Goal: Communication & Community: Answer question/provide support

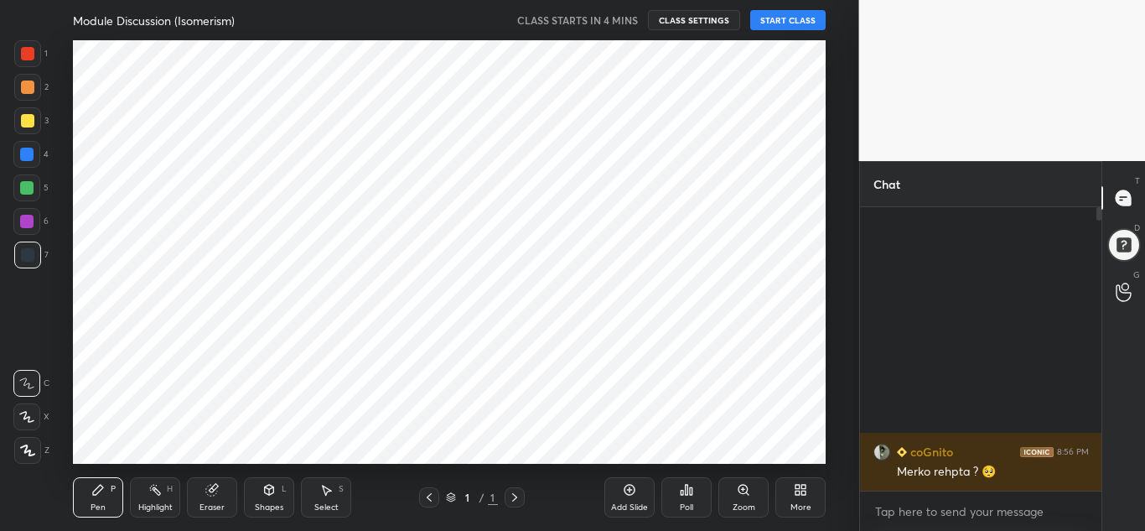
scroll to position [83396, 83023]
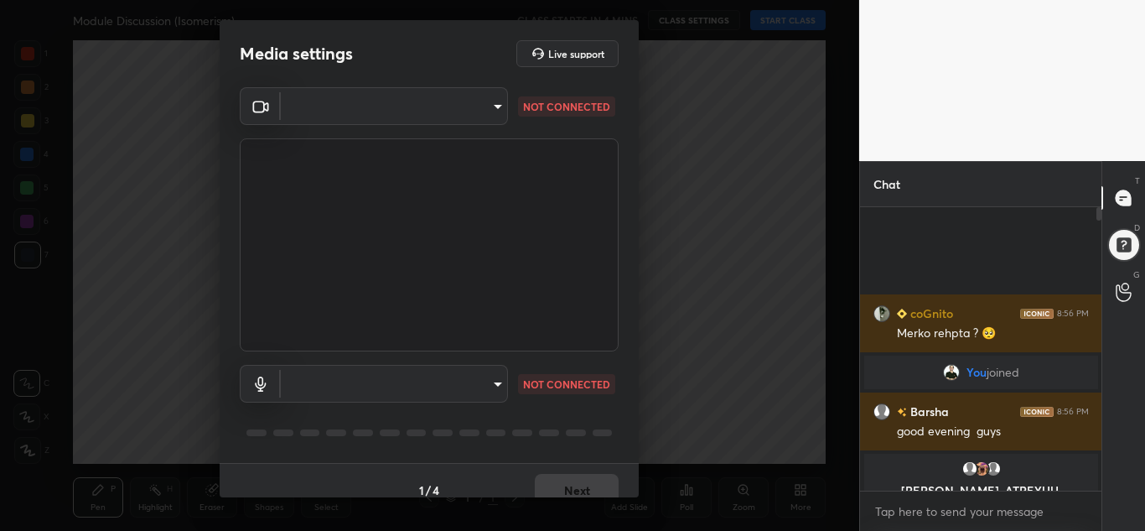
click at [312, 104] on body "1 2 3 4 5 6 7 C X Z C X Z E E Erase all H H Module Discussion (Isomerism) CLASS…" at bounding box center [572, 265] width 1145 height 531
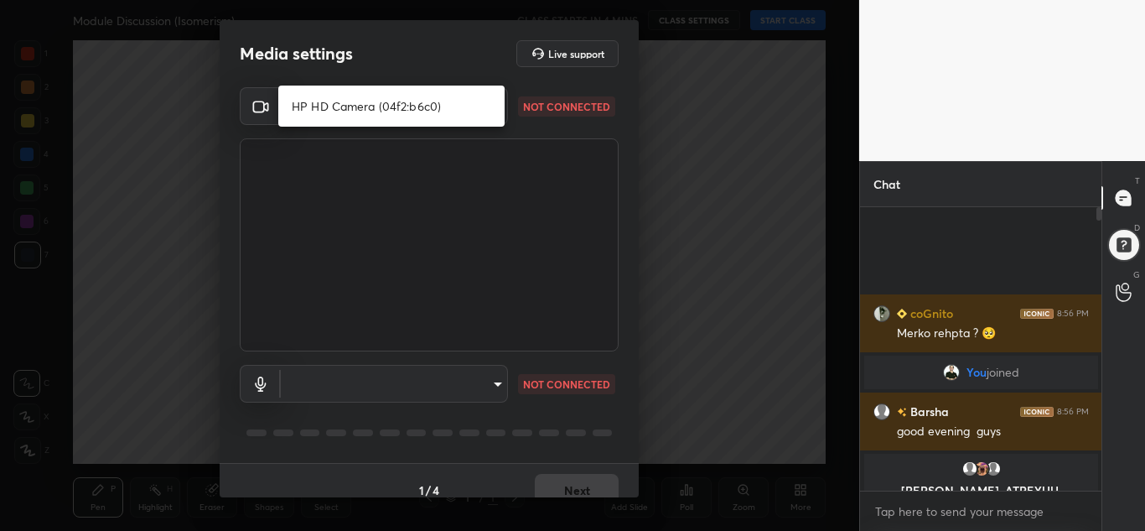
click at [315, 111] on li "HP HD Camera (04f2:b6c0)" at bounding box center [391, 106] width 226 height 28
type input "27dc15dd09880e8d454cac21a26929716ba792085cf3ea95a9a95b5bca416a97"
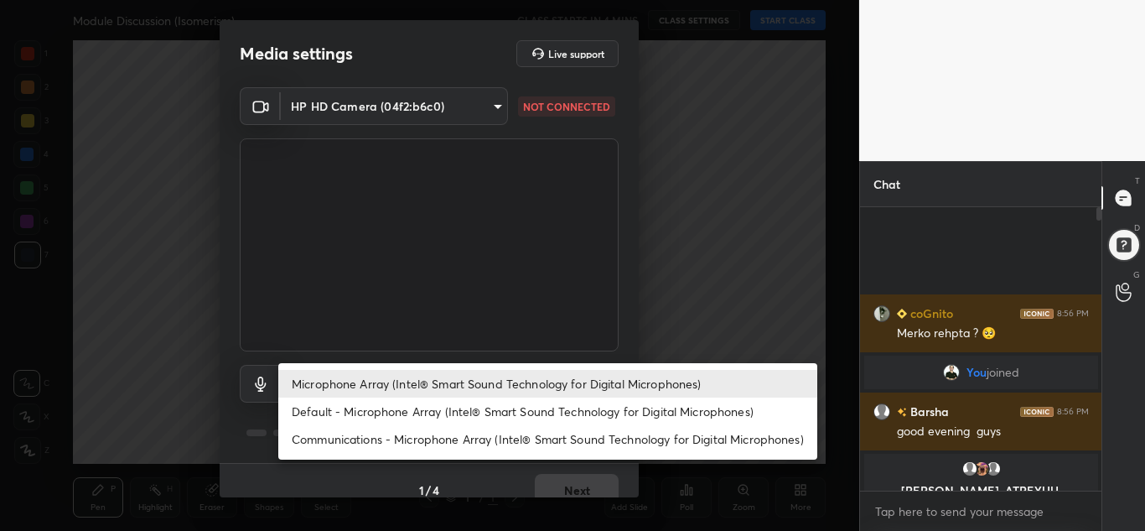
click at [430, 387] on body "1 2 3 4 5 6 7 C X Z C X Z E E Erase all H H Module Discussion (Isomerism) CLASS…" at bounding box center [572, 265] width 1145 height 531
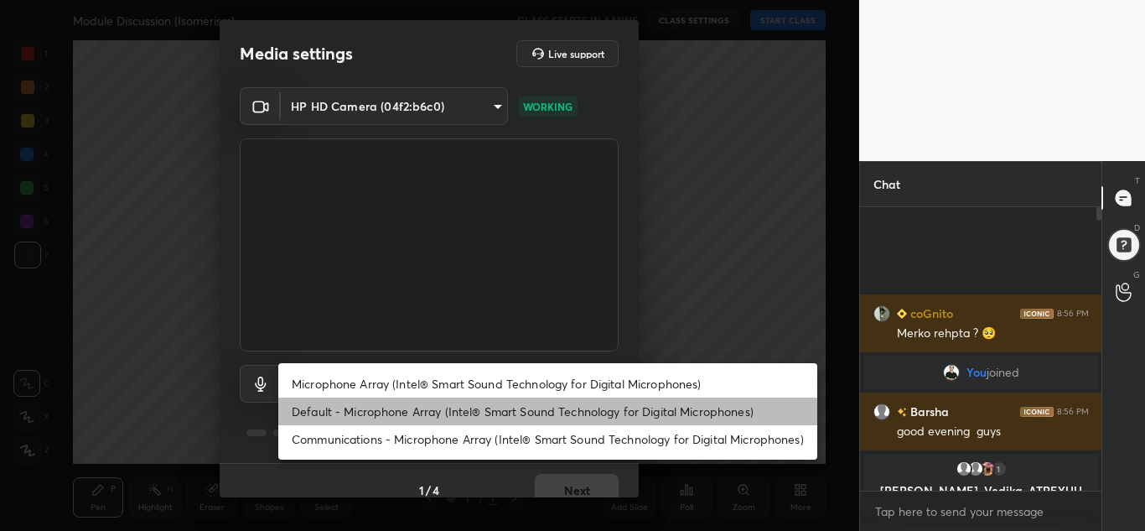
click at [390, 407] on li "Default - Microphone Array (Intel® Smart Sound Technology for Digital Microphon…" at bounding box center [547, 411] width 539 height 28
type input "default"
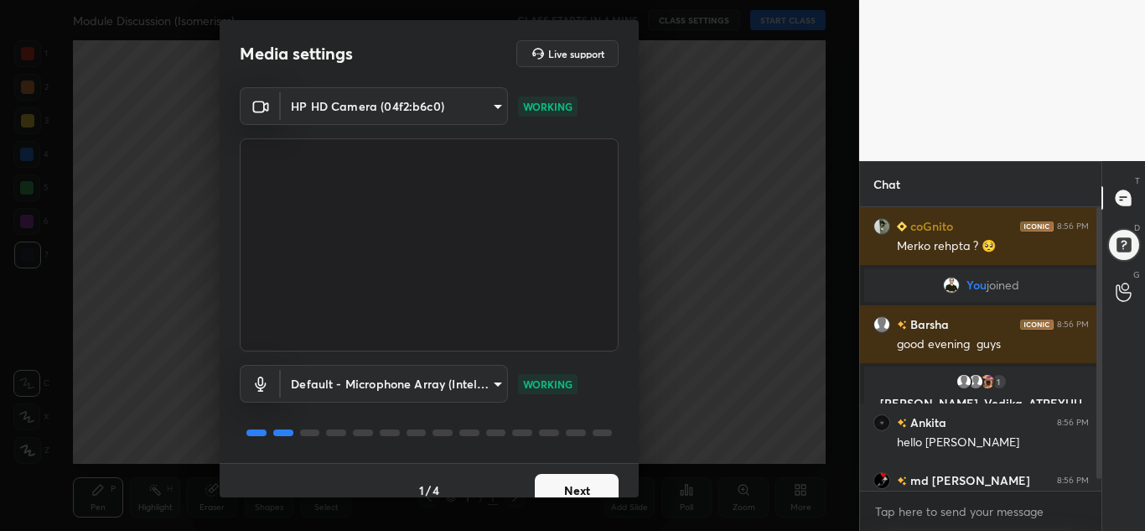
click at [554, 483] on button "Next" at bounding box center [577, 491] width 84 height 34
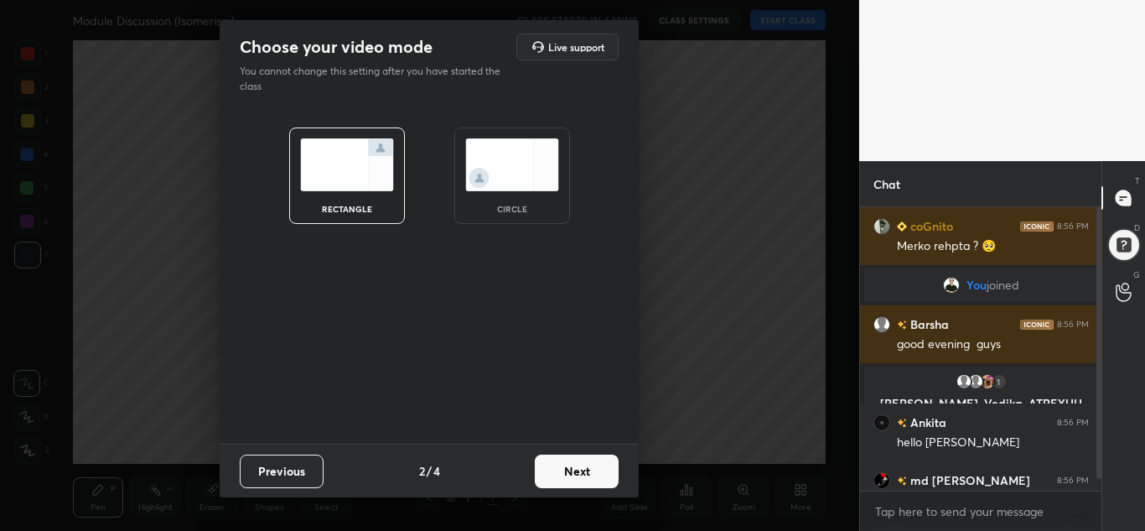
click at [554, 483] on button "Next" at bounding box center [577, 471] width 84 height 34
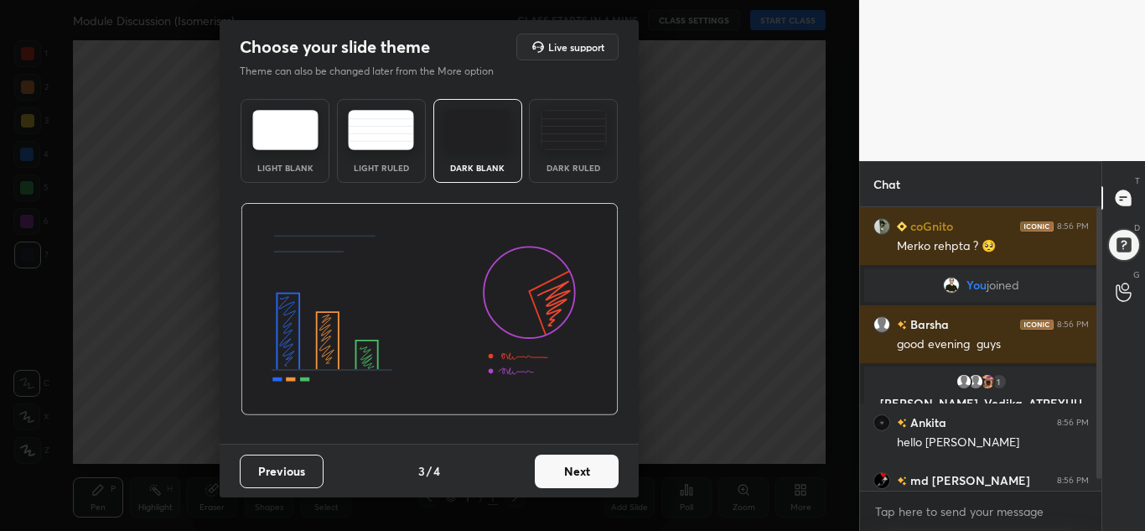
click at [554, 483] on button "Next" at bounding box center [577, 471] width 84 height 34
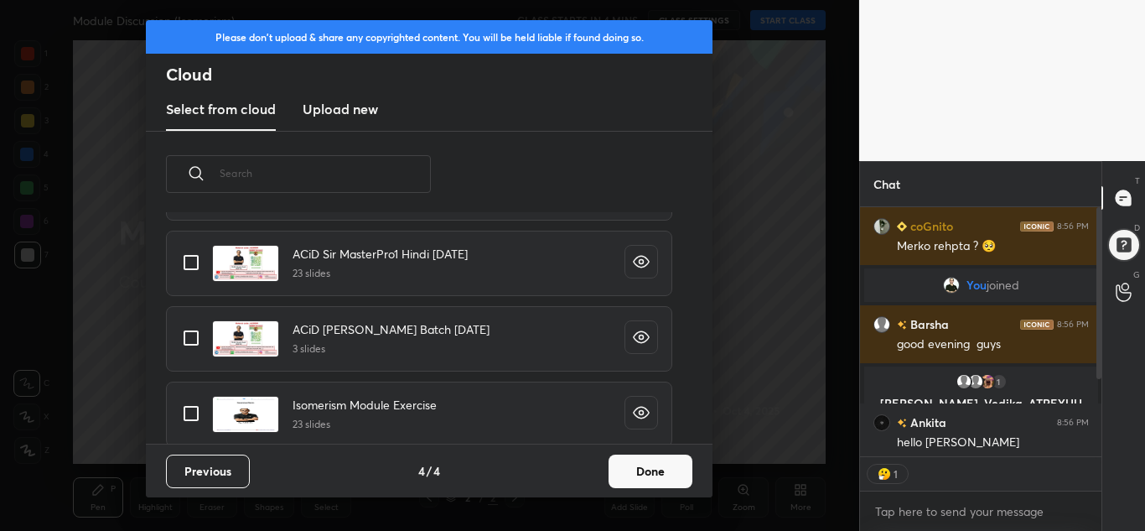
scroll to position [244, 236]
type textarea "x"
click at [189, 344] on input "grid" at bounding box center [191, 337] width 35 height 35
checkbox input "true"
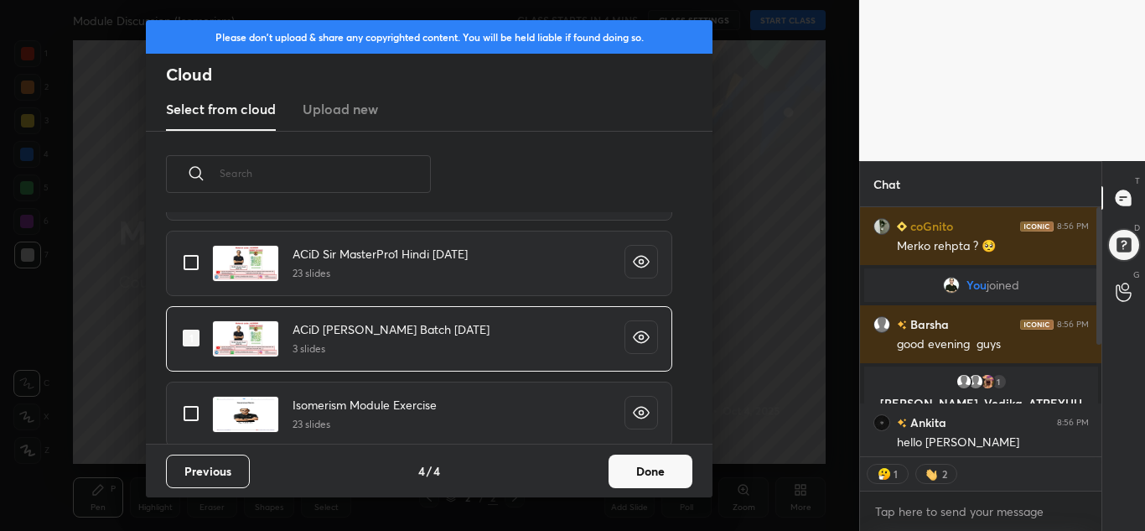
click at [665, 479] on button "Done" at bounding box center [651, 471] width 84 height 34
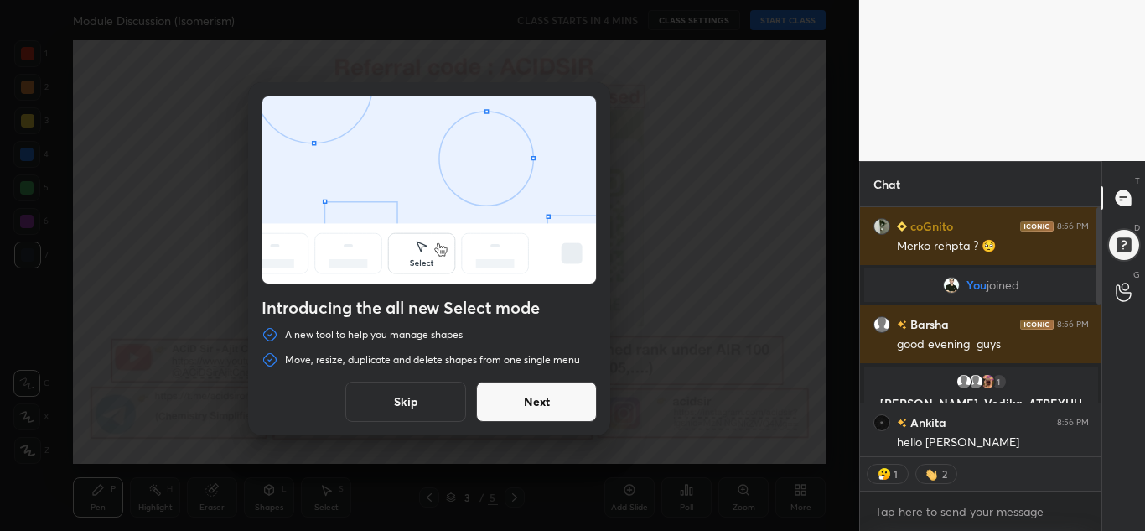
click at [429, 402] on button "Skip" at bounding box center [405, 401] width 121 height 40
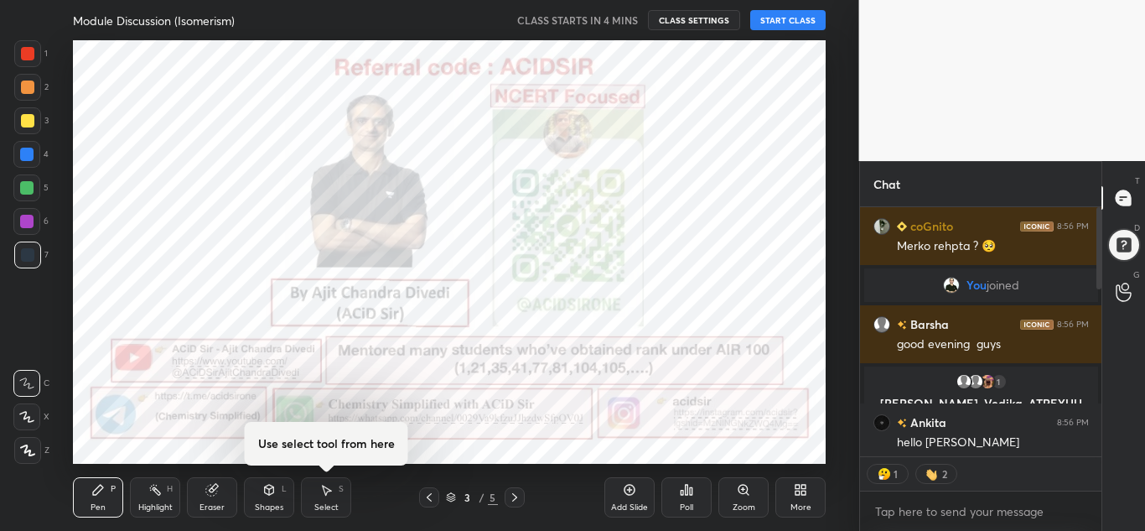
click at [800, 508] on div "More" at bounding box center [800, 507] width 21 height 8
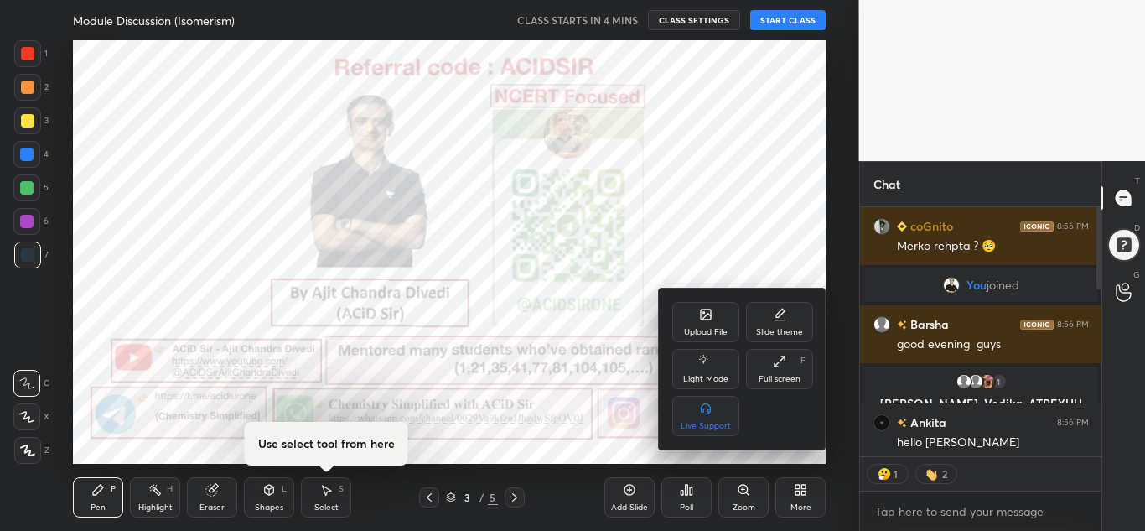
type textarea "x"
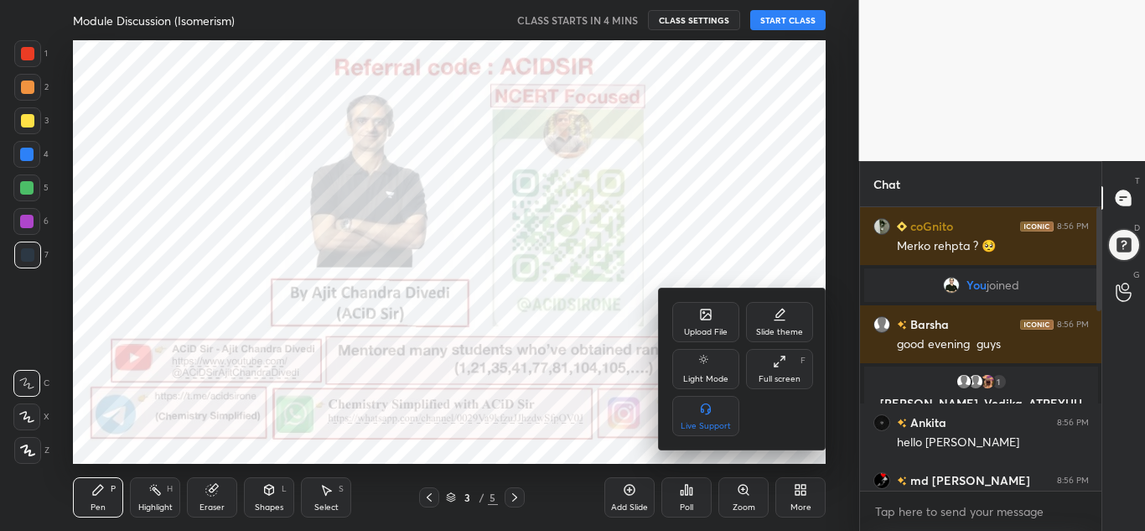
click at [562, 471] on div at bounding box center [572, 265] width 1145 height 531
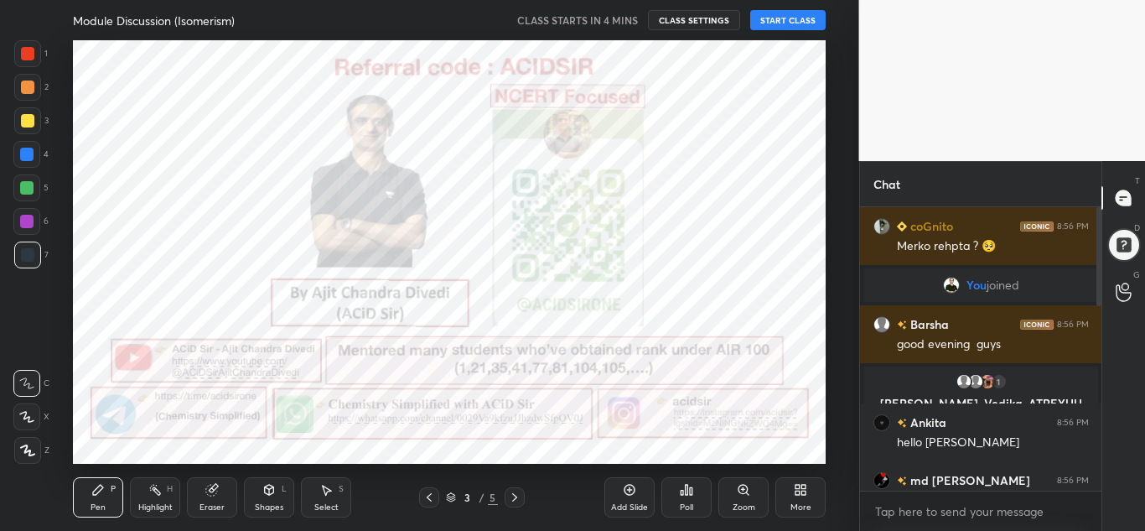
click at [506, 494] on div at bounding box center [515, 497] width 20 height 20
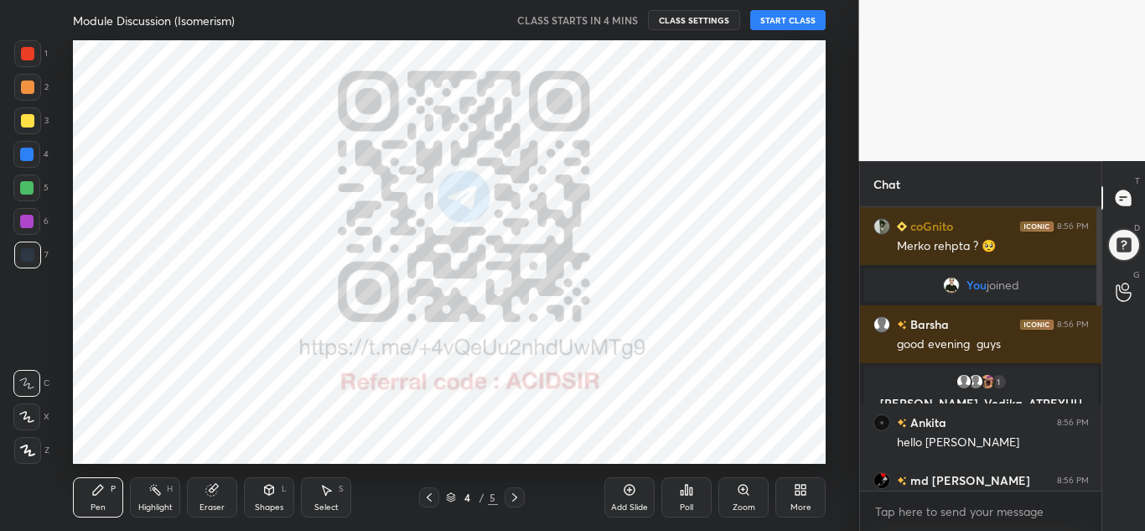
click at [506, 494] on div at bounding box center [515, 497] width 20 height 20
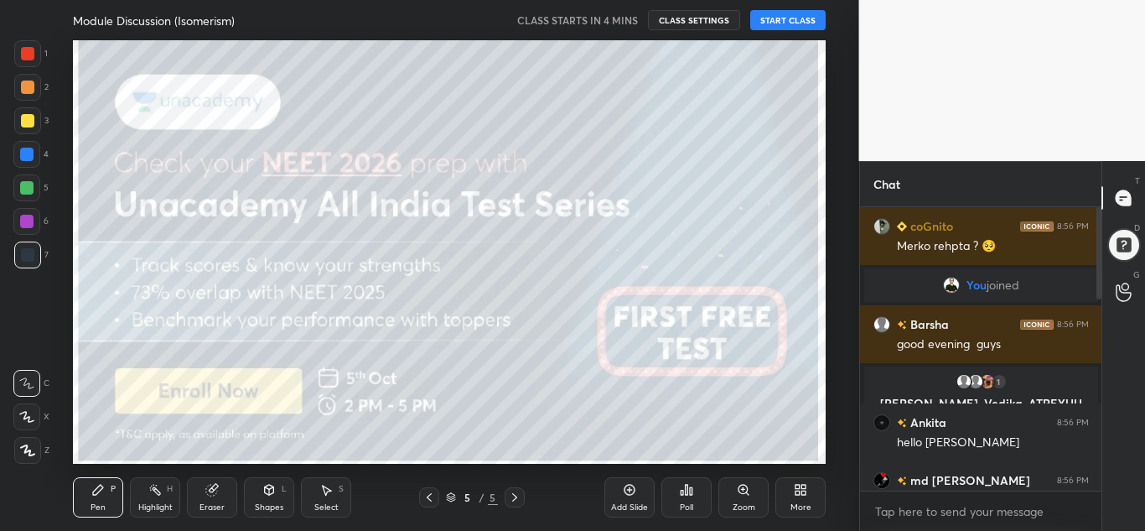
click at [506, 494] on div at bounding box center [515, 497] width 20 height 20
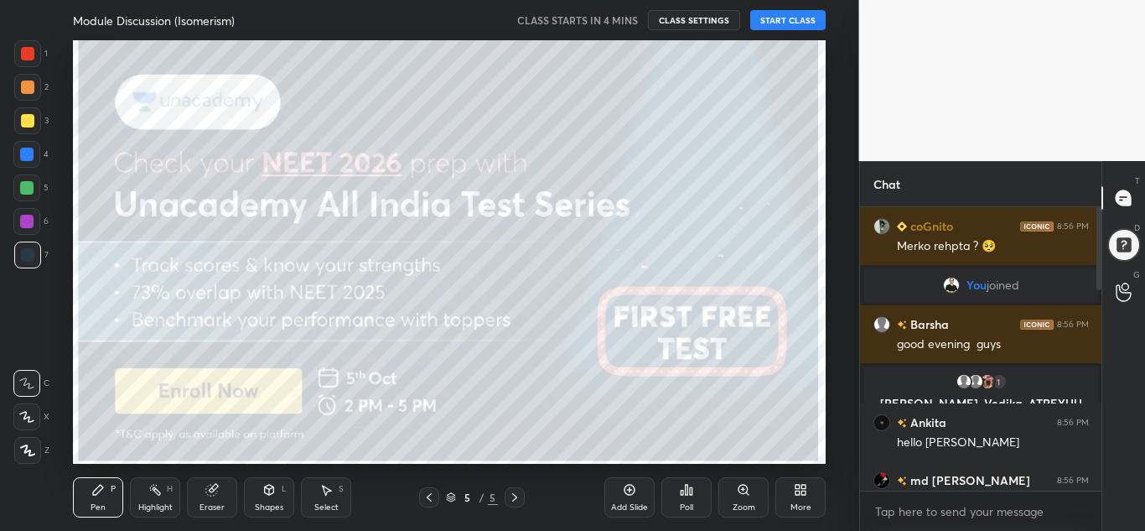
click at [797, 496] on div "More" at bounding box center [800, 497] width 50 height 40
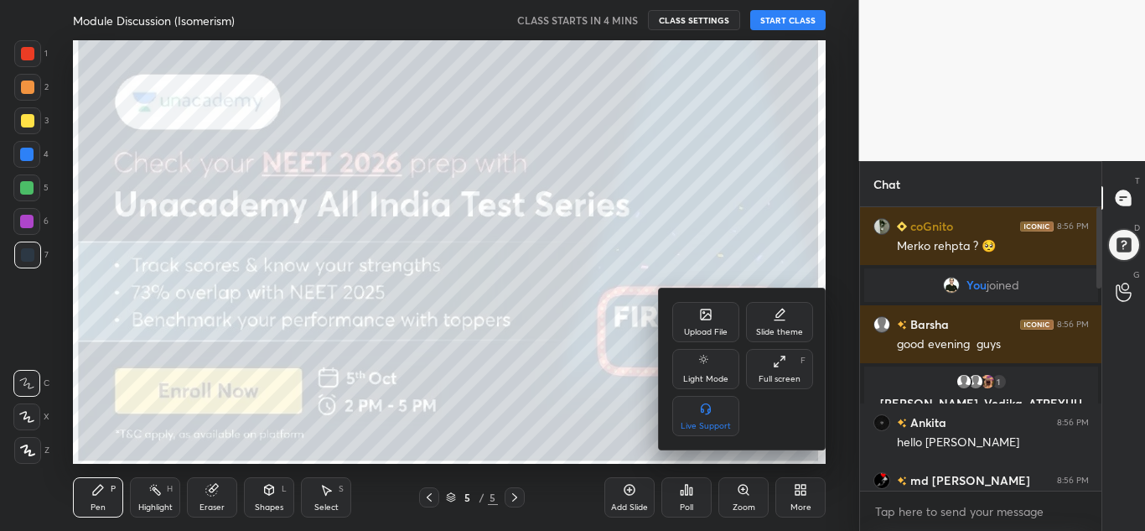
click at [697, 330] on div "Upload File" at bounding box center [706, 332] width 44 height 8
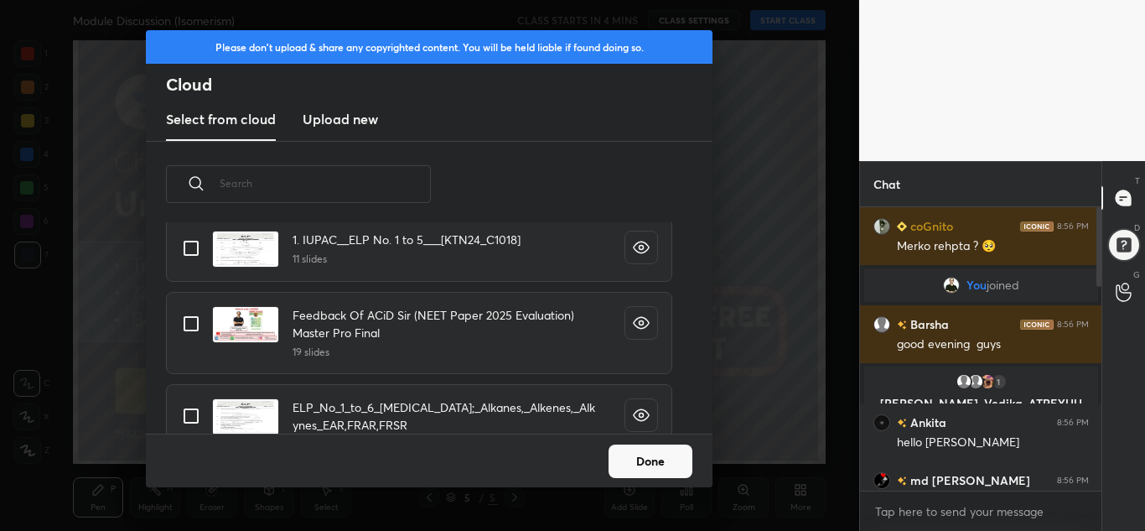
scroll to position [84, 0]
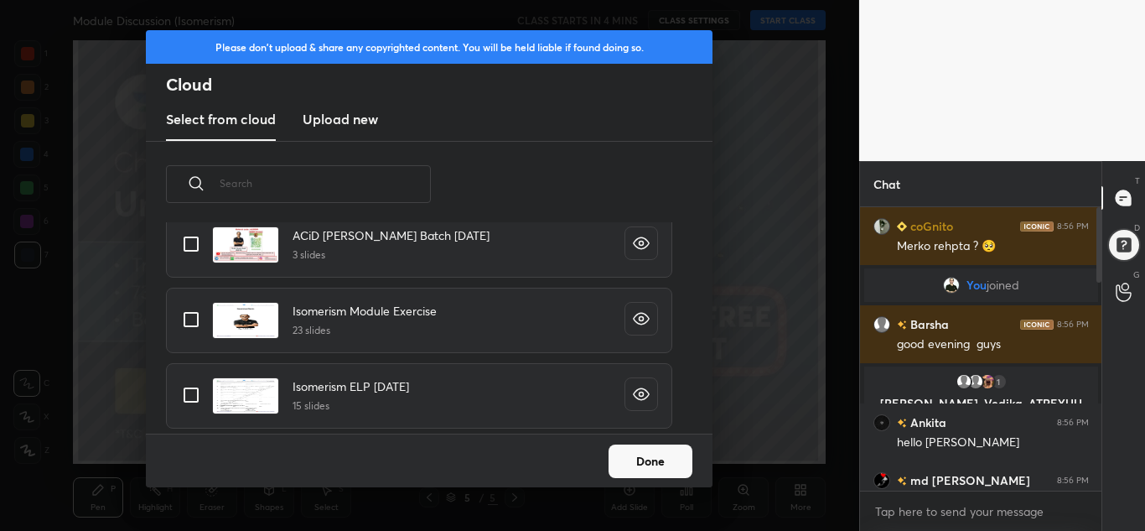
click at [196, 324] on input "grid" at bounding box center [191, 319] width 35 height 35
checkbox input "true"
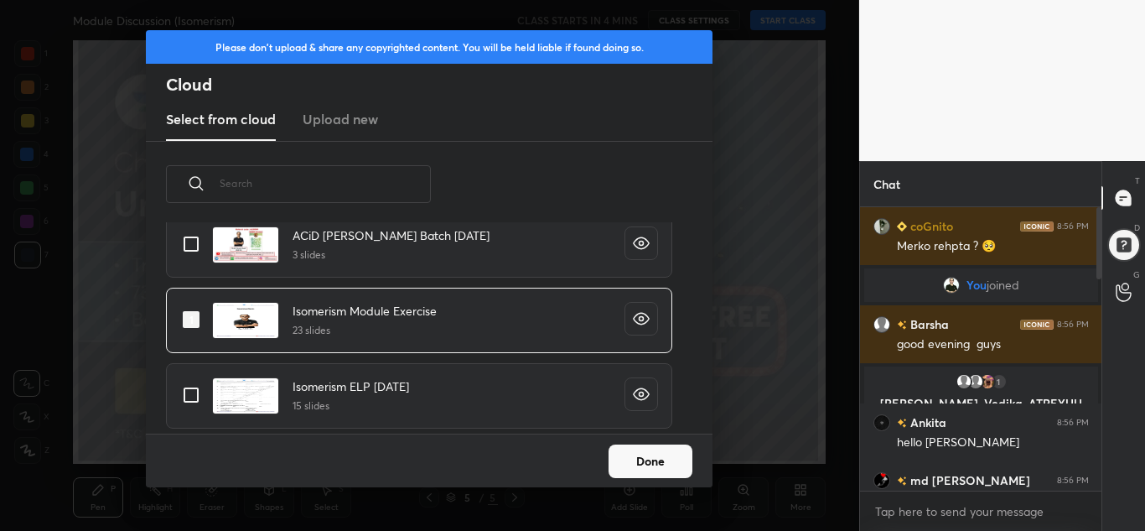
click at [669, 459] on button "Done" at bounding box center [651, 461] width 84 height 34
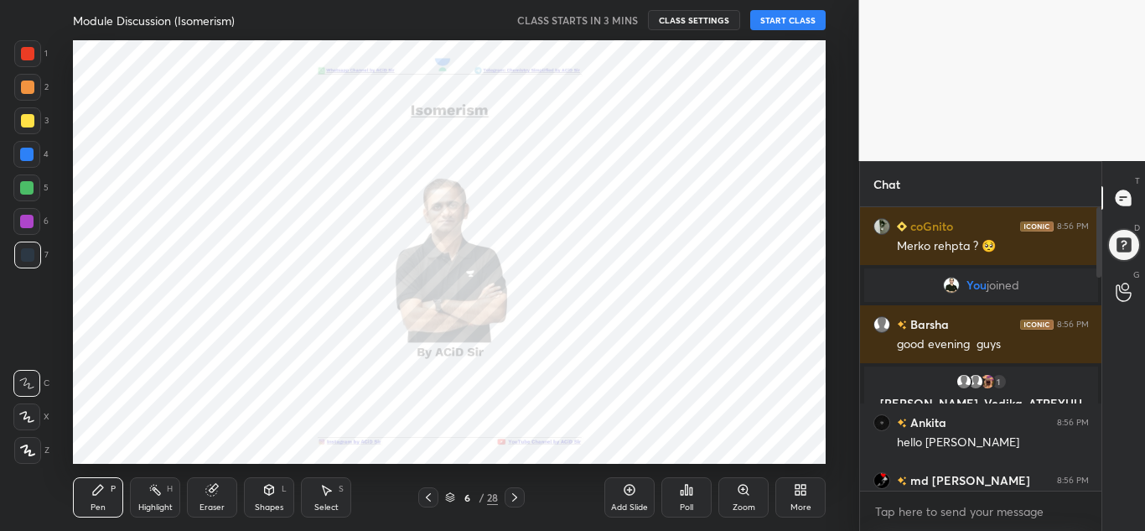
click at [429, 498] on icon at bounding box center [428, 496] width 13 height 13
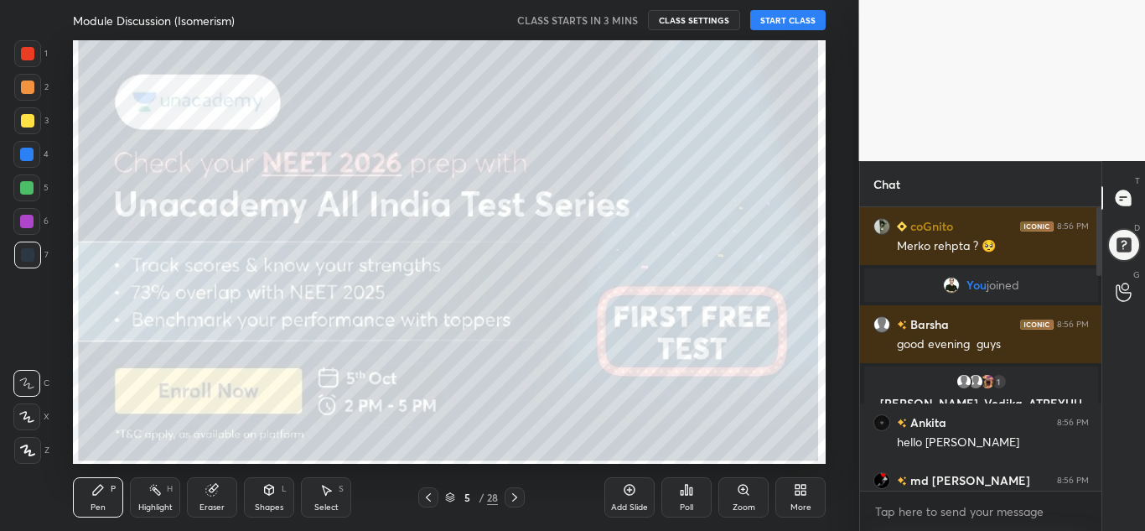
click at [523, 498] on div at bounding box center [515, 497] width 20 height 20
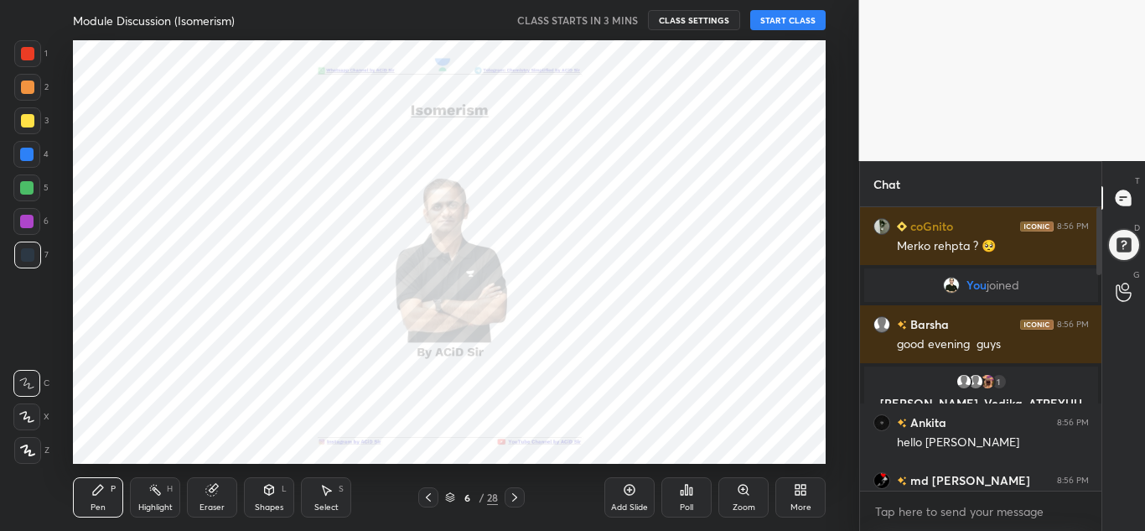
click at [523, 498] on div at bounding box center [515, 497] width 20 height 20
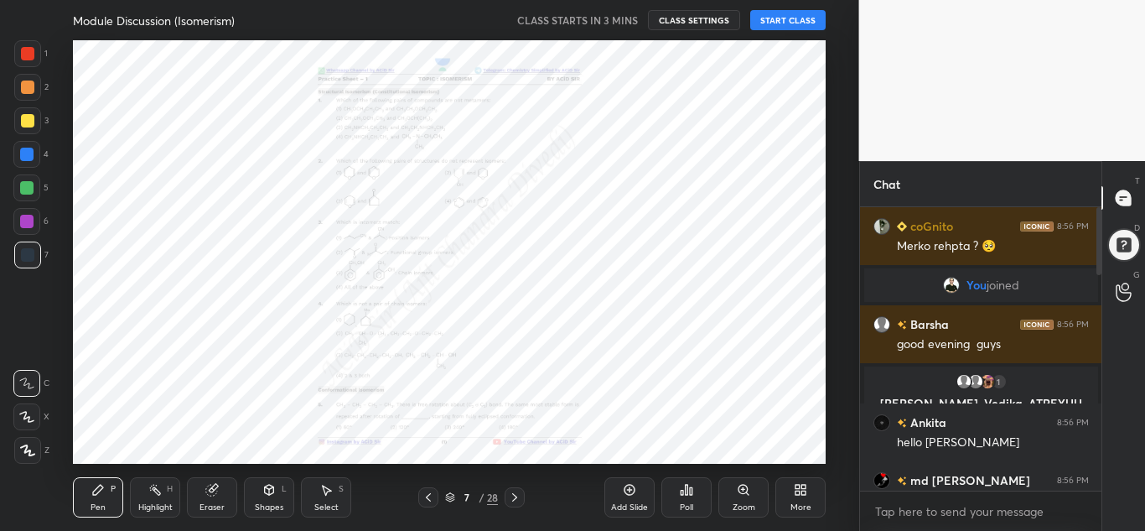
click at [523, 498] on div at bounding box center [515, 497] width 20 height 20
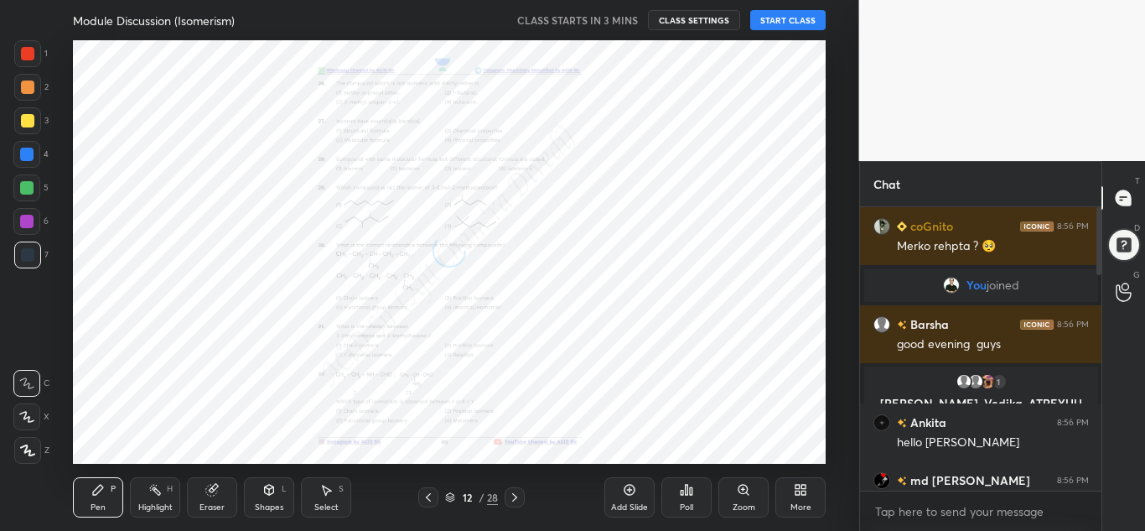
click at [523, 498] on div at bounding box center [515, 497] width 20 height 20
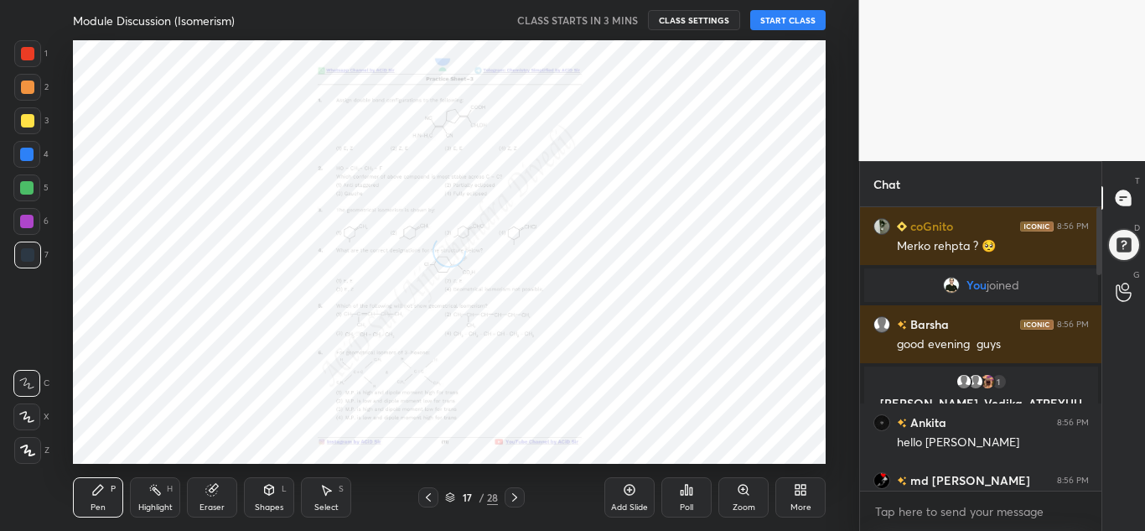
click at [523, 498] on div at bounding box center [515, 497] width 20 height 20
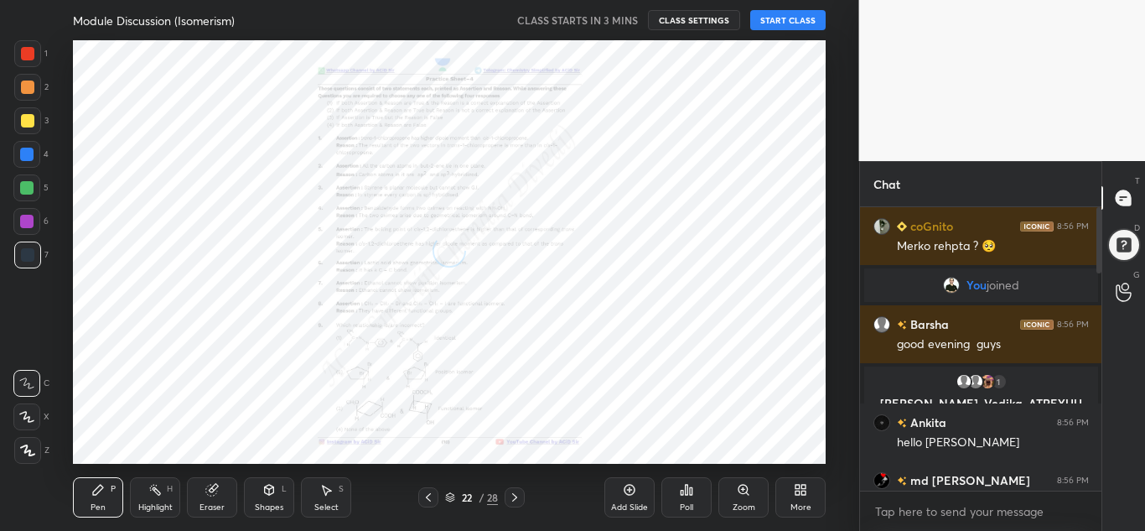
click at [523, 498] on div at bounding box center [515, 497] width 20 height 20
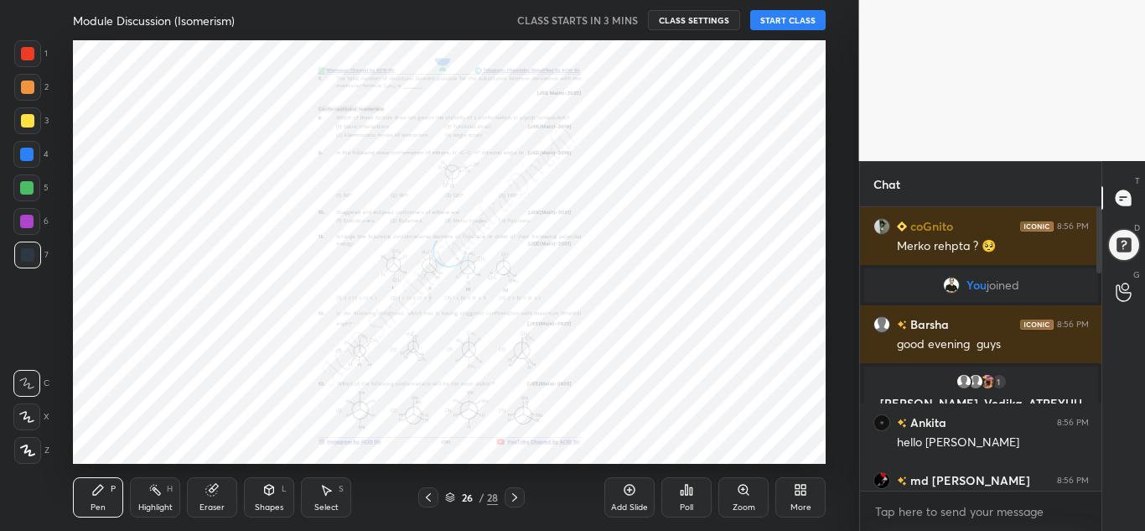
click at [523, 498] on div at bounding box center [515, 497] width 20 height 20
click at [523, 496] on div at bounding box center [515, 497] width 20 height 20
click at [806, 495] on icon at bounding box center [800, 489] width 13 height 13
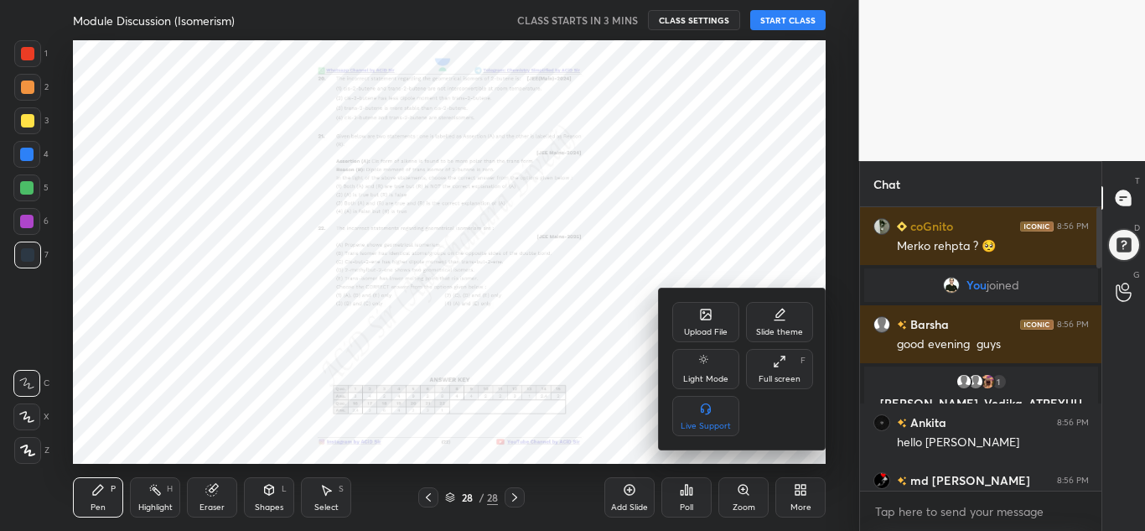
click at [699, 319] on icon at bounding box center [705, 314] width 13 height 13
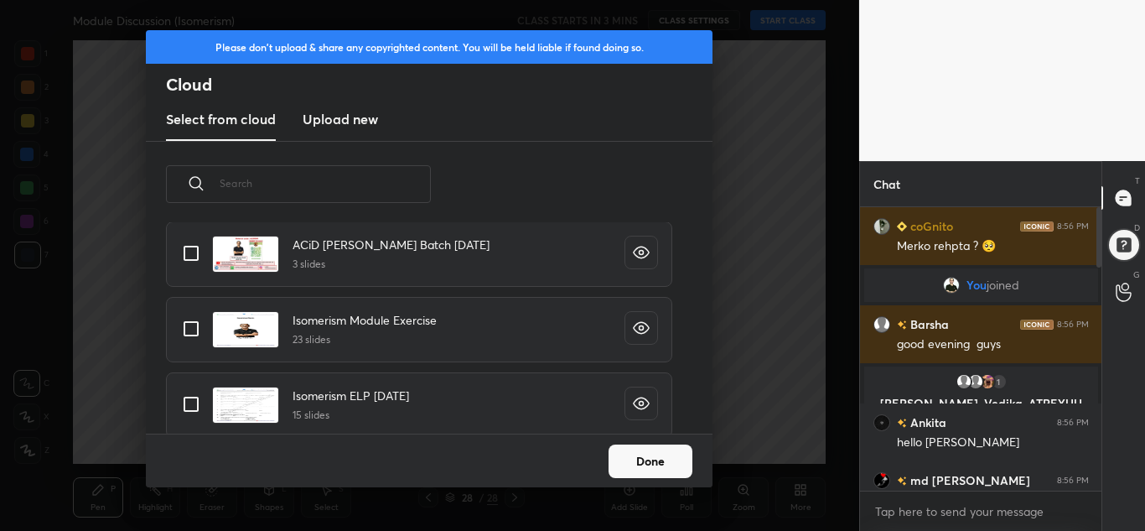
scroll to position [567, 0]
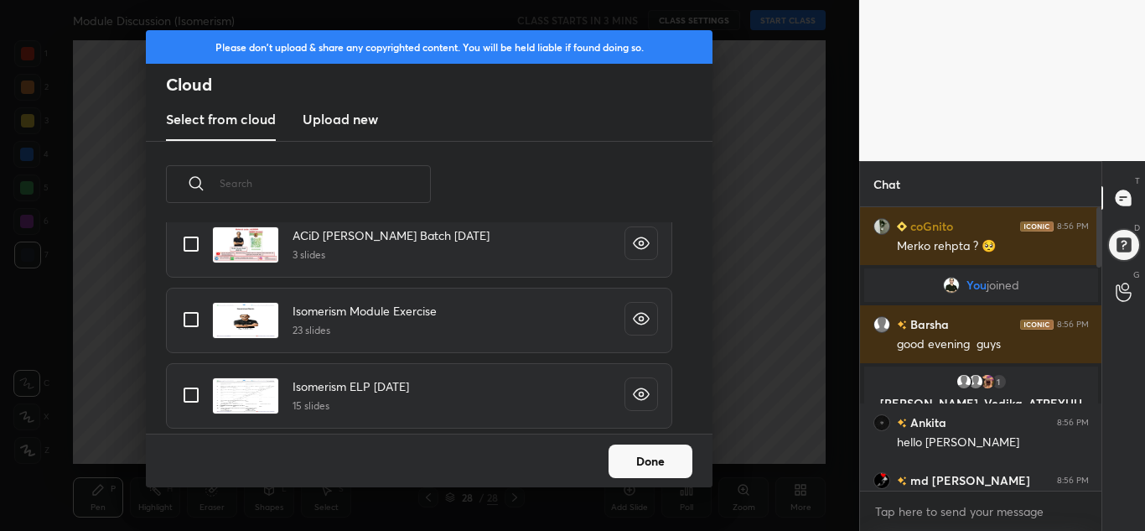
click at [191, 397] on input "grid" at bounding box center [191, 394] width 35 height 35
checkbox input "true"
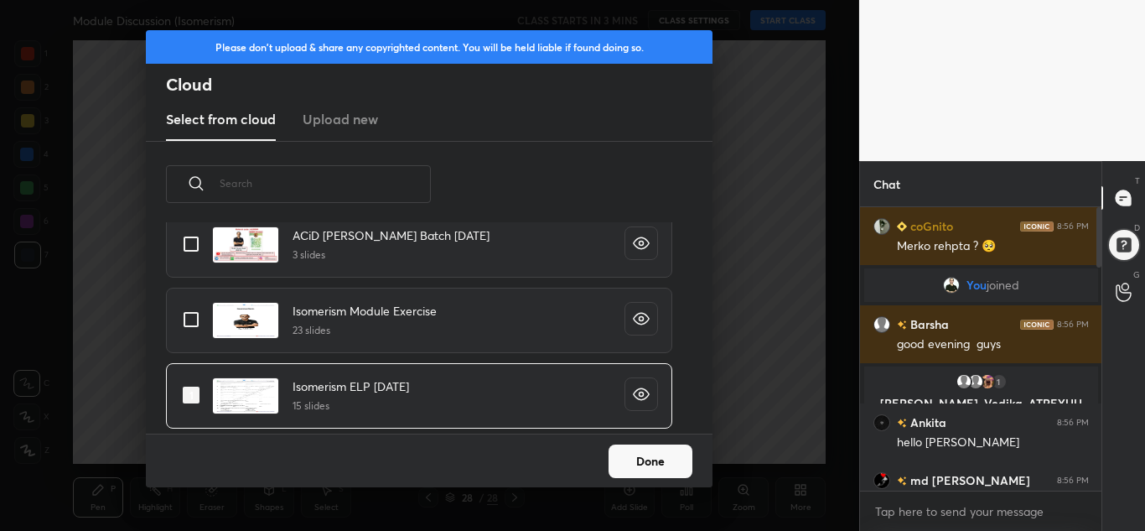
click at [653, 463] on button "Done" at bounding box center [651, 461] width 84 height 34
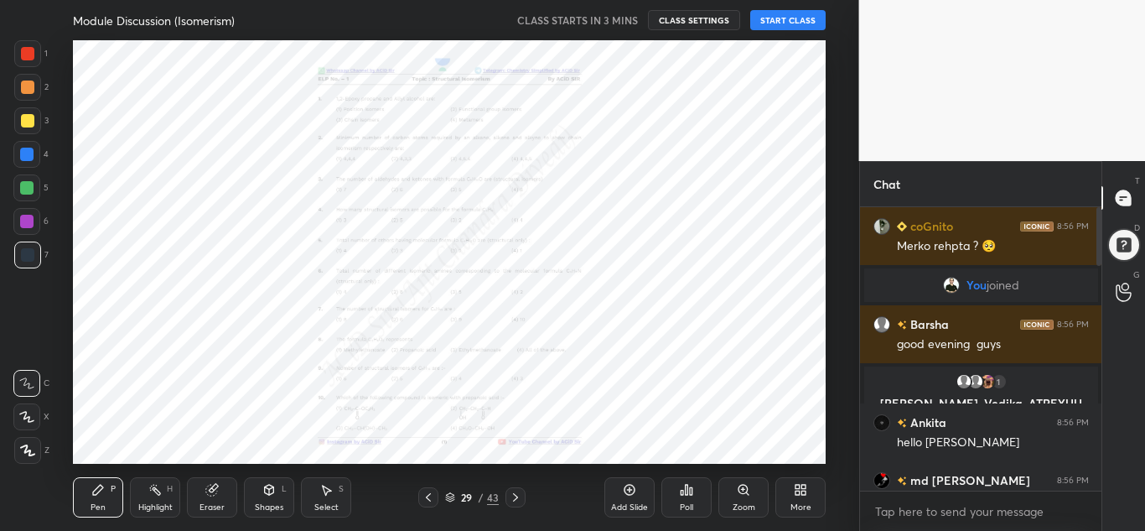
click at [436, 496] on div at bounding box center [428, 497] width 20 height 20
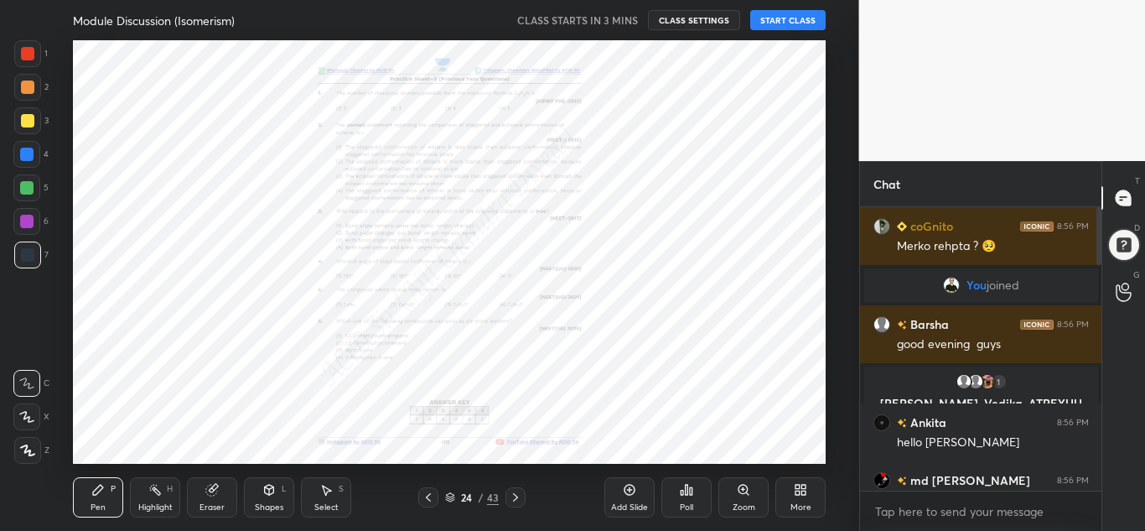
click at [436, 496] on div at bounding box center [428, 497] width 20 height 20
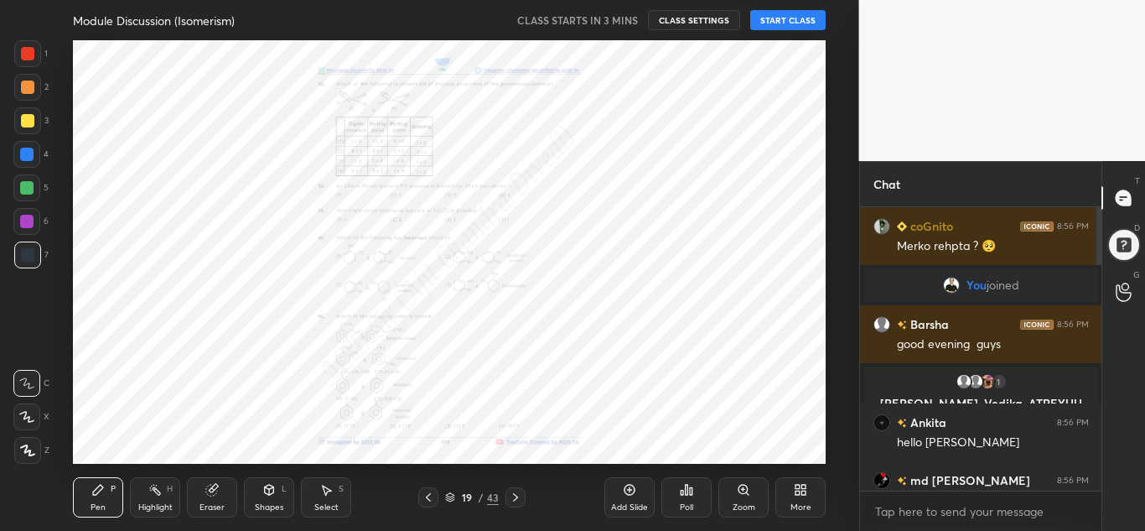
click at [436, 496] on div at bounding box center [428, 497] width 20 height 20
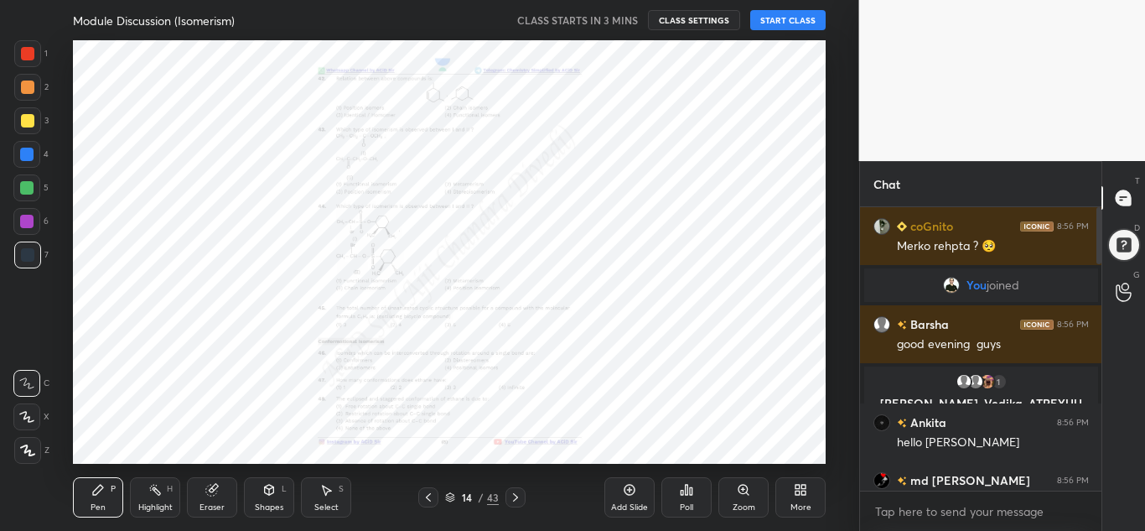
click at [436, 496] on div at bounding box center [428, 497] width 20 height 20
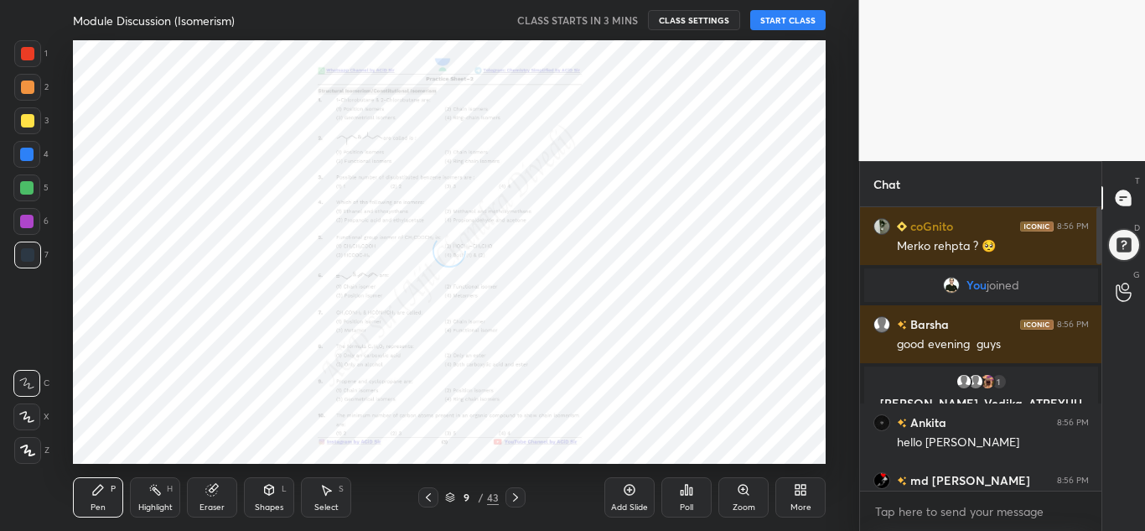
click at [436, 496] on div at bounding box center [428, 497] width 20 height 20
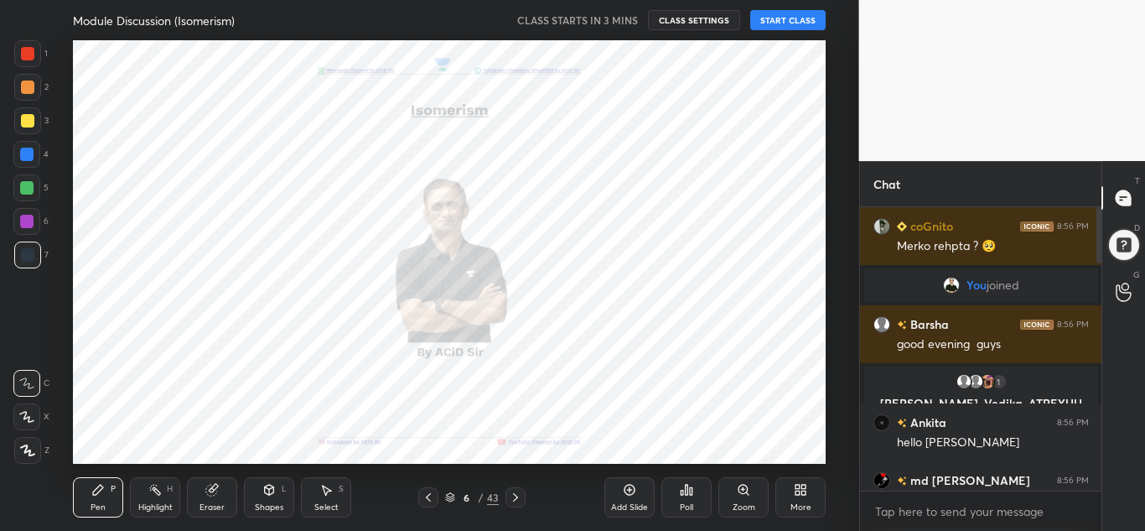
click at [436, 496] on div at bounding box center [428, 497] width 20 height 20
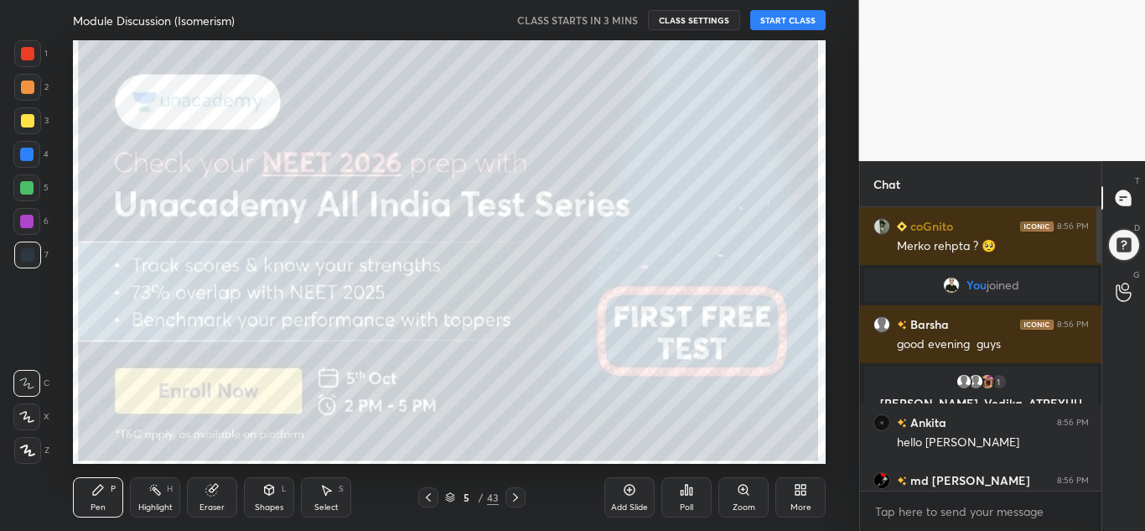
click at [436, 496] on div at bounding box center [428, 497] width 20 height 20
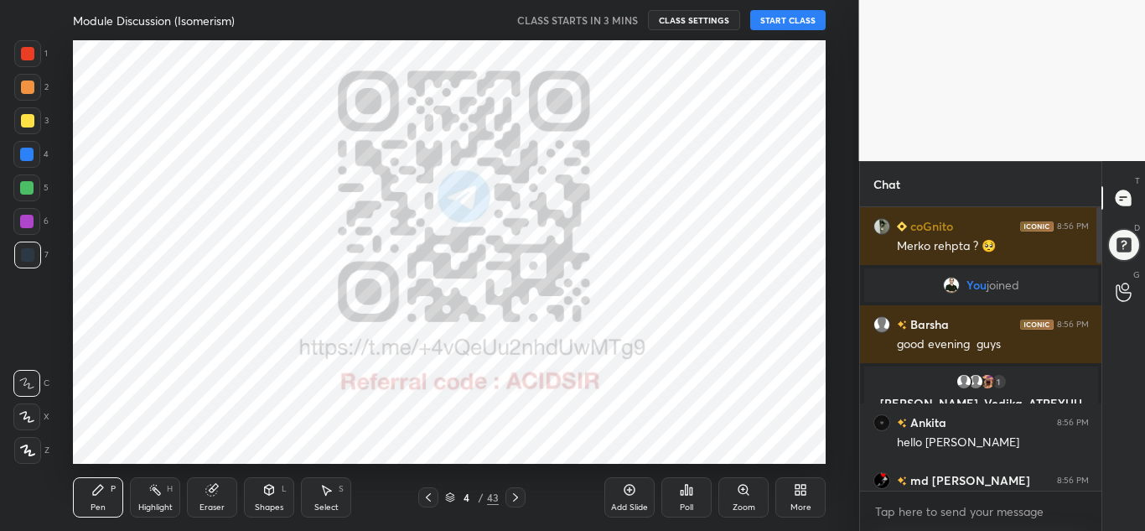
click at [436, 496] on div at bounding box center [428, 497] width 20 height 20
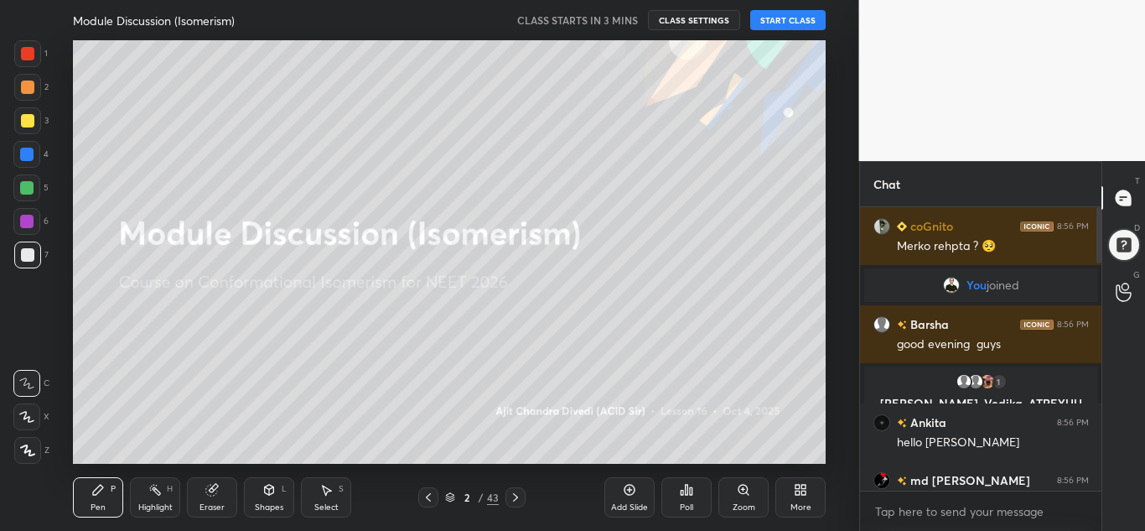
click at [436, 496] on div at bounding box center [428, 497] width 20 height 20
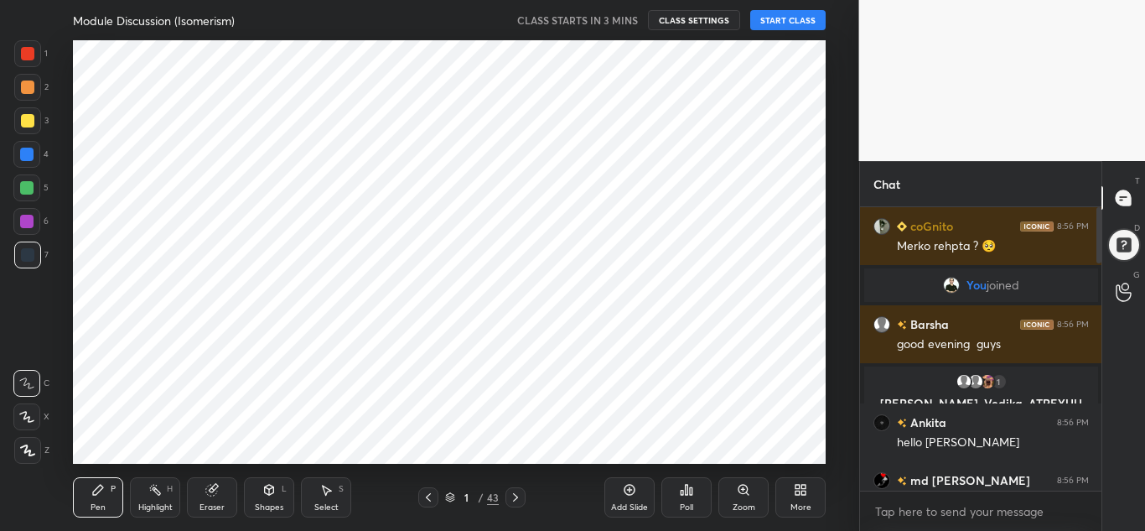
click at [436, 496] on div at bounding box center [428, 497] width 20 height 20
click at [522, 502] on div at bounding box center [515, 497] width 20 height 20
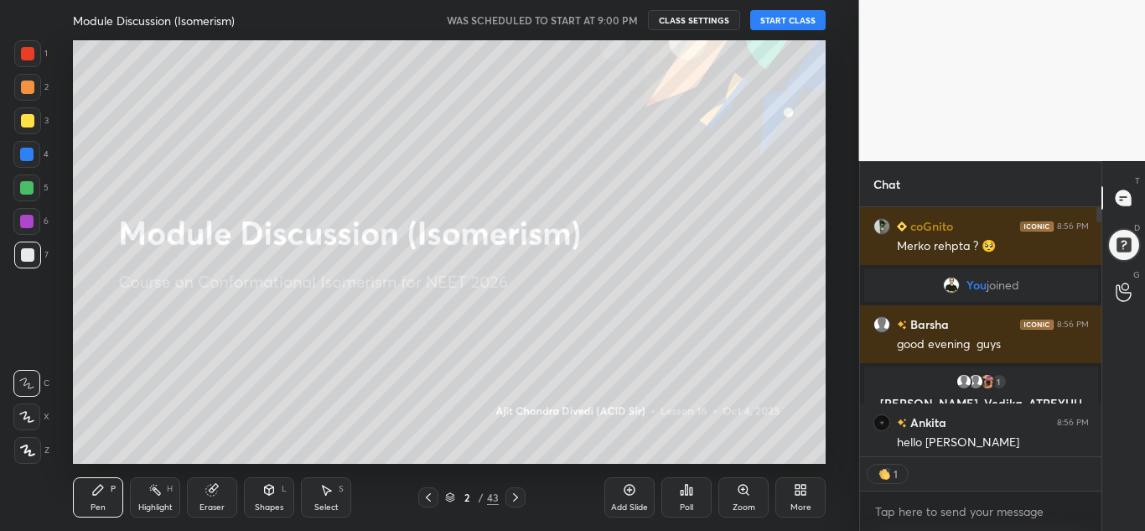
scroll to position [244, 236]
click at [18, 52] on div at bounding box center [27, 53] width 27 height 27
click at [24, 450] on icon at bounding box center [27, 450] width 13 height 10
click at [787, 17] on button "START CLASS" at bounding box center [787, 20] width 75 height 20
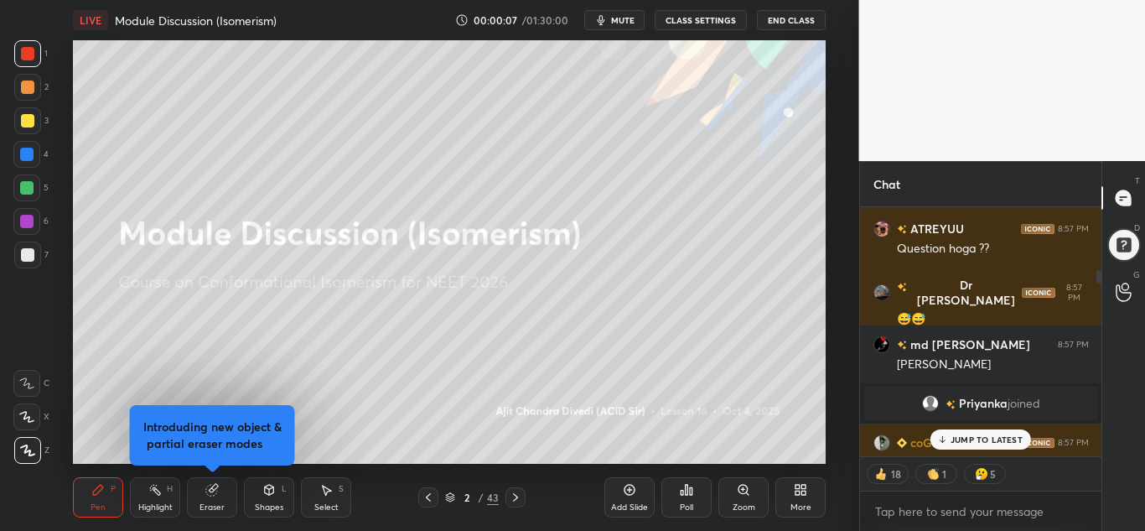
click at [970, 439] on p "JUMP TO LATEST" at bounding box center [987, 439] width 72 height 10
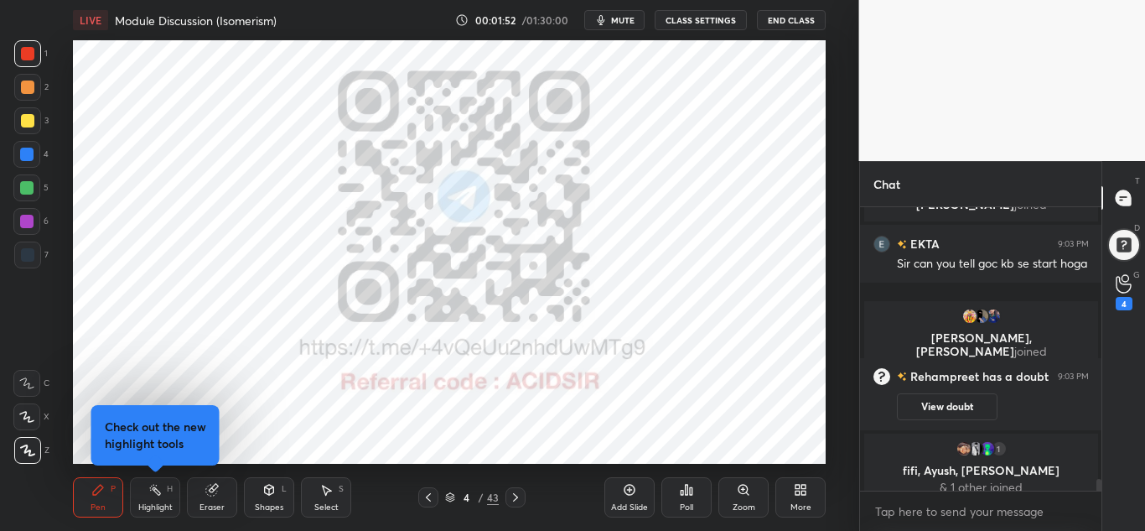
scroll to position [6573, 0]
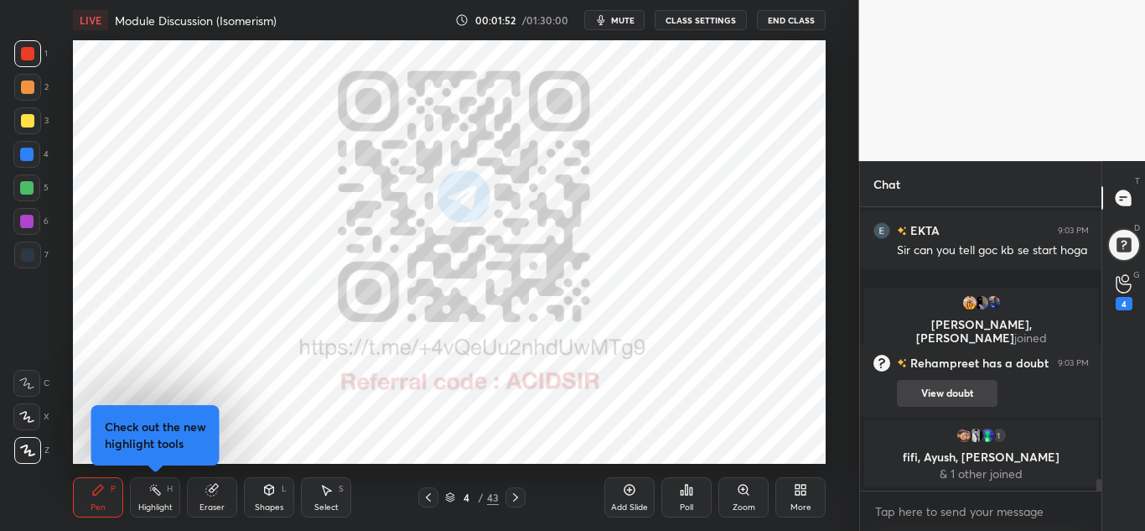
click at [973, 400] on button "View doubt" at bounding box center [947, 393] width 101 height 27
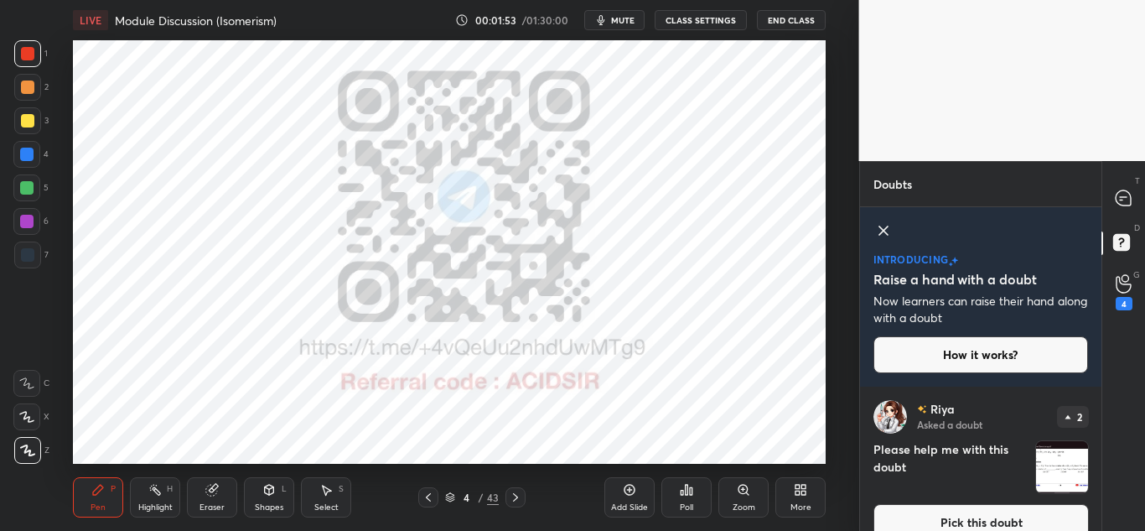
scroll to position [24, 0]
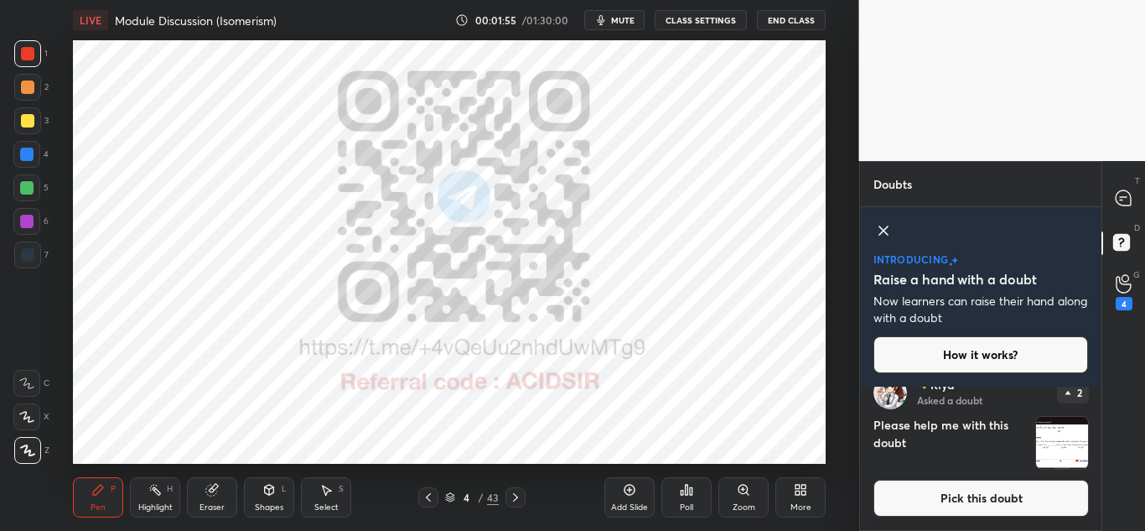
click at [1053, 444] on img "grid" at bounding box center [1062, 443] width 52 height 52
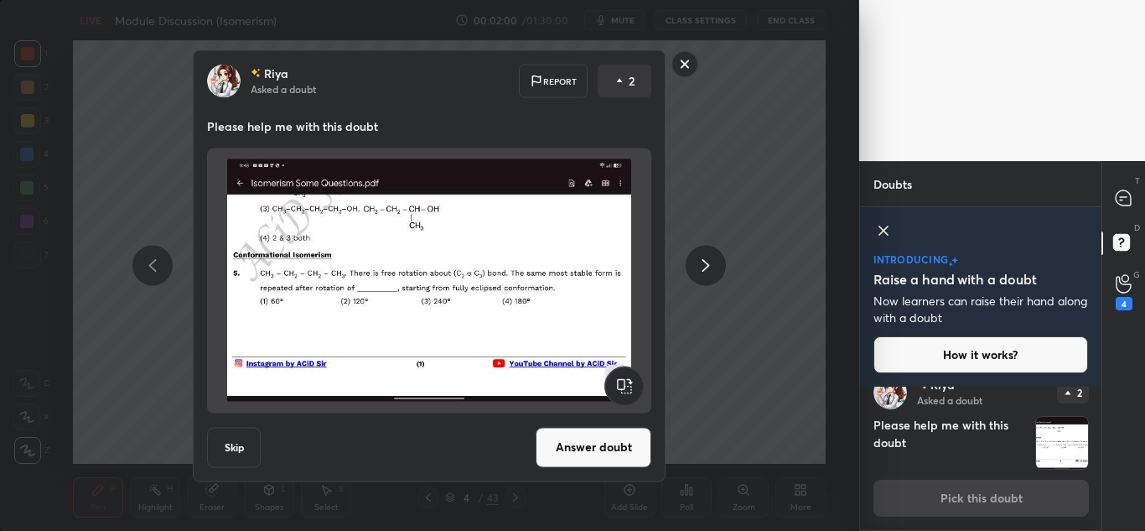
click at [690, 60] on rect at bounding box center [685, 64] width 26 height 26
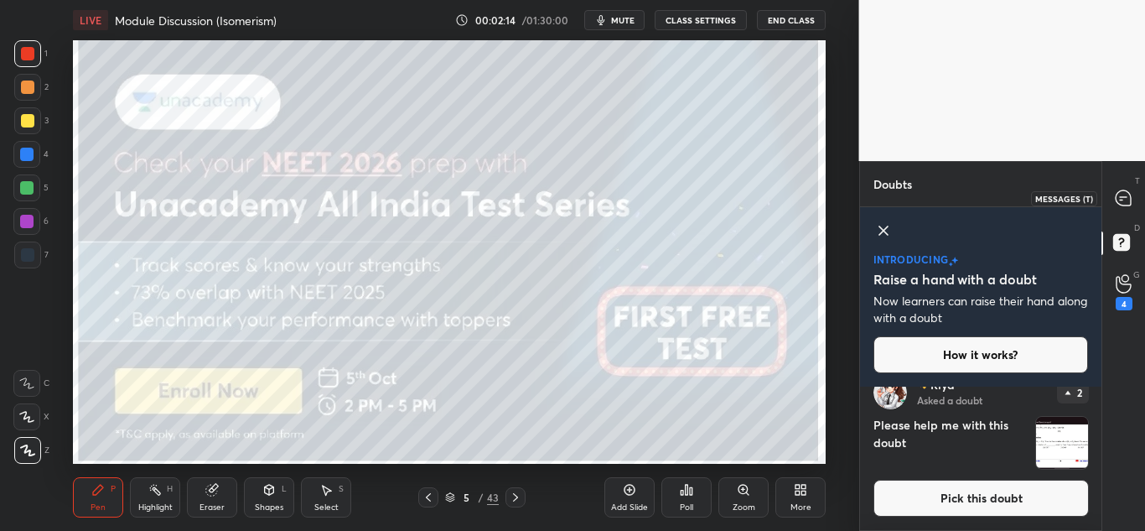
click at [1130, 197] on icon at bounding box center [1123, 197] width 15 height 15
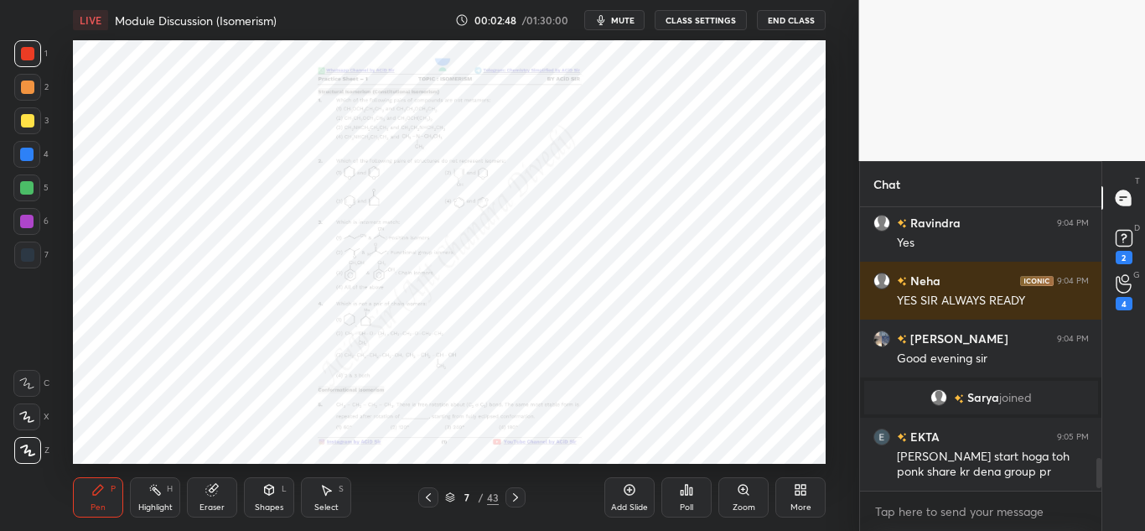
scroll to position [278, 236]
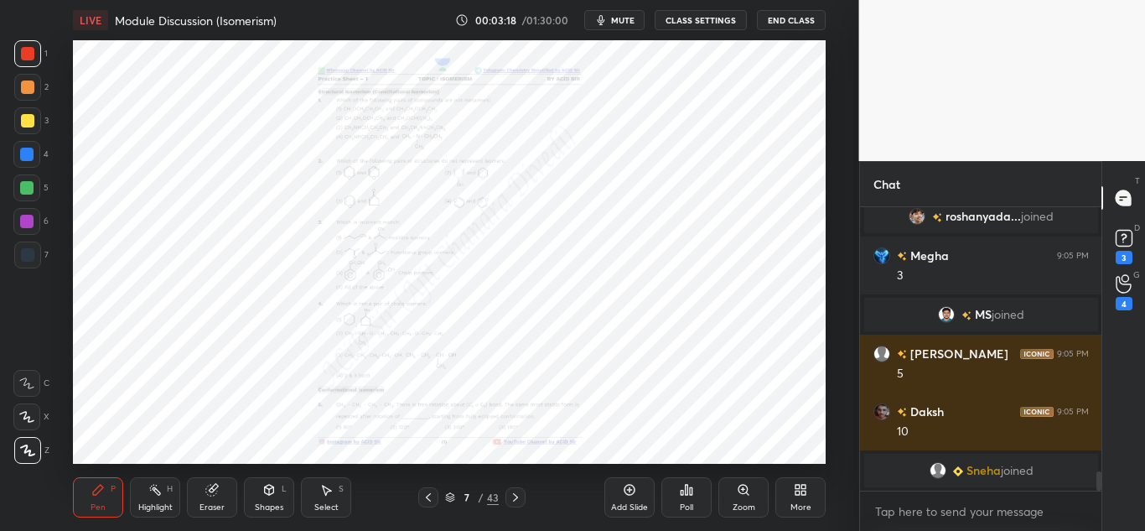
click at [741, 500] on div "Zoom" at bounding box center [743, 497] width 50 height 40
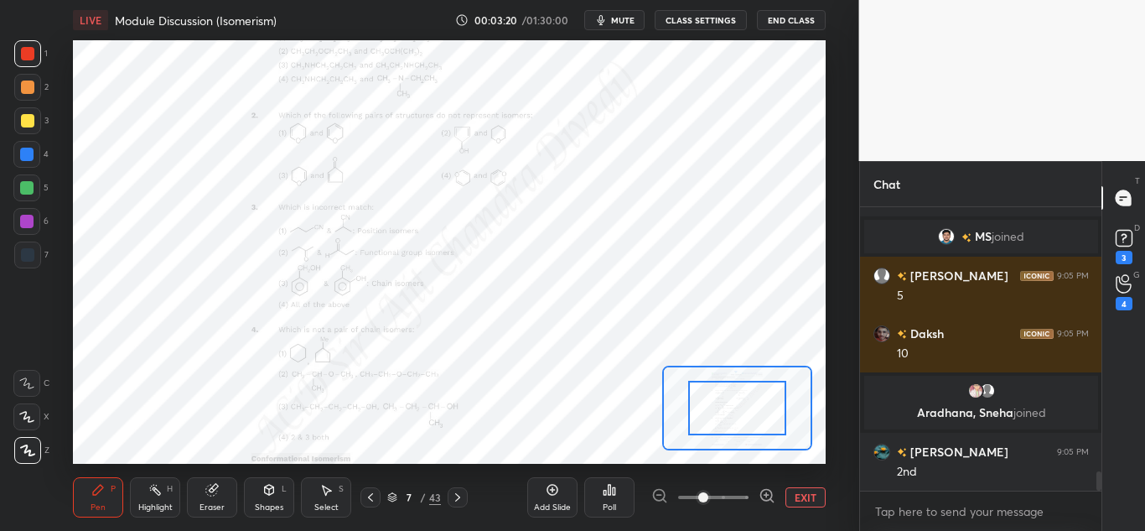
click at [771, 493] on icon at bounding box center [766, 495] width 11 height 11
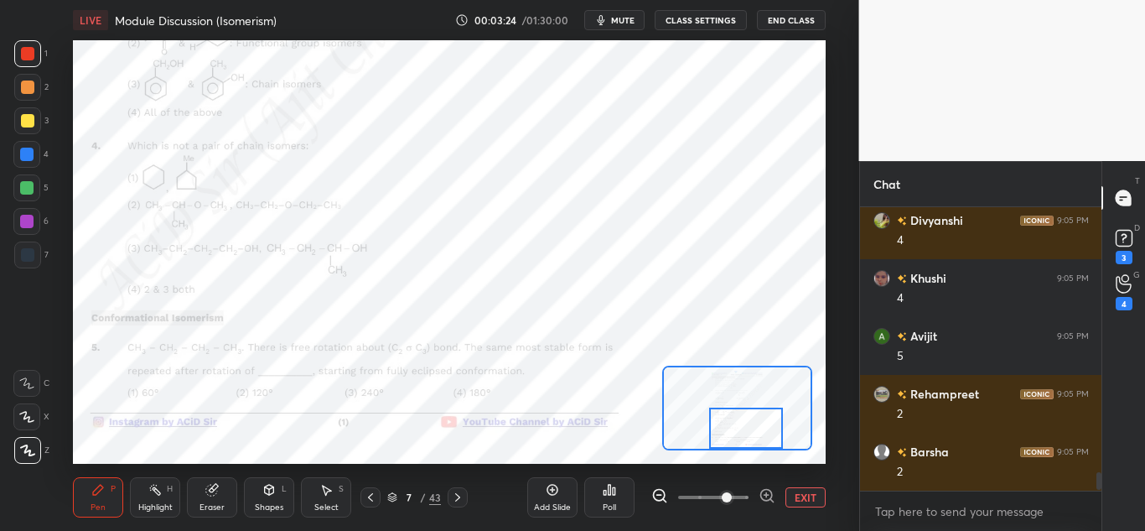
drag, startPoint x: 762, startPoint y: 407, endPoint x: 771, endPoint y: 433, distance: 26.8
click at [771, 433] on div at bounding box center [746, 427] width 74 height 41
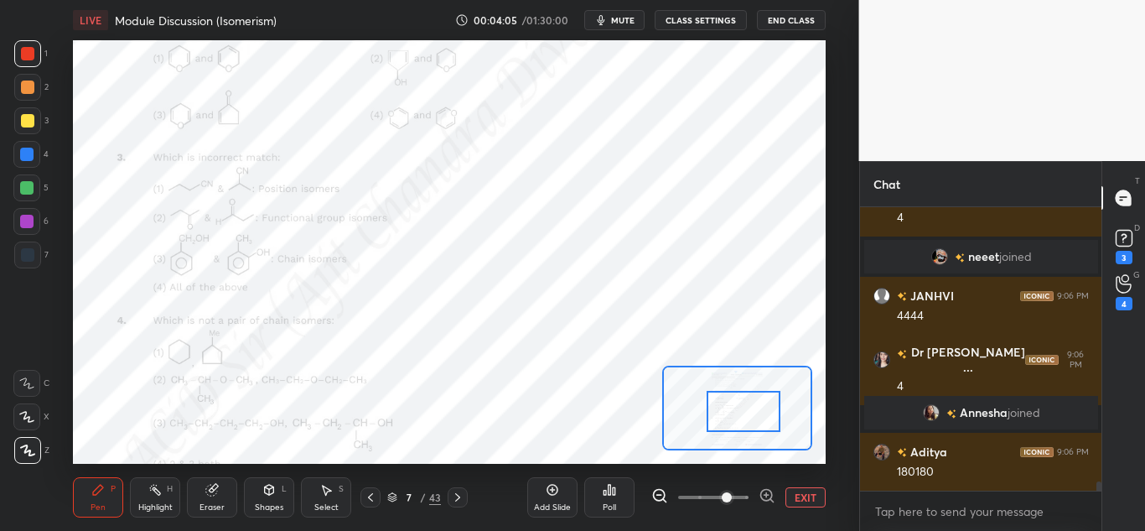
drag, startPoint x: 730, startPoint y: 433, endPoint x: 728, endPoint y: 417, distance: 17.0
click at [728, 417] on div at bounding box center [744, 411] width 74 height 41
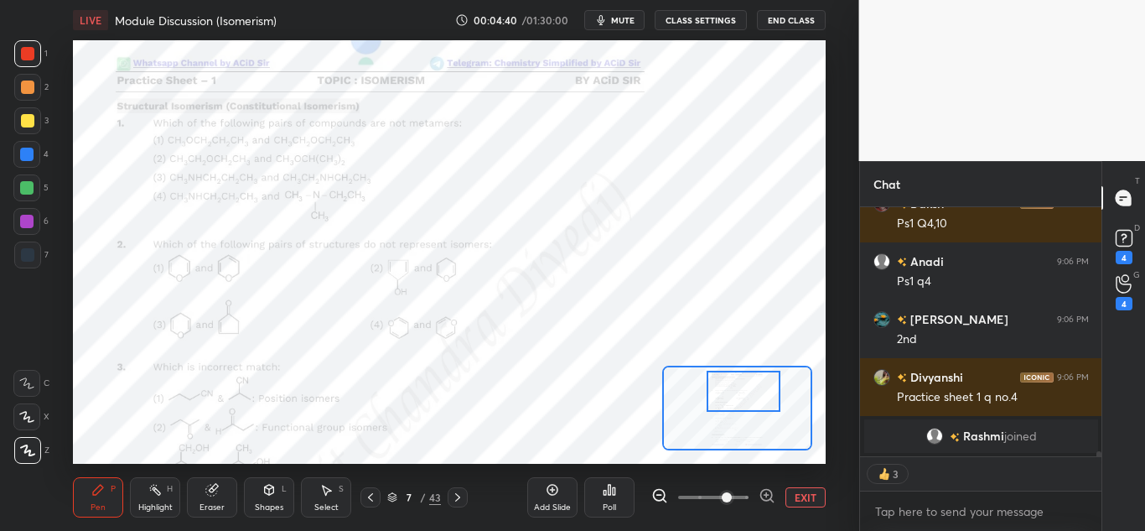
drag, startPoint x: 720, startPoint y: 402, endPoint x: 720, endPoint y: 382, distance: 20.1
click at [720, 382] on div at bounding box center [744, 390] width 74 height 41
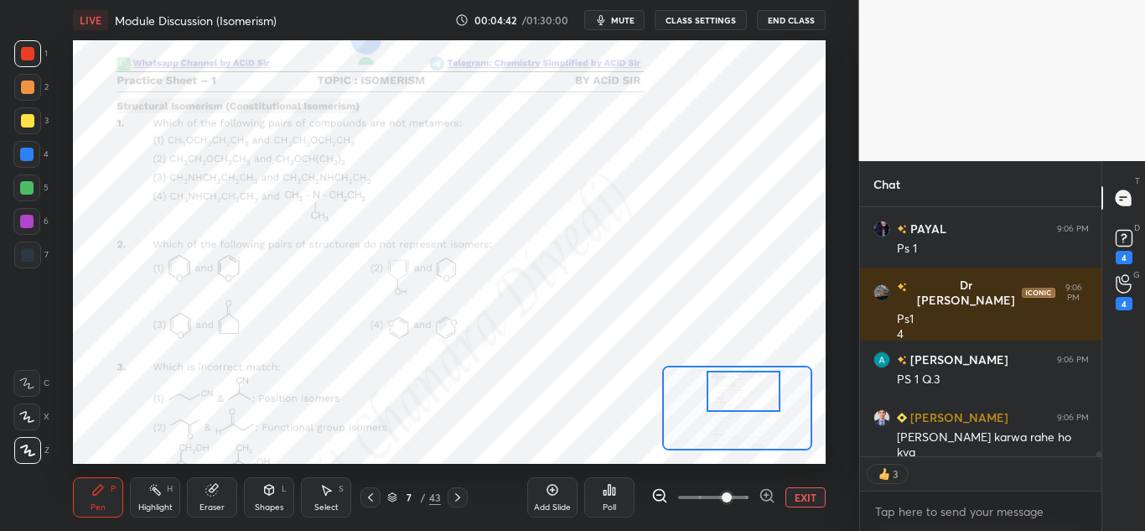
click at [148, 500] on div "Highlight H" at bounding box center [155, 497] width 50 height 40
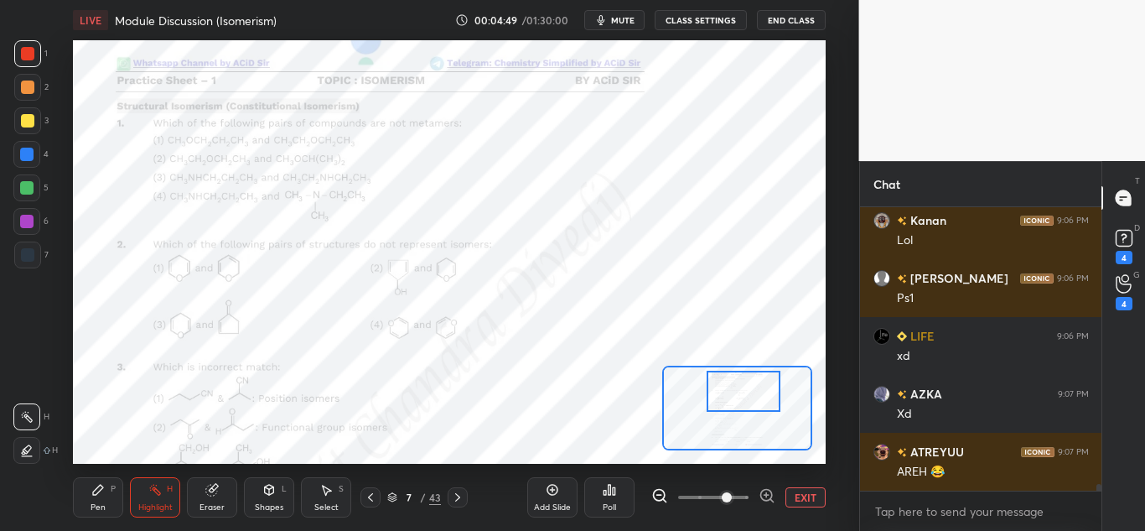
drag, startPoint x: 96, startPoint y: 501, endPoint x: 97, endPoint y: 478, distance: 23.5
click at [97, 500] on div "Pen P" at bounding box center [98, 497] width 50 height 40
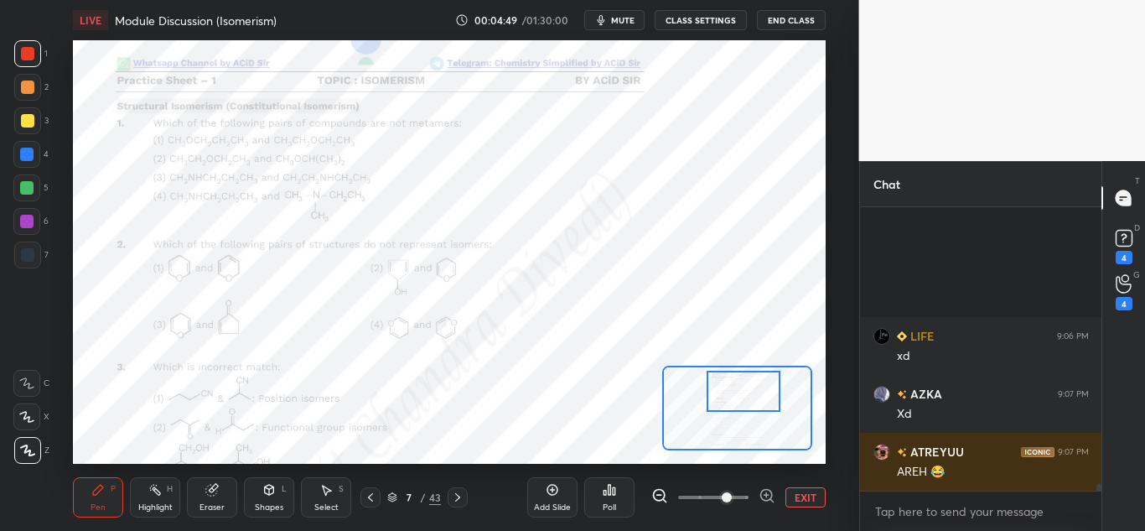
click at [31, 386] on icon at bounding box center [26, 383] width 15 height 12
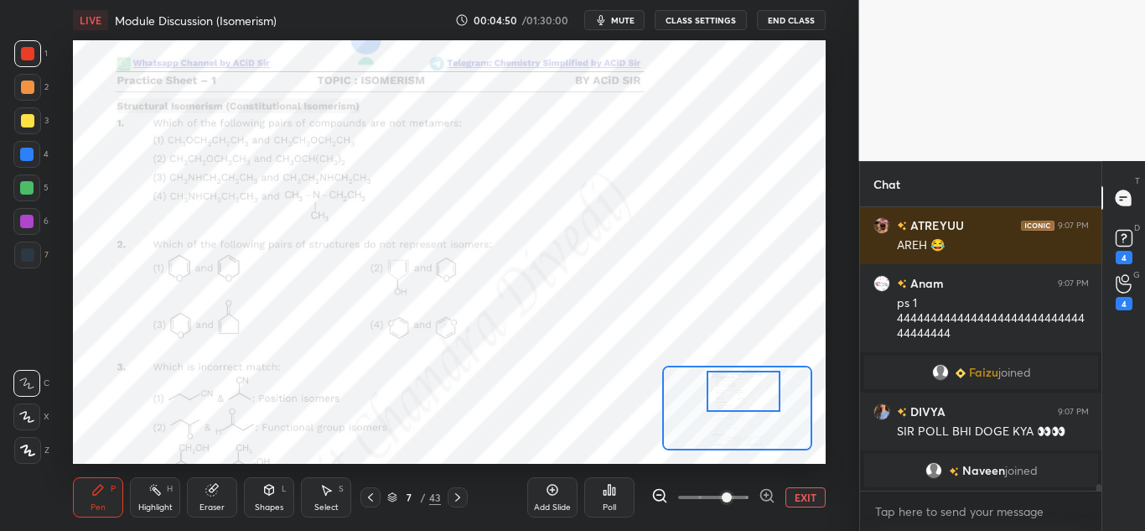
click at [154, 498] on div "Highlight H" at bounding box center [155, 497] width 50 height 40
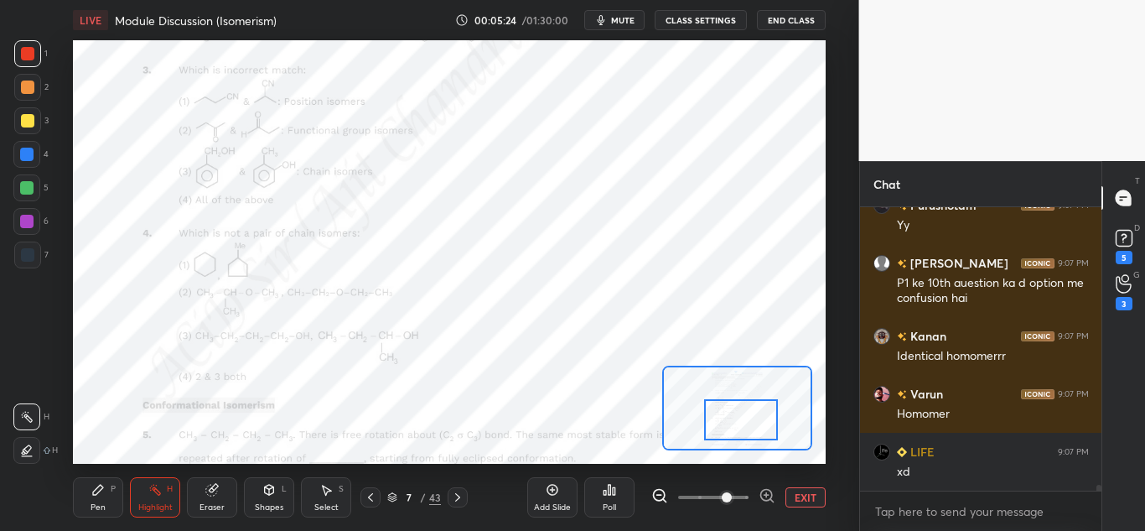
drag, startPoint x: 721, startPoint y: 401, endPoint x: 717, endPoint y: 426, distance: 25.5
click at [718, 431] on div at bounding box center [741, 419] width 74 height 41
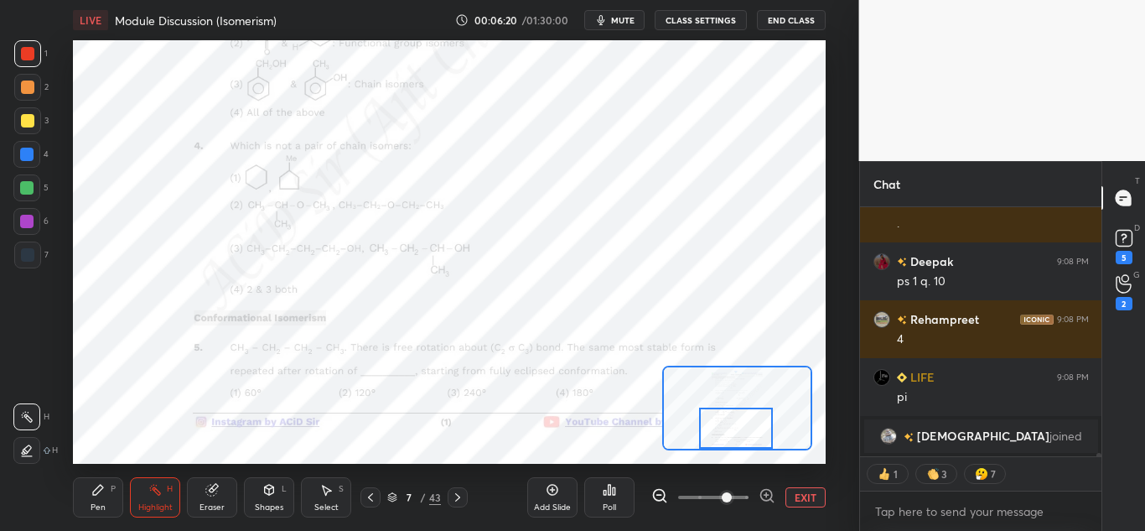
drag, startPoint x: 728, startPoint y: 422, endPoint x: 723, endPoint y: 463, distance: 40.5
click at [723, 463] on div "LIVE Module Discussion (Isomerism) 00:06:20 / 01:30:00 mute CLASS SETTINGS End …" at bounding box center [450, 265] width 792 height 531
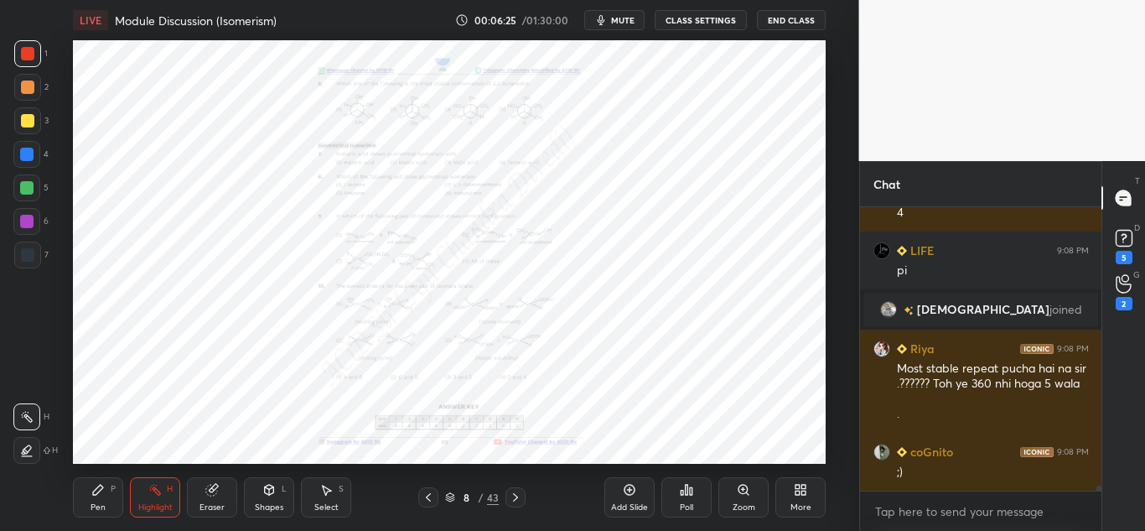
click at [746, 499] on div "Zoom" at bounding box center [743, 497] width 50 height 40
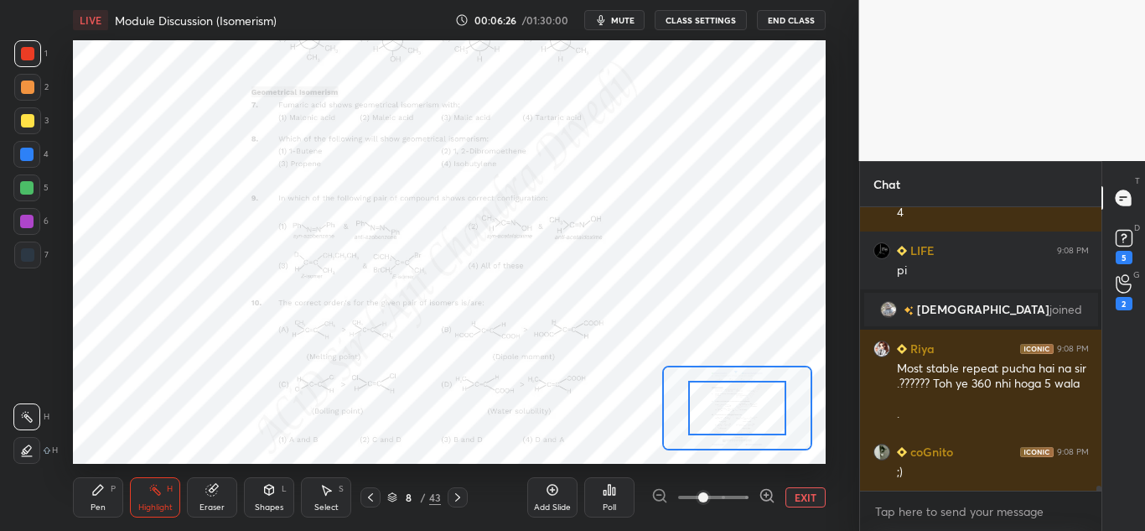
click at [764, 495] on icon at bounding box center [767, 495] width 17 height 17
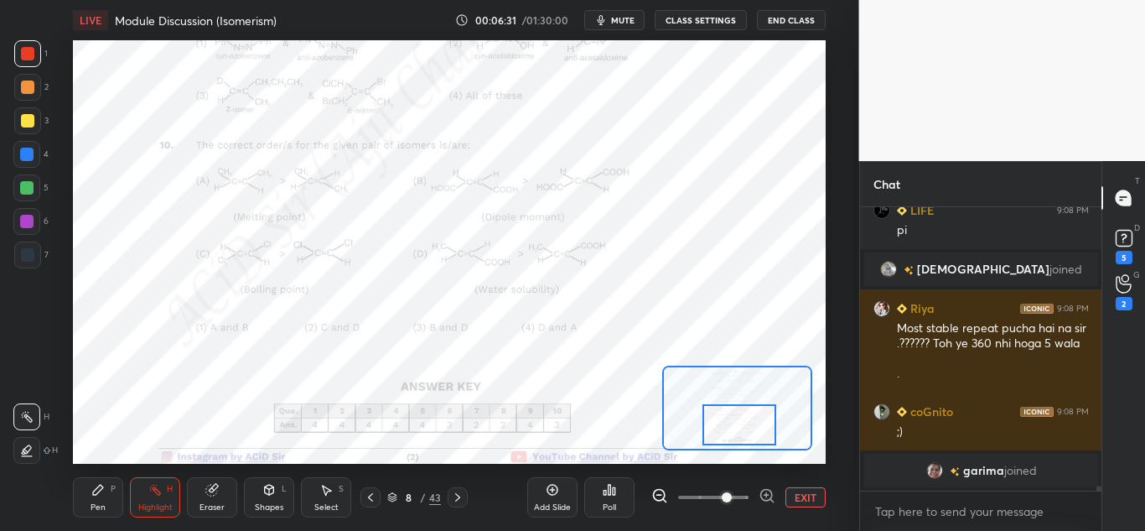
drag, startPoint x: 742, startPoint y: 418, endPoint x: 744, endPoint y: 433, distance: 14.5
click at [744, 433] on div at bounding box center [739, 424] width 74 height 41
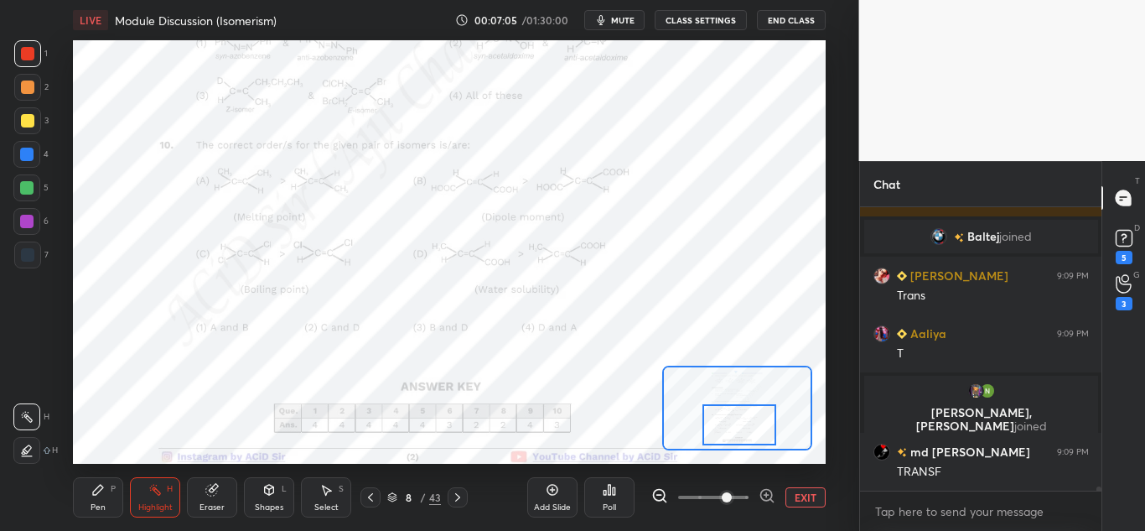
scroll to position [18532, 0]
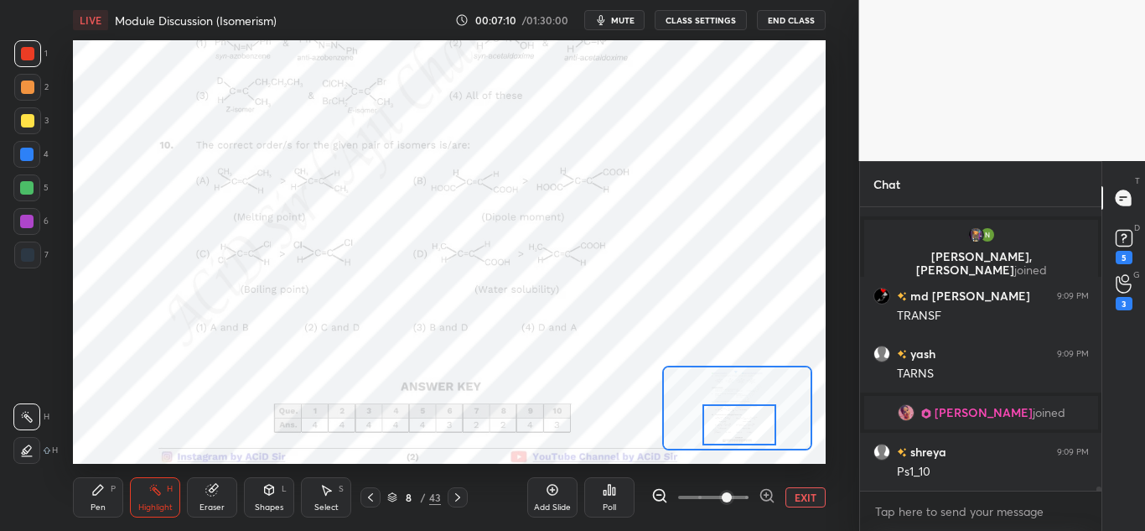
click at [107, 494] on div "Pen P" at bounding box center [98, 497] width 50 height 40
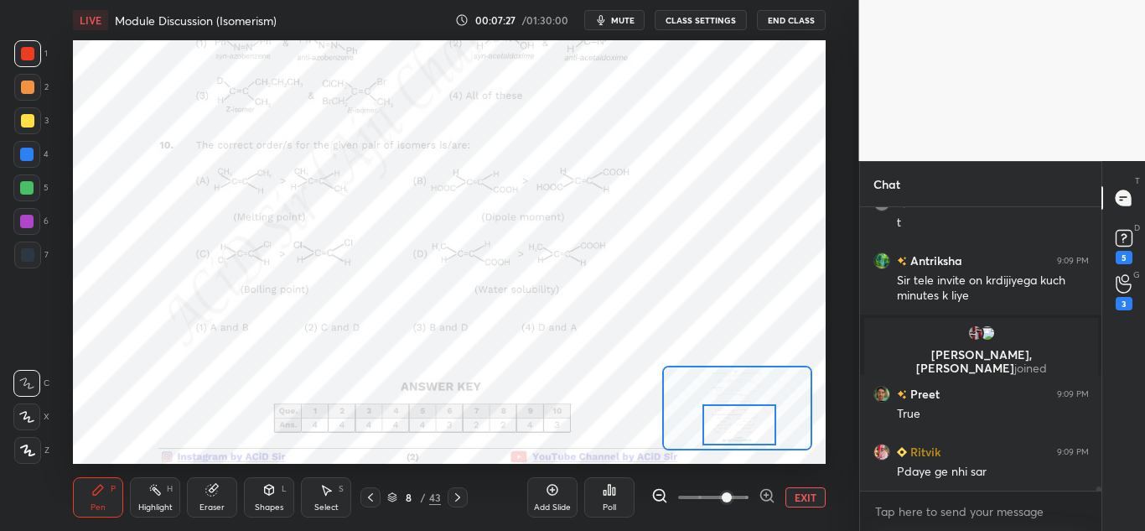
scroll to position [18965, 0]
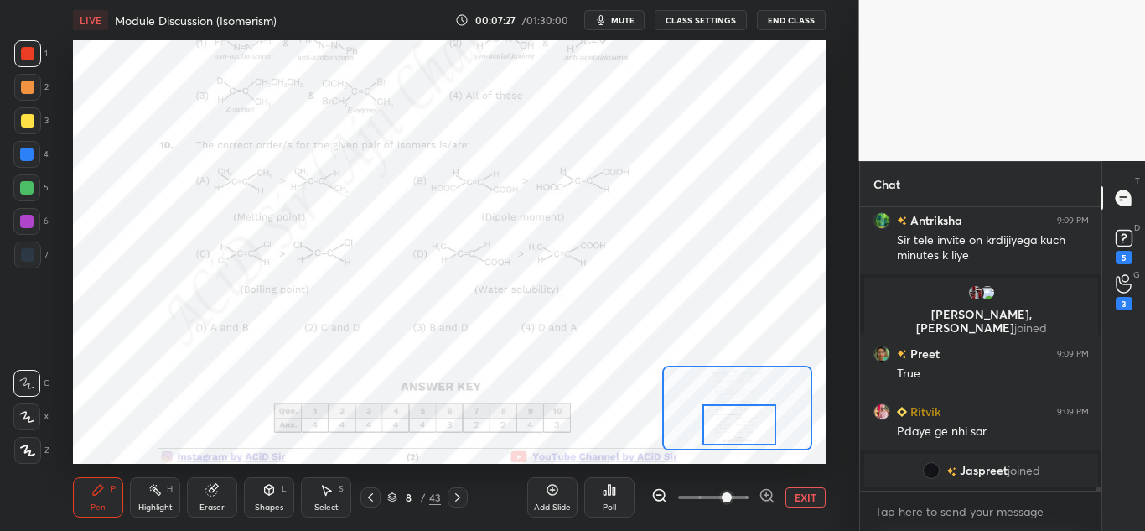
click at [163, 500] on div "Highlight H" at bounding box center [155, 497] width 50 height 40
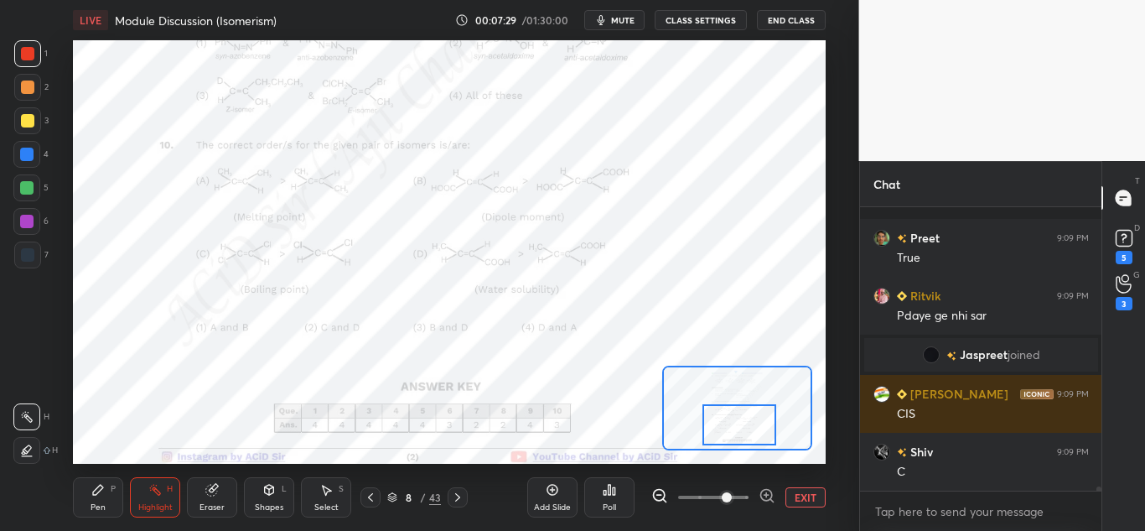
scroll to position [19056, 0]
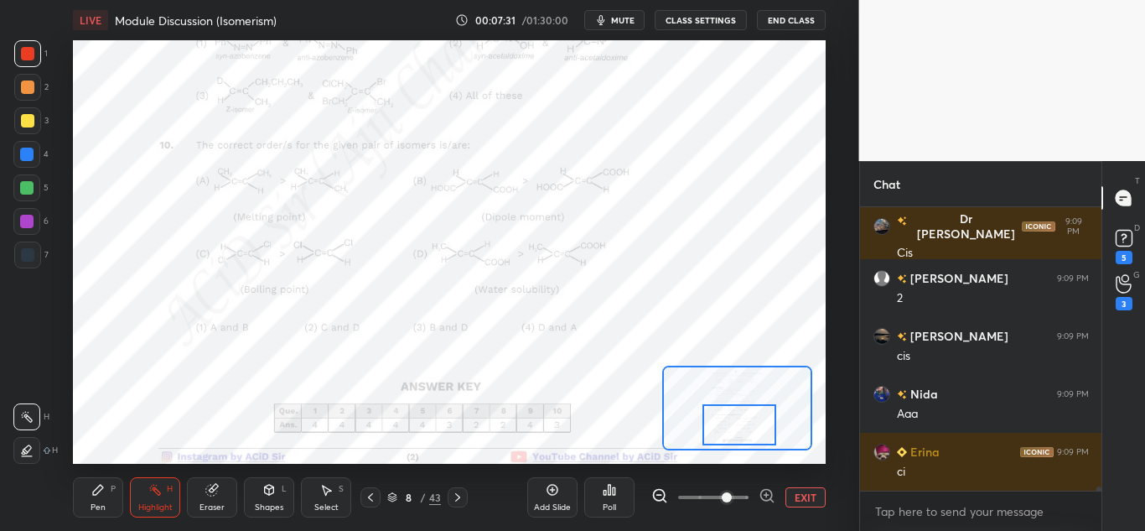
drag, startPoint x: 96, startPoint y: 500, endPoint x: 114, endPoint y: 472, distance: 33.5
click at [98, 498] on div "Pen P" at bounding box center [98, 497] width 50 height 40
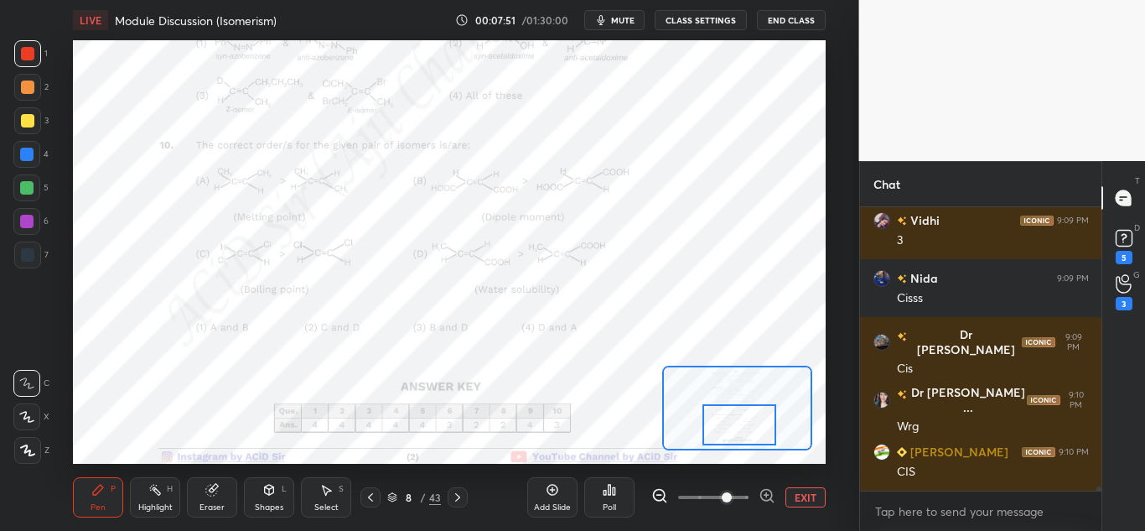
drag, startPoint x: 149, startPoint y: 489, endPoint x: 161, endPoint y: 468, distance: 24.0
click at [153, 486] on icon at bounding box center [154, 489] width 13 height 13
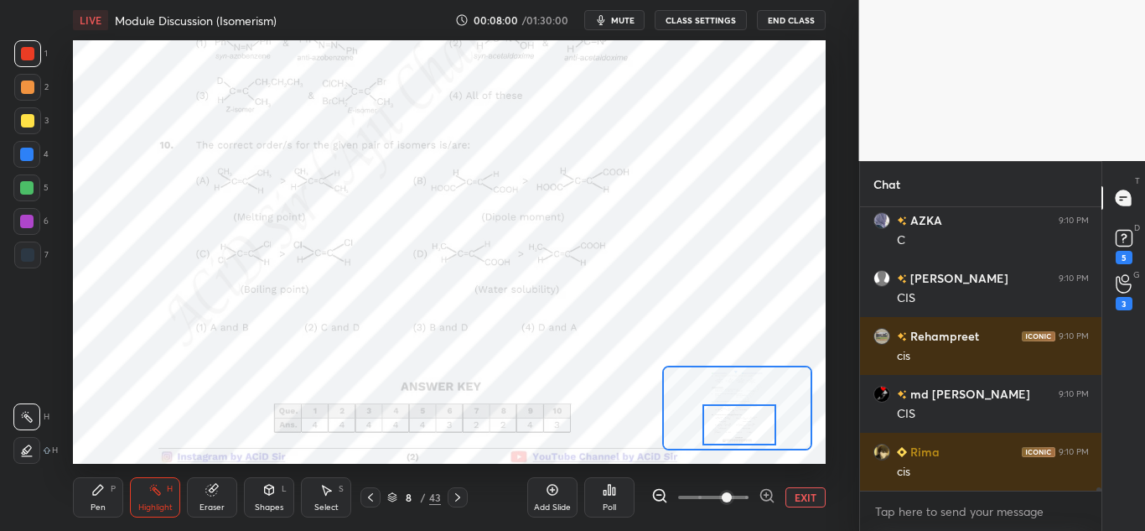
drag, startPoint x: 120, startPoint y: 490, endPoint x: 132, endPoint y: 476, distance: 19.0
click at [122, 487] on div "Pen P" at bounding box center [98, 497] width 50 height 40
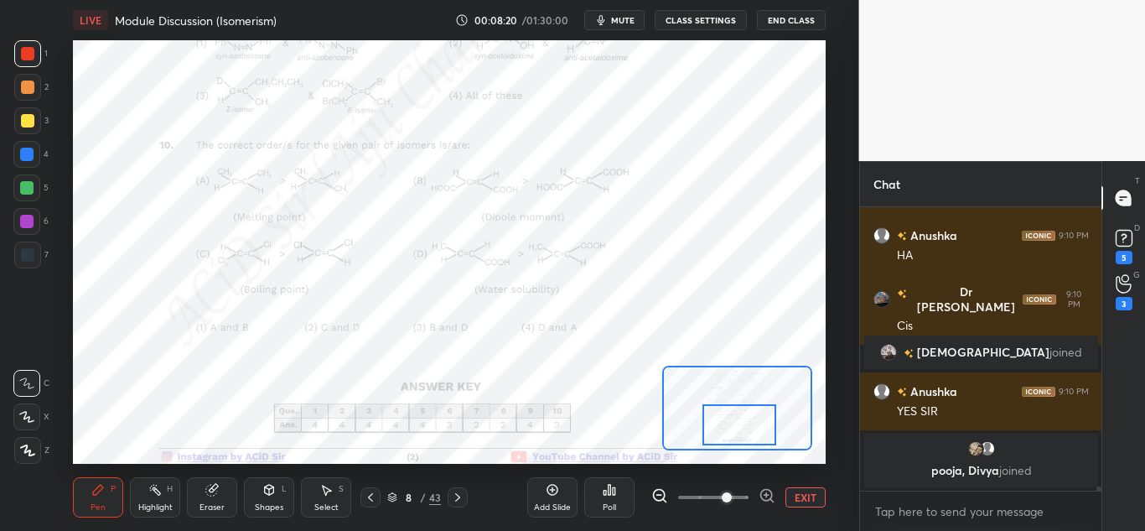
click at [167, 484] on div "Highlight H" at bounding box center [155, 497] width 50 height 40
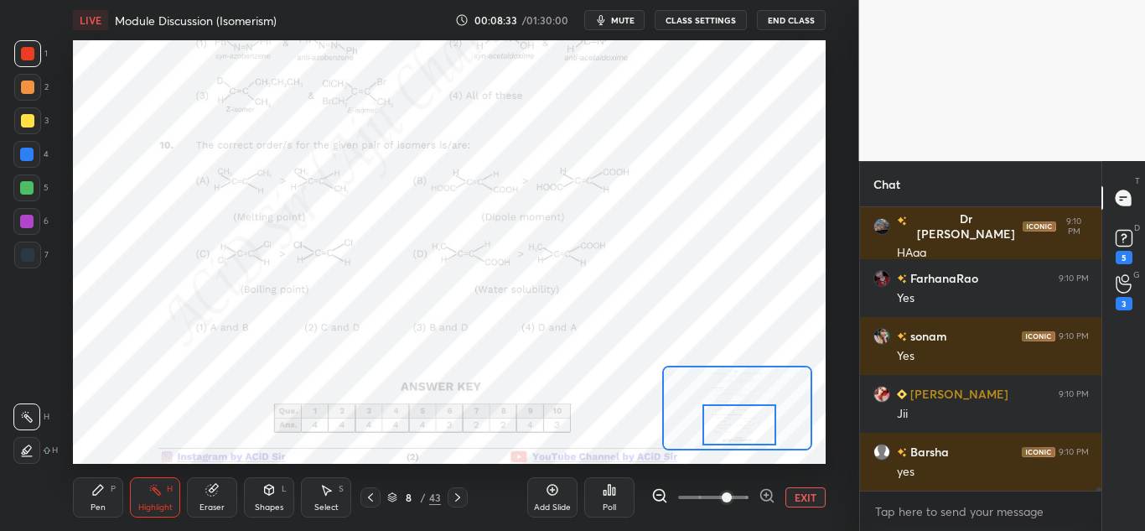
scroll to position [21759, 0]
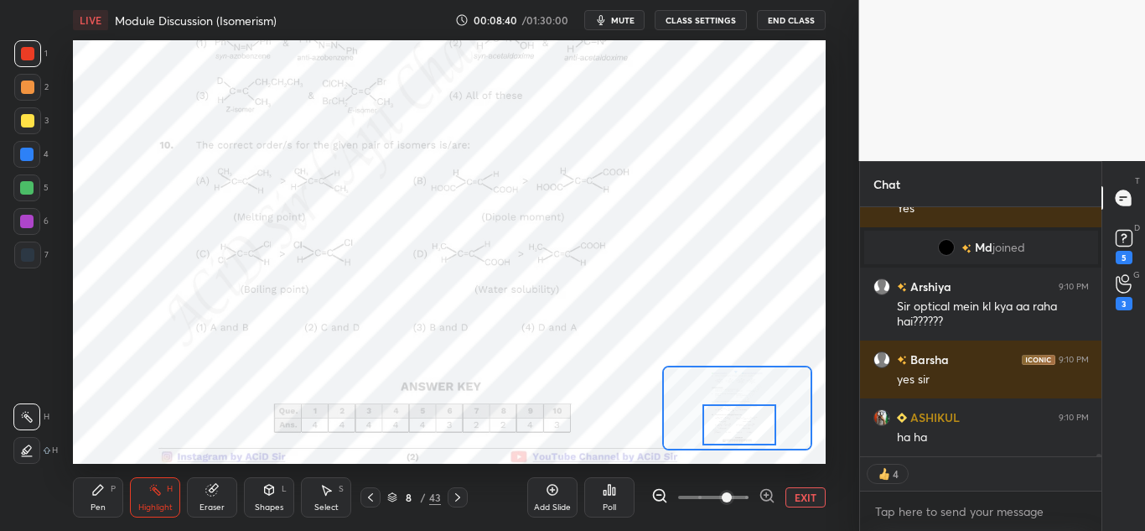
click at [96, 506] on div "Pen" at bounding box center [98, 507] width 15 height 8
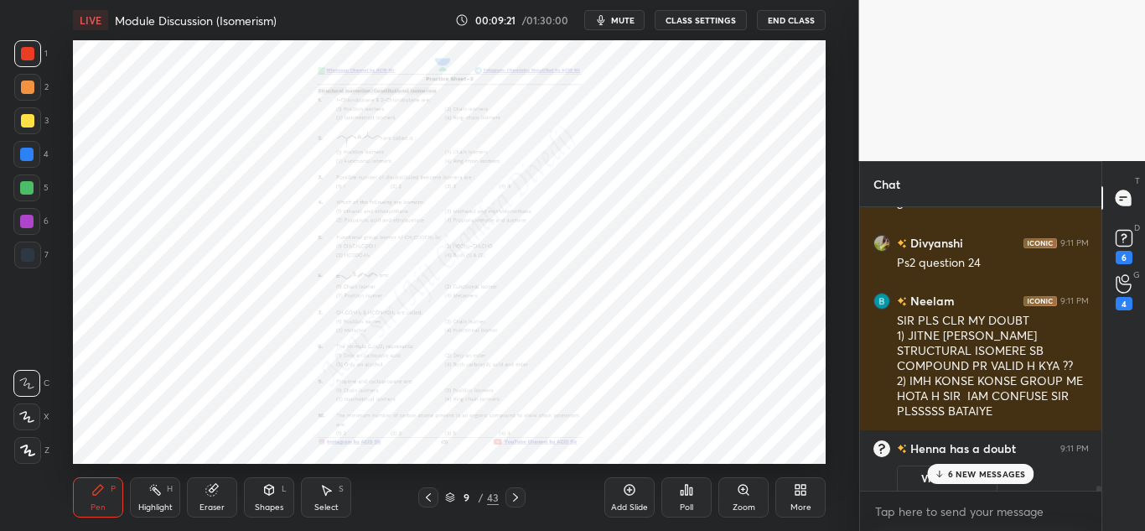
click at [945, 474] on icon at bounding box center [939, 474] width 11 height 10
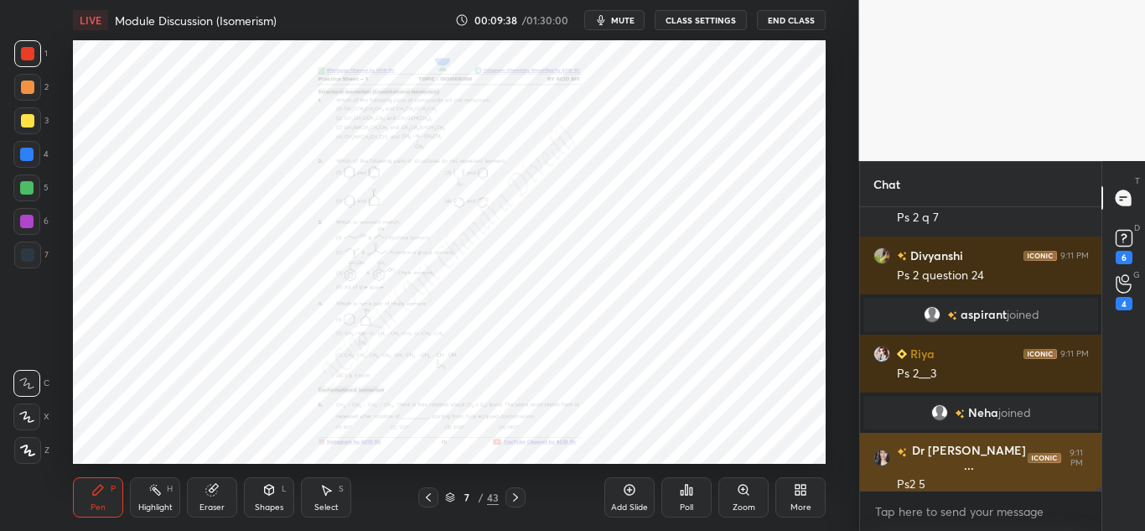
scroll to position [23332, 0]
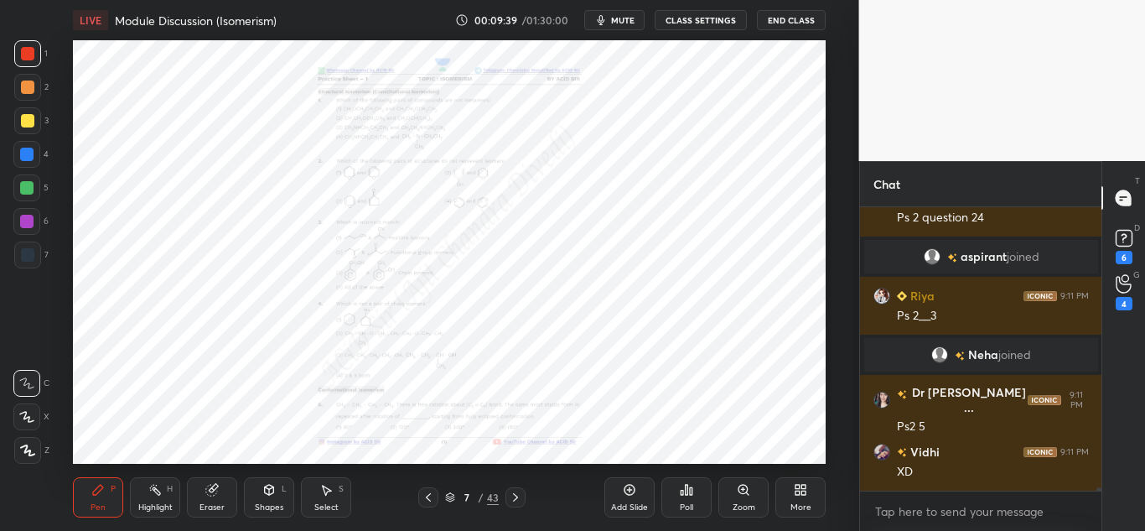
click at [754, 495] on div "Zoom" at bounding box center [743, 497] width 50 height 40
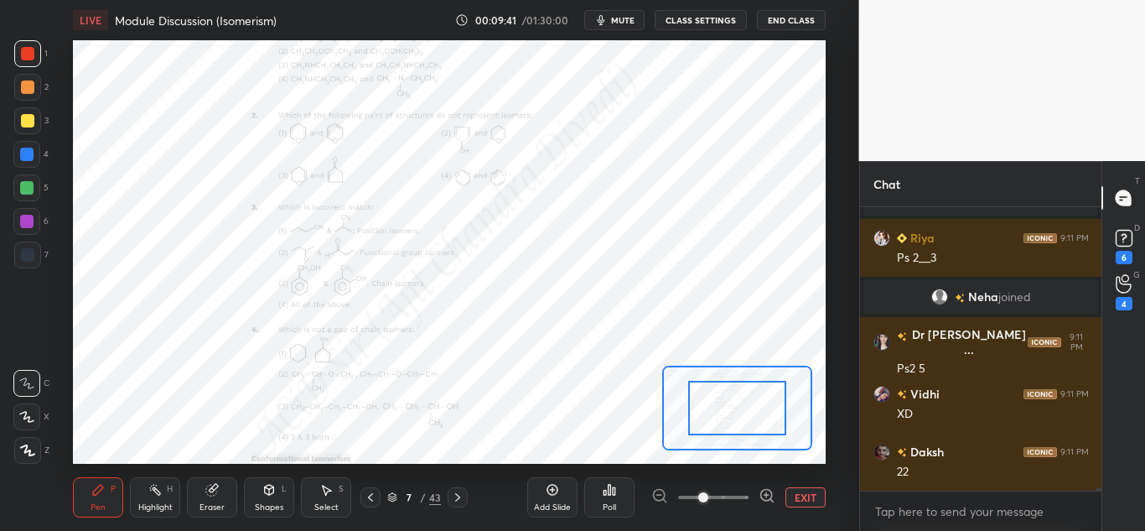
click at [768, 492] on icon at bounding box center [767, 495] width 17 height 17
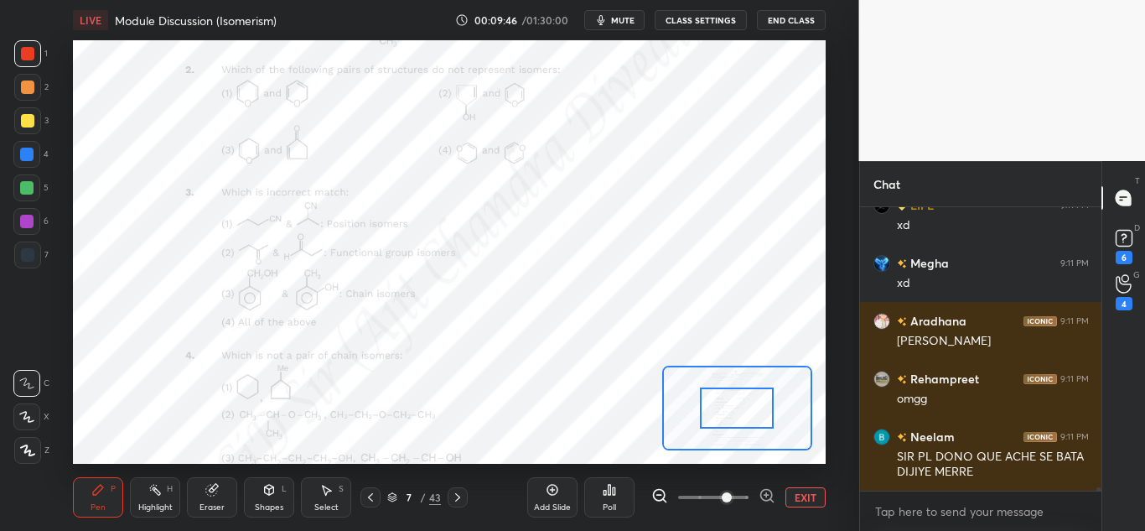
scroll to position [23844, 0]
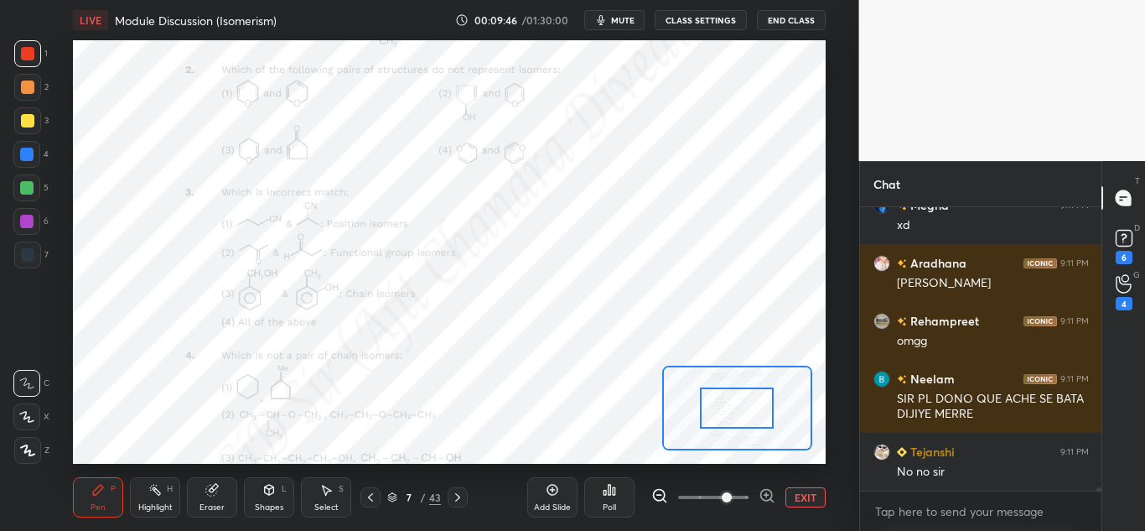
click at [157, 499] on div "Highlight H" at bounding box center [155, 497] width 50 height 40
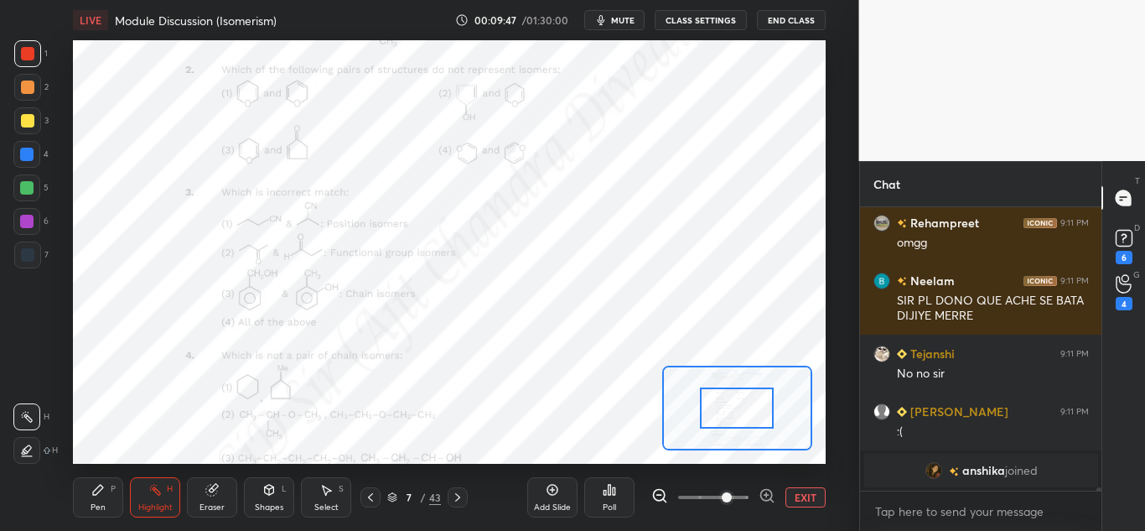
scroll to position [23962, 0]
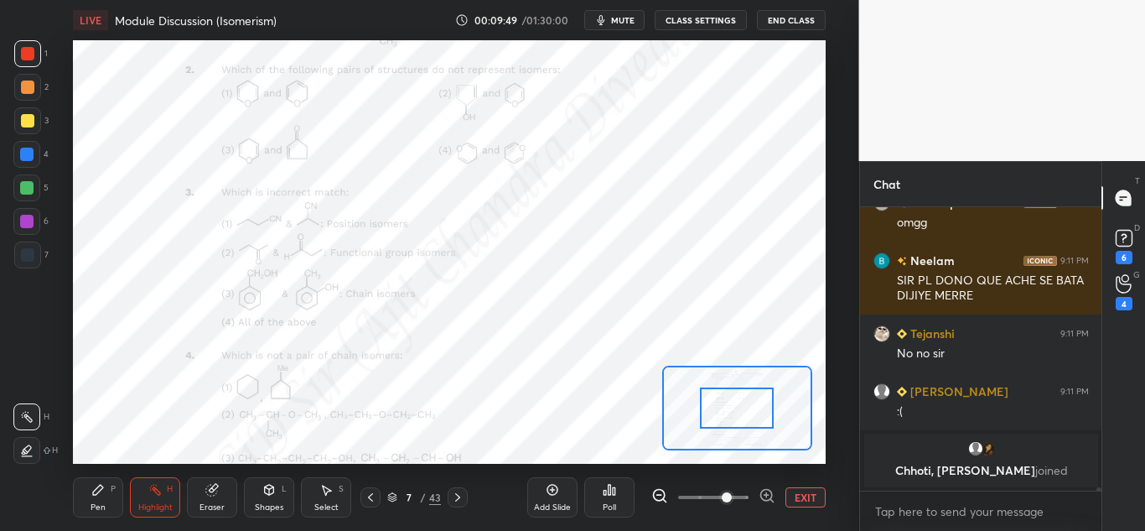
click at [96, 500] on div "Pen P" at bounding box center [98, 497] width 50 height 40
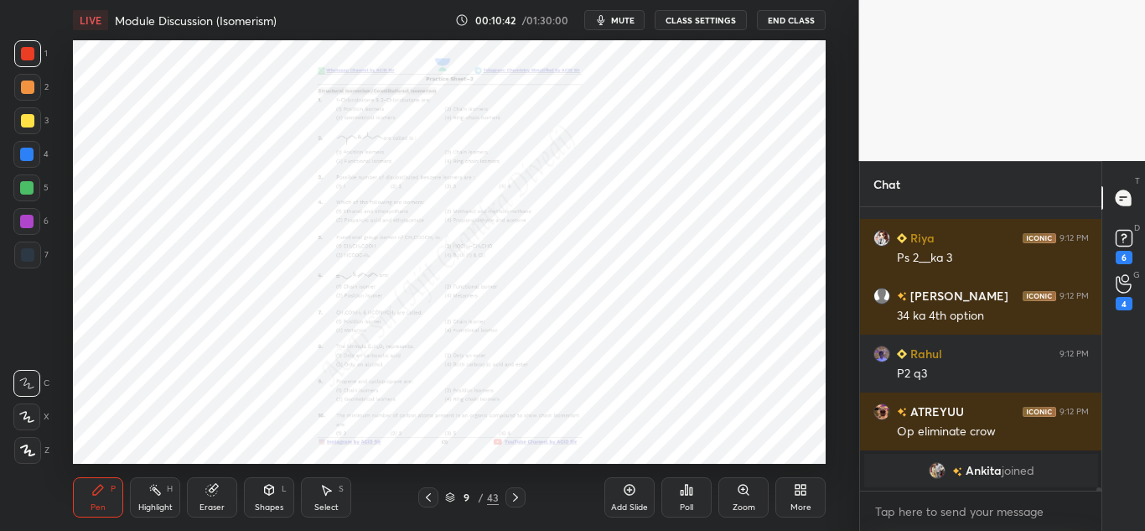
scroll to position [25575, 0]
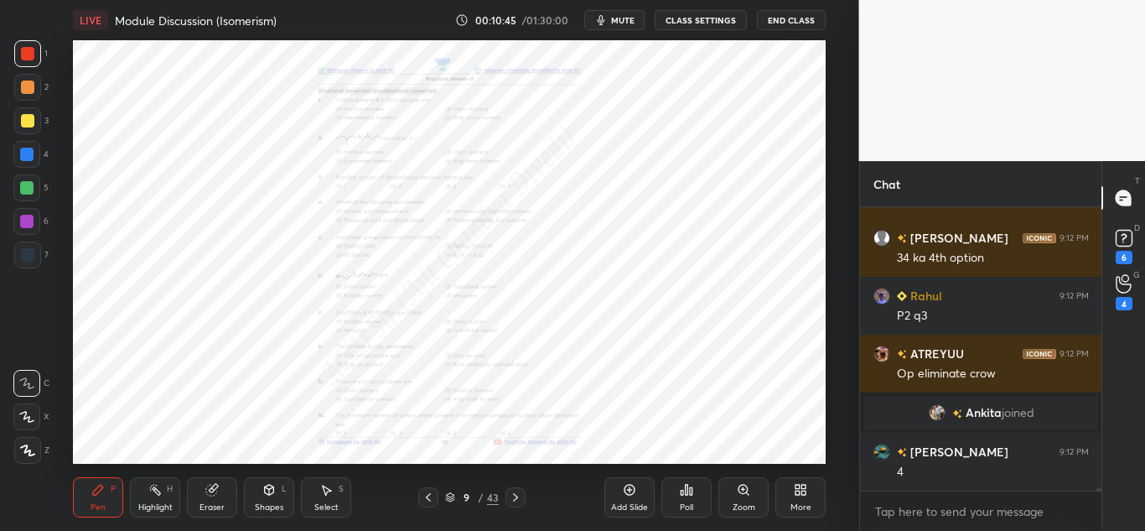
click at [735, 501] on div "Zoom" at bounding box center [743, 497] width 50 height 40
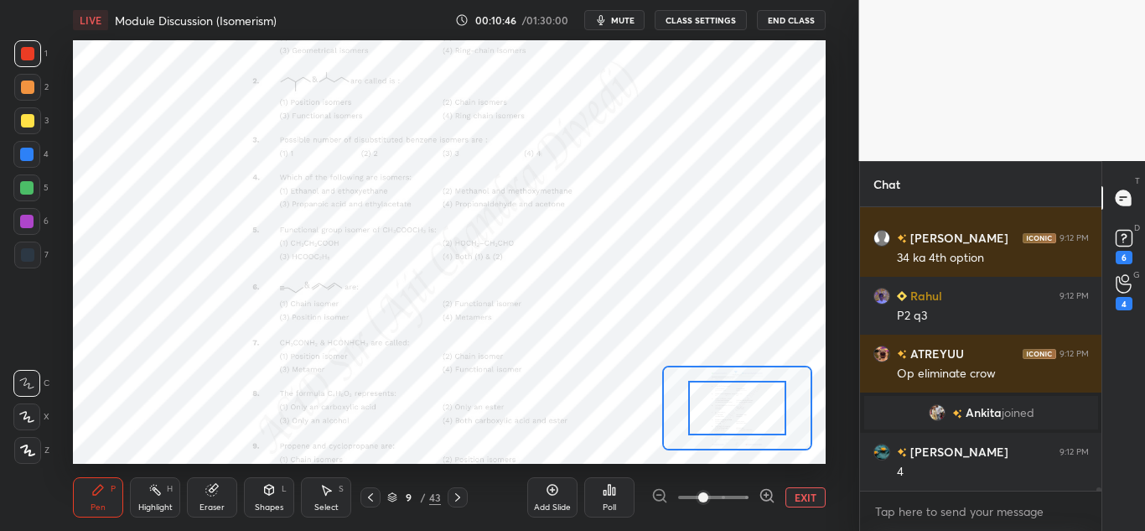
click at [762, 494] on icon at bounding box center [767, 495] width 17 height 17
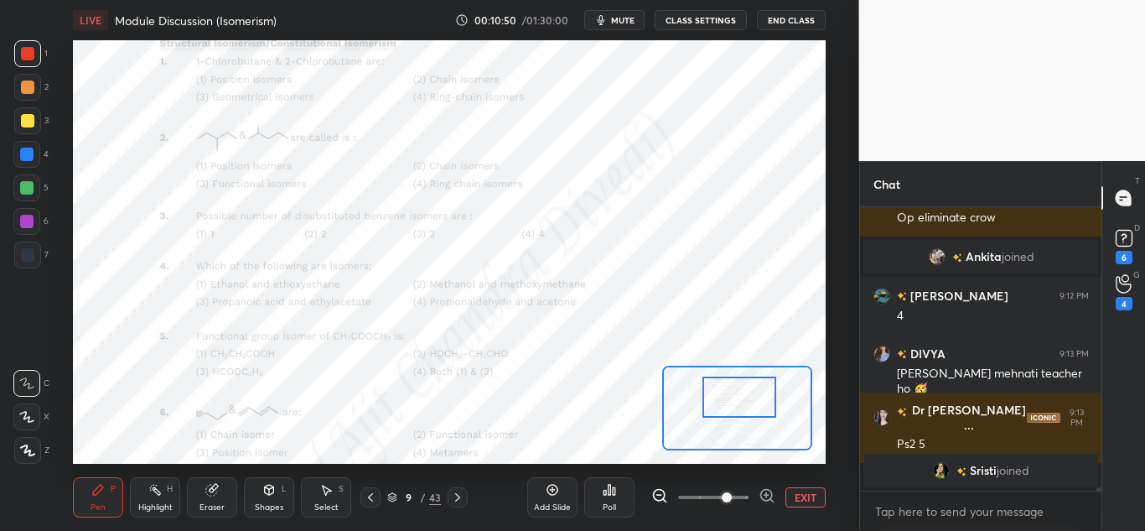
scroll to position [25725, 0]
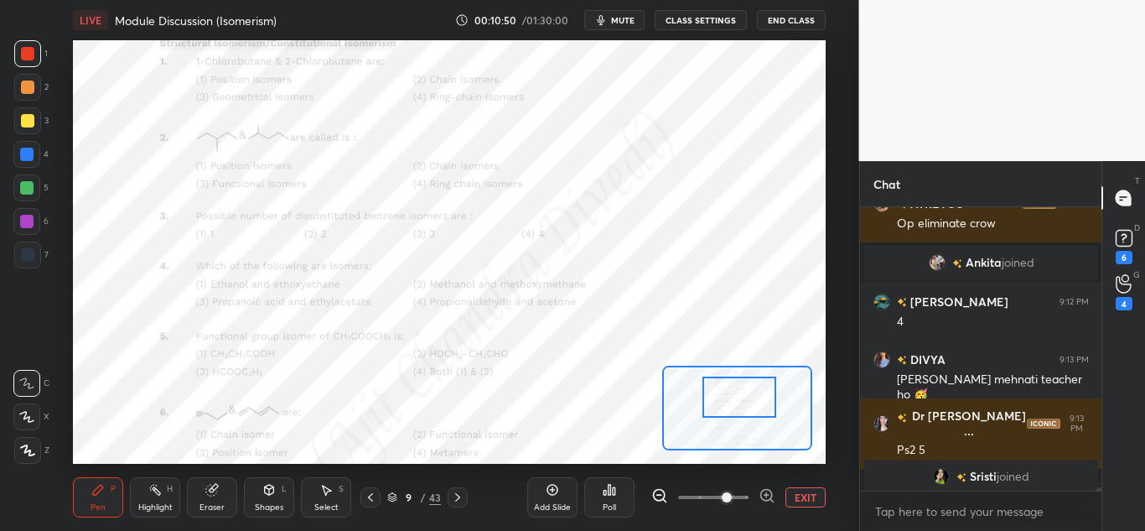
drag, startPoint x: 720, startPoint y: 413, endPoint x: 723, endPoint y: 402, distance: 11.2
click at [723, 402] on div at bounding box center [739, 396] width 74 height 41
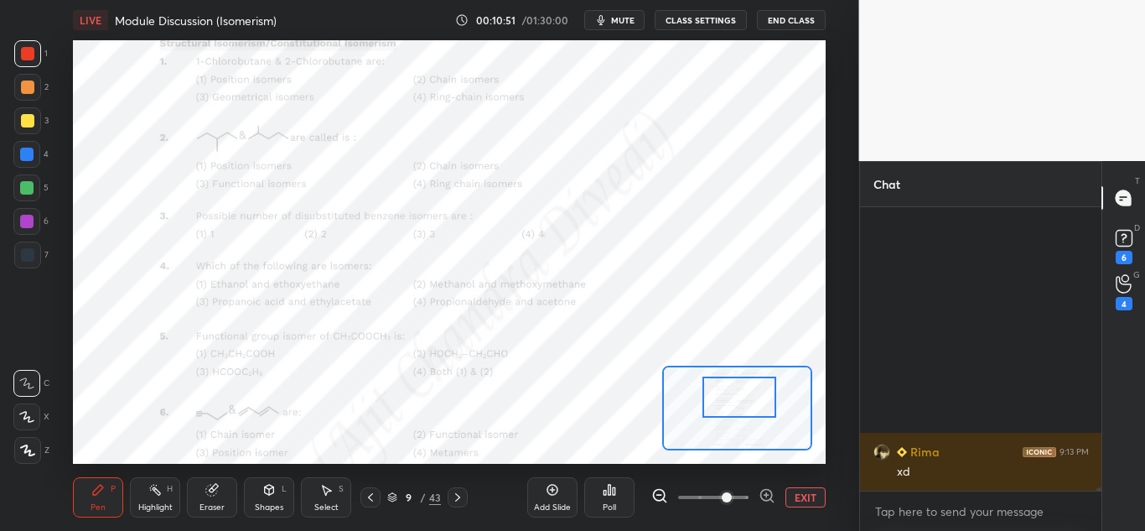
scroll to position [26014, 0]
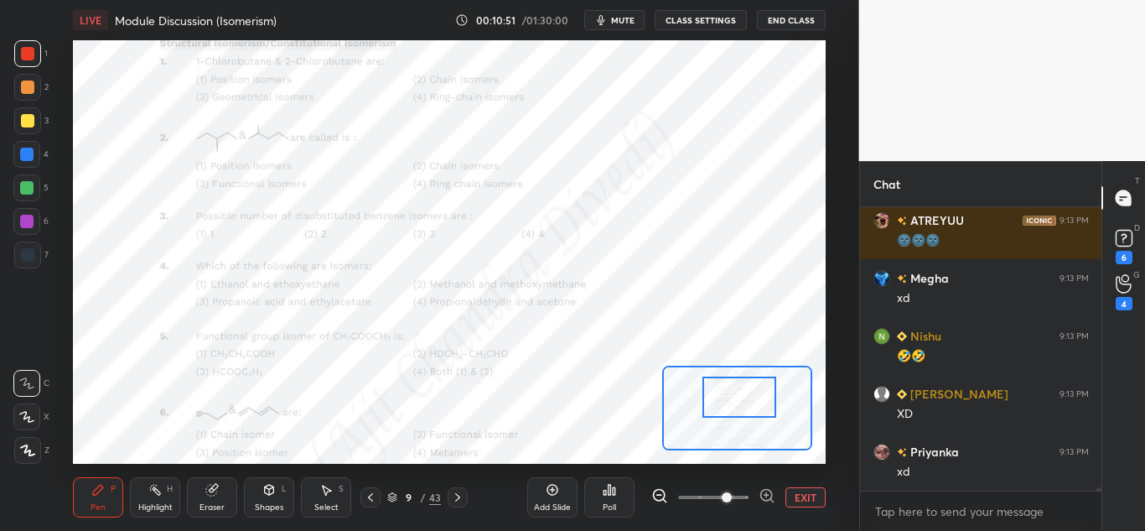
click at [157, 504] on div "Highlight" at bounding box center [155, 507] width 34 height 8
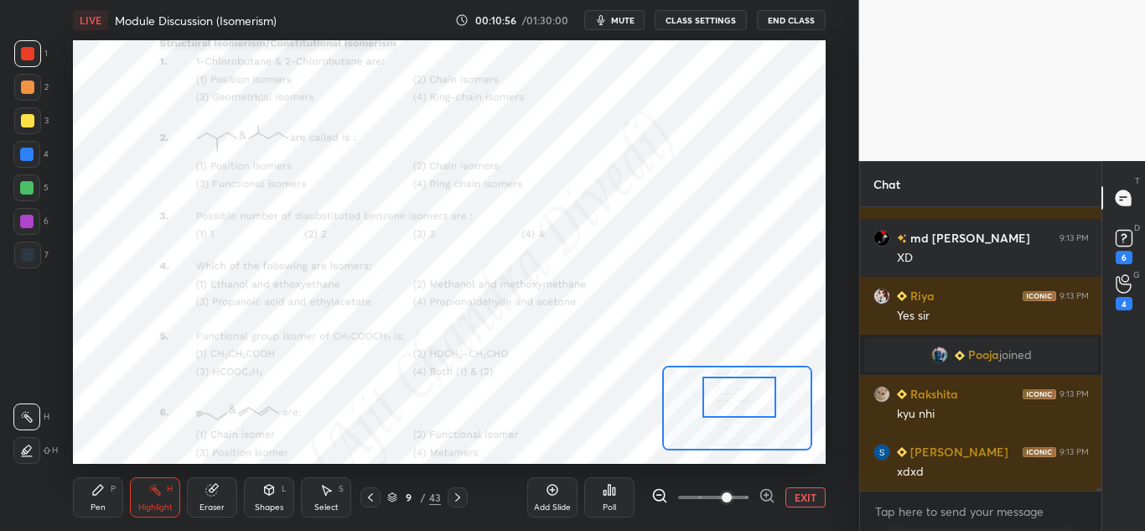
scroll to position [26864, 0]
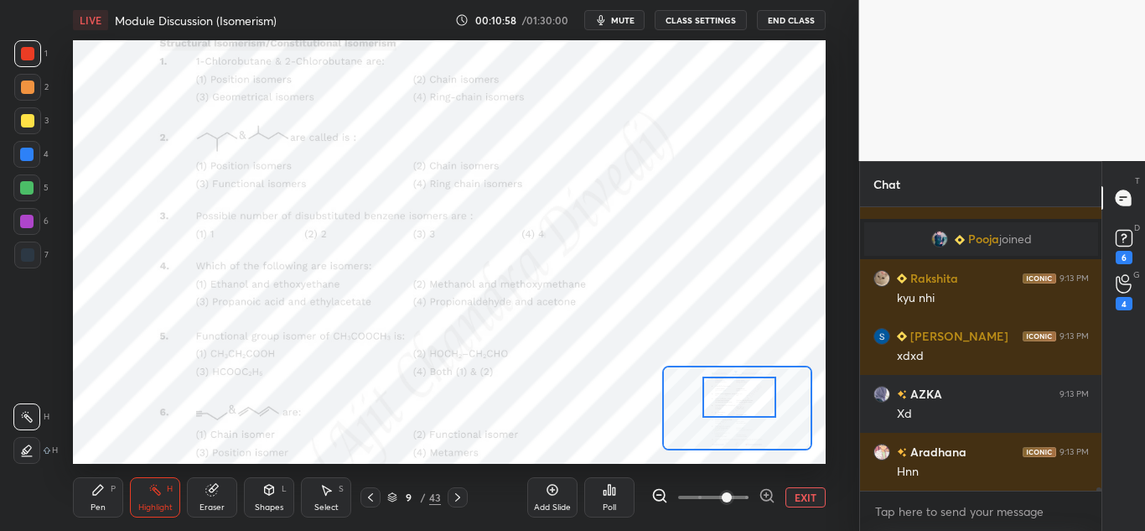
click at [106, 501] on div "Pen P" at bounding box center [98, 497] width 50 height 40
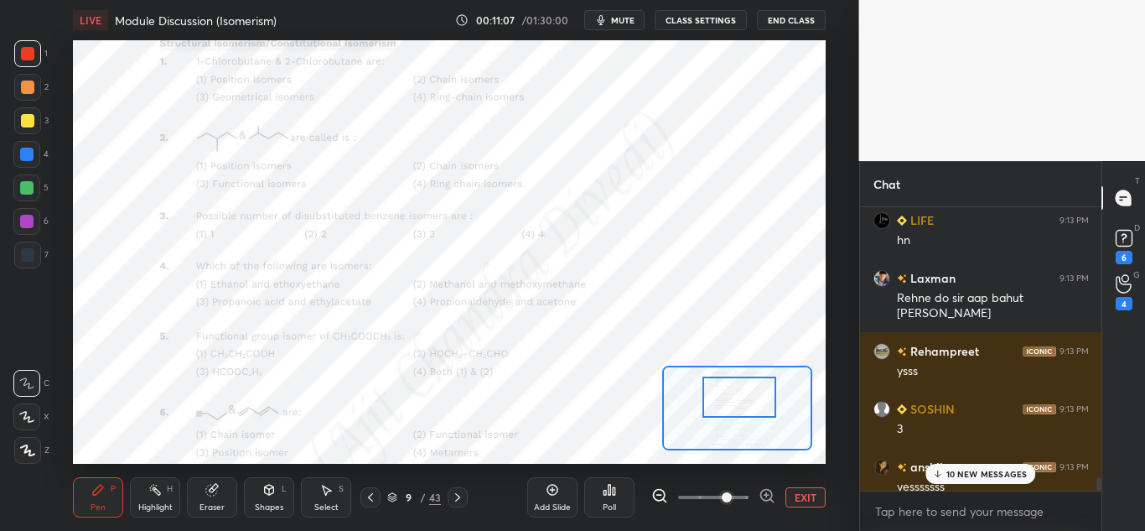
scroll to position [27325, 0]
click at [1003, 471] on p "20 NEW MESSAGES" at bounding box center [986, 474] width 82 height 10
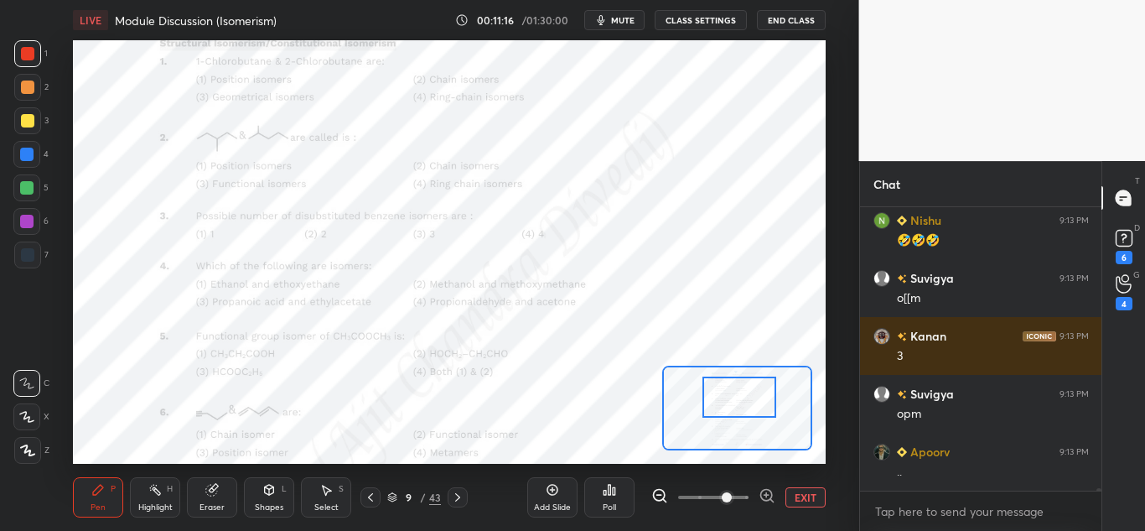
scroll to position [29948, 0]
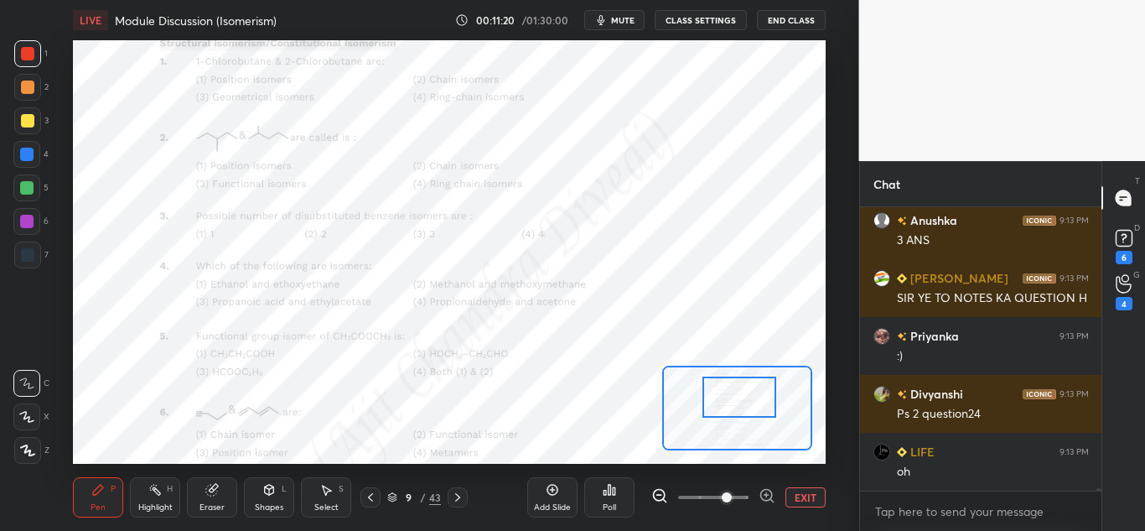
drag, startPoint x: 167, startPoint y: 495, endPoint x: 179, endPoint y: 474, distance: 24.4
click at [171, 494] on div "Highlight H" at bounding box center [155, 497] width 50 height 40
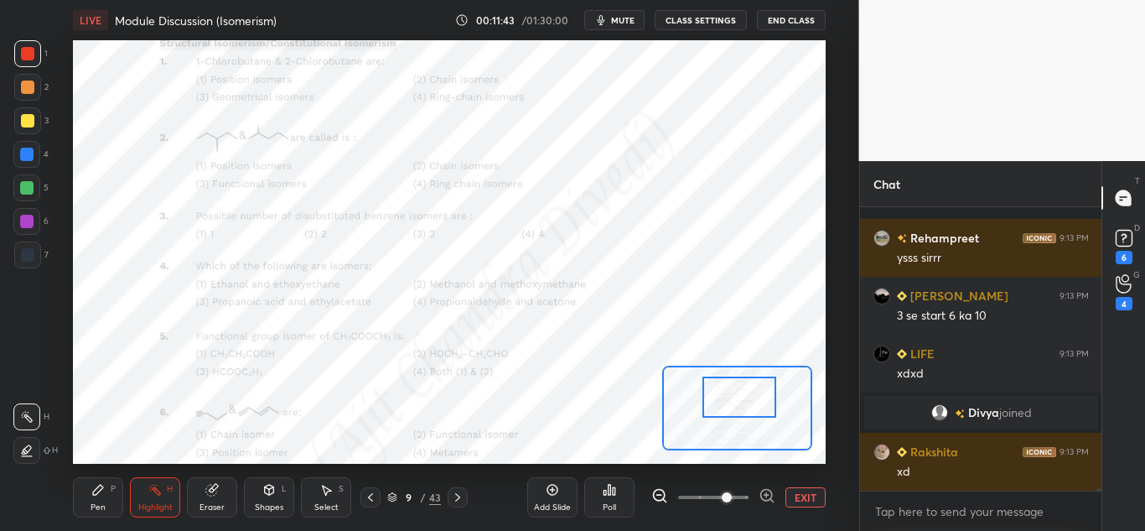
scroll to position [29826, 0]
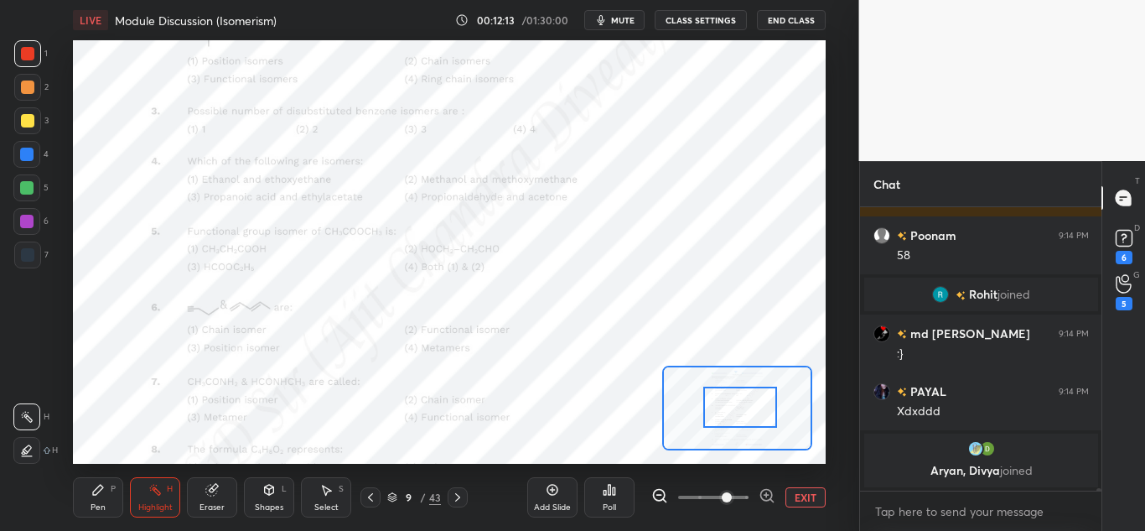
drag, startPoint x: 730, startPoint y: 406, endPoint x: 731, endPoint y: 416, distance: 10.1
click at [731, 416] on div at bounding box center [740, 406] width 74 height 41
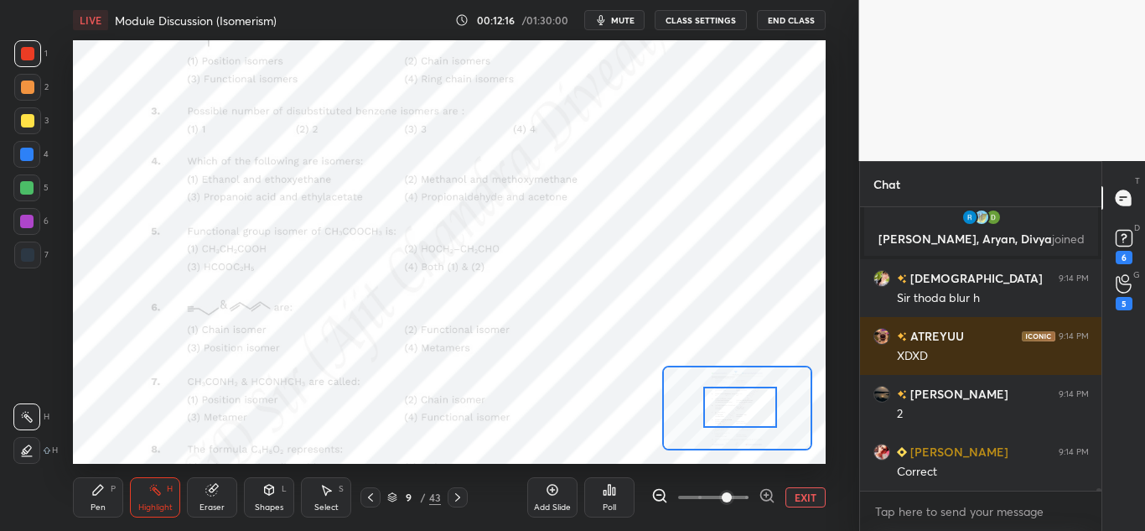
click at [767, 490] on icon at bounding box center [767, 495] width 17 height 17
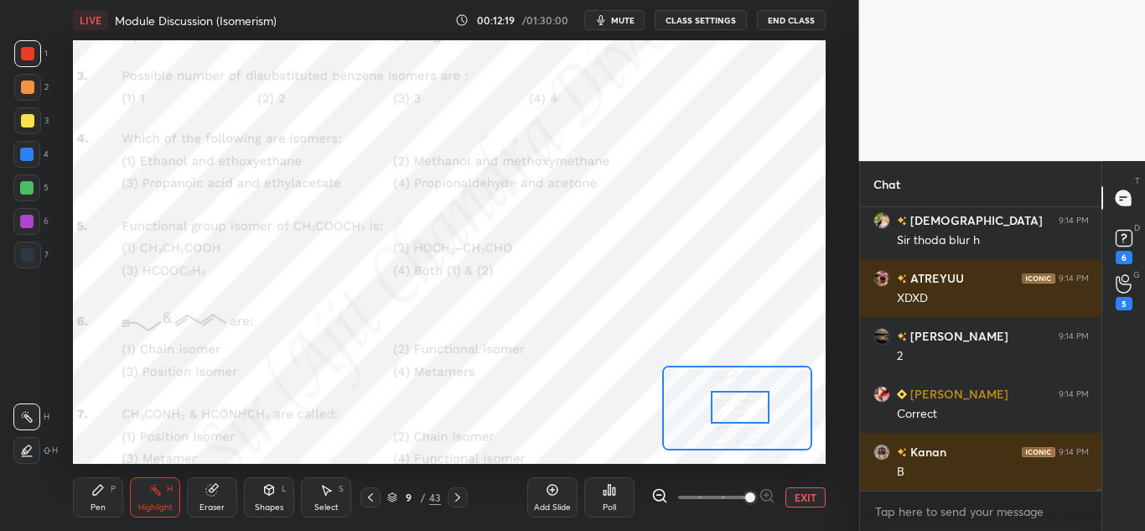
click at [153, 487] on icon at bounding box center [154, 489] width 13 height 13
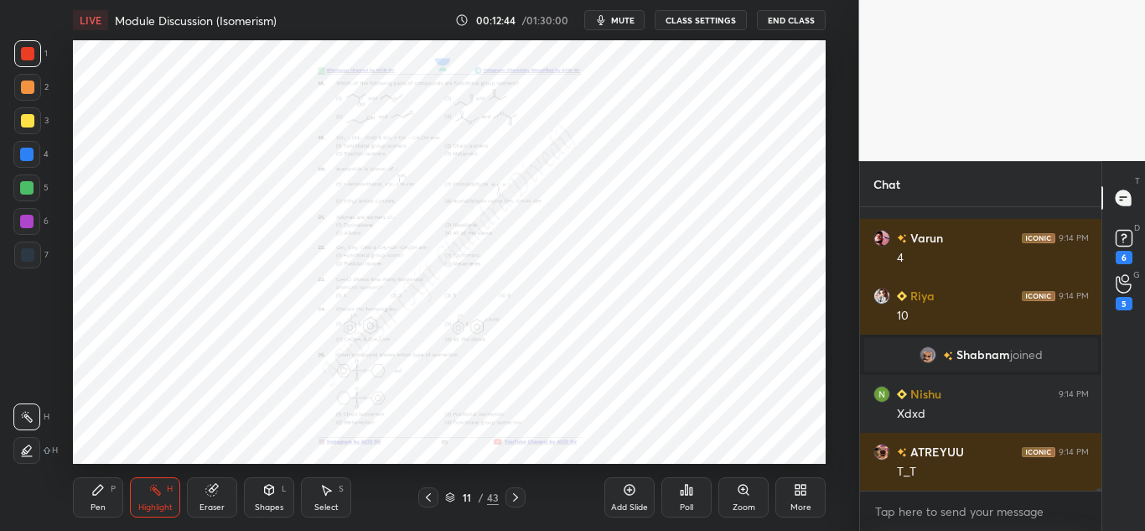
click at [739, 495] on icon at bounding box center [743, 489] width 13 height 13
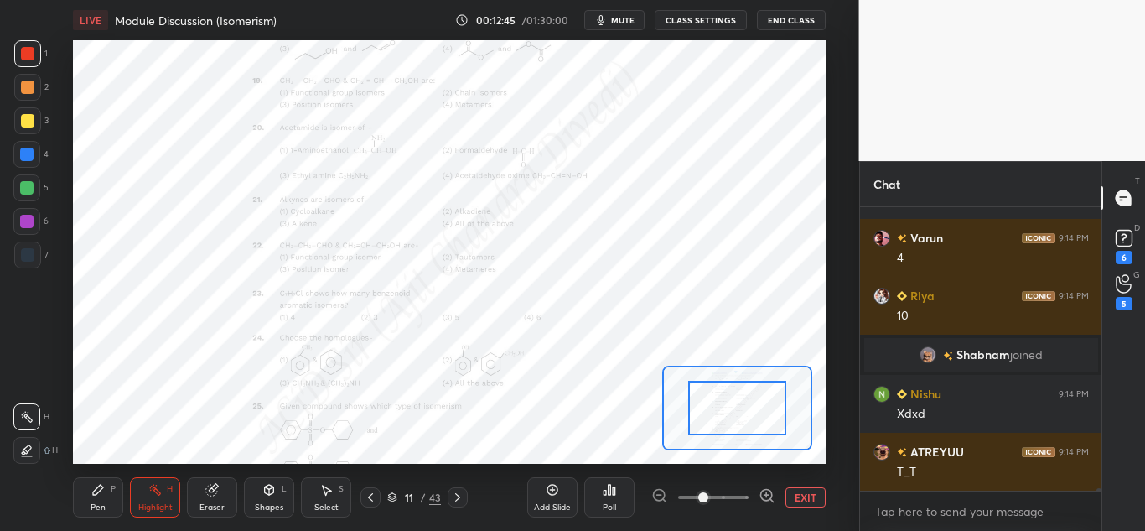
click at [765, 495] on icon at bounding box center [766, 495] width 4 height 0
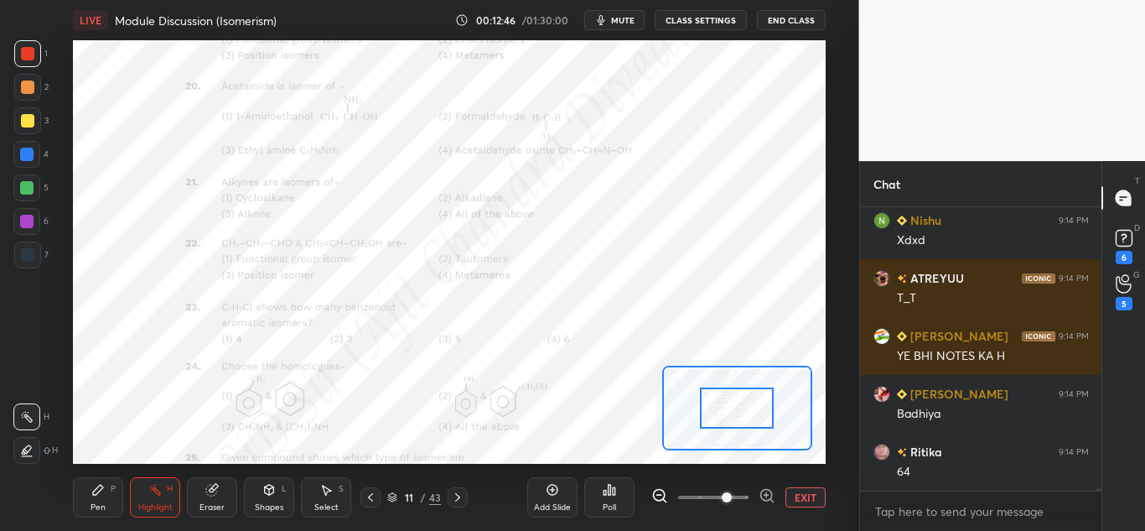
click at [765, 495] on icon at bounding box center [767, 495] width 17 height 17
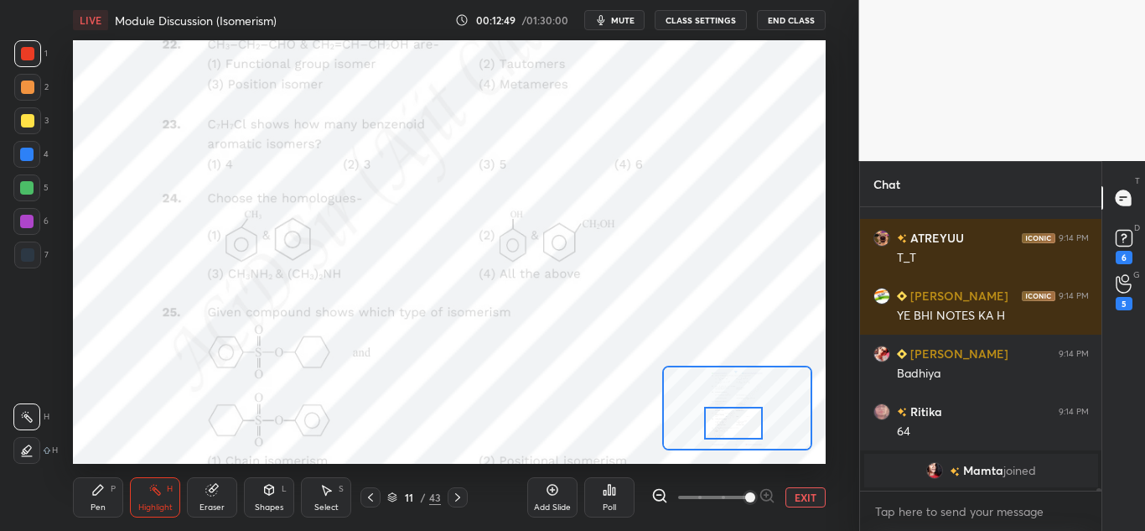
drag, startPoint x: 741, startPoint y: 410, endPoint x: 738, endPoint y: 425, distance: 15.5
click at [738, 425] on div at bounding box center [733, 423] width 59 height 33
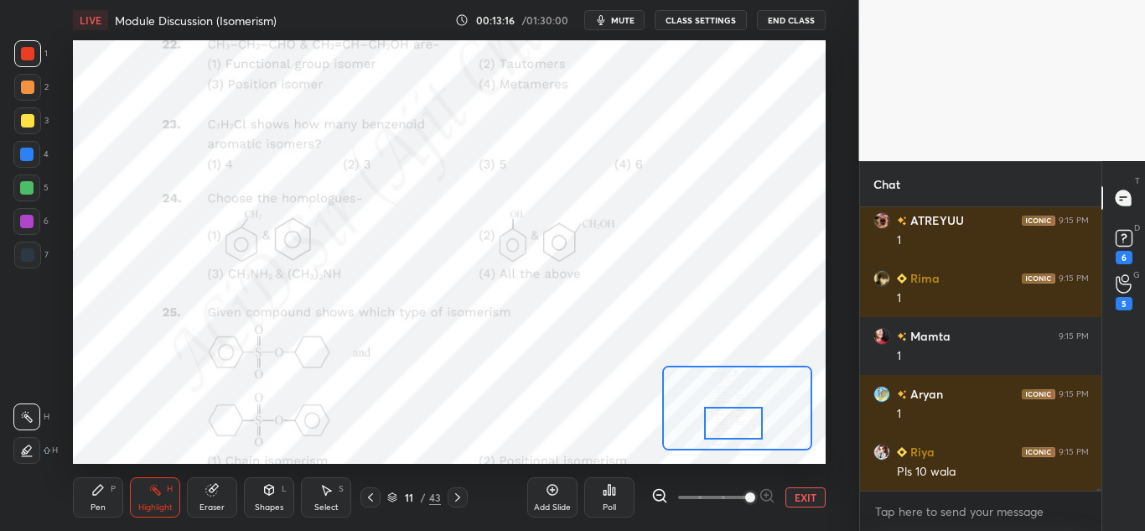
drag, startPoint x: 101, startPoint y: 499, endPoint x: 106, endPoint y: 481, distance: 18.6
click at [103, 499] on div "Pen P" at bounding box center [98, 497] width 50 height 40
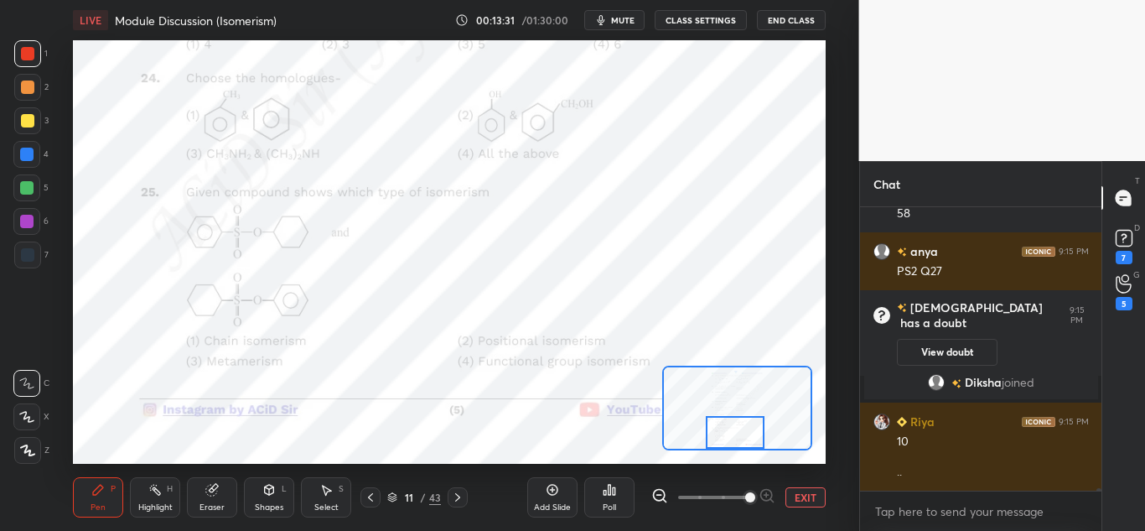
drag, startPoint x: 743, startPoint y: 420, endPoint x: 744, endPoint y: 438, distance: 17.7
click at [744, 438] on div at bounding box center [735, 432] width 59 height 33
click at [459, 500] on icon at bounding box center [457, 496] width 13 height 13
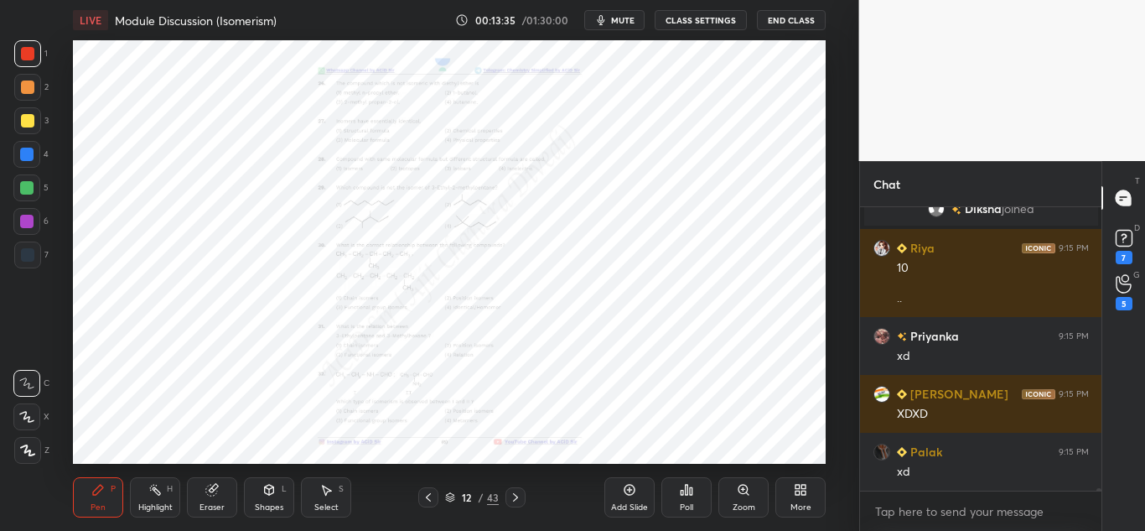
click at [743, 505] on div "Zoom" at bounding box center [744, 507] width 23 height 8
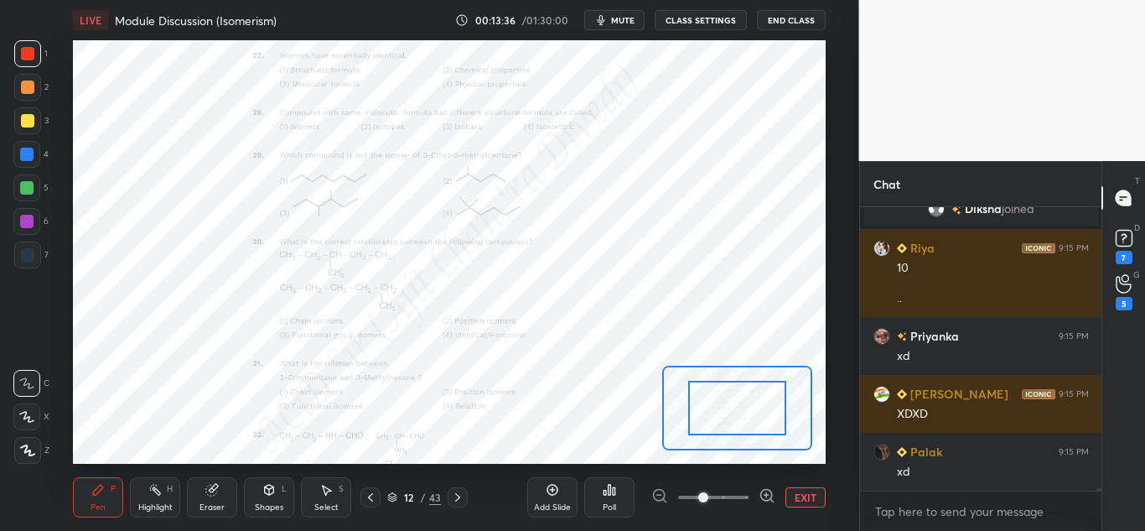
click at [763, 497] on icon at bounding box center [767, 495] width 17 height 17
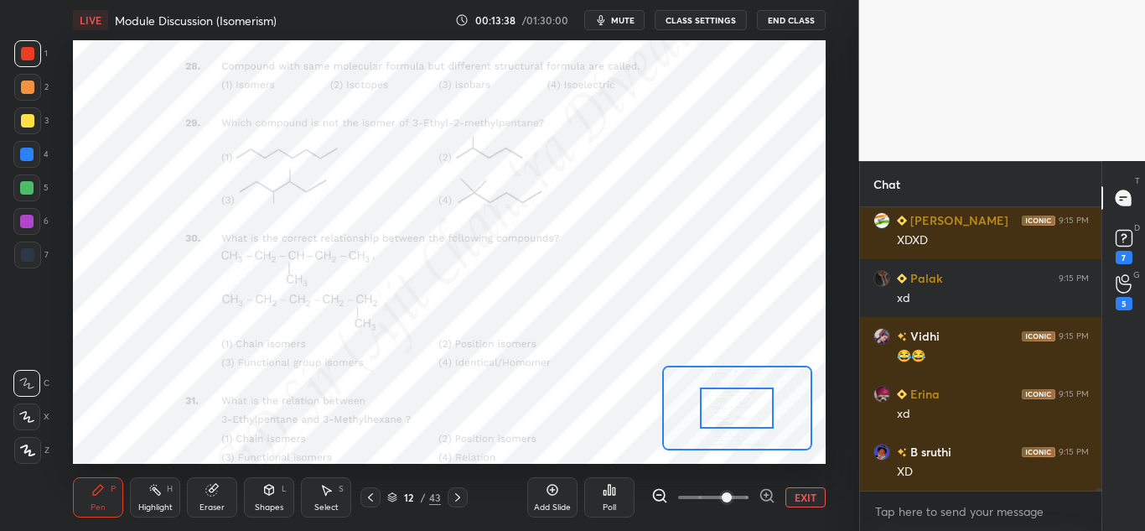
click at [761, 499] on icon at bounding box center [767, 495] width 17 height 17
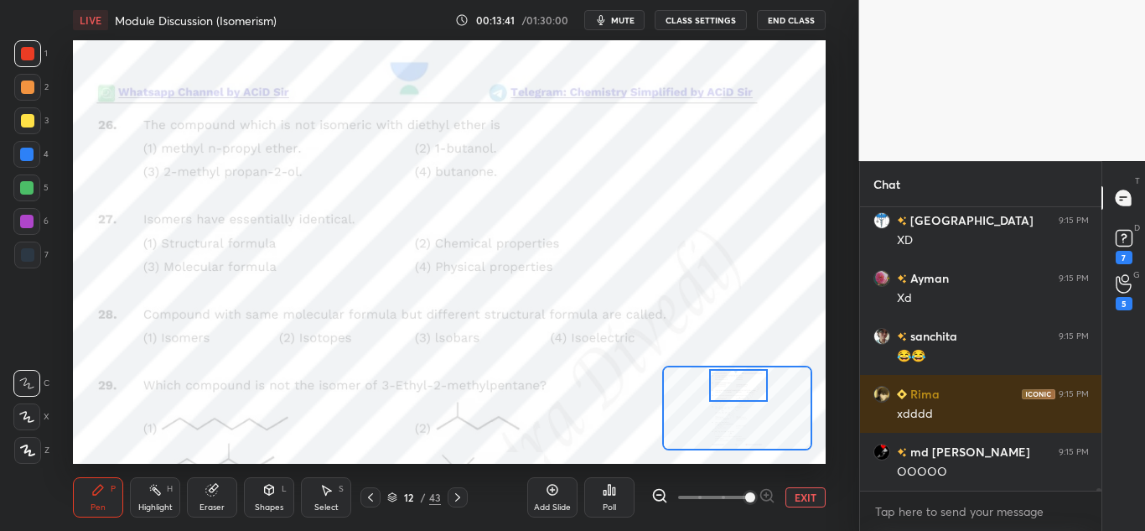
drag, startPoint x: 740, startPoint y: 409, endPoint x: 727, endPoint y: 401, distance: 15.4
click at [742, 389] on div at bounding box center [738, 385] width 59 height 33
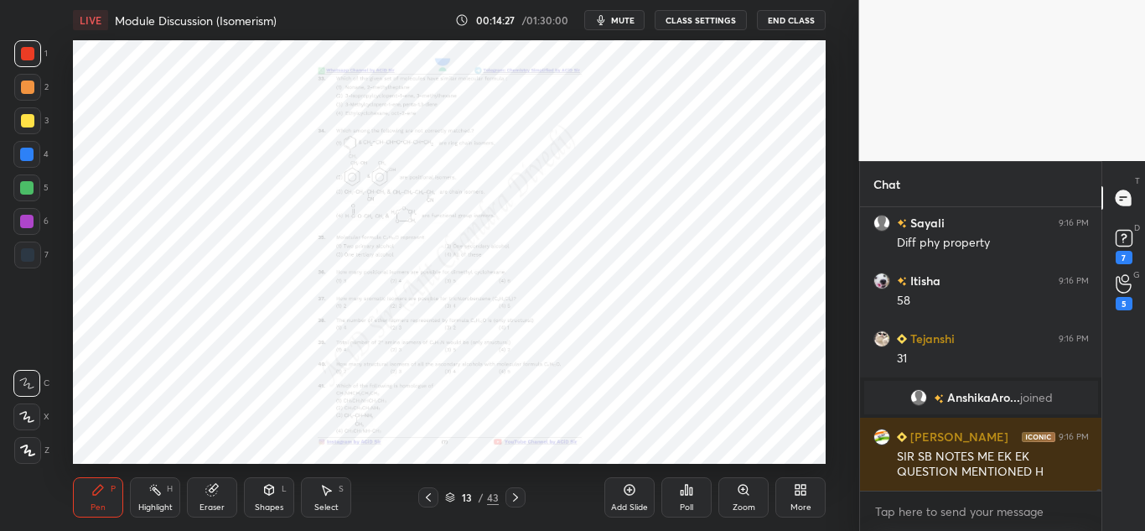
click at [744, 503] on div "Zoom" at bounding box center [744, 507] width 23 height 8
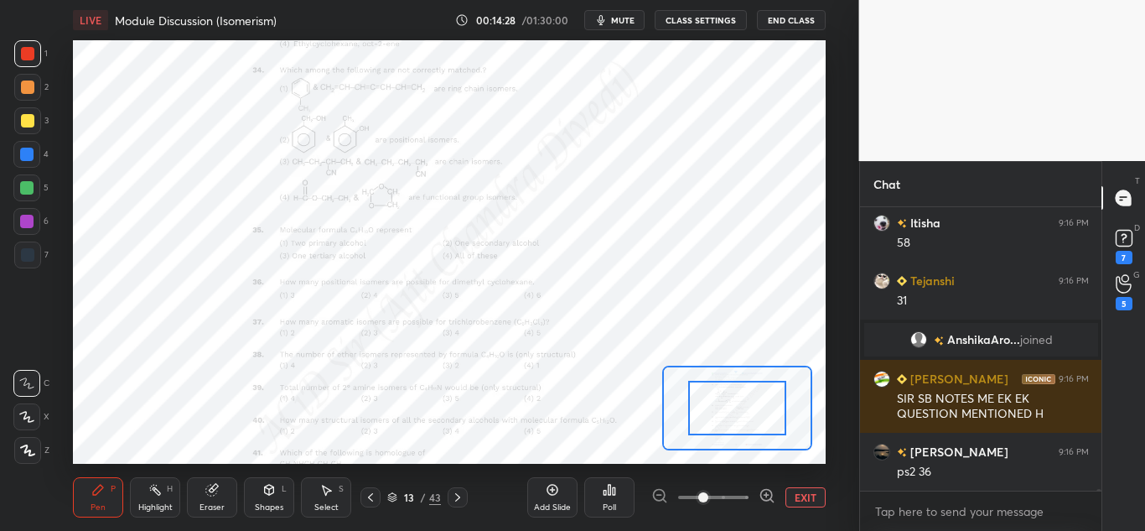
click at [762, 495] on icon at bounding box center [767, 495] width 17 height 17
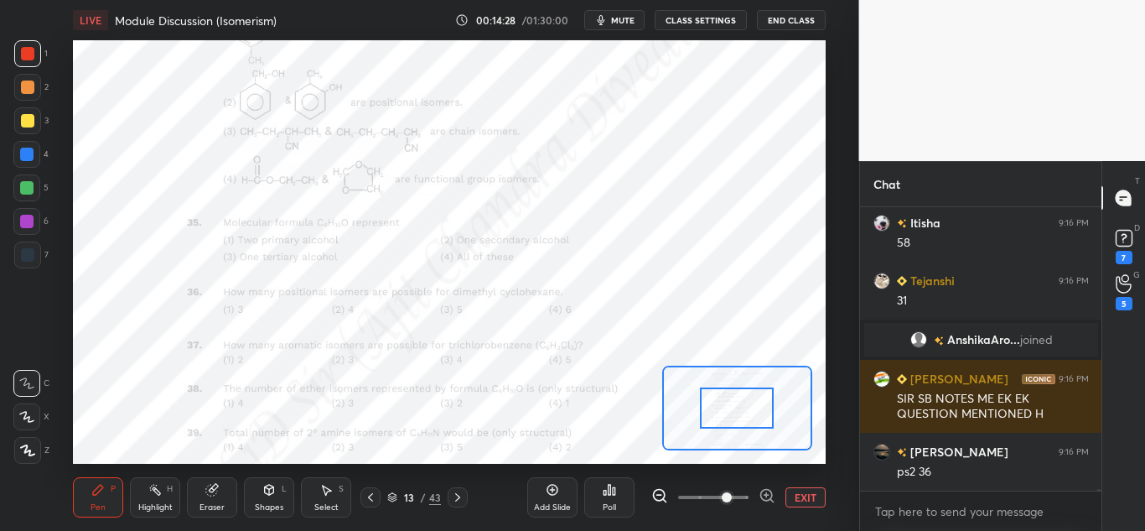
click at [765, 495] on icon at bounding box center [767, 495] width 17 height 17
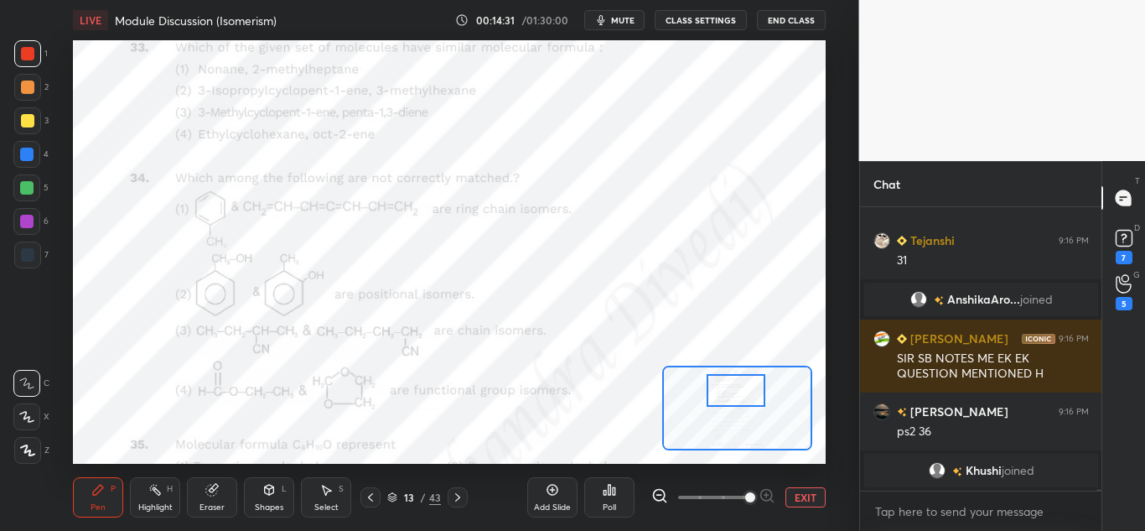
drag, startPoint x: 730, startPoint y: 411, endPoint x: 729, endPoint y: 393, distance: 17.6
click at [729, 393] on div at bounding box center [736, 390] width 59 height 33
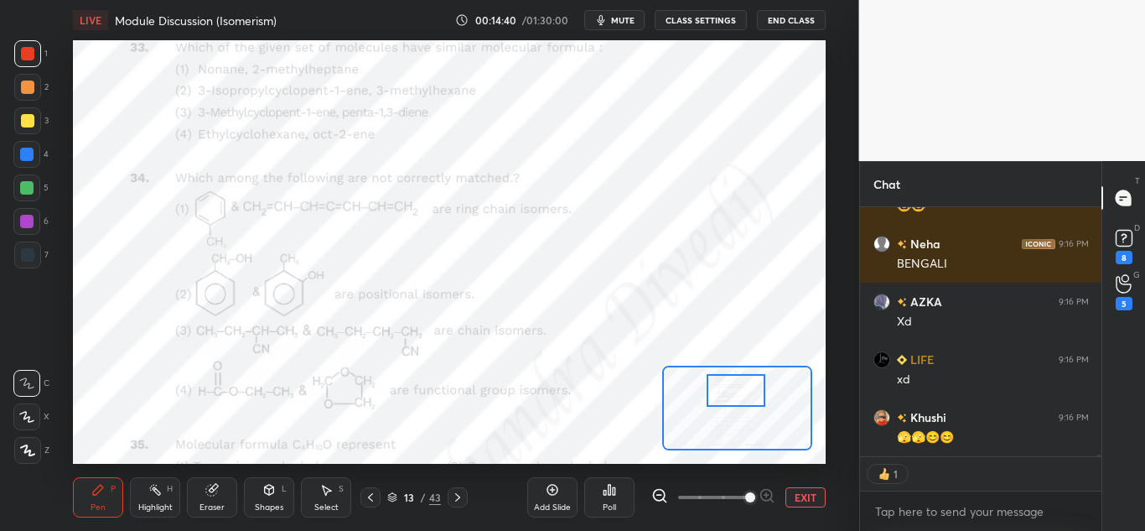
click at [147, 496] on div "Highlight H" at bounding box center [155, 497] width 50 height 40
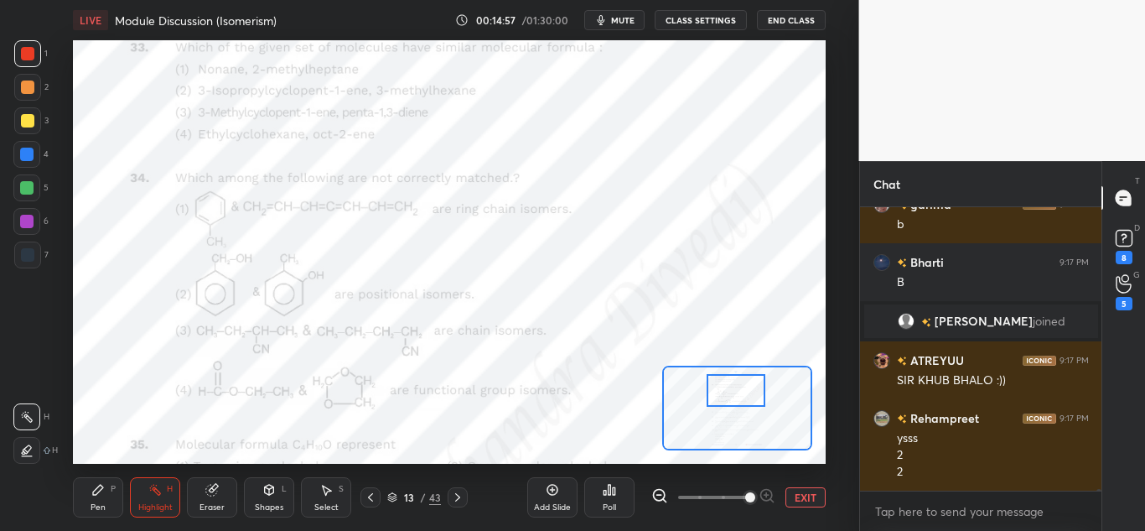
click at [105, 497] on div "Pen P" at bounding box center [98, 497] width 50 height 40
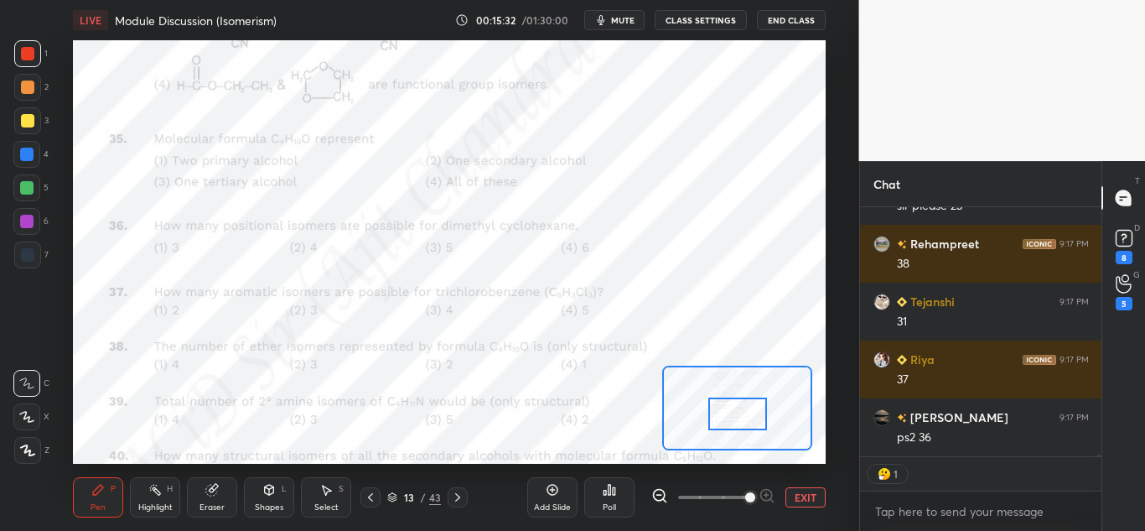
drag, startPoint x: 738, startPoint y: 391, endPoint x: 738, endPoint y: 409, distance: 18.4
click at [739, 413] on div at bounding box center [737, 413] width 59 height 33
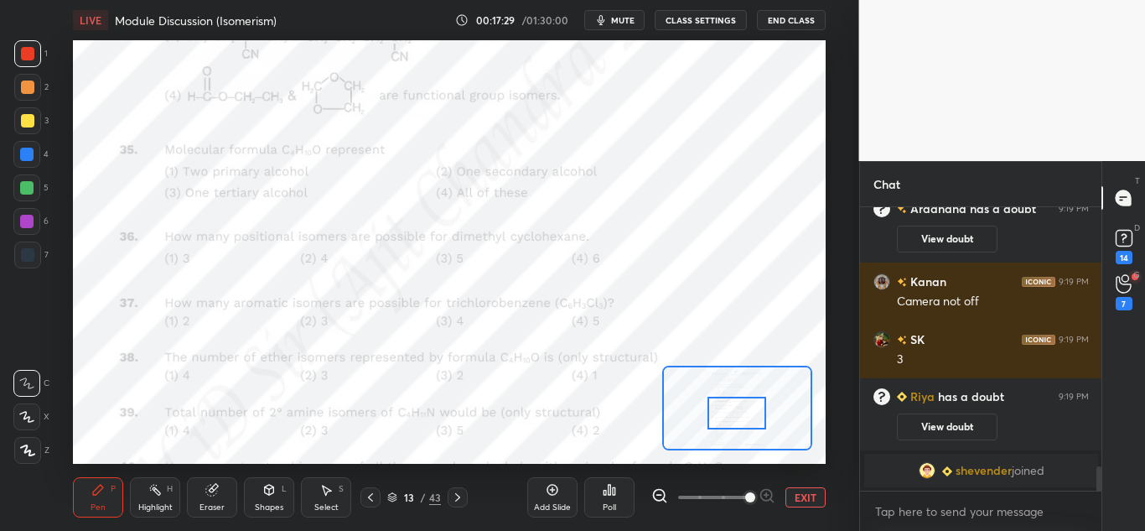
scroll to position [2999, 0]
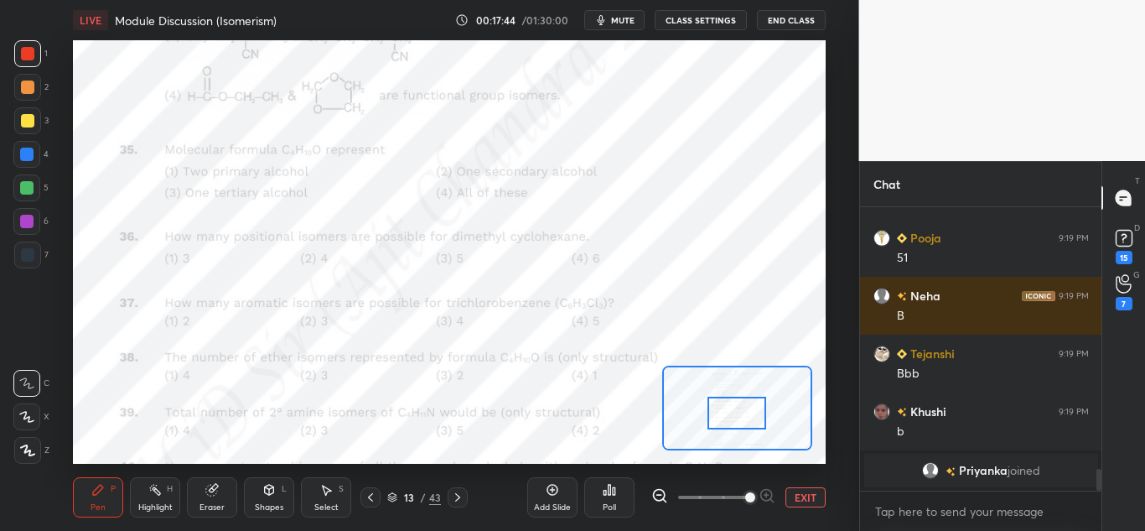
click at [148, 504] on div "Highlight" at bounding box center [155, 507] width 34 height 8
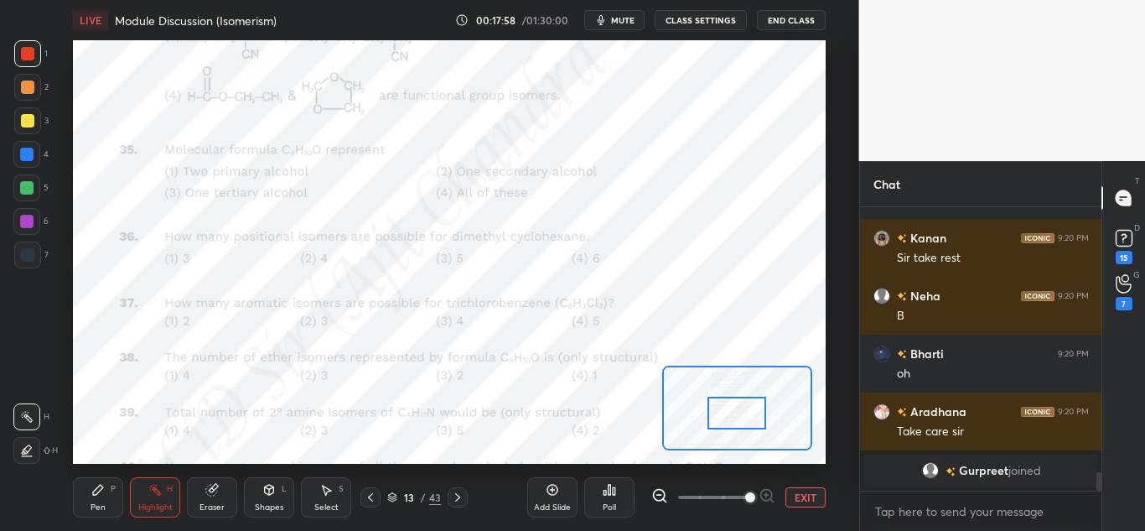
click at [96, 498] on div "Pen P" at bounding box center [98, 497] width 50 height 40
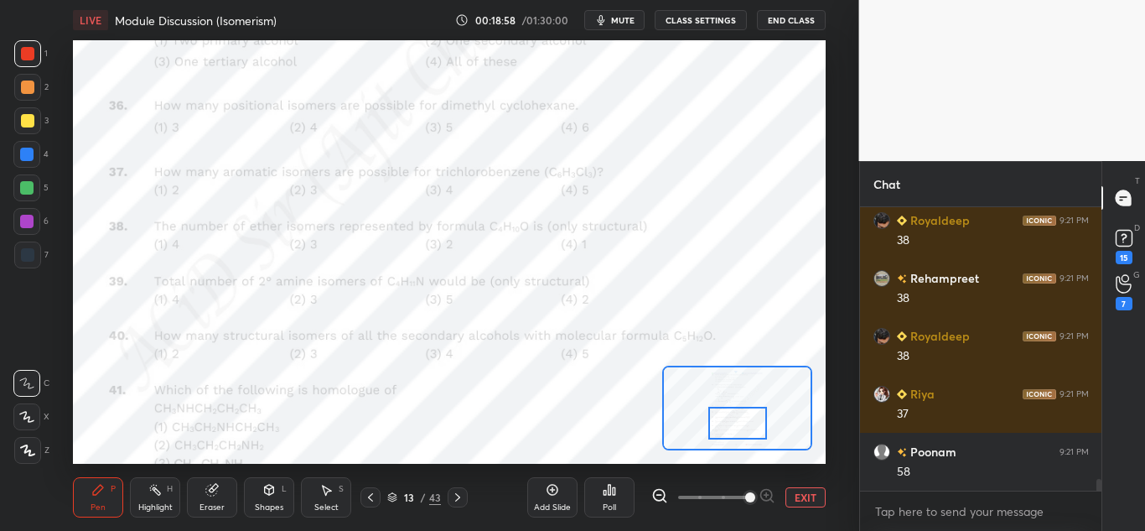
drag, startPoint x: 729, startPoint y: 412, endPoint x: 717, endPoint y: 423, distance: 17.2
click at [729, 422] on div at bounding box center [737, 423] width 59 height 33
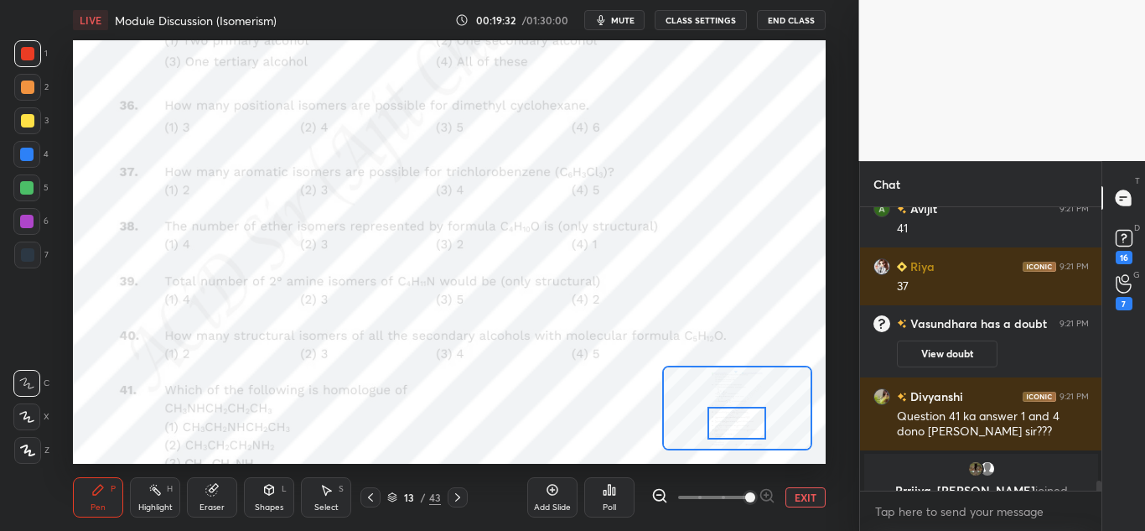
scroll to position [7673, 0]
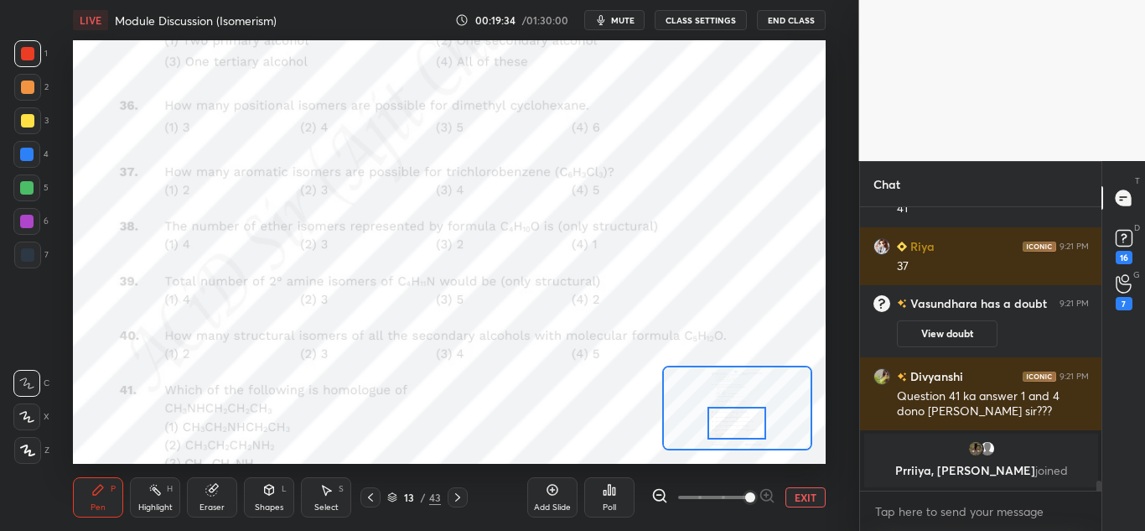
click at [832, 362] on div "Setting up your live class Poll for secs No correct answer Start poll" at bounding box center [450, 251] width 792 height 423
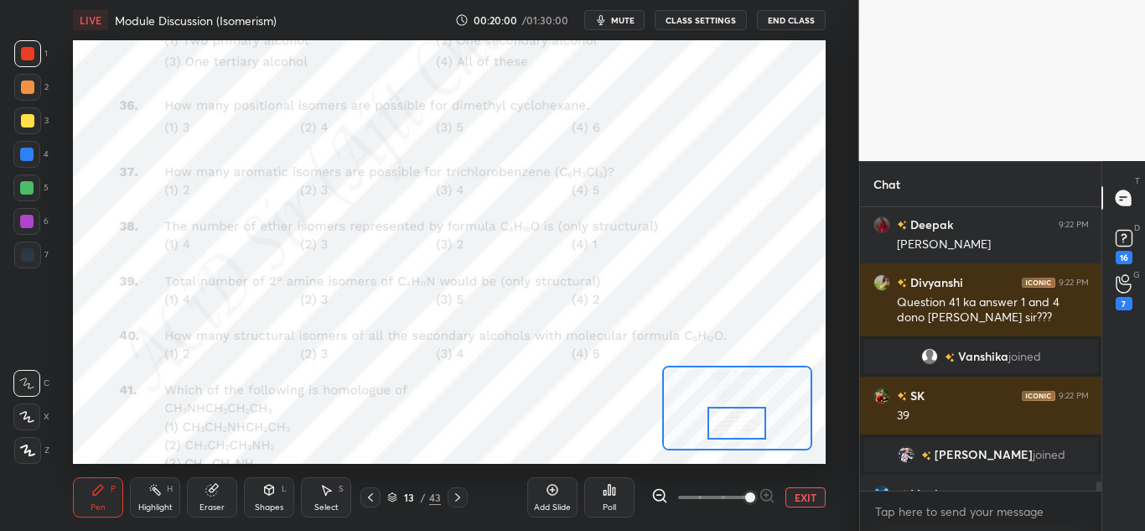
scroll to position [8363, 0]
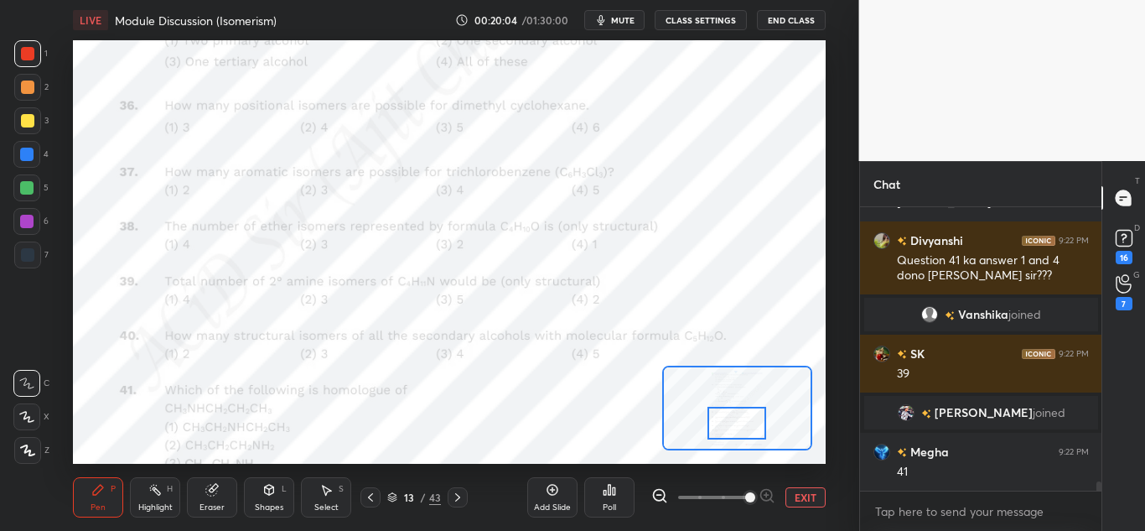
click at [530, 454] on div "LIVE Module Discussion (Isomerism) 00:20:04 / 01:30:00 mute CLASS SETTINGS End …" at bounding box center [450, 265] width 792 height 531
click at [547, 453] on div "LIVE Module Discussion (Isomerism) 00:20:04 / 01:30:00 mute CLASS SETTINGS End …" at bounding box center [450, 265] width 792 height 531
click at [555, 455] on div "LIVE Module Discussion (Isomerism) 00:20:06 / 01:30:00 mute CLASS SETTINGS End …" at bounding box center [450, 265] width 792 height 531
click at [537, 460] on div "LIVE Module Discussion (Isomerism) 00:20:07 / 01:30:00 mute CLASS SETTINGS End …" at bounding box center [450, 265] width 792 height 531
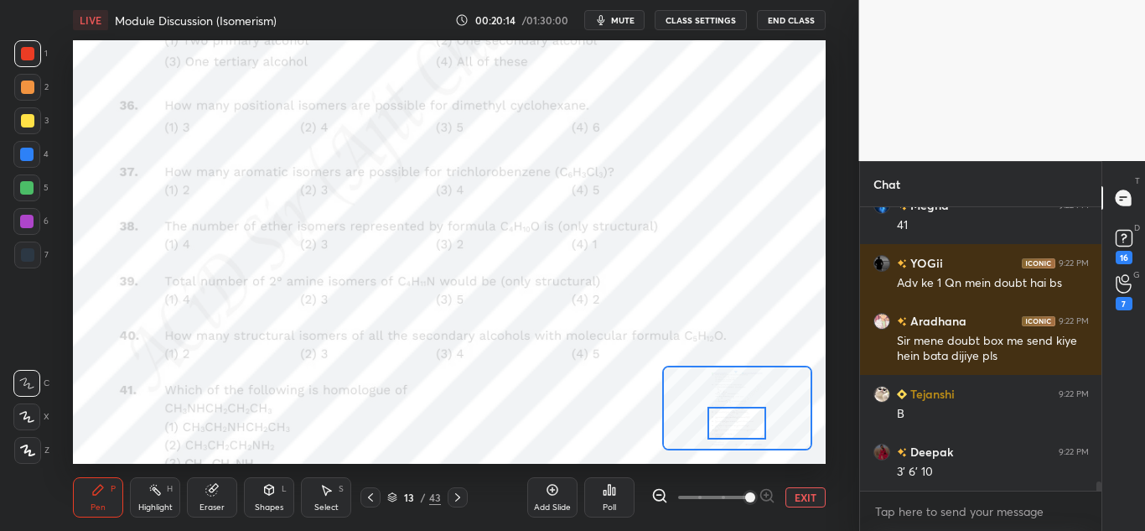
scroll to position [8667, 0]
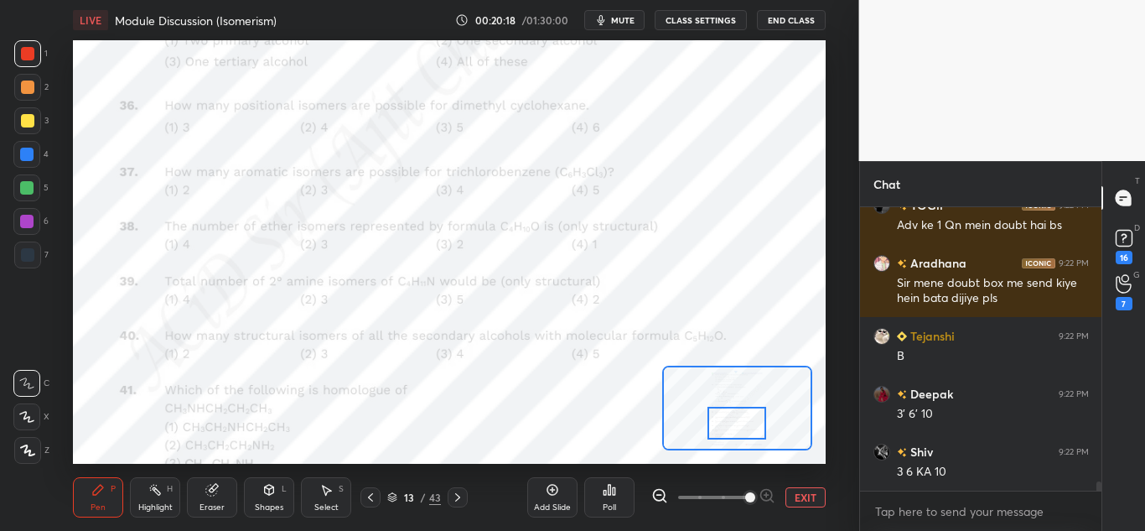
click at [31, 187] on div at bounding box center [26, 187] width 13 height 13
click at [29, 154] on div at bounding box center [26, 154] width 13 height 13
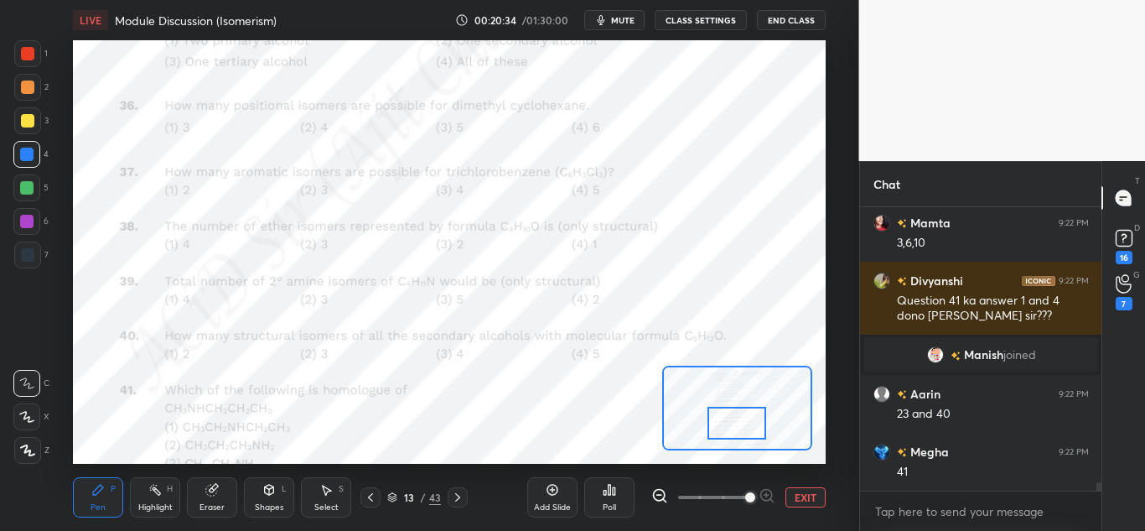
scroll to position [9167, 0]
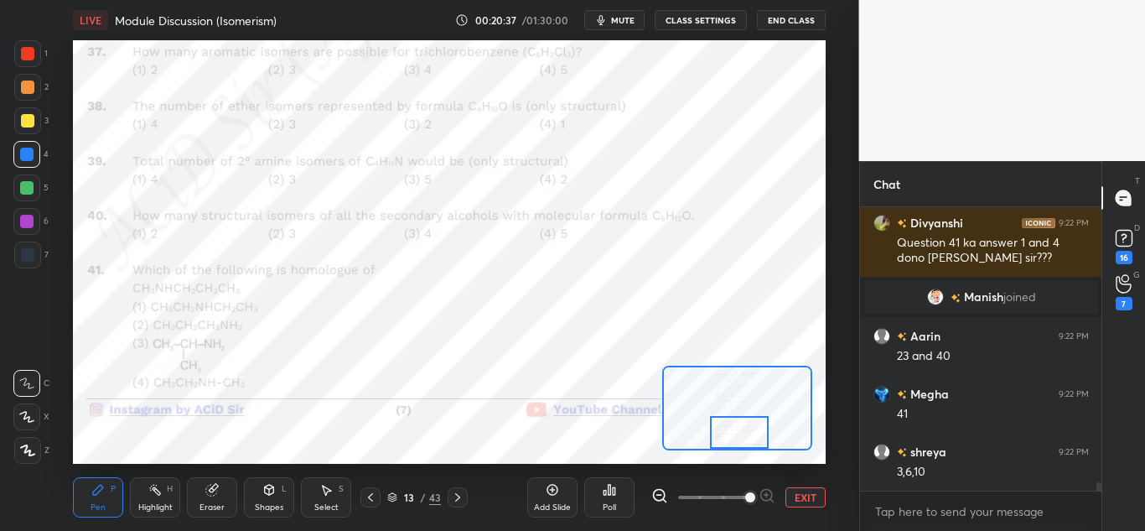
click at [741, 438] on div at bounding box center [739, 432] width 59 height 33
drag, startPoint x: 30, startPoint y: 50, endPoint x: 60, endPoint y: 81, distance: 42.7
click at [32, 52] on div at bounding box center [27, 53] width 13 height 13
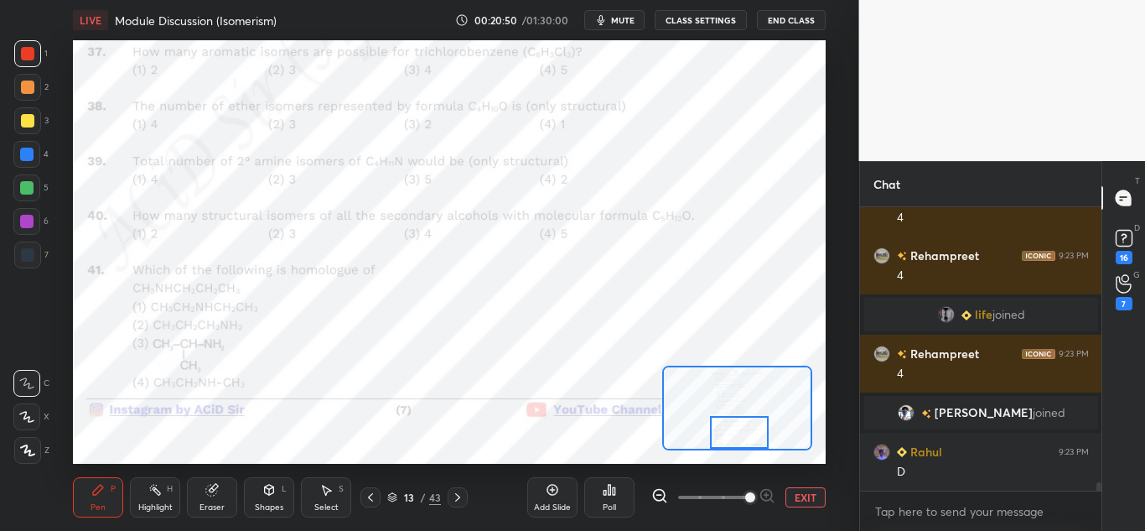
scroll to position [9710, 0]
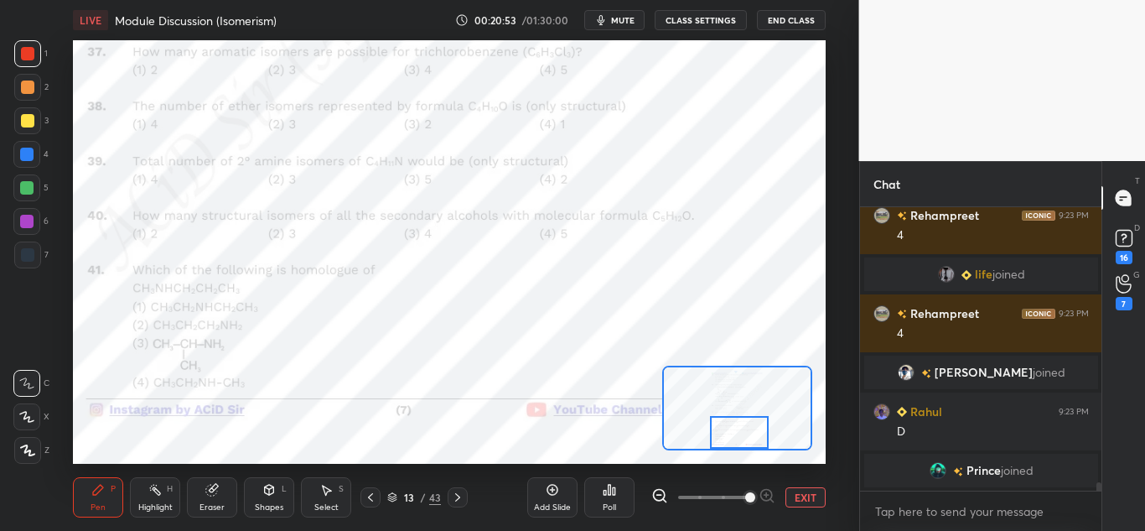
click at [148, 494] on div "Highlight H" at bounding box center [155, 497] width 50 height 40
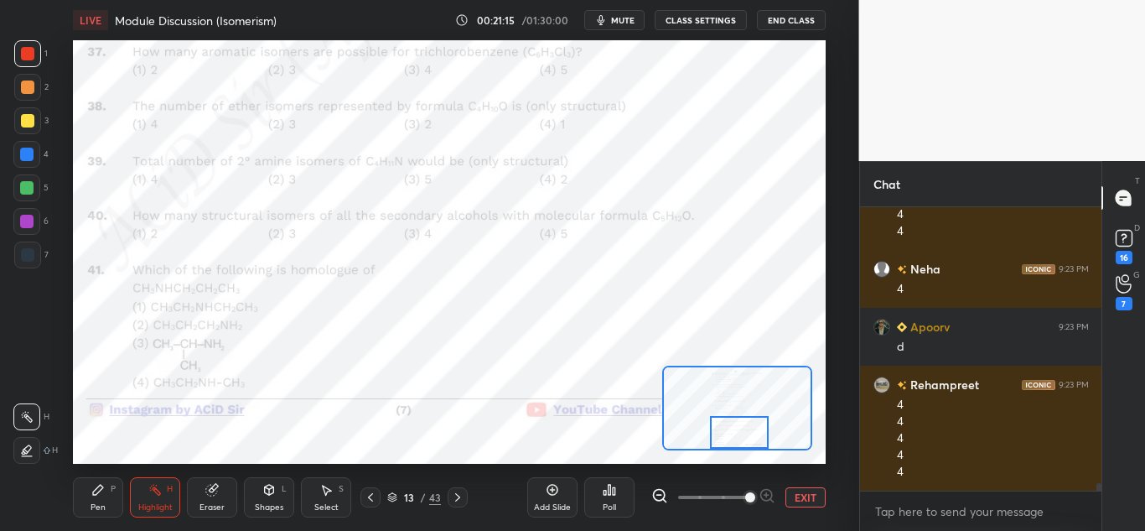
scroll to position [10643, 0]
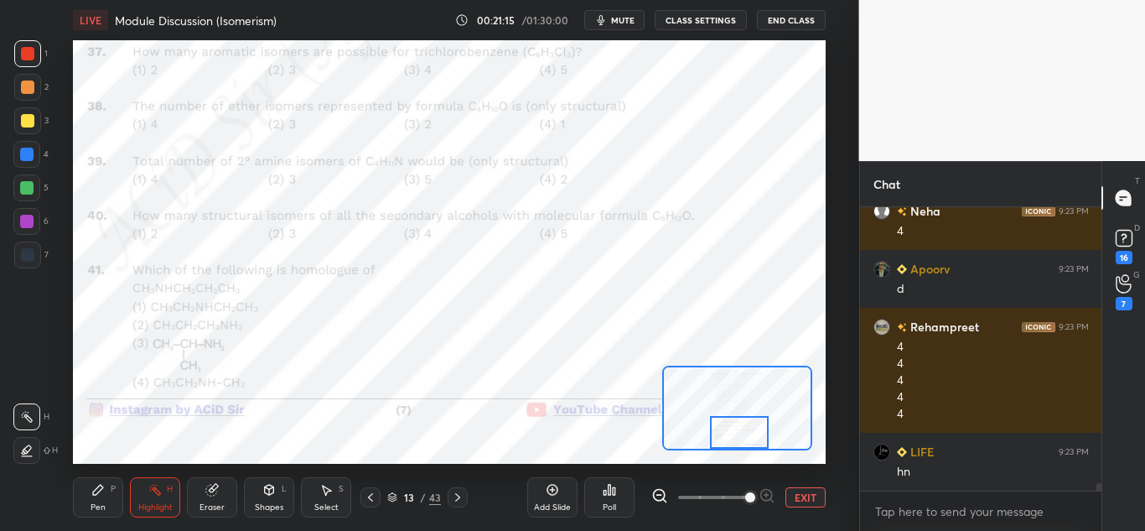
click at [90, 494] on div "Pen P" at bounding box center [98, 497] width 50 height 40
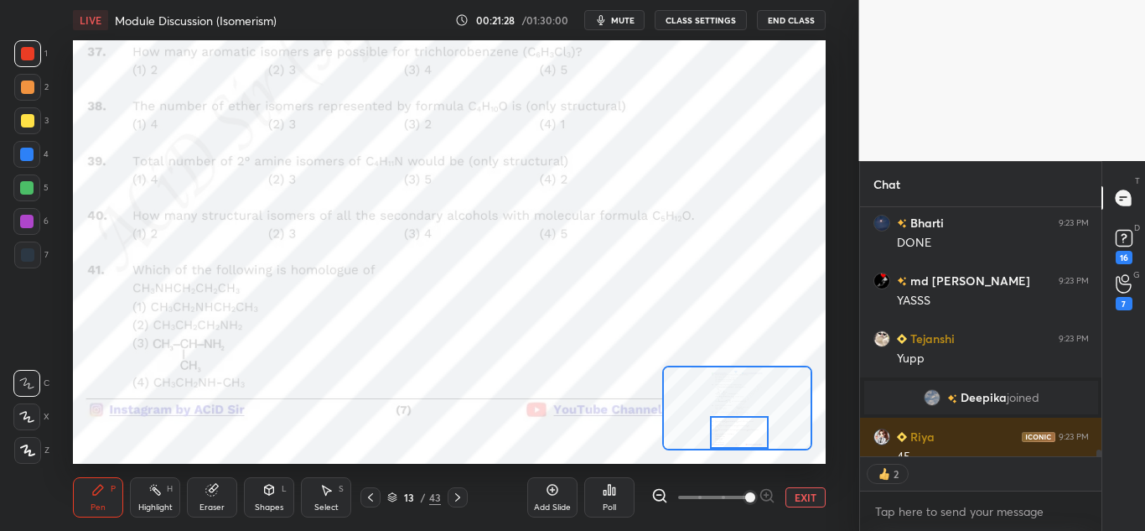
click at [27, 155] on div at bounding box center [26, 154] width 13 height 13
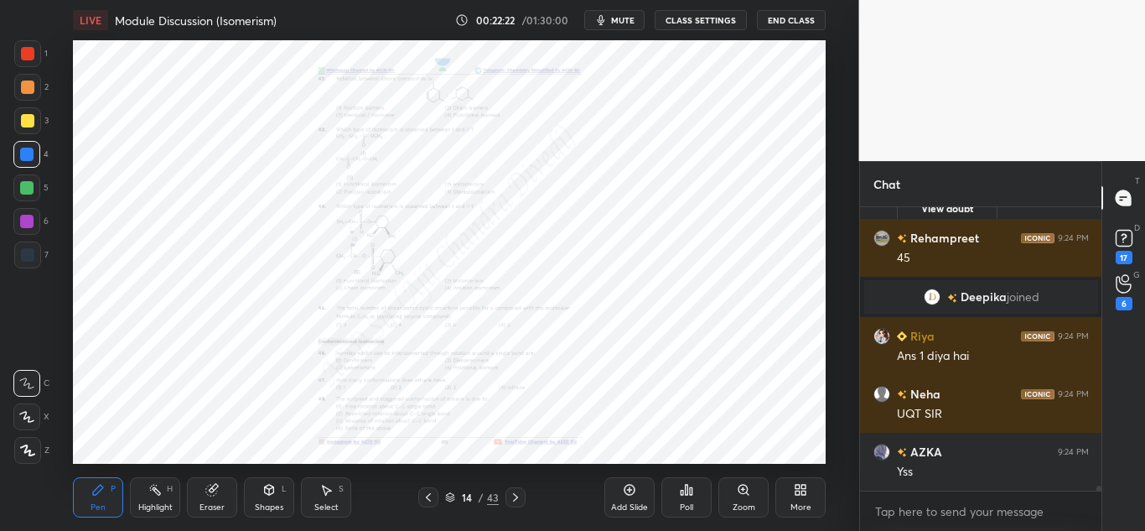
click at [737, 499] on div "Zoom" at bounding box center [743, 497] width 50 height 40
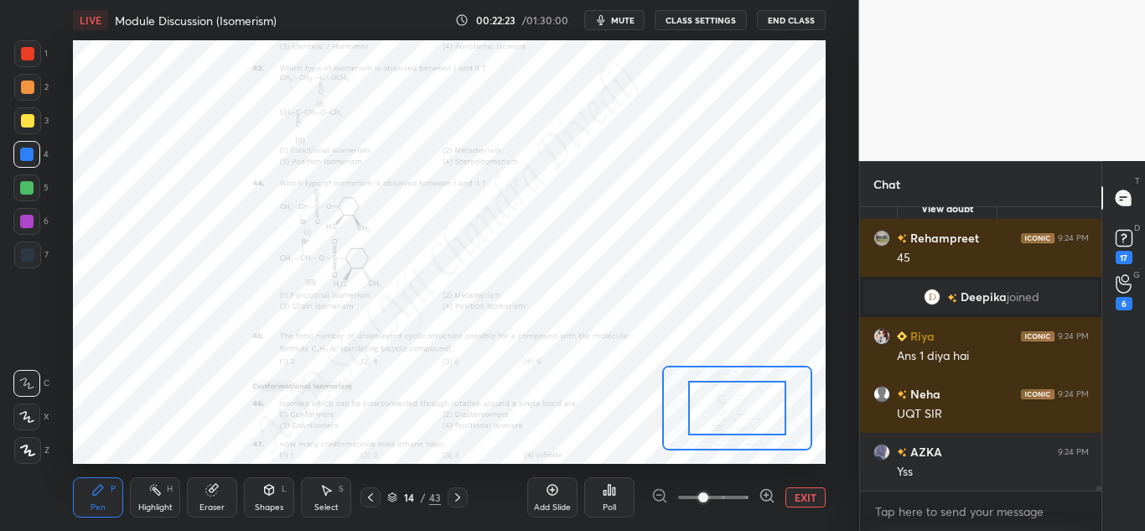
click at [760, 497] on icon at bounding box center [767, 495] width 17 height 17
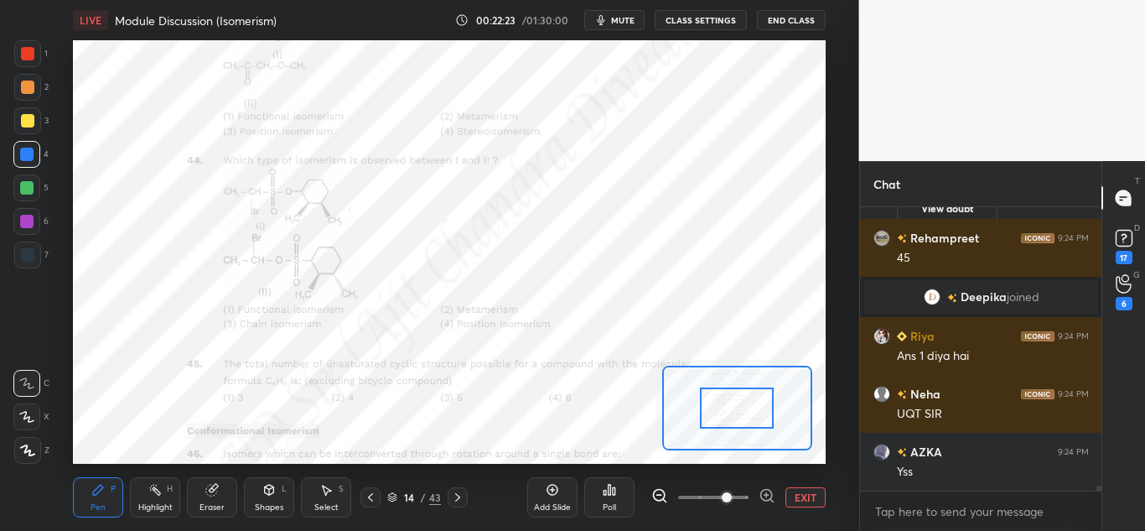
click at [762, 500] on icon at bounding box center [767, 495] width 17 height 17
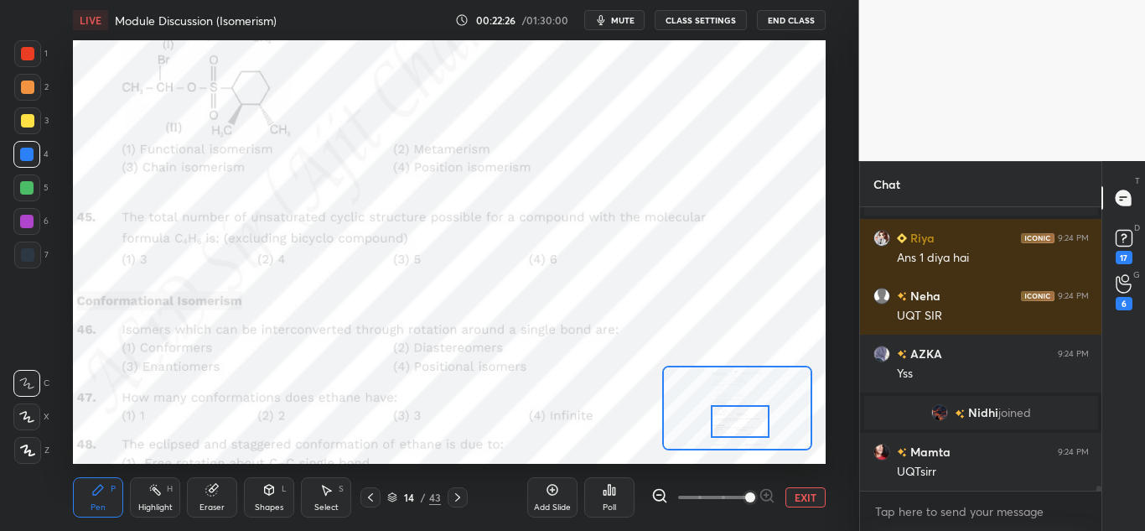
drag, startPoint x: 745, startPoint y: 404, endPoint x: 747, endPoint y: 416, distance: 11.9
click at [747, 417] on div at bounding box center [740, 421] width 59 height 33
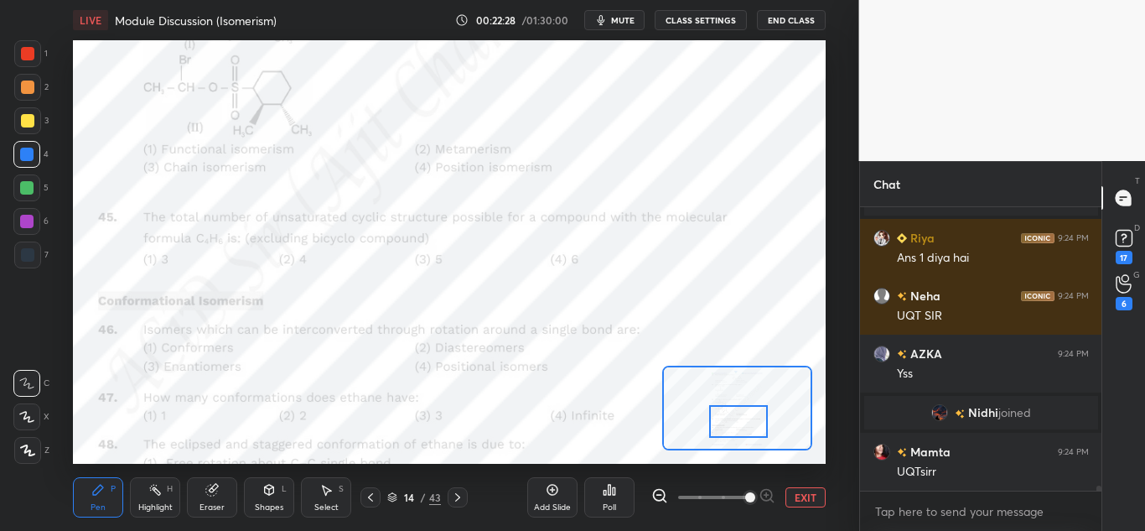
click at [157, 498] on div "Highlight H" at bounding box center [155, 497] width 50 height 40
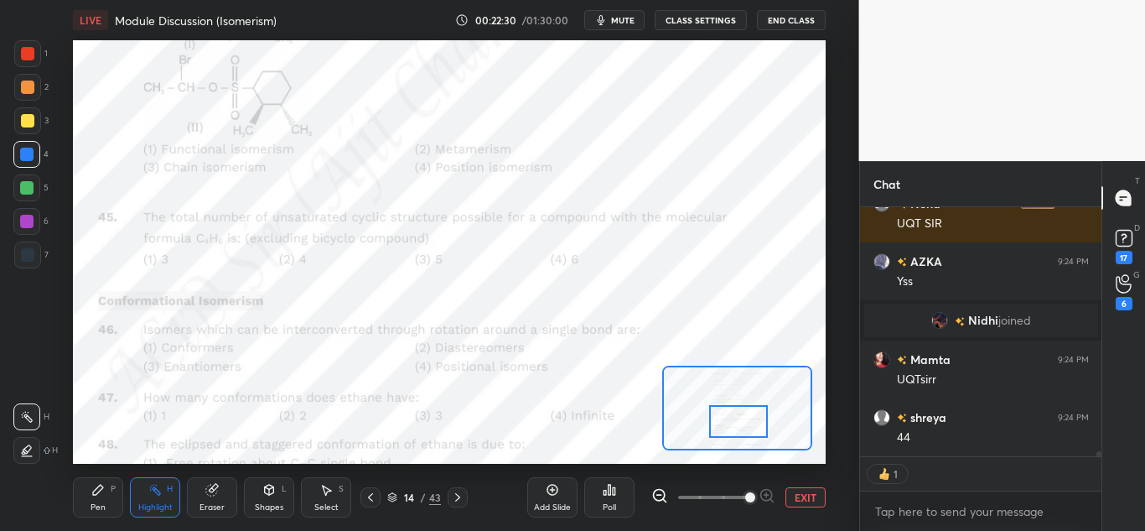
click at [89, 500] on div "Pen P" at bounding box center [98, 497] width 50 height 40
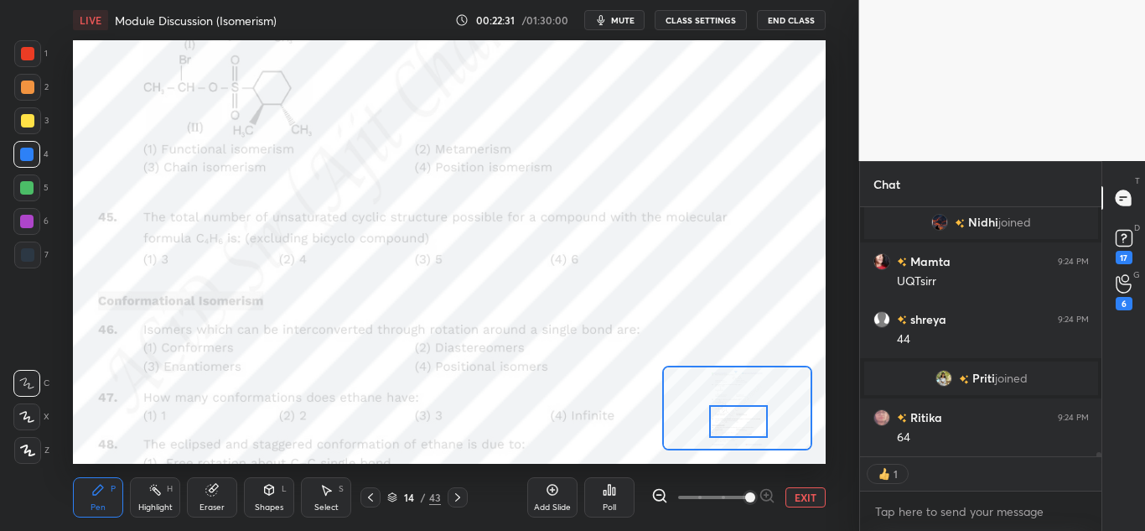
click at [30, 48] on div at bounding box center [27, 53] width 13 height 13
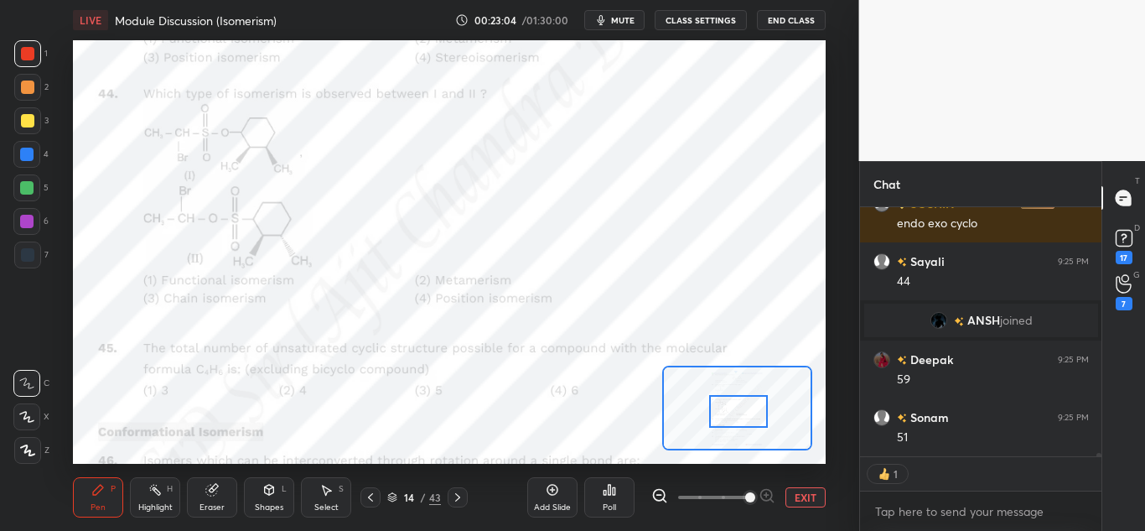
drag, startPoint x: 729, startPoint y: 417, endPoint x: 718, endPoint y: 409, distance: 13.7
click at [729, 406] on div at bounding box center [738, 411] width 59 height 33
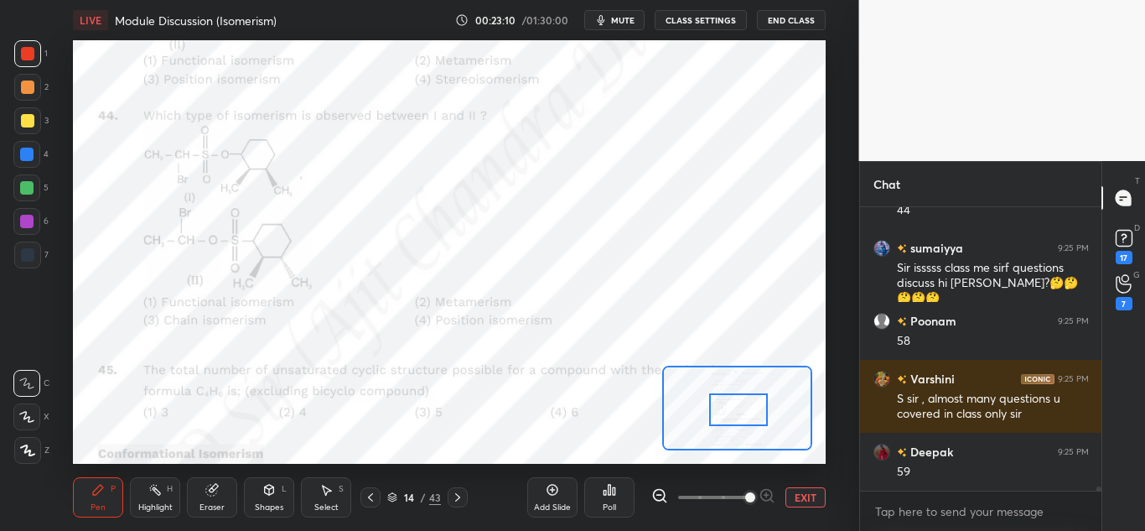
click at [153, 496] on div "Highlight H" at bounding box center [155, 497] width 50 height 40
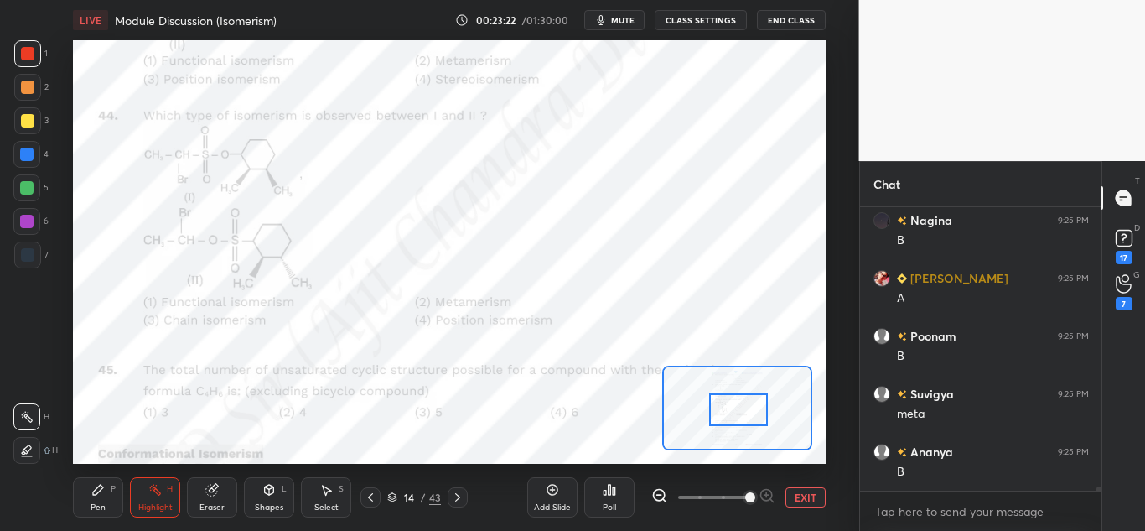
click at [105, 502] on div "Pen P" at bounding box center [98, 497] width 50 height 40
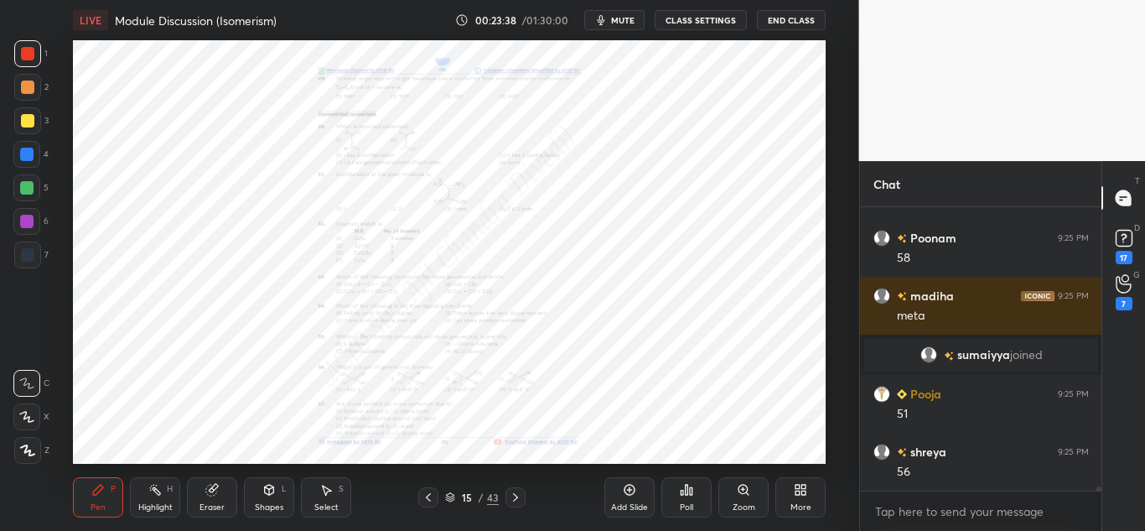
click at [749, 503] on div "Zoom" at bounding box center [744, 507] width 23 height 8
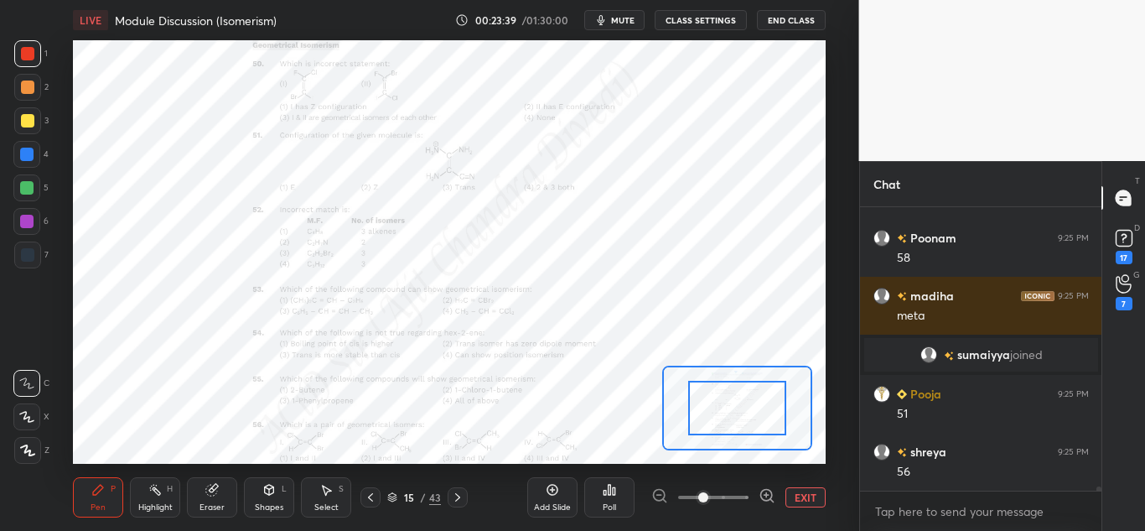
click at [770, 497] on icon at bounding box center [767, 495] width 17 height 17
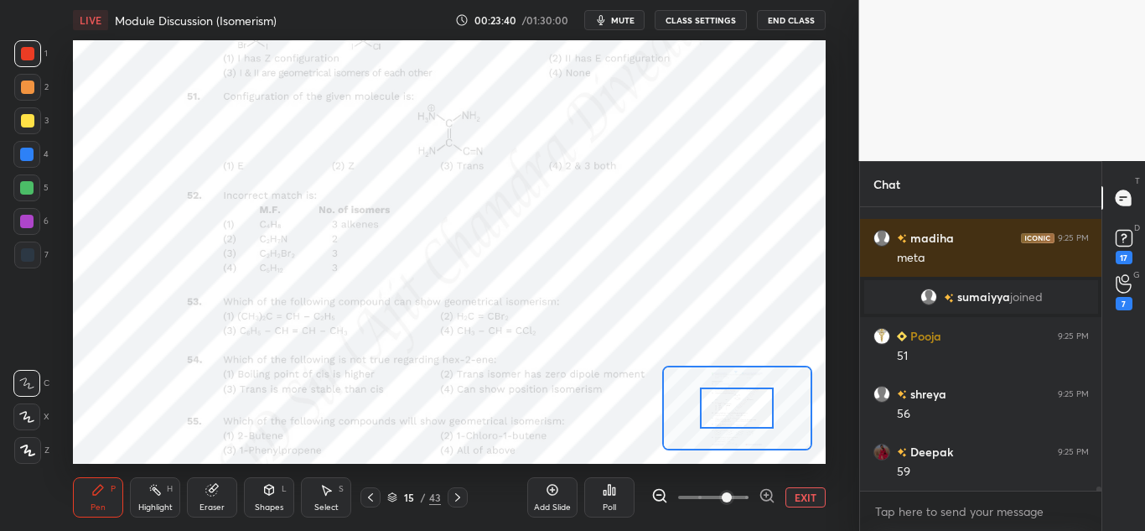
click at [769, 495] on icon at bounding box center [767, 495] width 17 height 17
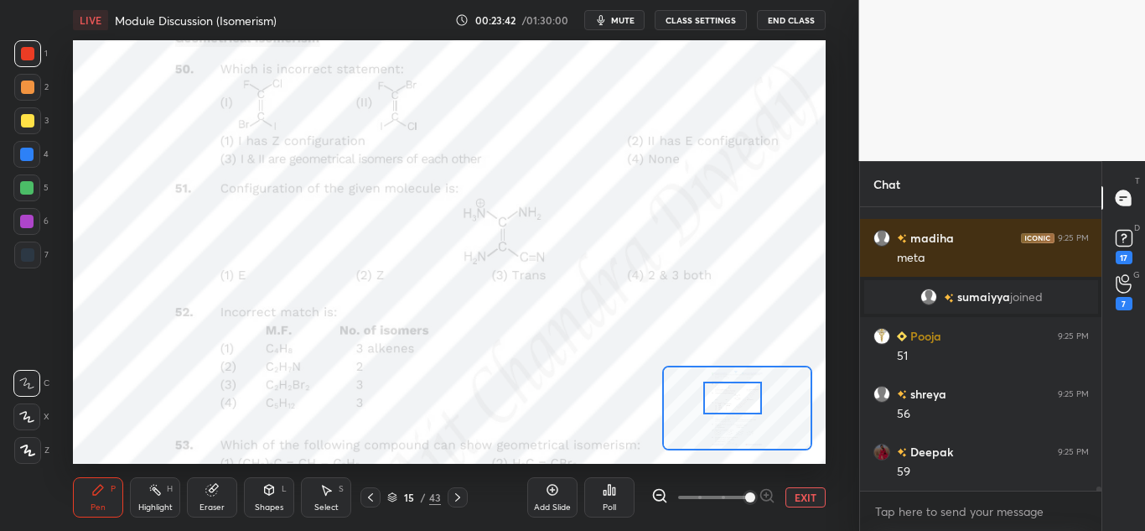
drag, startPoint x: 743, startPoint y: 403, endPoint x: 727, endPoint y: 397, distance: 17.0
click at [739, 401] on div at bounding box center [732, 397] width 59 height 33
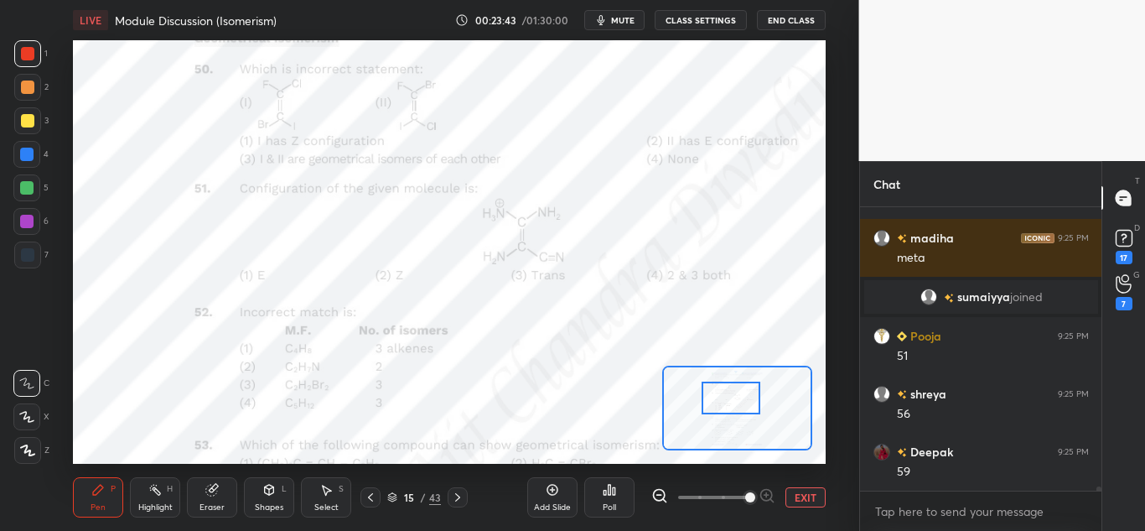
click at [107, 499] on div "Pen P" at bounding box center [98, 497] width 50 height 40
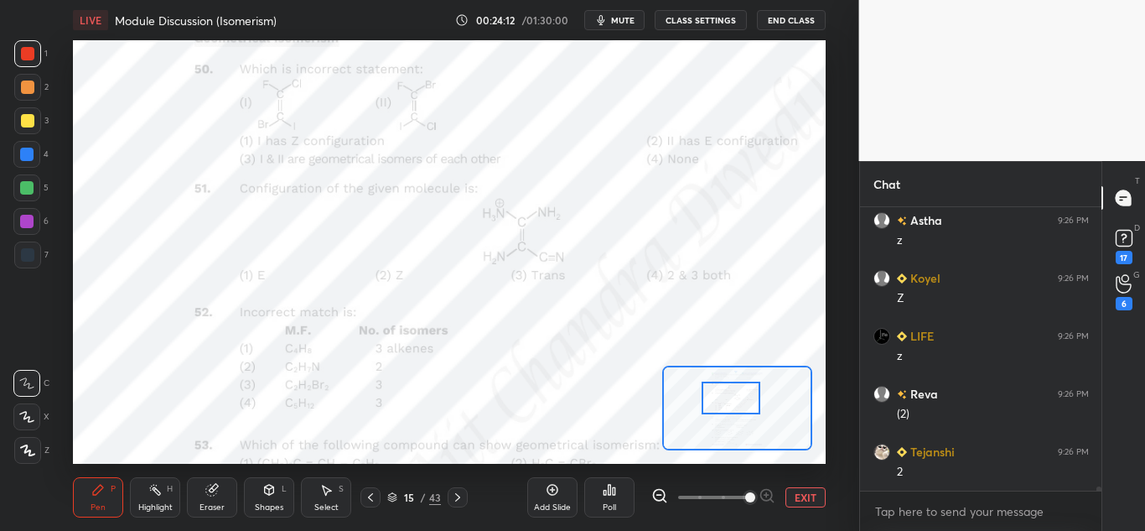
drag, startPoint x: 27, startPoint y: 188, endPoint x: 68, endPoint y: 190, distance: 41.1
click at [31, 190] on div at bounding box center [26, 187] width 13 height 13
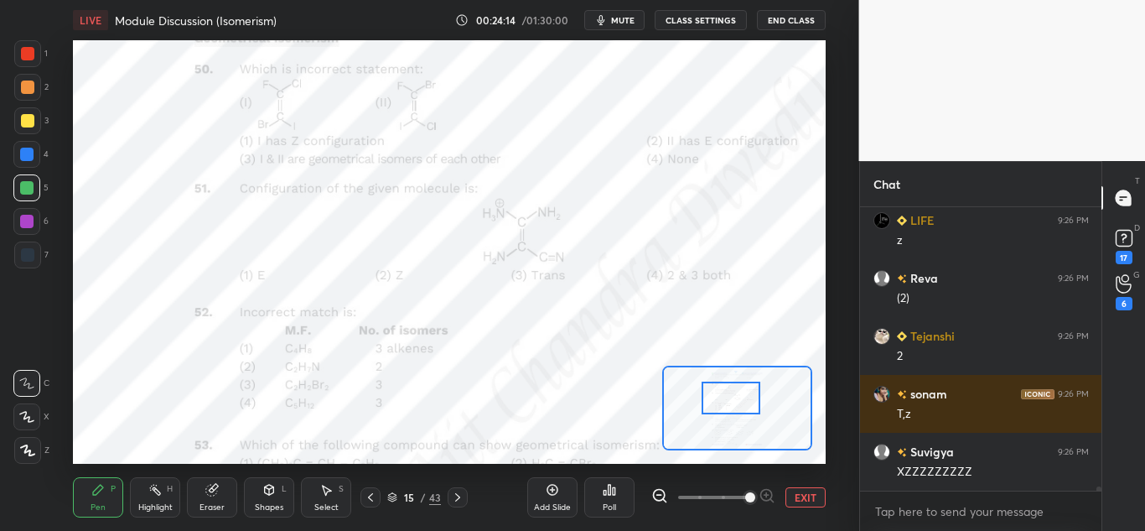
drag, startPoint x: 28, startPoint y: 48, endPoint x: 54, endPoint y: 59, distance: 28.2
click at [33, 49] on div at bounding box center [27, 53] width 13 height 13
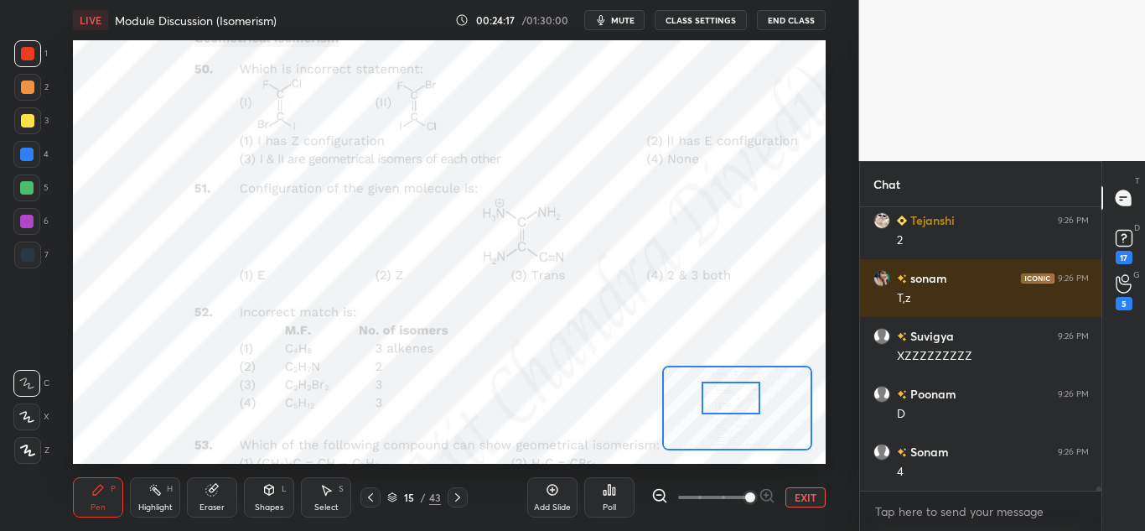
drag, startPoint x: 29, startPoint y: 185, endPoint x: 69, endPoint y: 194, distance: 40.3
click at [34, 185] on div at bounding box center [26, 187] width 27 height 27
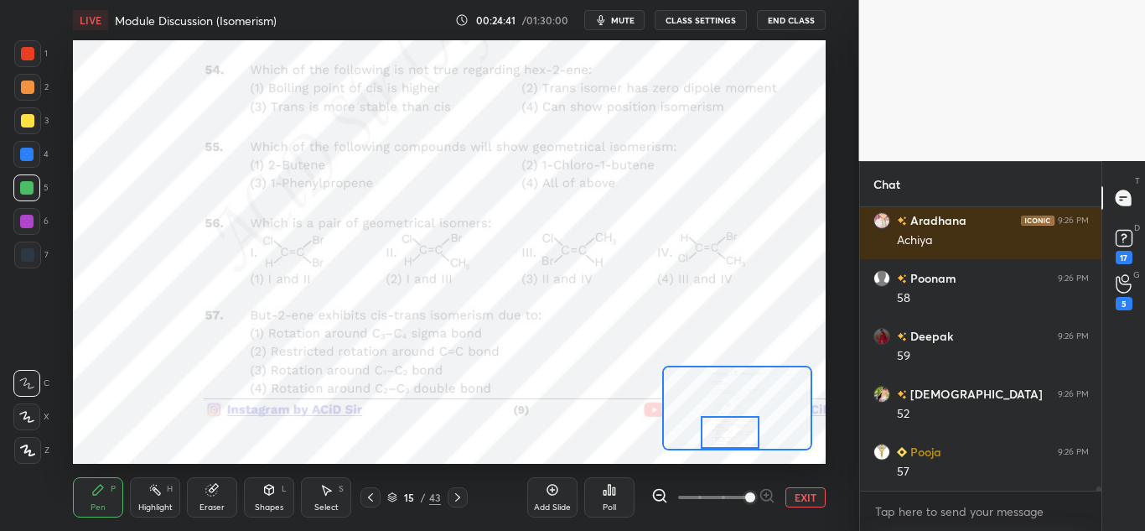
drag, startPoint x: 734, startPoint y: 392, endPoint x: 734, endPoint y: 447, distance: 54.5
click at [736, 433] on div at bounding box center [730, 432] width 59 height 33
drag, startPoint x: 454, startPoint y: 495, endPoint x: 474, endPoint y: 494, distance: 19.4
click at [455, 495] on icon at bounding box center [457, 496] width 13 height 13
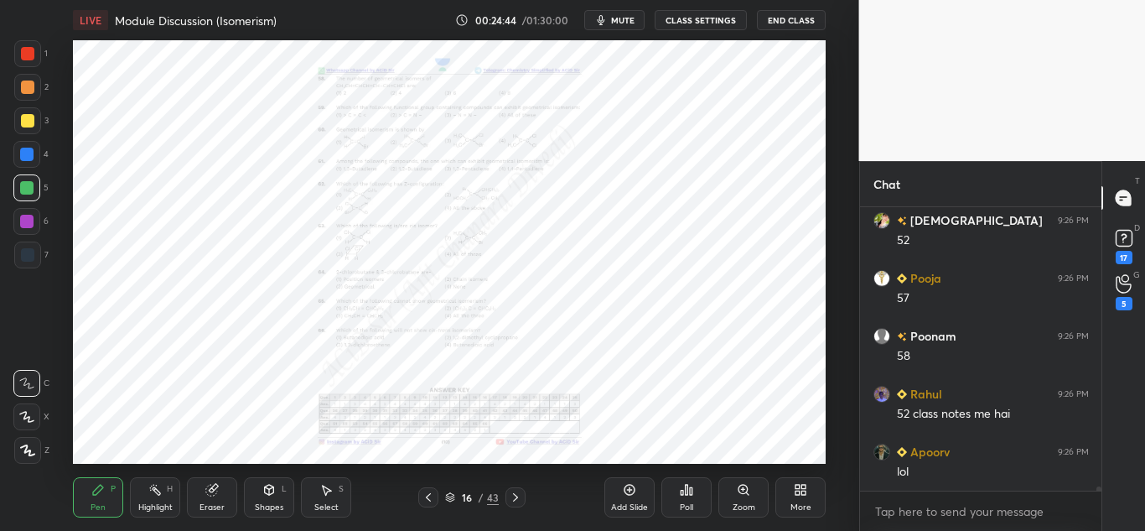
click at [746, 505] on div "Zoom" at bounding box center [744, 507] width 23 height 8
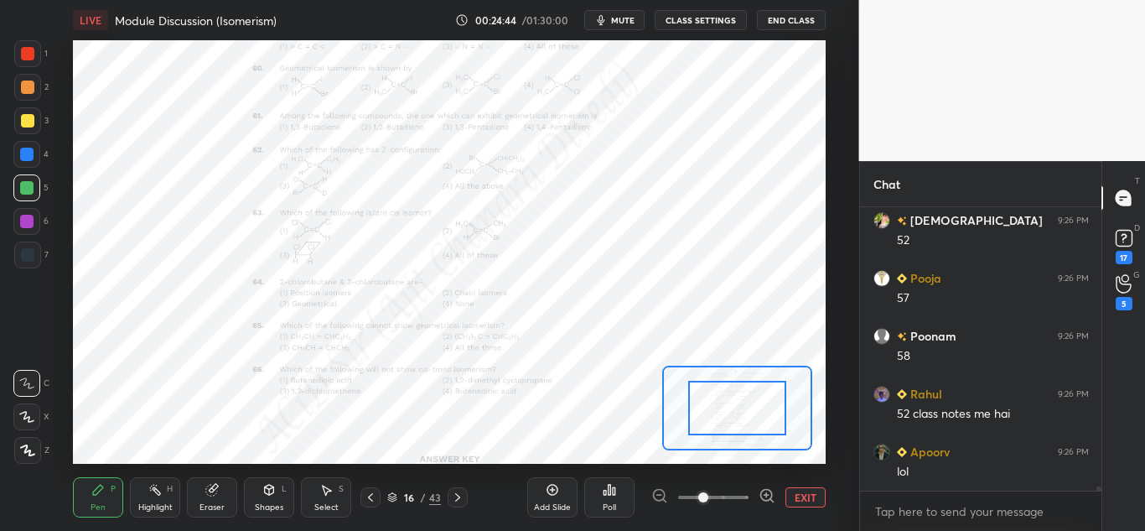
click at [769, 497] on icon at bounding box center [767, 495] width 17 height 17
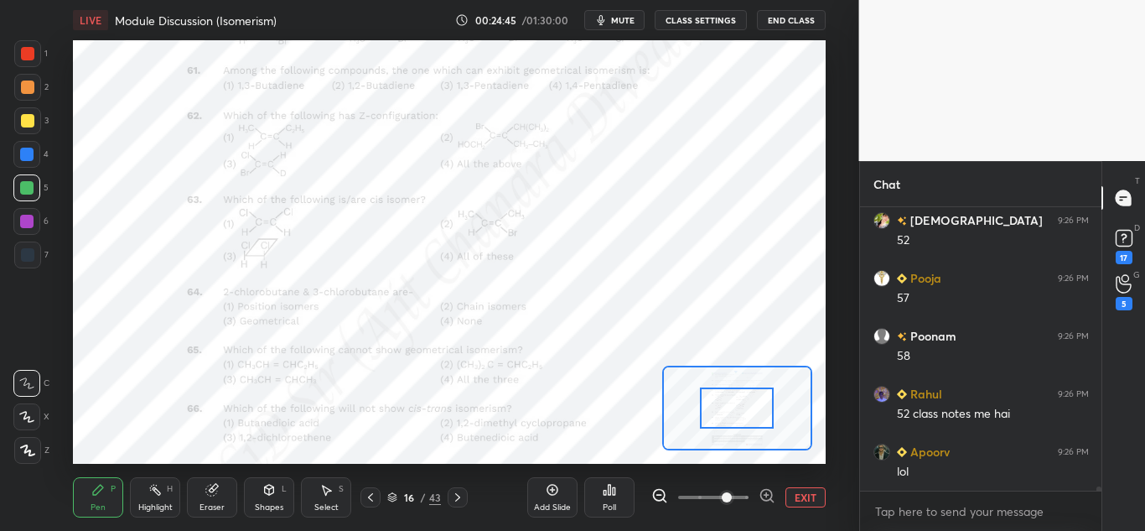
click at [769, 496] on icon at bounding box center [767, 495] width 17 height 17
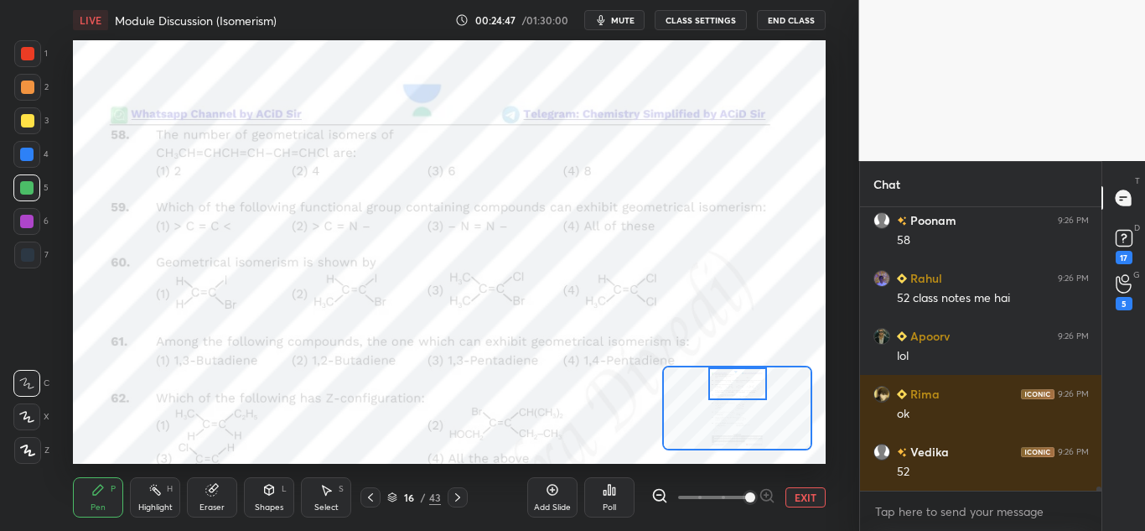
drag, startPoint x: 743, startPoint y: 406, endPoint x: 743, endPoint y: 373, distance: 32.7
click at [743, 373] on div at bounding box center [737, 383] width 59 height 33
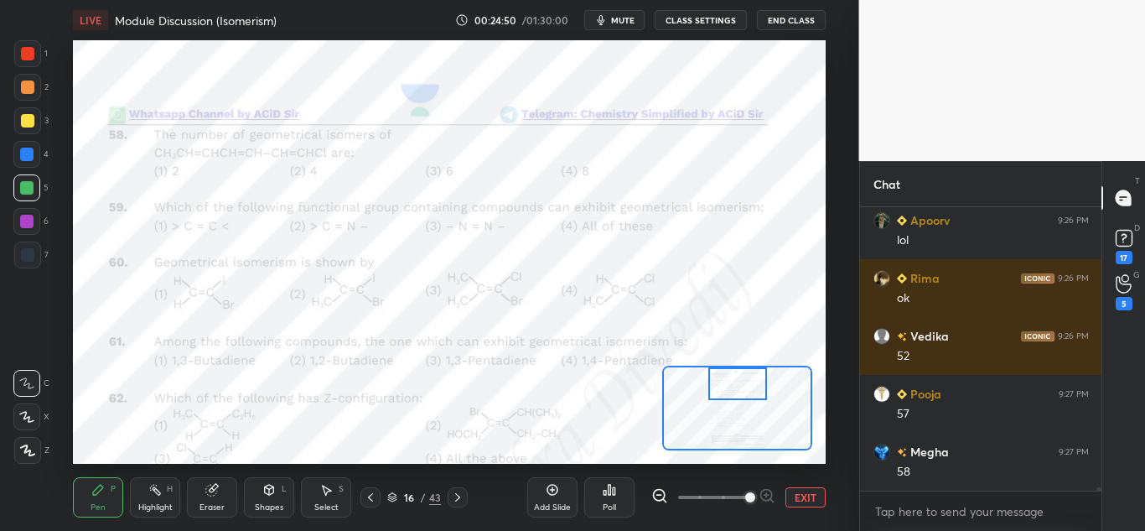
click at [28, 52] on div at bounding box center [27, 53] width 13 height 13
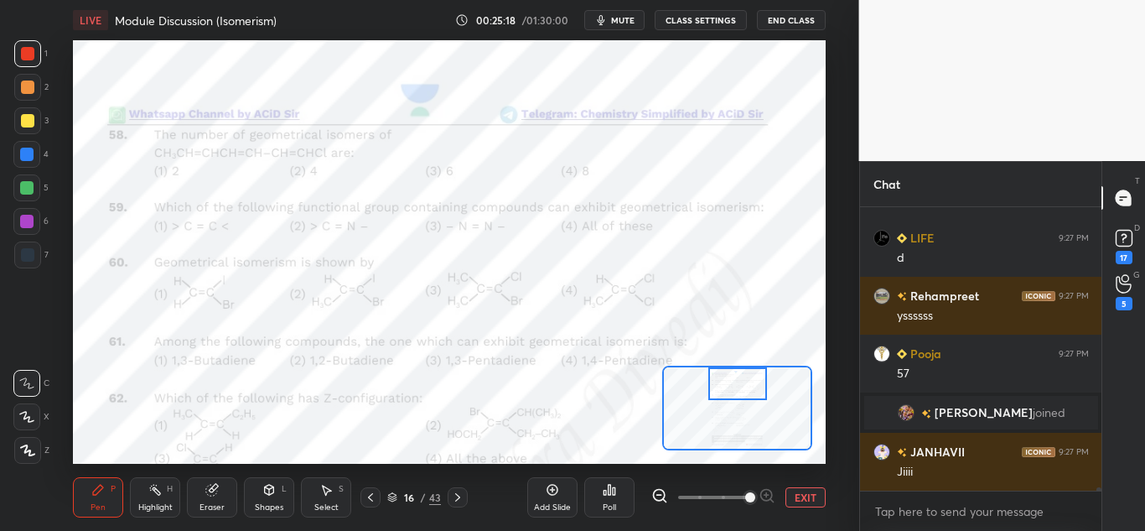
scroll to position [21802, 0]
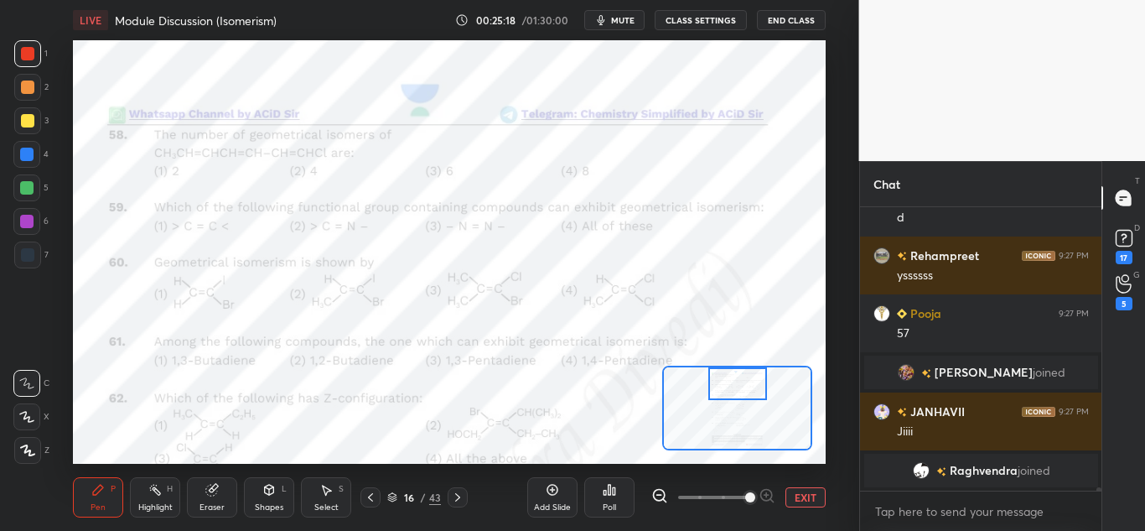
click at [372, 498] on icon at bounding box center [370, 496] width 13 height 13
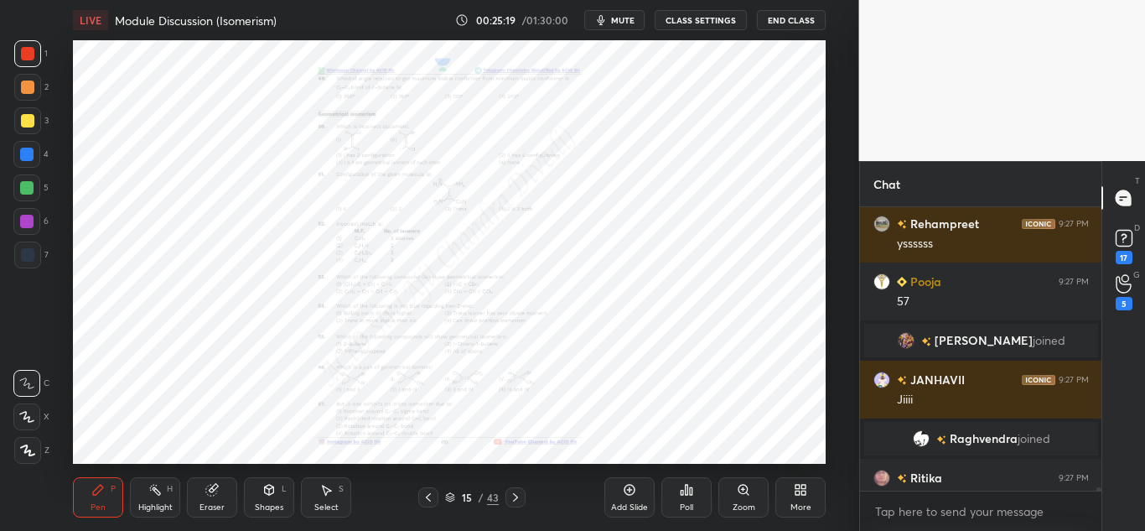
scroll to position [21827, 0]
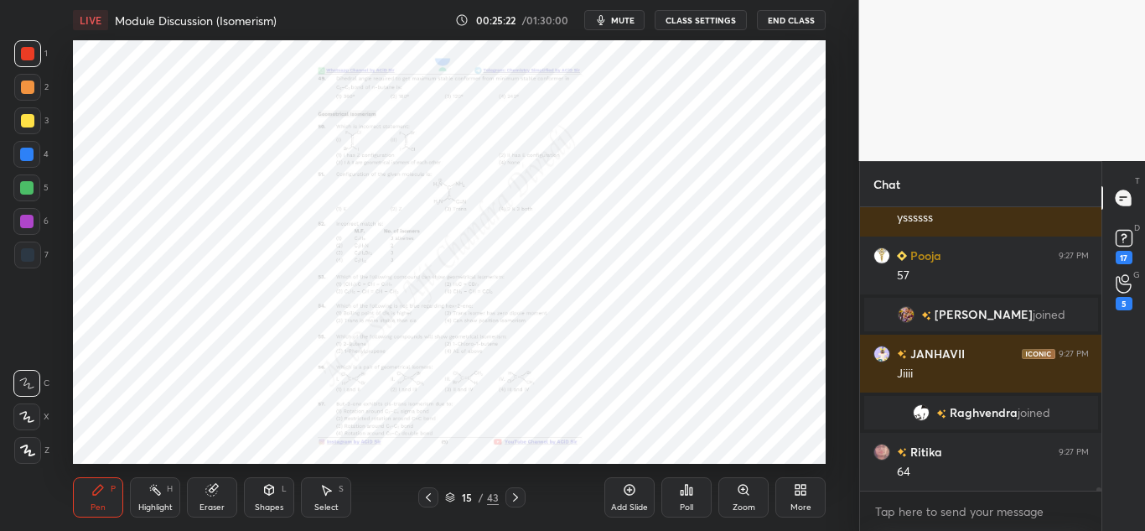
click at [747, 504] on div "Zoom" at bounding box center [744, 507] width 23 height 8
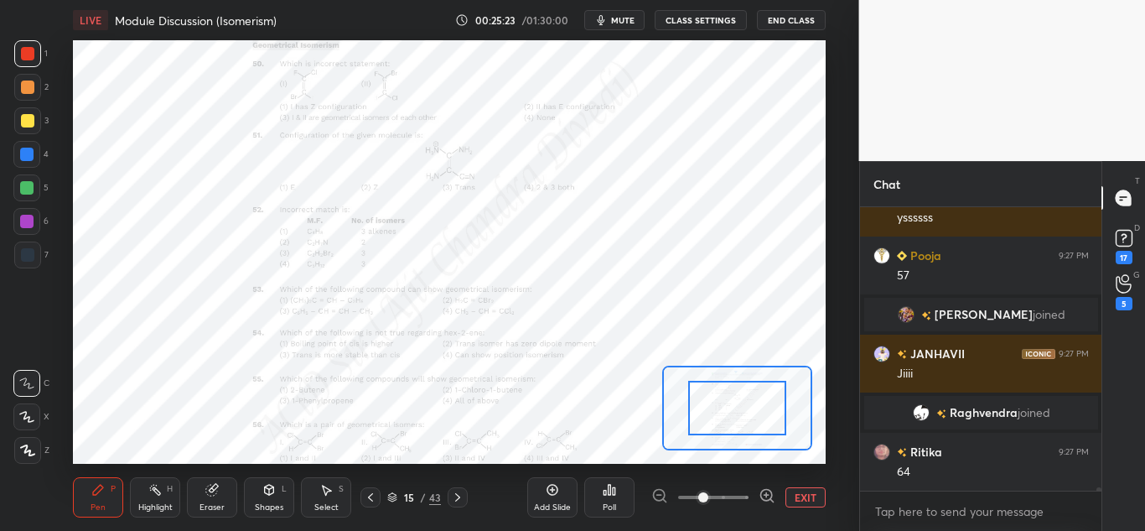
click at [771, 495] on icon at bounding box center [767, 495] width 17 height 17
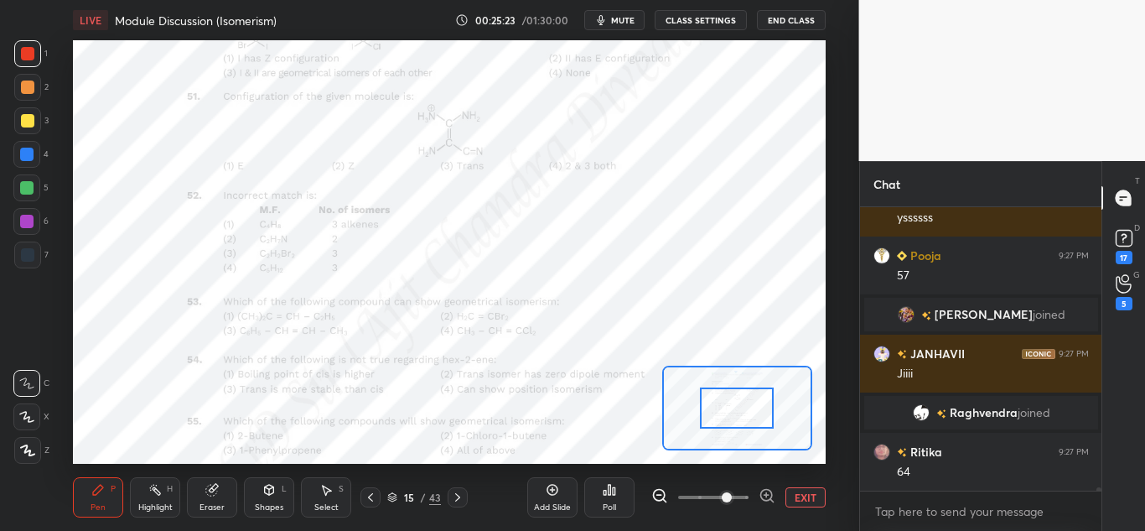
click at [771, 497] on icon at bounding box center [766, 495] width 11 height 11
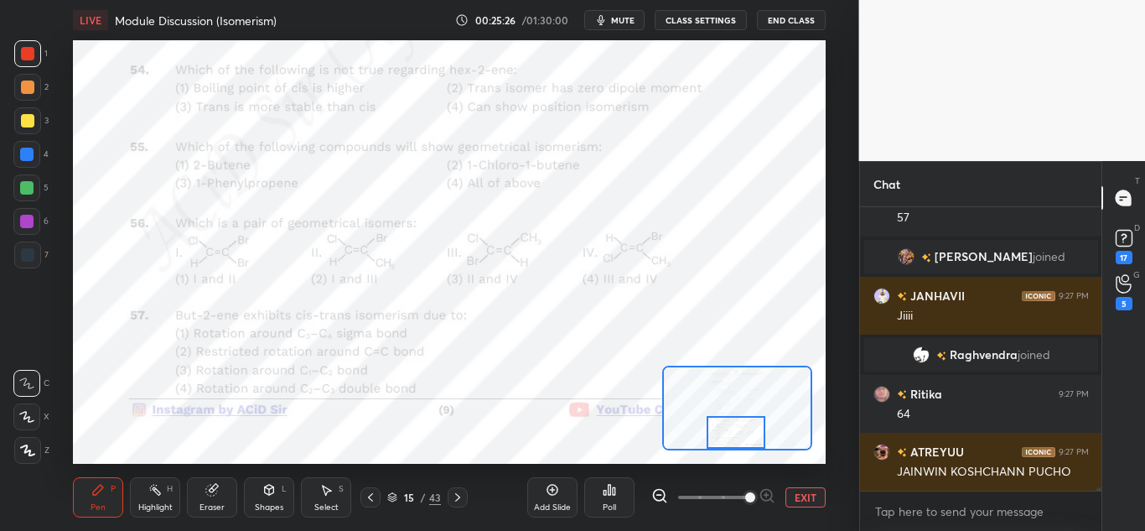
scroll to position [21943, 0]
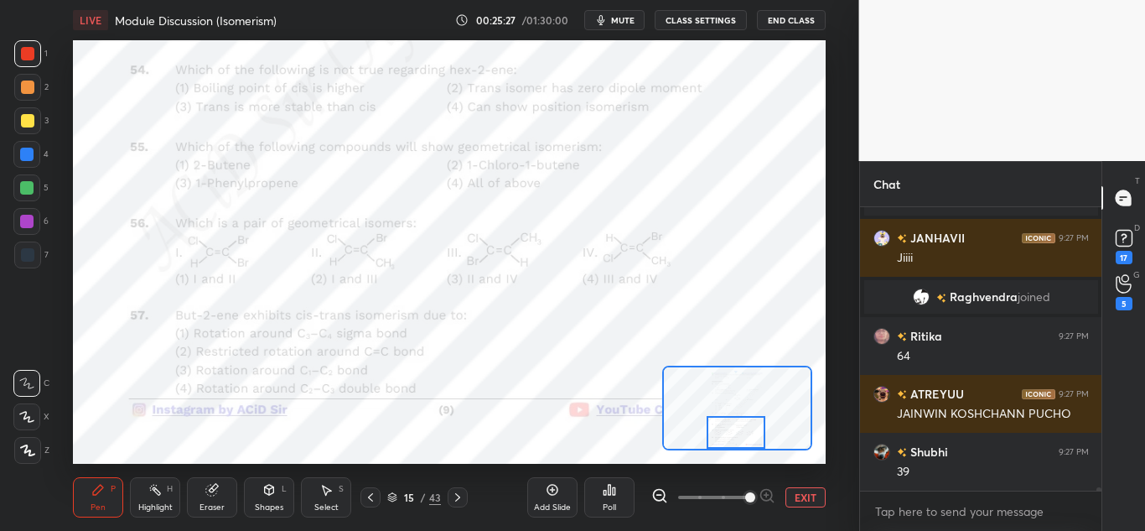
drag, startPoint x: 755, startPoint y: 418, endPoint x: 753, endPoint y: 434, distance: 16.1
click at [753, 434] on div at bounding box center [736, 432] width 59 height 33
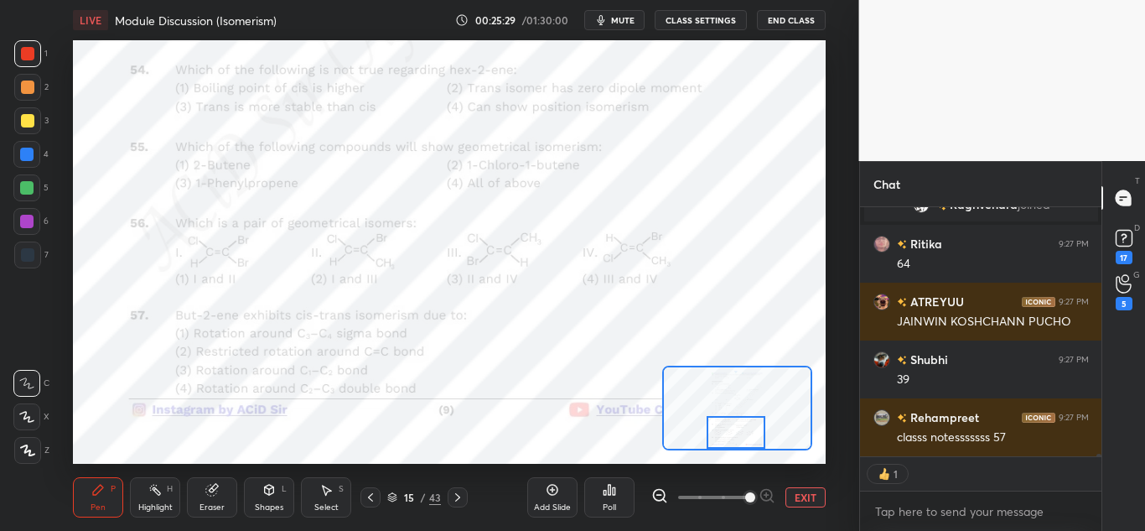
scroll to position [22093, 0]
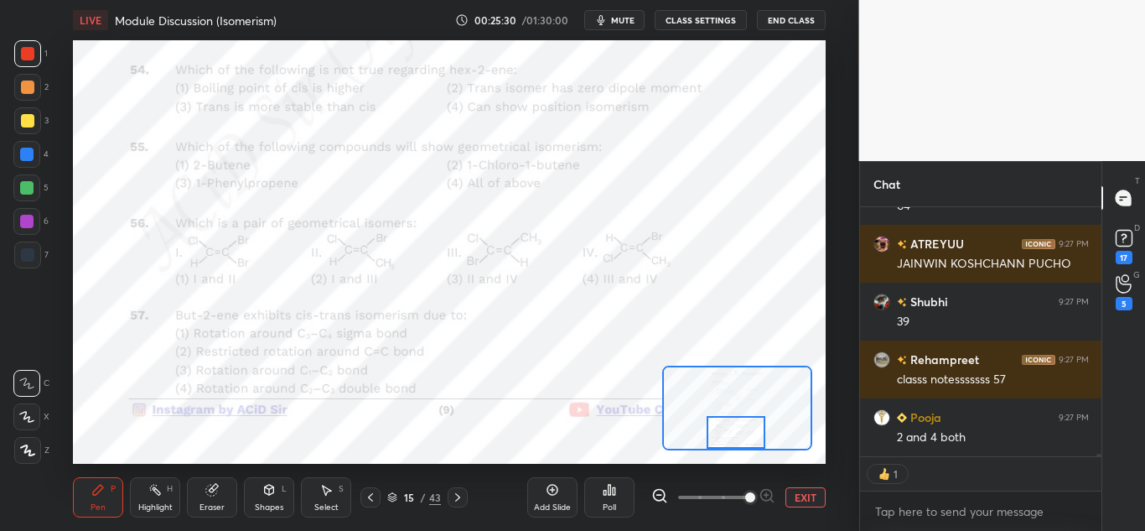
click at [149, 507] on div "Highlight" at bounding box center [155, 507] width 34 height 8
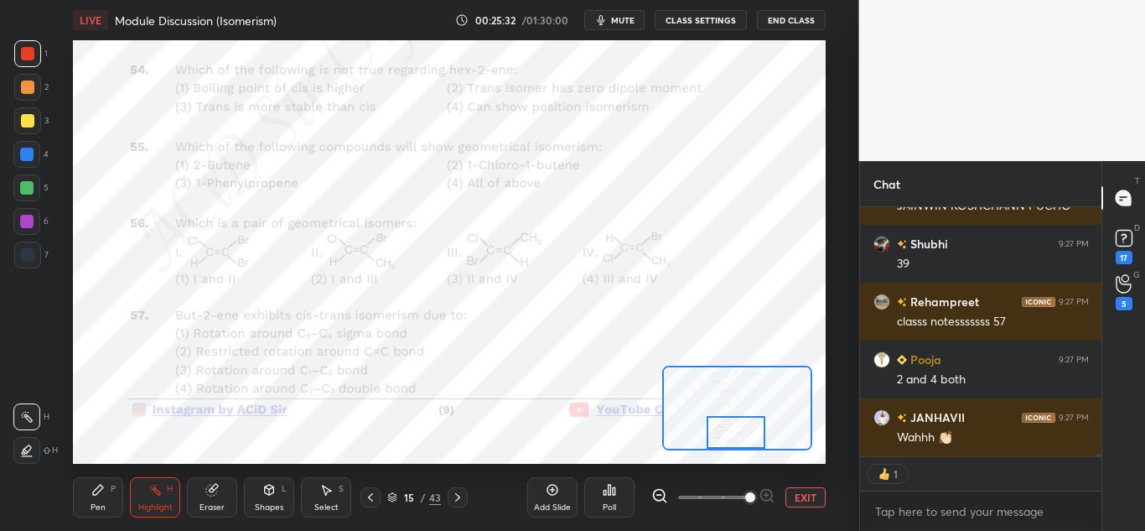
drag, startPoint x: 112, startPoint y: 500, endPoint x: 122, endPoint y: 502, distance: 10.2
click at [116, 500] on div "Pen P" at bounding box center [98, 497] width 50 height 40
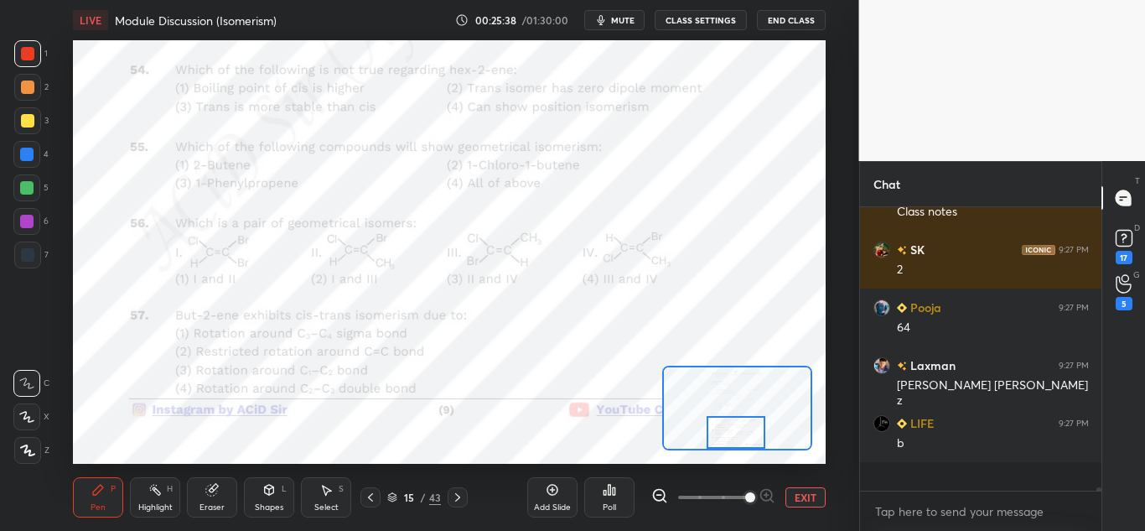
scroll to position [22579, 0]
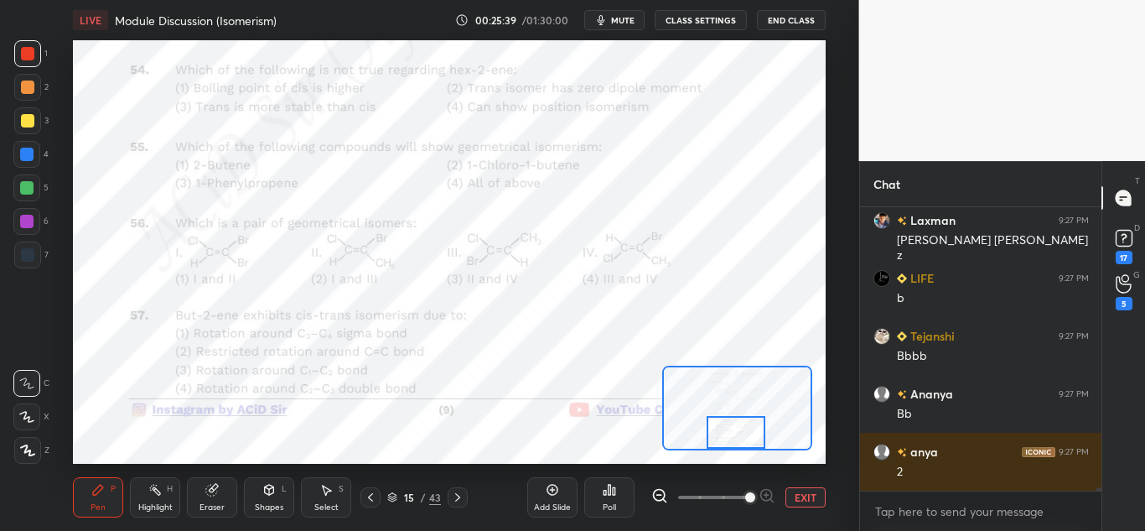
click at [100, 498] on div "Pen P" at bounding box center [98, 497] width 50 height 40
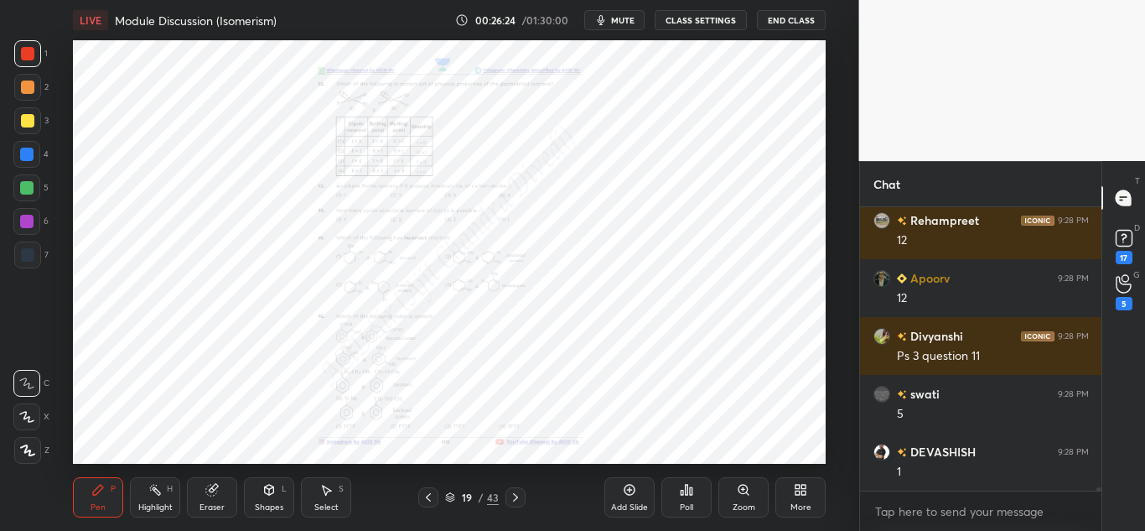
click at [746, 503] on div "Zoom" at bounding box center [744, 507] width 23 height 8
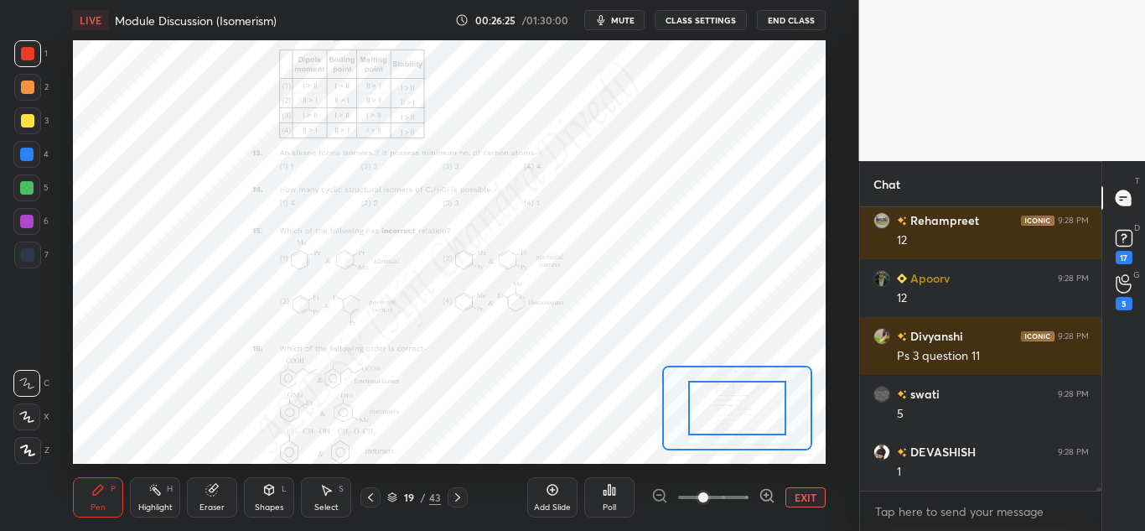
click at [769, 495] on icon at bounding box center [767, 495] width 17 height 17
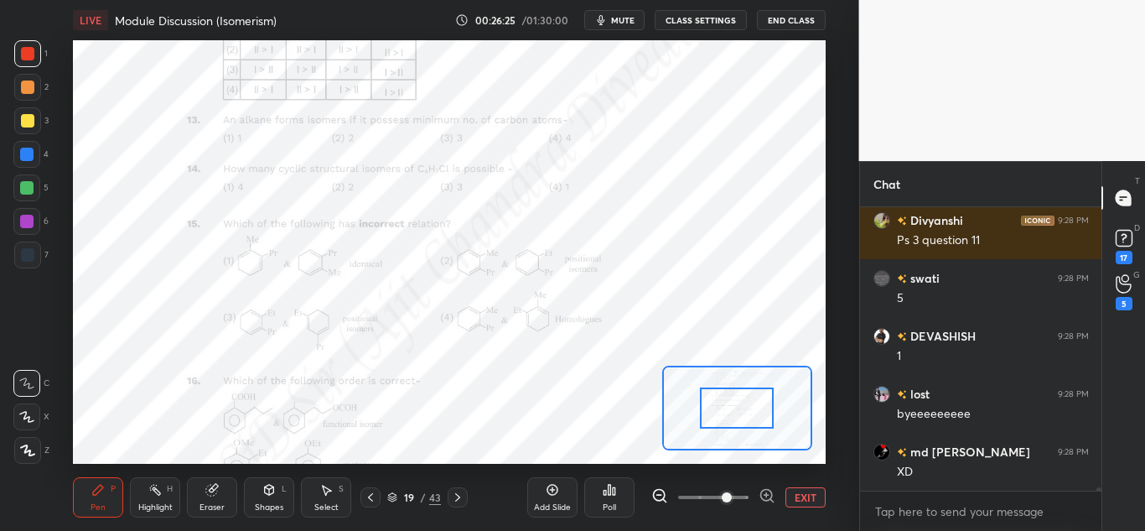
click at [768, 495] on icon at bounding box center [766, 495] width 4 height 0
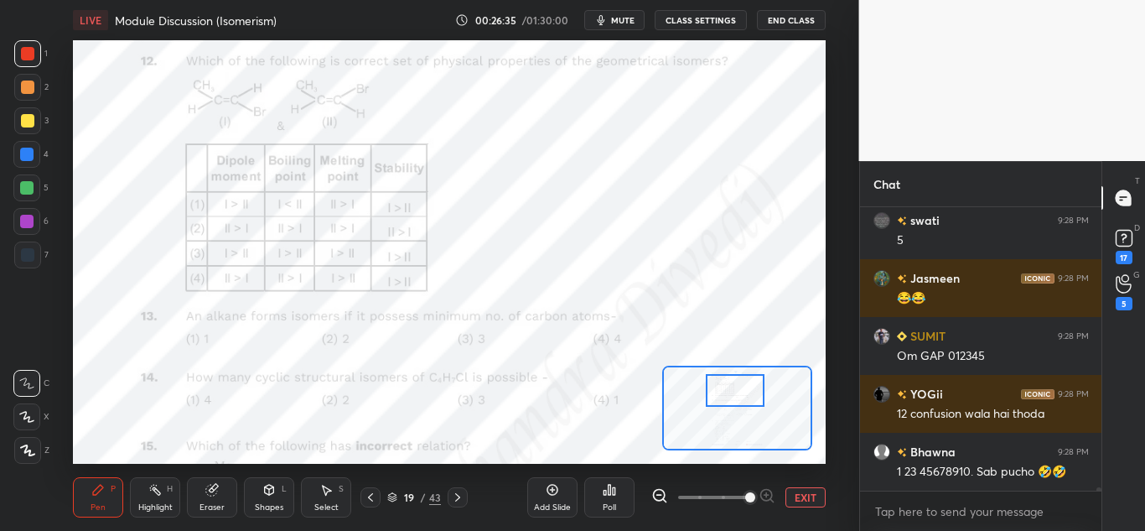
drag, startPoint x: 728, startPoint y: 411, endPoint x: 712, endPoint y: 404, distance: 18.1
click at [729, 393] on div at bounding box center [735, 390] width 59 height 33
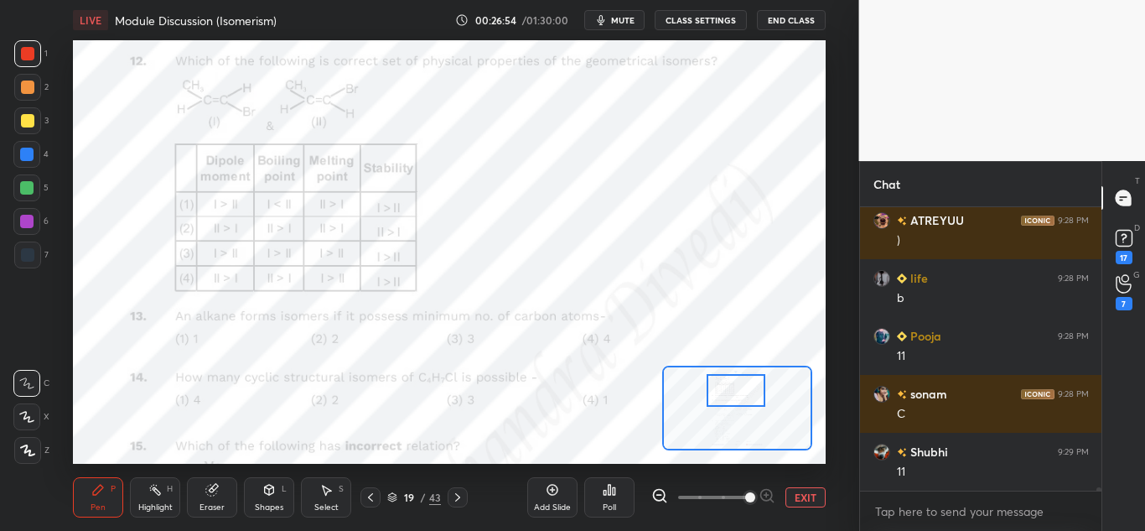
click at [164, 497] on div "Highlight H" at bounding box center [155, 497] width 50 height 40
drag, startPoint x: 108, startPoint y: 497, endPoint x: 117, endPoint y: 479, distance: 20.3
click at [111, 497] on div "Pen P" at bounding box center [98, 497] width 50 height 40
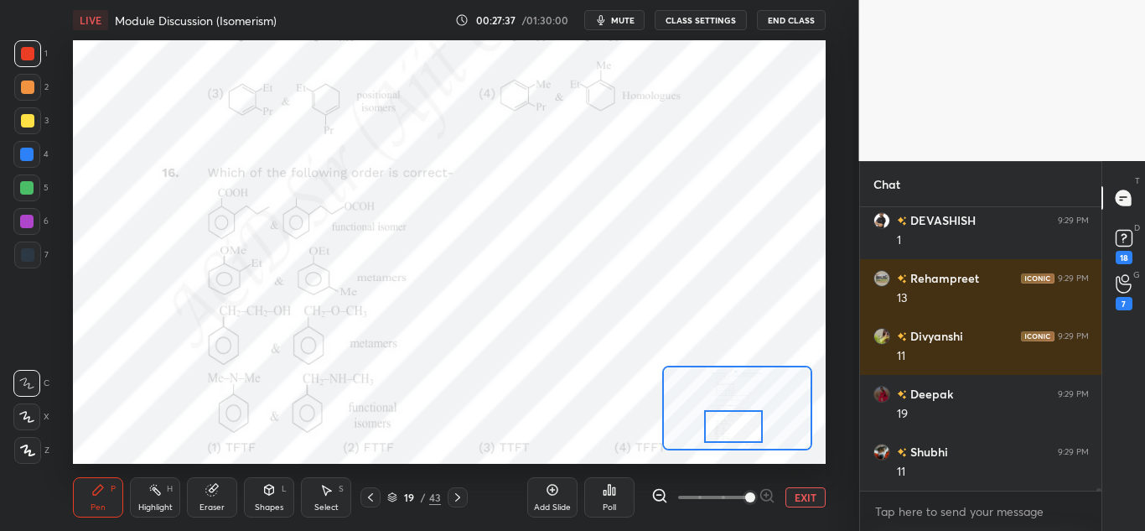
scroll to position [28111, 0]
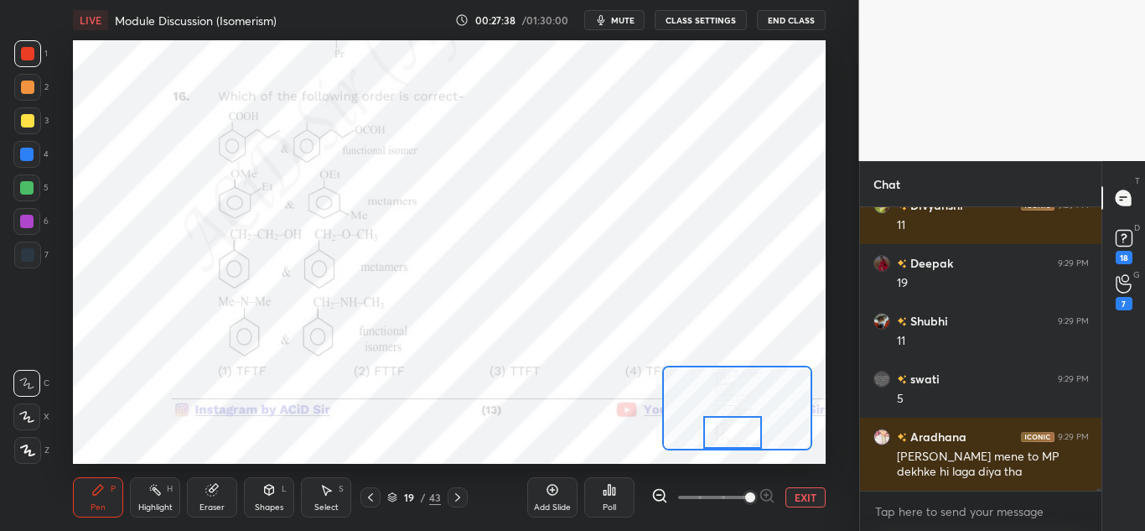
drag, startPoint x: 735, startPoint y: 391, endPoint x: 707, endPoint y: 465, distance: 78.8
click at [733, 443] on div at bounding box center [732, 432] width 59 height 33
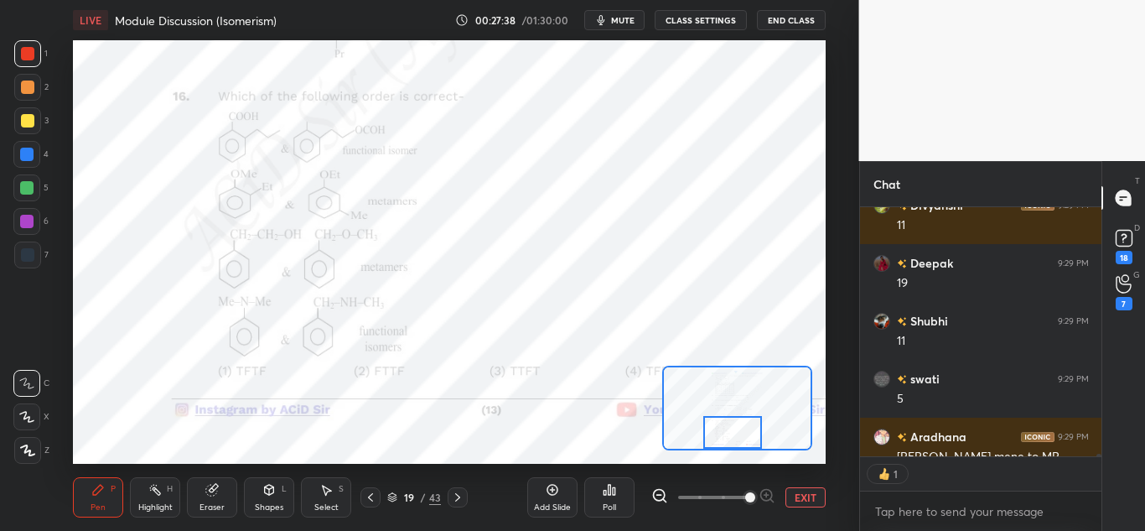
scroll to position [28204, 0]
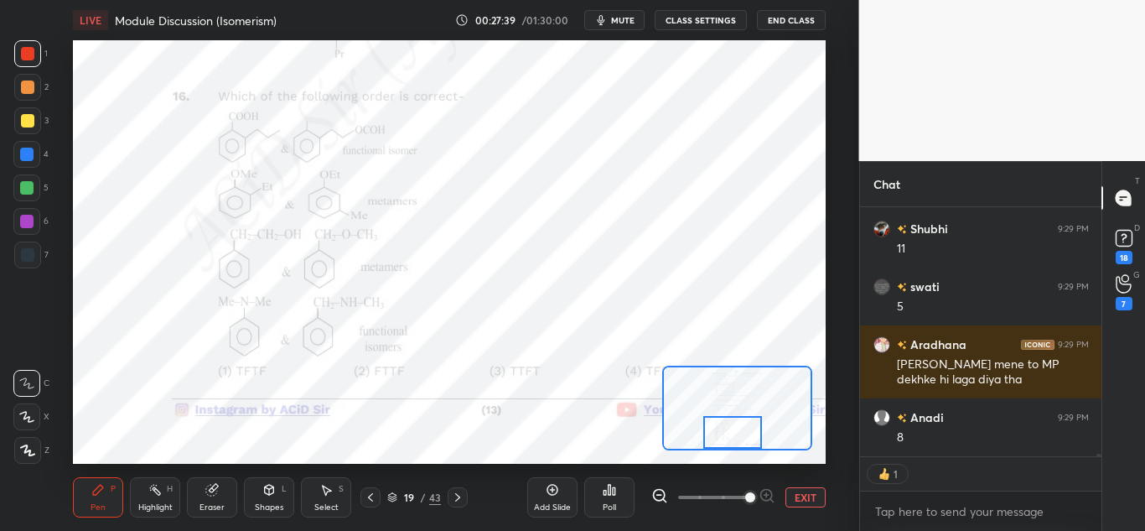
click at [458, 498] on icon at bounding box center [457, 496] width 13 height 13
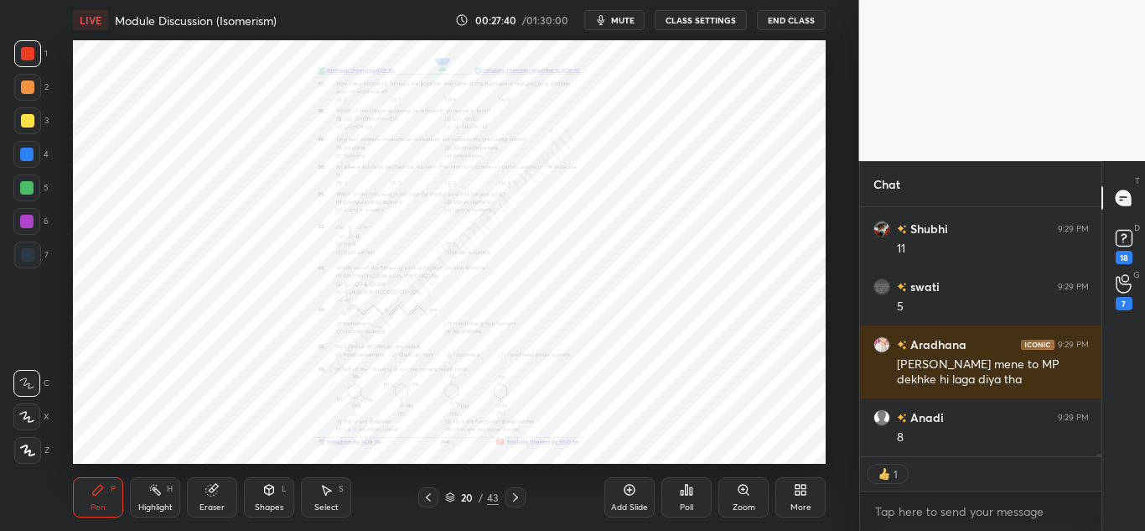
click at [743, 503] on div "Zoom" at bounding box center [744, 507] width 23 height 8
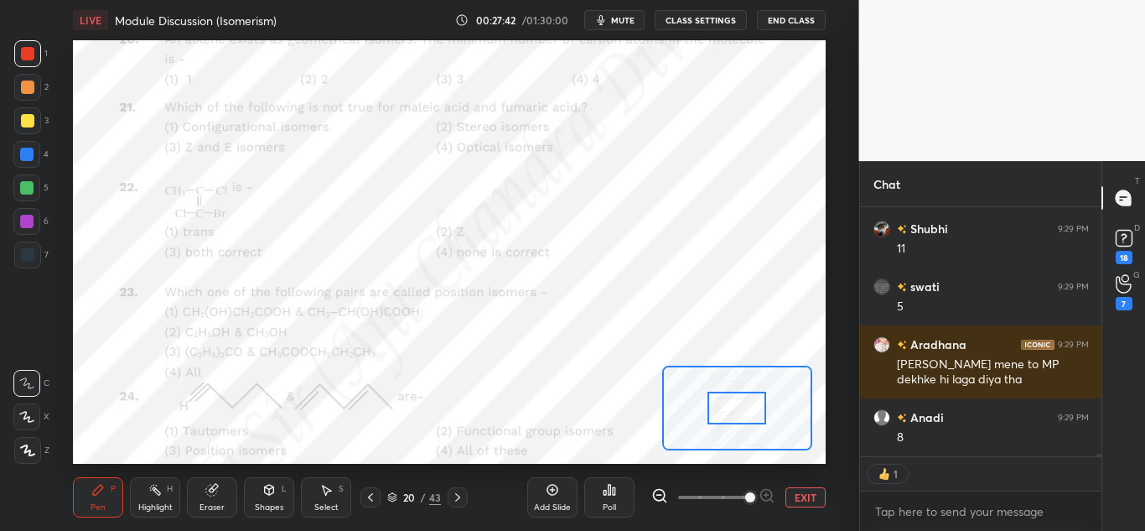
click at [755, 498] on span at bounding box center [750, 497] width 10 height 10
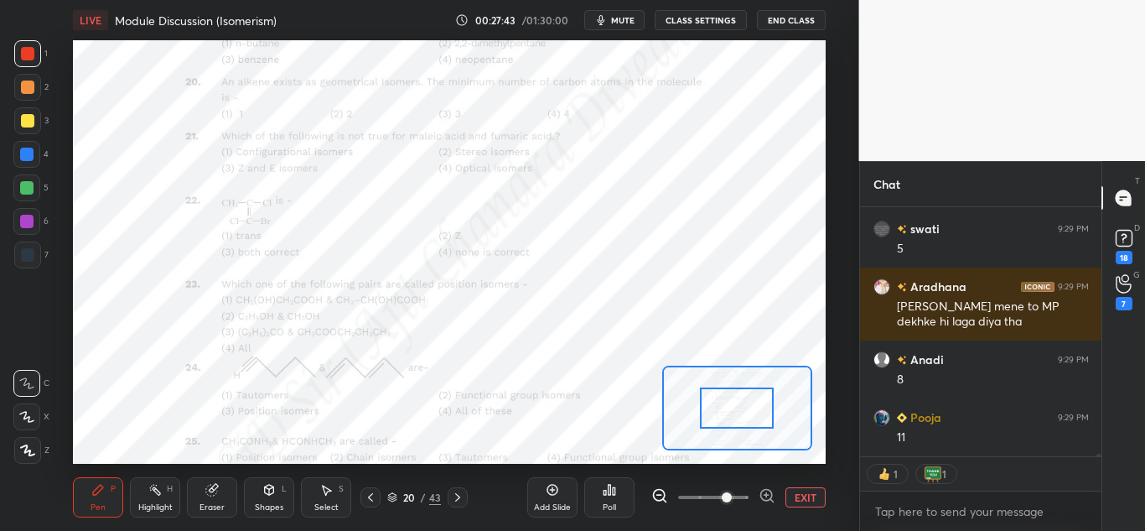
drag, startPoint x: 749, startPoint y: 490, endPoint x: 735, endPoint y: 491, distance: 14.3
click at [732, 492] on span at bounding box center [727, 497] width 10 height 10
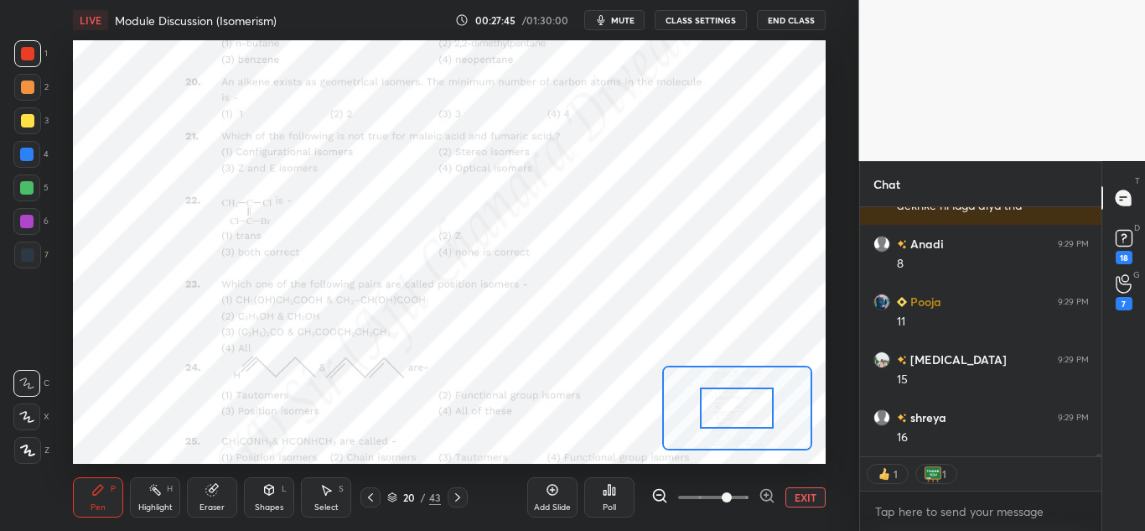
scroll to position [28435, 0]
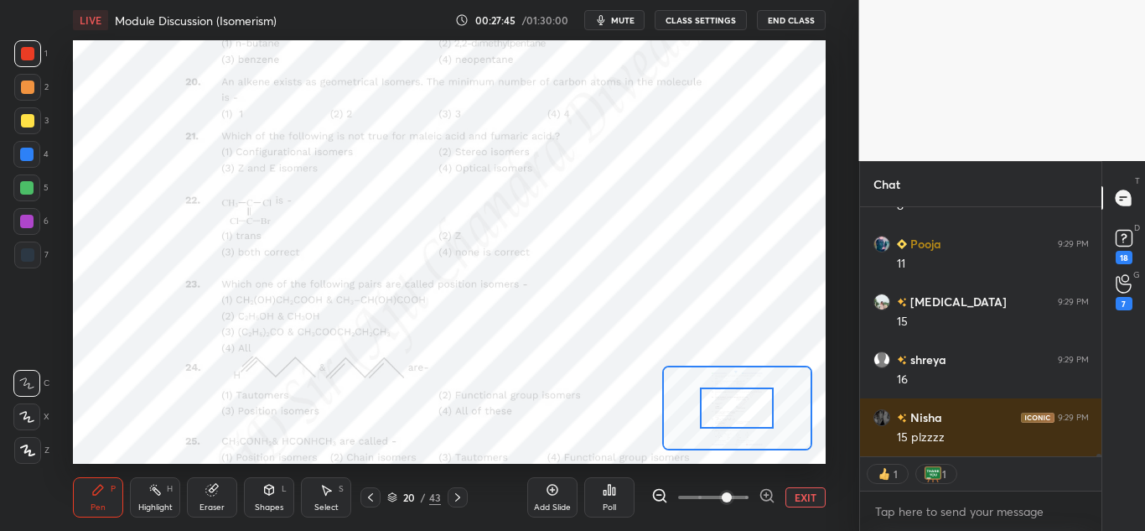
click at [768, 502] on icon at bounding box center [767, 495] width 17 height 17
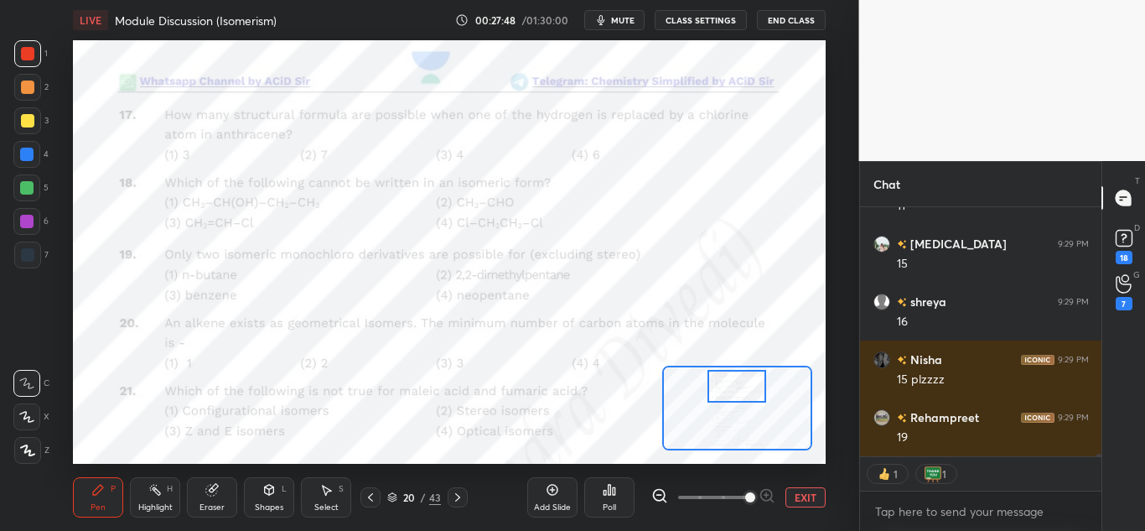
drag, startPoint x: 736, startPoint y: 405, endPoint x: 733, endPoint y: 381, distance: 23.6
click at [738, 383] on div at bounding box center [736, 386] width 59 height 33
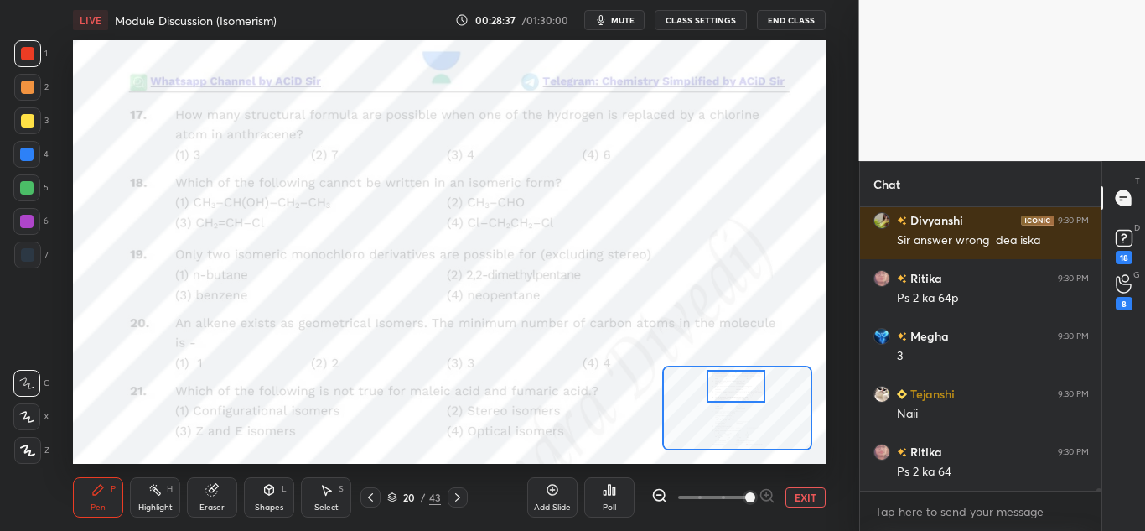
scroll to position [29253, 0]
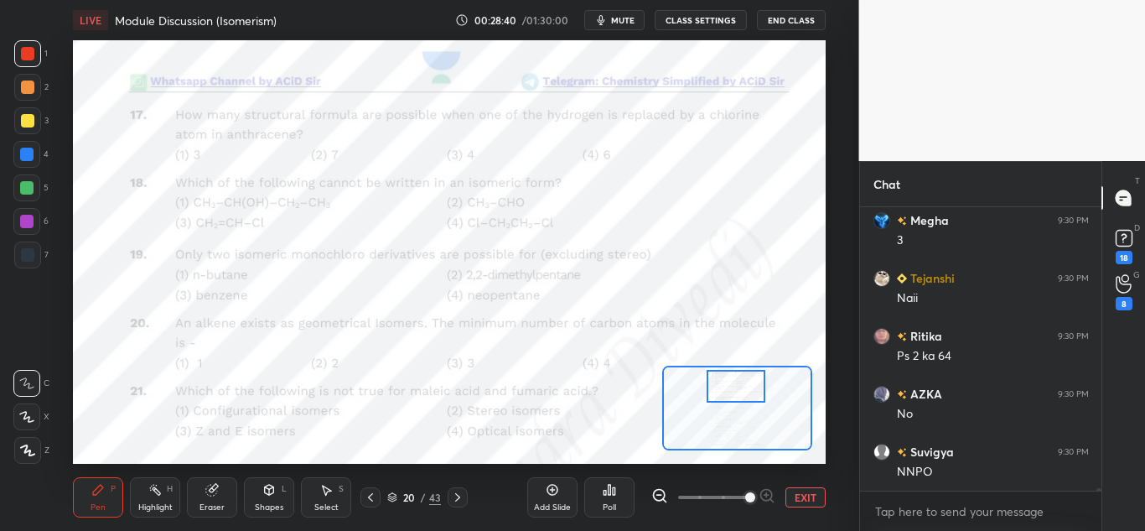
click at [153, 500] on div "Highlight H" at bounding box center [155, 497] width 50 height 40
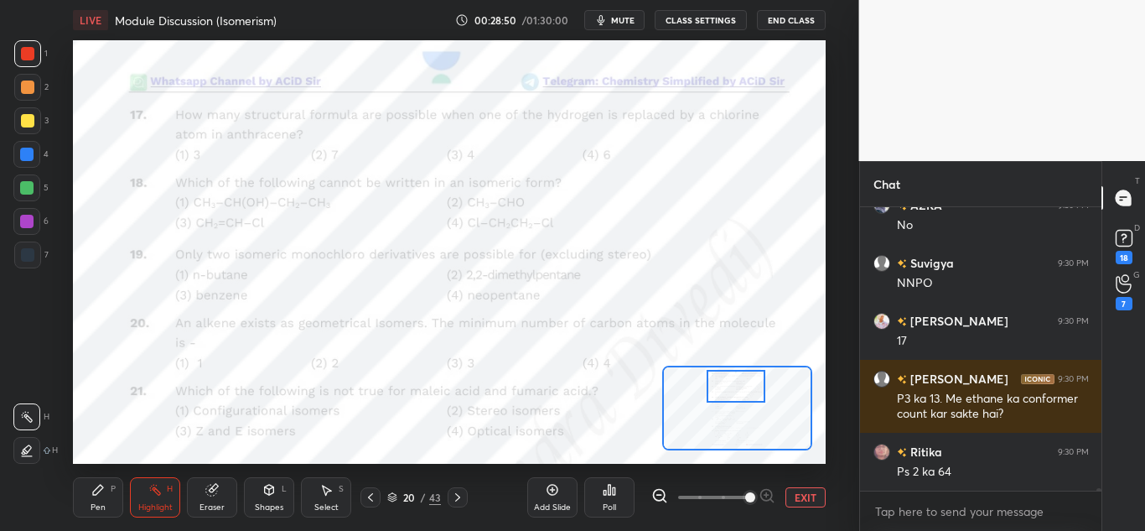
scroll to position [29380, 0]
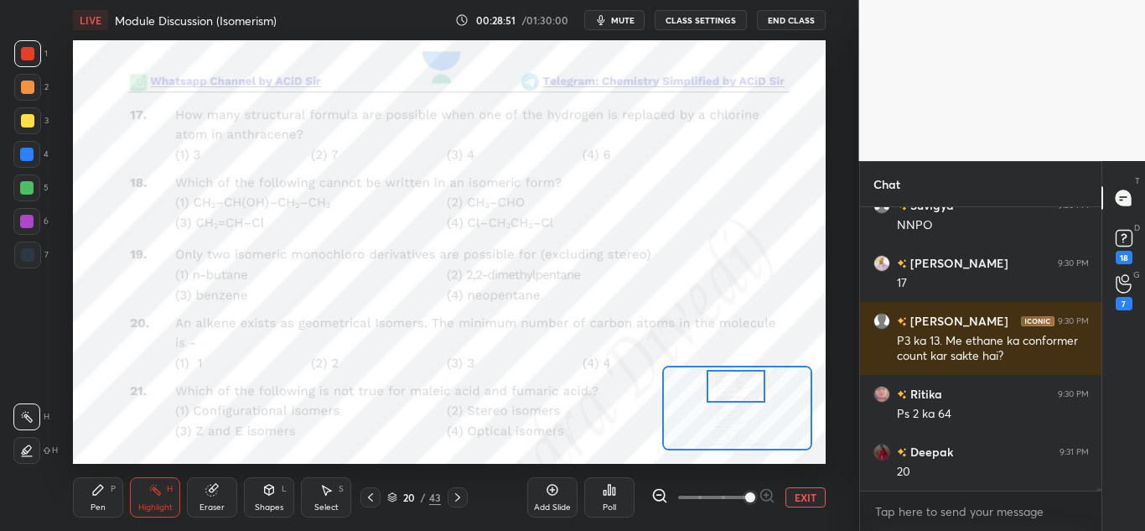
click at [372, 495] on icon at bounding box center [370, 496] width 13 height 13
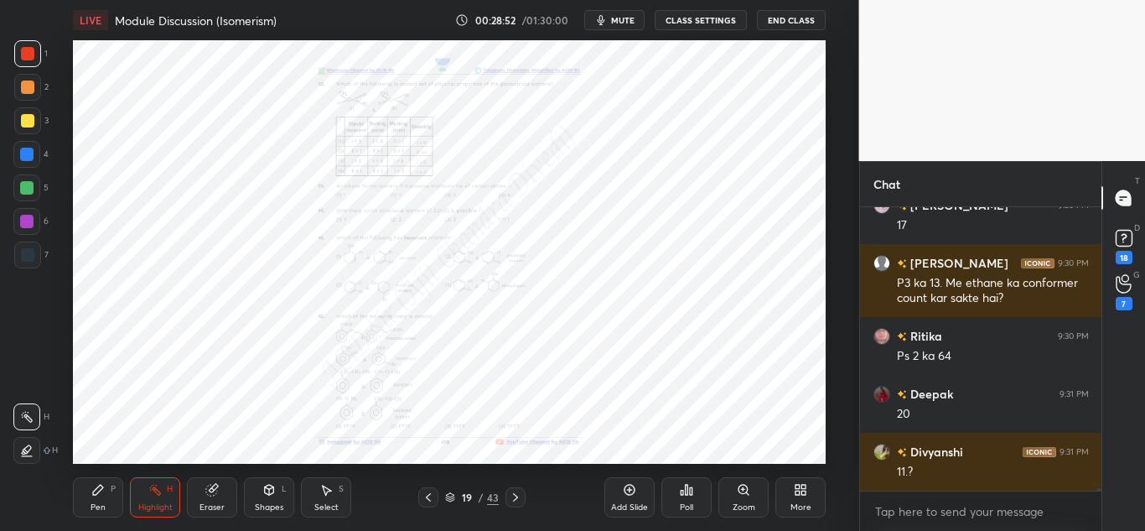
click at [370, 497] on div "19 / 43" at bounding box center [472, 497] width 266 height 20
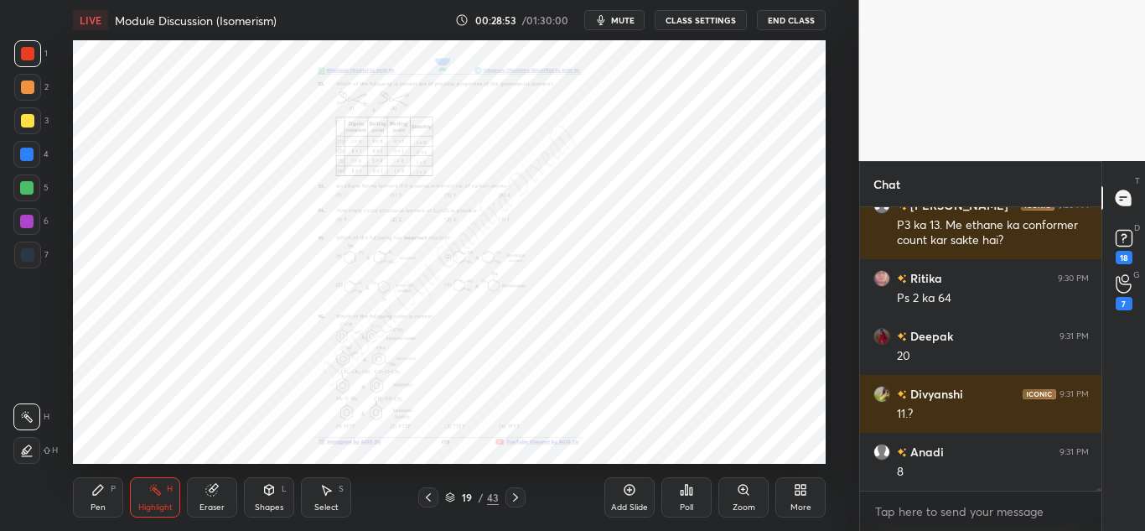
click at [433, 497] on icon at bounding box center [428, 496] width 13 height 13
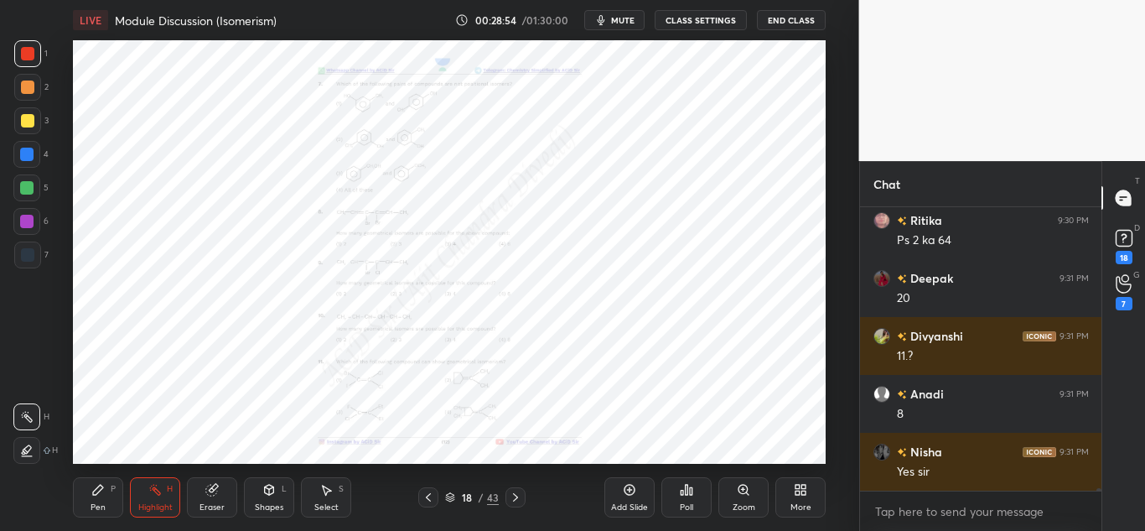
click at [428, 499] on icon at bounding box center [428, 497] width 5 height 8
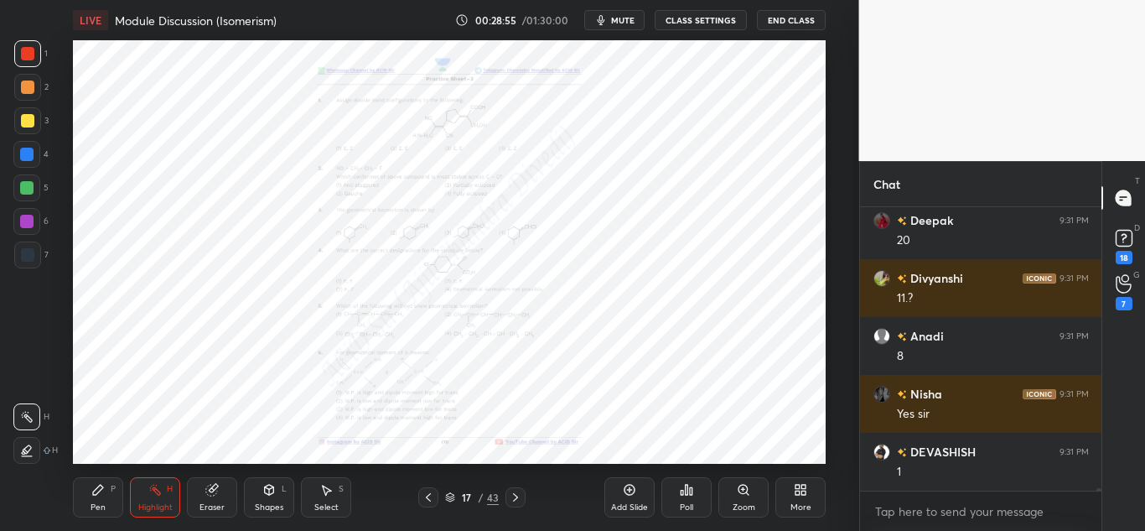
click at [427, 501] on icon at bounding box center [428, 496] width 13 height 13
click at [738, 505] on div "Zoom" at bounding box center [744, 507] width 23 height 8
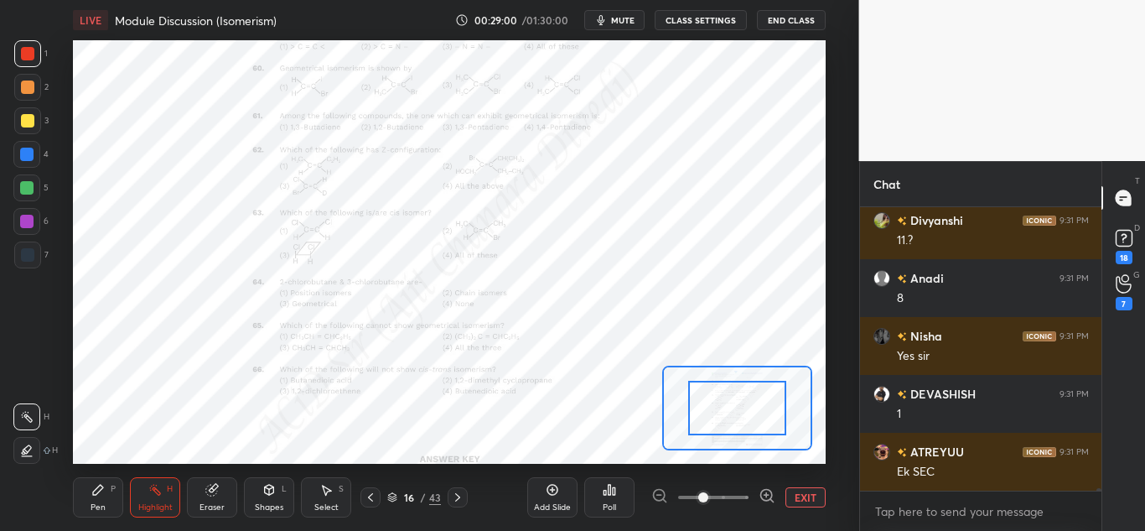
click at [768, 499] on icon at bounding box center [767, 495] width 17 height 17
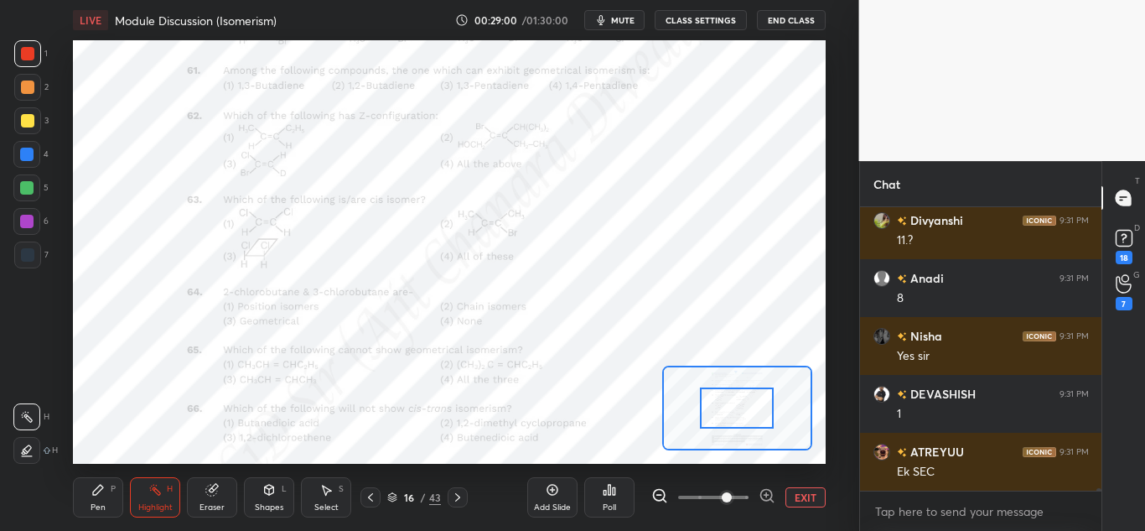
click at [769, 497] on icon at bounding box center [767, 495] width 17 height 17
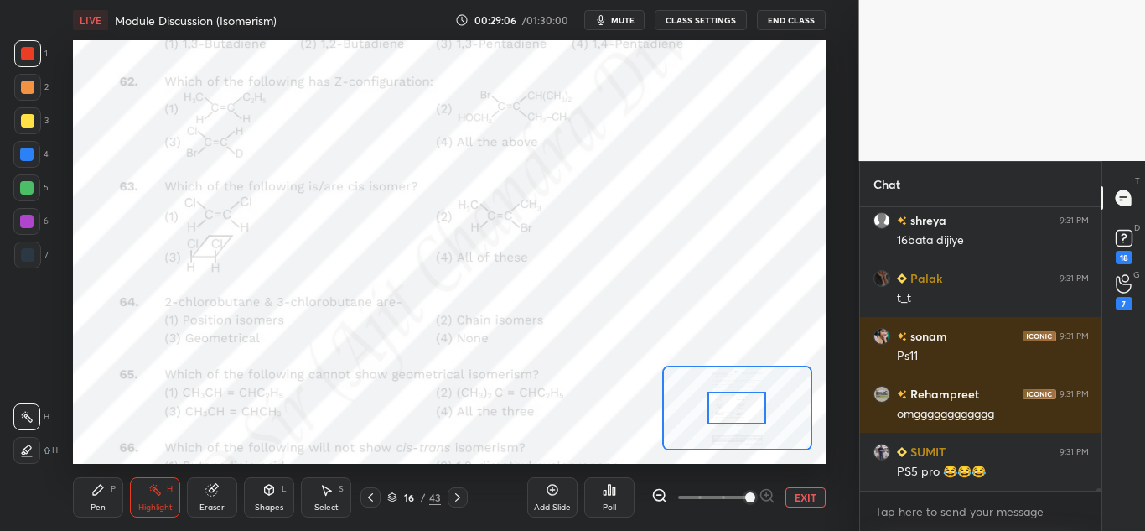
drag, startPoint x: 96, startPoint y: 499, endPoint x: 147, endPoint y: 466, distance: 60.7
click at [97, 498] on div "Pen P" at bounding box center [98, 497] width 50 height 40
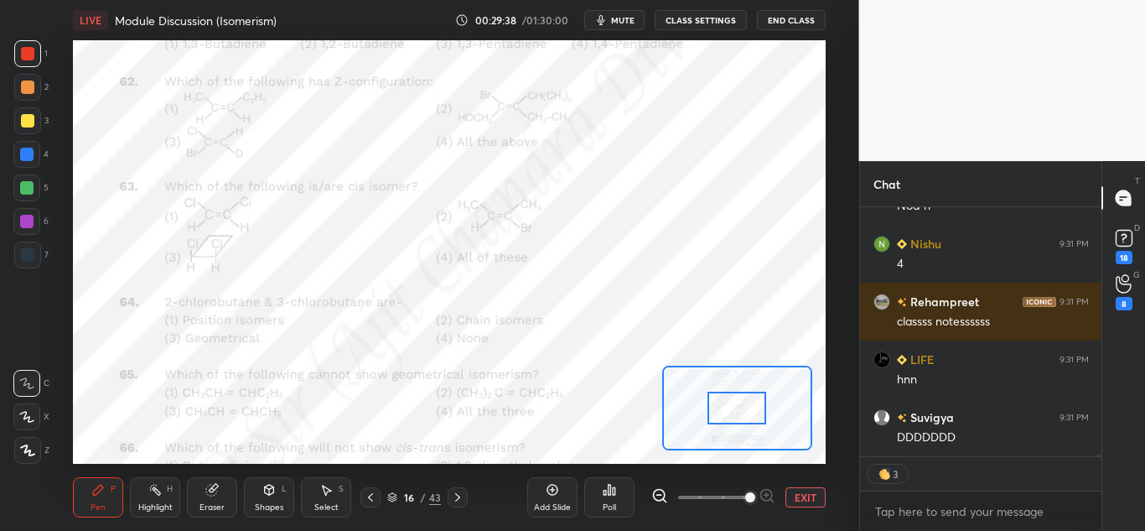
scroll to position [31924, 0]
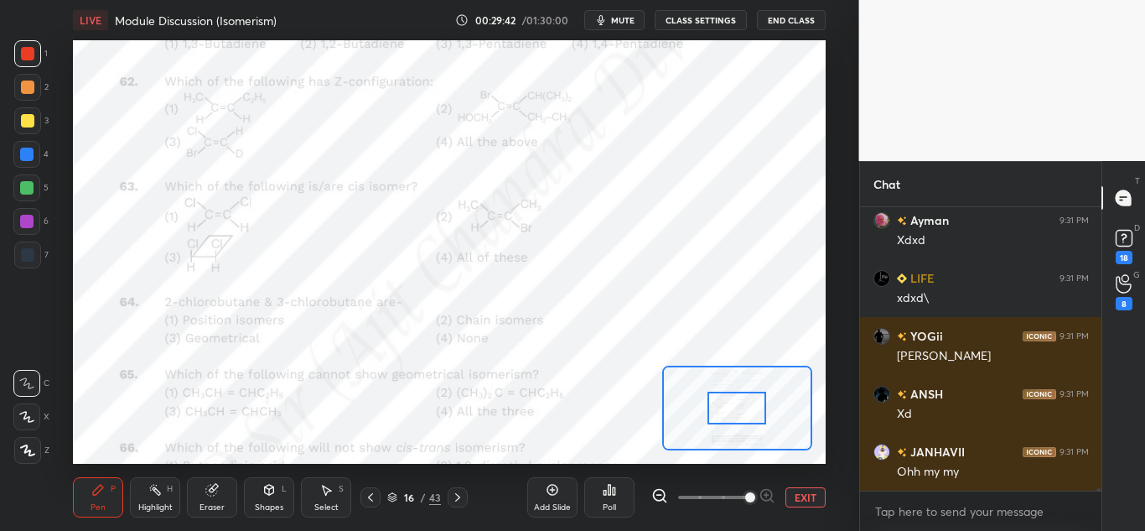
click at [453, 492] on icon at bounding box center [457, 496] width 13 height 13
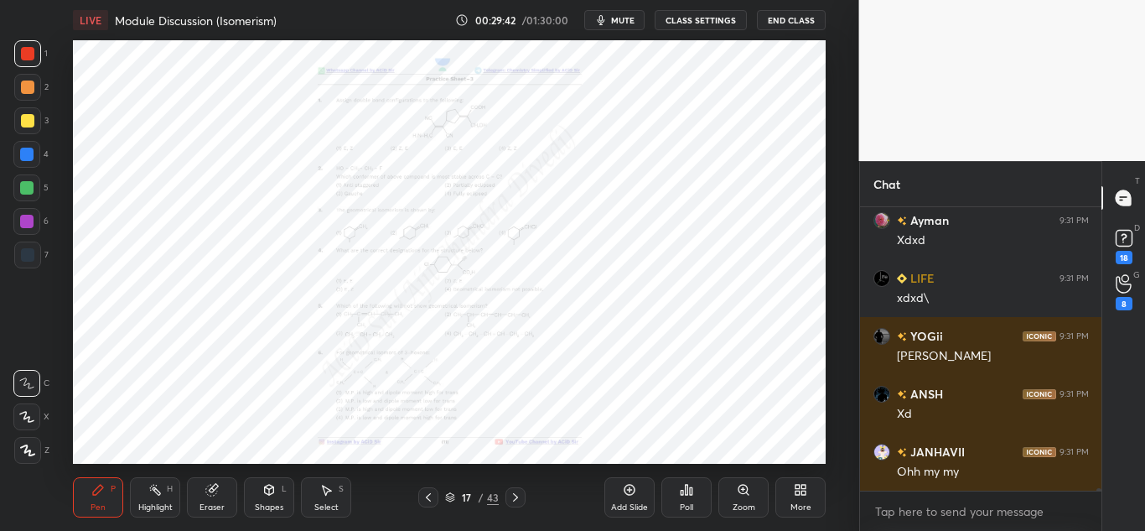
click at [455, 495] on div "17 / 43" at bounding box center [472, 497] width 54 height 15
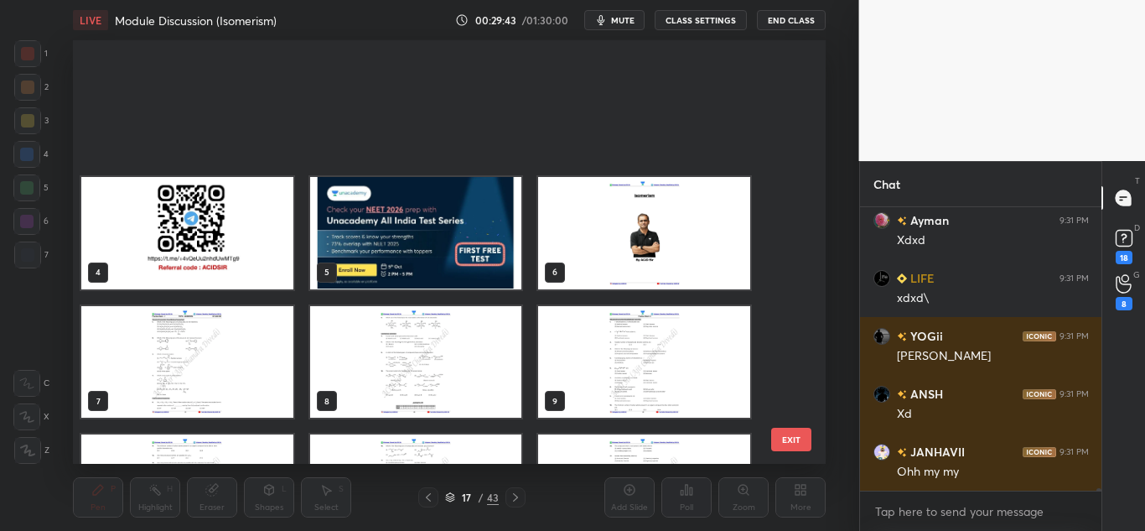
click at [455, 495] on div "17 / 43" at bounding box center [472, 497] width 54 height 15
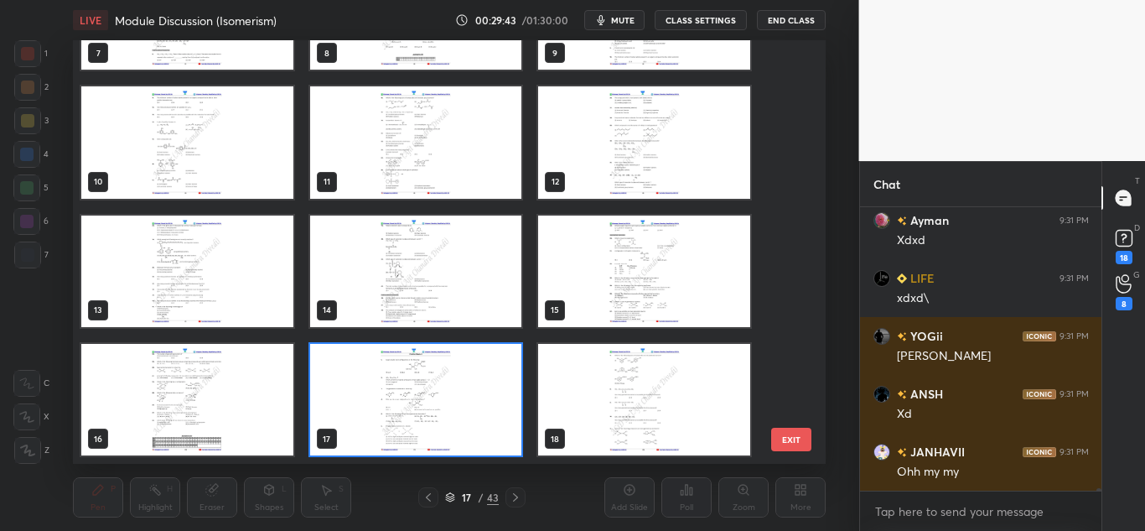
click at [456, 496] on div "17 / 43" at bounding box center [472, 497] width 54 height 15
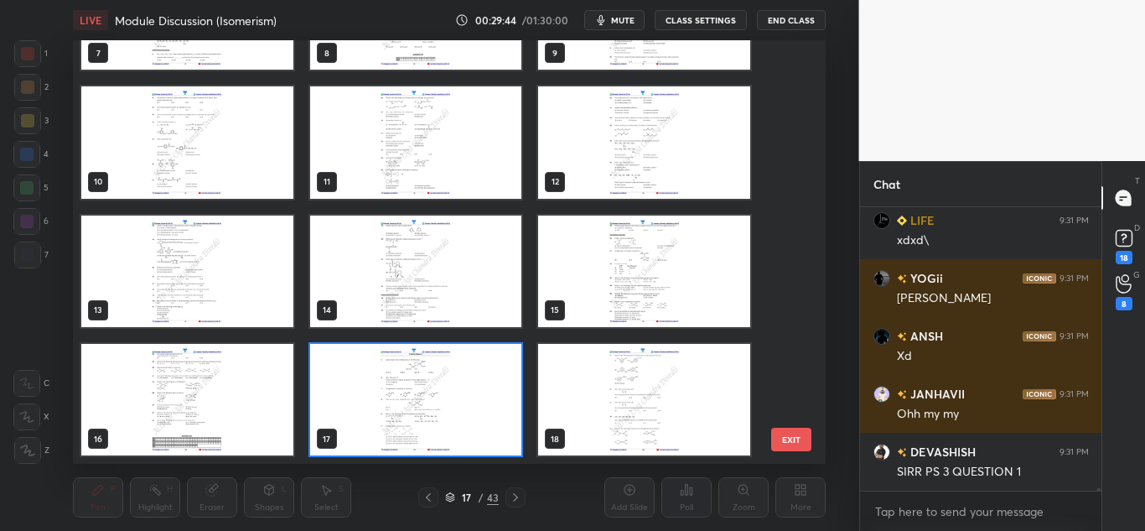
click at [514, 491] on div at bounding box center [515, 497] width 20 height 20
click at [514, 494] on div at bounding box center [515, 497] width 20 height 20
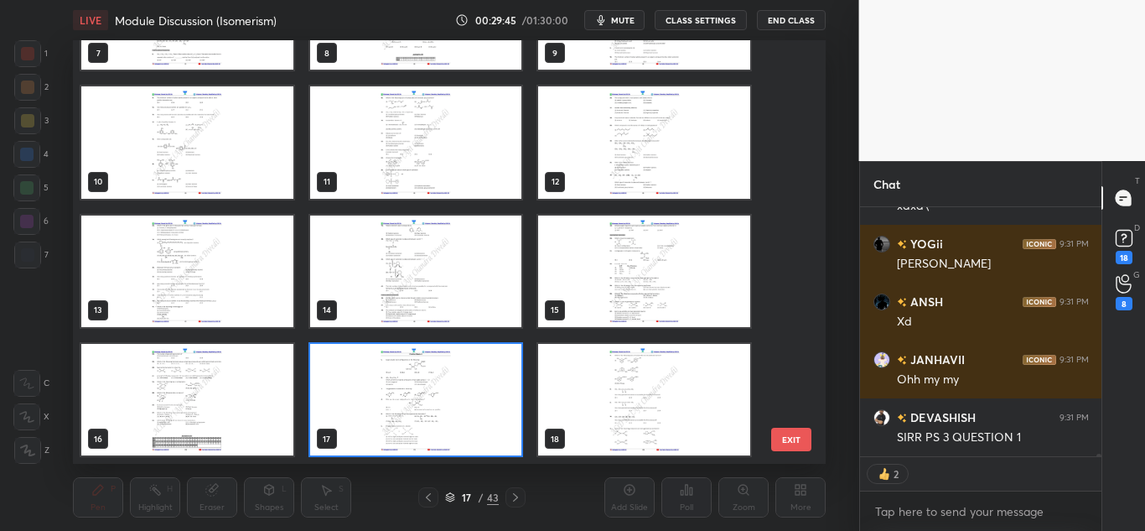
click at [457, 403] on img "grid" at bounding box center [416, 399] width 212 height 111
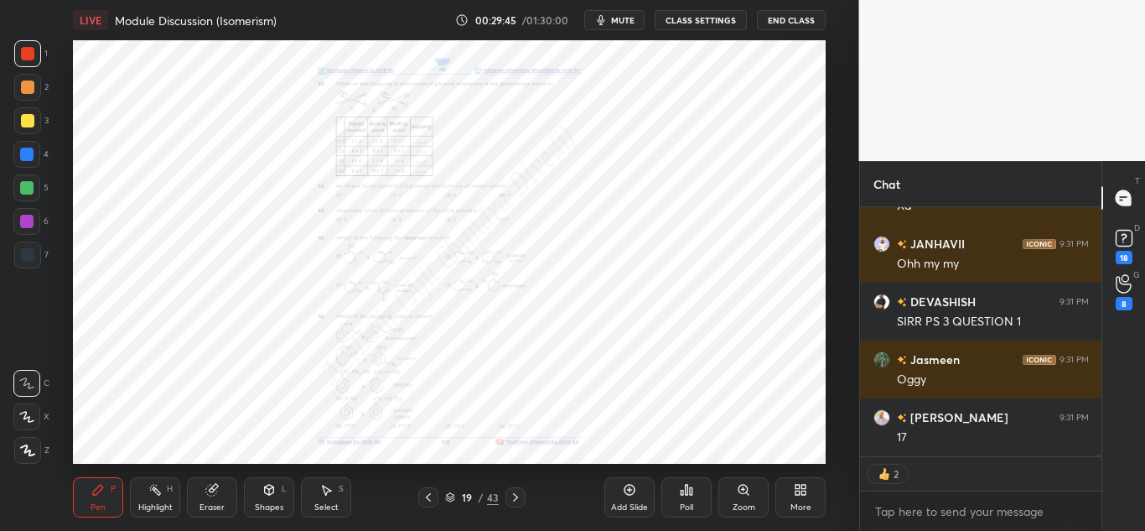
click at [461, 405] on img "grid" at bounding box center [416, 399] width 212 height 111
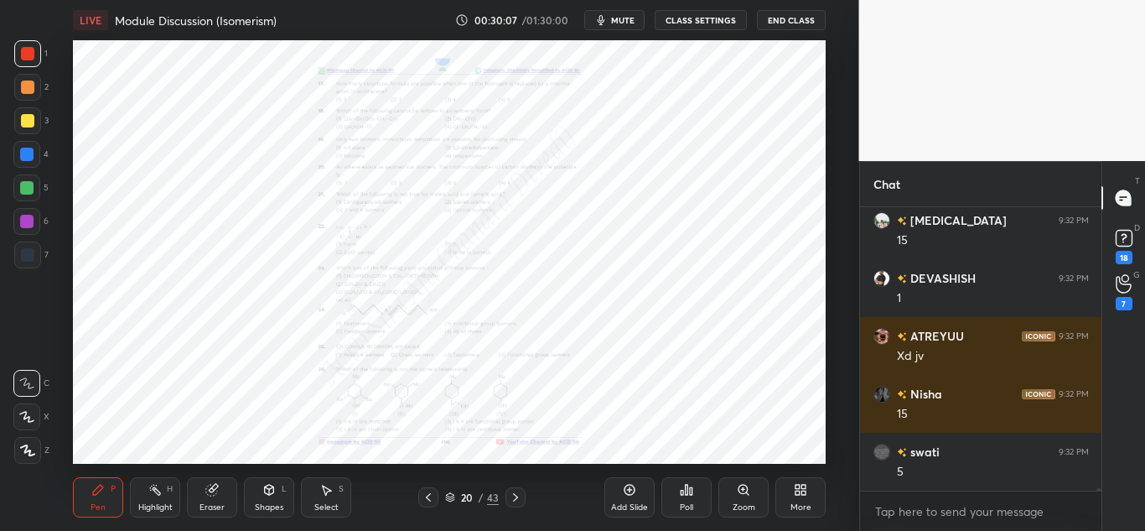
click at [745, 503] on div "Zoom" at bounding box center [744, 507] width 23 height 8
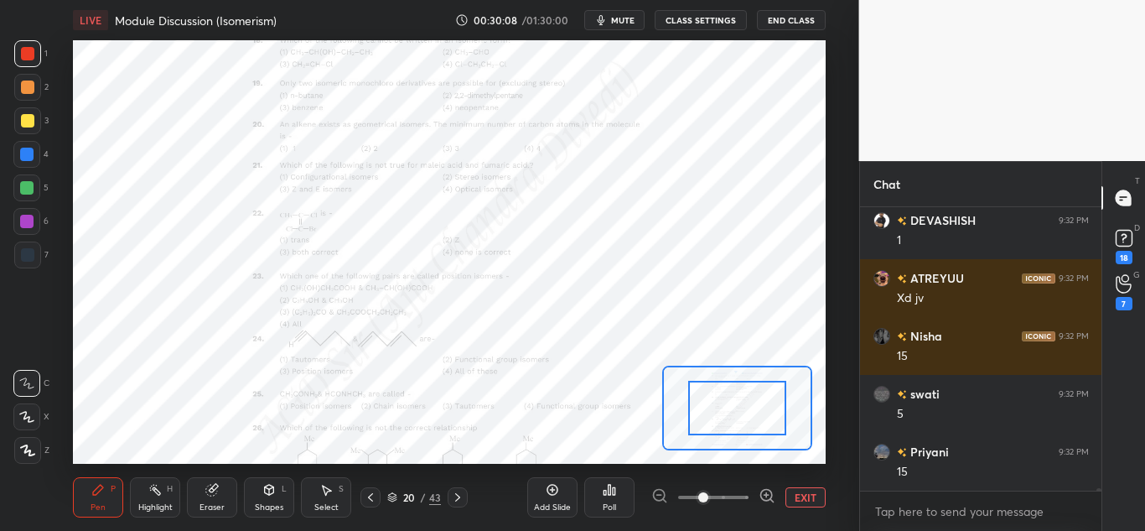
click at [772, 500] on icon at bounding box center [771, 500] width 3 height 3
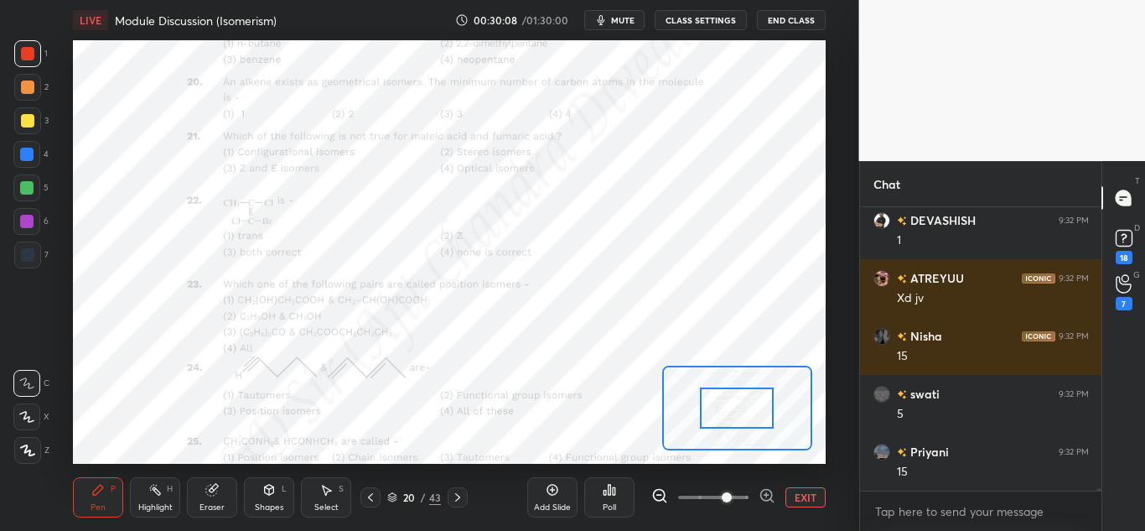
click at [766, 497] on icon at bounding box center [766, 495] width 0 height 4
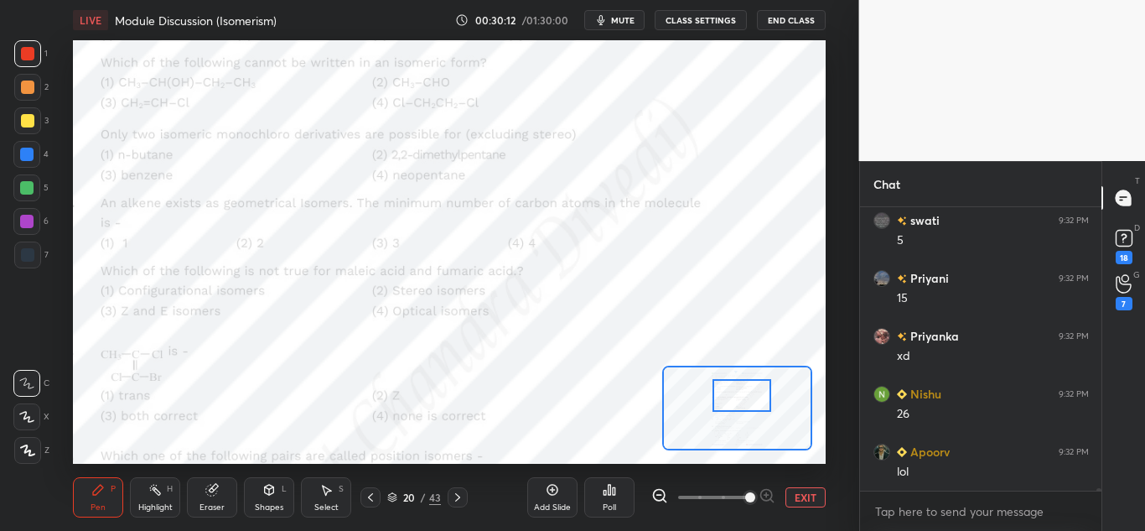
drag, startPoint x: 721, startPoint y: 408, endPoint x: 723, endPoint y: 392, distance: 16.0
click at [725, 396] on div at bounding box center [741, 395] width 59 height 33
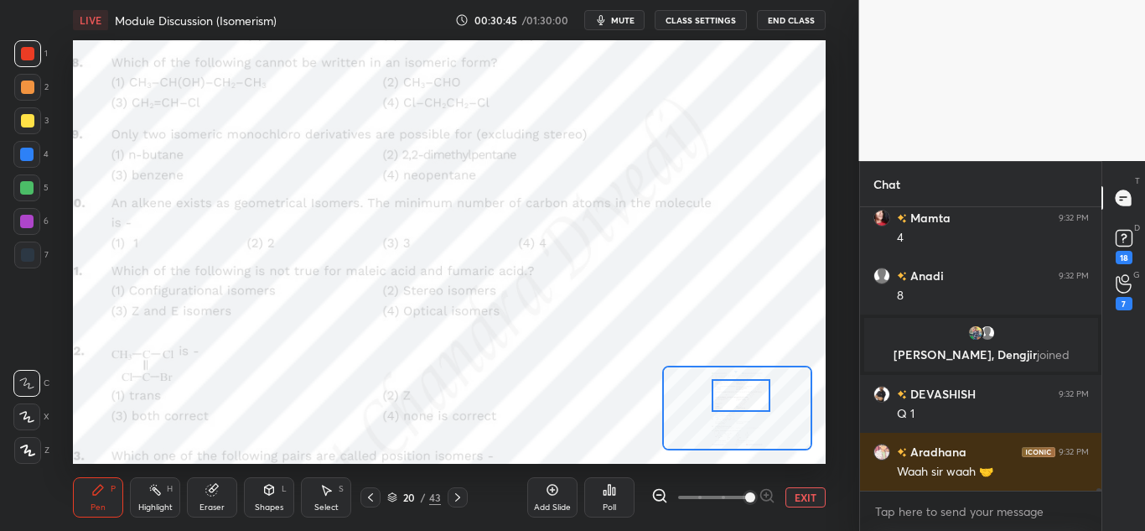
drag, startPoint x: 370, startPoint y: 497, endPoint x: 381, endPoint y: 500, distance: 11.2
click at [371, 497] on icon at bounding box center [370, 496] width 13 height 13
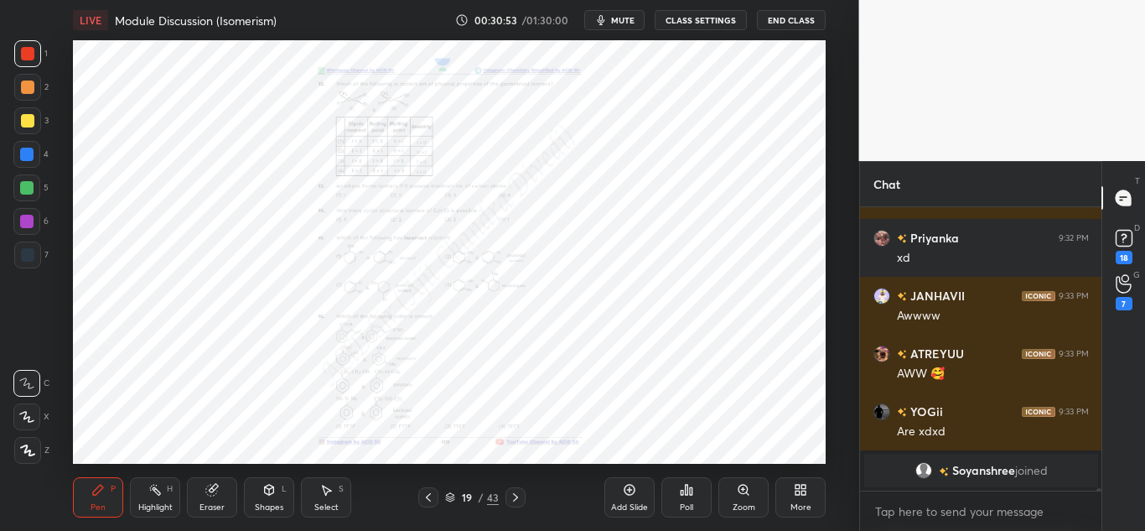
click at [743, 510] on div "Zoom" at bounding box center [744, 507] width 23 height 8
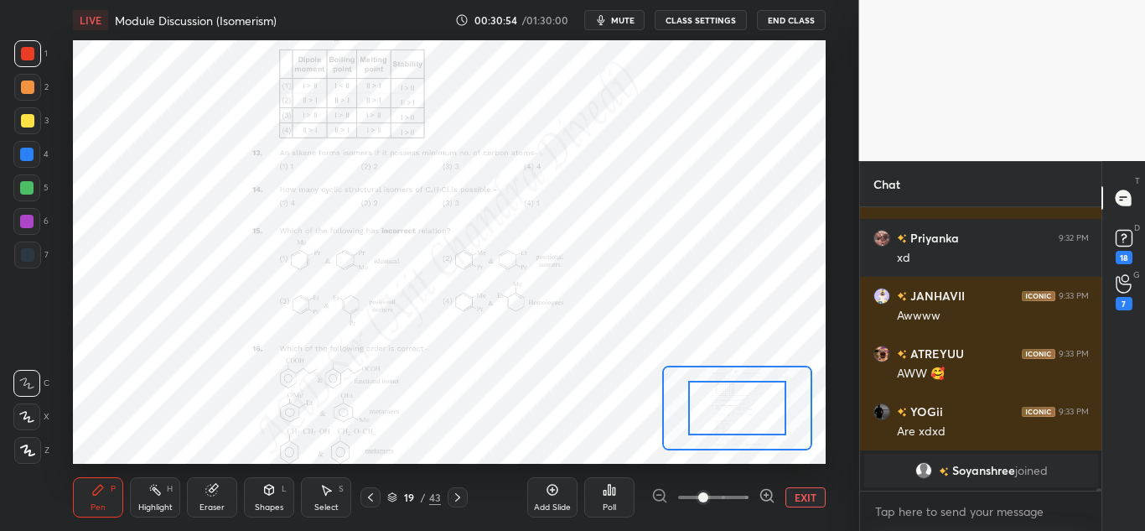
click at [769, 497] on icon at bounding box center [767, 495] width 17 height 17
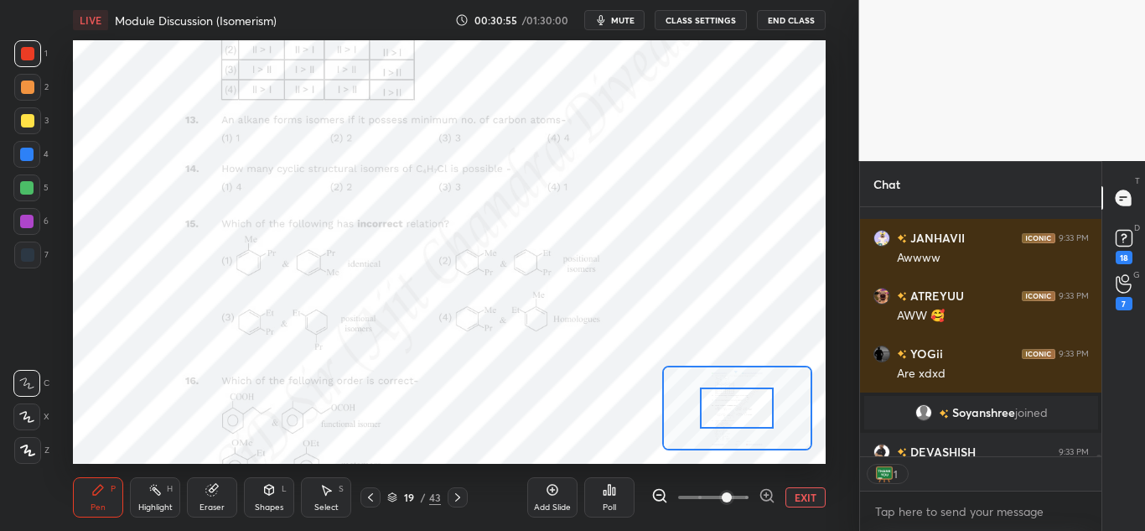
scroll to position [33800, 0]
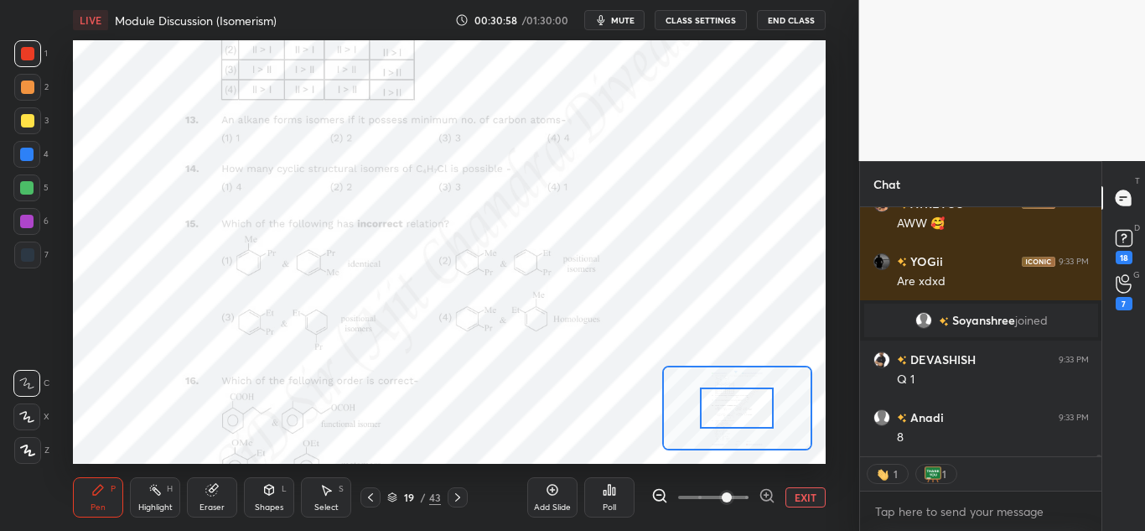
click at [759, 494] on icon at bounding box center [767, 495] width 17 height 17
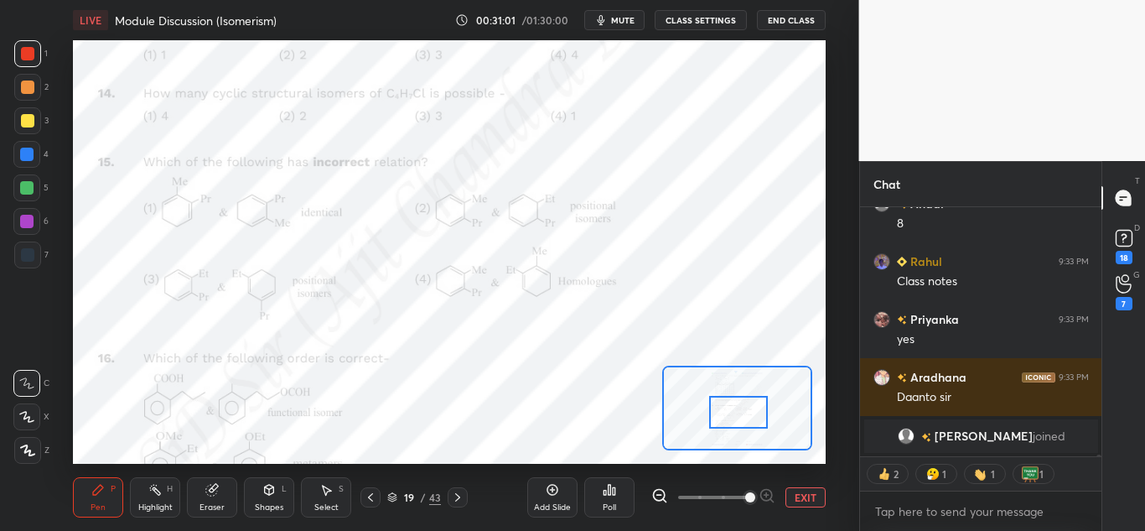
drag, startPoint x: 746, startPoint y: 408, endPoint x: 751, endPoint y: 419, distance: 12.0
click at [749, 417] on div at bounding box center [738, 412] width 59 height 33
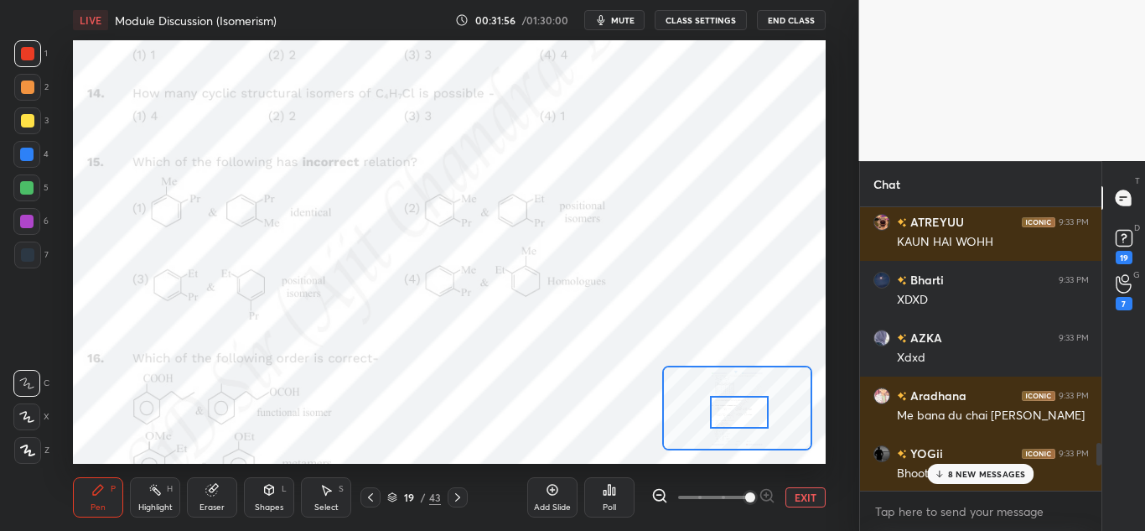
click at [986, 470] on p "8 NEW MESSAGES" at bounding box center [987, 474] width 78 height 10
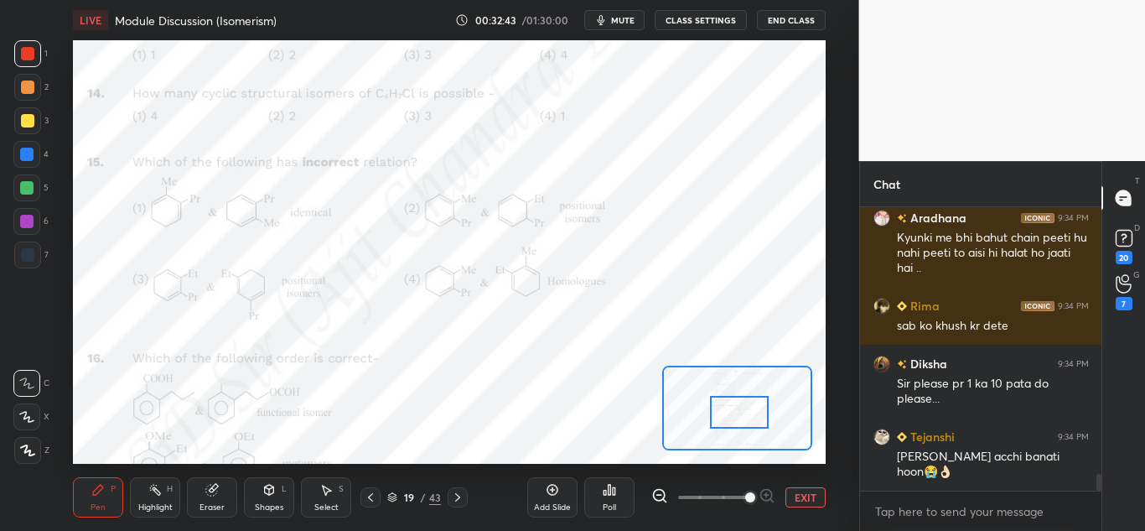
scroll to position [4620, 0]
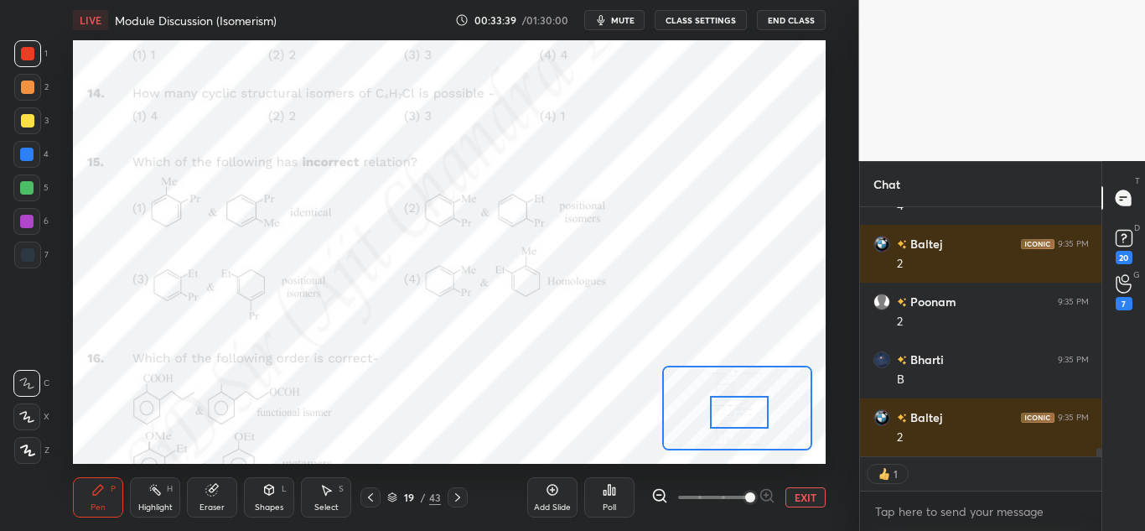
drag, startPoint x: 159, startPoint y: 495, endPoint x: 210, endPoint y: 477, distance: 53.6
click at [160, 495] on icon at bounding box center [154, 489] width 13 height 13
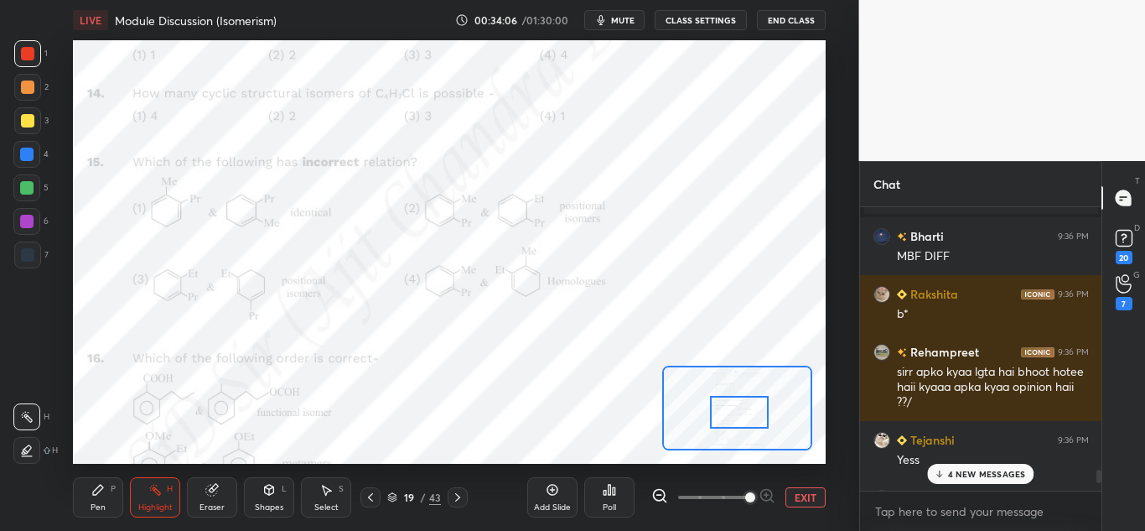
click at [982, 478] on p "4 NEW MESSAGES" at bounding box center [987, 474] width 78 height 10
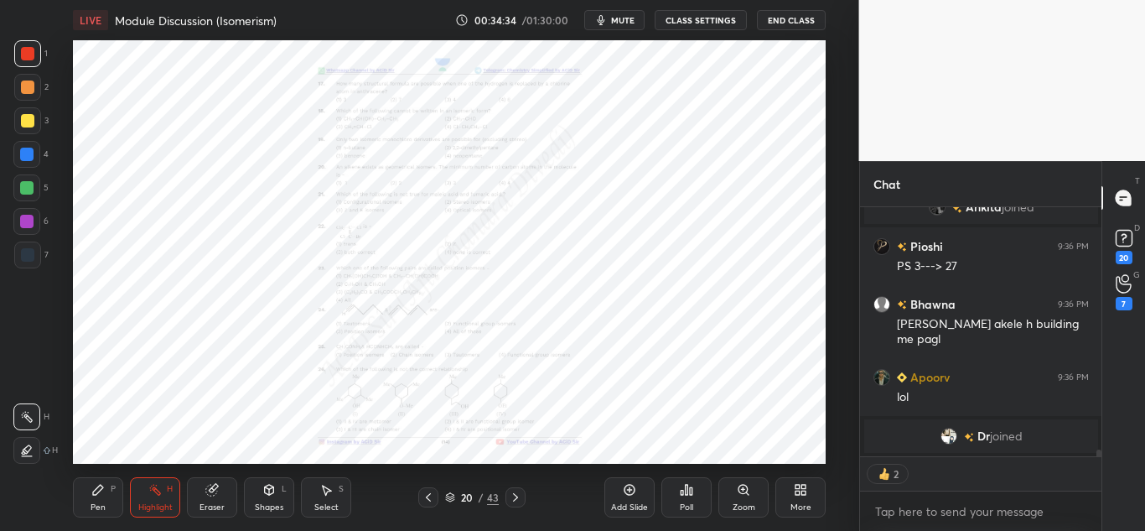
click at [737, 490] on icon at bounding box center [743, 489] width 13 height 13
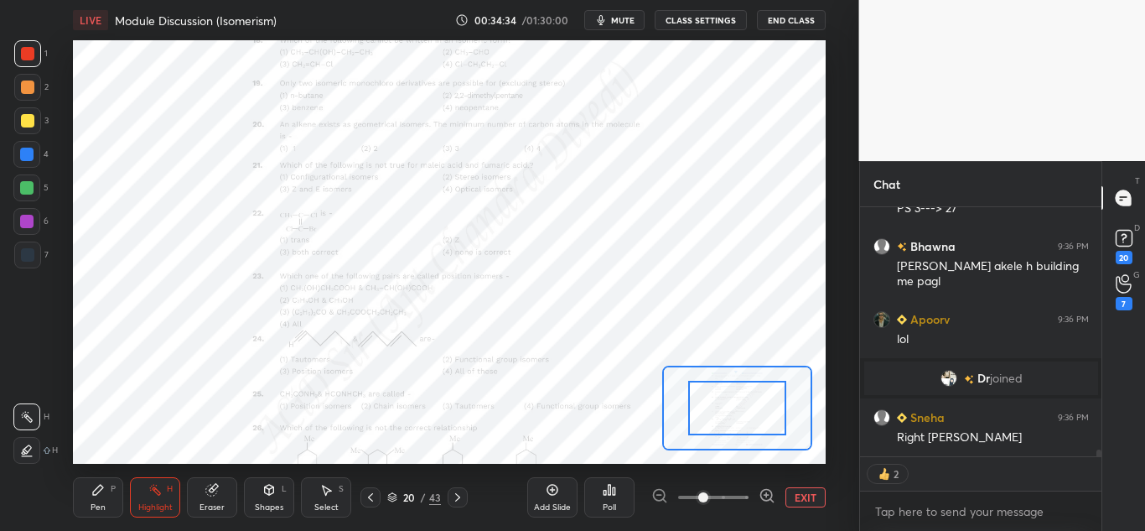
click at [769, 495] on icon at bounding box center [767, 495] width 17 height 17
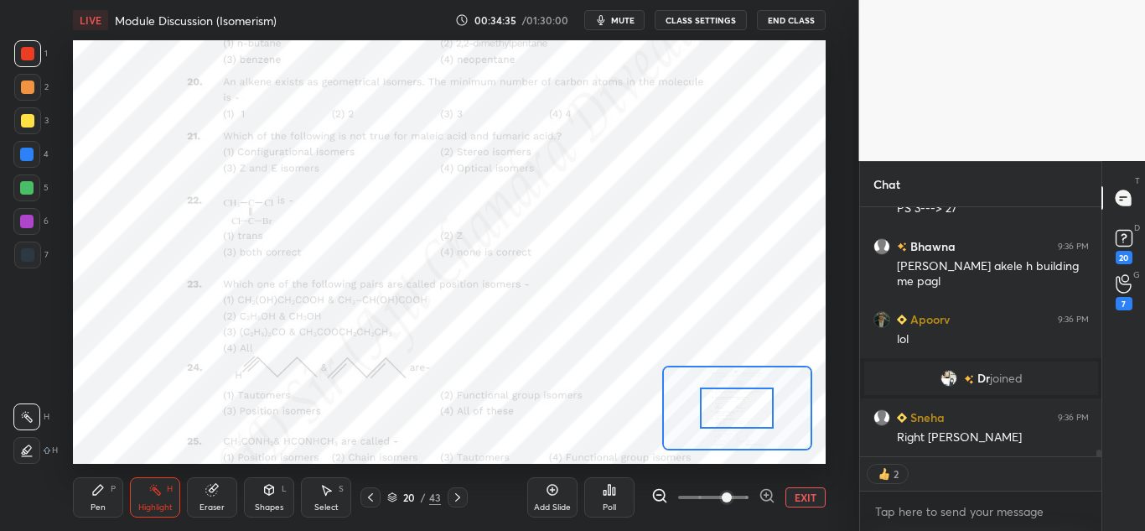
click at [765, 496] on icon at bounding box center [767, 495] width 17 height 17
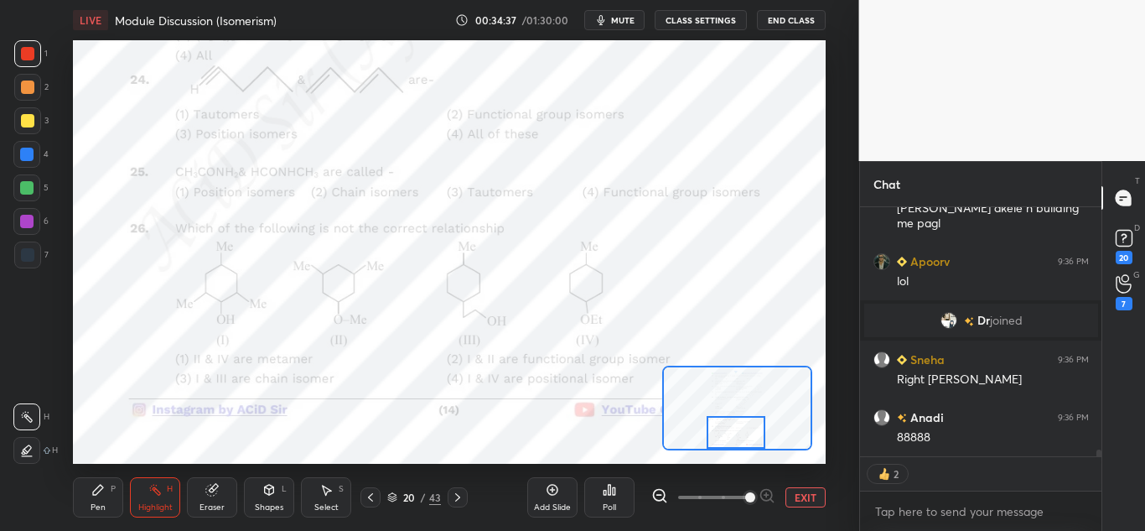
drag, startPoint x: 728, startPoint y: 411, endPoint x: 728, endPoint y: 440, distance: 29.3
click at [728, 438] on div at bounding box center [736, 432] width 59 height 33
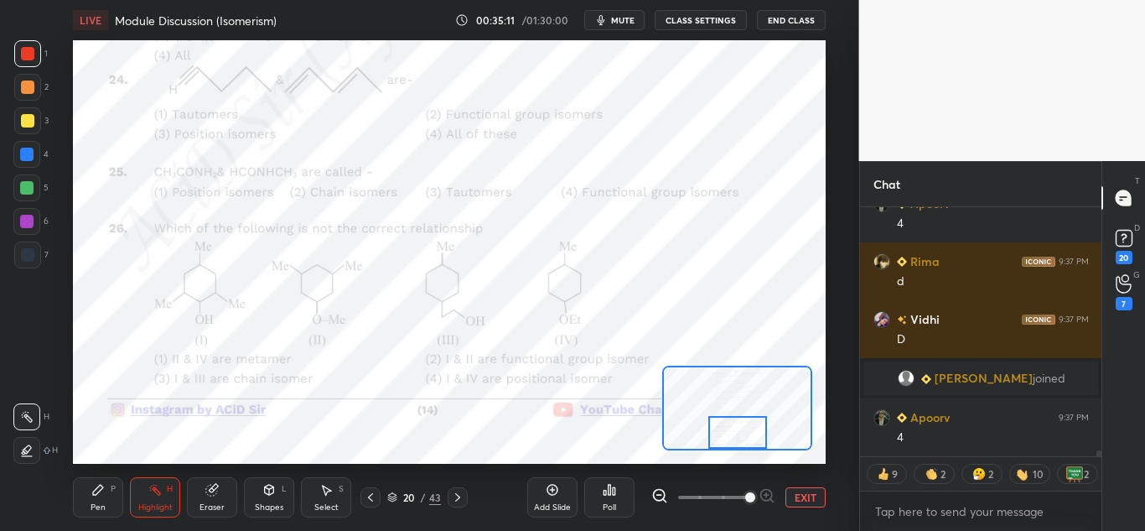
scroll to position [10228, 0]
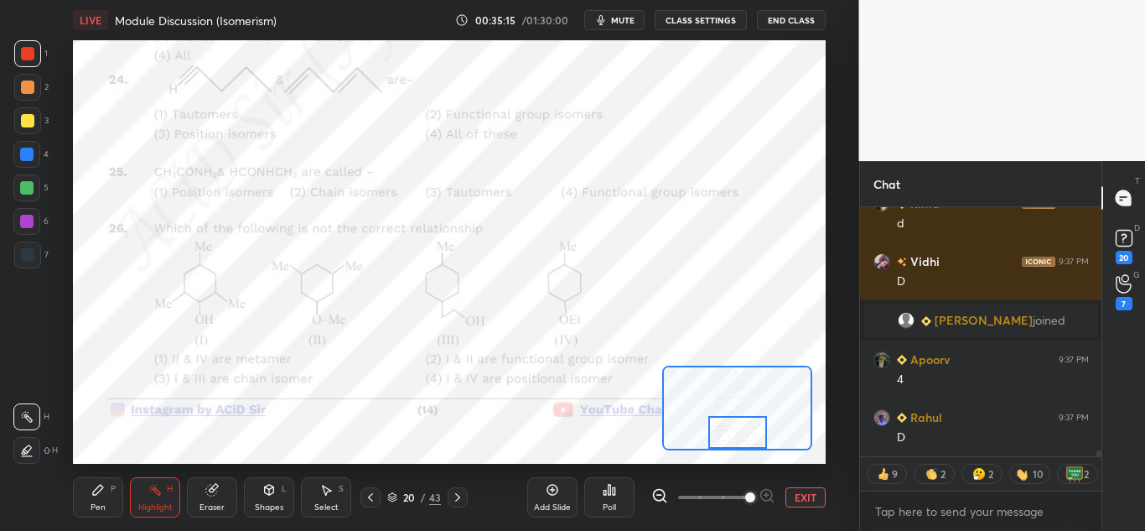
click at [148, 481] on div "Highlight H" at bounding box center [155, 497] width 50 height 40
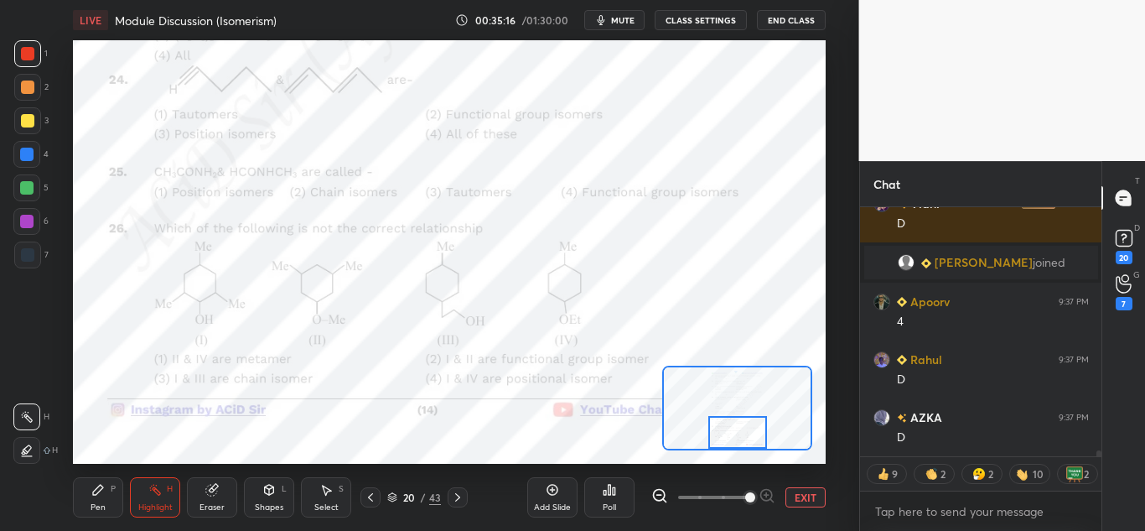
click at [100, 495] on div "Pen P" at bounding box center [98, 497] width 50 height 40
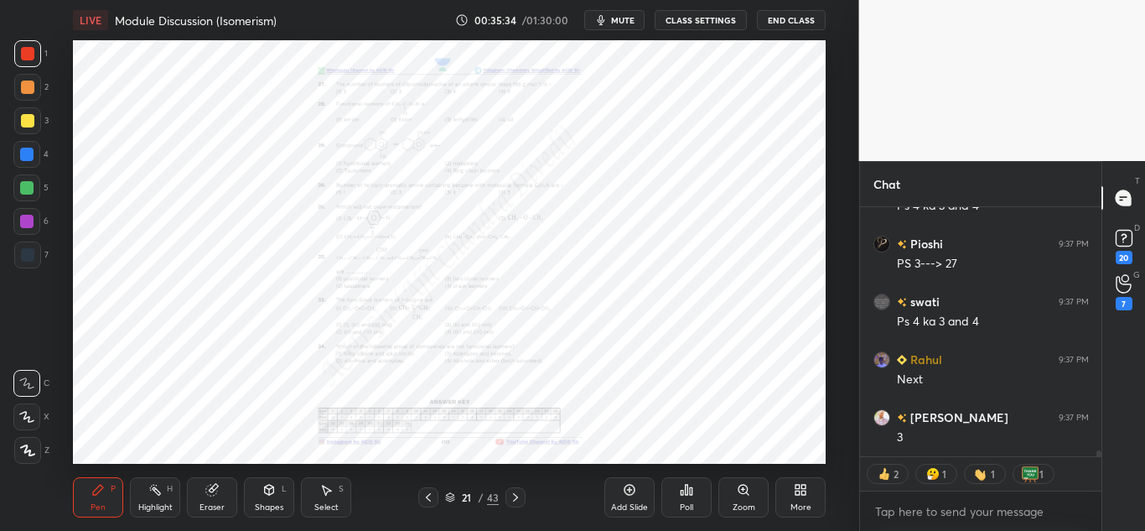
scroll to position [11110, 0]
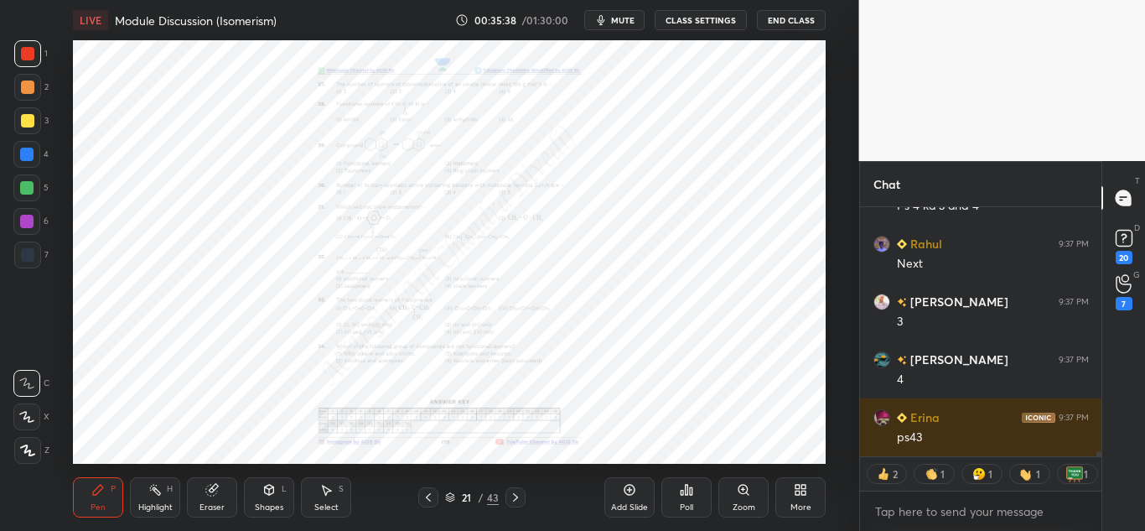
click at [744, 506] on div "Zoom" at bounding box center [744, 507] width 23 height 8
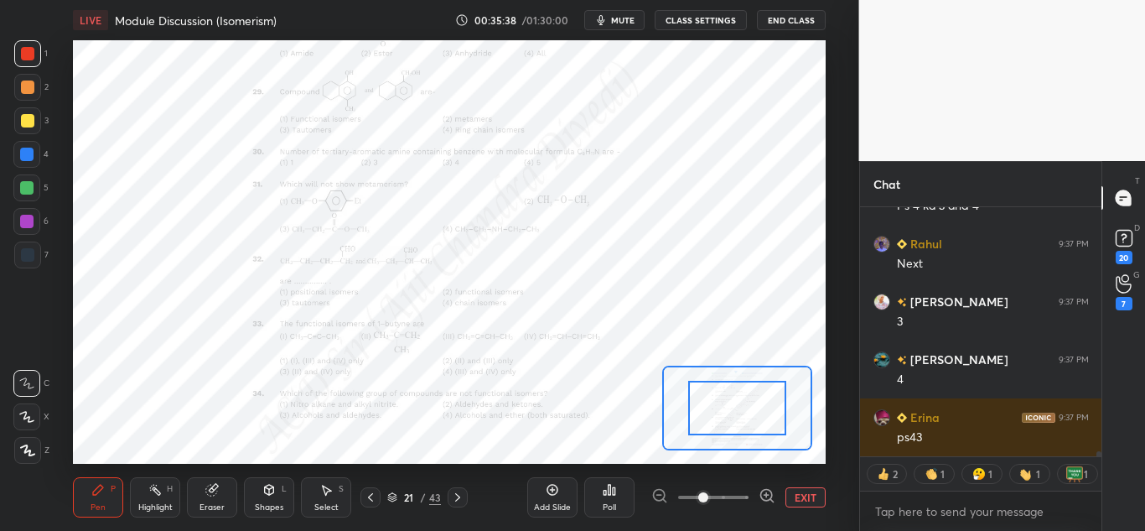
scroll to position [11226, 0]
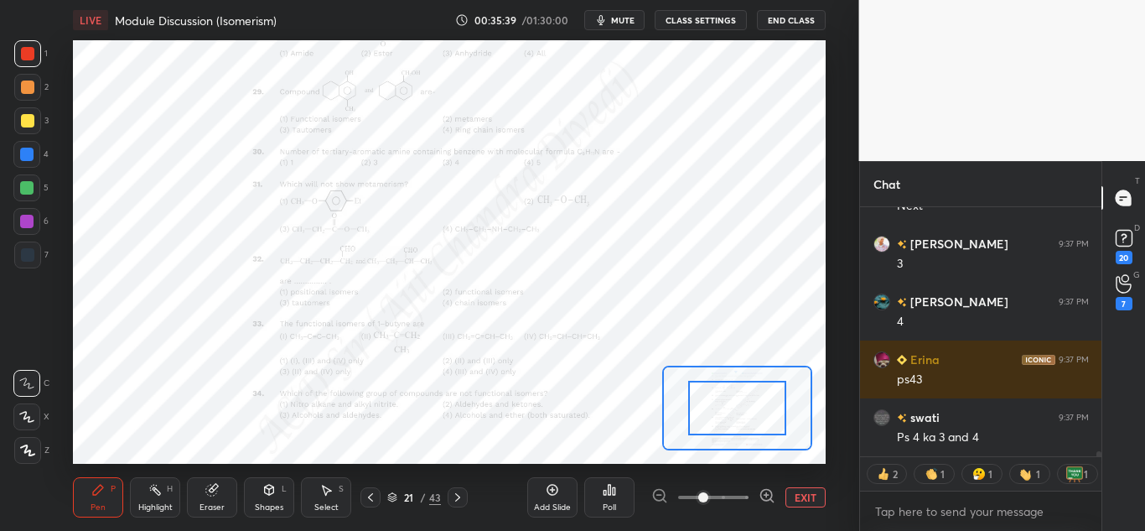
click at [768, 495] on icon at bounding box center [767, 495] width 17 height 17
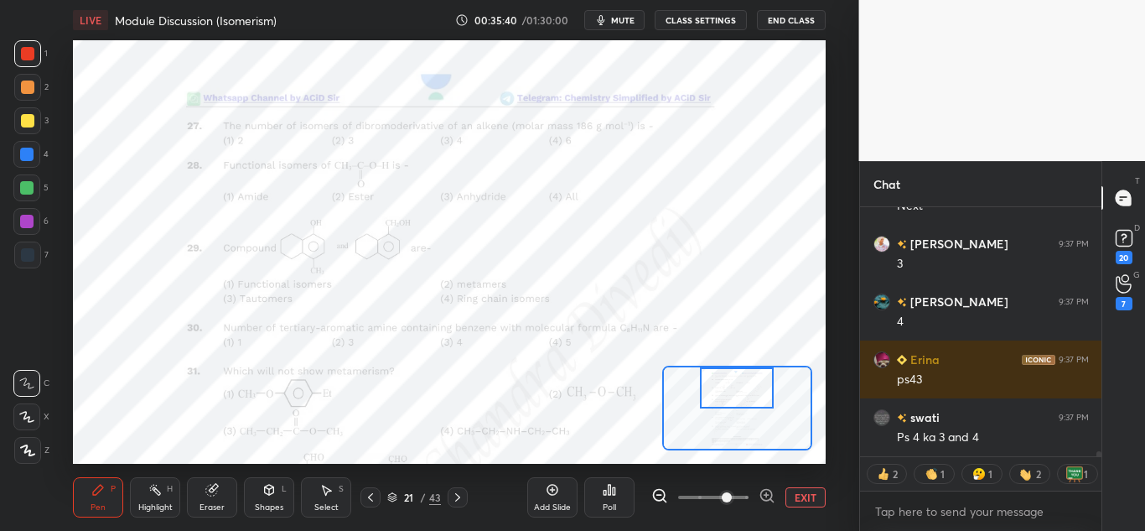
scroll to position [11284, 0]
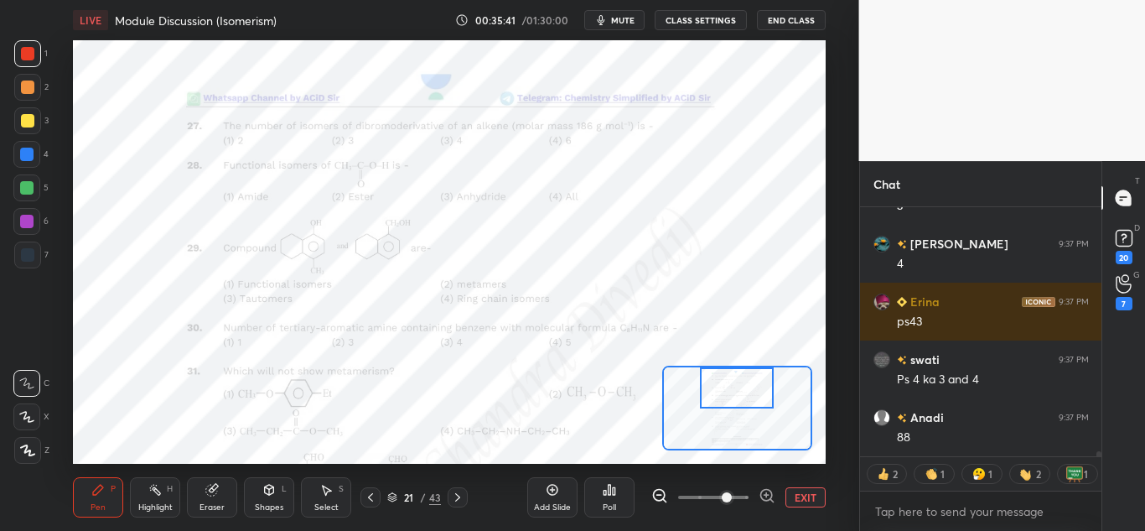
drag, startPoint x: 738, startPoint y: 407, endPoint x: 736, endPoint y: 384, distance: 23.5
click at [736, 384] on div at bounding box center [737, 387] width 74 height 41
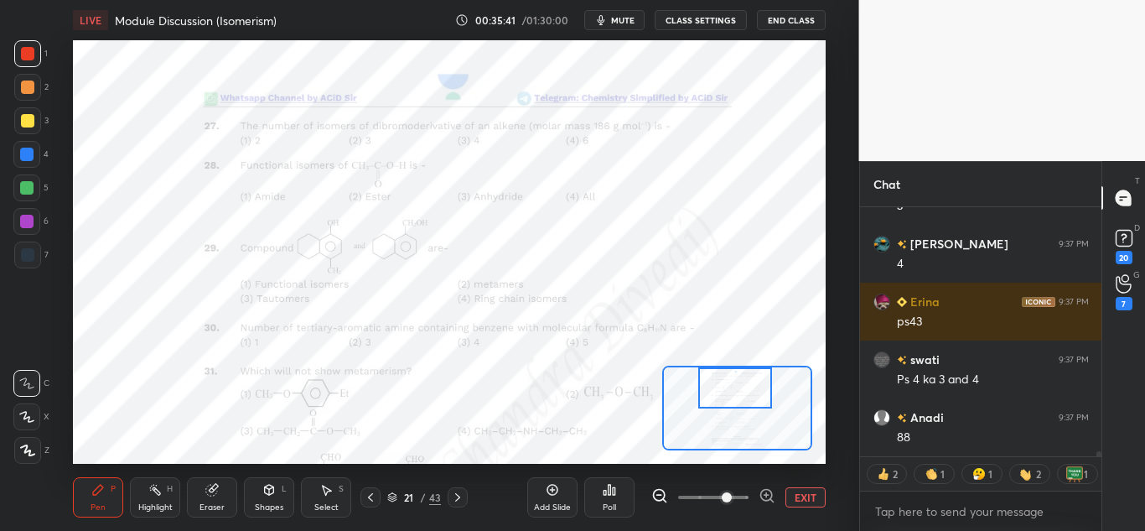
scroll to position [11382, 0]
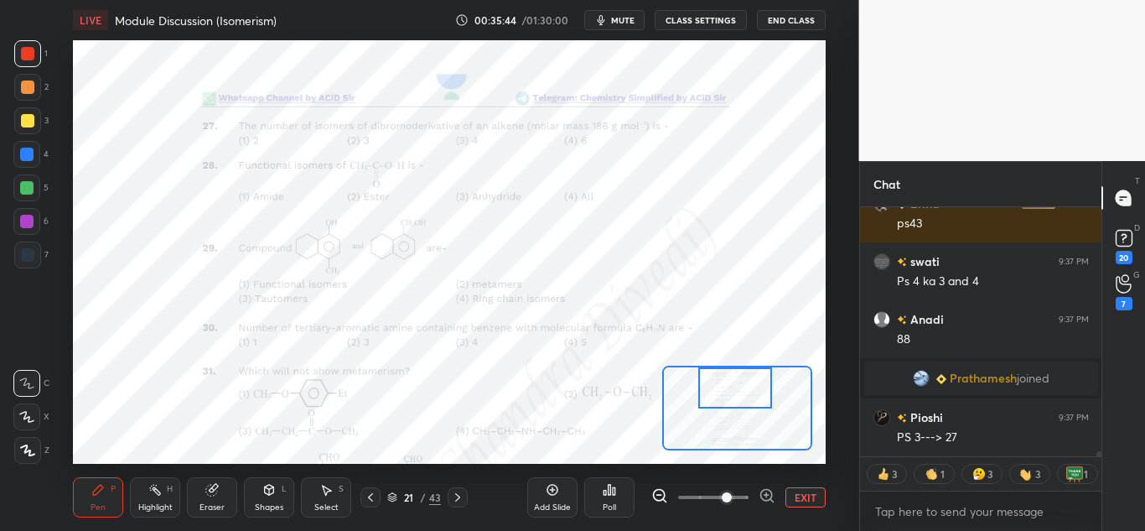
click at [761, 496] on icon at bounding box center [766, 495] width 11 height 11
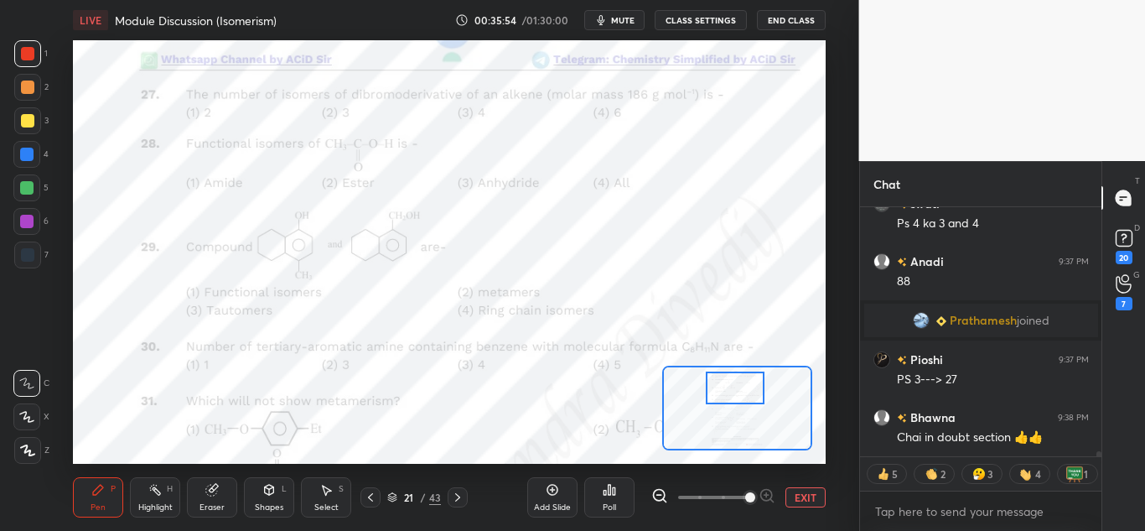
scroll to position [11141, 0]
click at [144, 496] on div "Highlight H" at bounding box center [155, 497] width 50 height 40
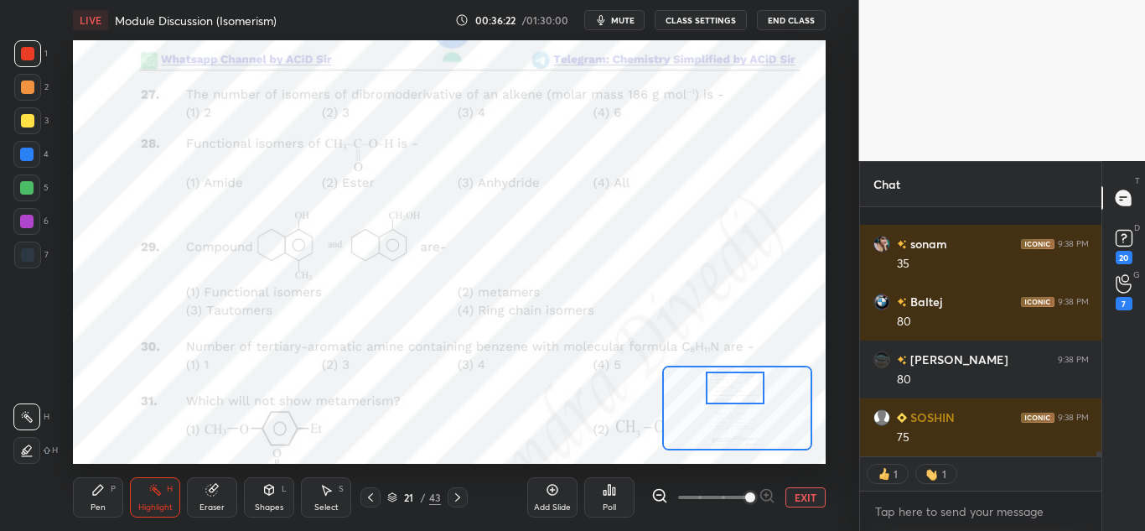
scroll to position [11493, 0]
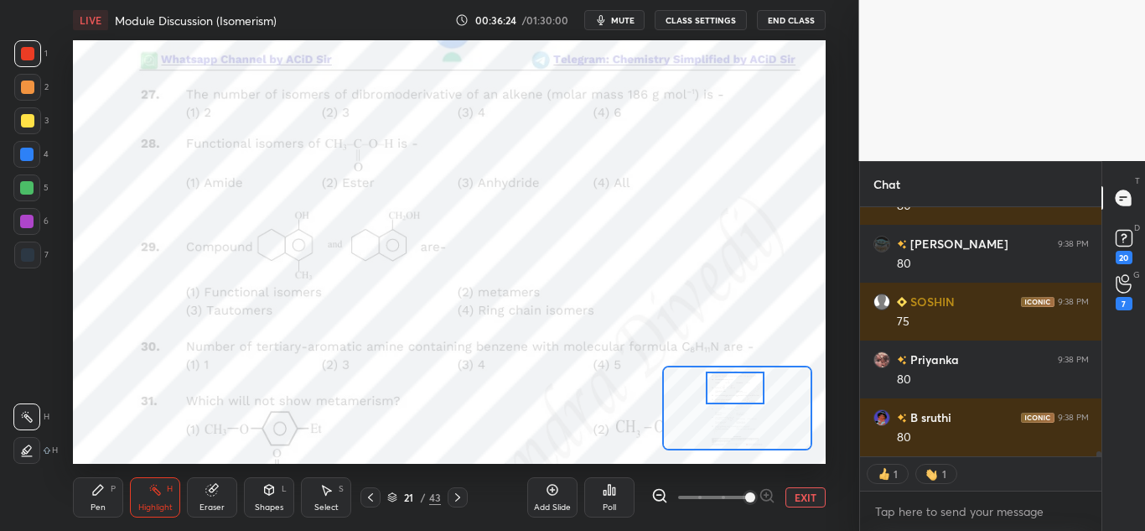
click at [108, 500] on div "Pen P" at bounding box center [98, 497] width 50 height 40
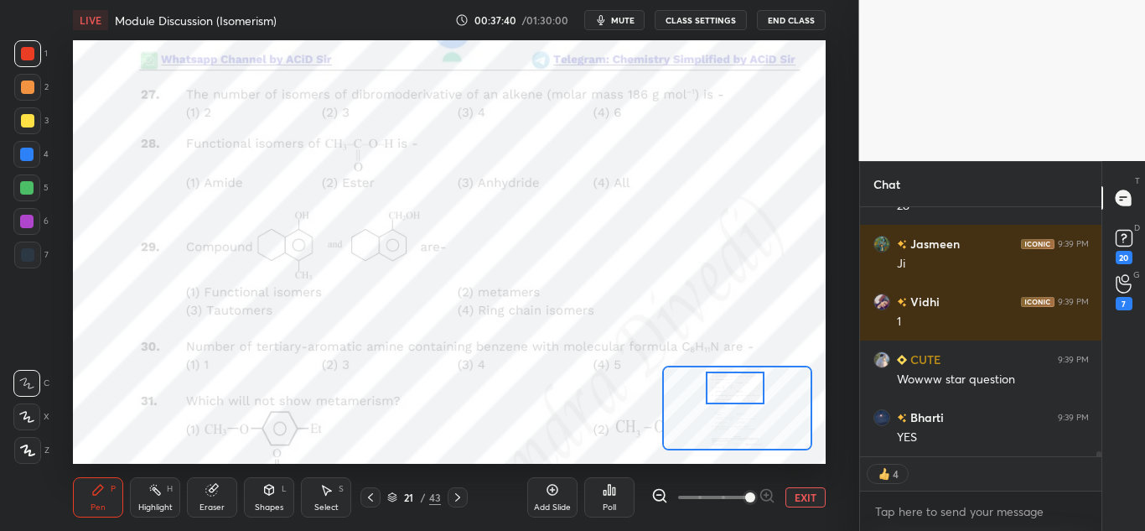
scroll to position [12872, 0]
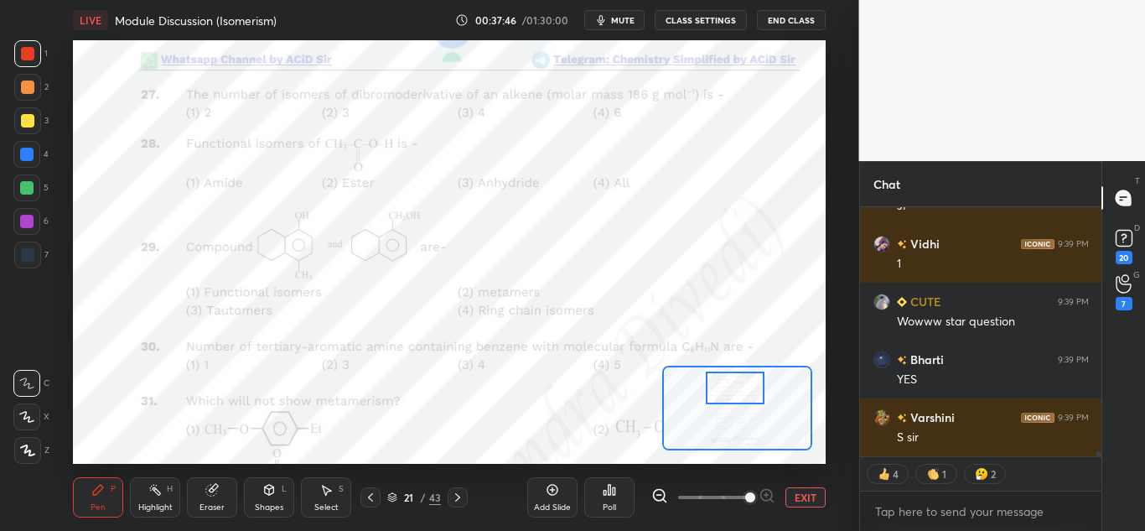
click at [547, 505] on div "Add Slide" at bounding box center [552, 507] width 37 height 8
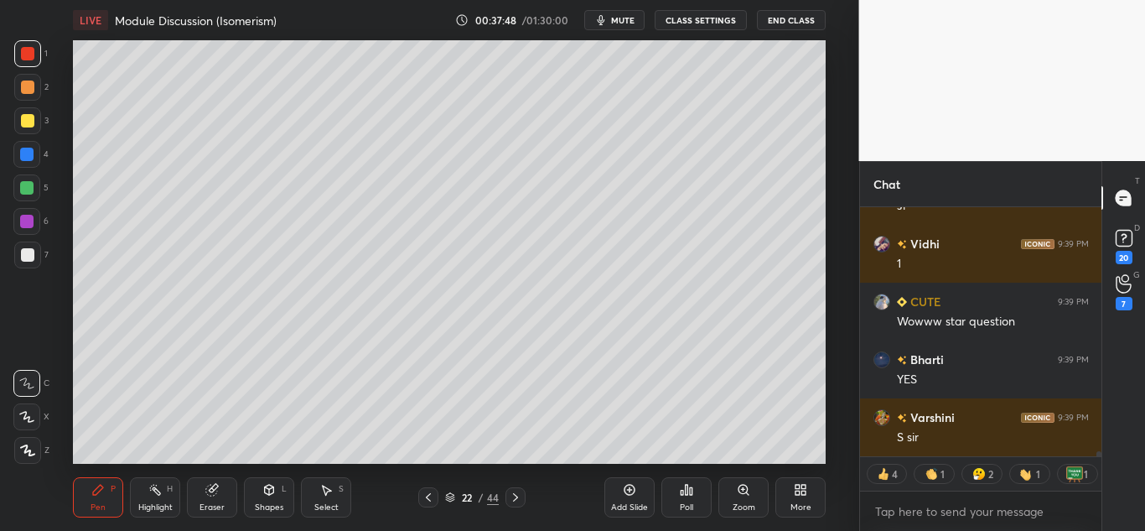
click at [23, 124] on div at bounding box center [27, 120] width 13 height 13
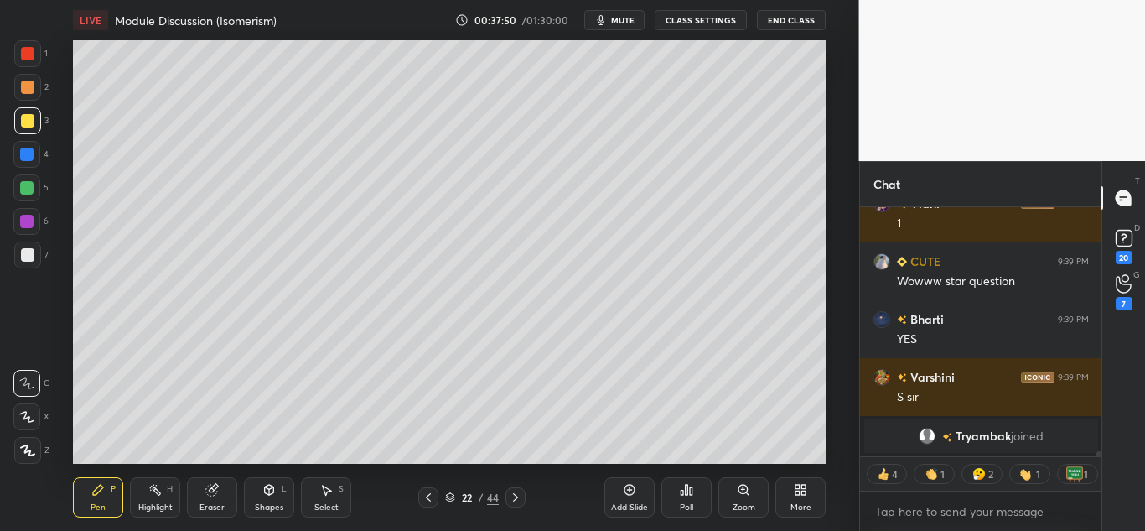
scroll to position [12651, 0]
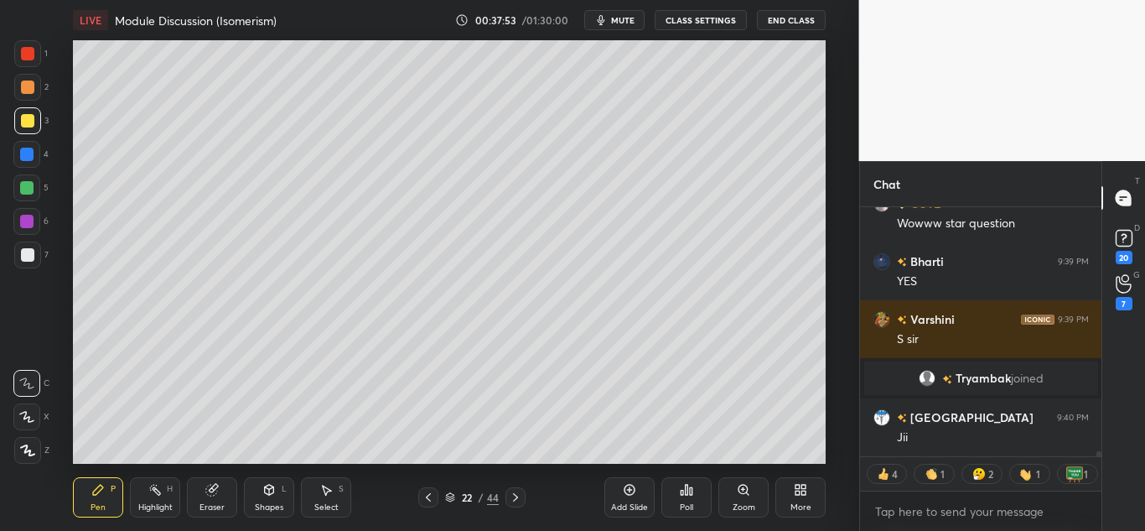
click at [28, 446] on icon at bounding box center [27, 450] width 15 height 12
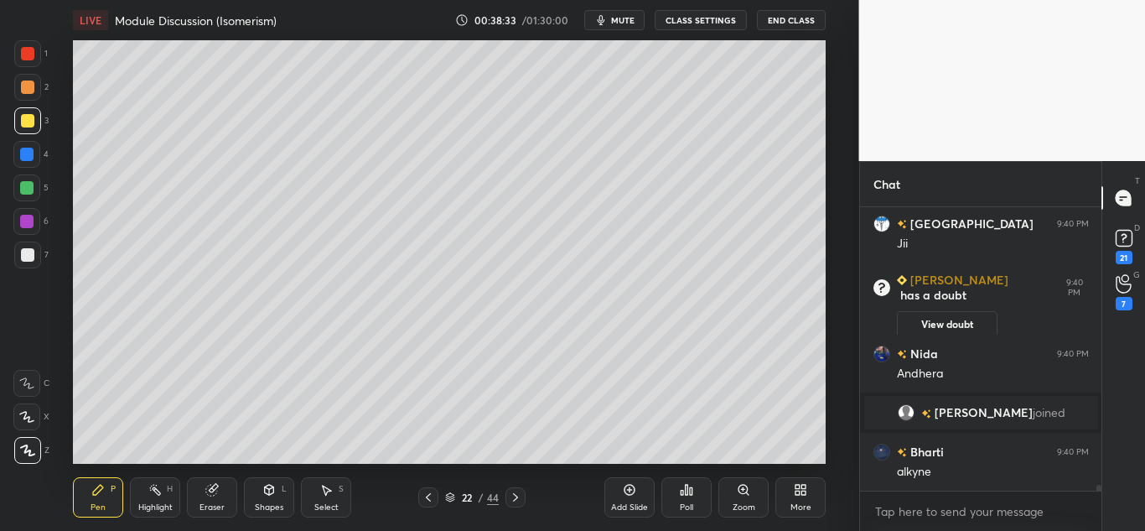
scroll to position [12789, 0]
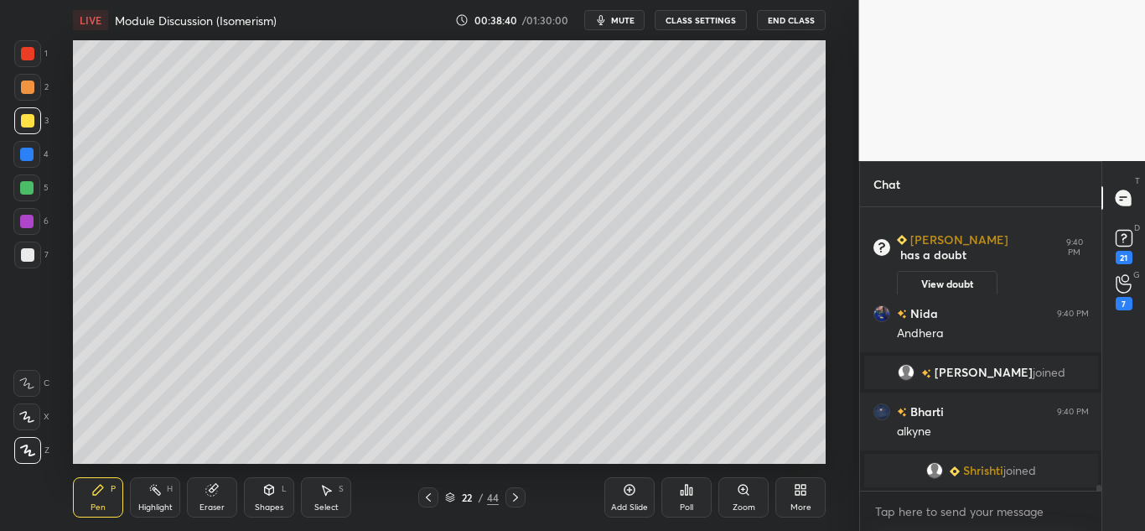
drag, startPoint x: 164, startPoint y: 500, endPoint x: 171, endPoint y: 479, distance: 22.8
click at [164, 497] on div "Highlight H" at bounding box center [155, 497] width 50 height 40
click at [100, 499] on div "Pen P" at bounding box center [98, 497] width 50 height 40
click at [31, 51] on div at bounding box center [27, 53] width 13 height 13
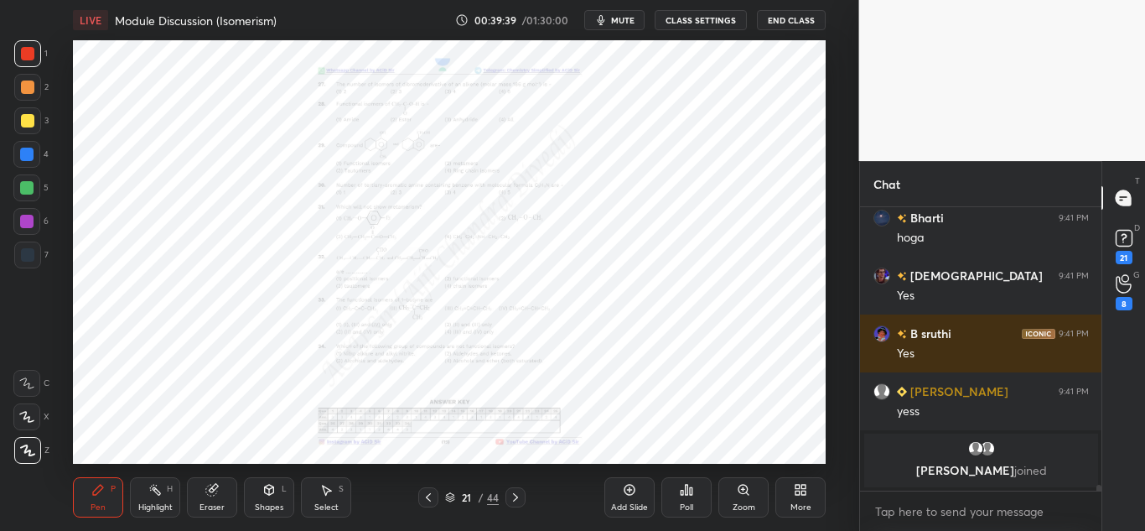
scroll to position [13444, 0]
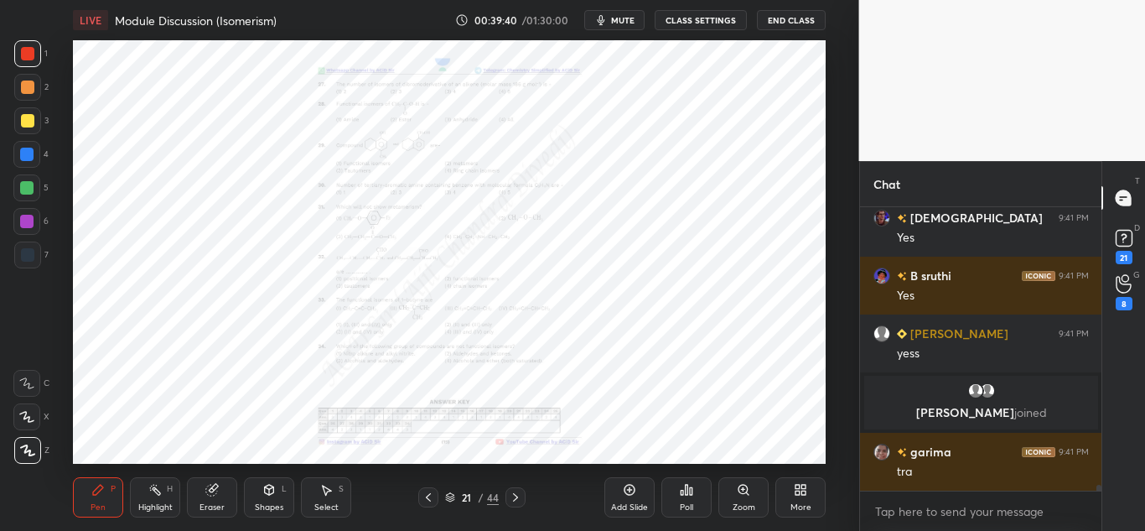
click at [752, 497] on div "Zoom" at bounding box center [743, 497] width 50 height 40
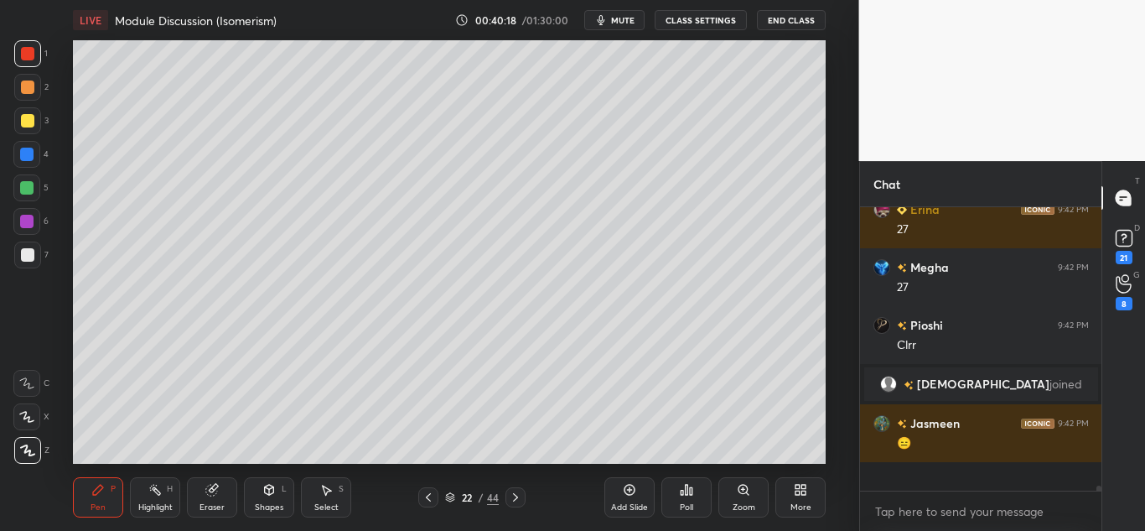
scroll to position [13737, 0]
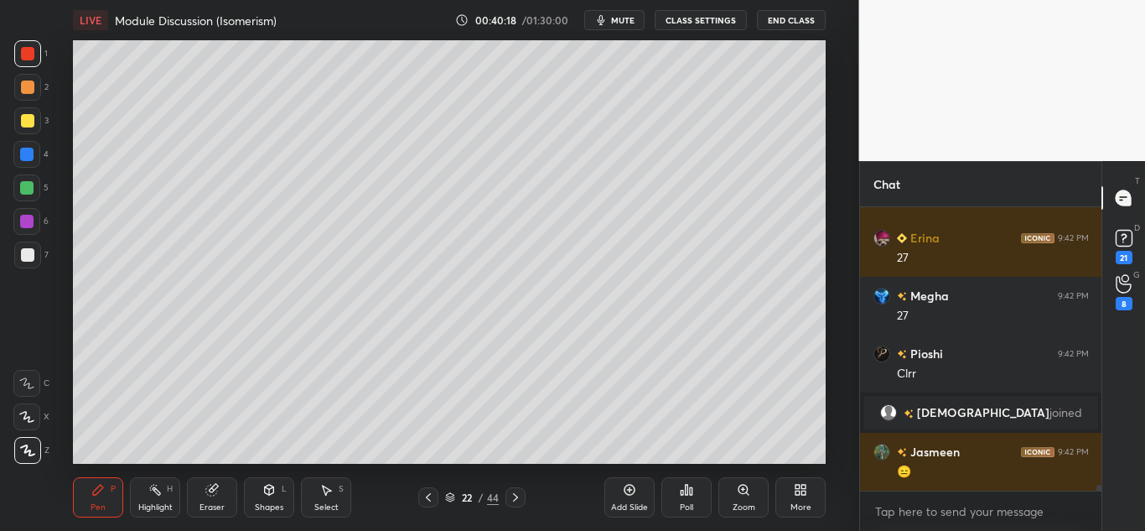
click at [738, 495] on icon at bounding box center [743, 489] width 13 height 13
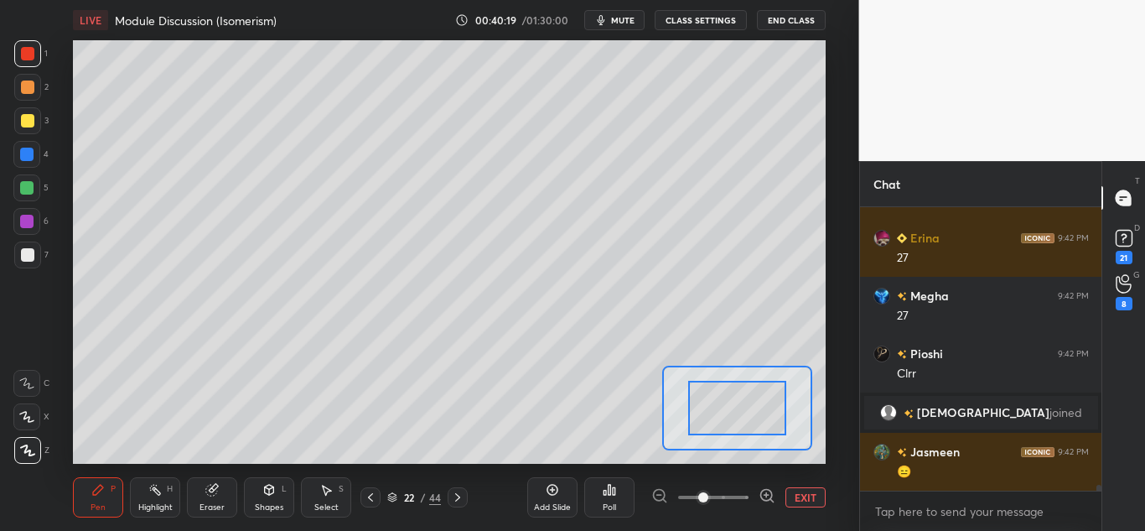
click at [767, 495] on icon at bounding box center [766, 495] width 4 height 0
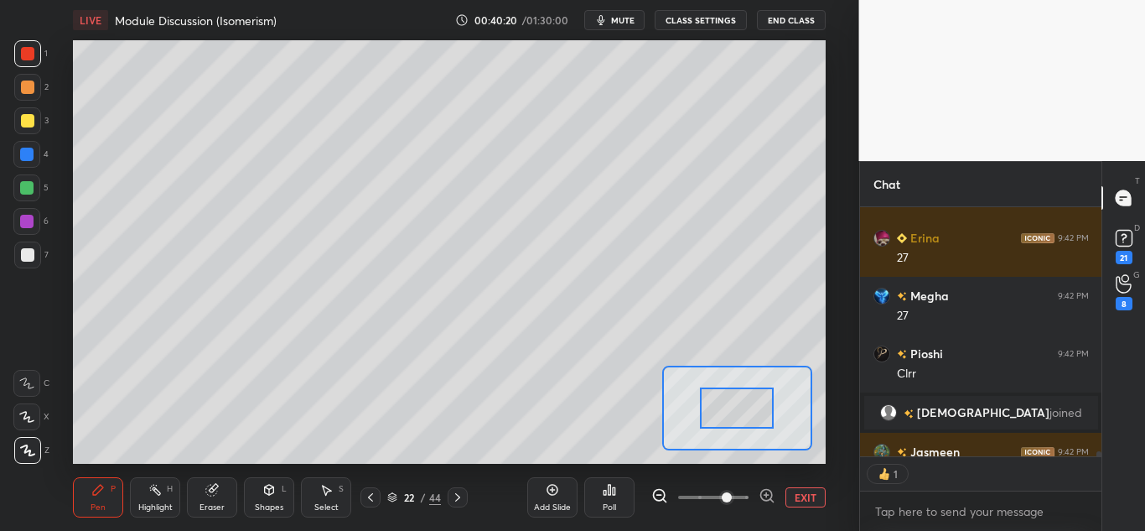
scroll to position [244, 236]
click at [452, 498] on icon at bounding box center [457, 496] width 13 height 13
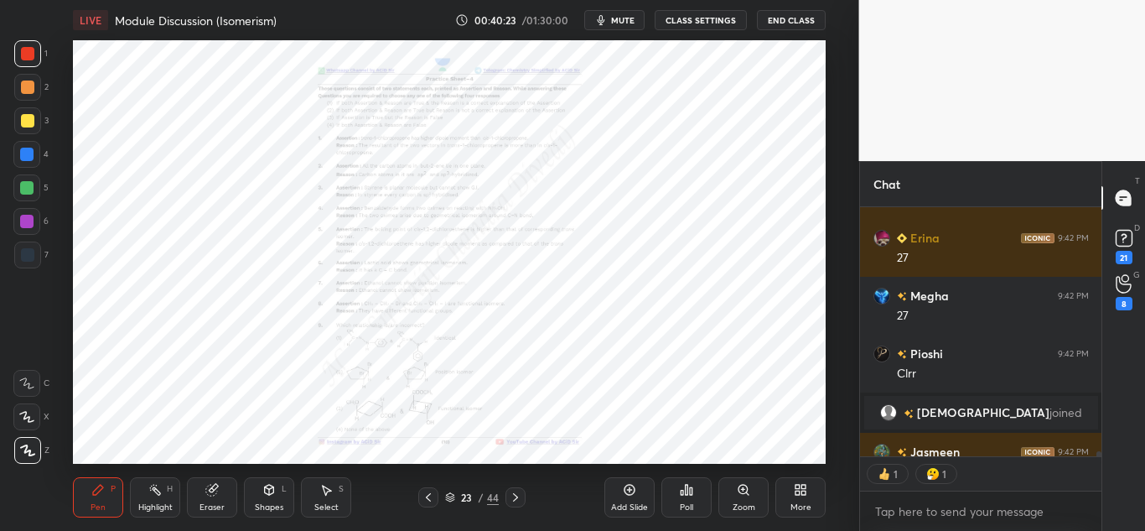
click at [431, 495] on icon at bounding box center [428, 496] width 13 height 13
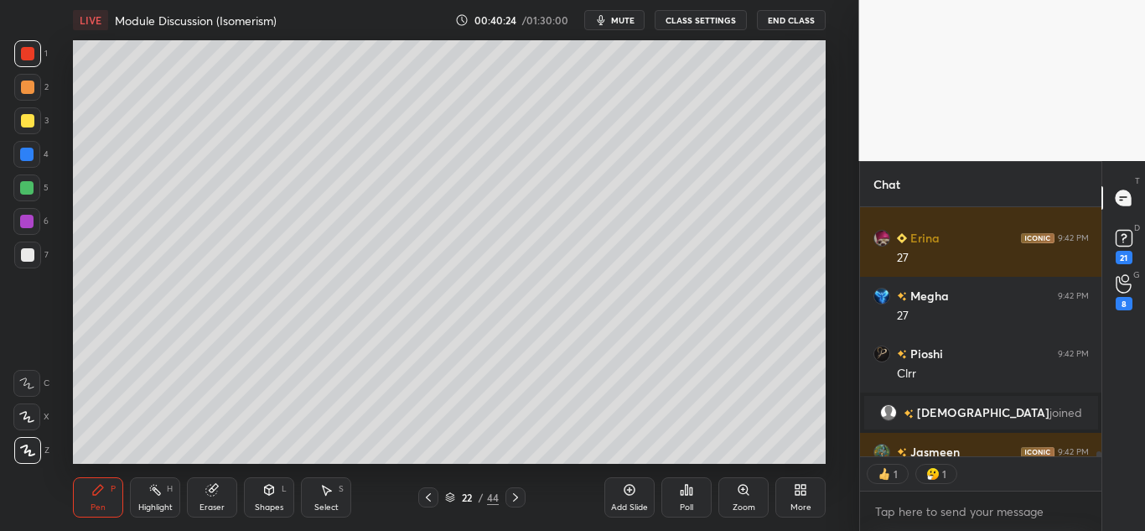
click at [430, 495] on icon at bounding box center [428, 496] width 13 height 13
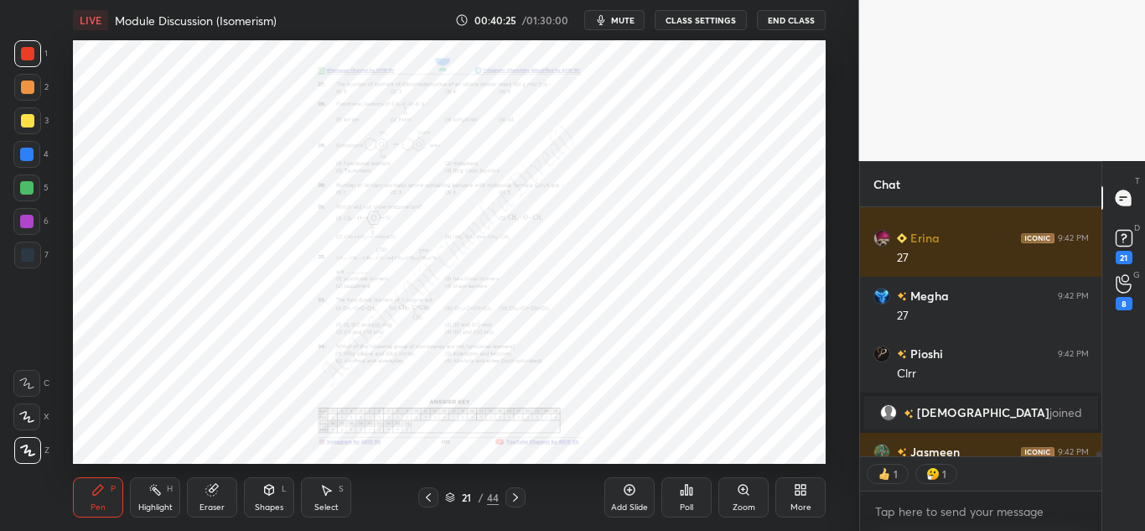
click at [744, 503] on div "Zoom" at bounding box center [744, 507] width 23 height 8
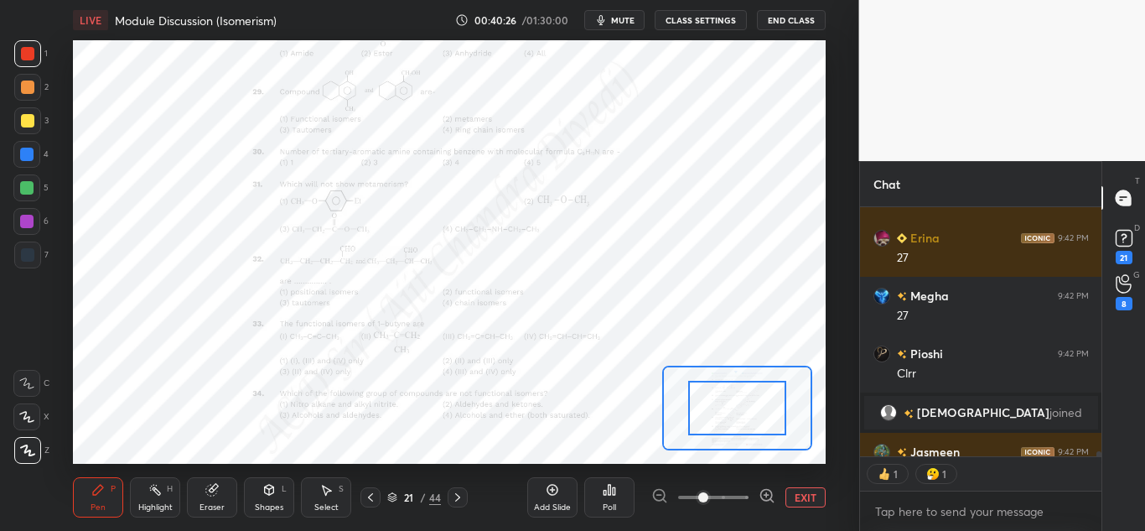
scroll to position [13829, 0]
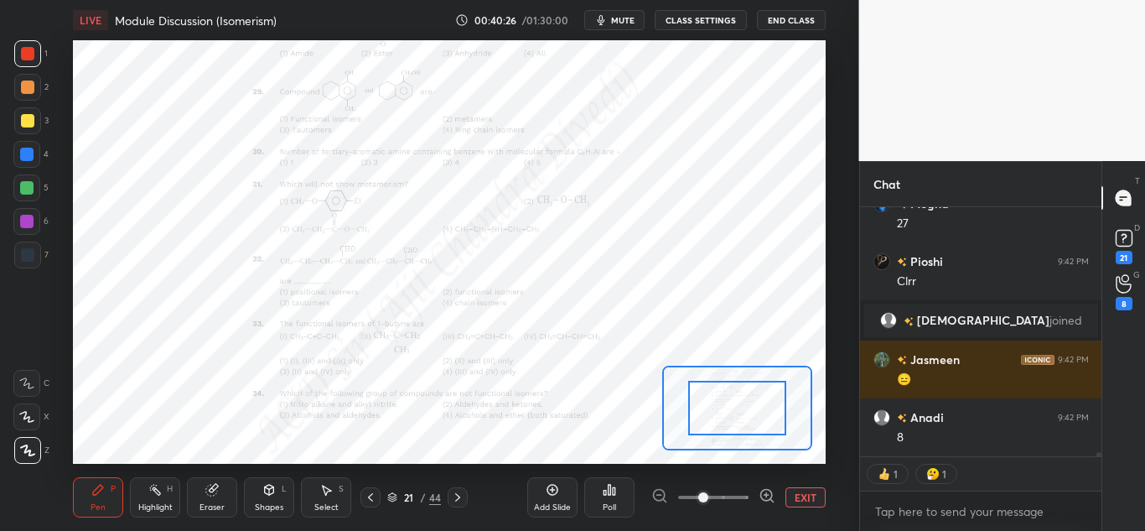
click at [768, 493] on icon at bounding box center [767, 495] width 17 height 17
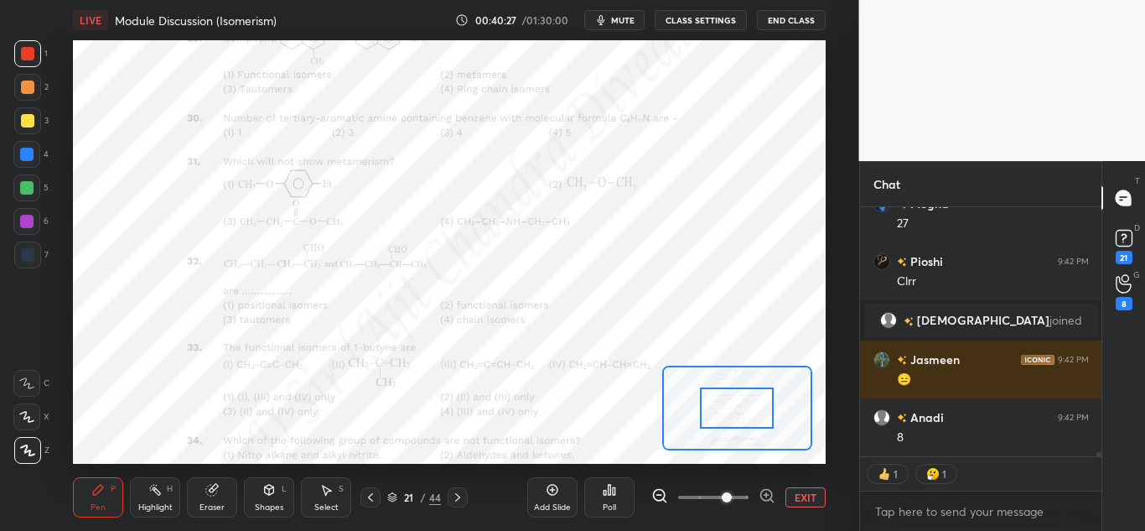
scroll to position [13887, 0]
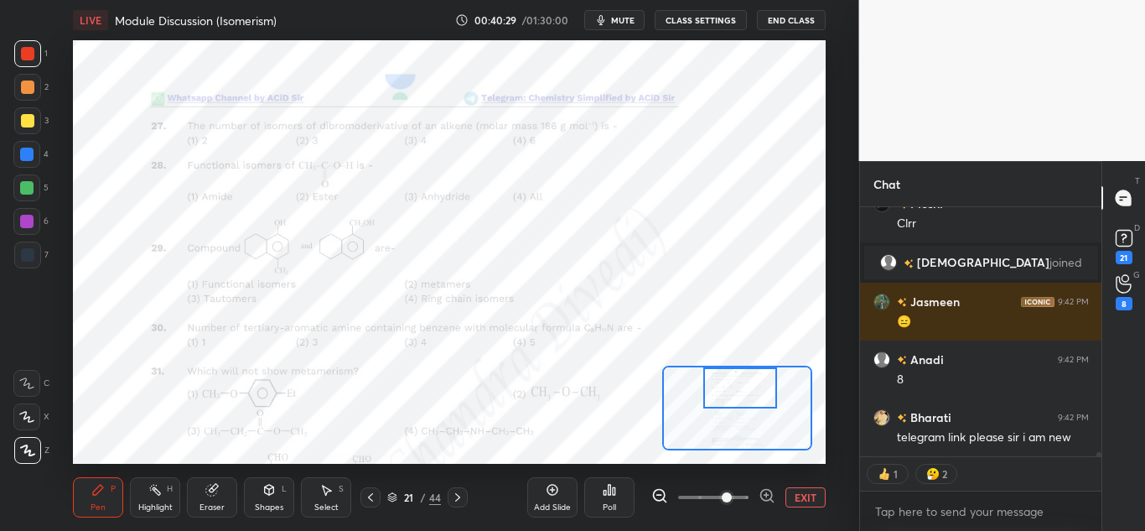
drag, startPoint x: 736, startPoint y: 412, endPoint x: 739, endPoint y: 391, distance: 21.2
click at [739, 391] on div at bounding box center [740, 387] width 74 height 41
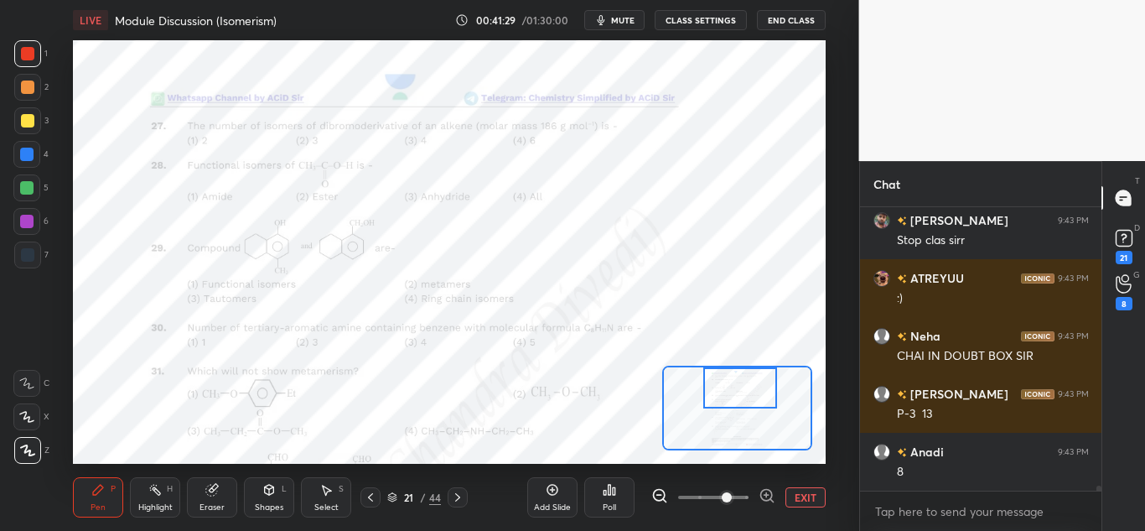
scroll to position [244, 236]
click at [1120, 243] on rect at bounding box center [1124, 239] width 16 height 16
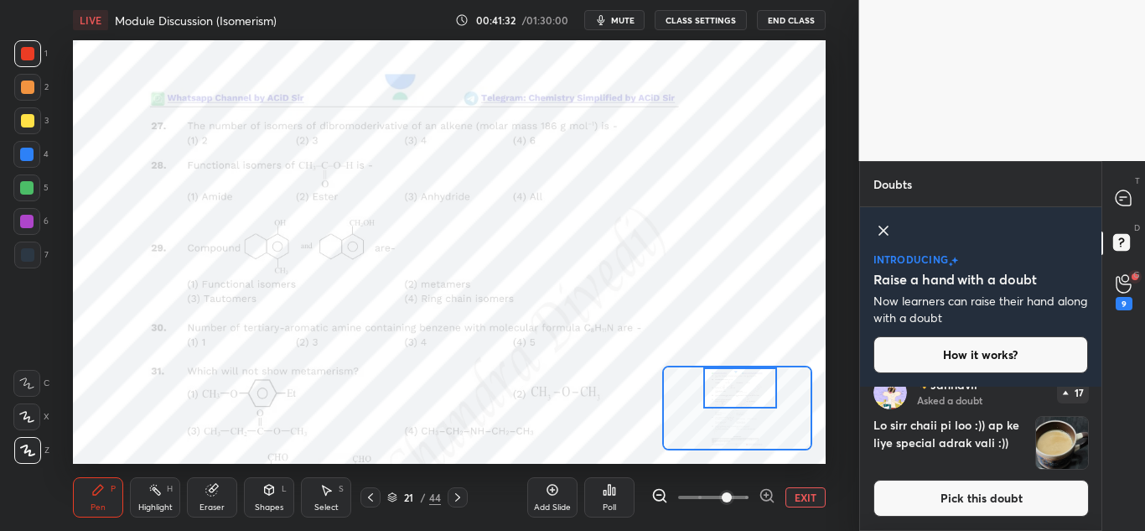
click at [1014, 464] on h4 "Lo sirr chaii pi loo :)) ap ke liye special adrak vali :))" at bounding box center [950, 443] width 155 height 54
click at [1024, 505] on button "Pick this doubt" at bounding box center [980, 497] width 215 height 37
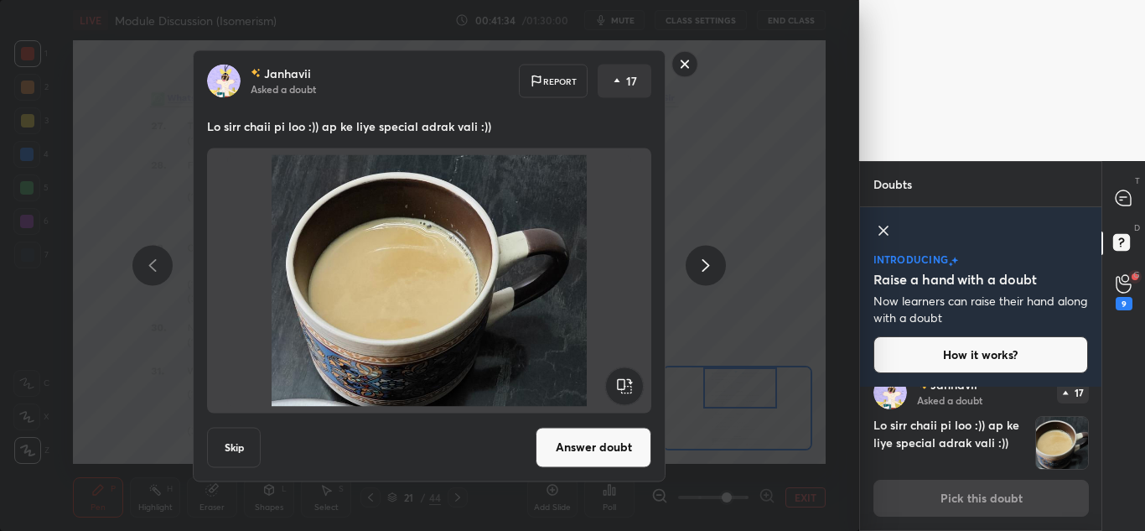
click at [615, 454] on button "Answer doubt" at bounding box center [594, 447] width 116 height 40
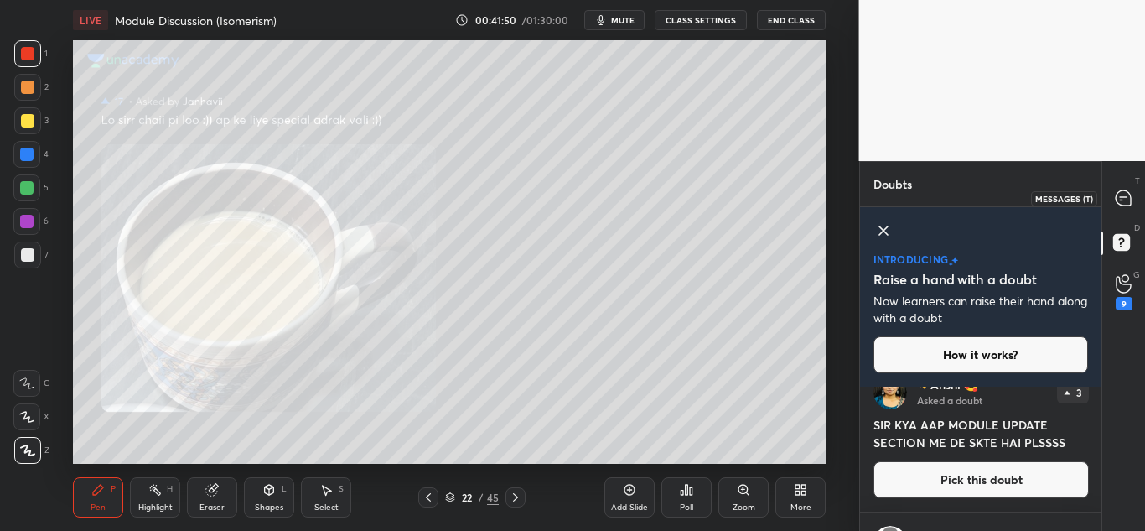
click at [1122, 199] on icon at bounding box center [1123, 197] width 15 height 15
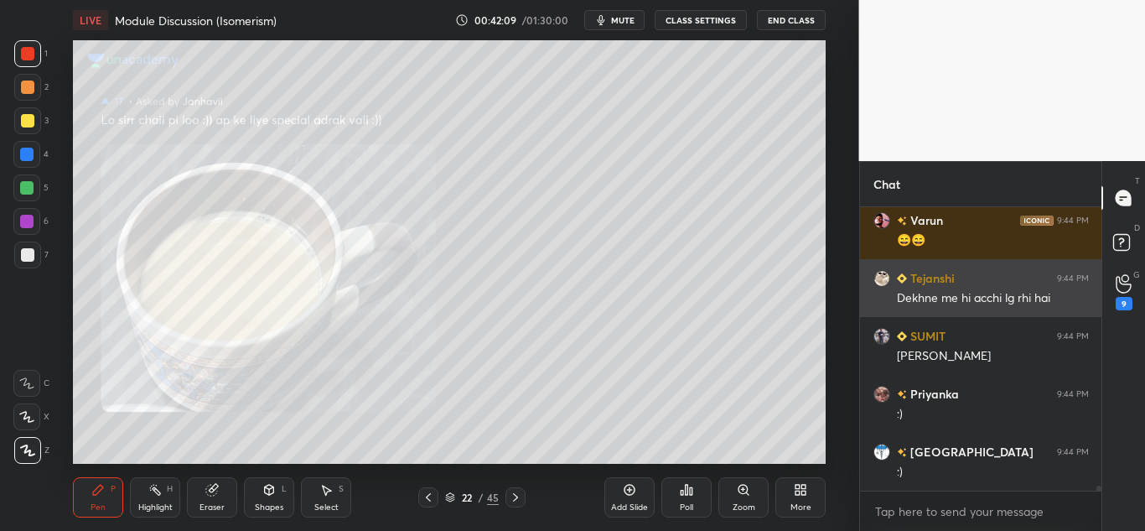
scroll to position [15989, 0]
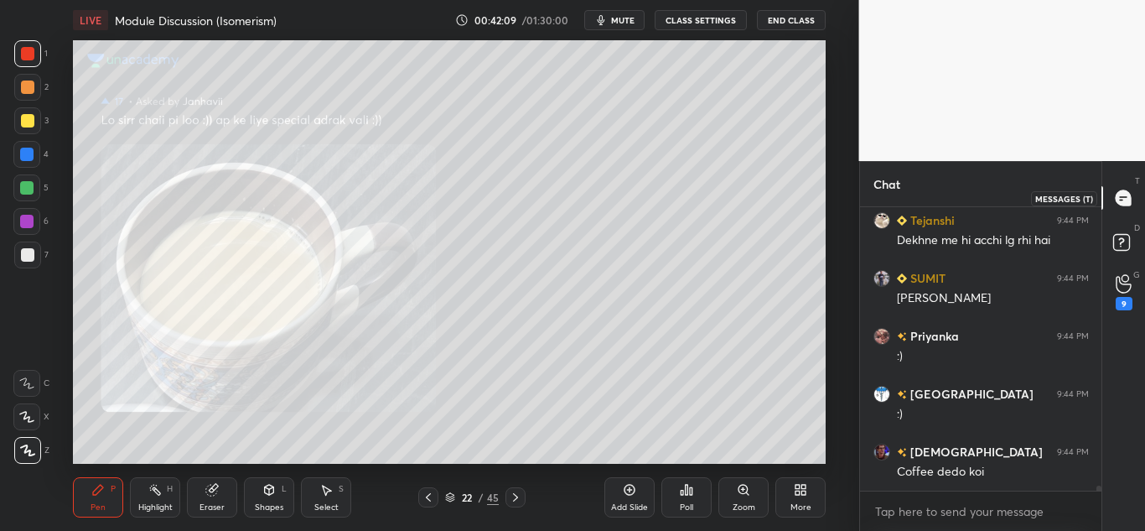
click at [1123, 201] on icon at bounding box center [1123, 197] width 15 height 15
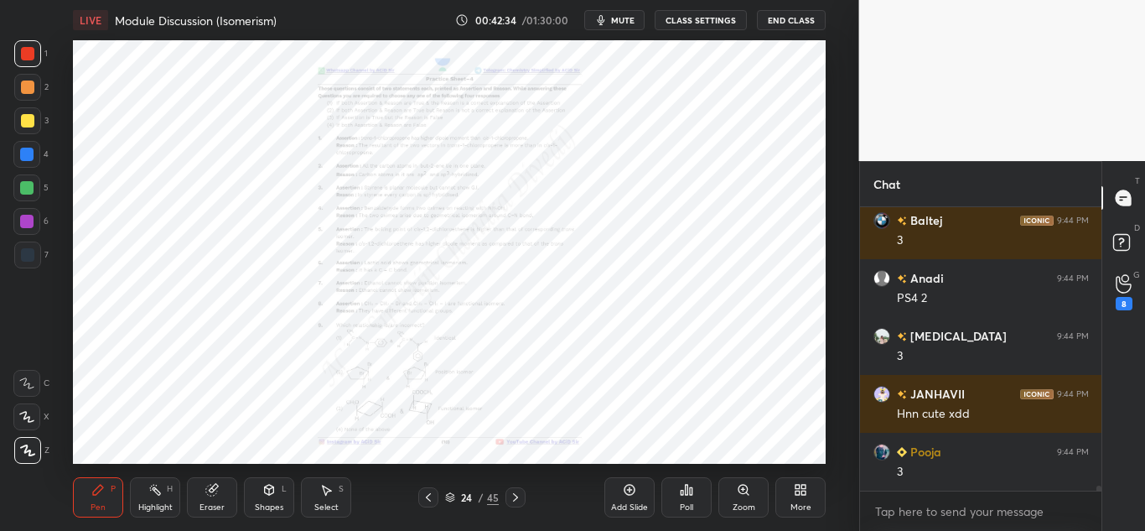
scroll to position [16805, 0]
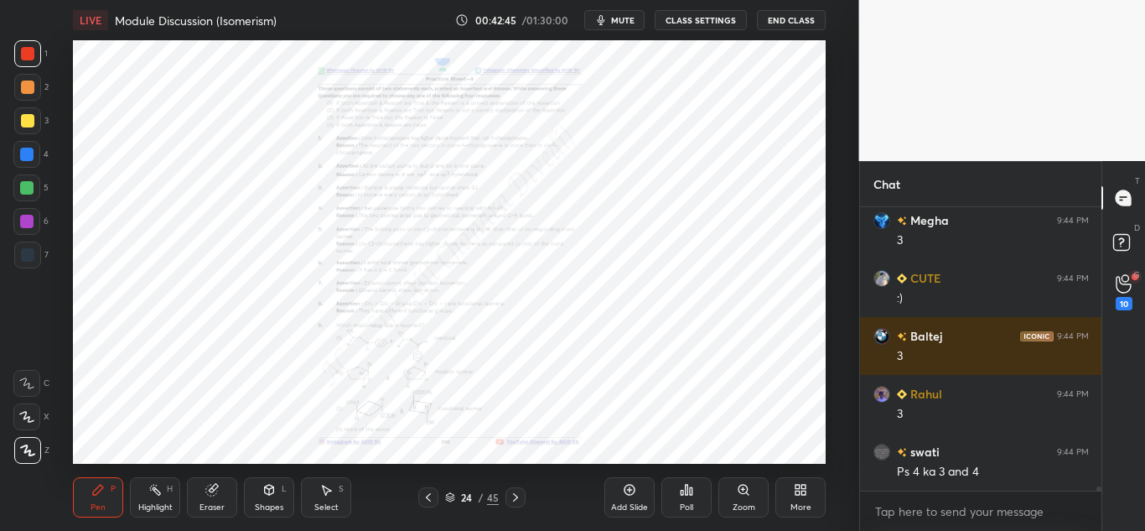
click at [731, 501] on div "Zoom" at bounding box center [743, 497] width 50 height 40
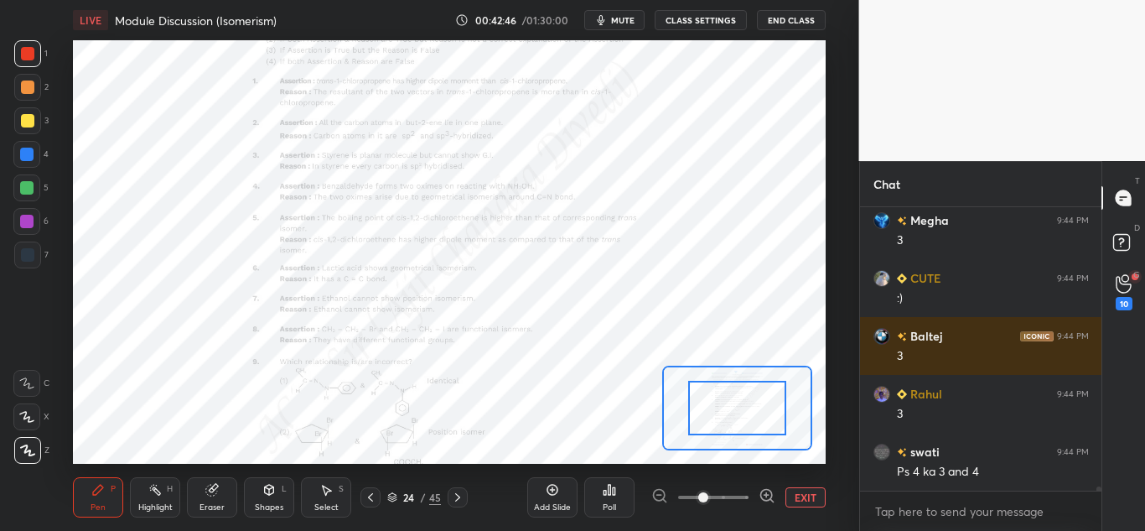
click at [766, 493] on icon at bounding box center [766, 495] width 0 height 4
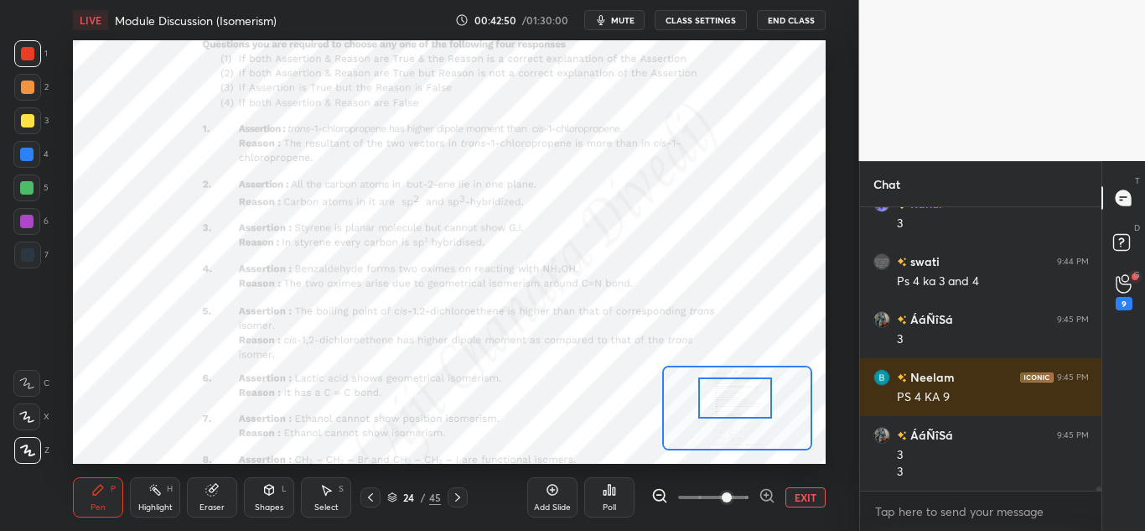
drag, startPoint x: 724, startPoint y: 419, endPoint x: 723, endPoint y: 409, distance: 10.2
click at [723, 409] on div at bounding box center [735, 397] width 74 height 41
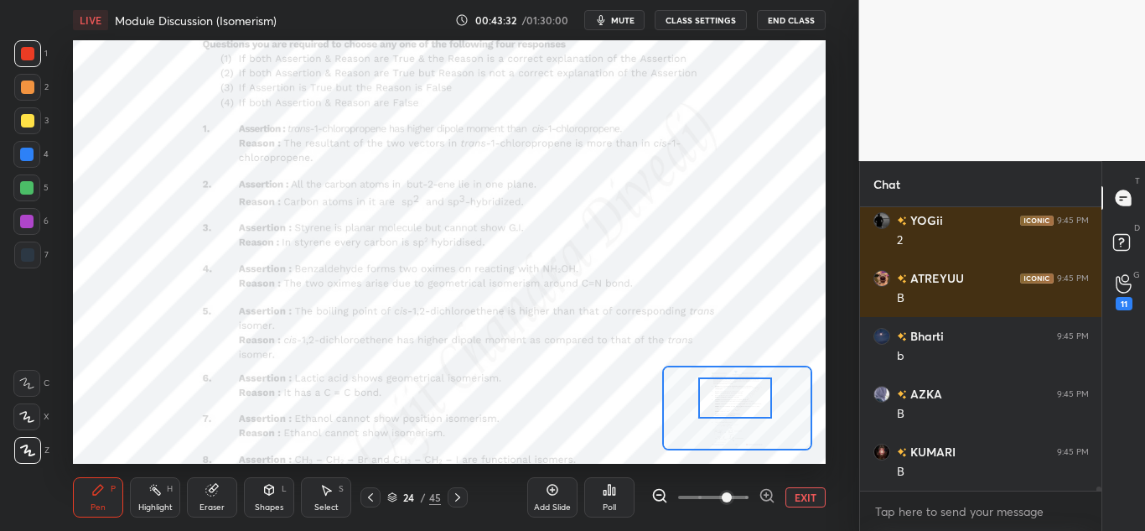
scroll to position [17684, 0]
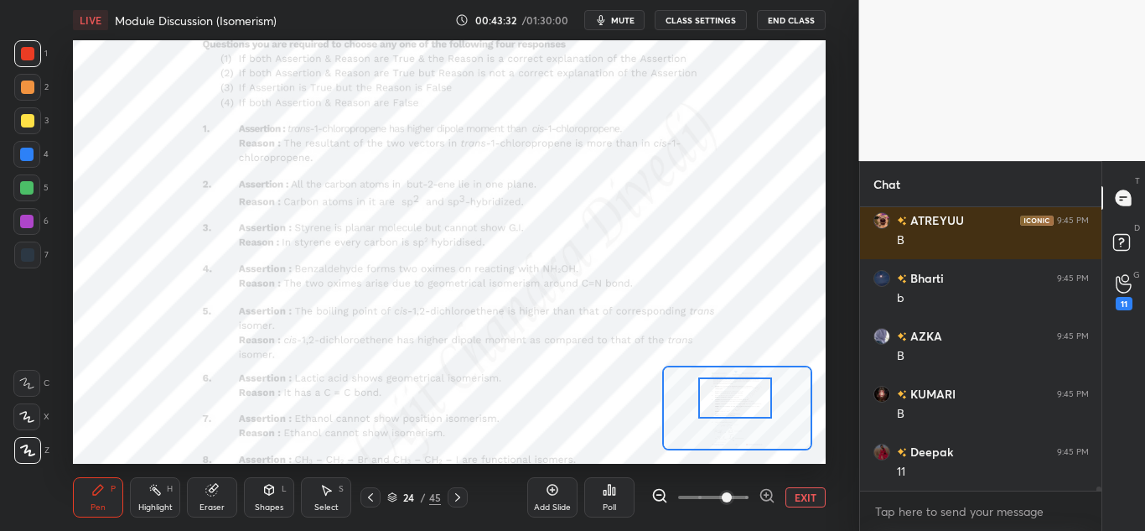
drag, startPoint x: 23, startPoint y: 384, endPoint x: 34, endPoint y: 410, distance: 28.2
click at [24, 385] on icon at bounding box center [26, 383] width 15 height 12
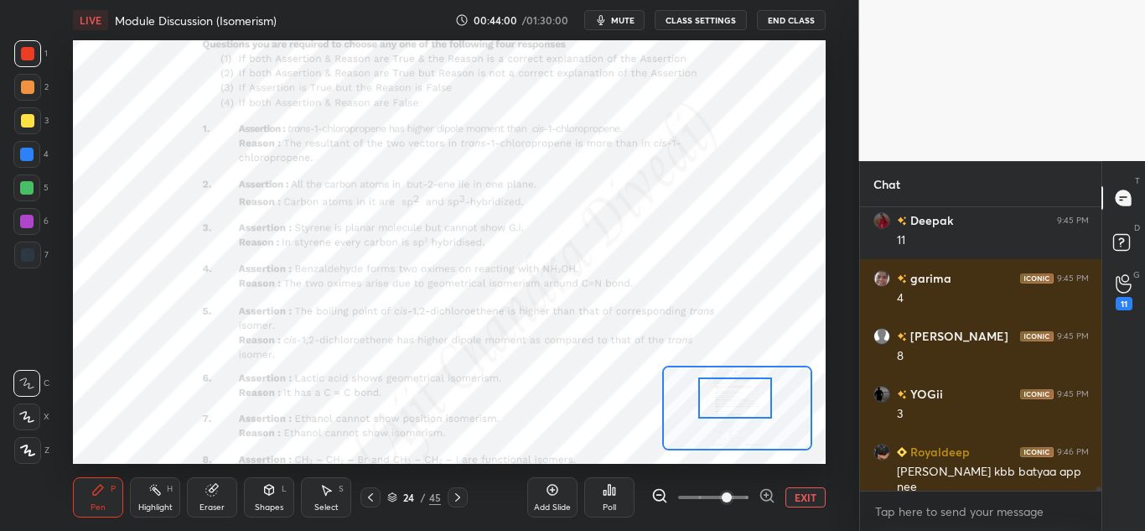
scroll to position [17973, 0]
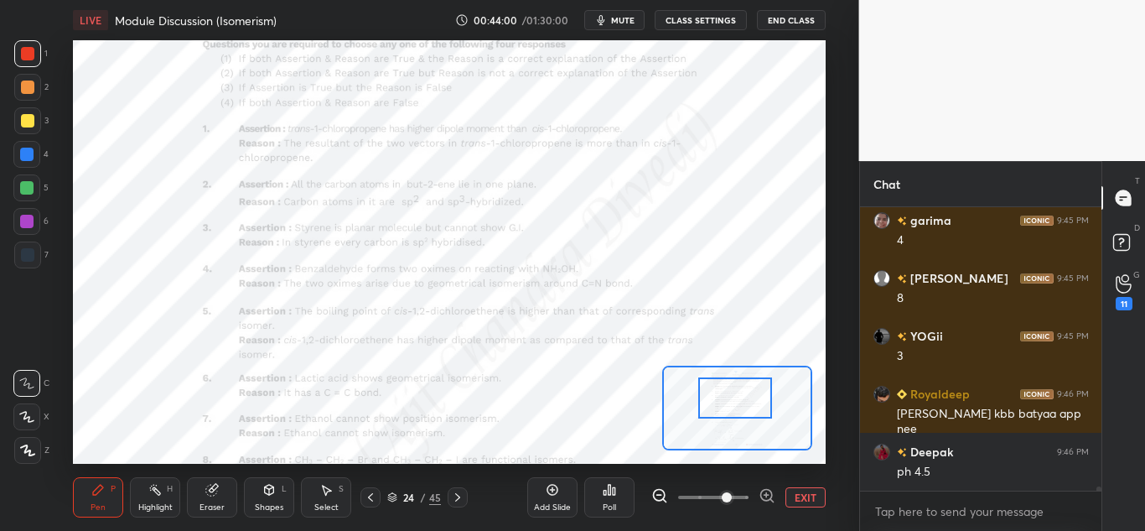
click at [661, 376] on div "Setting up your live class Poll for secs No correct answer Start poll" at bounding box center [449, 251] width 753 height 423
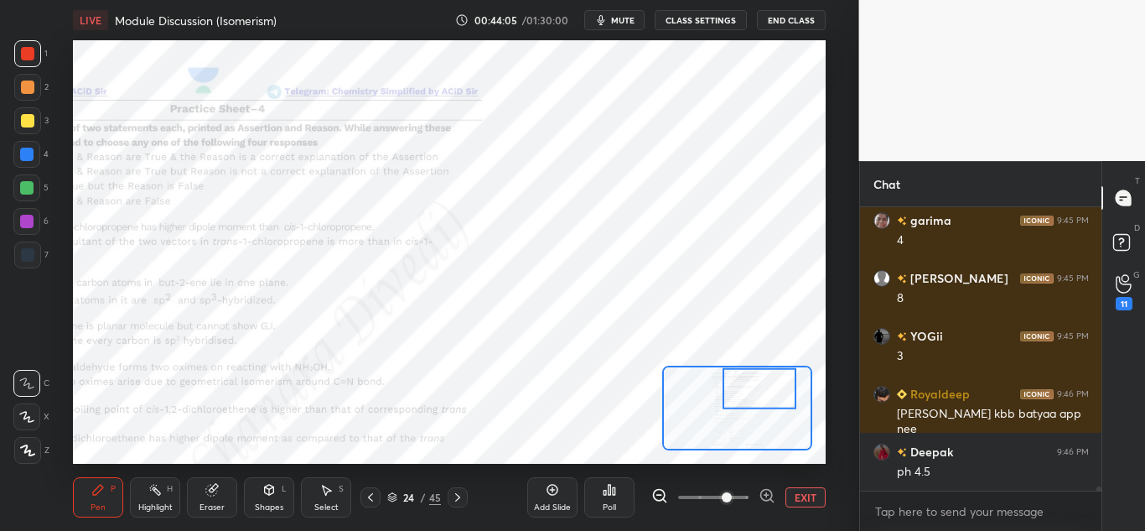
drag, startPoint x: 697, startPoint y: 389, endPoint x: 743, endPoint y: 389, distance: 46.9
click at [743, 389] on div at bounding box center [760, 388] width 74 height 41
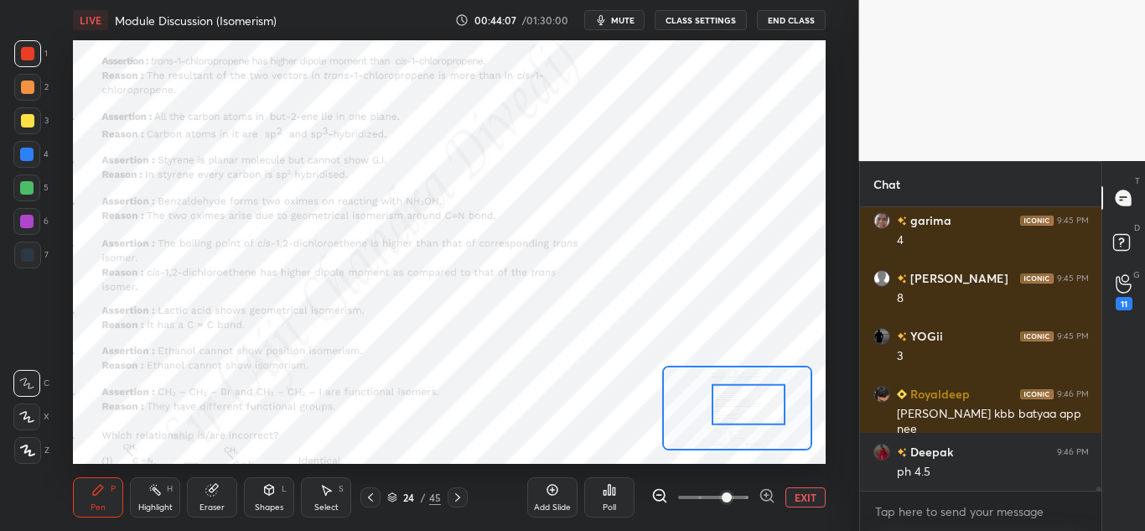
drag, startPoint x: 740, startPoint y: 394, endPoint x: 732, endPoint y: 399, distance: 9.8
click at [732, 399] on div at bounding box center [749, 404] width 74 height 41
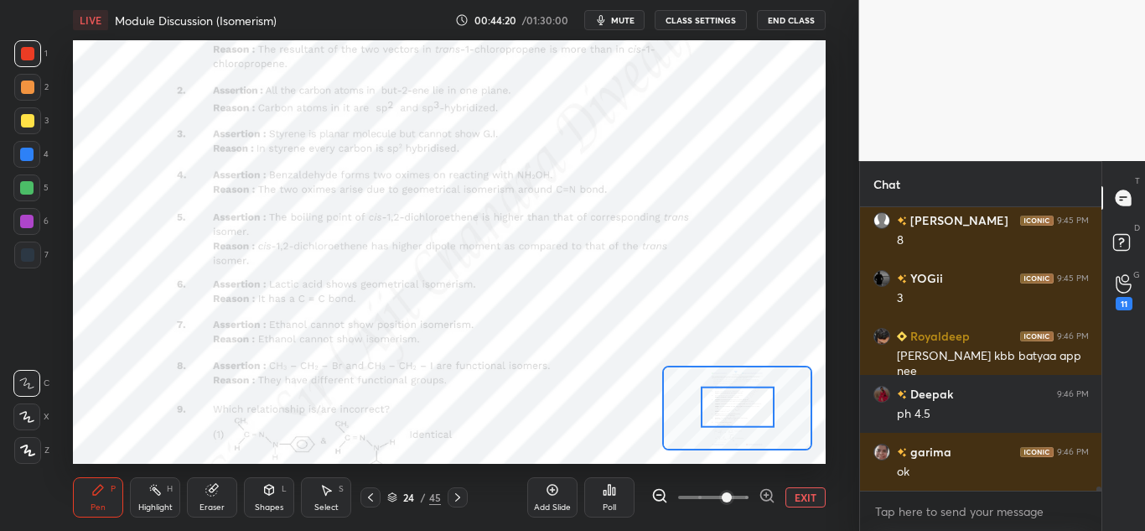
drag, startPoint x: 733, startPoint y: 405, endPoint x: 721, endPoint y: 408, distance: 12.2
click at [722, 408] on div at bounding box center [738, 406] width 74 height 41
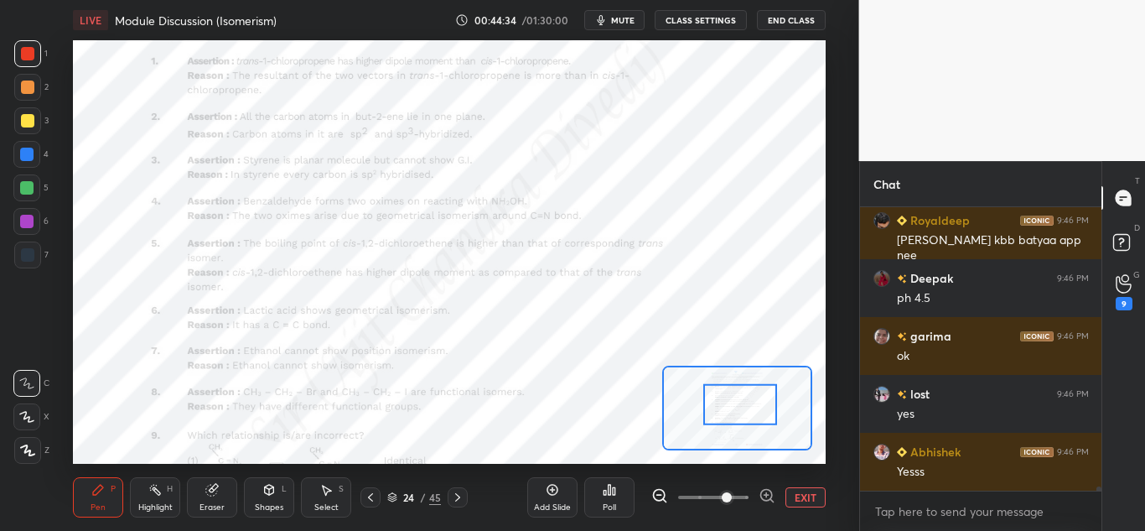
scroll to position [17963, 0]
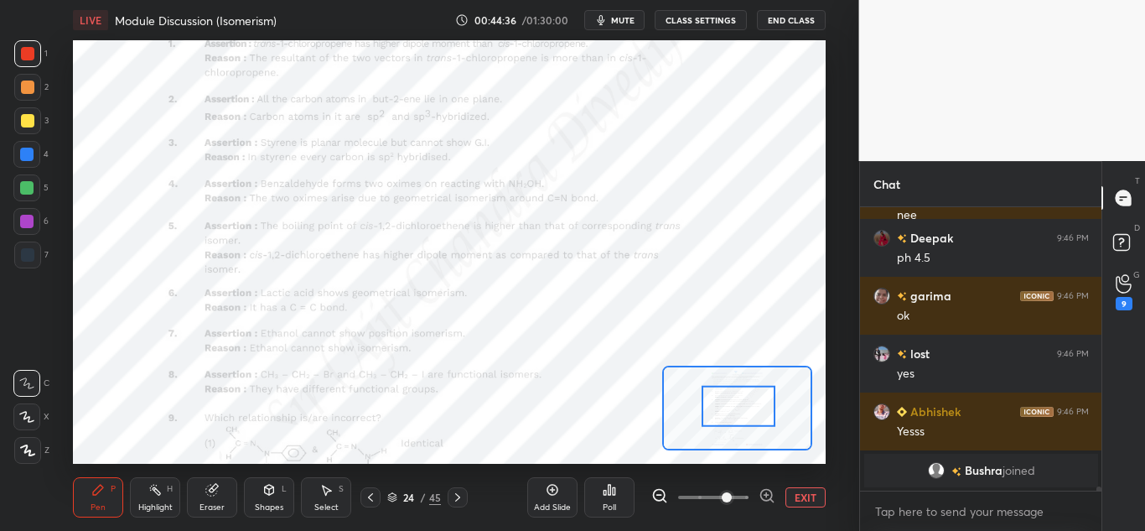
click at [733, 405] on div at bounding box center [739, 406] width 74 height 41
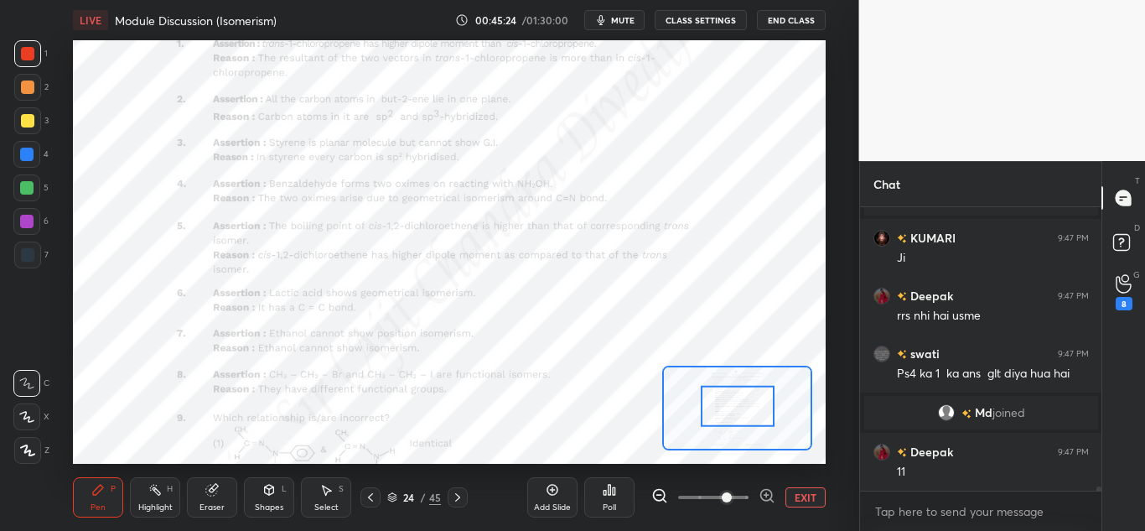
scroll to position [18565, 0]
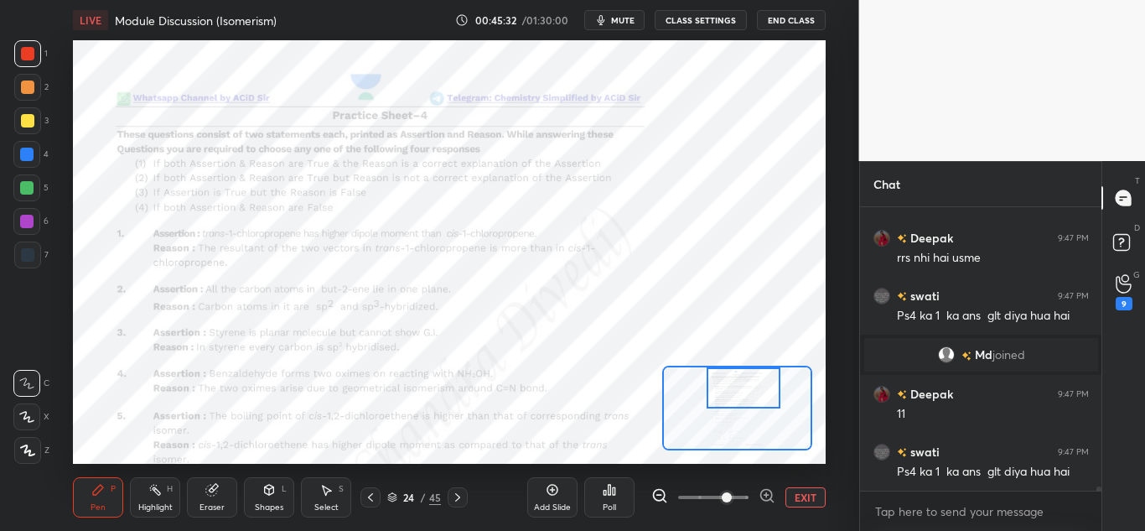
drag, startPoint x: 746, startPoint y: 412, endPoint x: 743, endPoint y: 398, distance: 13.6
click at [752, 394] on div at bounding box center [744, 387] width 74 height 41
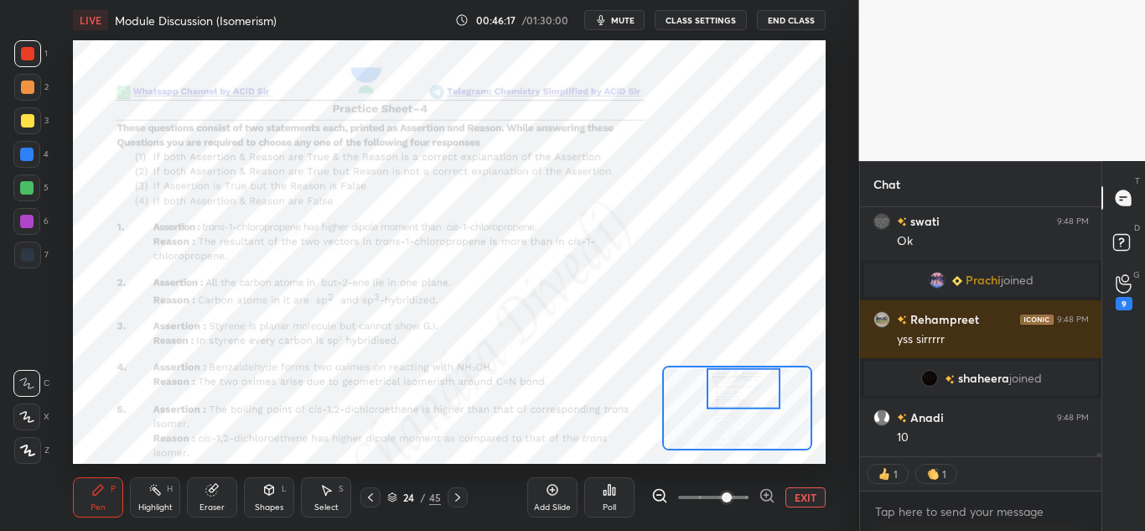
scroll to position [19077, 0]
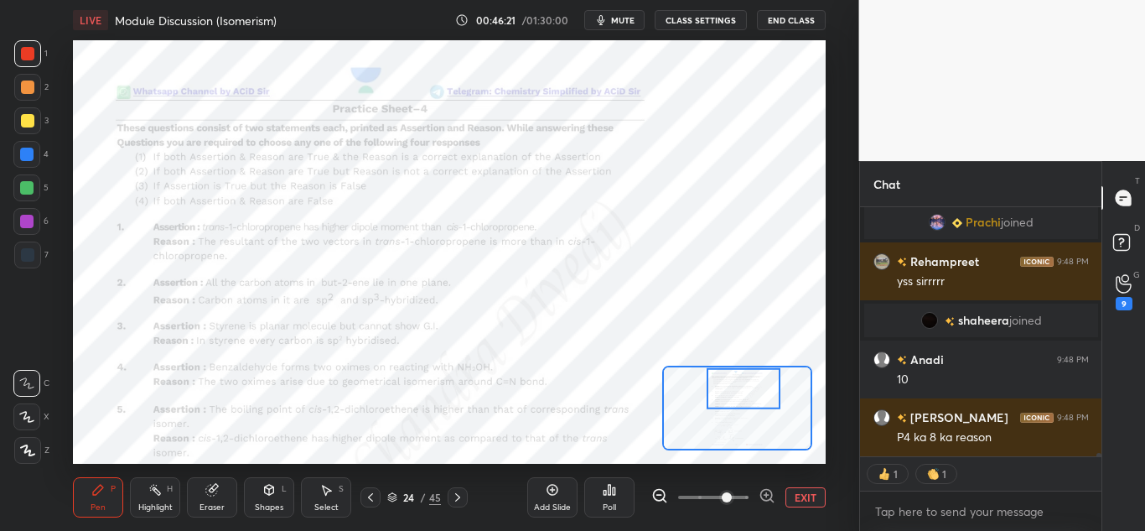
drag, startPoint x: 153, startPoint y: 493, endPoint x: 165, endPoint y: 484, distance: 14.9
click at [155, 493] on icon at bounding box center [154, 489] width 13 height 13
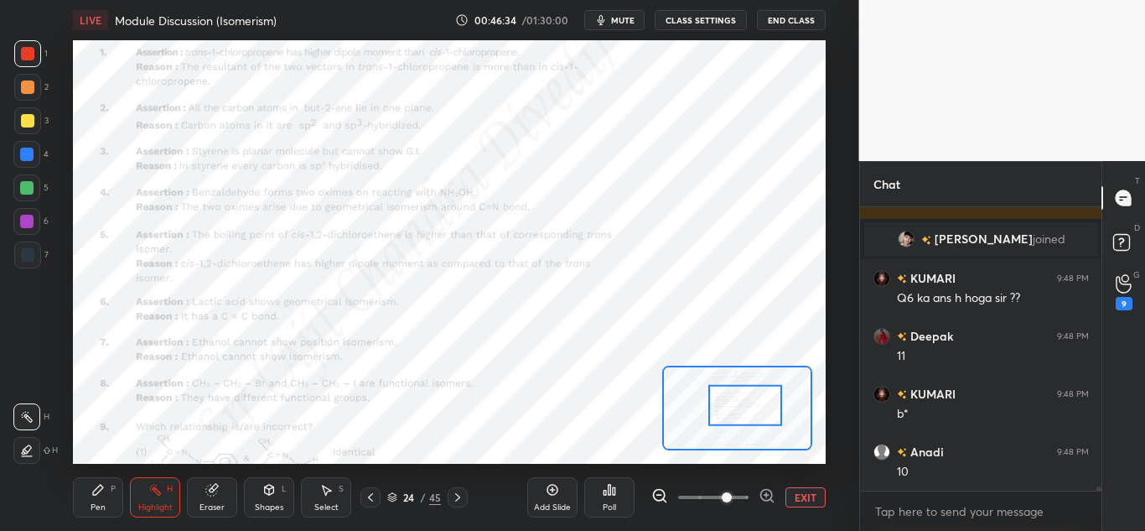
scroll to position [244, 236]
drag, startPoint x: 735, startPoint y: 387, endPoint x: 738, endPoint y: 408, distance: 21.1
click at [738, 408] on div at bounding box center [746, 409] width 74 height 41
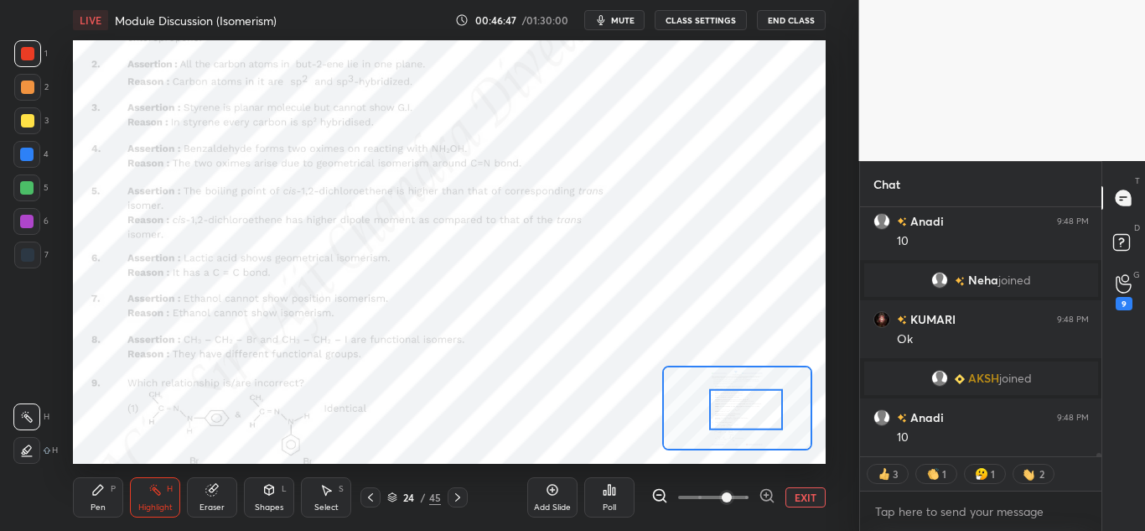
scroll to position [19446, 0]
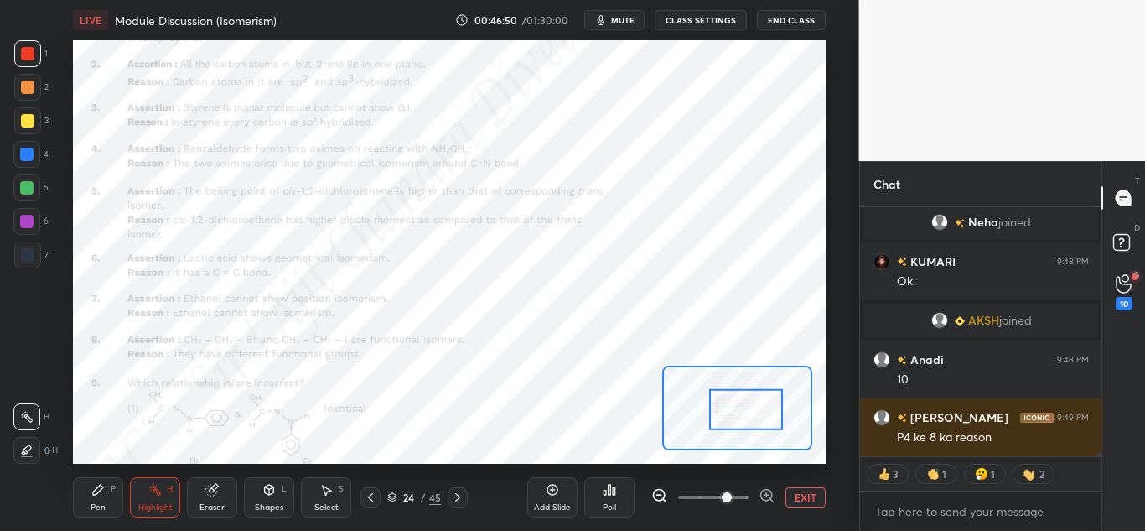
click at [458, 495] on icon at bounding box center [457, 496] width 13 height 13
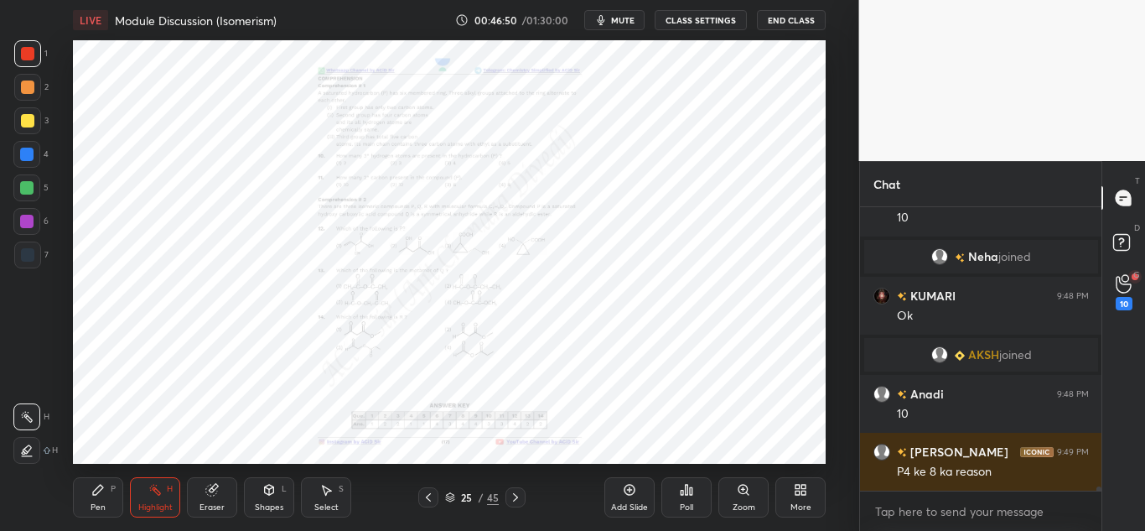
scroll to position [19412, 0]
click at [752, 503] on div "Zoom" at bounding box center [744, 507] width 23 height 8
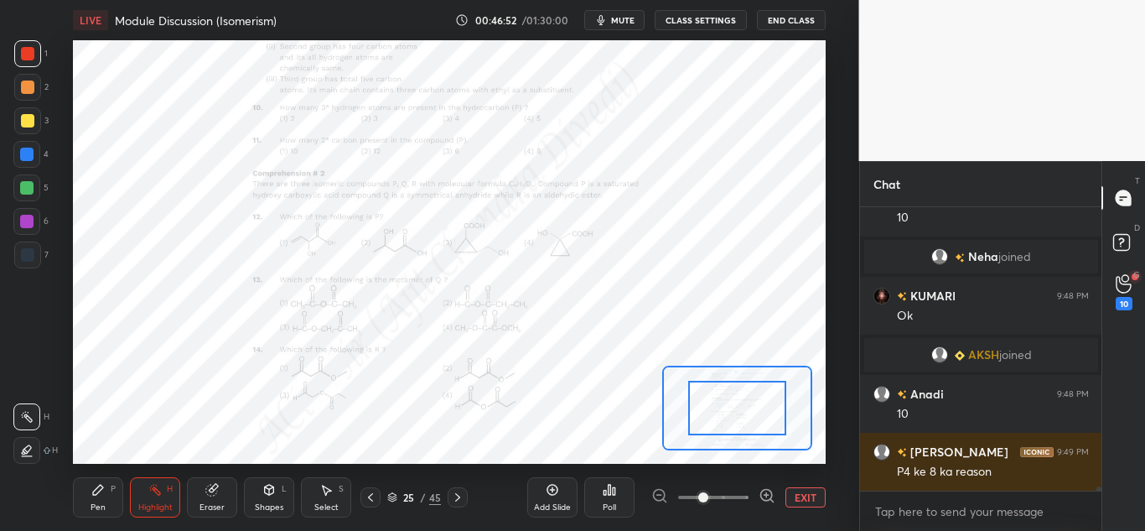
click at [763, 490] on icon at bounding box center [766, 495] width 11 height 11
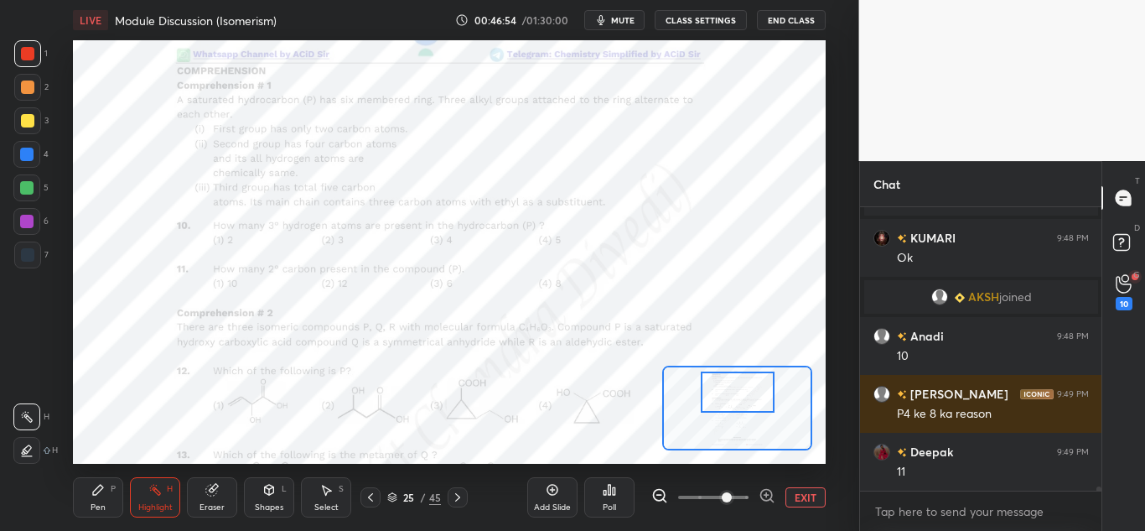
scroll to position [19510, 0]
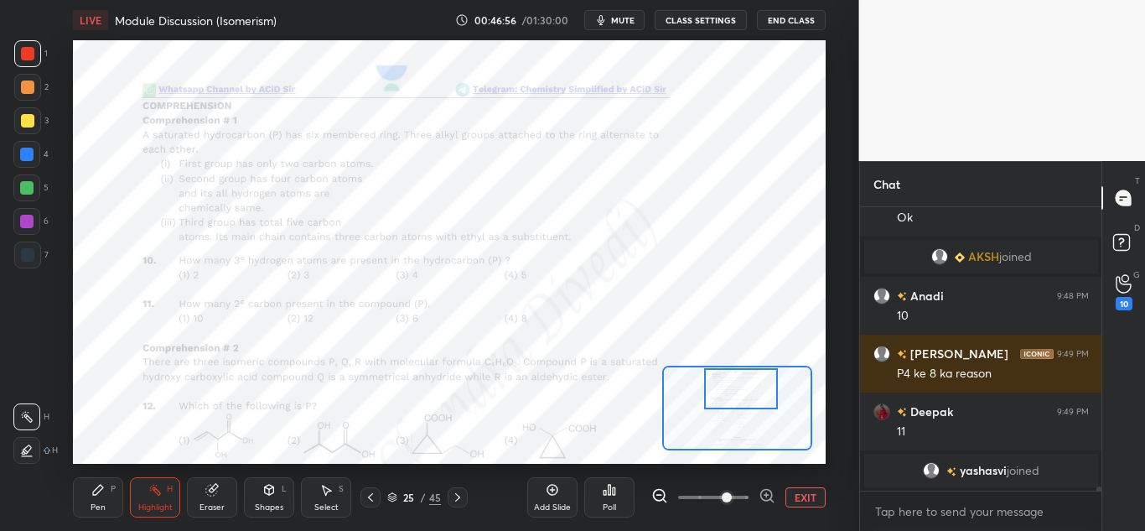
drag, startPoint x: 735, startPoint y: 420, endPoint x: 736, endPoint y: 400, distance: 20.1
click at [741, 401] on div at bounding box center [741, 388] width 74 height 41
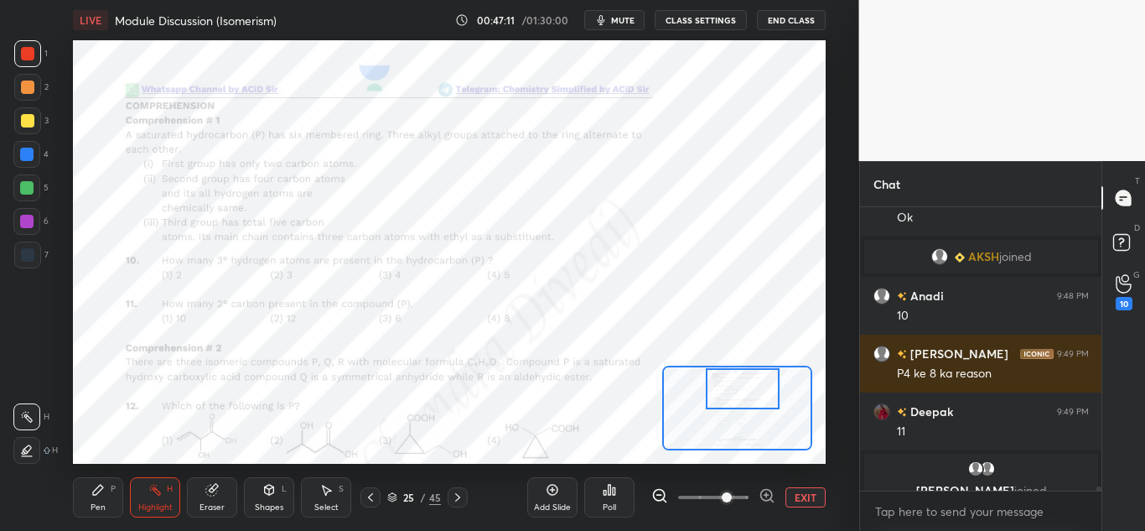
scroll to position [19530, 0]
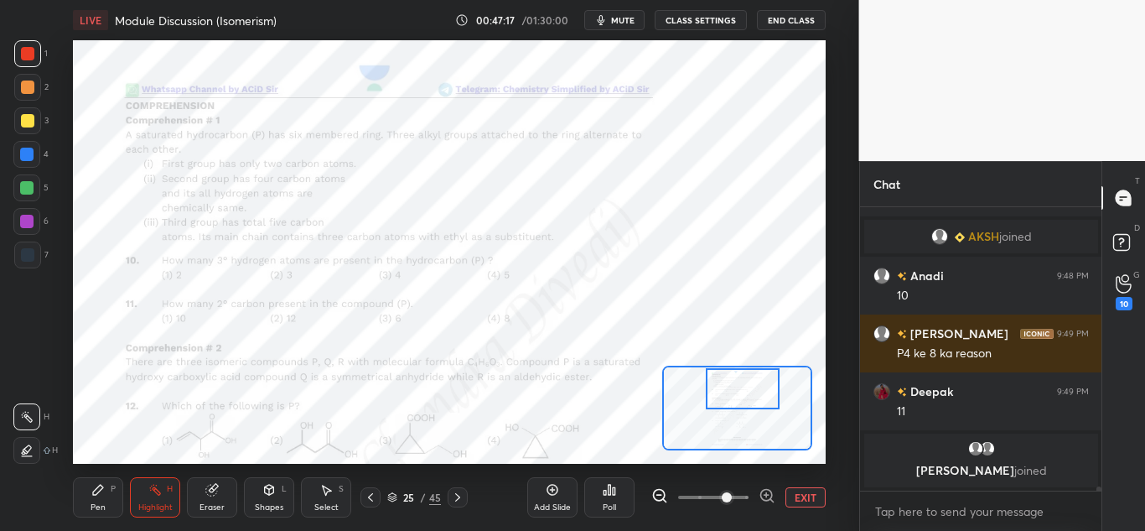
drag, startPoint x: 98, startPoint y: 503, endPoint x: 122, endPoint y: 501, distance: 24.4
click at [101, 503] on div "Pen" at bounding box center [98, 507] width 15 height 8
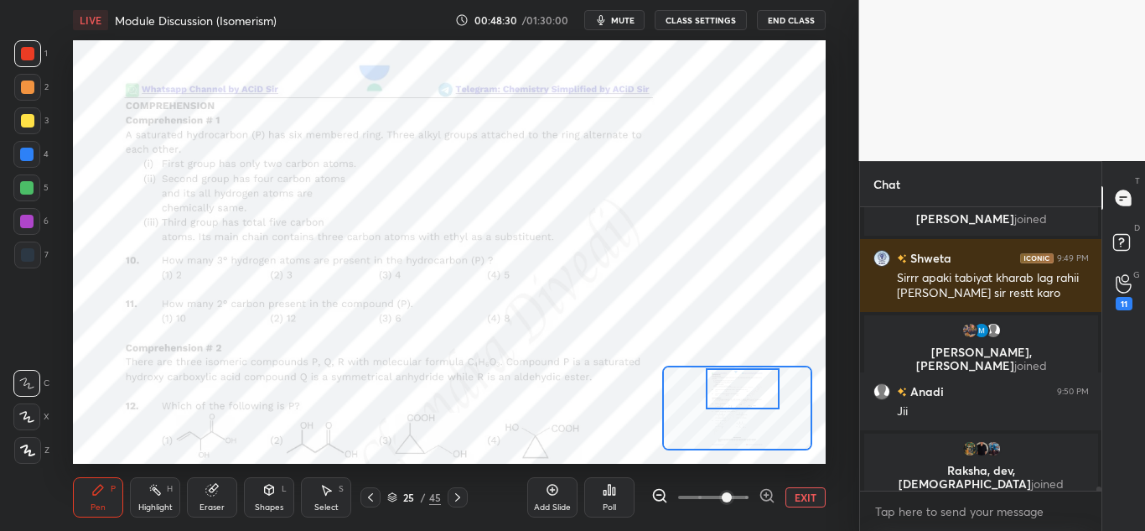
scroll to position [19768, 0]
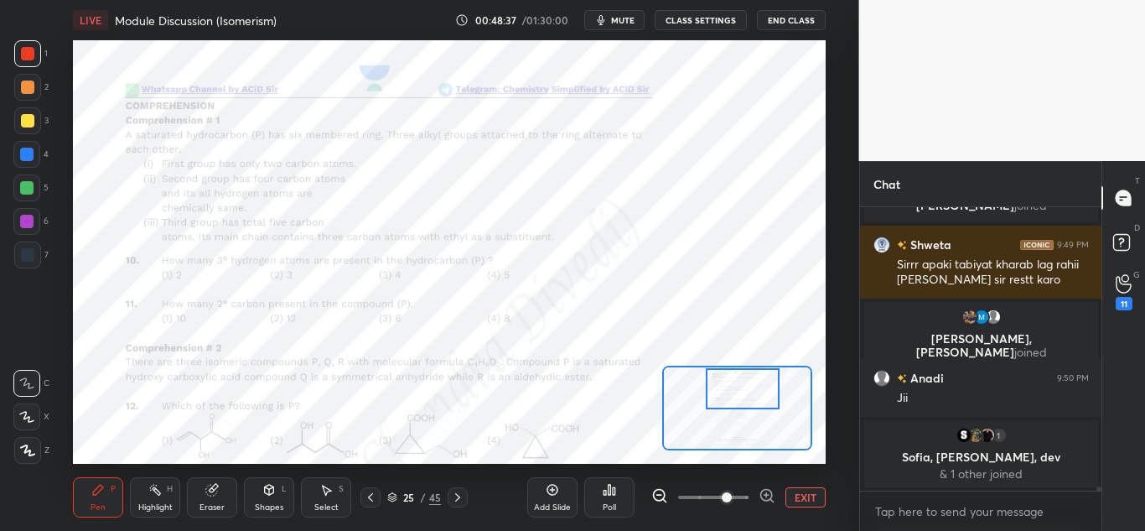
click at [144, 495] on div "Highlight H" at bounding box center [155, 497] width 50 height 40
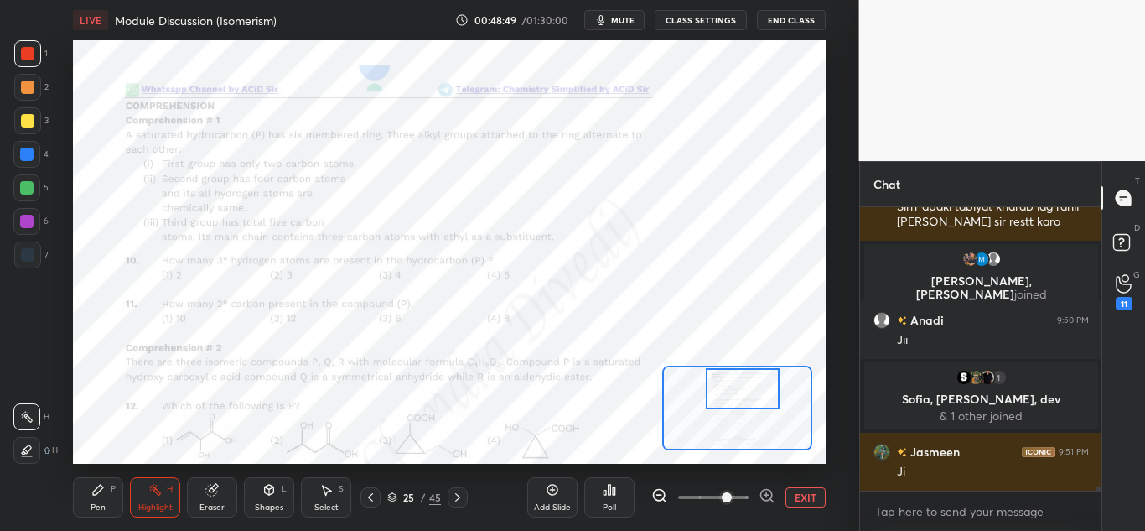
scroll to position [19867, 0]
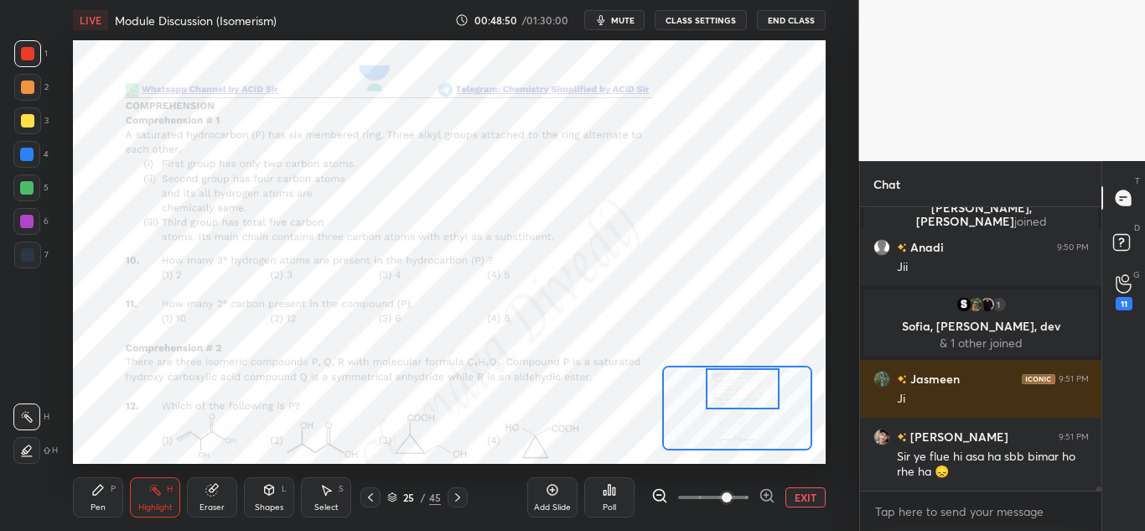
click at [163, 492] on div "Highlight H" at bounding box center [155, 497] width 50 height 40
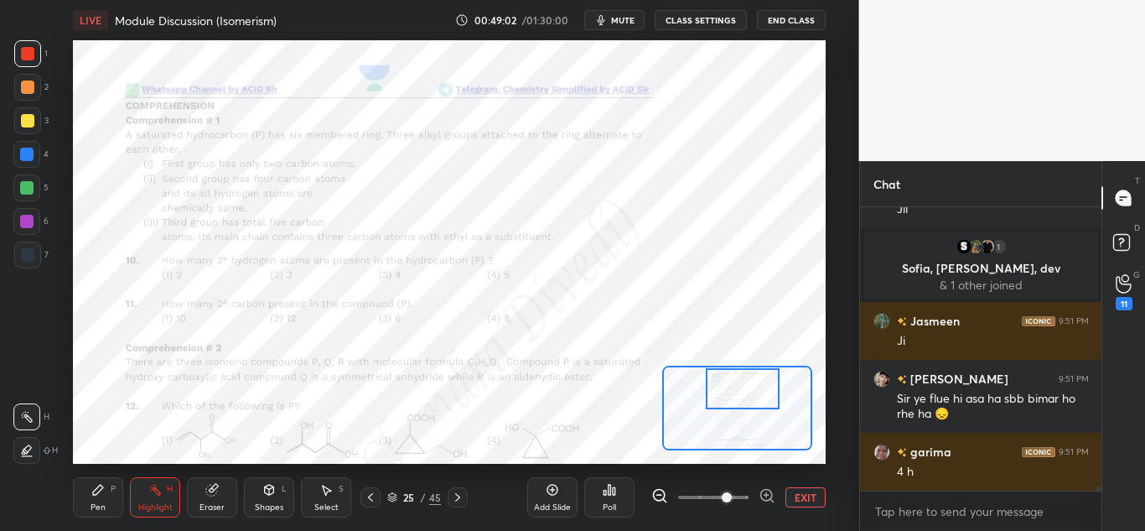
scroll to position [19983, 0]
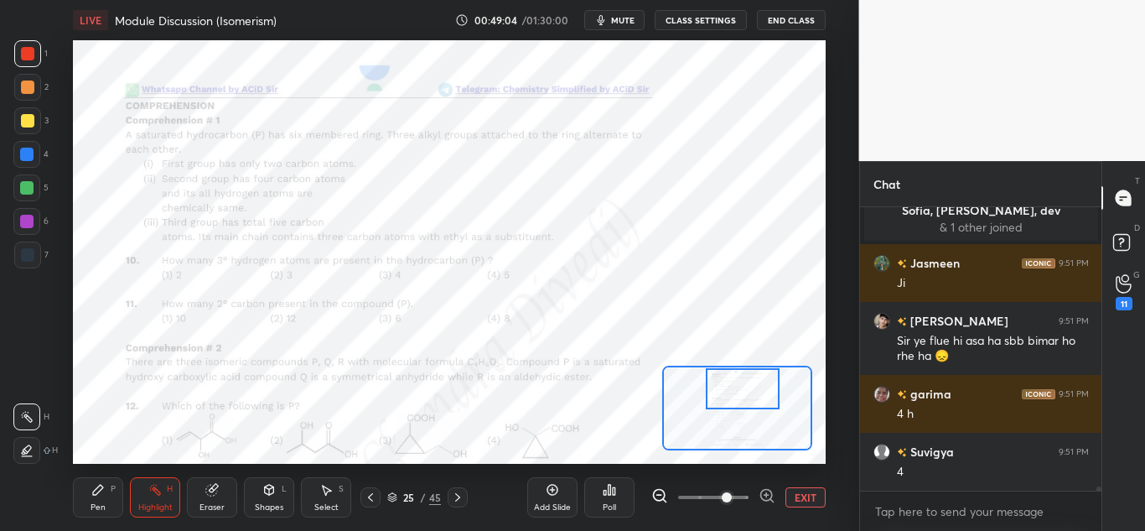
drag, startPoint x: 103, startPoint y: 491, endPoint x: 132, endPoint y: 474, distance: 33.8
click at [103, 490] on icon at bounding box center [97, 489] width 13 height 13
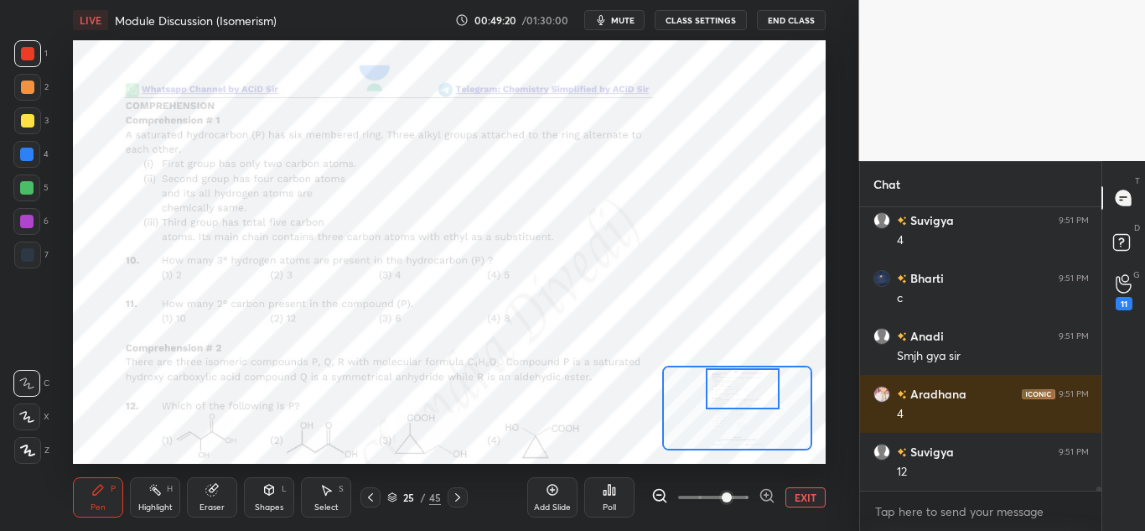
scroll to position [20272, 0]
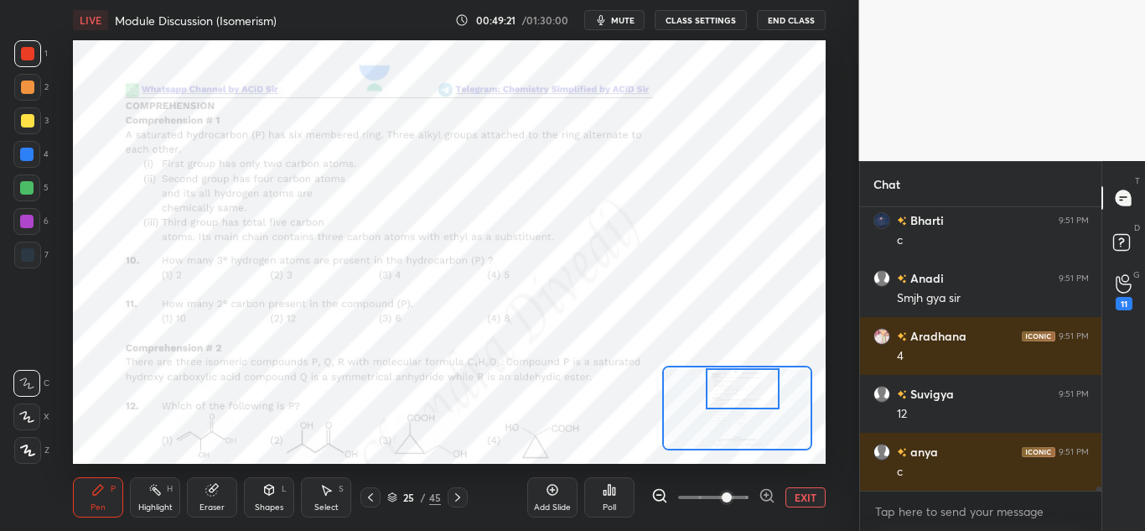
click at [26, 189] on div at bounding box center [26, 187] width 13 height 13
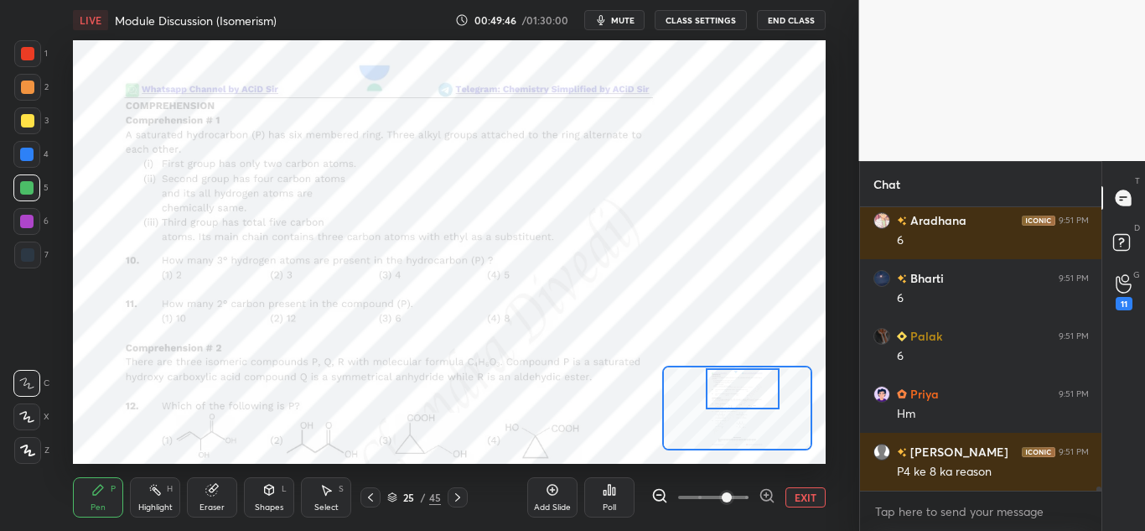
scroll to position [20908, 0]
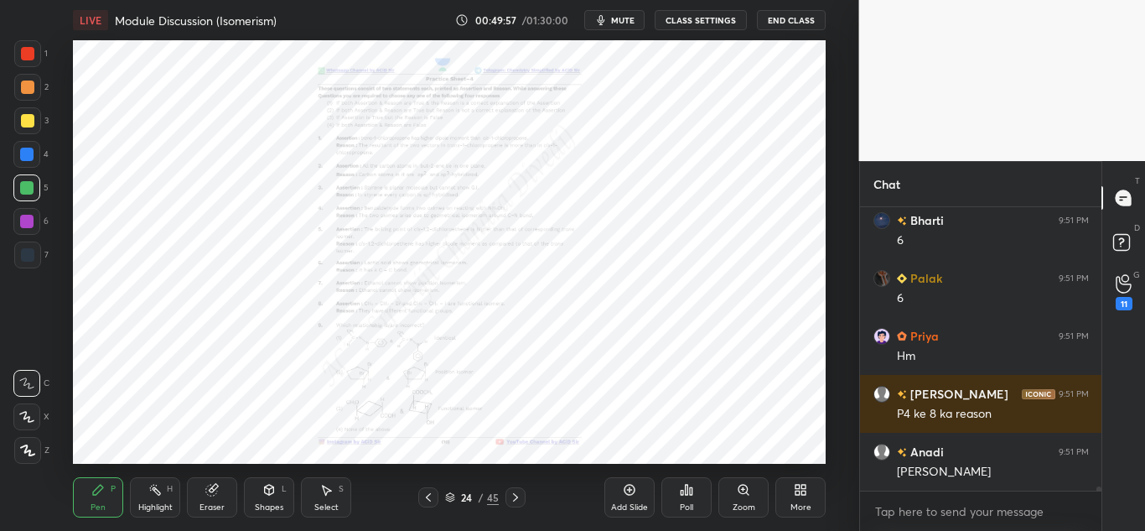
click at [746, 499] on div "Zoom" at bounding box center [743, 497] width 50 height 40
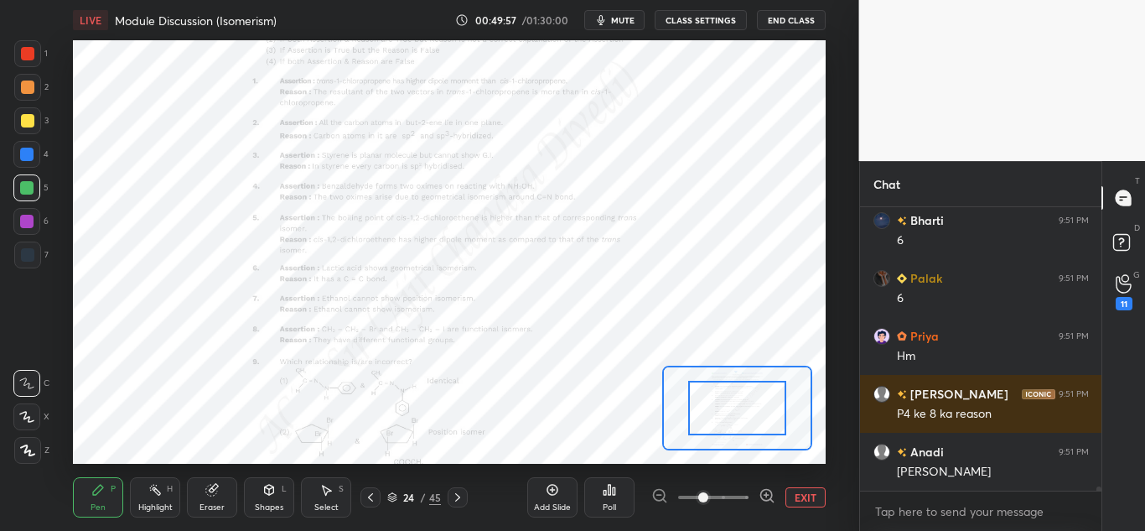
scroll to position [20966, 0]
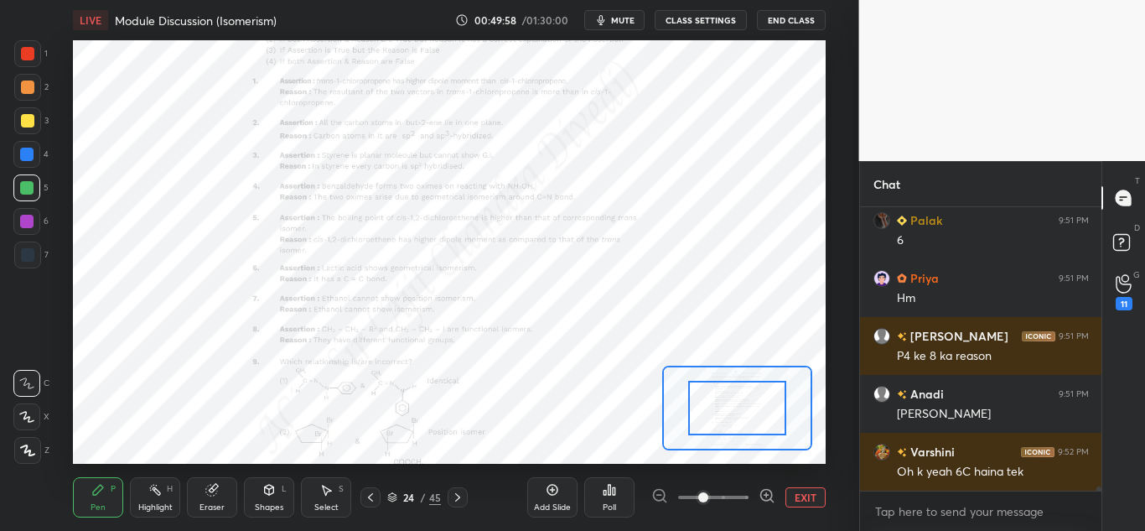
click at [766, 495] on icon at bounding box center [766, 495] width 0 height 4
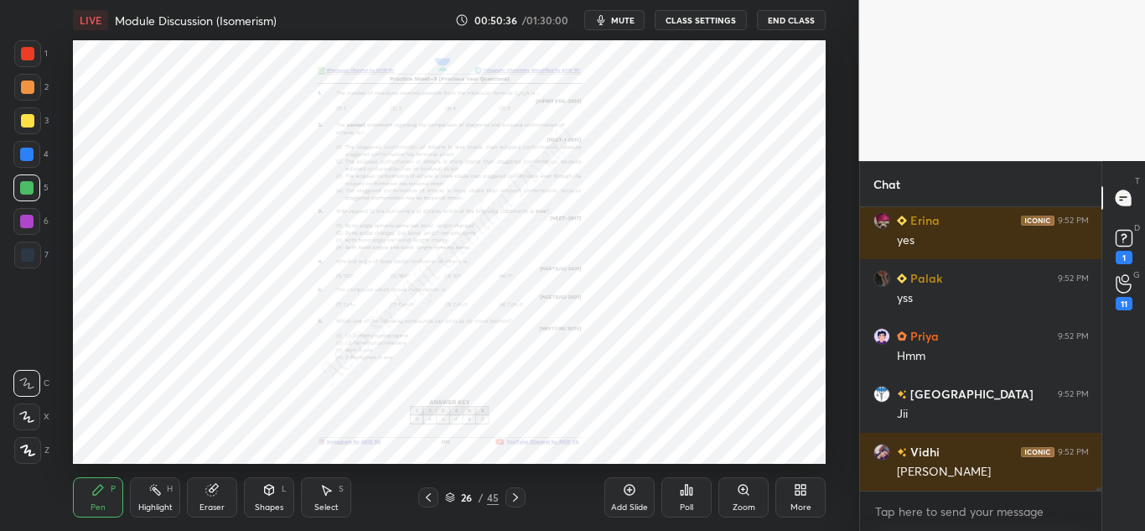
scroll to position [21432, 0]
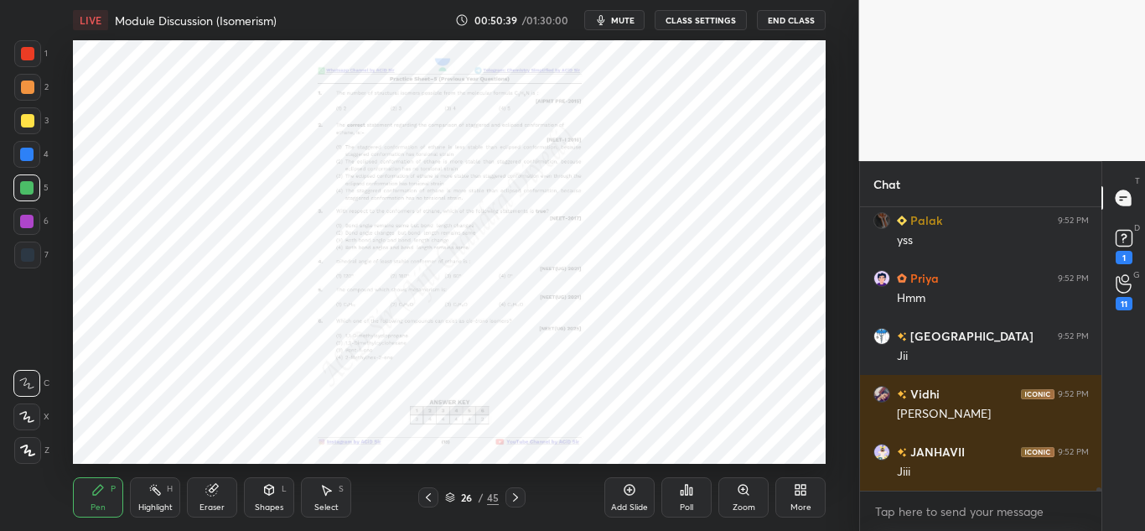
click at [748, 497] on div "Zoom" at bounding box center [743, 497] width 50 height 40
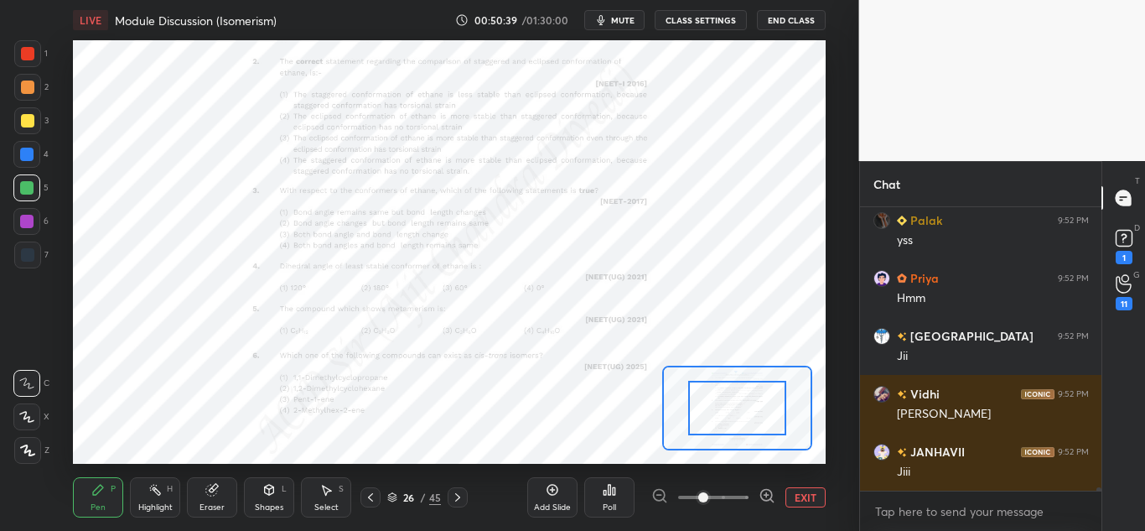
click at [760, 491] on icon at bounding box center [767, 495] width 17 height 17
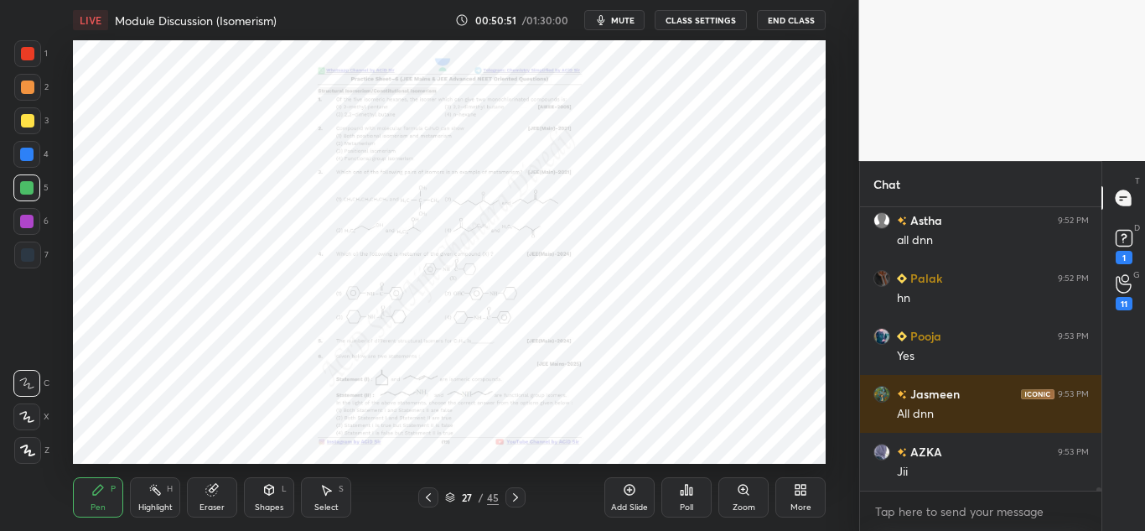
scroll to position [278, 236]
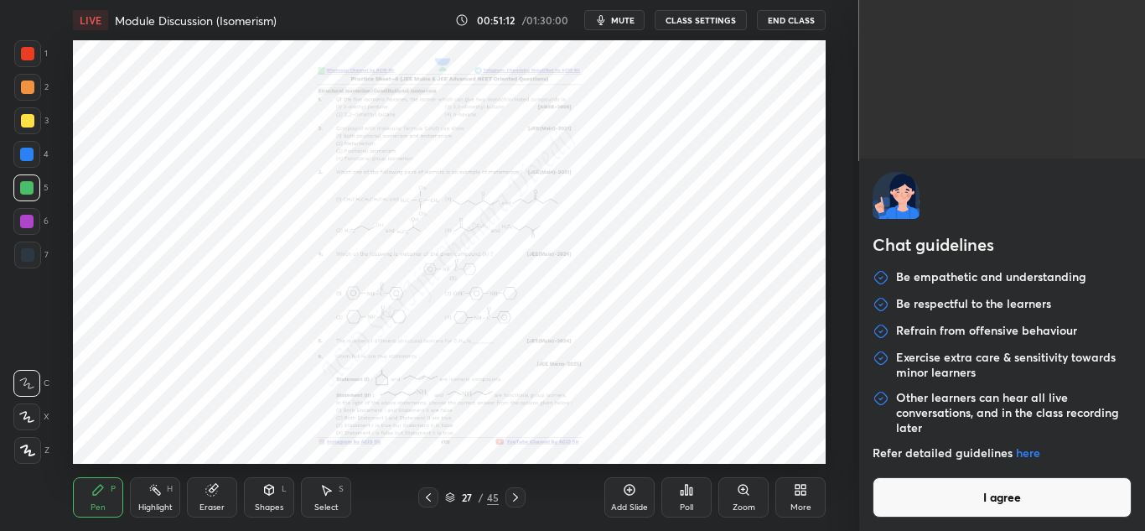
click at [997, 510] on body "1 2 3 4 5 6 7 C X Z C X Z E E Erase all H H LIVE Module Discussion (Isomerism) …" at bounding box center [572, 265] width 1145 height 531
click at [997, 510] on button "I agree" at bounding box center [1003, 497] width 260 height 40
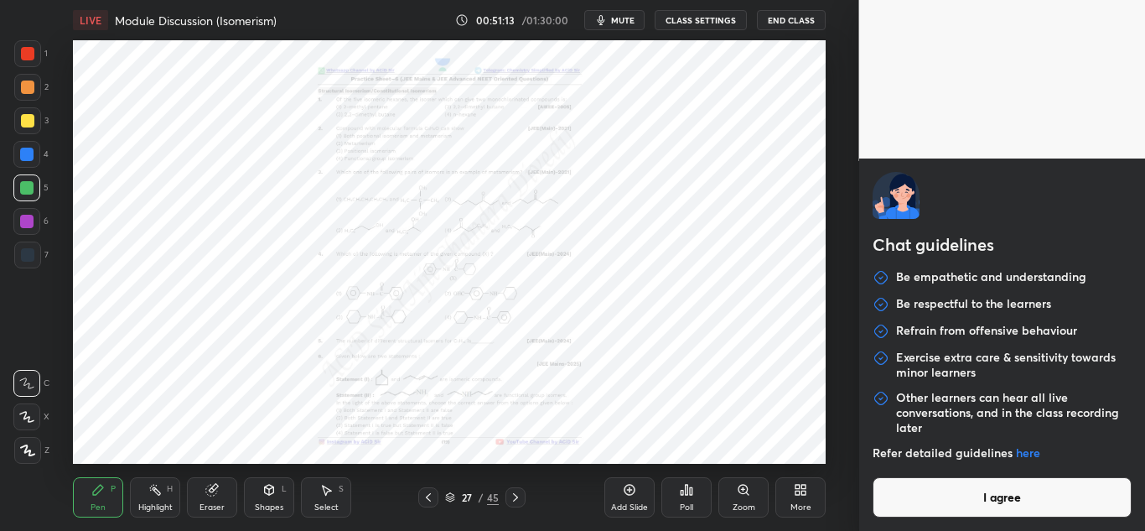
type textarea "x"
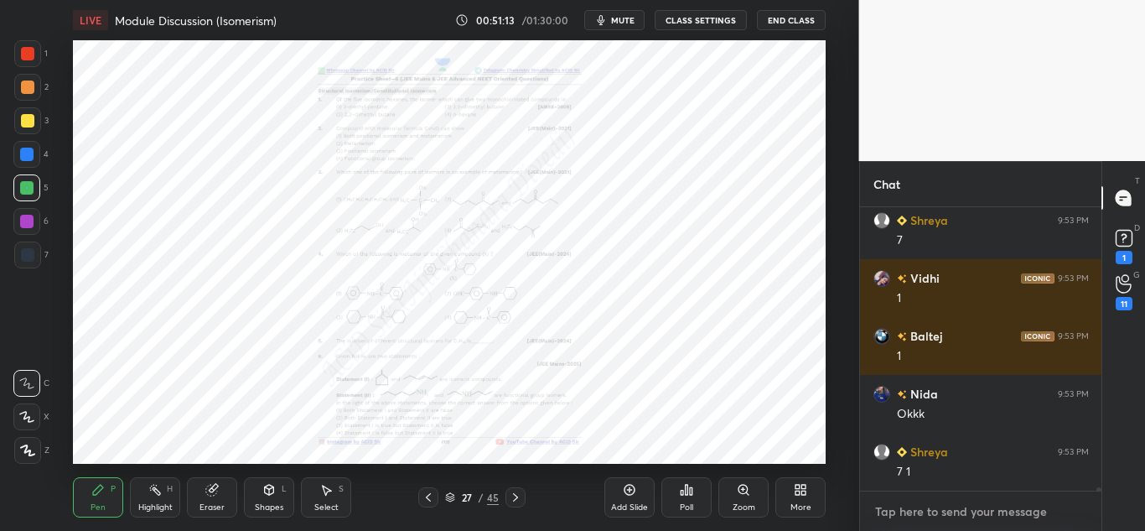
click at [997, 510] on textarea at bounding box center [980, 511] width 215 height 27
paste textarea "[URL][DOMAIN_NAME]"
type textarea "[URL][DOMAIN_NAME]"
type textarea "x"
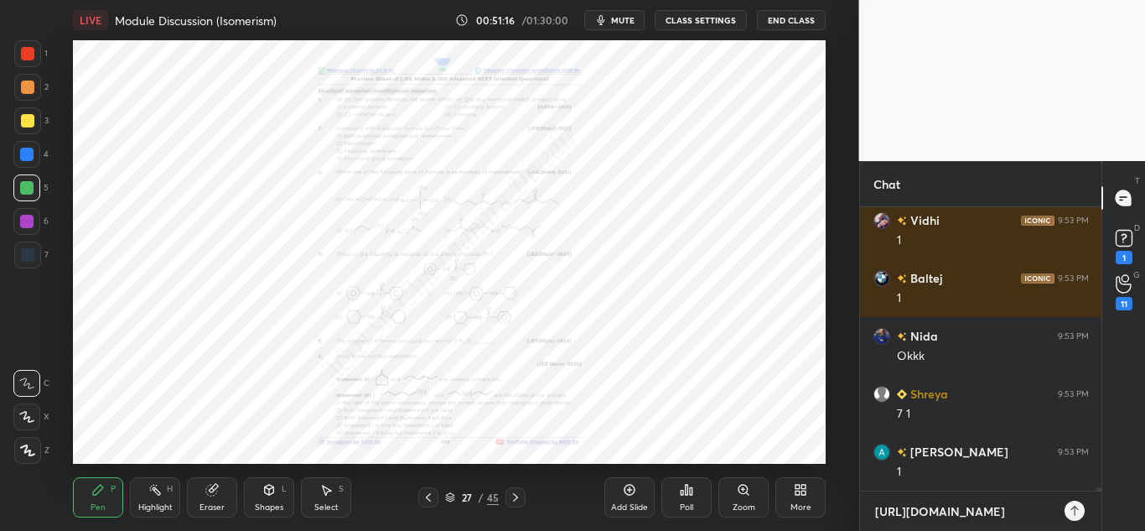
type textarea "[URL][DOMAIN_NAME]"
type textarea "x"
click at [1074, 515] on icon at bounding box center [1074, 510] width 13 height 13
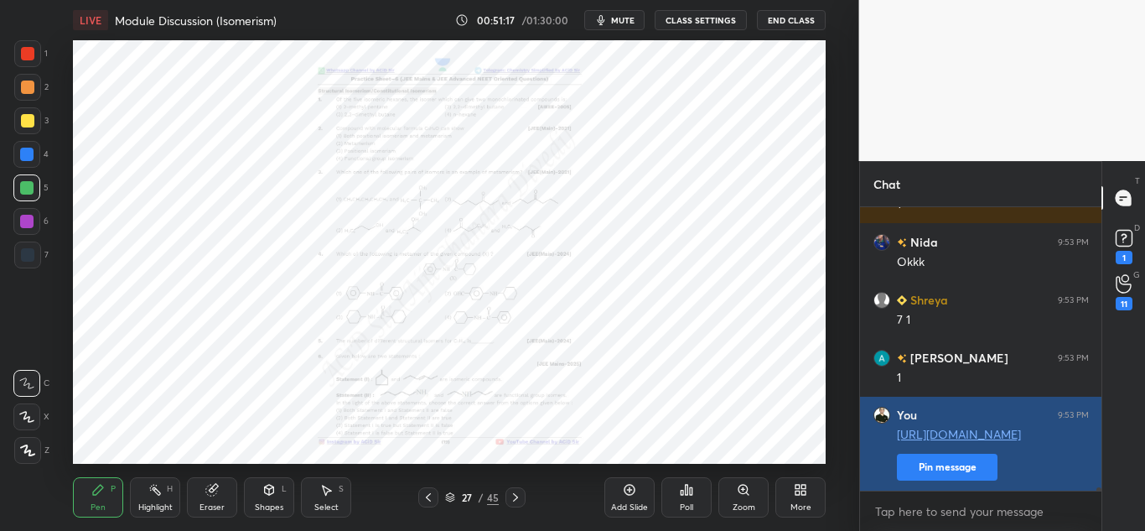
click at [976, 465] on button "Pin message" at bounding box center [947, 466] width 101 height 27
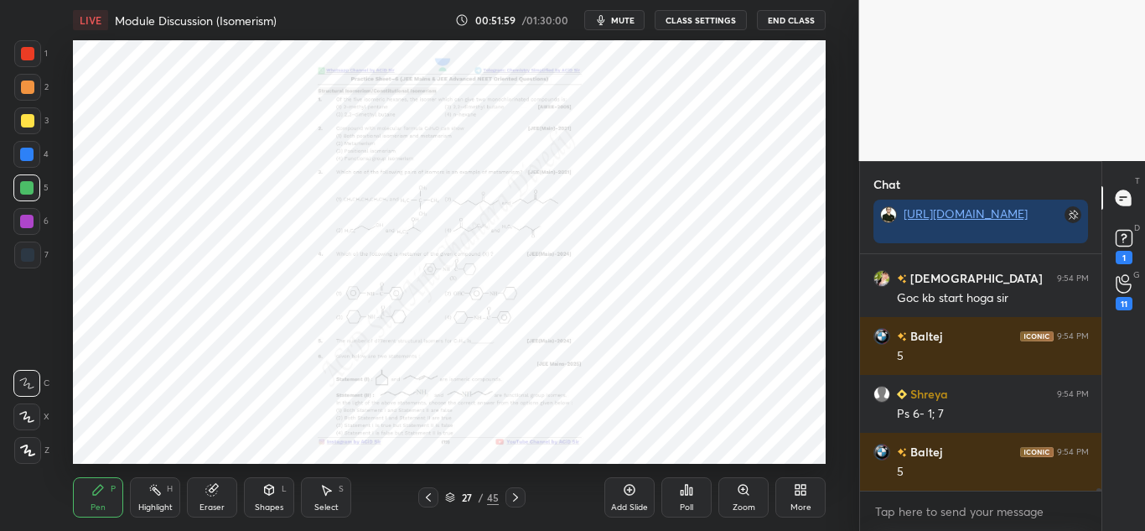
scroll to position [23786, 0]
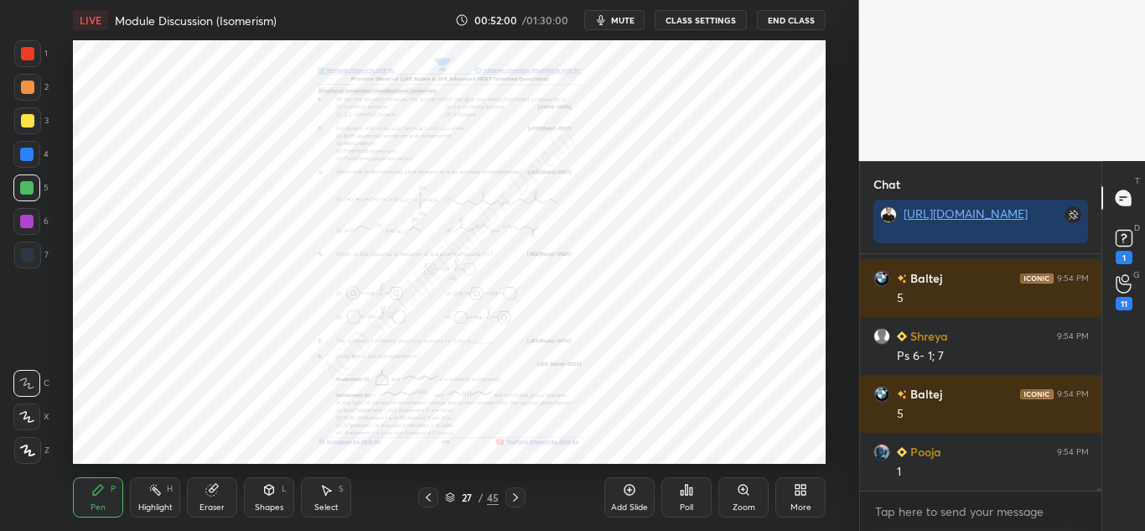
click at [740, 498] on div "Zoom" at bounding box center [743, 497] width 50 height 40
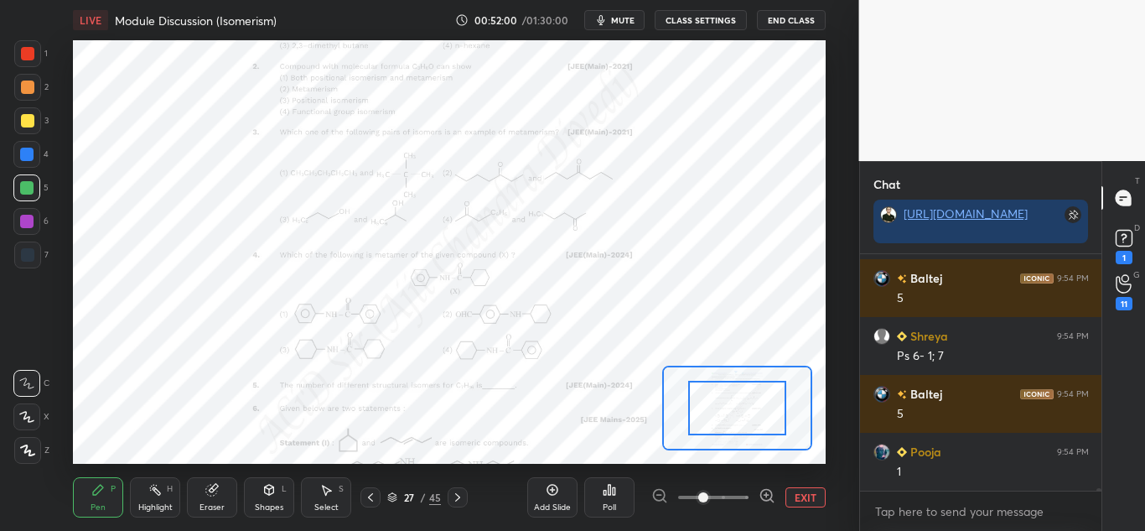
scroll to position [23843, 0]
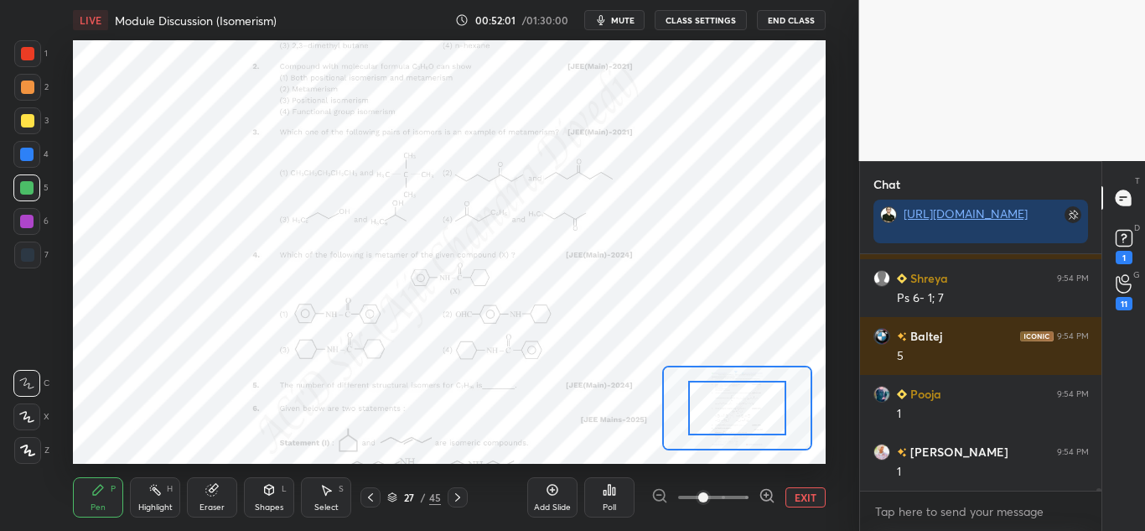
click at [764, 495] on icon at bounding box center [766, 495] width 4 height 0
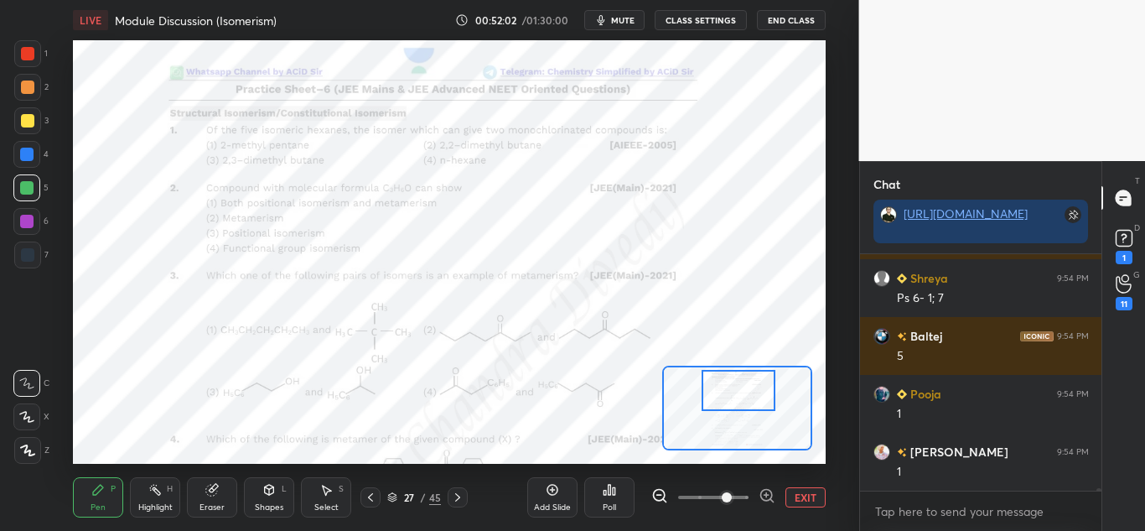
scroll to position [23901, 0]
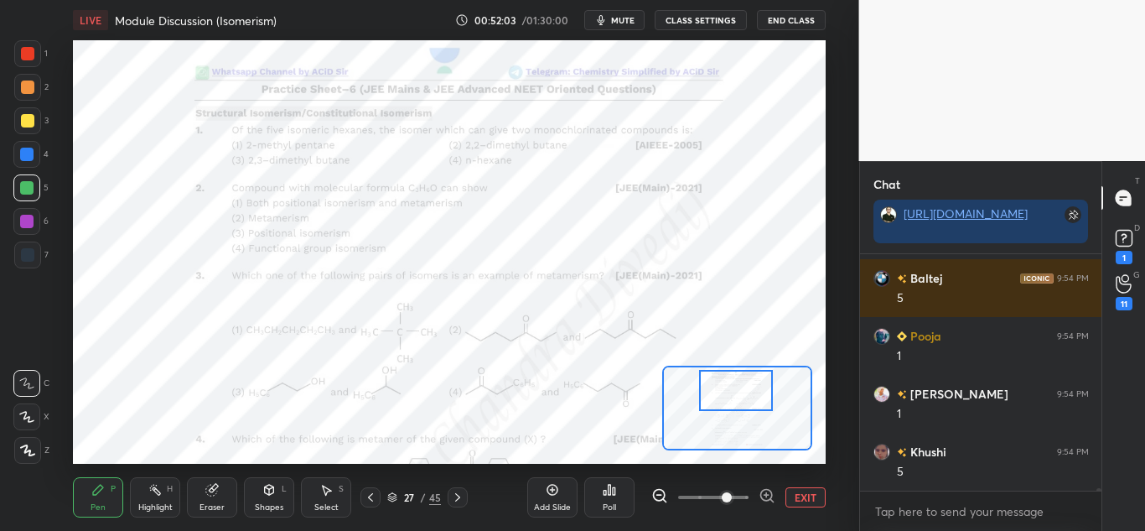
drag, startPoint x: 736, startPoint y: 420, endPoint x: 735, endPoint y: 402, distance: 17.6
click at [735, 402] on div at bounding box center [736, 390] width 74 height 41
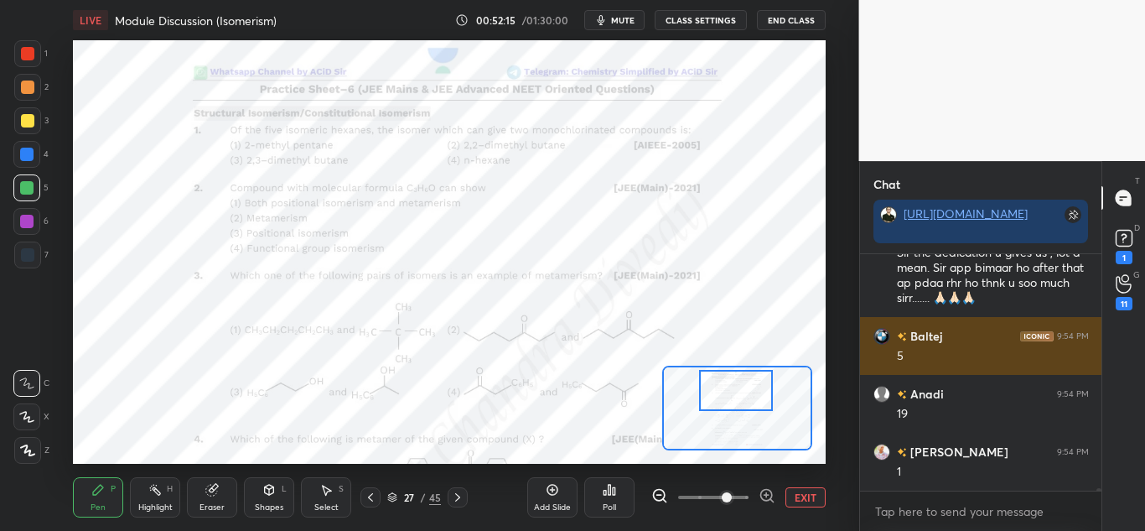
scroll to position [24325, 0]
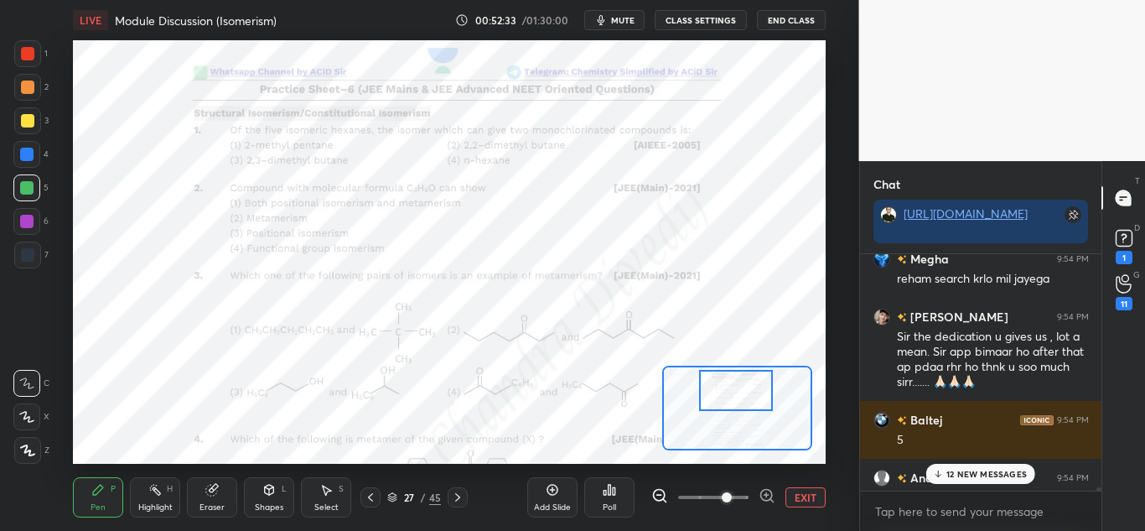
click at [964, 467] on div "12 NEW MESSAGES" at bounding box center [981, 474] width 110 height 20
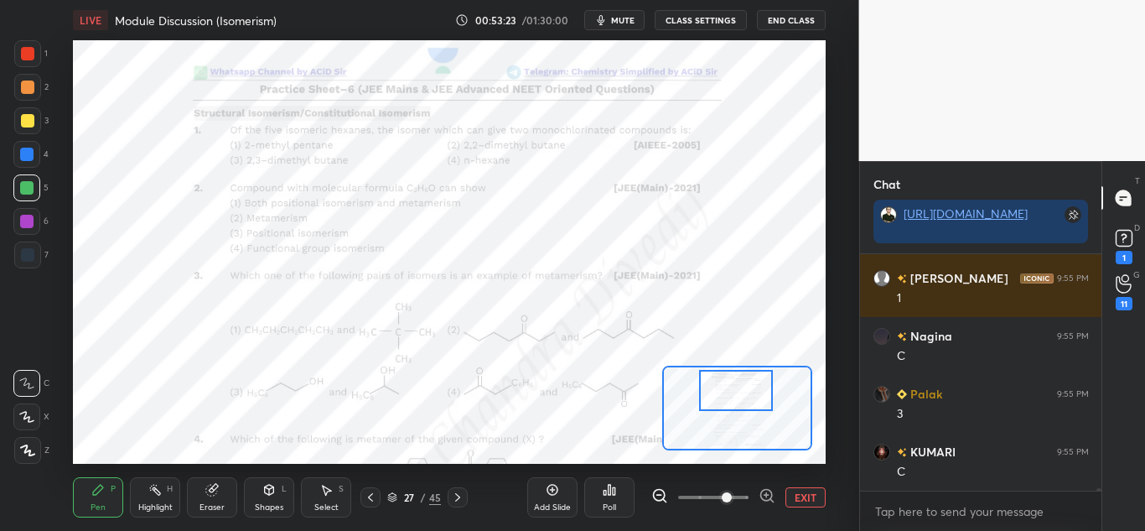
scroll to position [25156, 0]
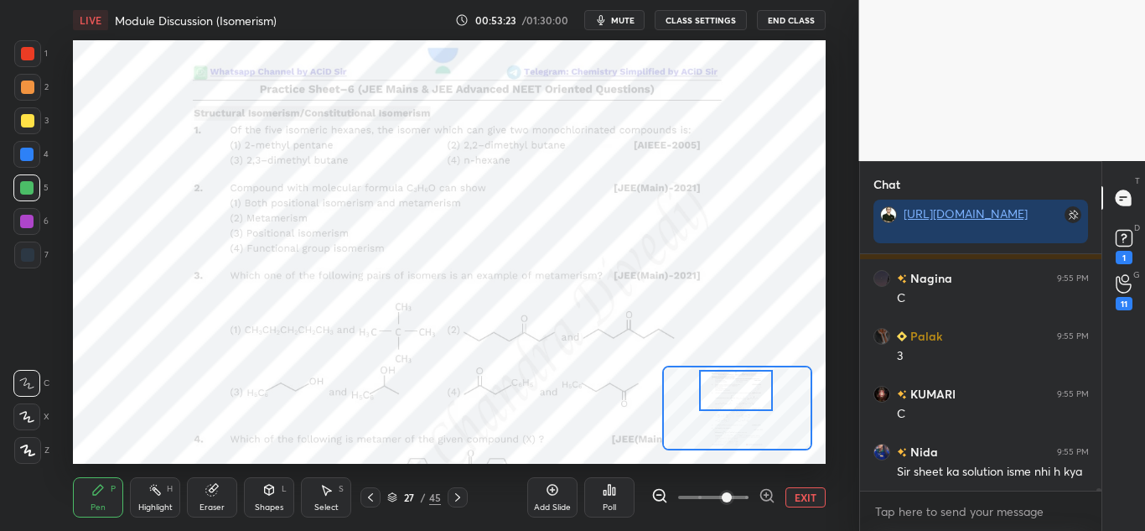
click at [32, 53] on div at bounding box center [27, 53] width 13 height 13
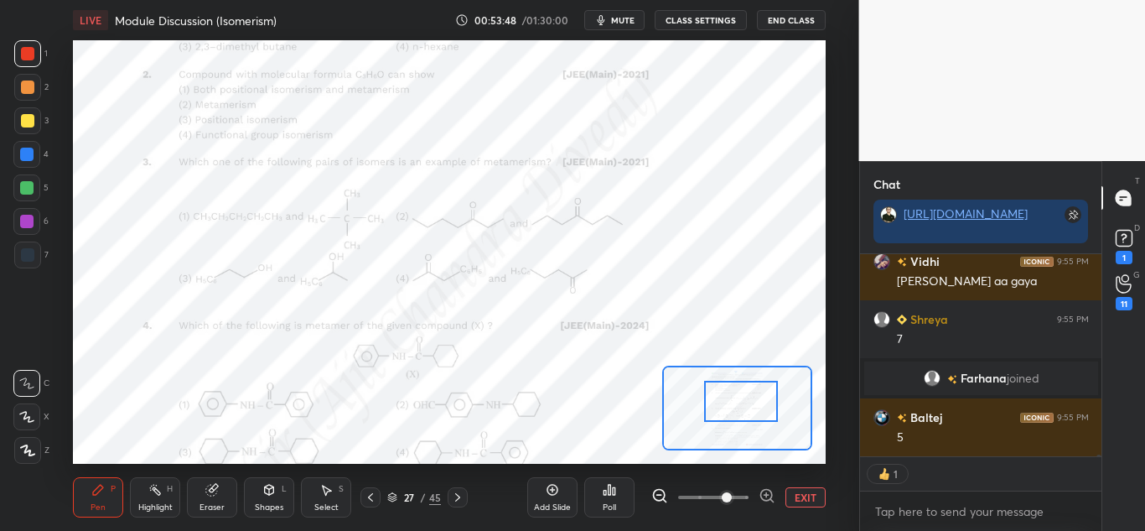
scroll to position [25321, 0]
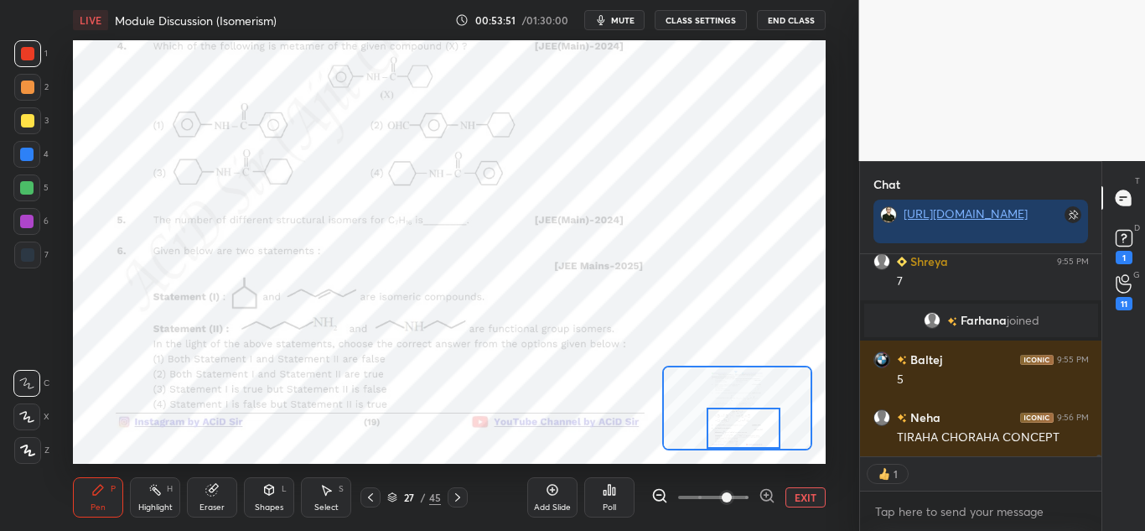
drag, startPoint x: 741, startPoint y: 391, endPoint x: 749, endPoint y: 438, distance: 47.5
click at [749, 438] on div at bounding box center [744, 427] width 74 height 41
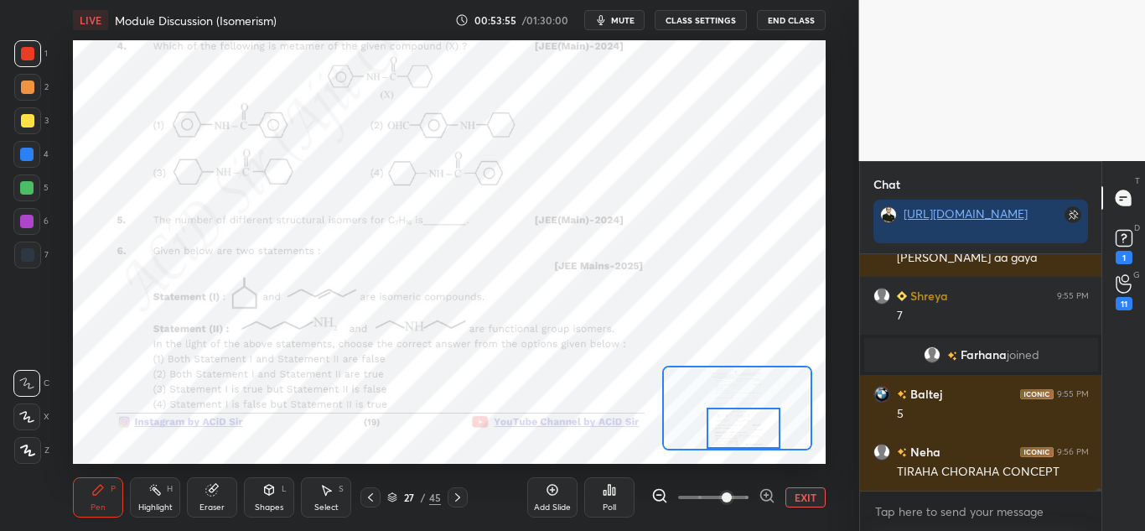
scroll to position [25375, 0]
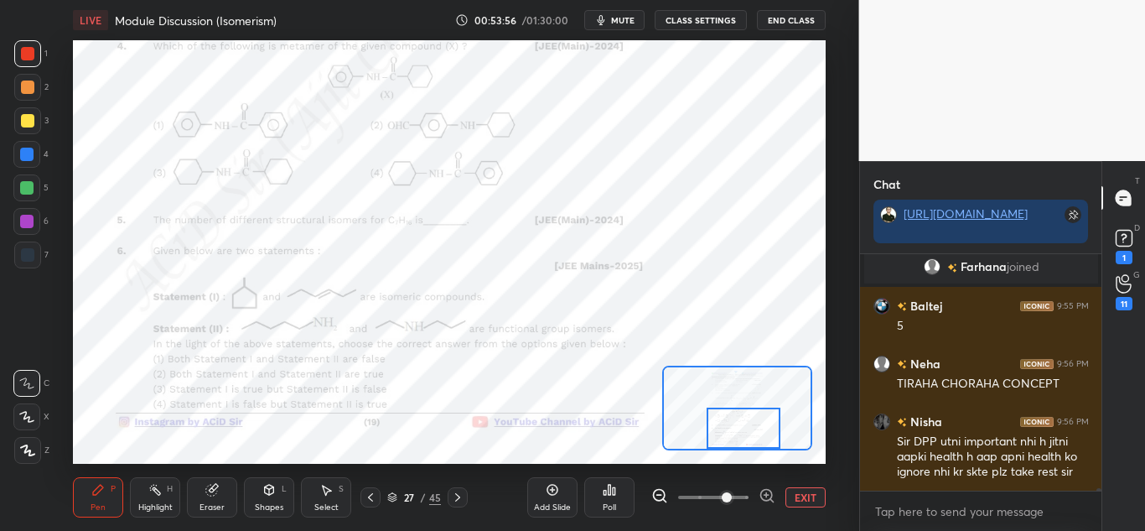
click at [458, 500] on icon at bounding box center [457, 496] width 13 height 13
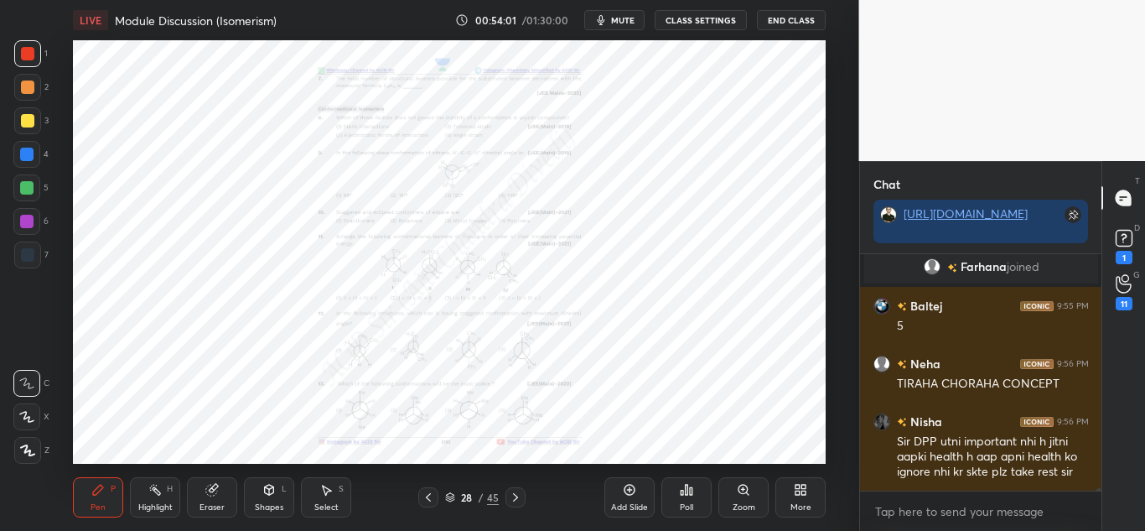
click at [747, 504] on div "Zoom" at bounding box center [744, 507] width 23 height 8
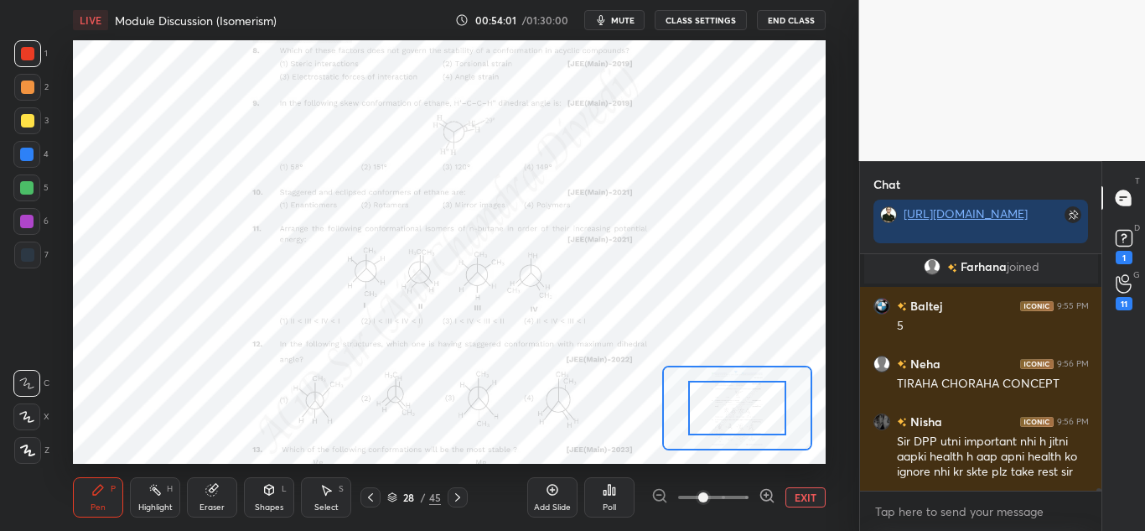
click at [766, 487] on icon at bounding box center [767, 495] width 17 height 17
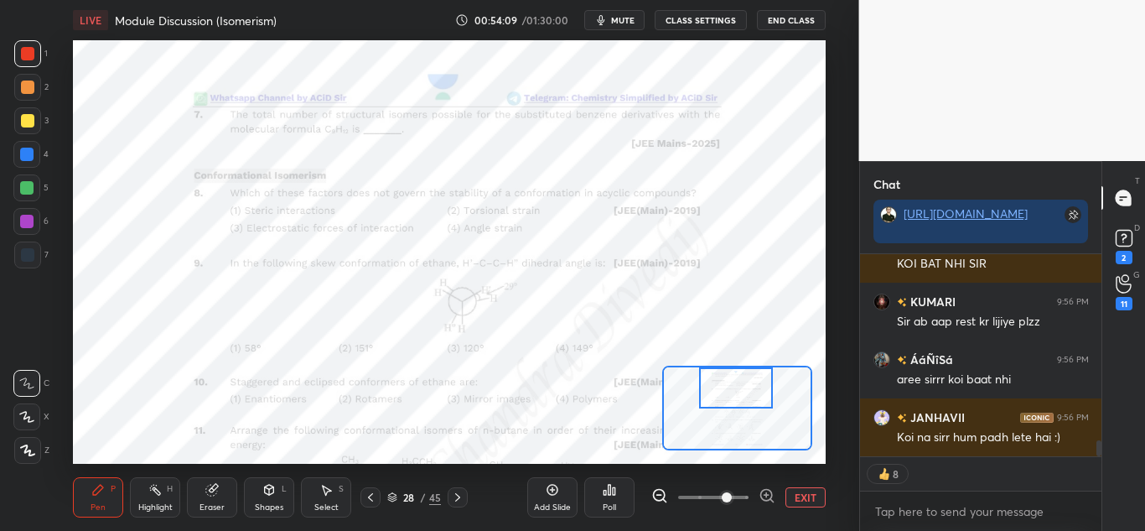
scroll to position [2419, 0]
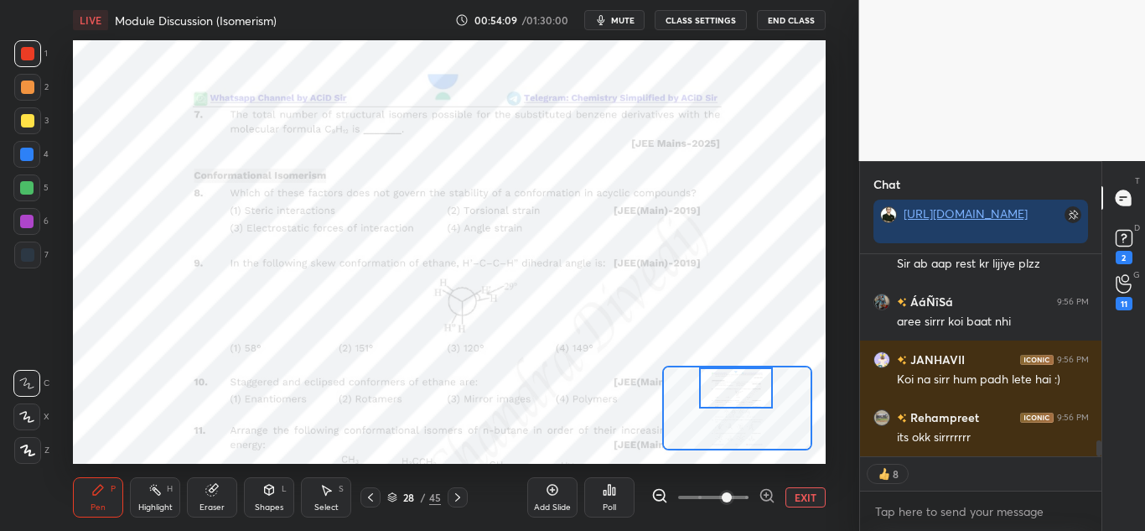
drag, startPoint x: 721, startPoint y: 404, endPoint x: 720, endPoint y: 378, distance: 26.0
click at [720, 378] on div at bounding box center [736, 387] width 74 height 41
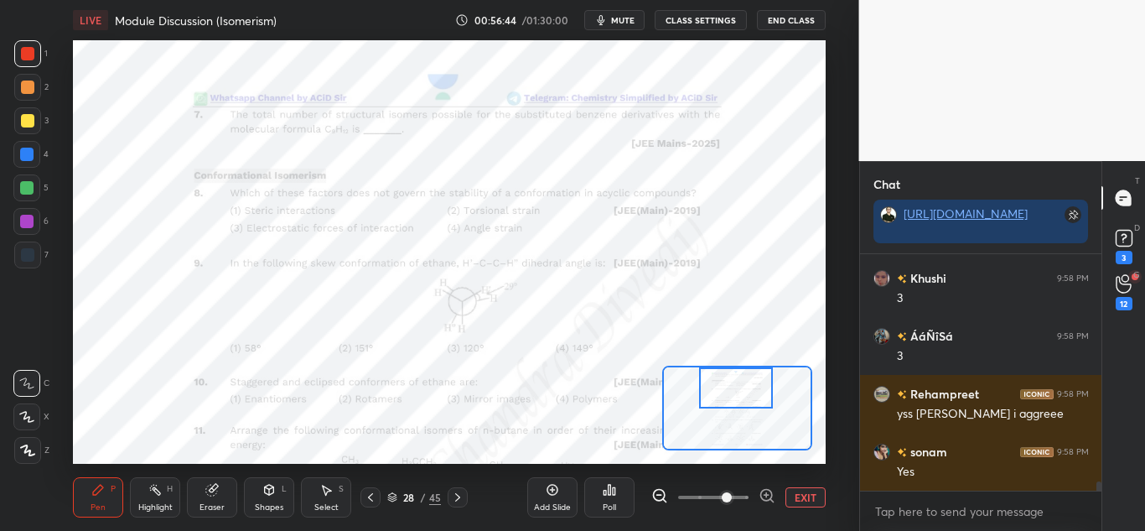
scroll to position [5734, 0]
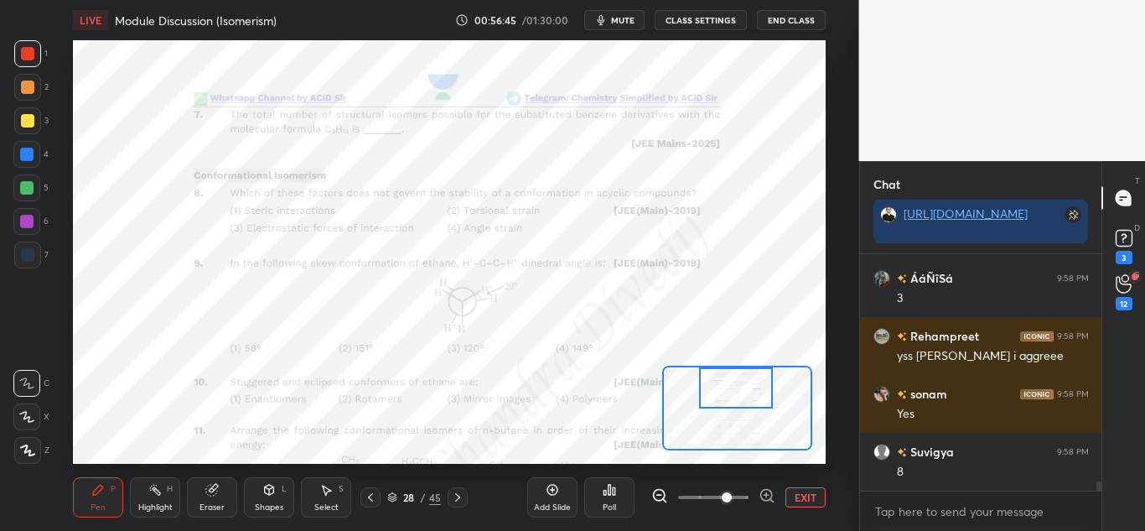
click at [27, 193] on div at bounding box center [26, 187] width 13 height 13
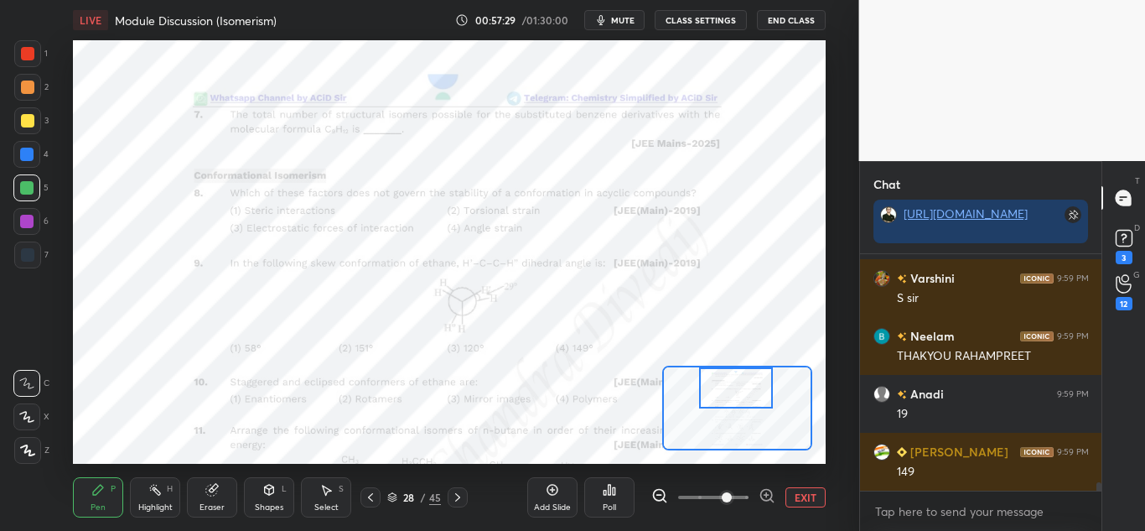
scroll to position [6800, 0]
click at [24, 56] on div at bounding box center [27, 53] width 13 height 13
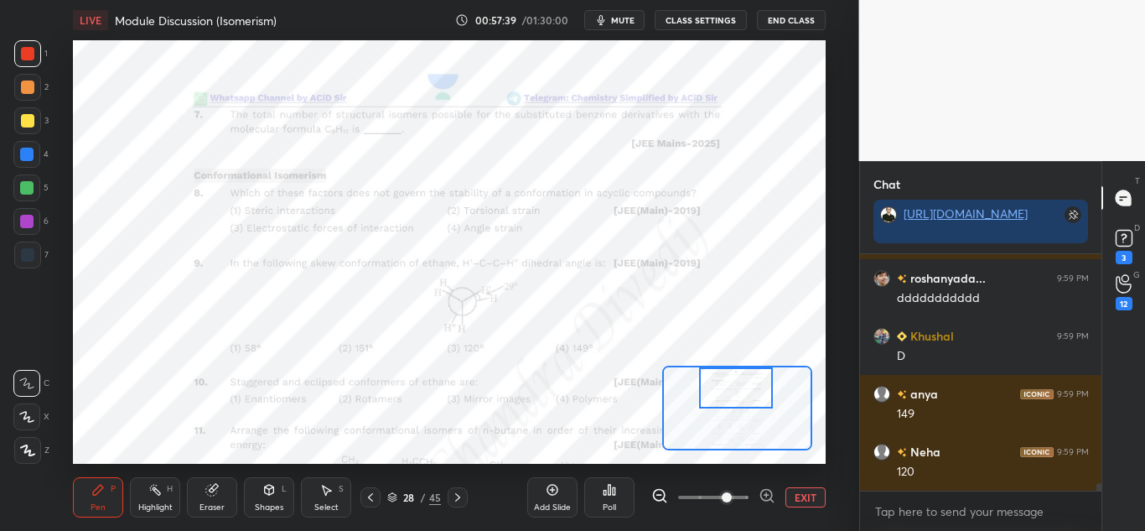
click at [32, 148] on div at bounding box center [26, 154] width 13 height 13
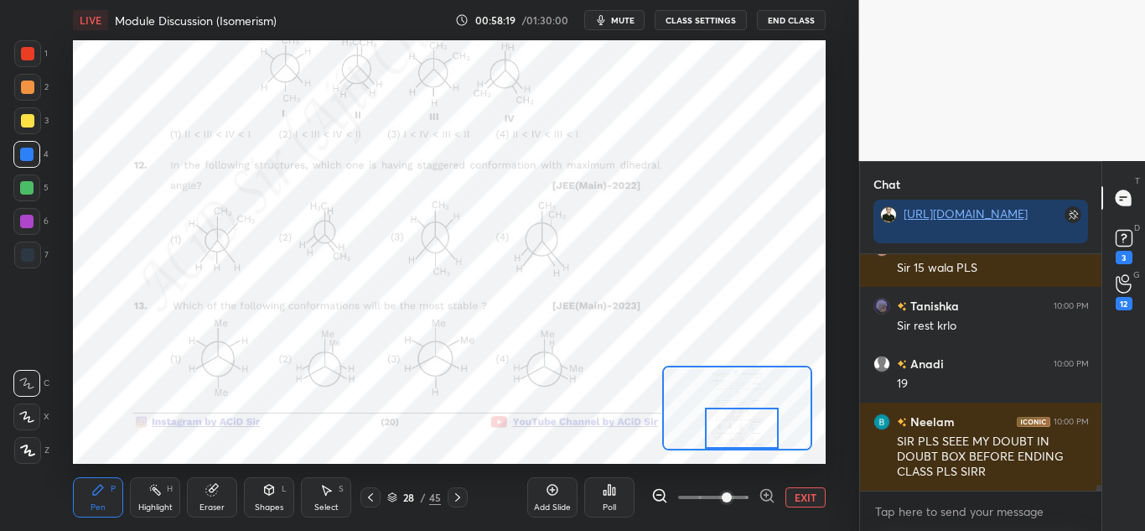
drag, startPoint x: 750, startPoint y: 393, endPoint x: 749, endPoint y: 462, distance: 68.7
click at [757, 448] on div at bounding box center [737, 407] width 151 height 85
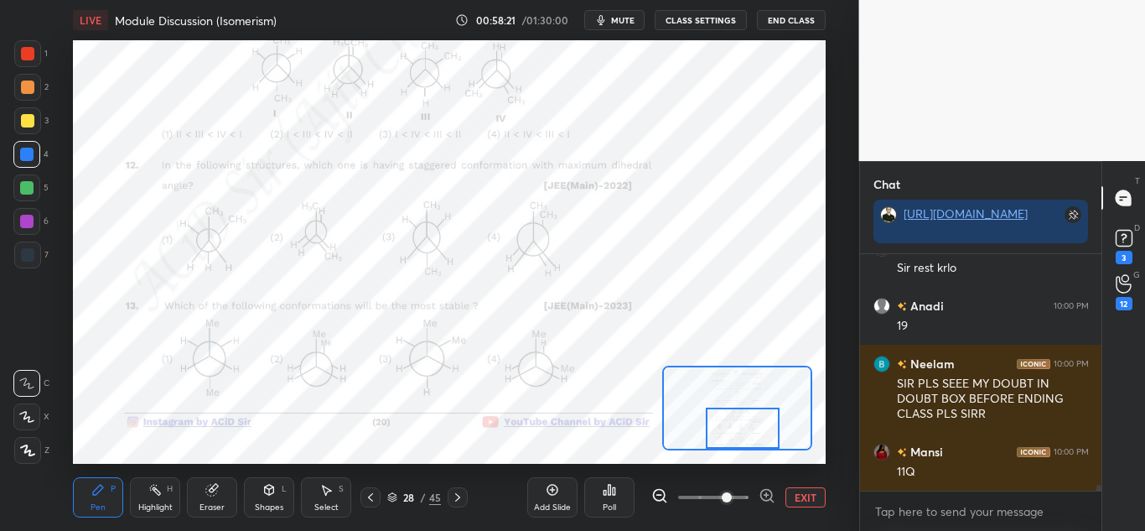
click at [462, 498] on icon at bounding box center [457, 496] width 13 height 13
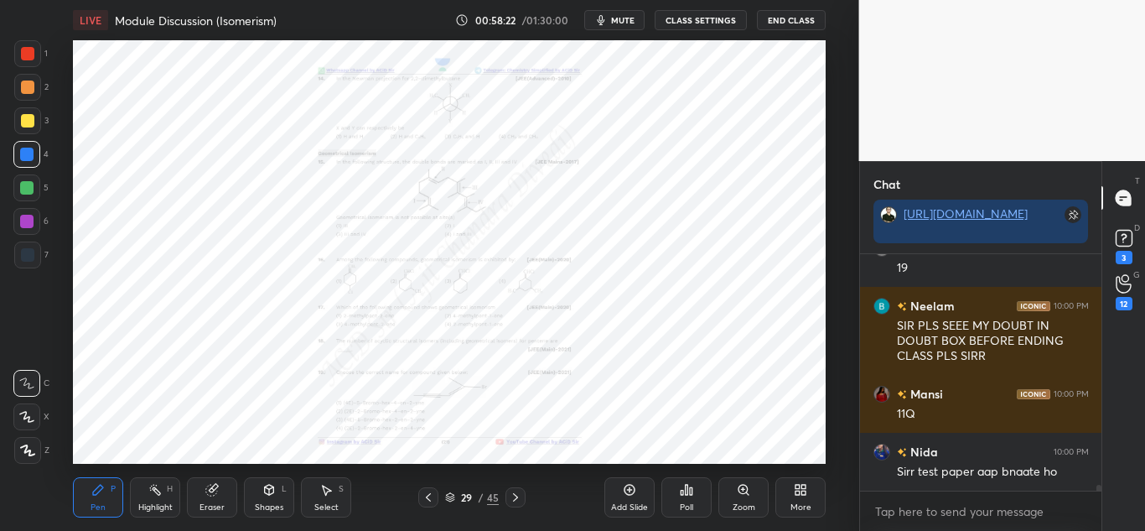
click at [738, 503] on div "Zoom" at bounding box center [744, 507] width 23 height 8
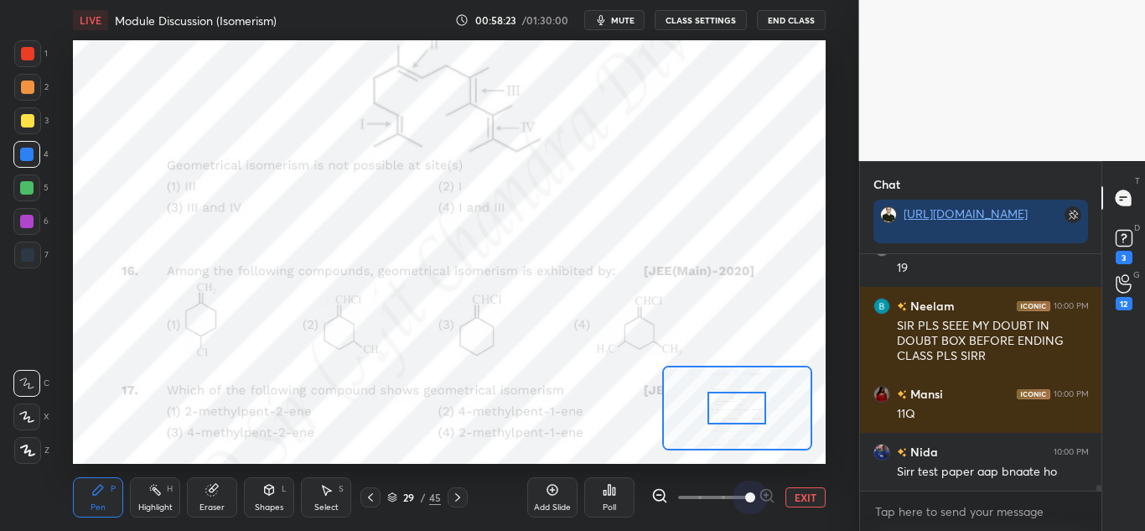
click at [740, 503] on span at bounding box center [713, 496] width 70 height 25
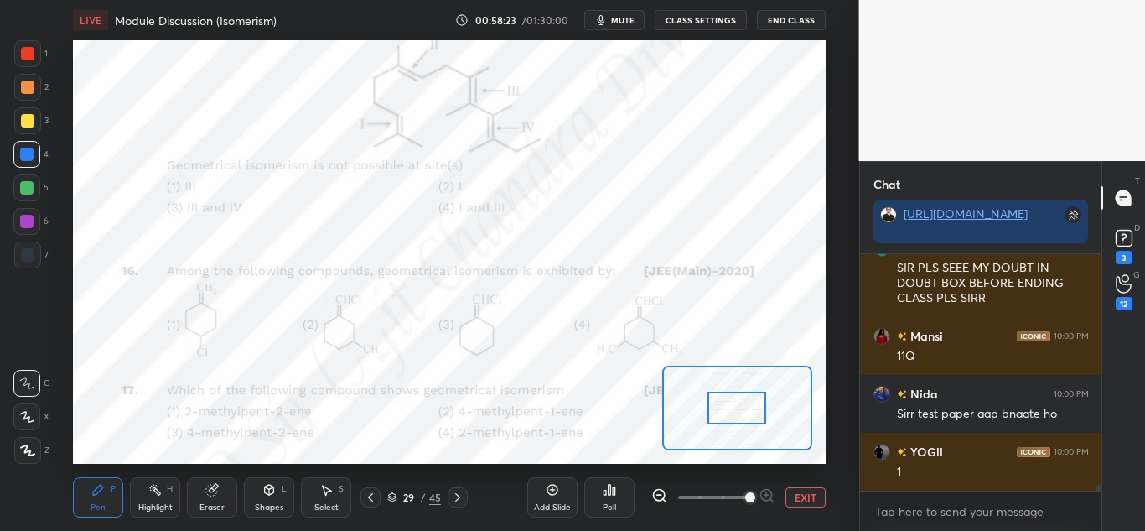
click at [755, 502] on span at bounding box center [750, 497] width 10 height 10
click at [755, 496] on span at bounding box center [750, 497] width 10 height 10
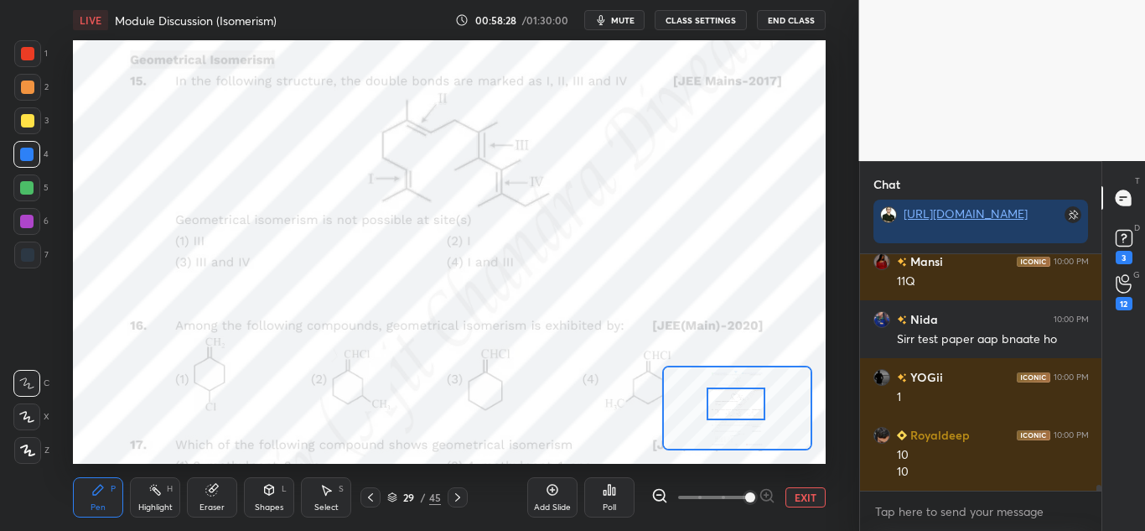
click at [736, 402] on div at bounding box center [736, 403] width 59 height 33
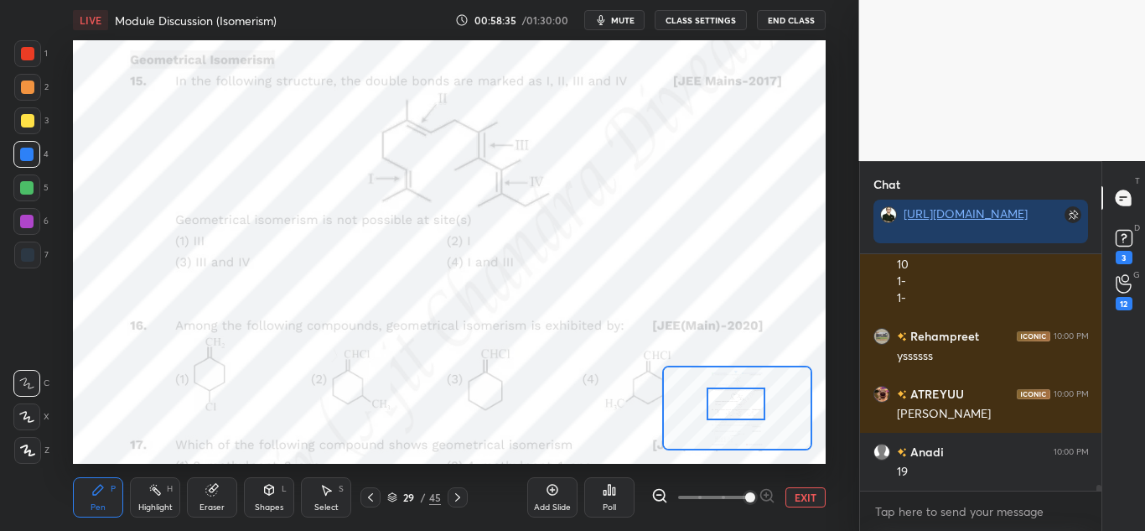
click at [34, 50] on div at bounding box center [27, 53] width 13 height 13
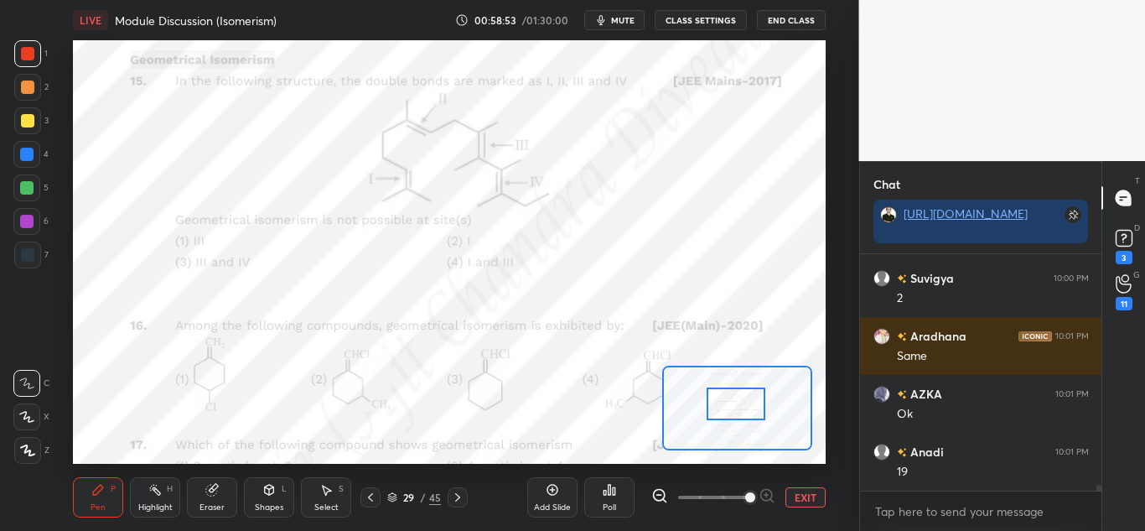
scroll to position [9449, 0]
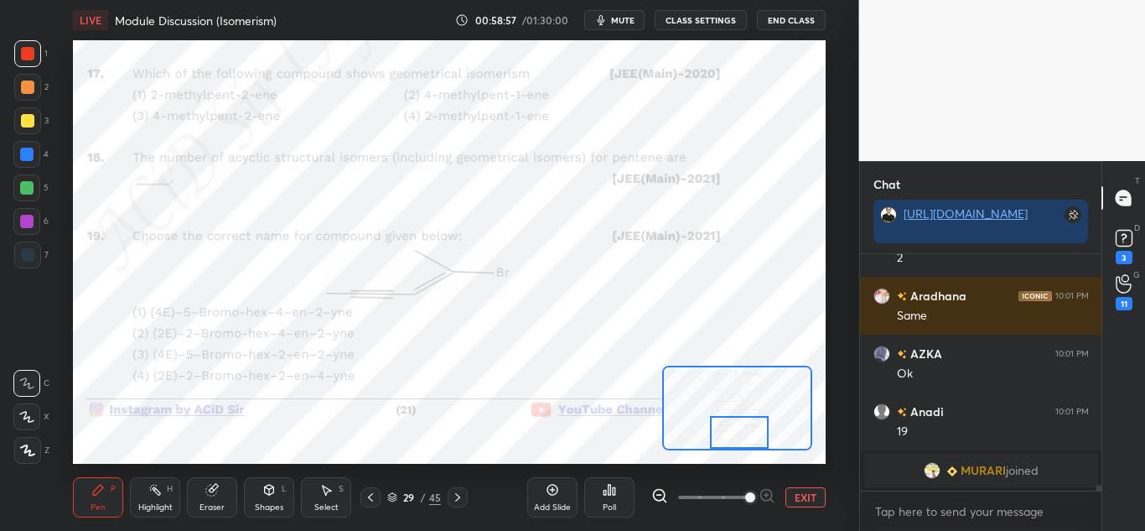
drag, startPoint x: 735, startPoint y: 406, endPoint x: 748, endPoint y: 455, distance: 51.0
click at [741, 434] on div at bounding box center [739, 432] width 59 height 33
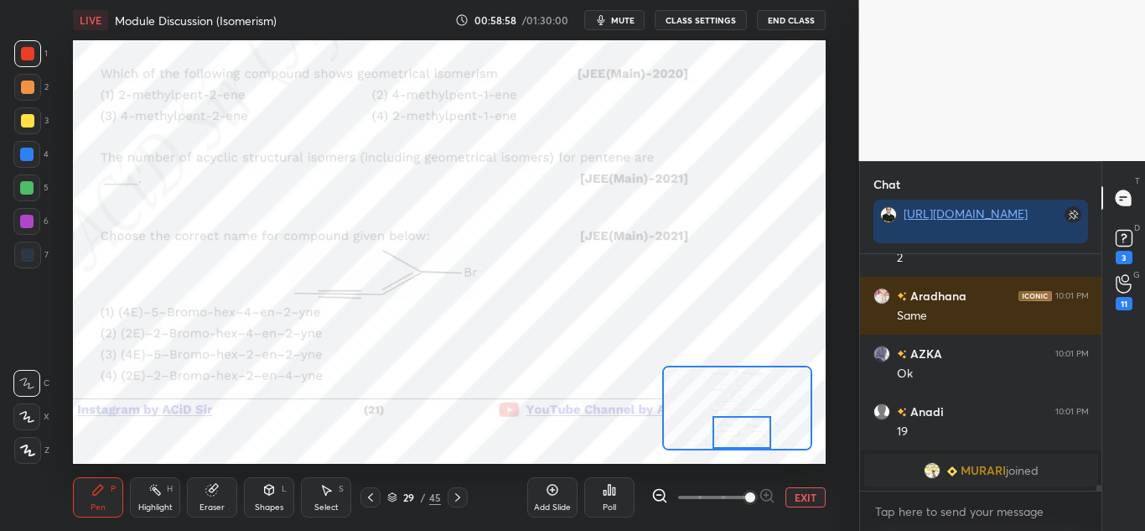
scroll to position [9469, 0]
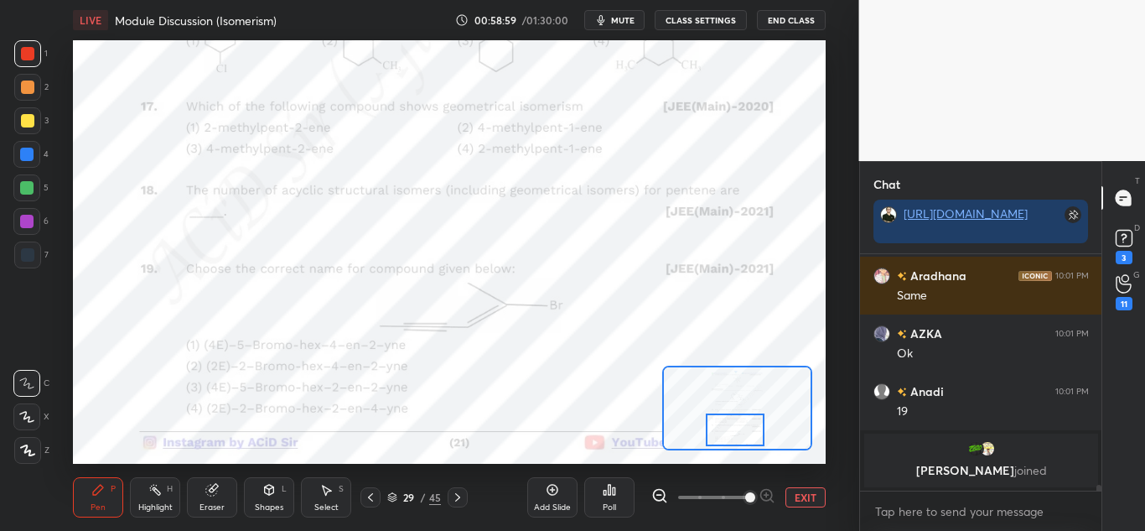
drag, startPoint x: 737, startPoint y: 435, endPoint x: 728, endPoint y: 441, distance: 10.2
click at [731, 437] on div at bounding box center [735, 429] width 59 height 33
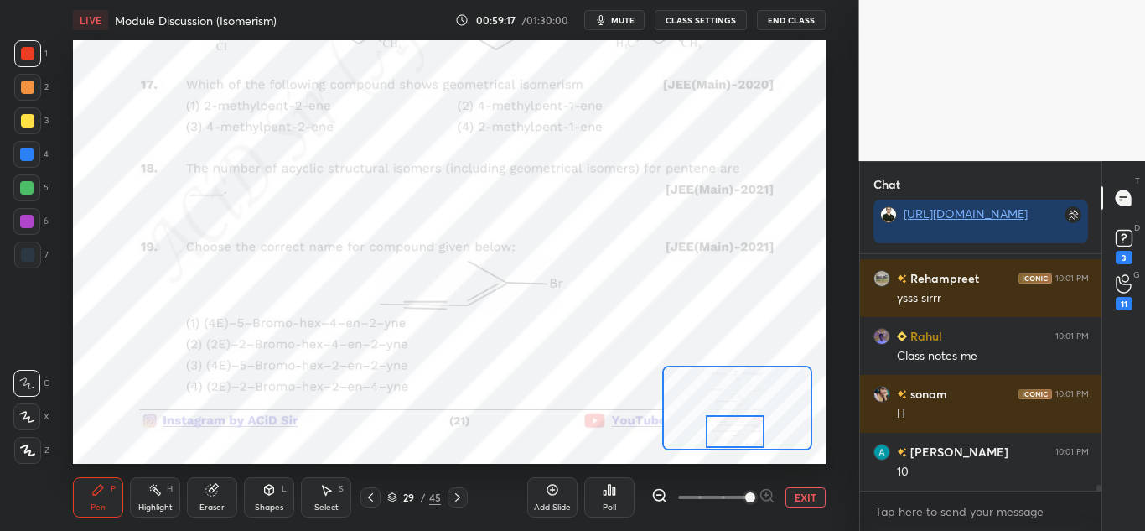
scroll to position [10008, 0]
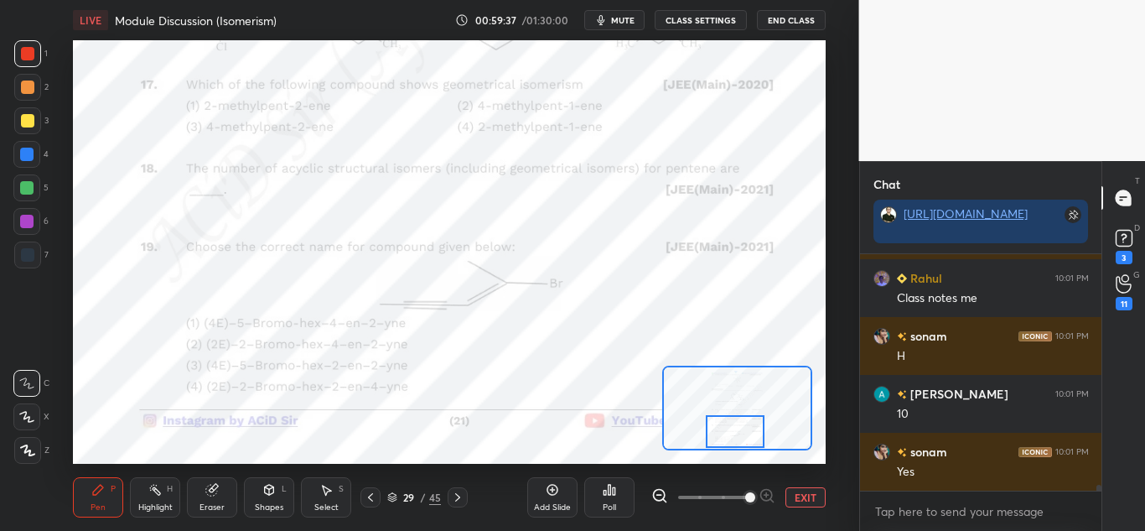
click at [18, 182] on div at bounding box center [26, 187] width 27 height 27
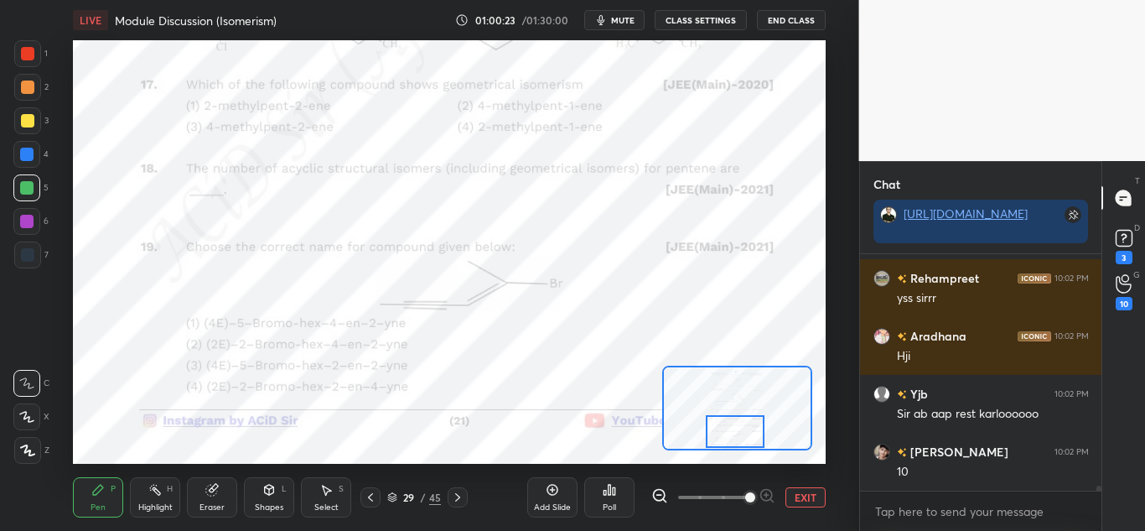
scroll to position [11646, 0]
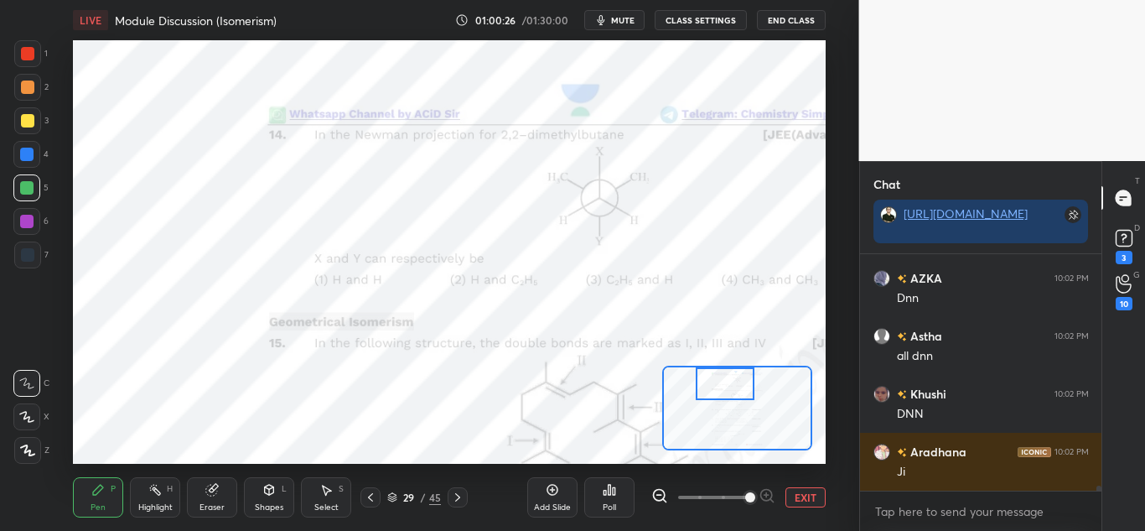
drag, startPoint x: 739, startPoint y: 431, endPoint x: 727, endPoint y: 371, distance: 60.8
click at [729, 375] on div at bounding box center [725, 383] width 59 height 33
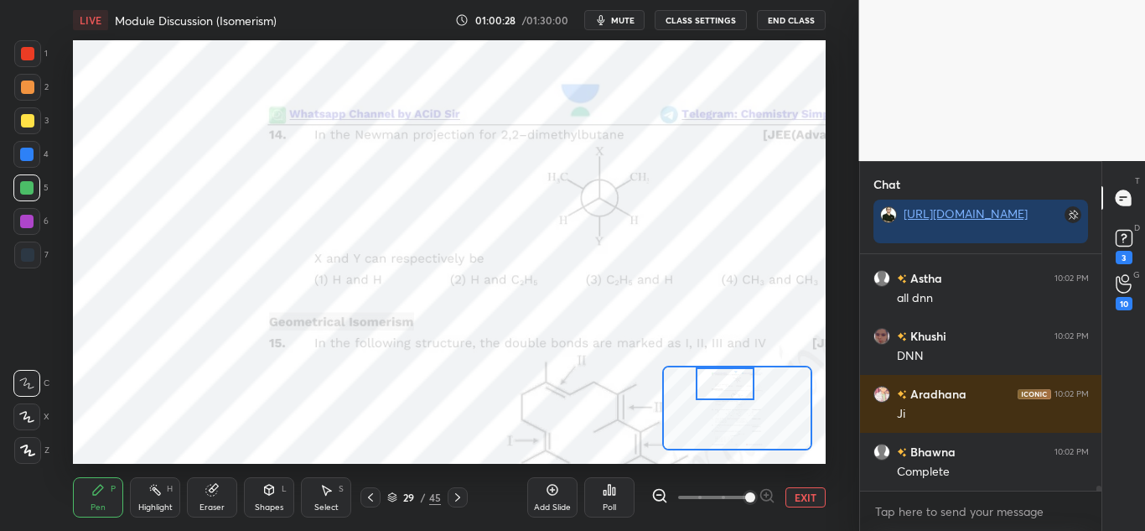
scroll to position [11762, 0]
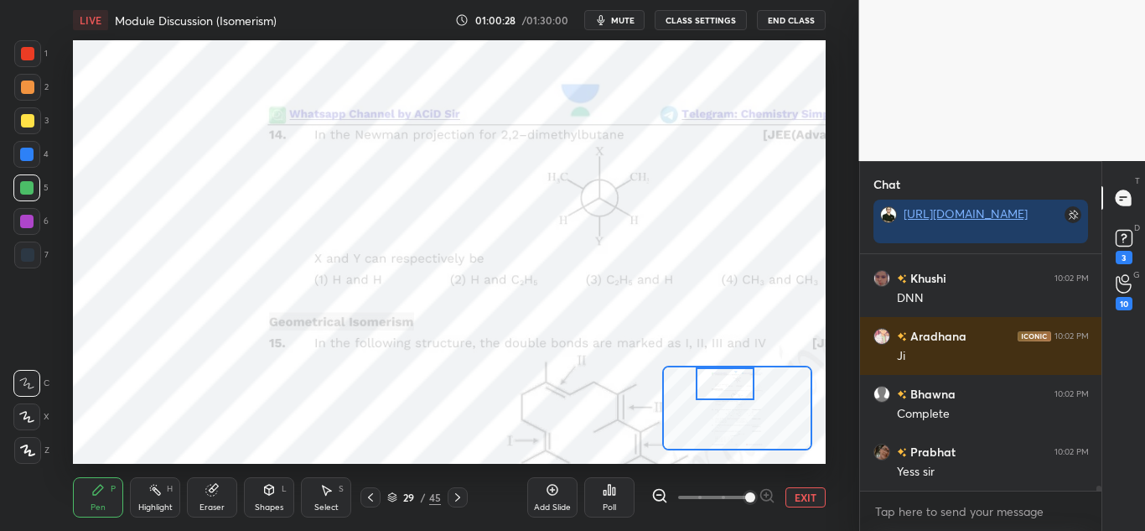
click at [365, 495] on icon at bounding box center [370, 496] width 13 height 13
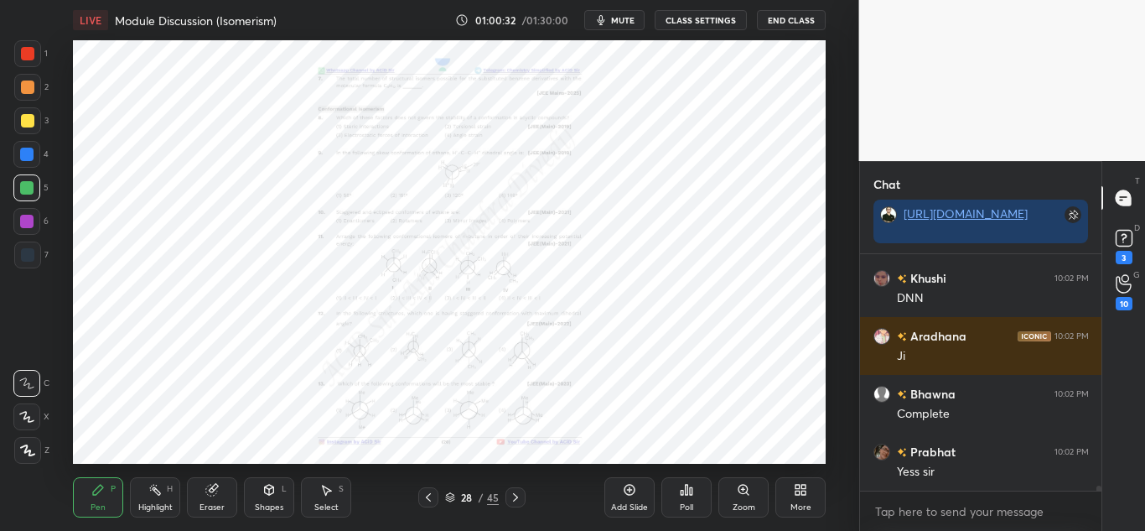
scroll to position [197, 236]
click at [736, 490] on div "Zoom" at bounding box center [743, 497] width 50 height 40
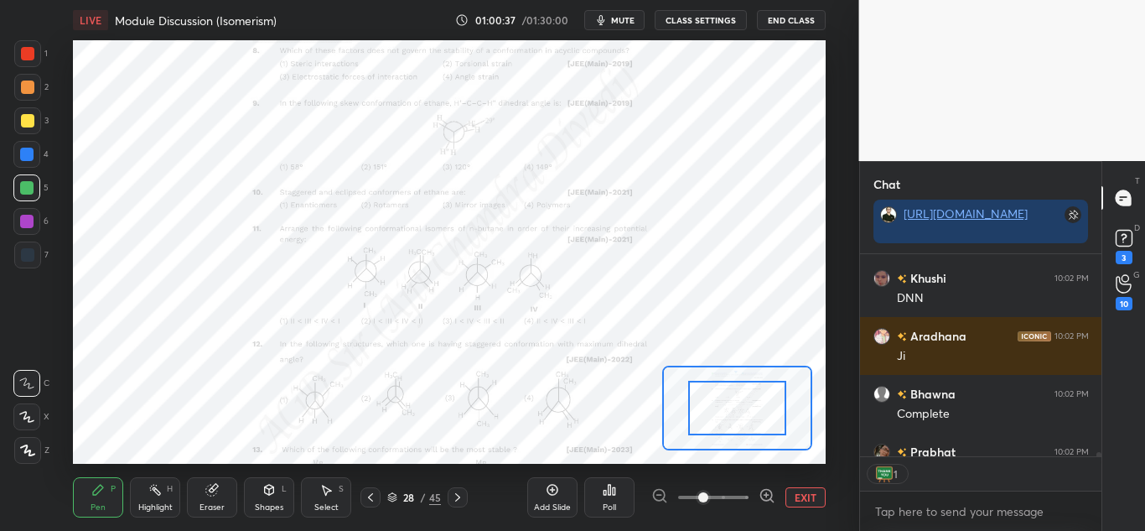
click at [763, 491] on icon at bounding box center [766, 495] width 11 height 11
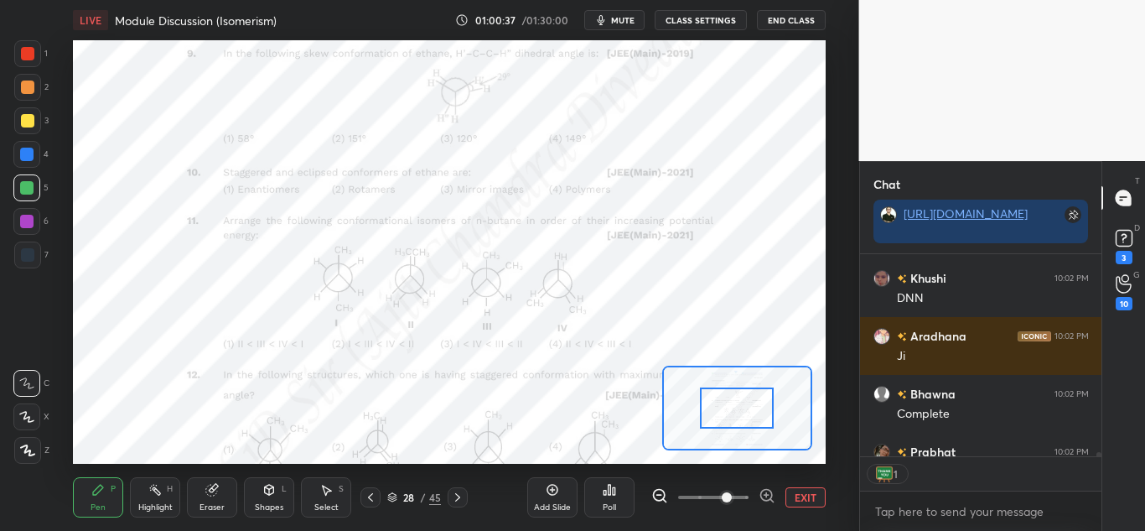
click at [763, 491] on icon at bounding box center [766, 495] width 11 height 11
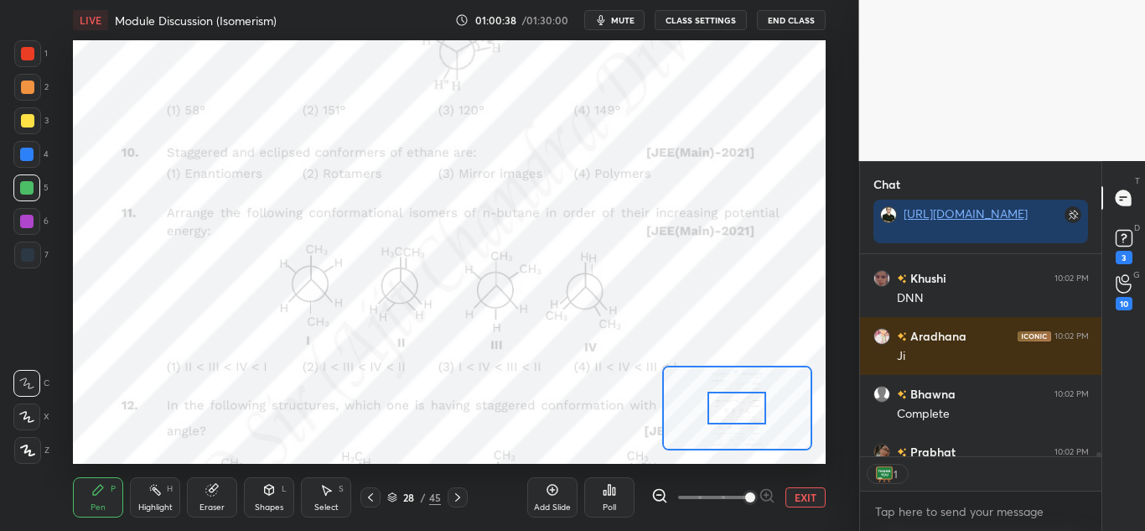
scroll to position [11854, 0]
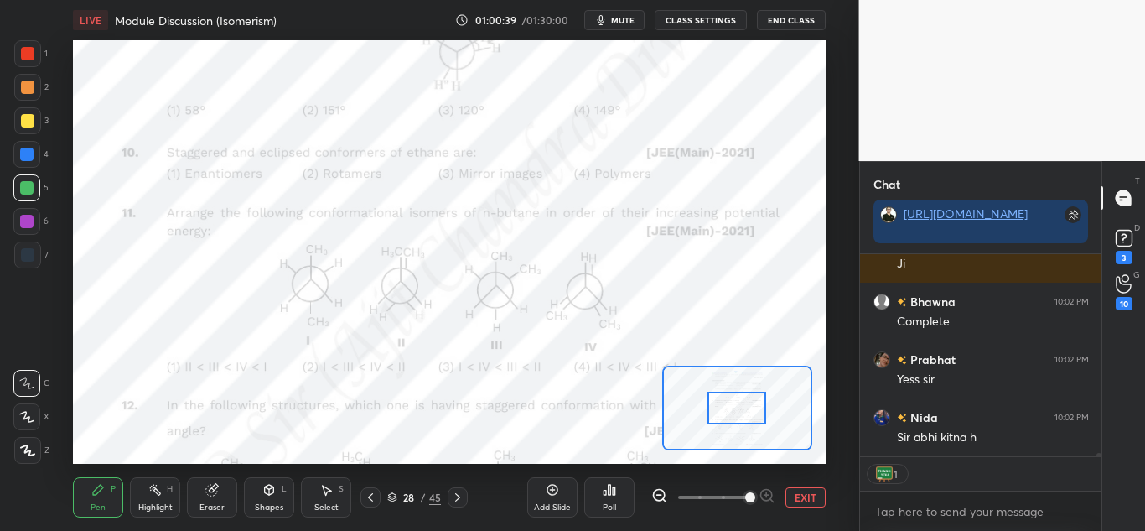
click at [728, 400] on div at bounding box center [736, 407] width 59 height 33
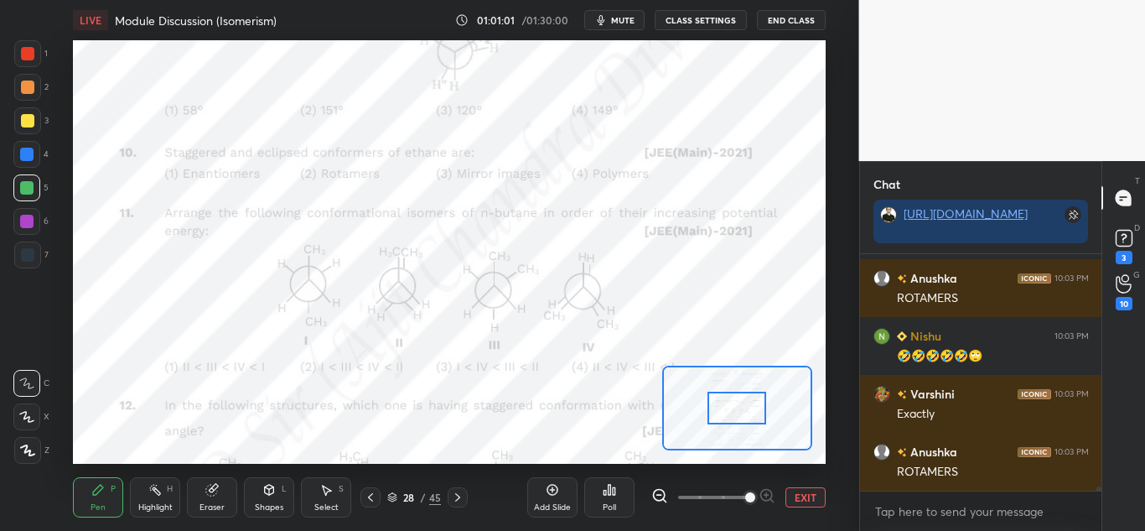
scroll to position [13092, 0]
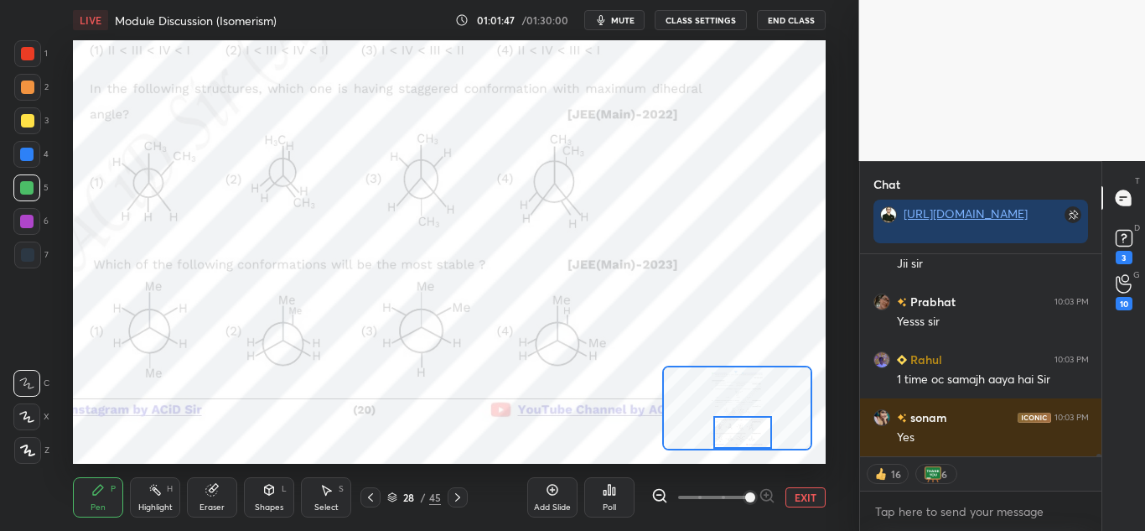
drag, startPoint x: 731, startPoint y: 412, endPoint x: 735, endPoint y: 484, distance: 72.2
click at [735, 484] on div "LIVE Module Discussion (Isomerism) 01:01:47 / 01:30:00 mute CLASS SETTINGS End …" at bounding box center [450, 265] width 792 height 531
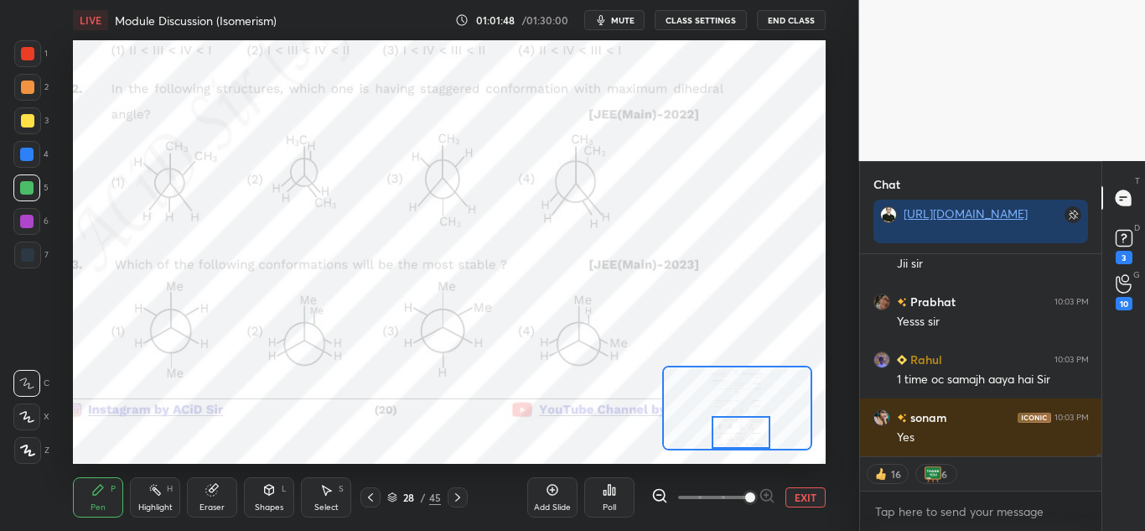
click at [453, 495] on icon at bounding box center [457, 496] width 13 height 13
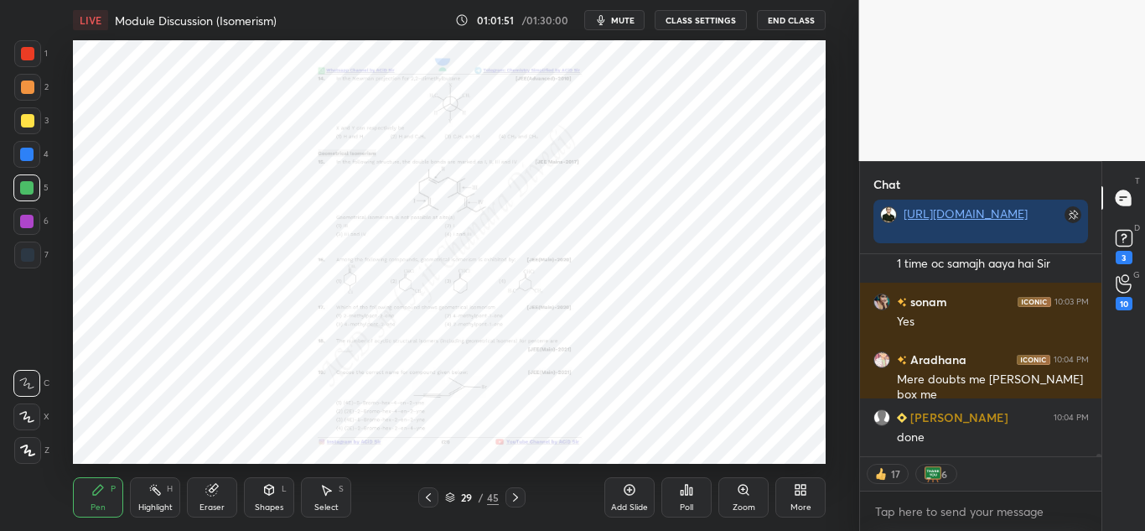
click at [751, 509] on div "Zoom" at bounding box center [744, 507] width 23 height 8
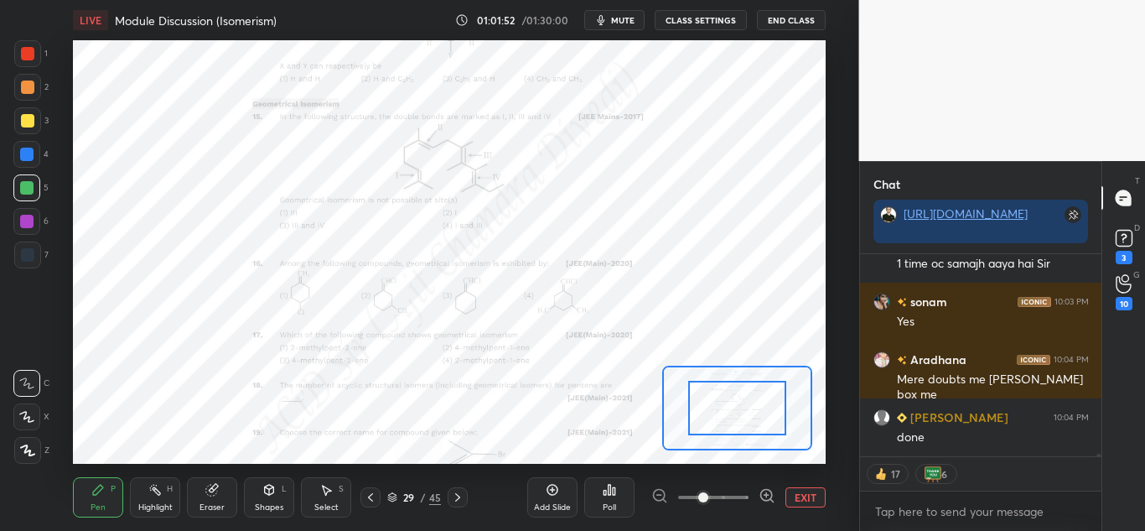
click at [758, 495] on div at bounding box center [713, 497] width 124 height 20
click at [763, 492] on icon at bounding box center [767, 495] width 17 height 17
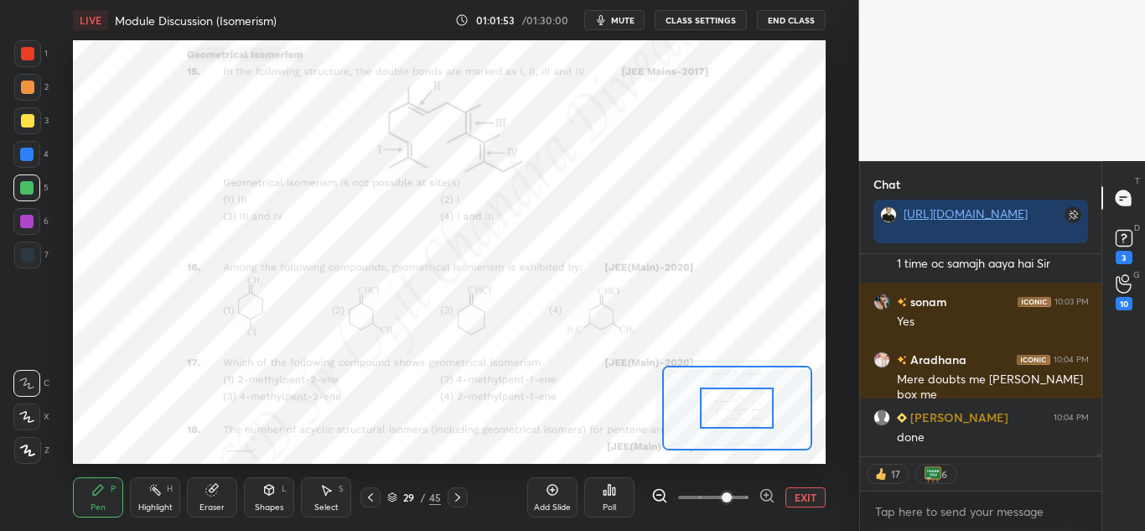
click at [763, 493] on icon at bounding box center [767, 495] width 17 height 17
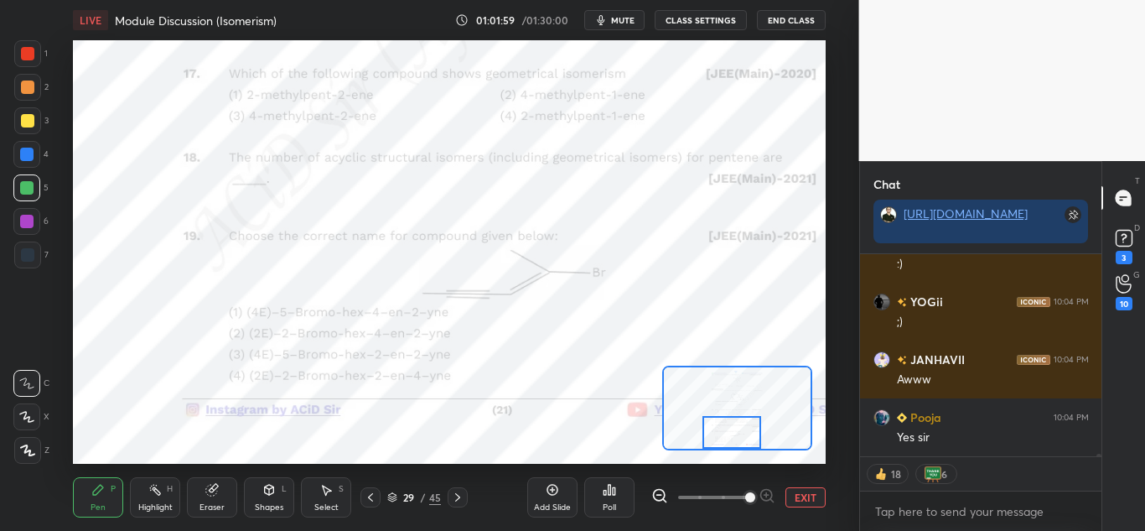
drag, startPoint x: 725, startPoint y: 413, endPoint x: 720, endPoint y: 440, distance: 27.3
click at [720, 440] on div at bounding box center [731, 432] width 59 height 33
click at [329, 492] on icon at bounding box center [325, 489] width 13 height 13
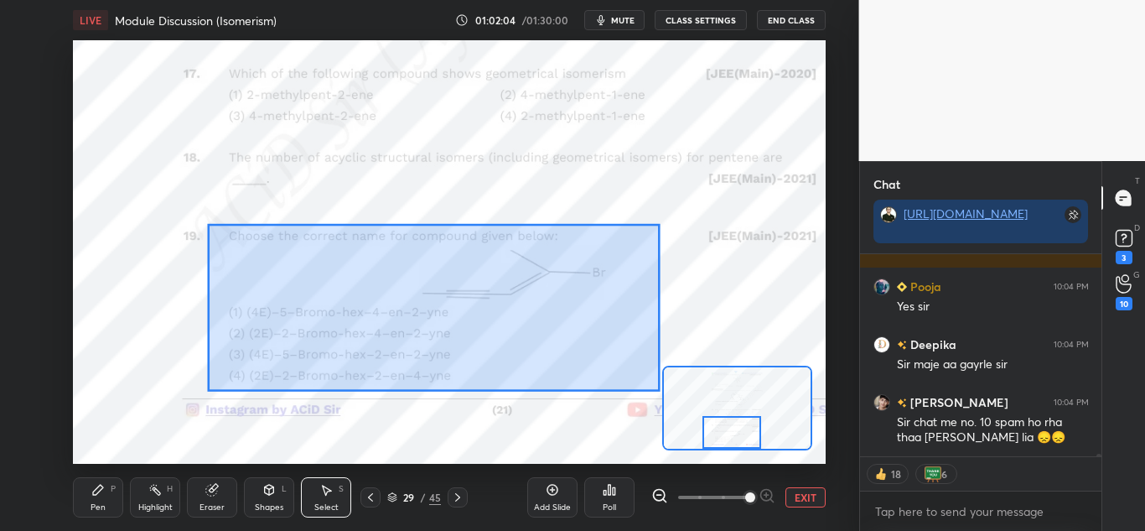
drag, startPoint x: 209, startPoint y: 223, endPoint x: 660, endPoint y: 391, distance: 481.1
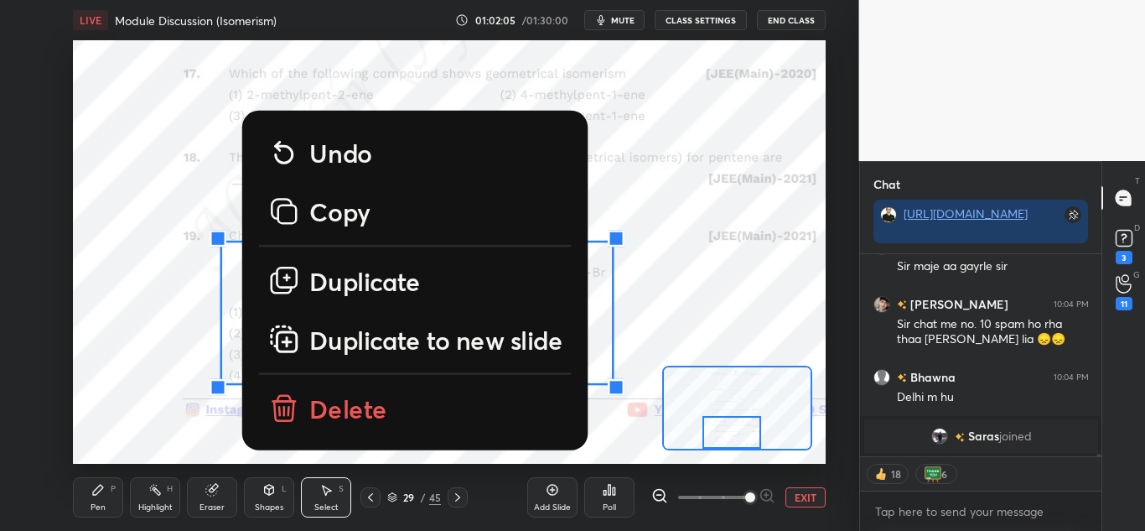
drag, startPoint x: 344, startPoint y: 396, endPoint x: 355, endPoint y: 397, distance: 10.1
click at [349, 396] on p "Delete" at bounding box center [348, 409] width 78 height 34
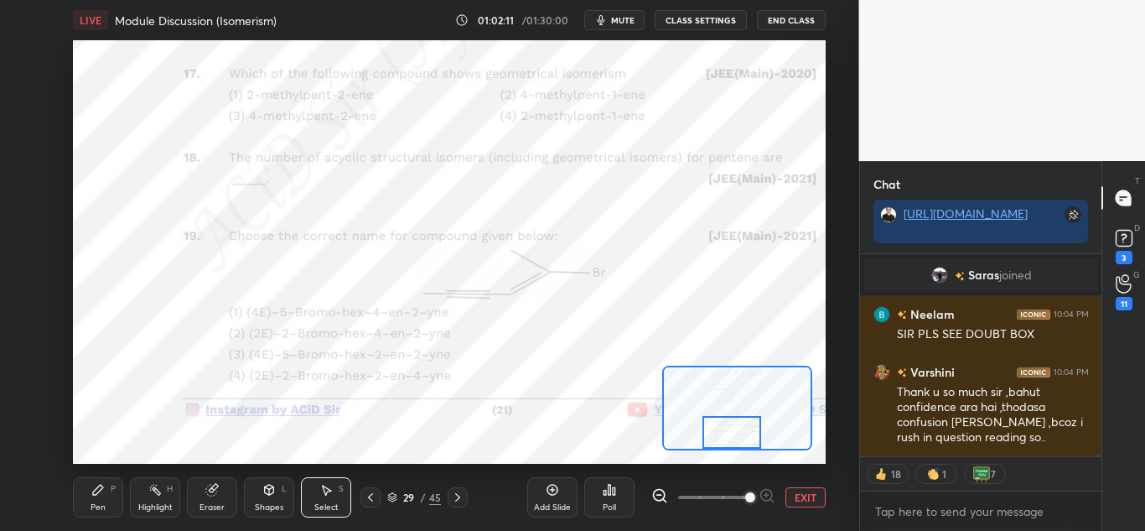
click at [97, 504] on div "Pen" at bounding box center [98, 507] width 15 height 8
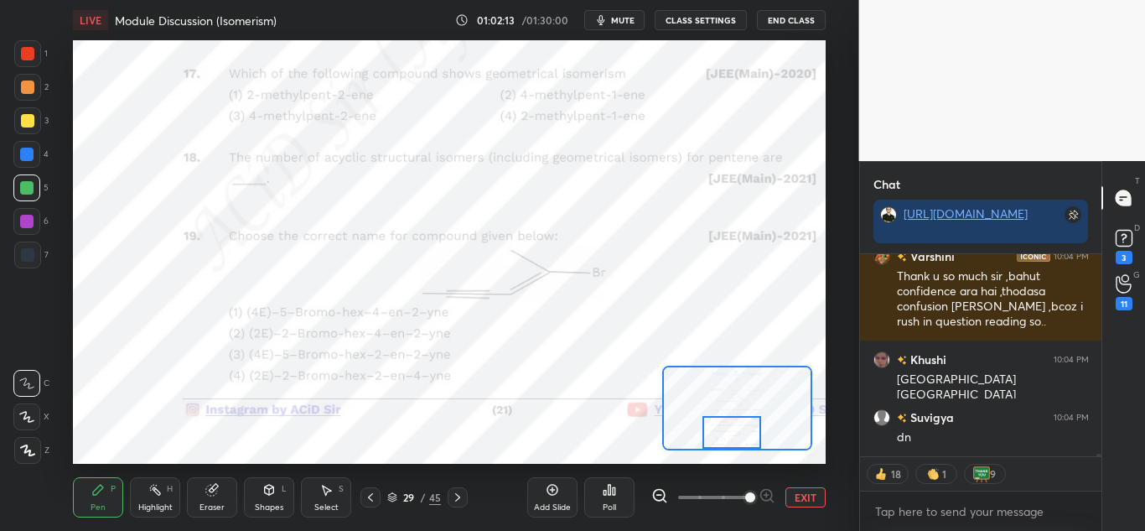
click at [27, 61] on div at bounding box center [27, 53] width 27 height 27
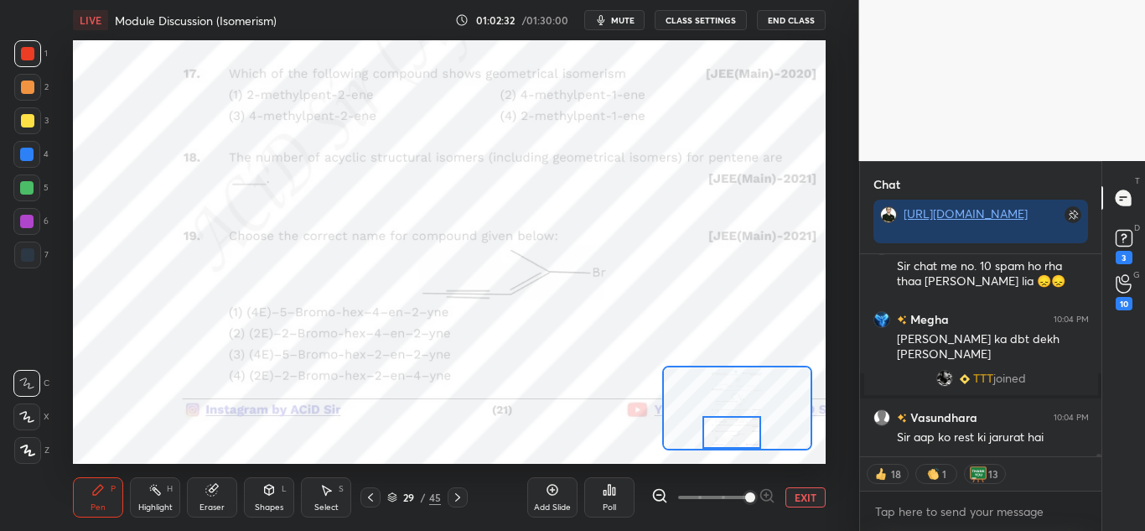
scroll to position [16210, 0]
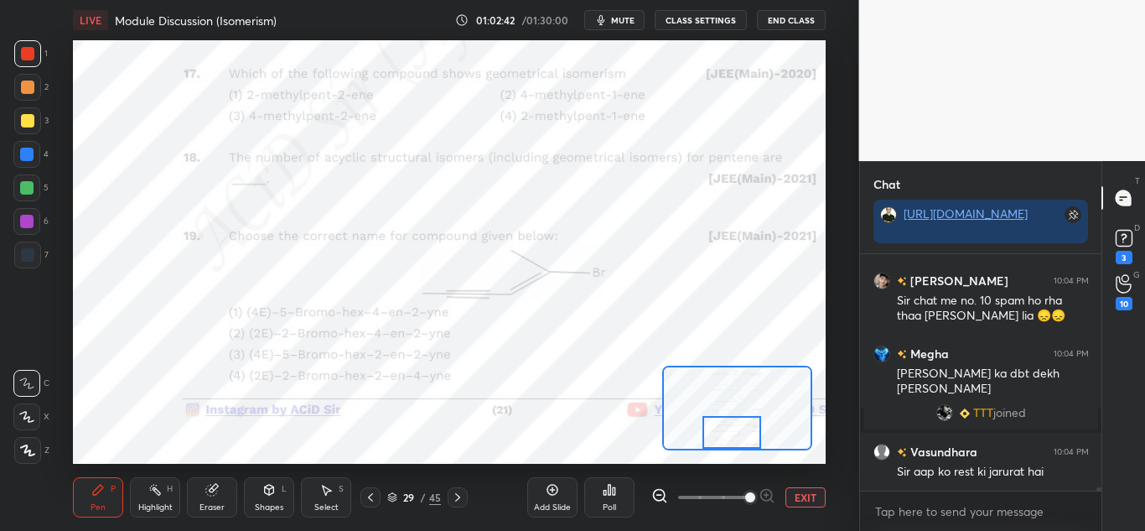
drag, startPoint x: 29, startPoint y: 190, endPoint x: 54, endPoint y: 192, distance: 25.2
click at [31, 190] on div at bounding box center [26, 187] width 13 height 13
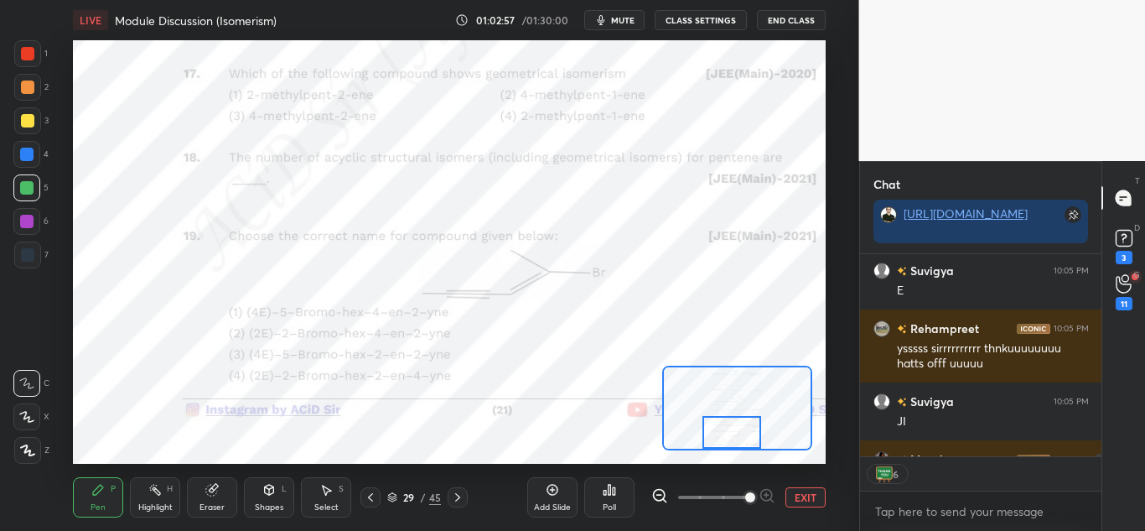
scroll to position [16487, 0]
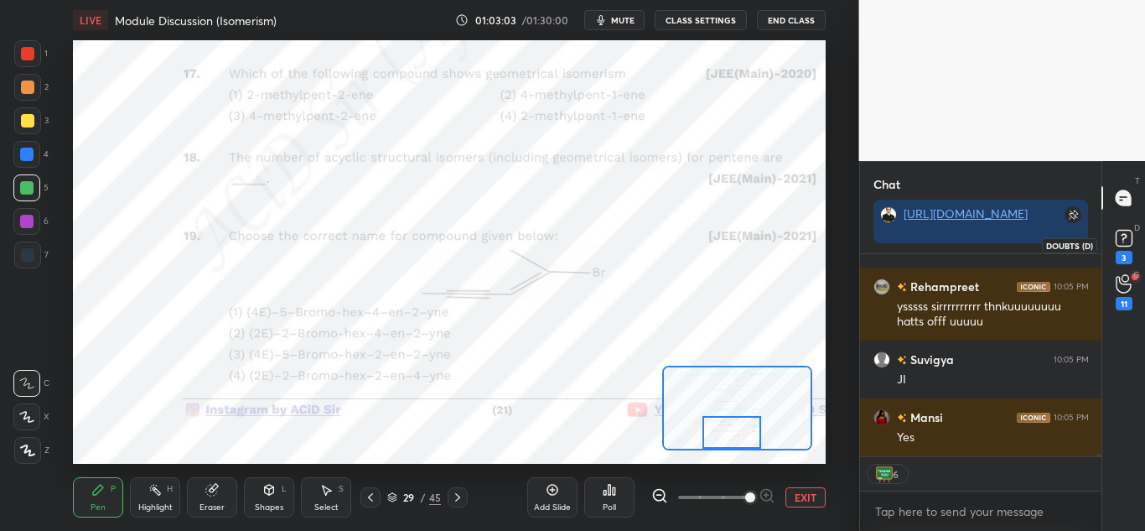
click at [1130, 232] on rect at bounding box center [1124, 239] width 16 height 16
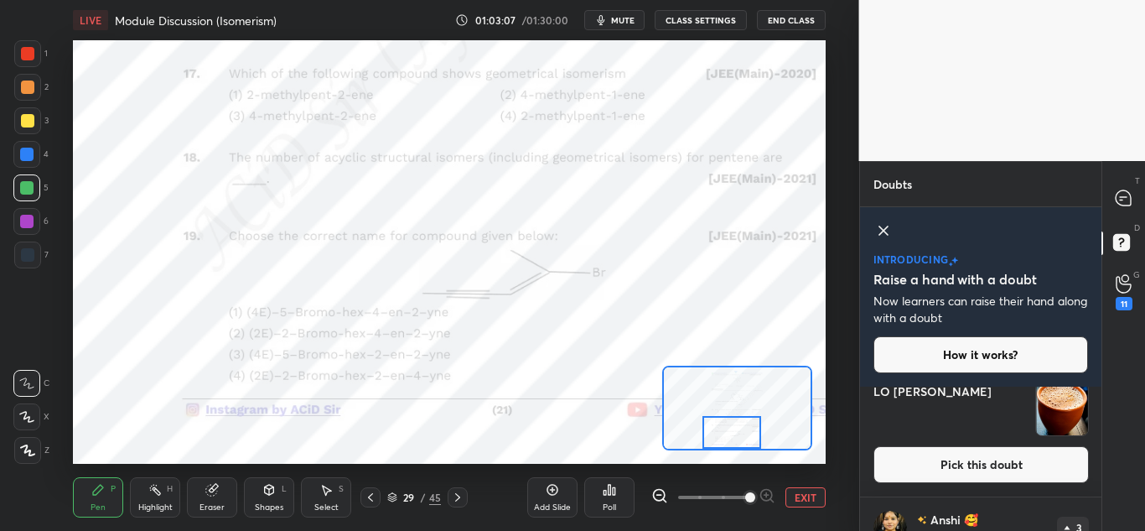
scroll to position [308, 0]
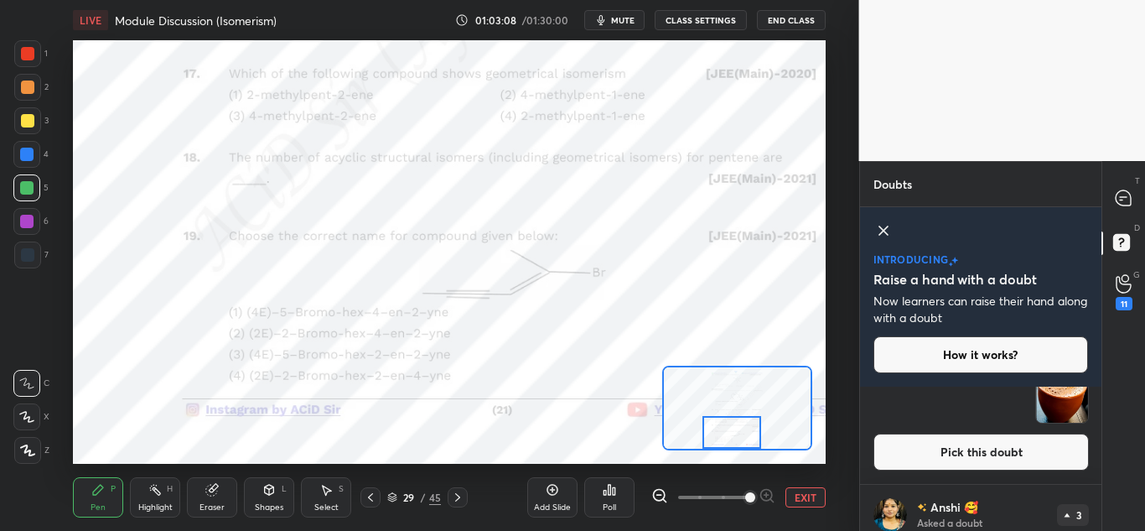
click at [960, 398] on h4 "LO [PERSON_NAME]" at bounding box center [950, 397] width 155 height 54
click at [1027, 448] on button "Pick this doubt" at bounding box center [980, 451] width 215 height 37
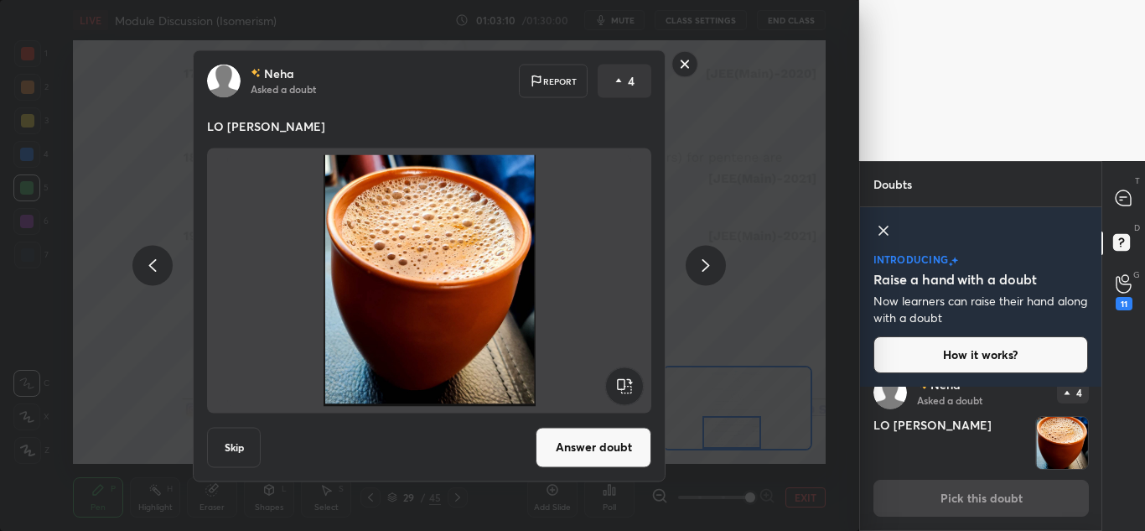
click at [601, 447] on button "Answer doubt" at bounding box center [594, 447] width 116 height 40
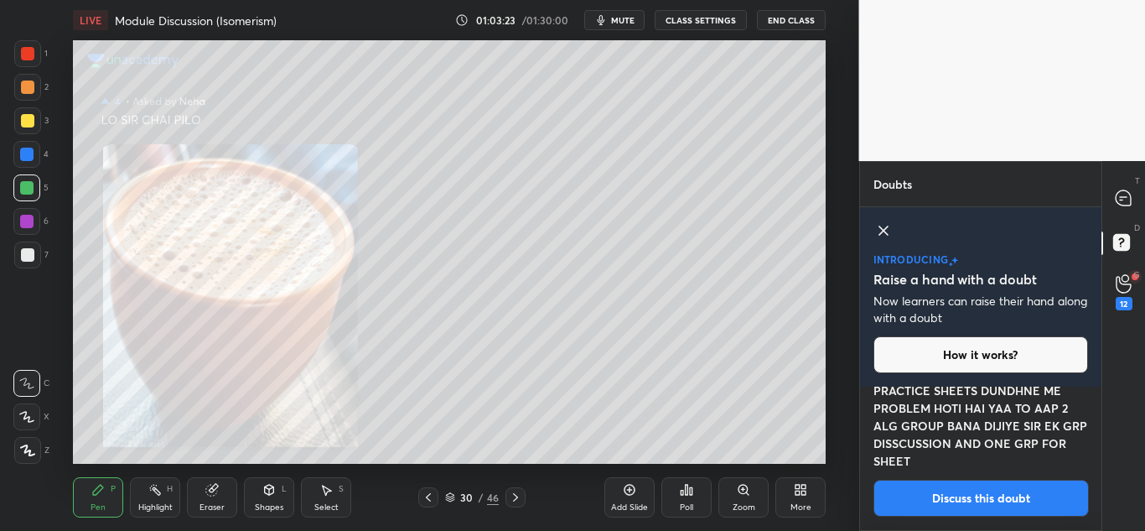
click at [1011, 498] on button "Discuss this doubt" at bounding box center [980, 497] width 215 height 37
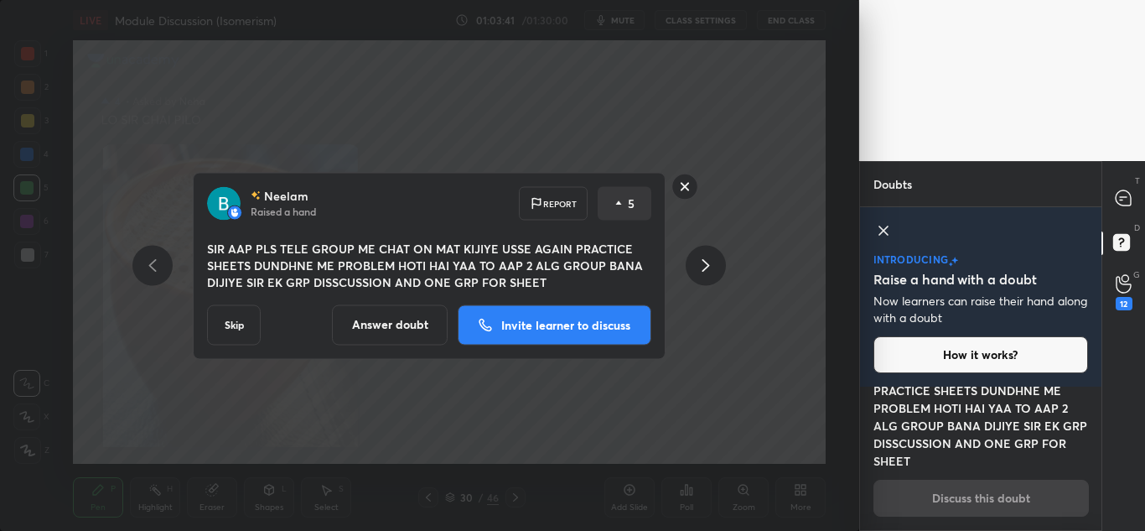
click at [531, 319] on p "Invite learner to discuss" at bounding box center [565, 325] width 129 height 12
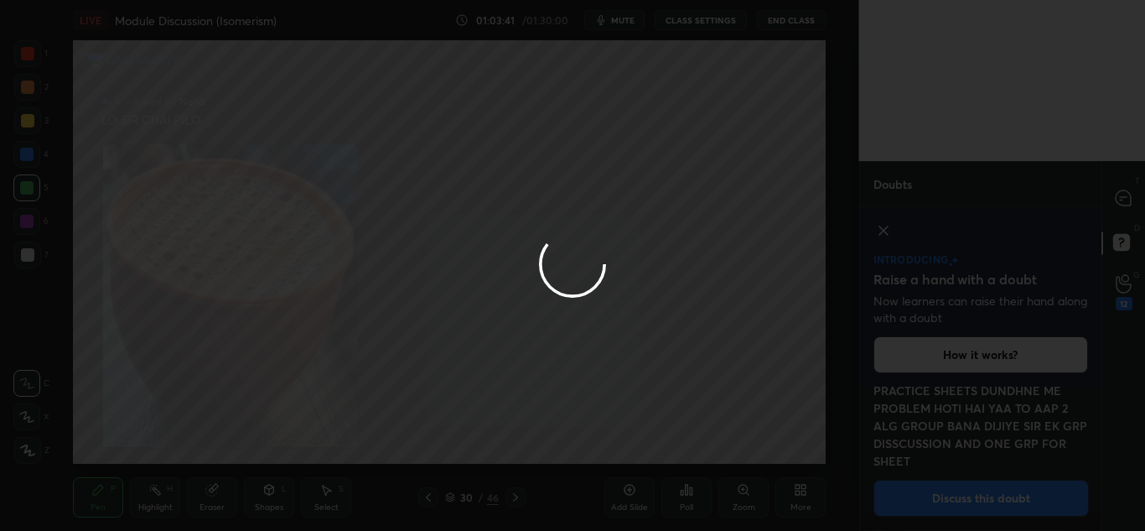
scroll to position [71, 236]
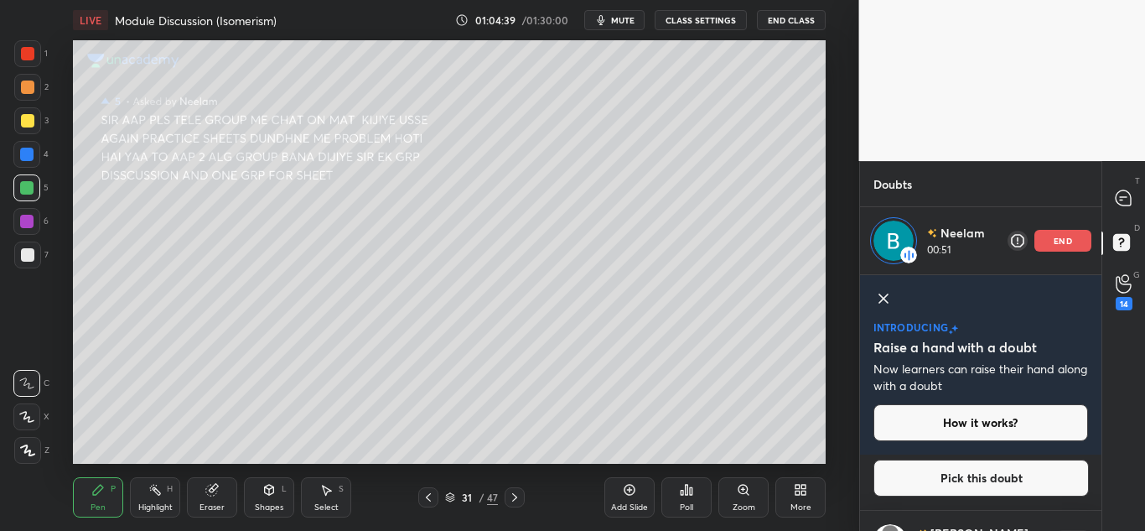
click at [1069, 236] on p "end" at bounding box center [1063, 240] width 18 height 8
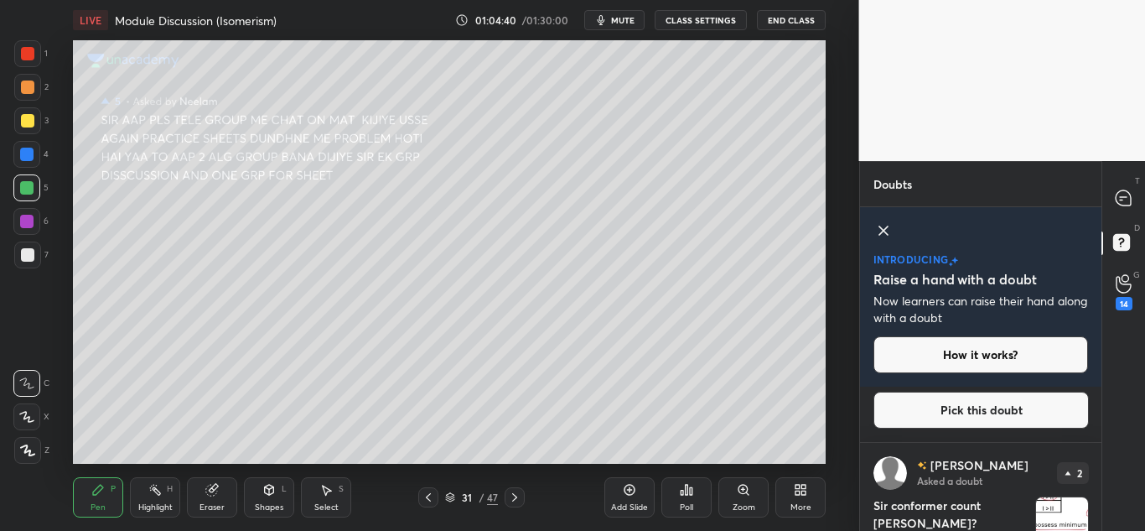
scroll to position [178, 0]
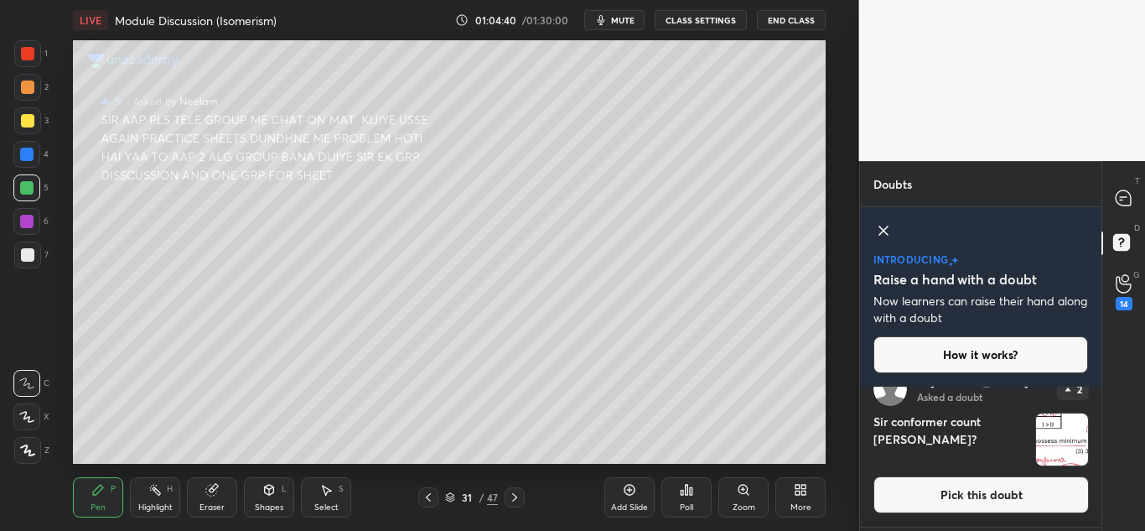
click at [993, 418] on h4 "Sir conformer count [PERSON_NAME]?" at bounding box center [950, 439] width 155 height 54
click at [1014, 499] on button "Pick this doubt" at bounding box center [980, 494] width 215 height 37
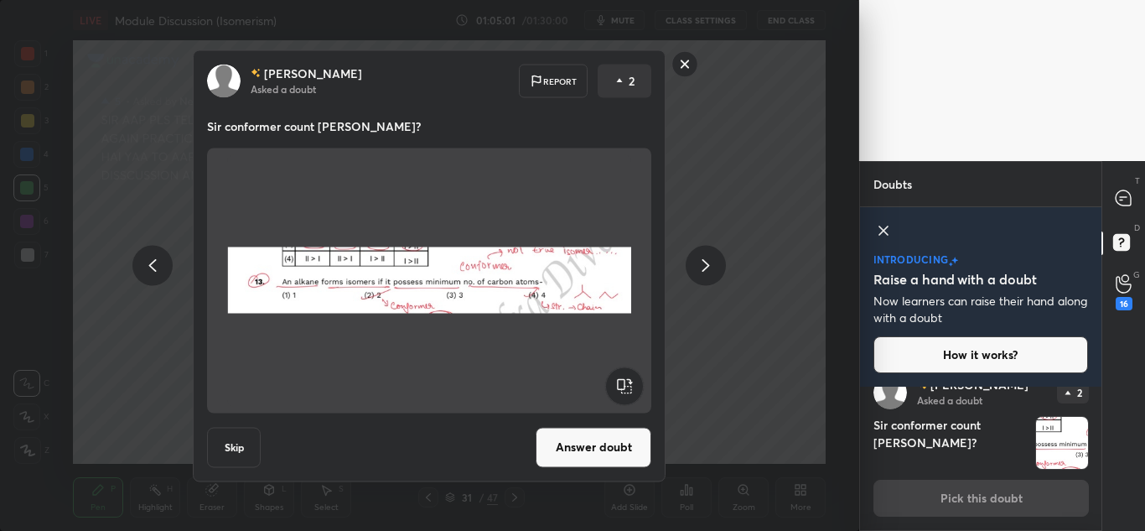
click at [711, 263] on icon at bounding box center [706, 266] width 20 height 20
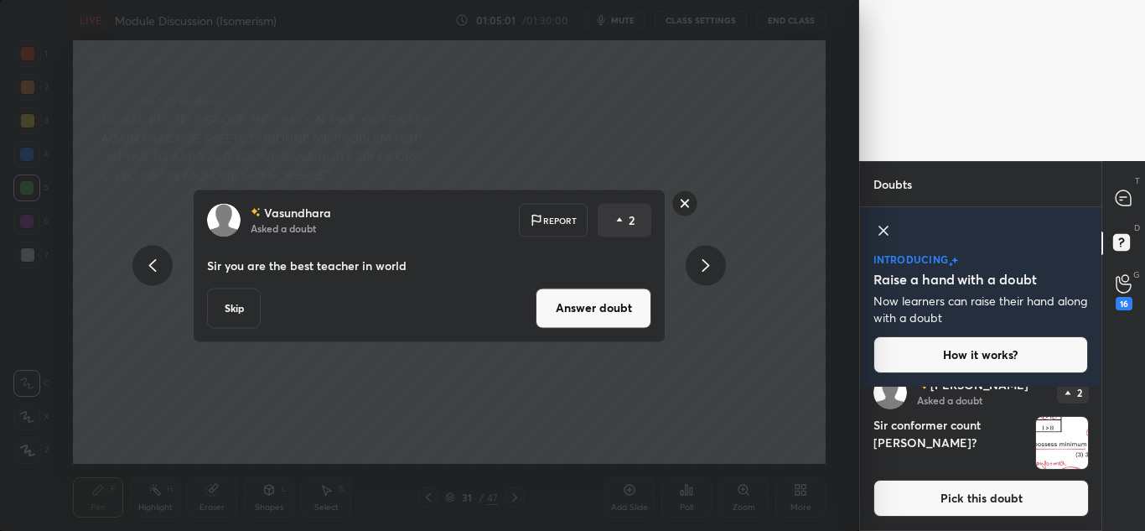
scroll to position [307, 0]
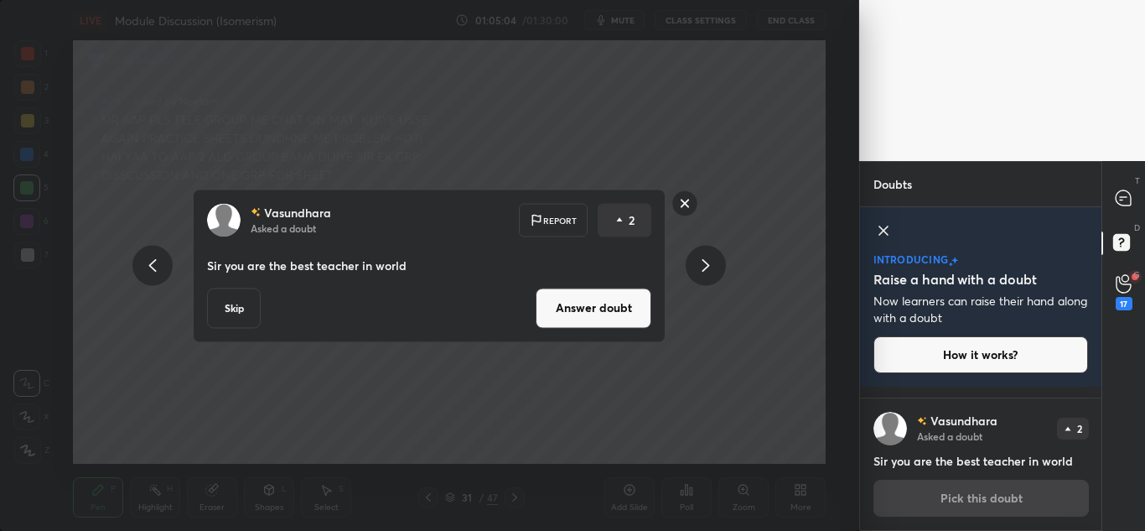
click at [569, 313] on button "Answer doubt" at bounding box center [594, 308] width 116 height 40
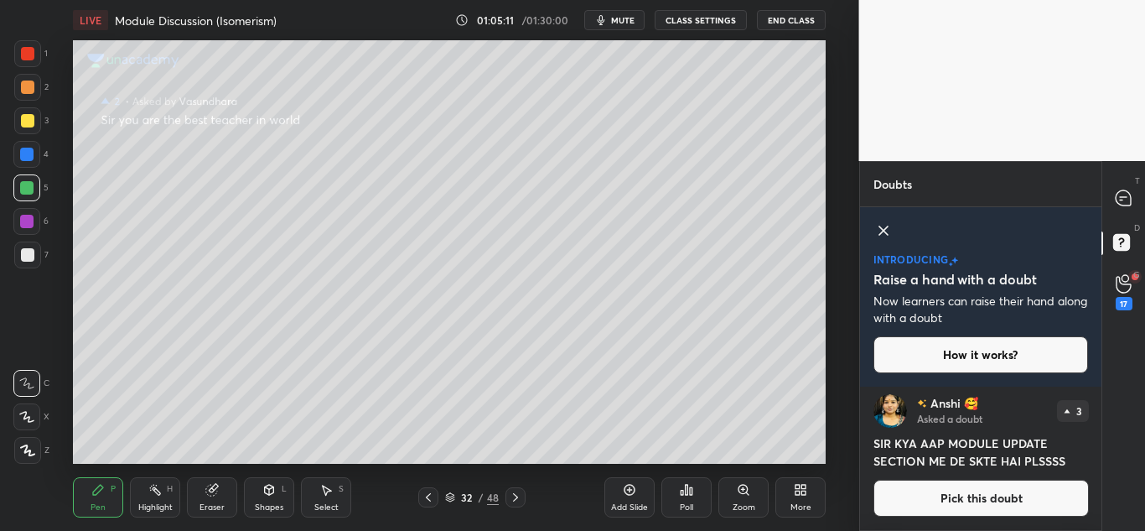
drag, startPoint x: 29, startPoint y: 56, endPoint x: 42, endPoint y: 62, distance: 13.9
click at [30, 56] on div at bounding box center [27, 53] width 13 height 13
click at [1016, 500] on button "Pick this doubt" at bounding box center [980, 497] width 215 height 37
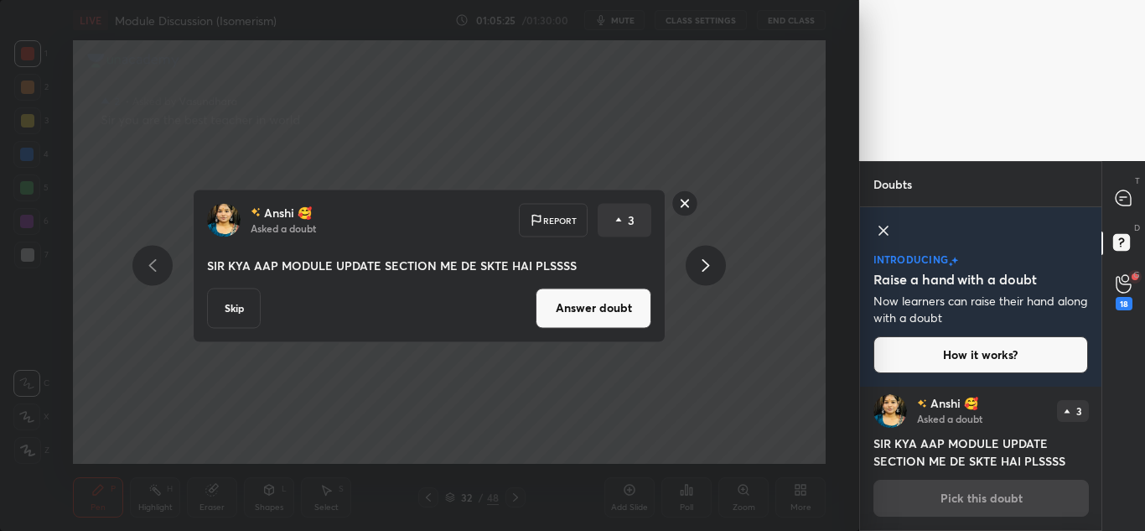
click at [583, 320] on button "Answer doubt" at bounding box center [594, 308] width 116 height 40
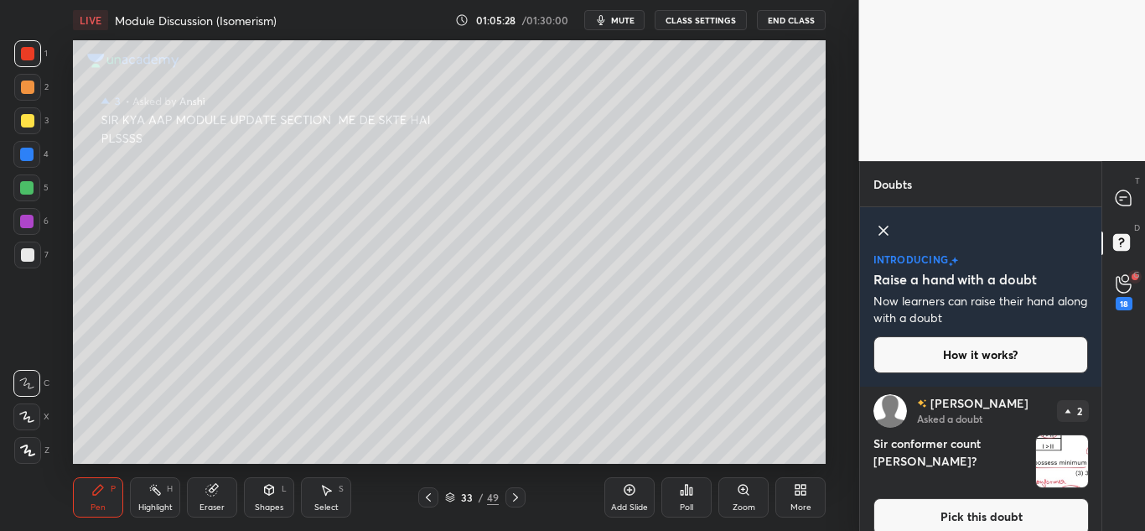
click at [1024, 505] on button "Pick this doubt" at bounding box center [980, 516] width 215 height 37
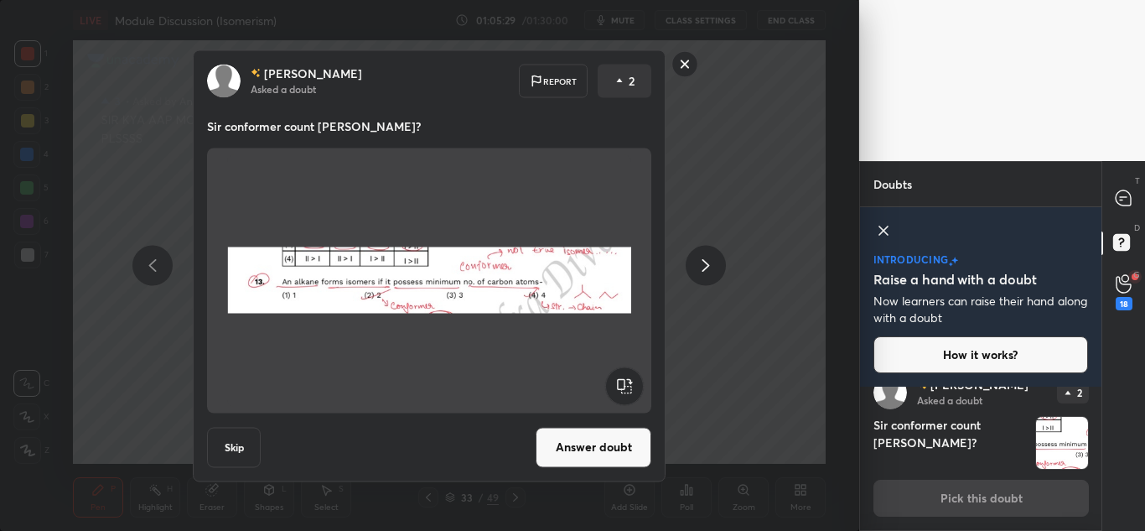
click at [700, 262] on icon at bounding box center [706, 266] width 20 height 20
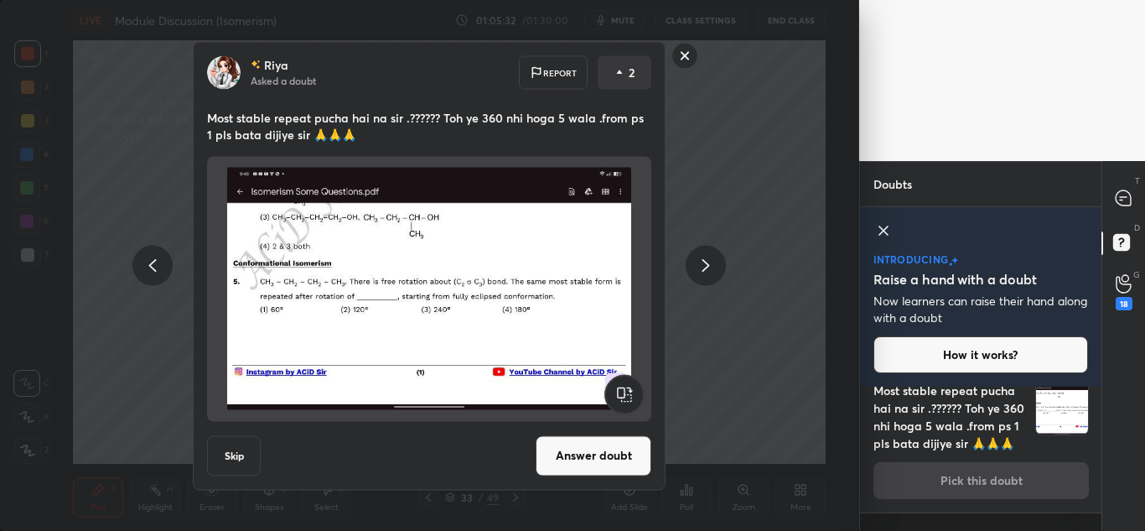
click at [700, 262] on icon at bounding box center [706, 266] width 20 height 20
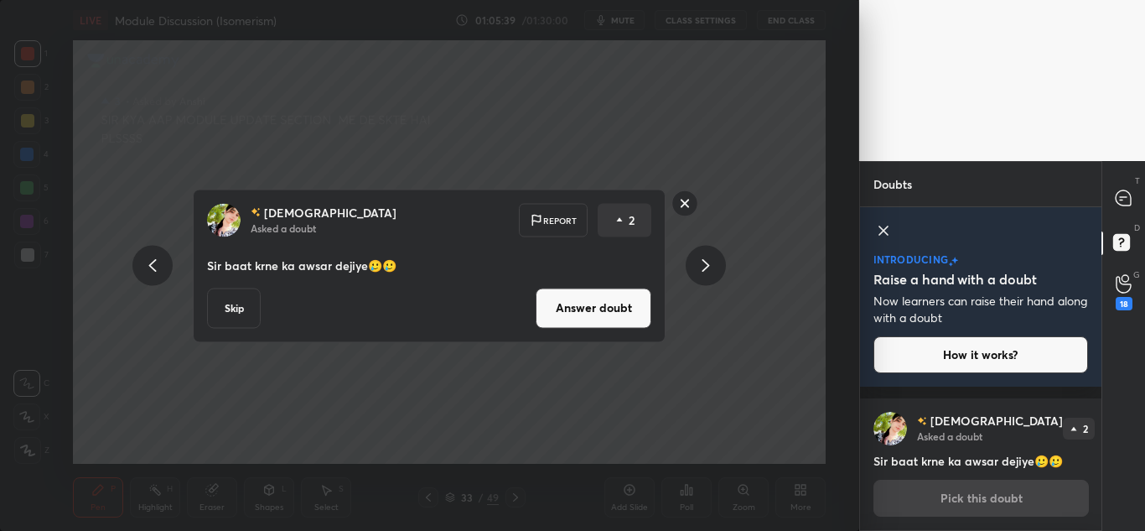
click at [579, 305] on button "Answer doubt" at bounding box center [594, 308] width 116 height 40
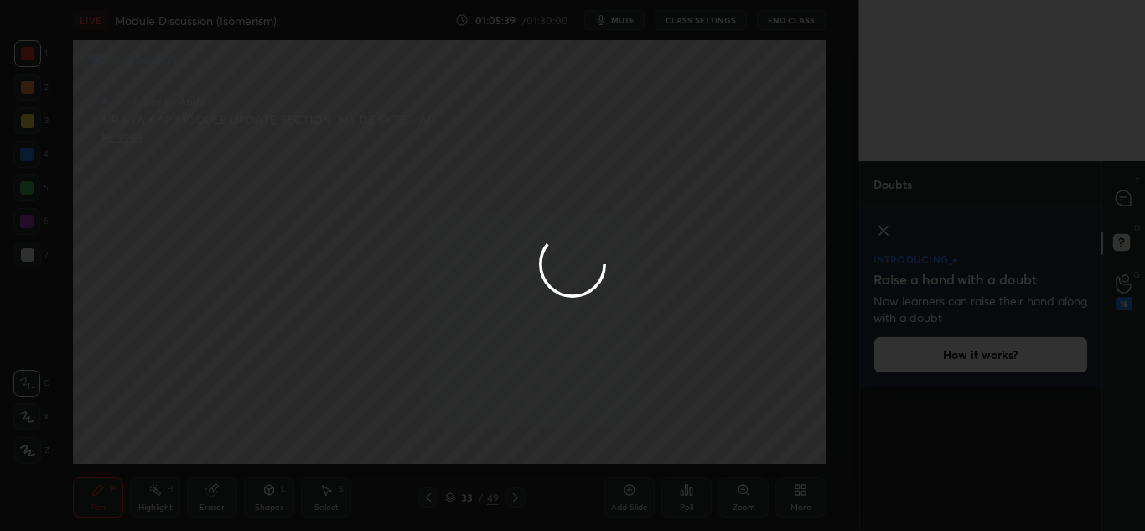
scroll to position [24, 0]
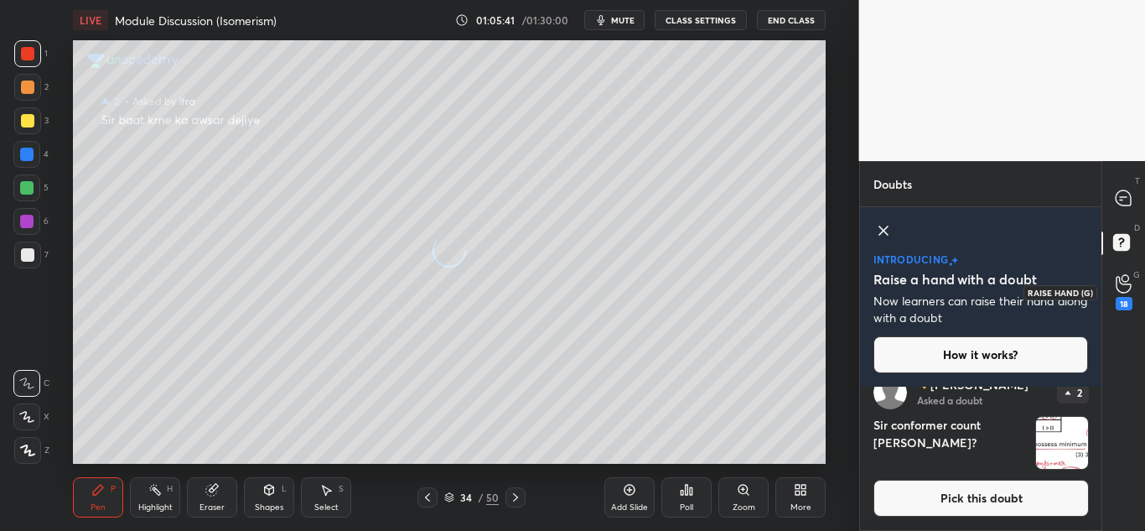
click at [1127, 297] on div "18" at bounding box center [1124, 303] width 17 height 13
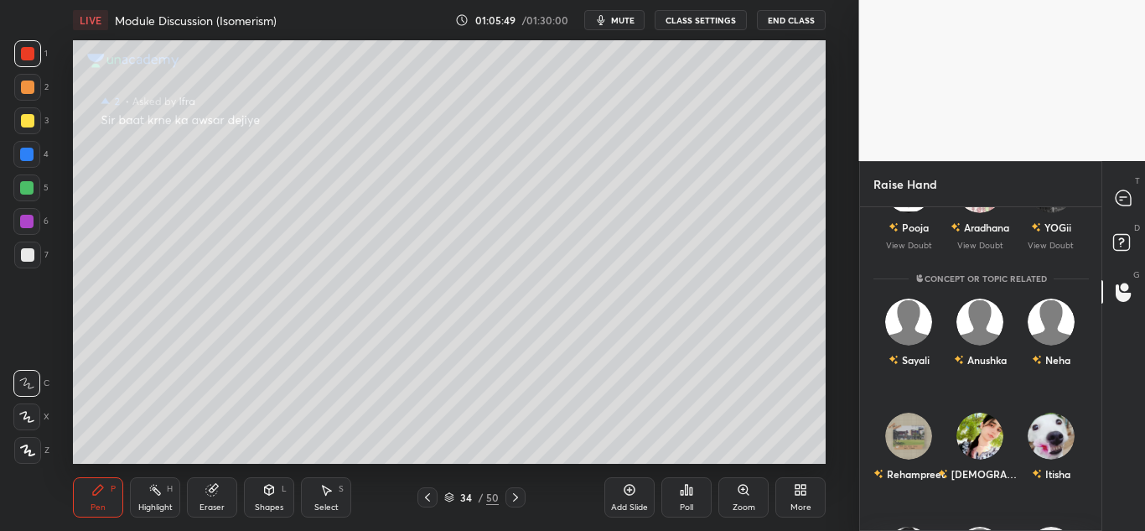
scroll to position [168, 0]
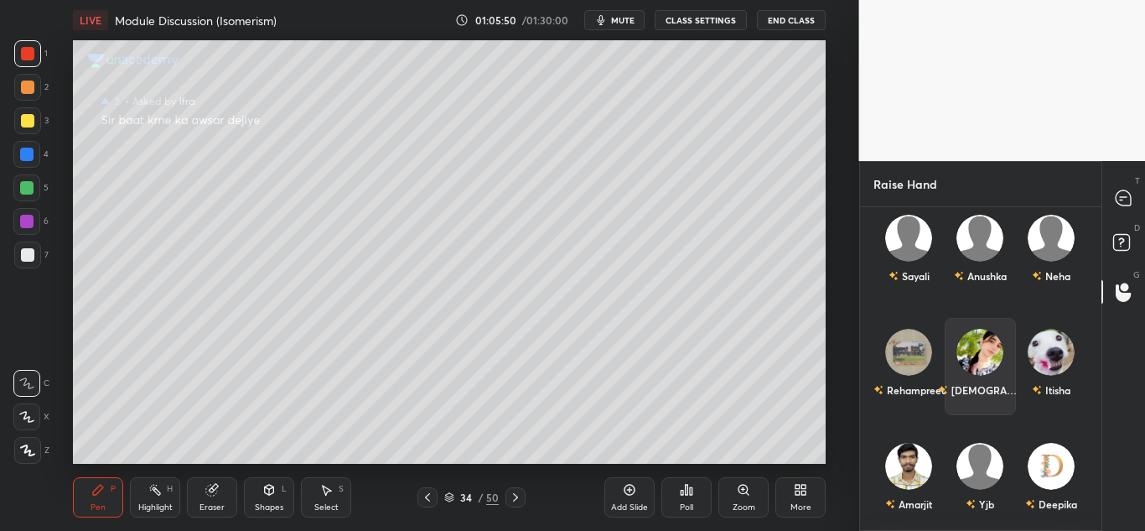
click at [997, 357] on div "[DEMOGRAPHIC_DATA]" at bounding box center [979, 366] width 71 height 97
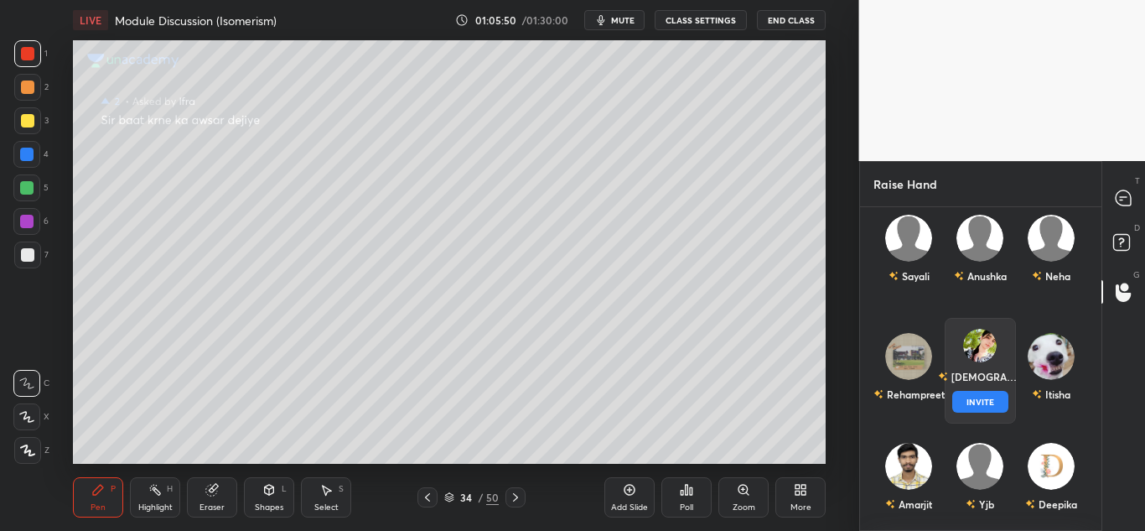
click at [994, 396] on button "INVITE" at bounding box center [979, 402] width 56 height 22
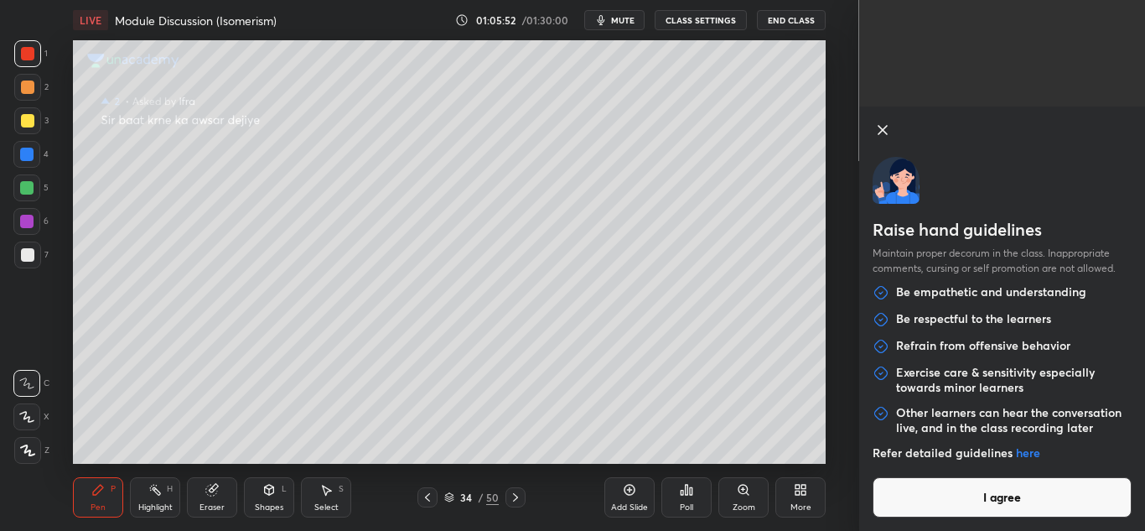
click at [1075, 493] on button "I agree" at bounding box center [1003, 497] width 260 height 40
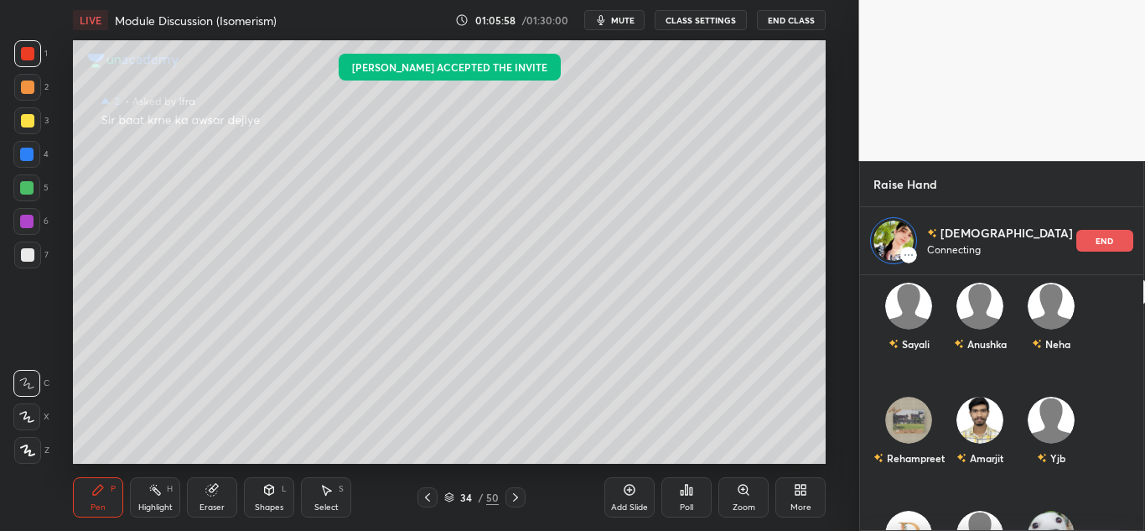
scroll to position [0, 0]
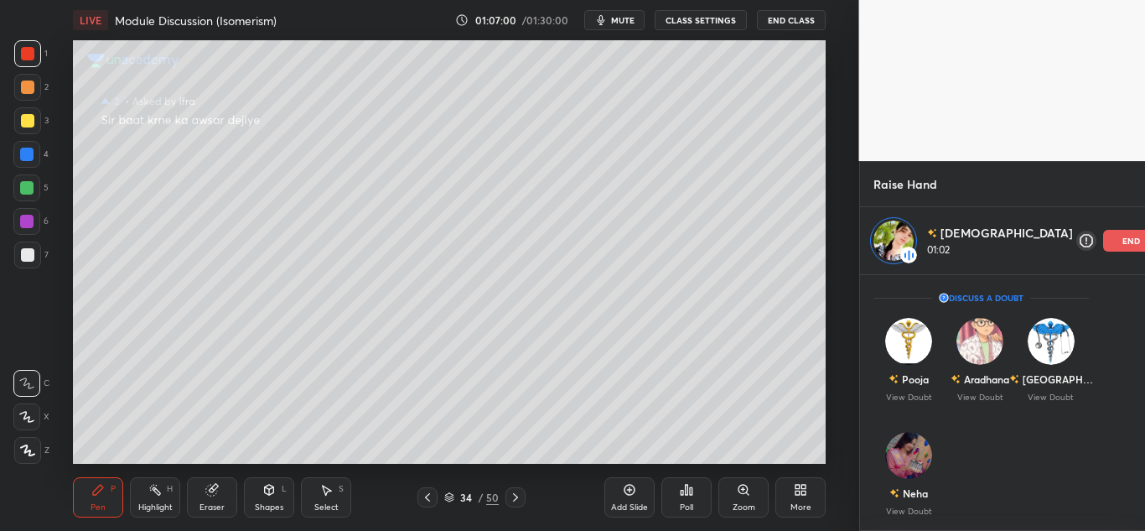
click at [1103, 241] on div "end" at bounding box center [1131, 241] width 57 height 22
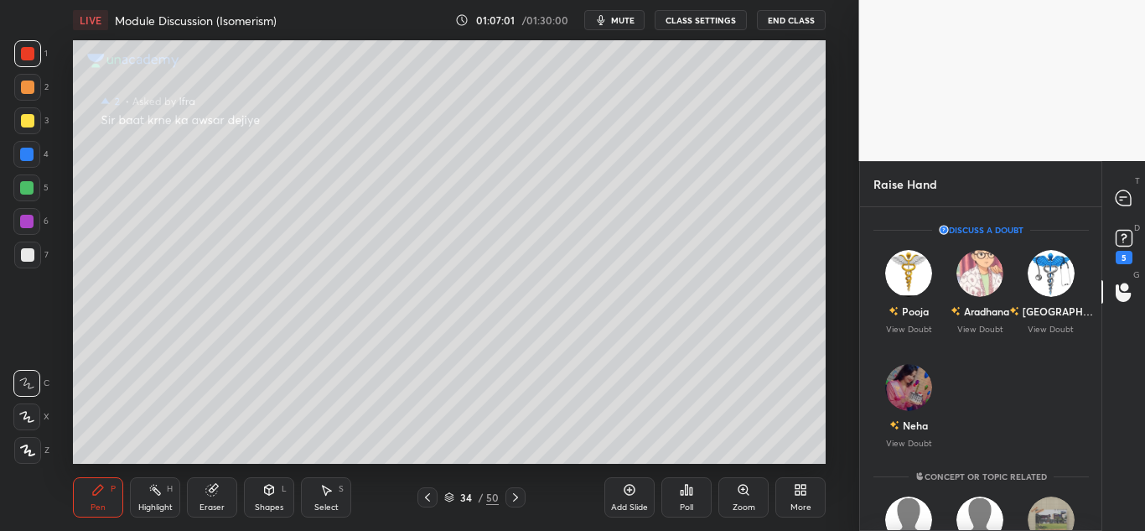
scroll to position [319, 236]
click at [1115, 198] on icon at bounding box center [1124, 198] width 18 height 18
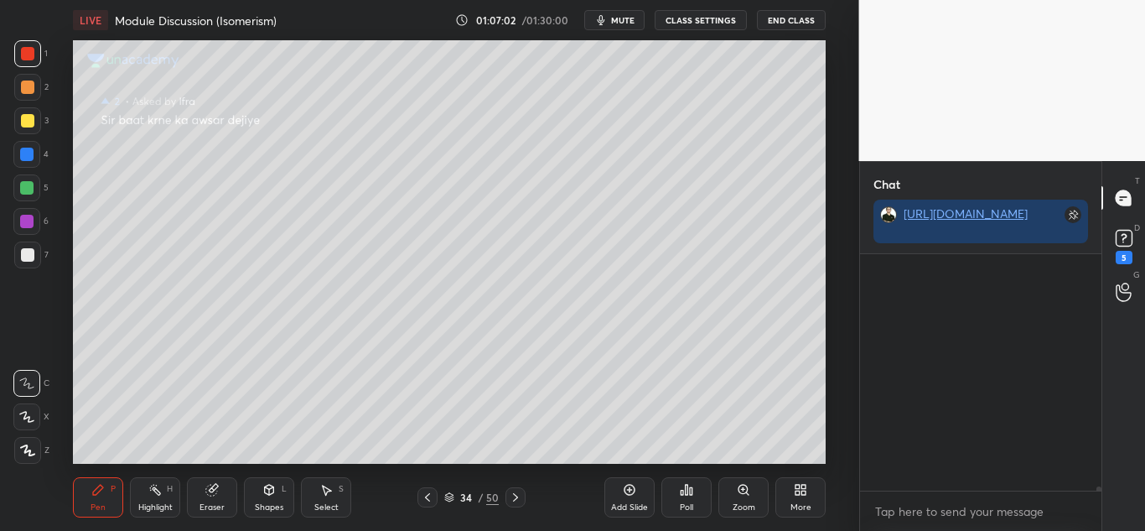
scroll to position [231, 236]
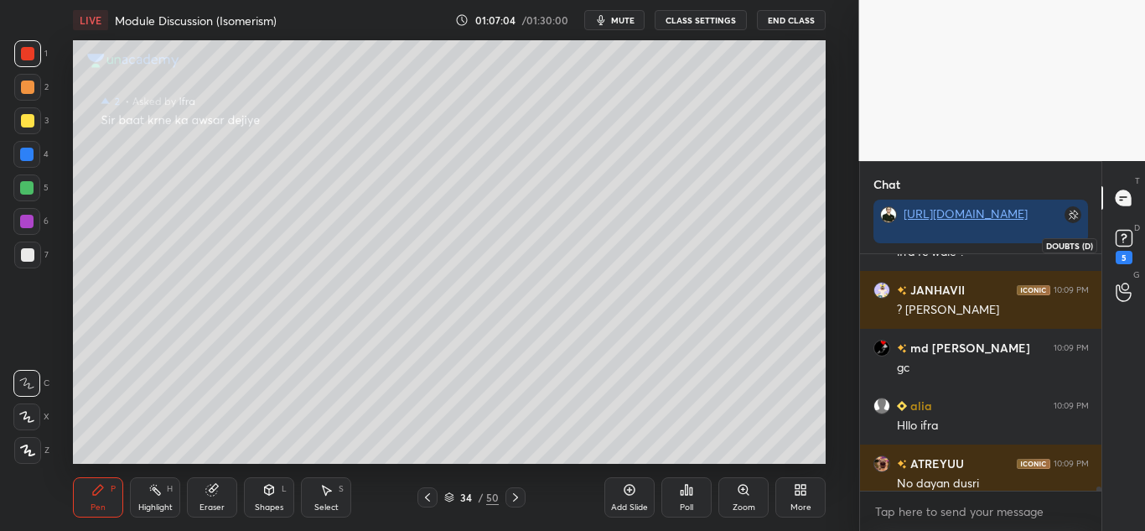
click at [1115, 241] on icon at bounding box center [1123, 237] width 25 height 25
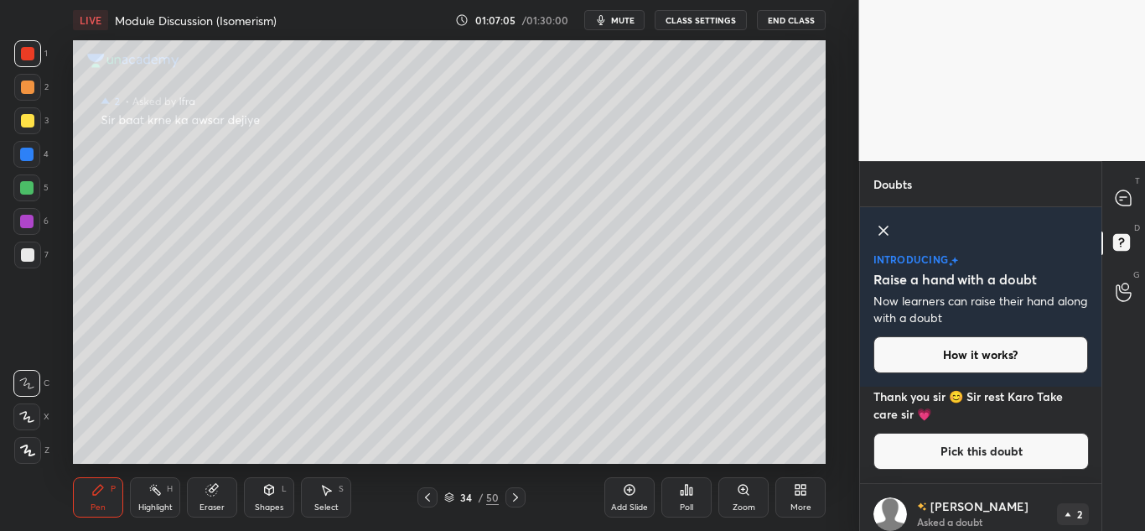
click at [1006, 461] on button "Pick this doubt" at bounding box center [980, 451] width 215 height 37
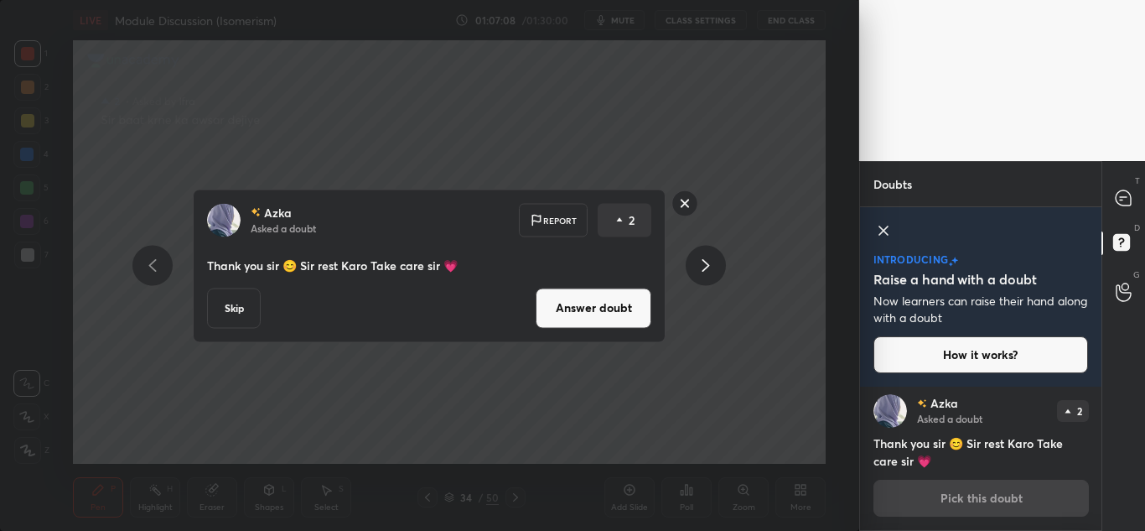
click at [701, 267] on icon at bounding box center [706, 266] width 20 height 20
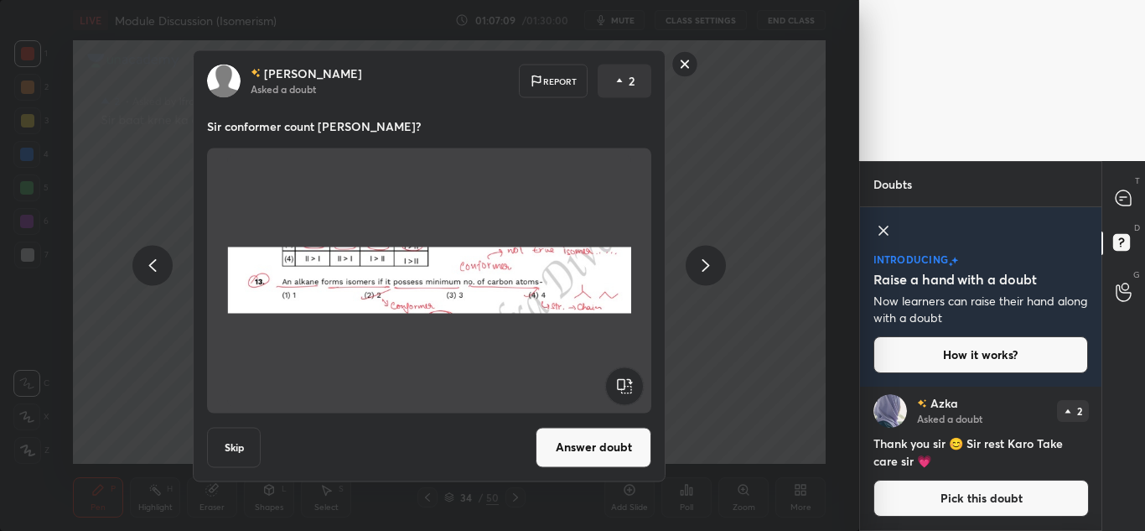
scroll to position [174, 0]
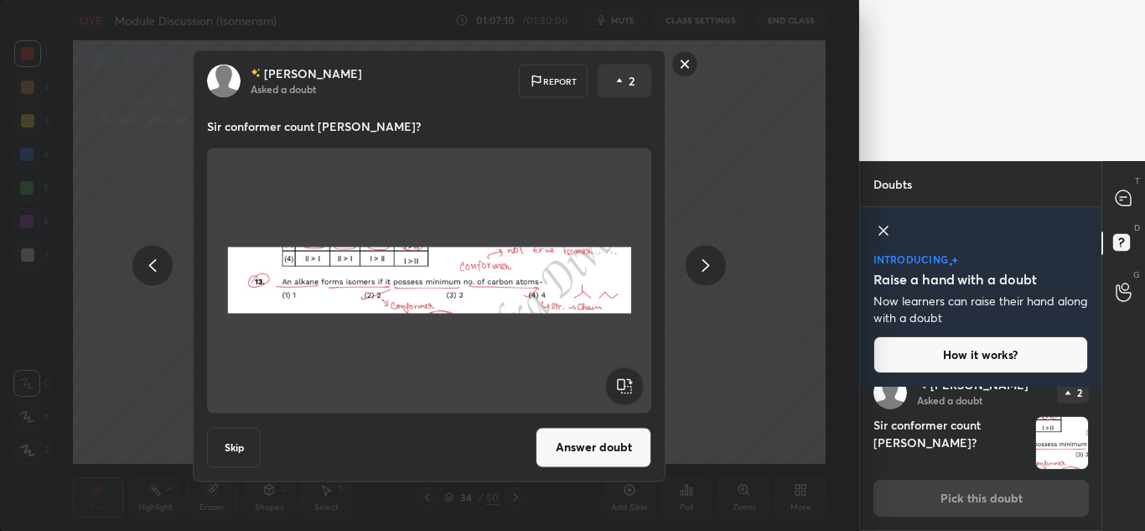
click at [701, 267] on icon at bounding box center [706, 266] width 20 height 20
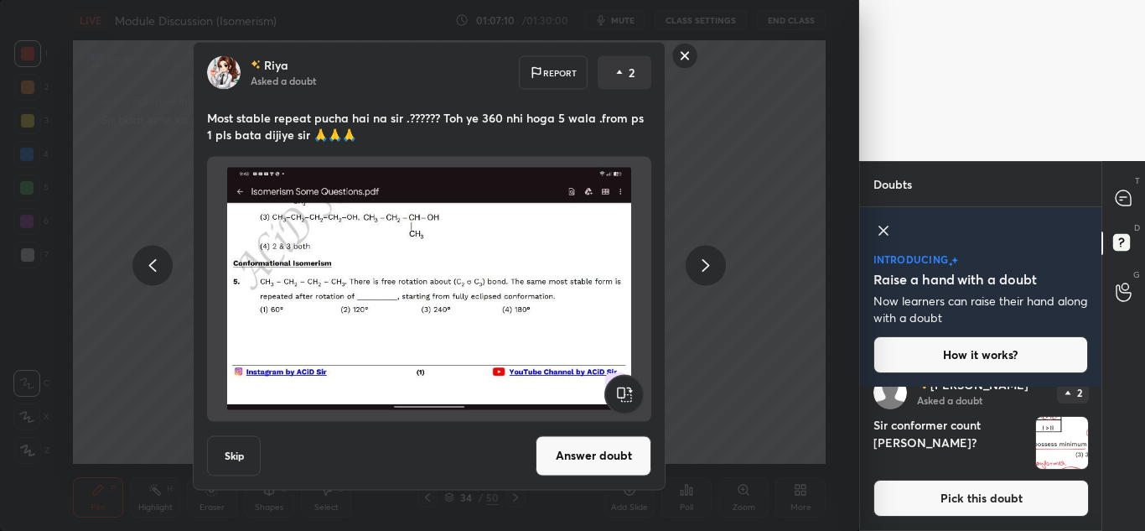
scroll to position [377, 0]
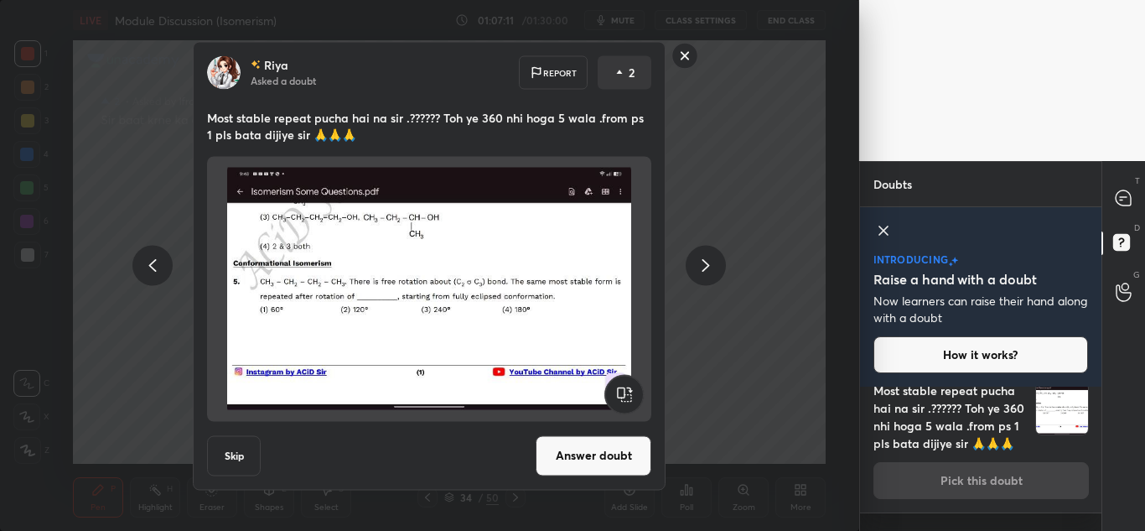
click at [701, 267] on icon at bounding box center [706, 266] width 20 height 20
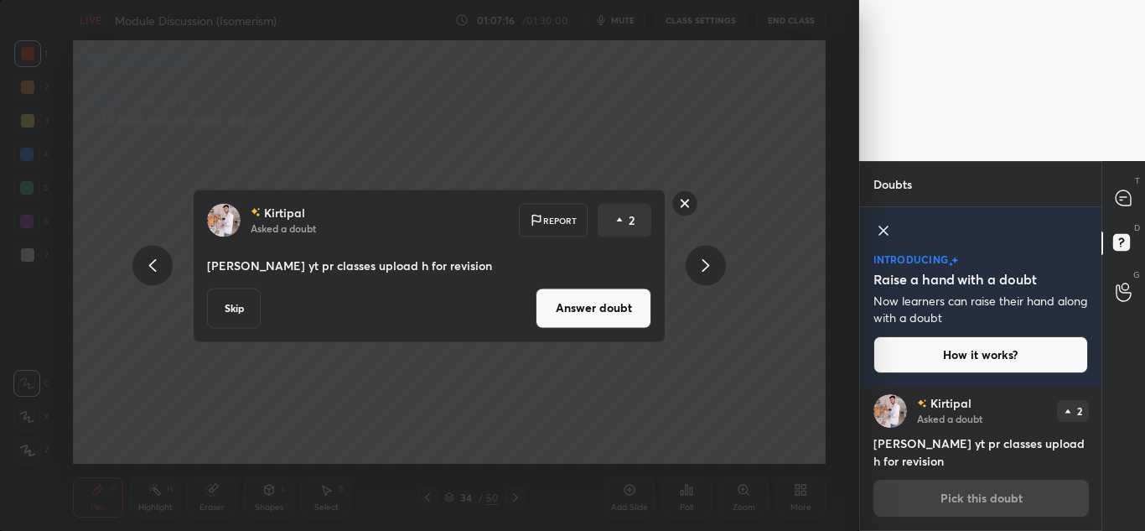
click at [701, 267] on icon at bounding box center [706, 266] width 20 height 20
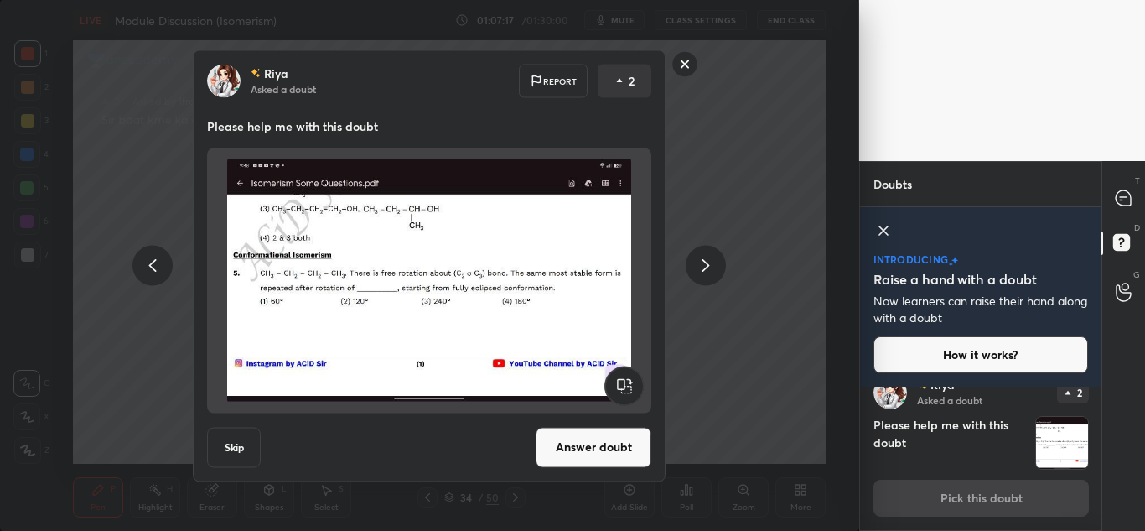
click at [701, 267] on icon at bounding box center [706, 266] width 20 height 20
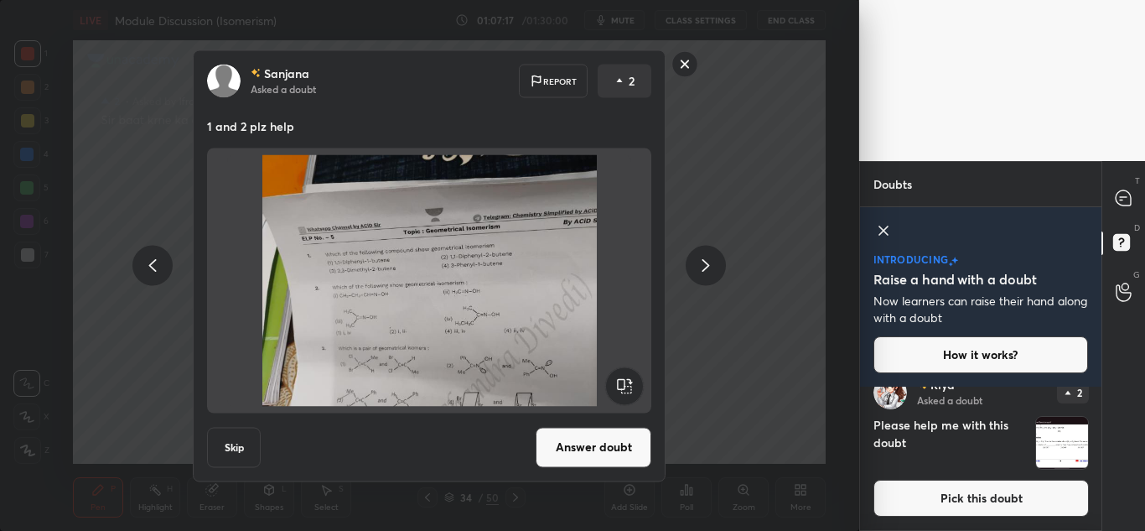
scroll to position [864, 0]
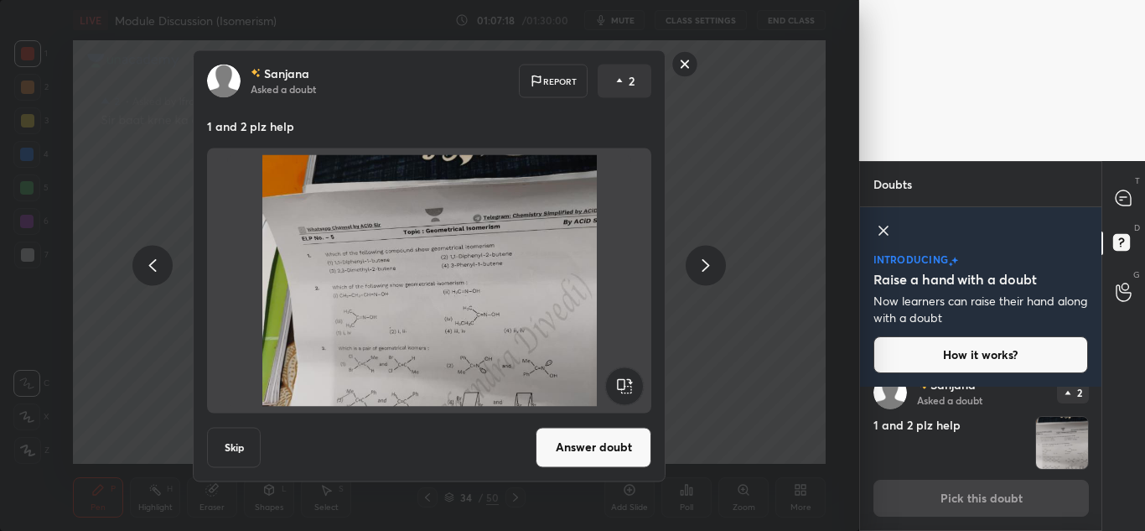
click at [701, 267] on icon at bounding box center [706, 266] width 20 height 20
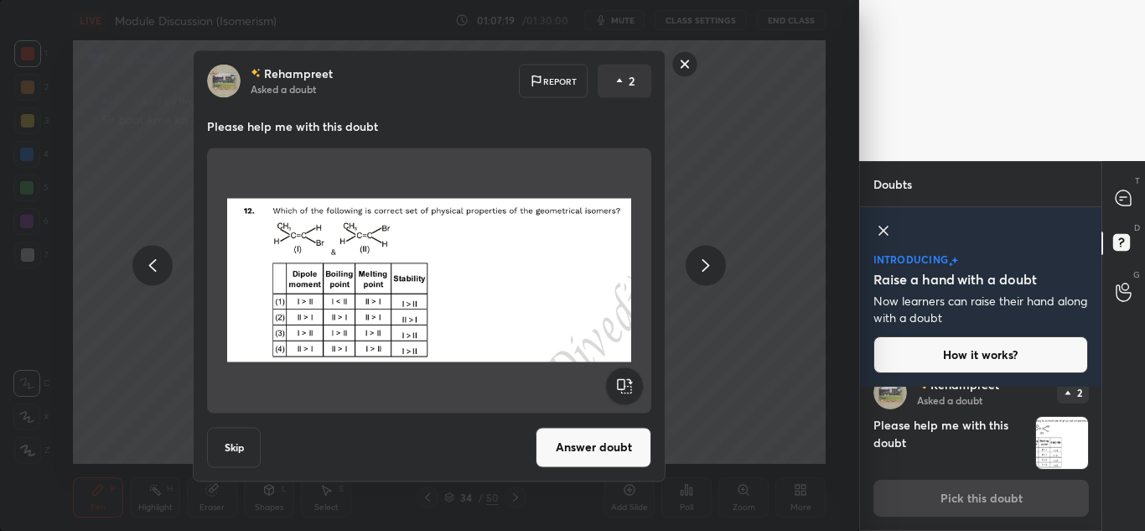
click at [701, 267] on icon at bounding box center [706, 266] width 20 height 20
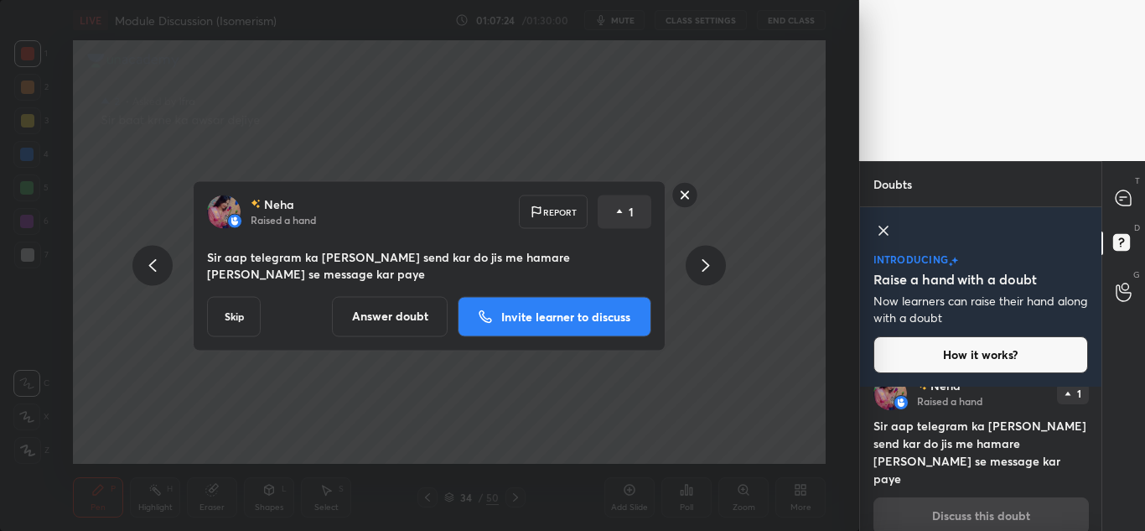
click at [701, 267] on icon at bounding box center [706, 266] width 20 height 20
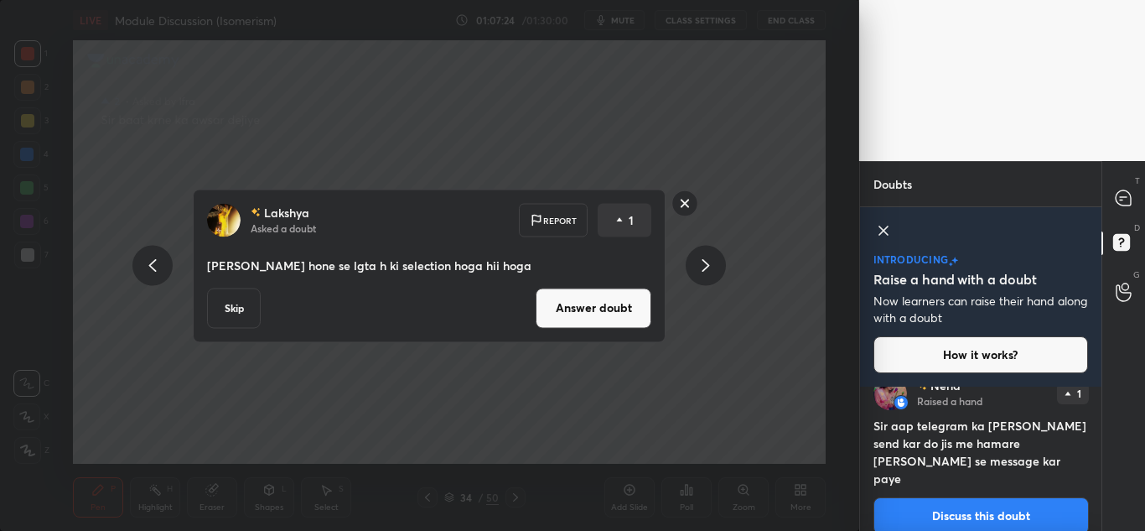
scroll to position [1350, 0]
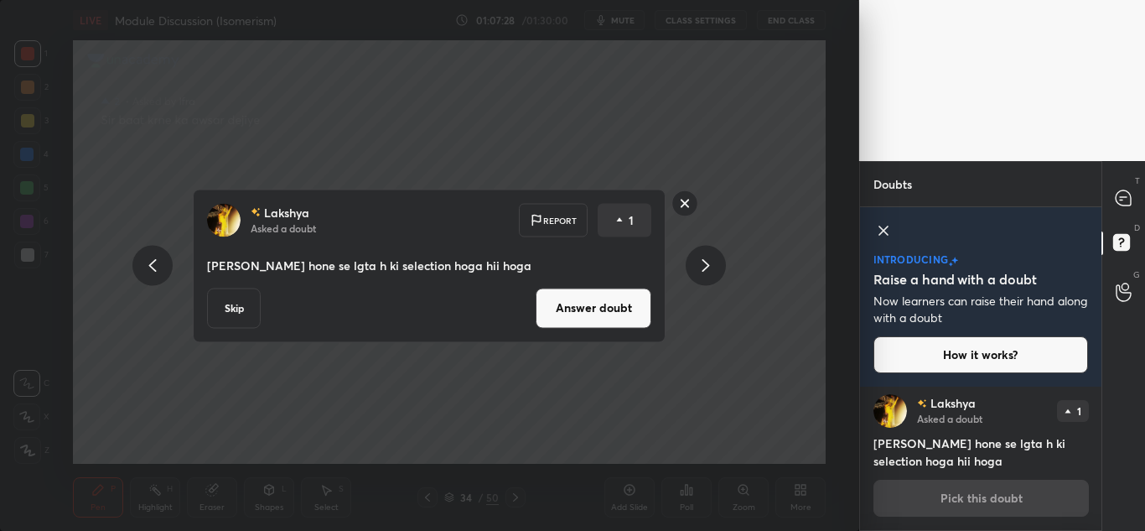
click at [595, 302] on button "Answer doubt" at bounding box center [594, 308] width 116 height 40
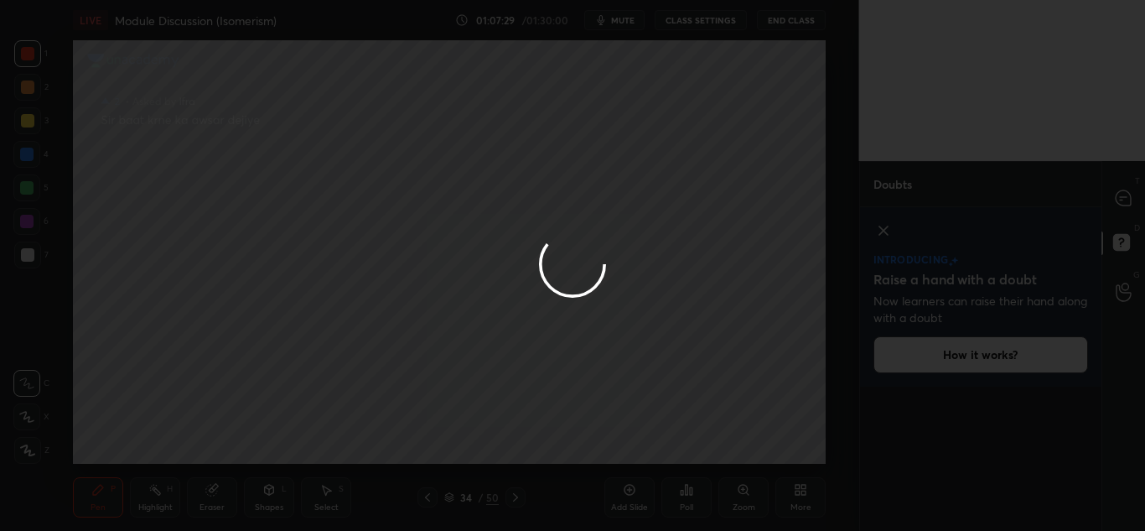
scroll to position [6, 0]
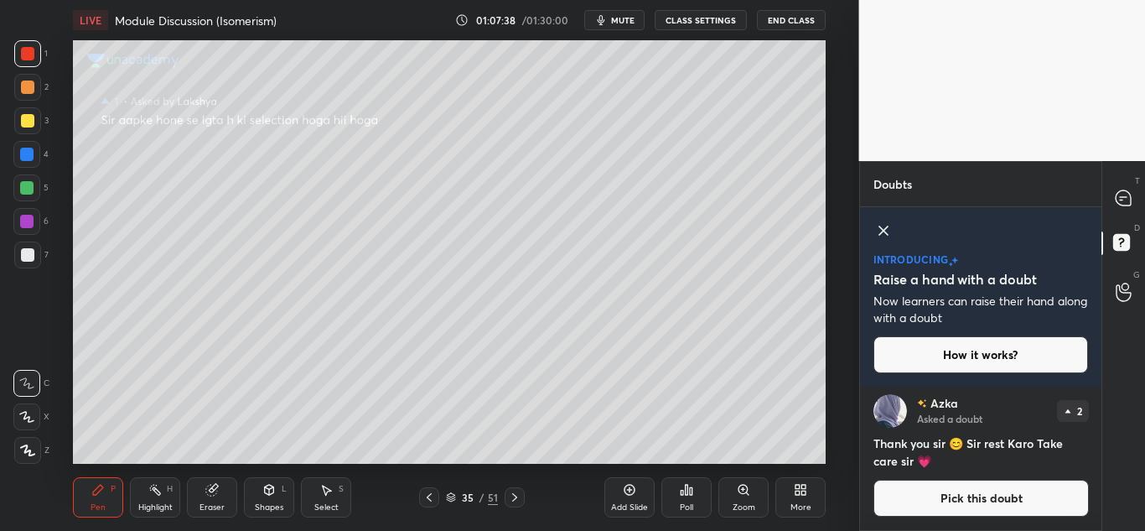
click at [31, 446] on icon at bounding box center [27, 450] width 15 height 12
click at [1026, 501] on button "Pick this doubt" at bounding box center [980, 497] width 215 height 37
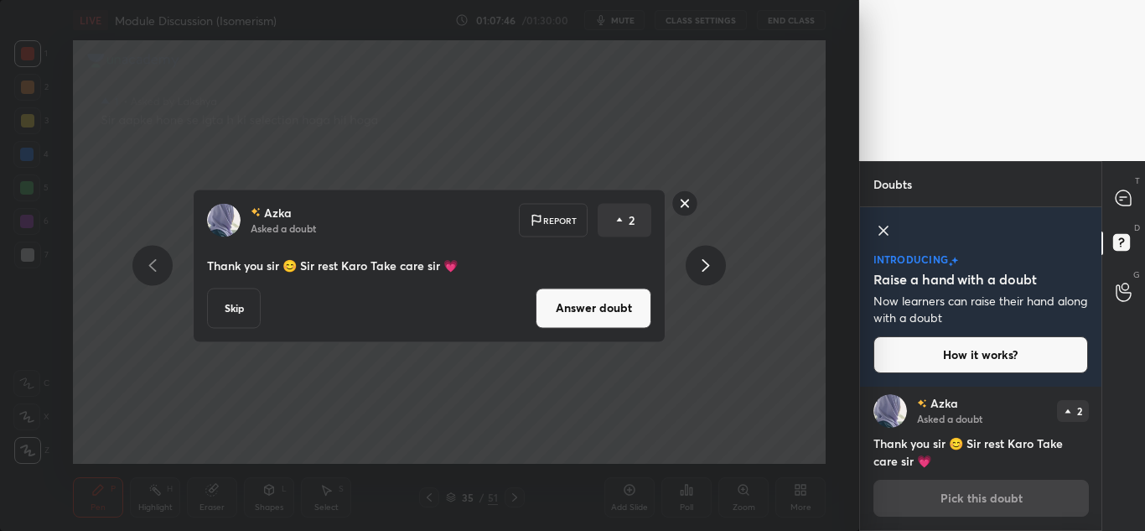
click at [703, 272] on icon at bounding box center [706, 265] width 8 height 13
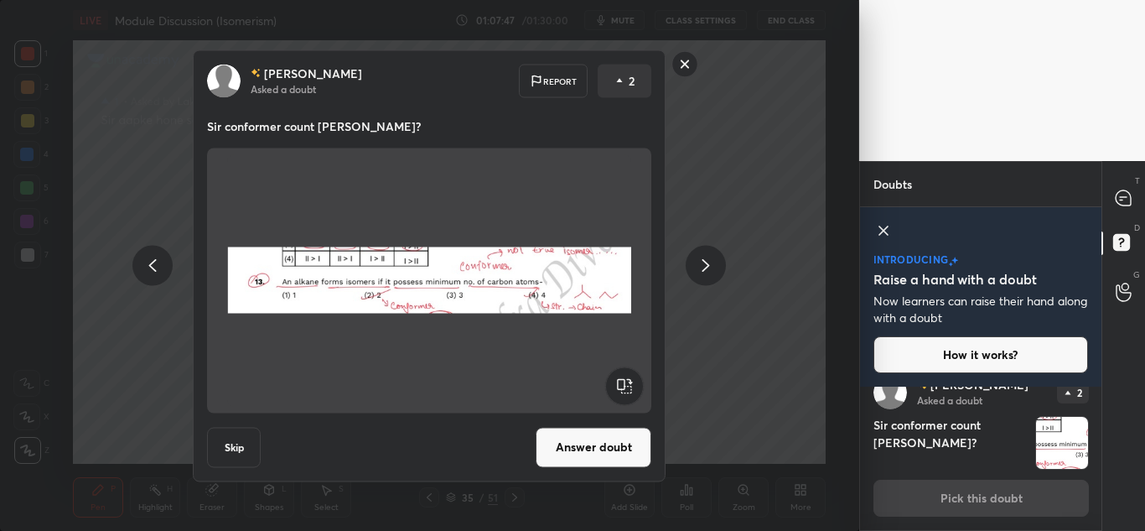
click at [703, 272] on icon at bounding box center [706, 265] width 8 height 13
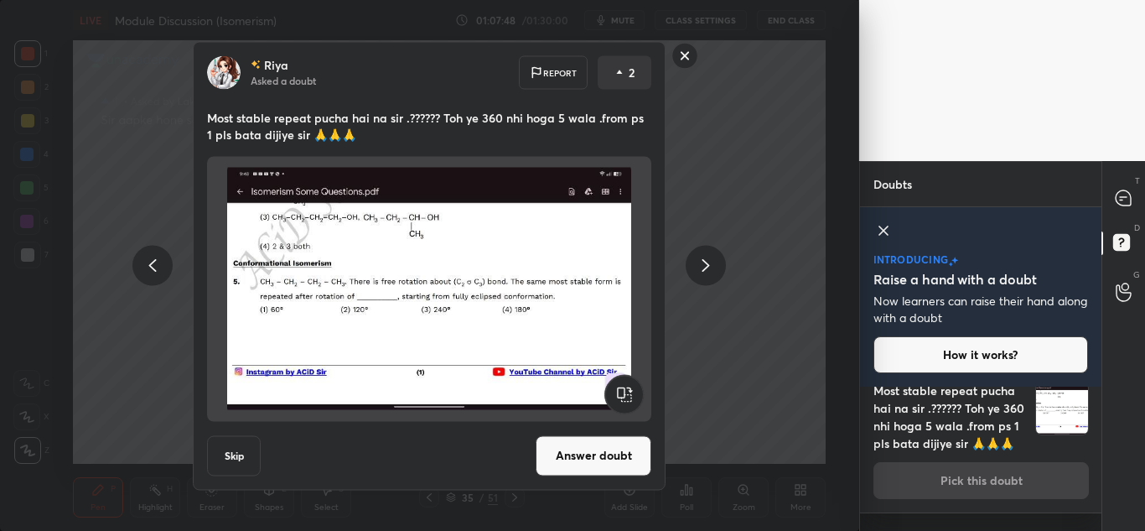
click at [703, 272] on icon at bounding box center [706, 265] width 8 height 13
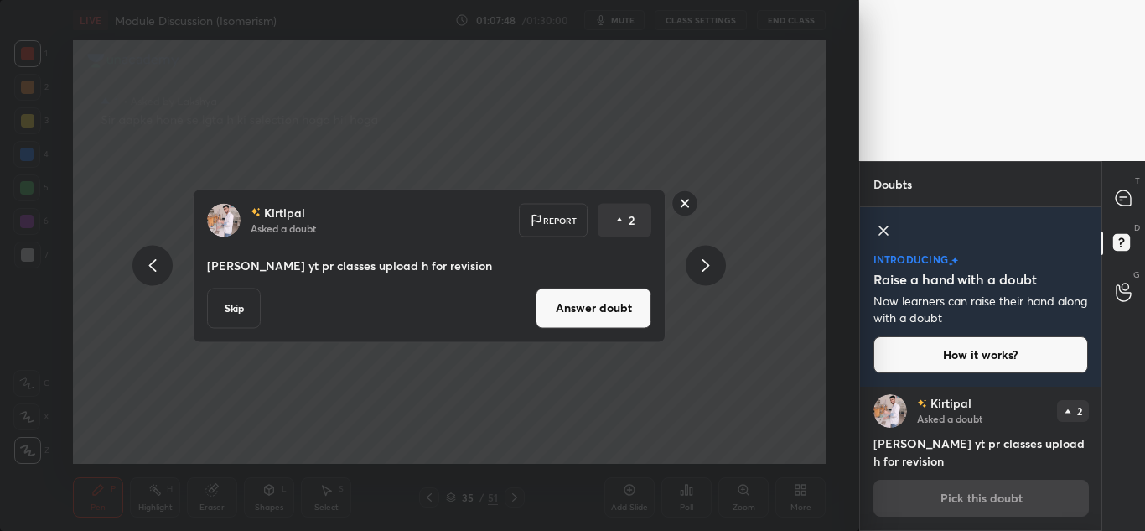
click at [703, 272] on icon at bounding box center [706, 265] width 8 height 13
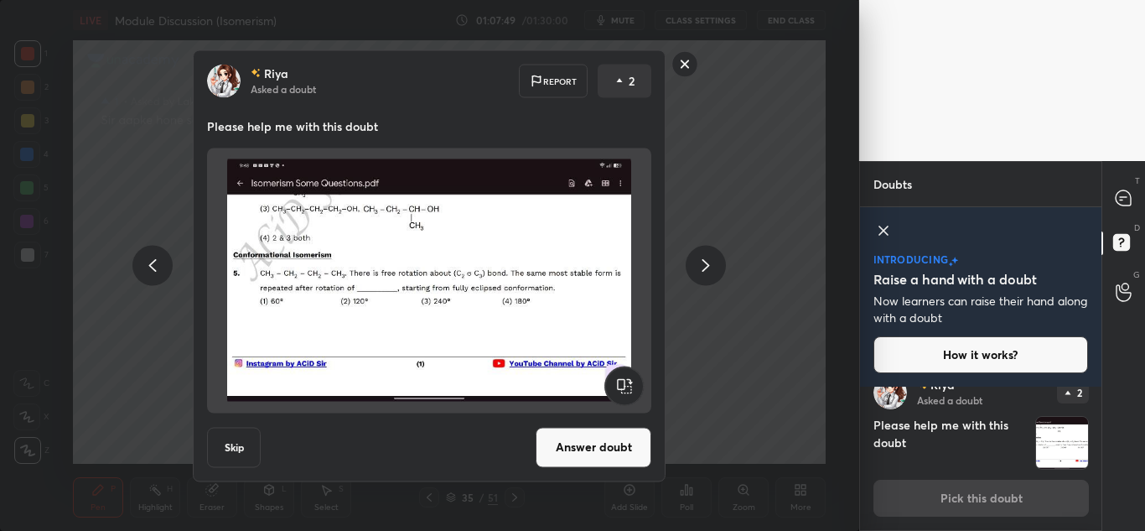
click at [703, 272] on icon at bounding box center [706, 265] width 8 height 13
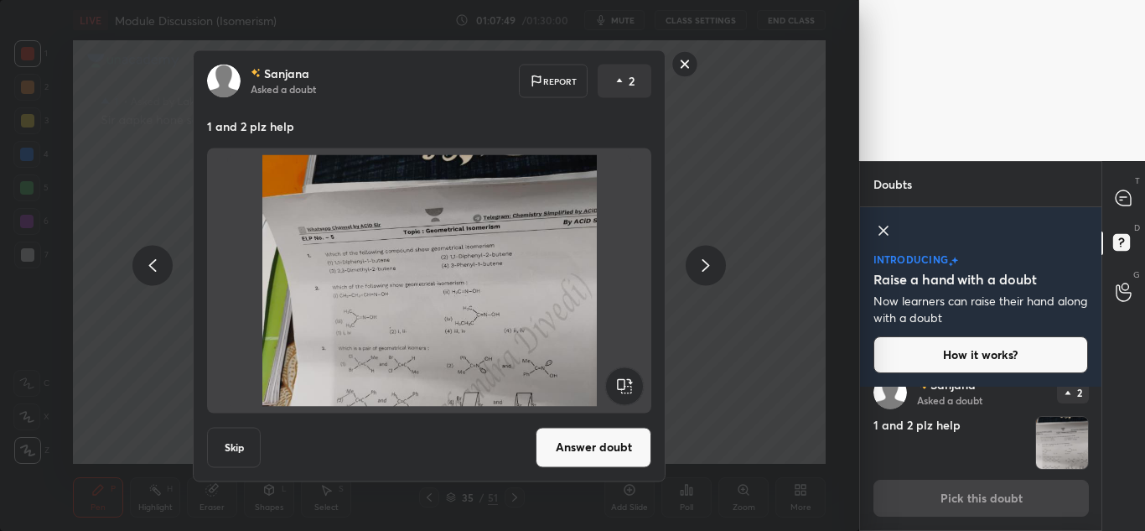
click at [703, 272] on icon at bounding box center [706, 265] width 8 height 13
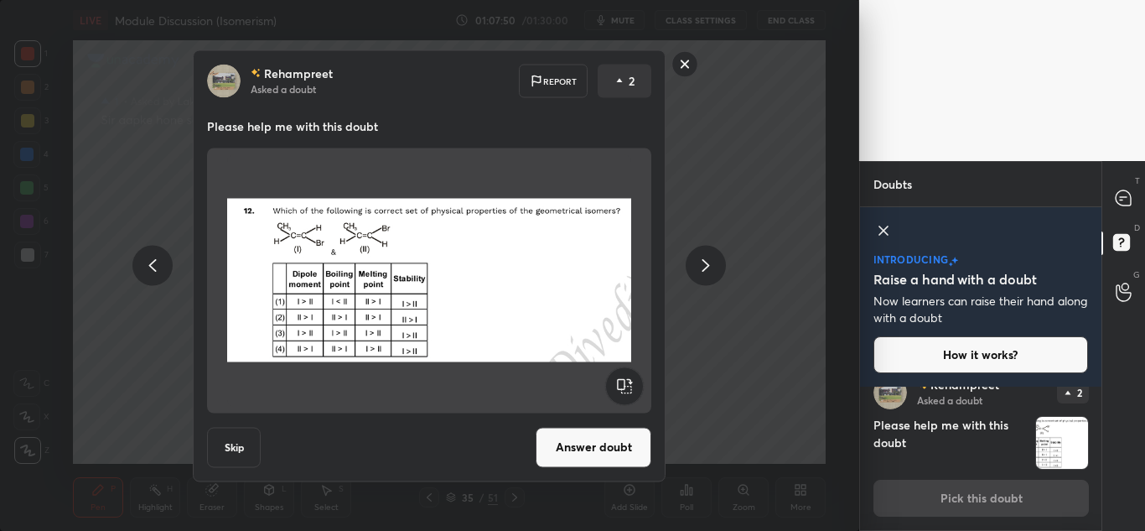
click at [703, 272] on icon at bounding box center [706, 265] width 8 height 13
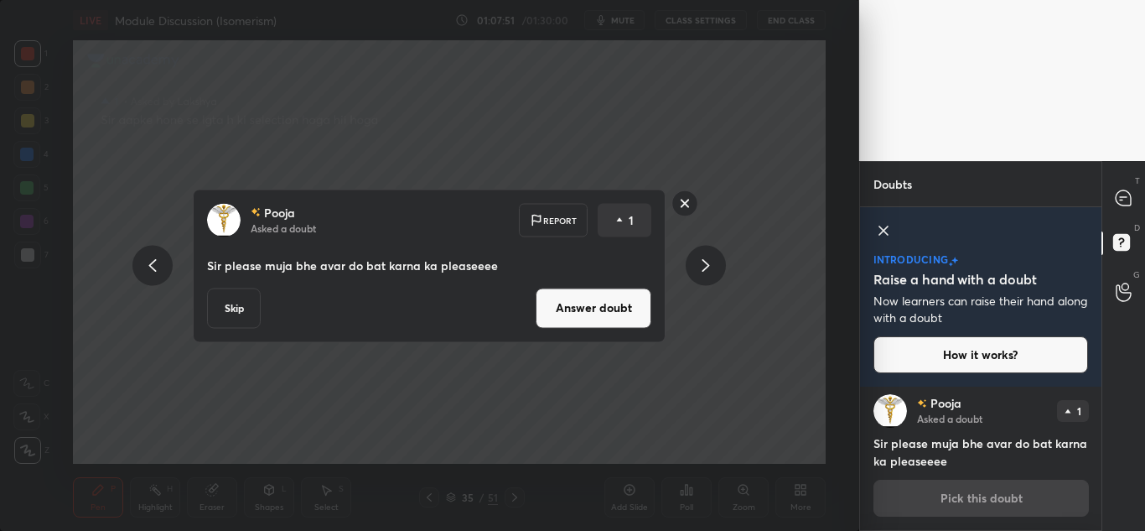
click at [703, 272] on icon at bounding box center [706, 265] width 8 height 13
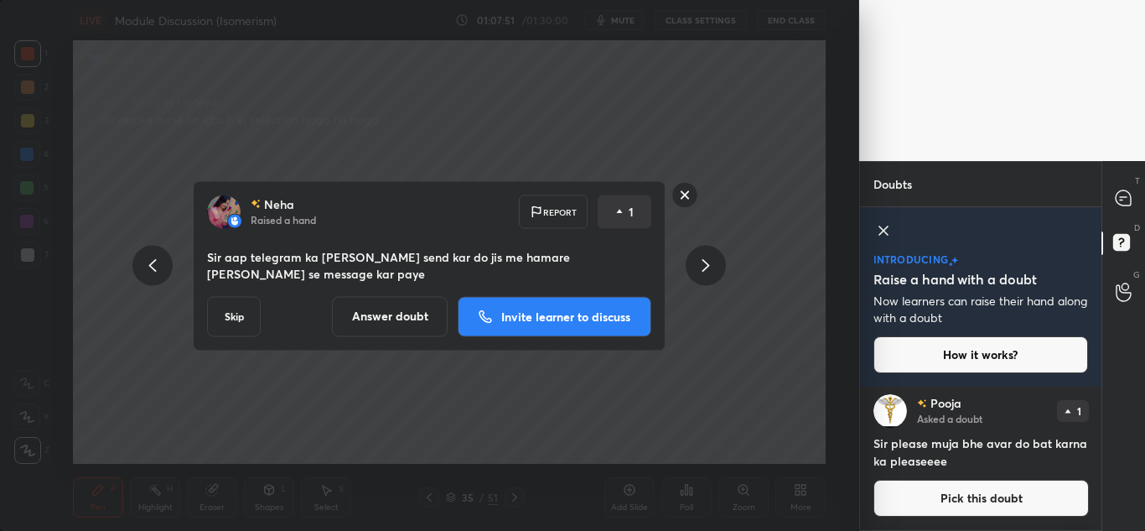
scroll to position [1350, 0]
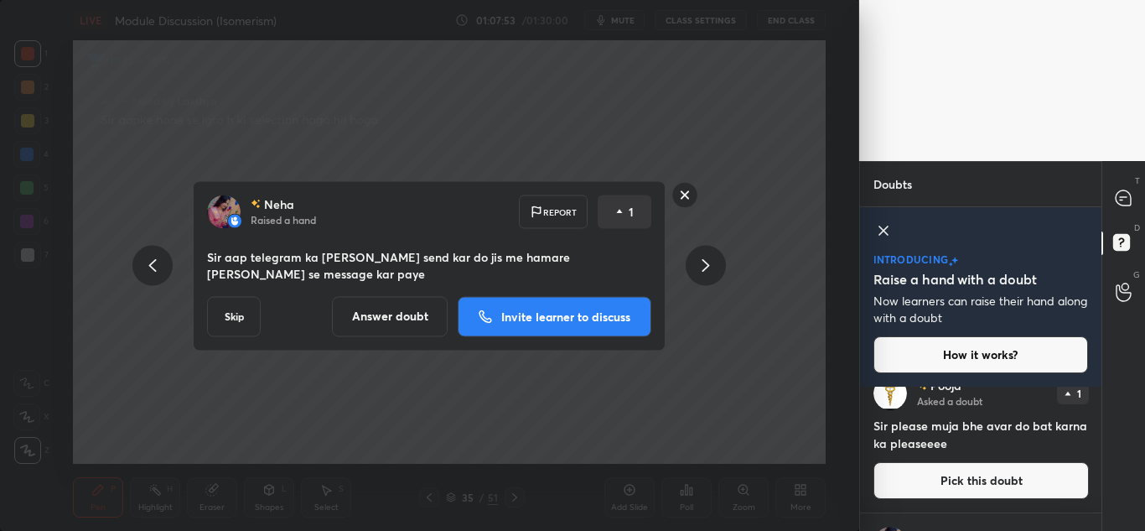
click at [703, 272] on icon at bounding box center [706, 265] width 8 height 13
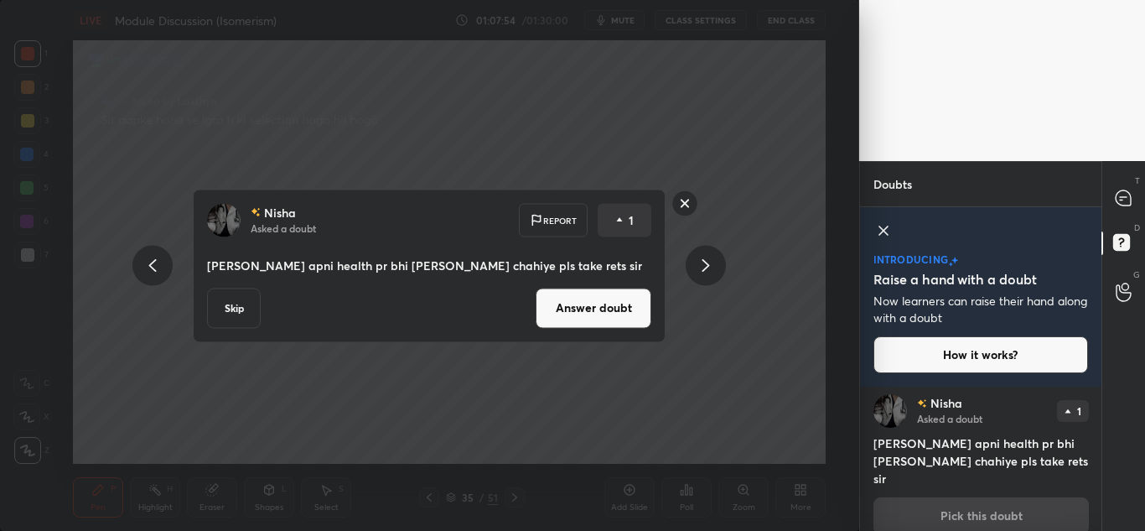
click at [703, 272] on icon at bounding box center [706, 265] width 8 height 13
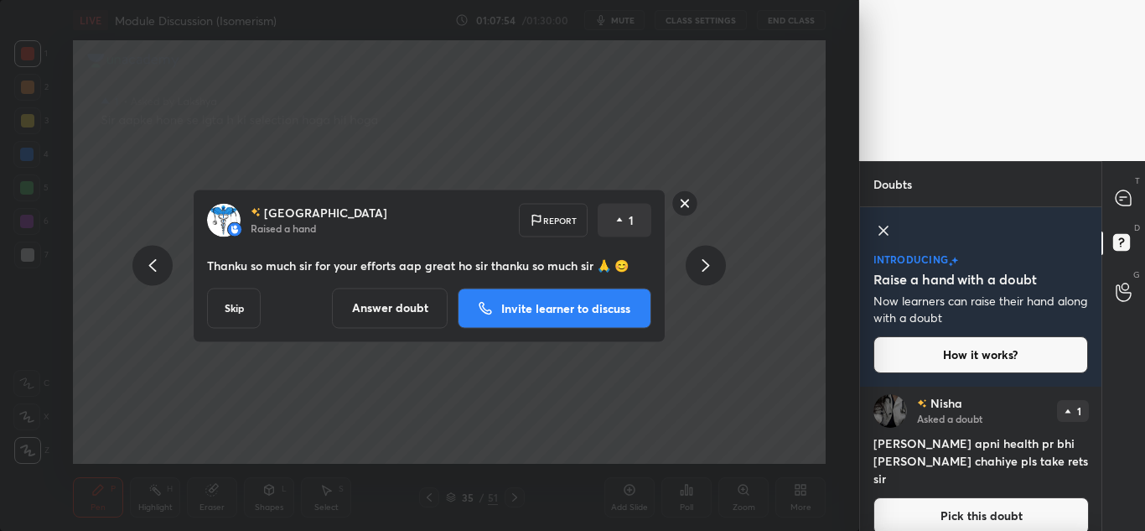
scroll to position [1818, 0]
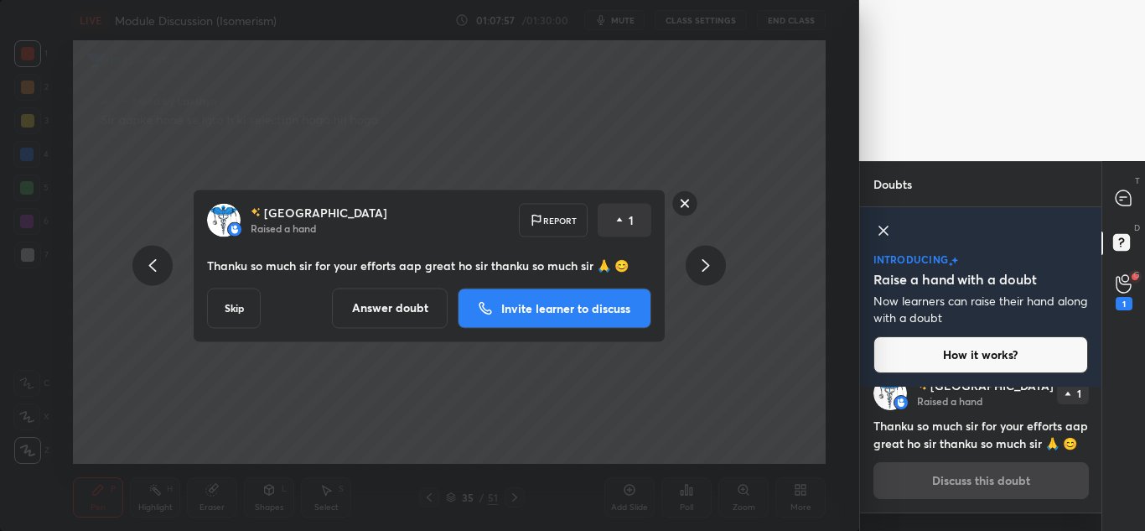
click at [703, 272] on icon at bounding box center [706, 265] width 8 height 13
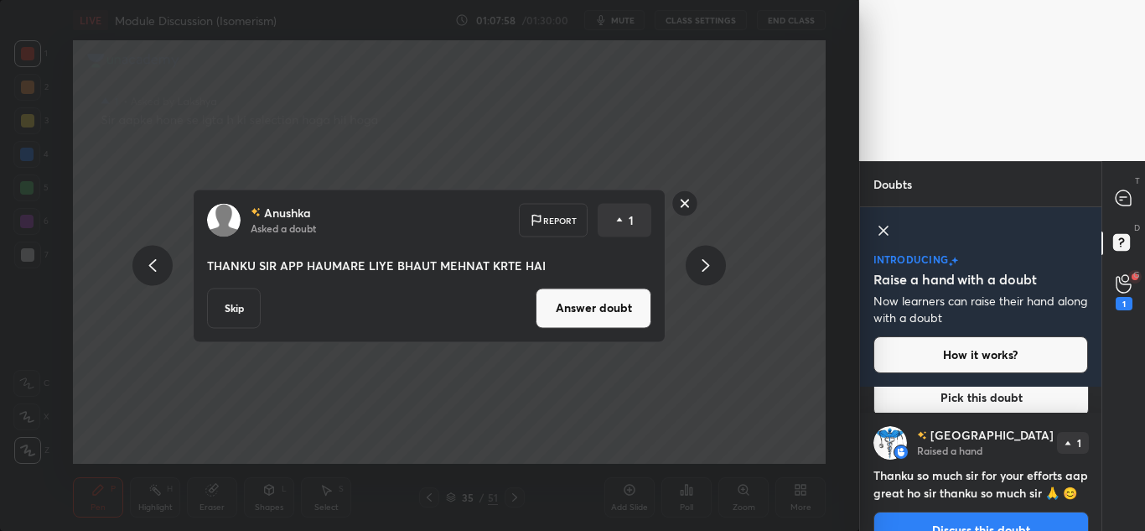
click at [703, 272] on icon at bounding box center [706, 265] width 8 height 13
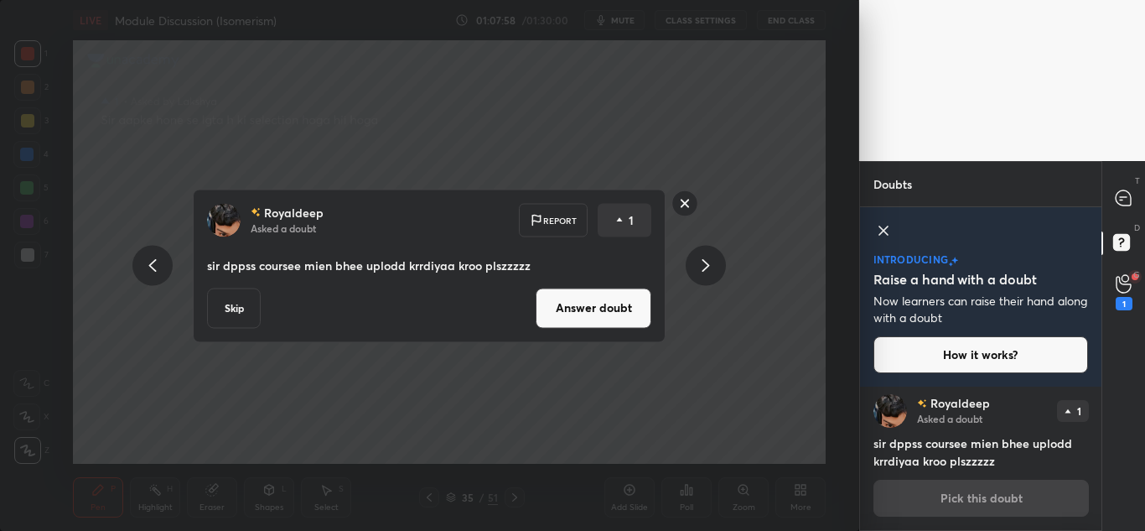
click at [703, 272] on icon at bounding box center [706, 265] width 8 height 13
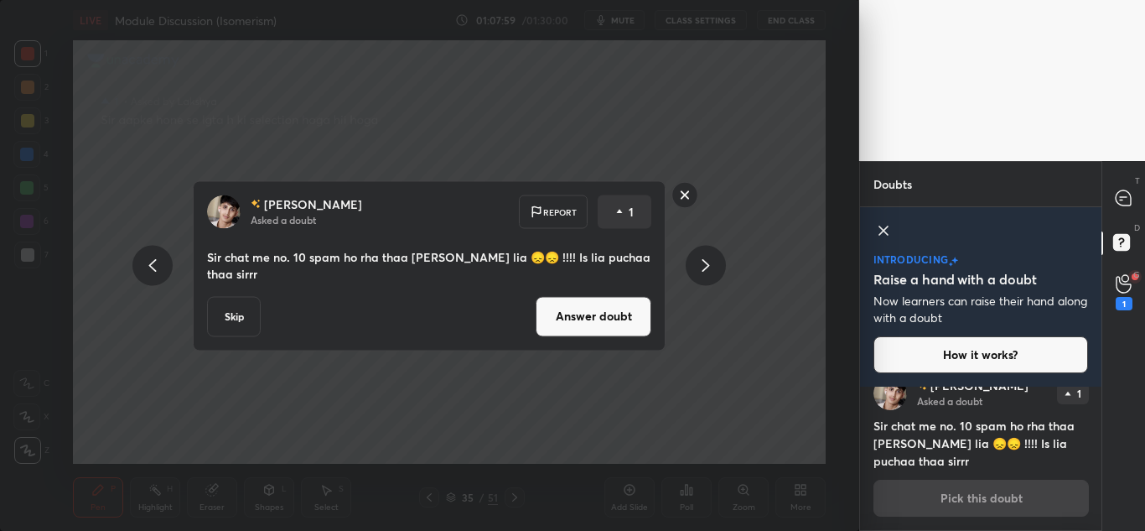
click at [703, 272] on icon at bounding box center [706, 265] width 8 height 13
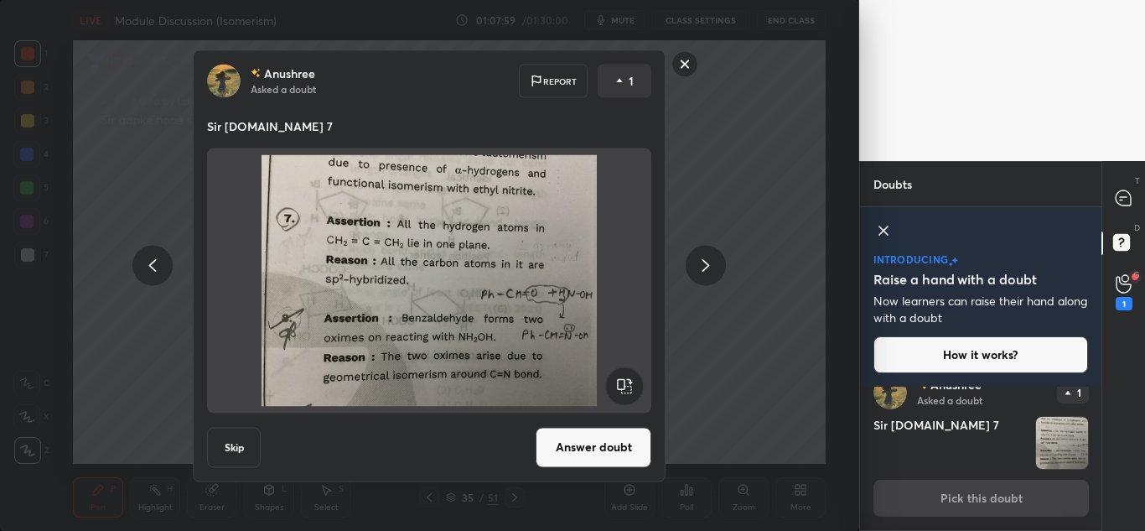
click at [703, 272] on icon at bounding box center [706, 265] width 8 height 13
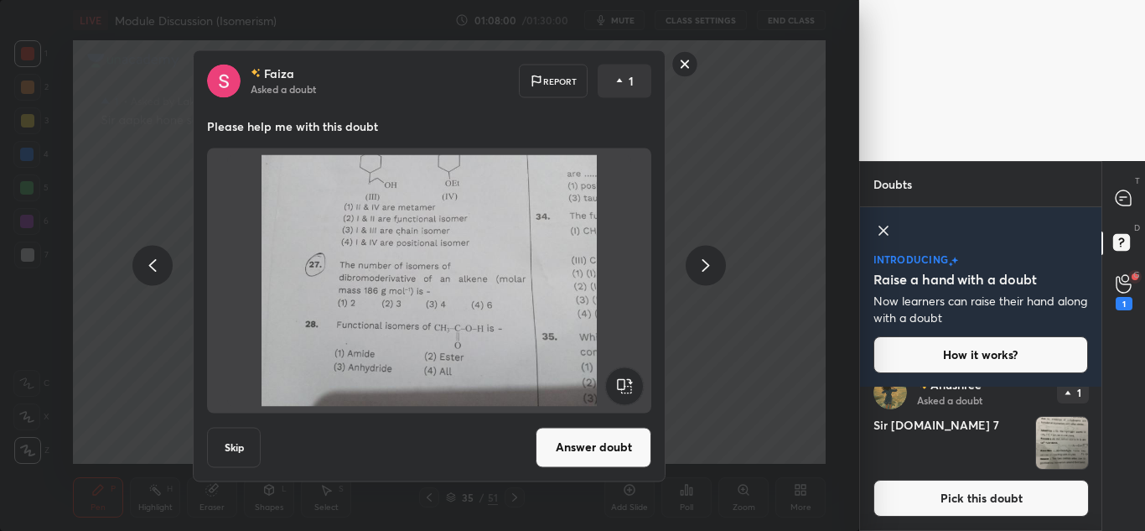
scroll to position [2972, 0]
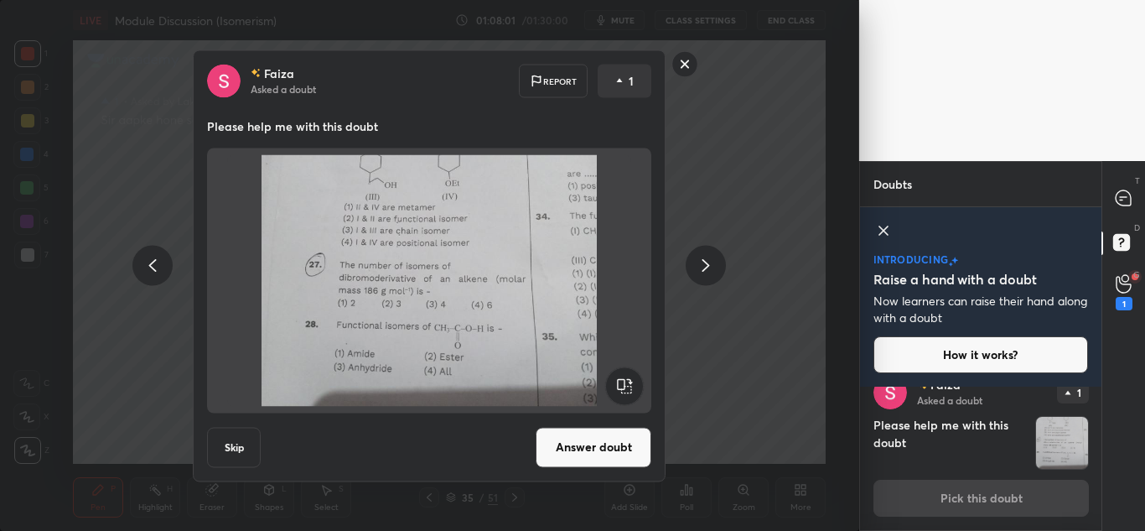
click at [703, 272] on icon at bounding box center [706, 265] width 8 height 13
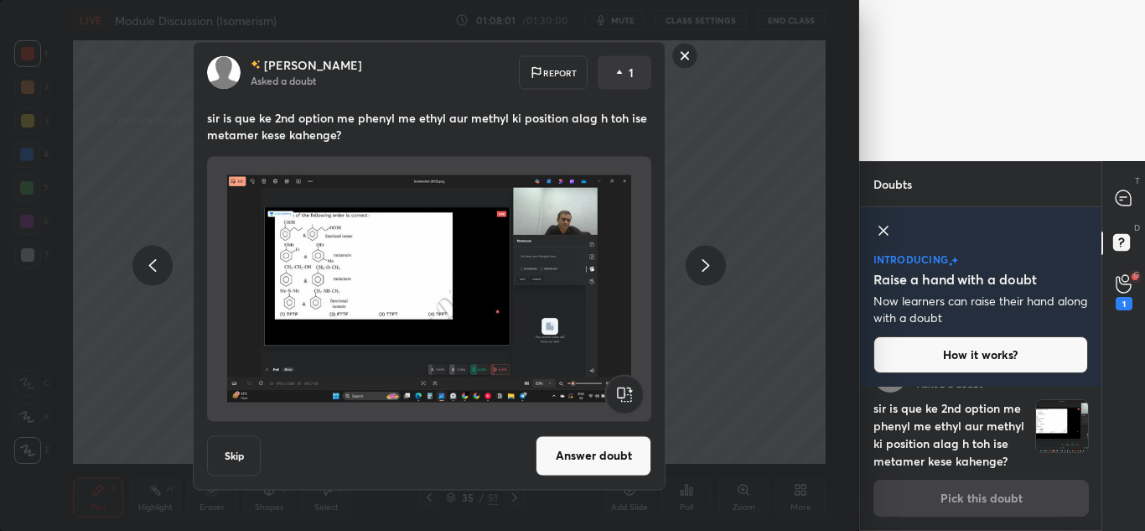
click at [703, 272] on icon at bounding box center [706, 265] width 8 height 13
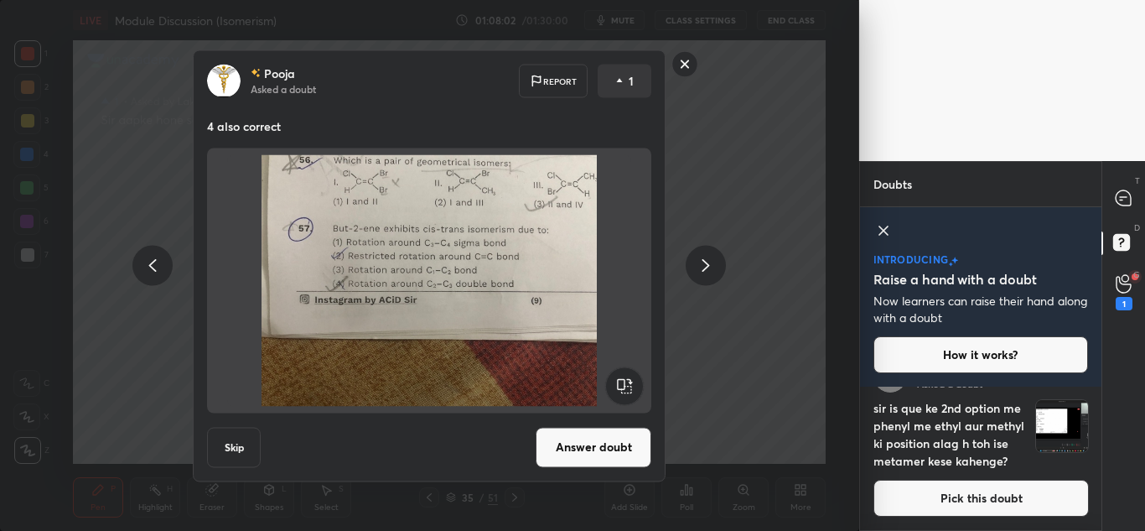
scroll to position [3326, 0]
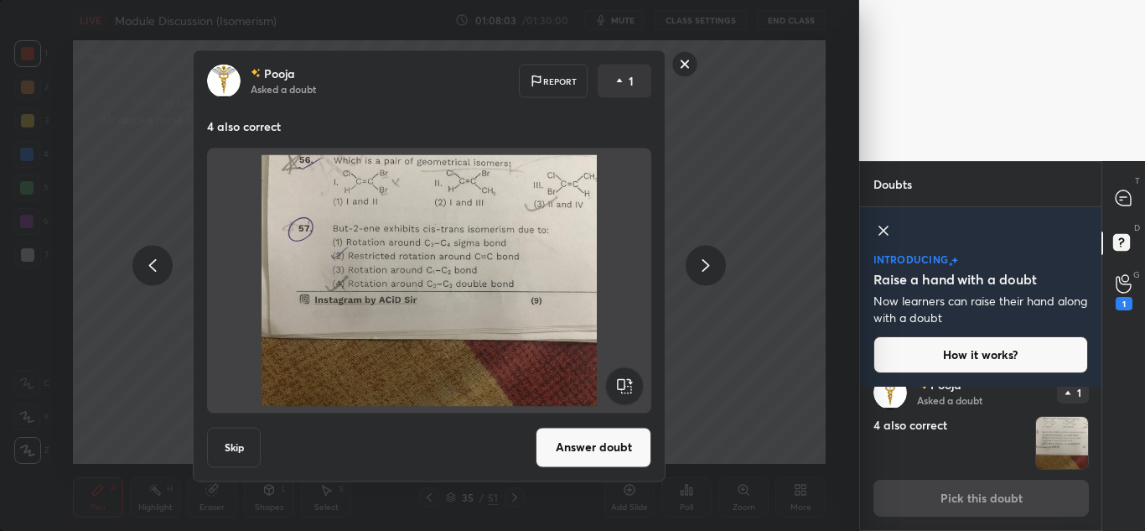
click at [703, 272] on icon at bounding box center [706, 265] width 8 height 13
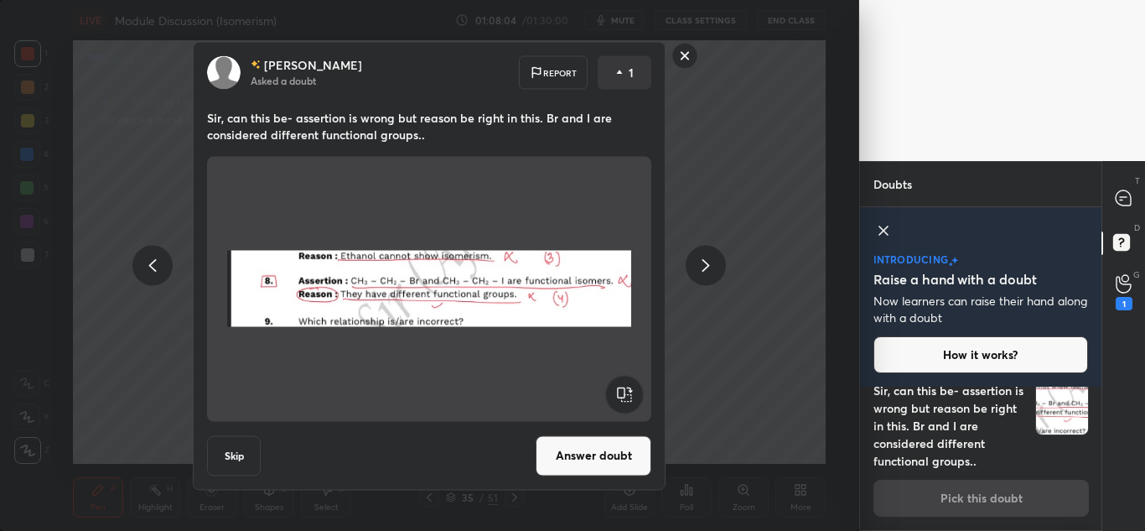
click at [703, 272] on icon at bounding box center [706, 265] width 8 height 13
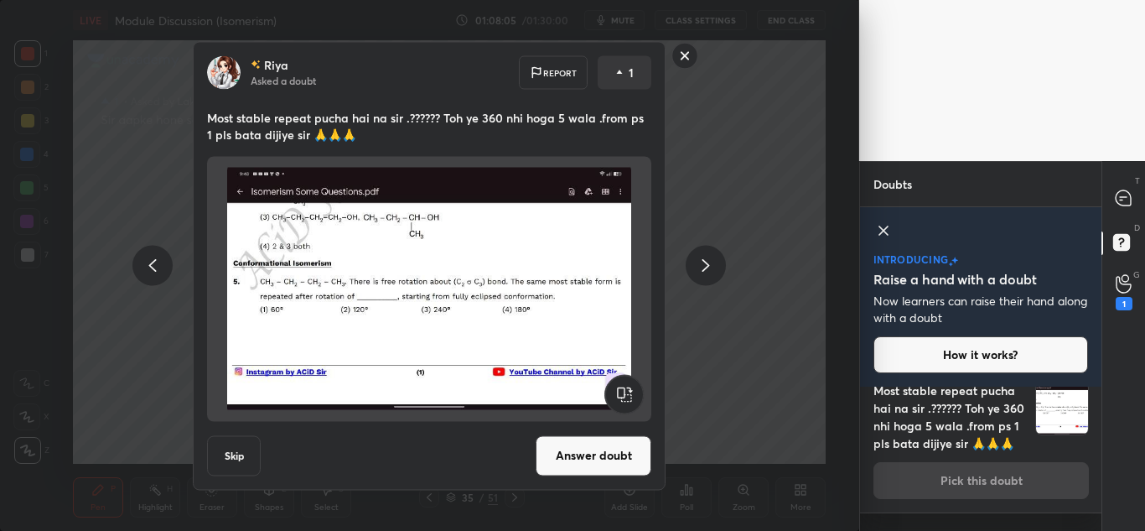
click at [703, 272] on icon at bounding box center [706, 265] width 8 height 13
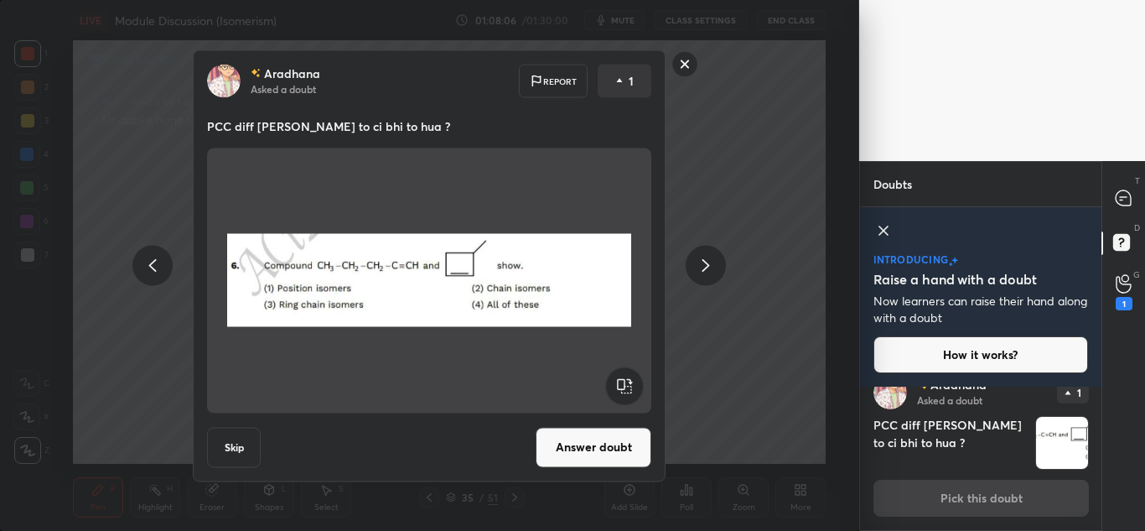
click at [703, 272] on icon at bounding box center [706, 265] width 8 height 13
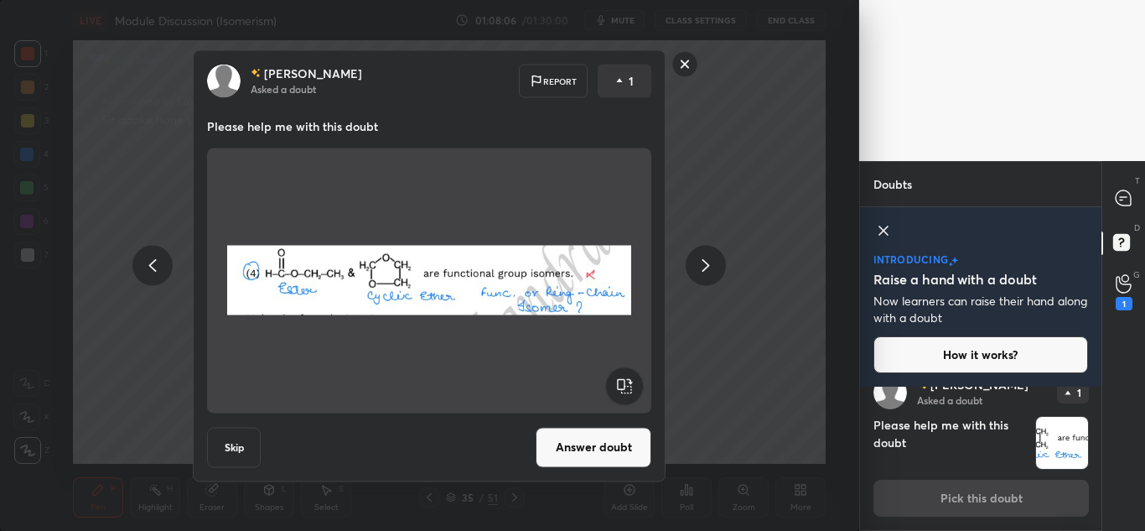
click at [703, 272] on icon at bounding box center [706, 265] width 8 height 13
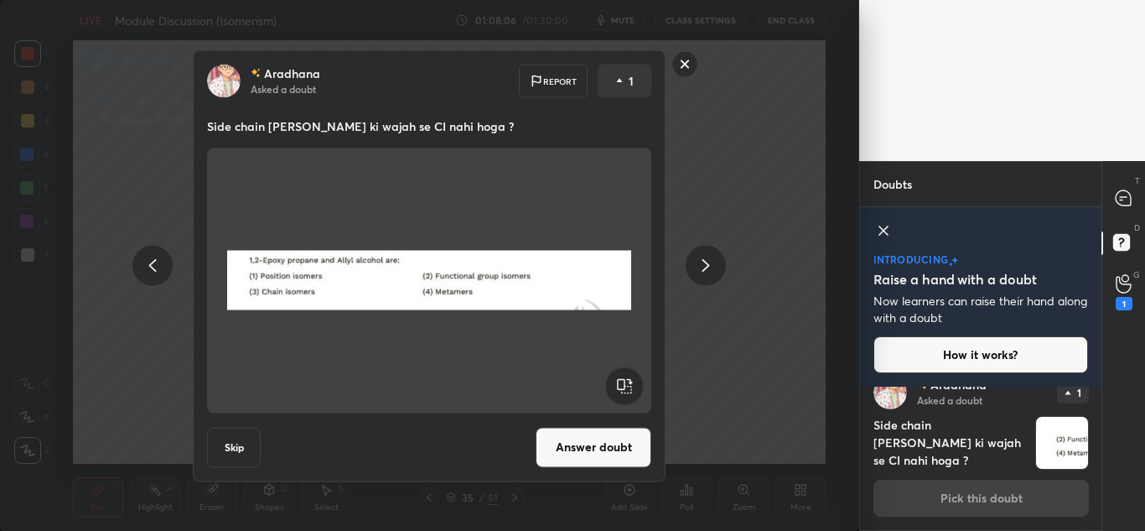
click at [703, 272] on icon at bounding box center [706, 265] width 8 height 13
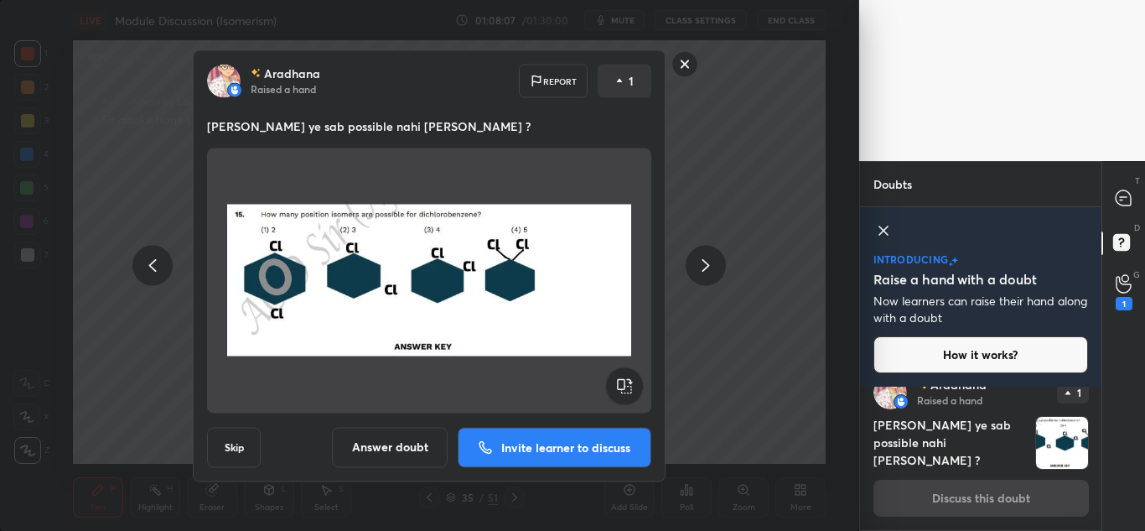
click at [703, 272] on icon at bounding box center [706, 265] width 8 height 13
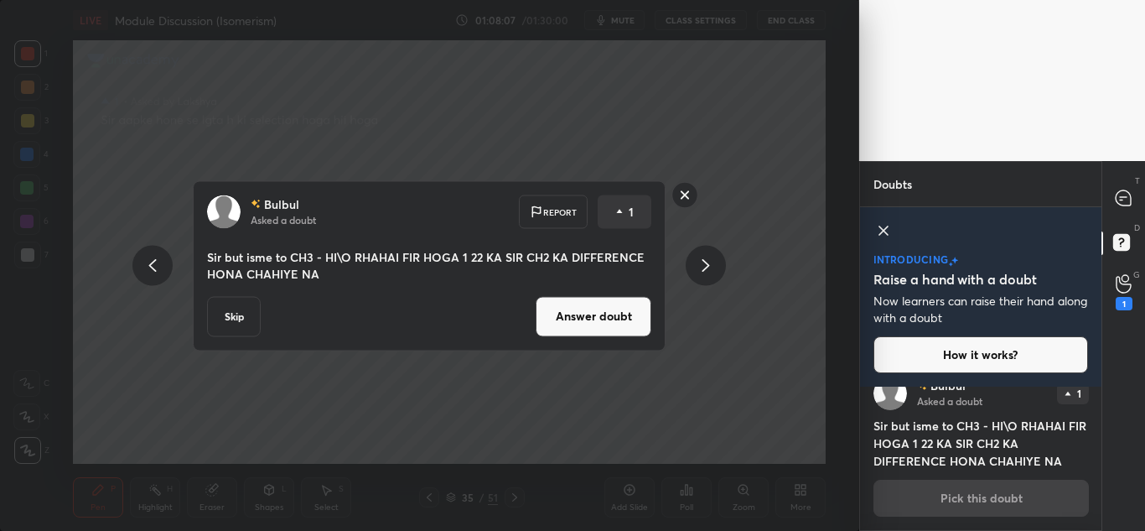
click at [703, 272] on icon at bounding box center [706, 265] width 8 height 13
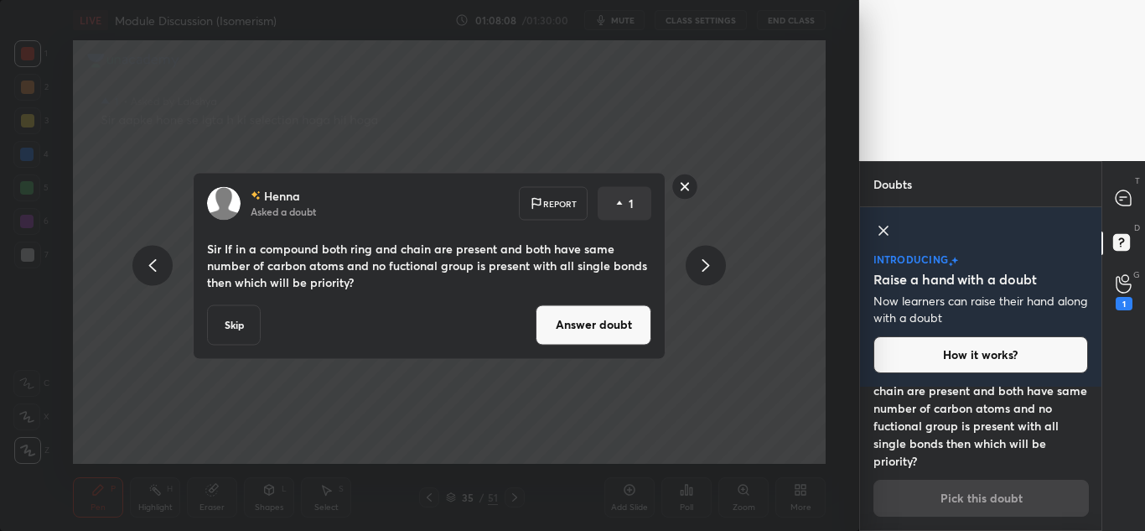
click at [703, 272] on icon at bounding box center [706, 265] width 8 height 13
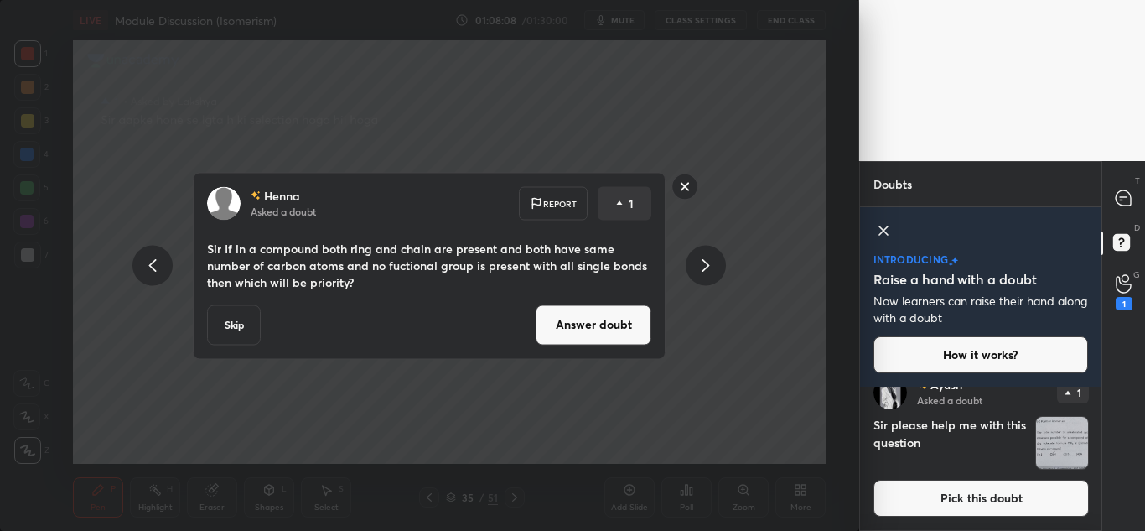
click at [703, 272] on icon at bounding box center [706, 265] width 8 height 13
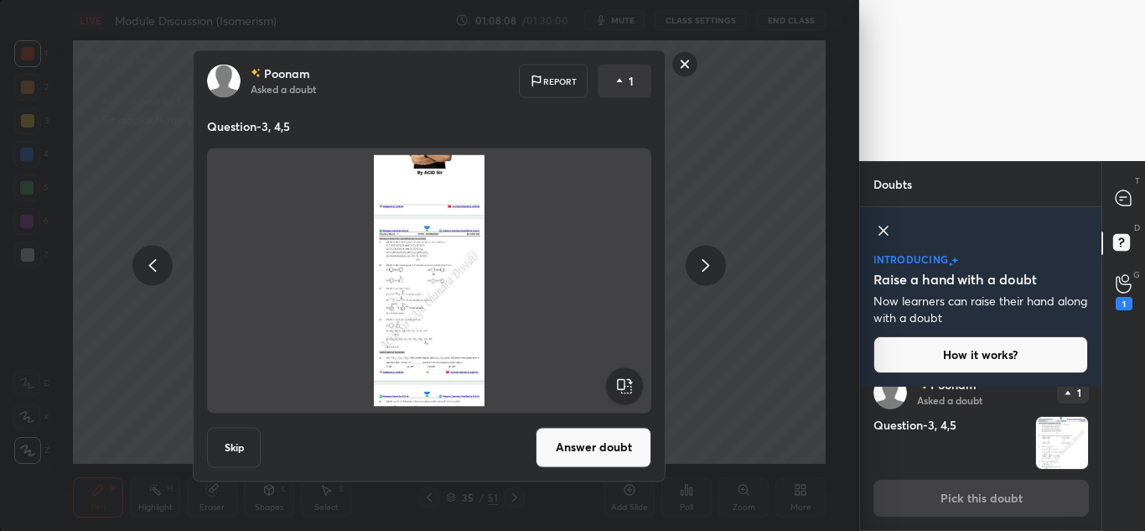
click at [703, 272] on icon at bounding box center [706, 265] width 8 height 13
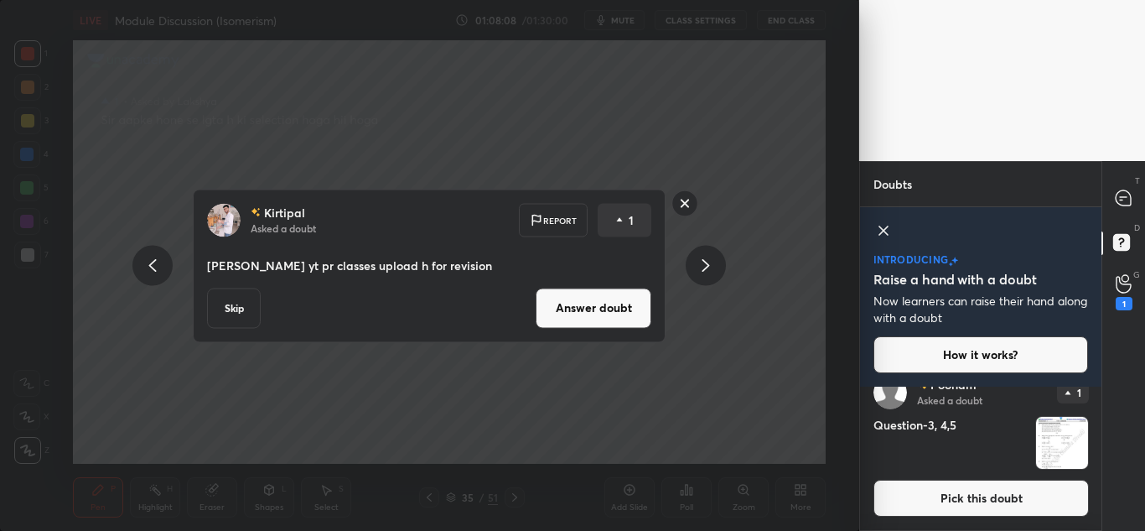
scroll to position [5483, 0]
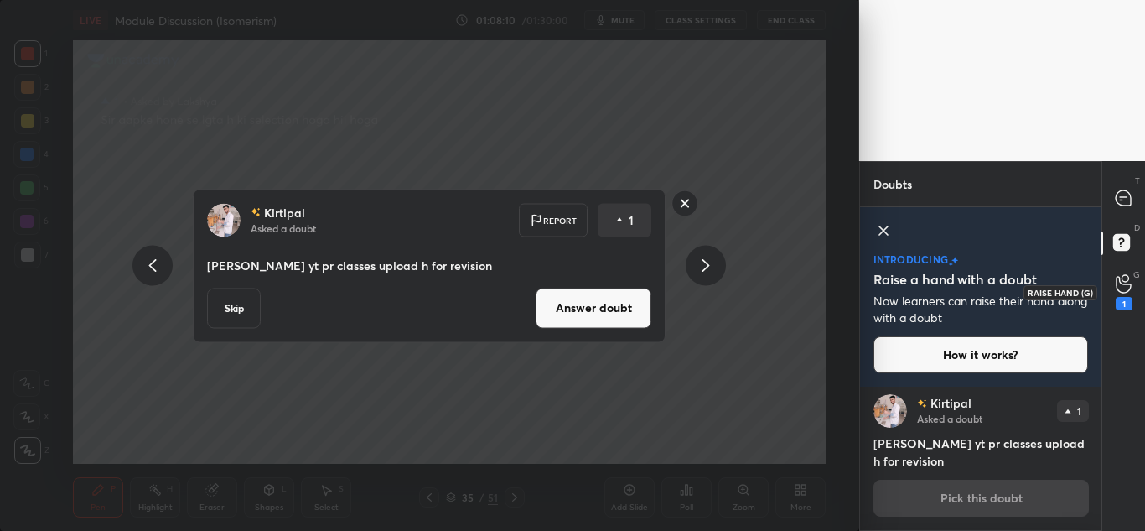
click at [1122, 293] on div "1" at bounding box center [1124, 292] width 17 height 36
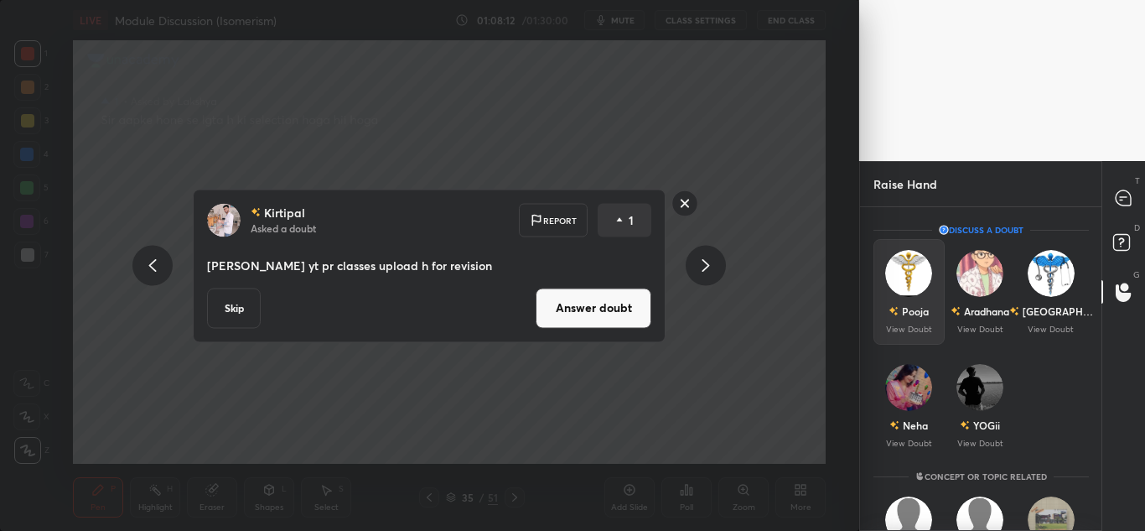
click at [891, 283] on img "grid" at bounding box center [908, 273] width 47 height 47
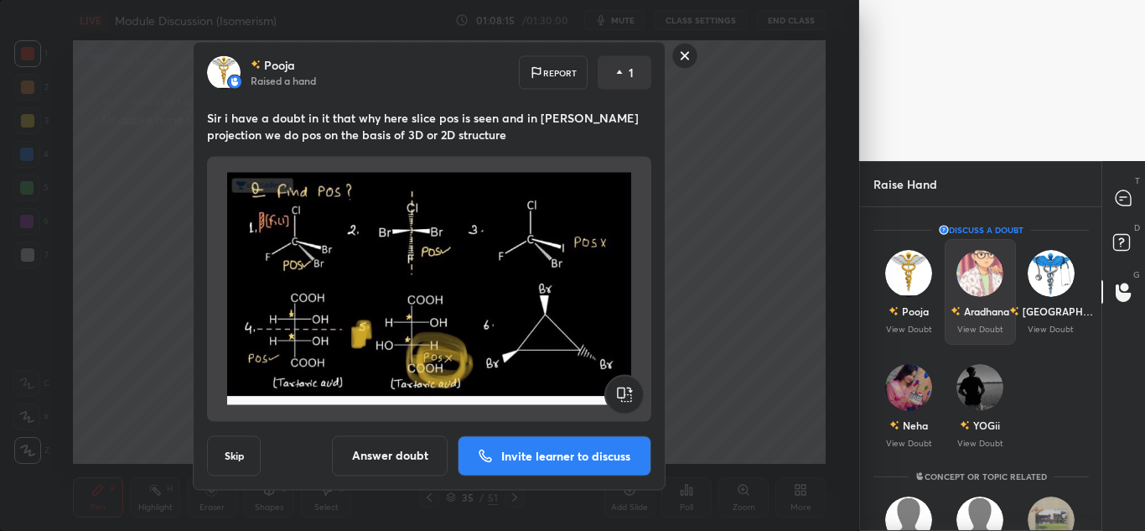
click at [1004, 288] on div "[PERSON_NAME] View Doubt" at bounding box center [979, 292] width 71 height 106
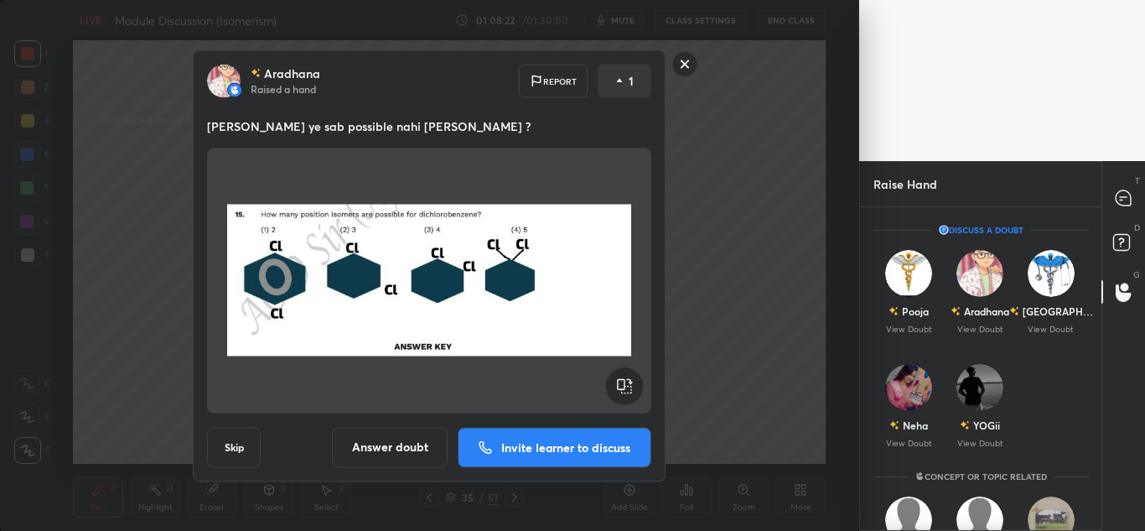
click at [579, 451] on p "Invite learner to discuss" at bounding box center [565, 447] width 129 height 12
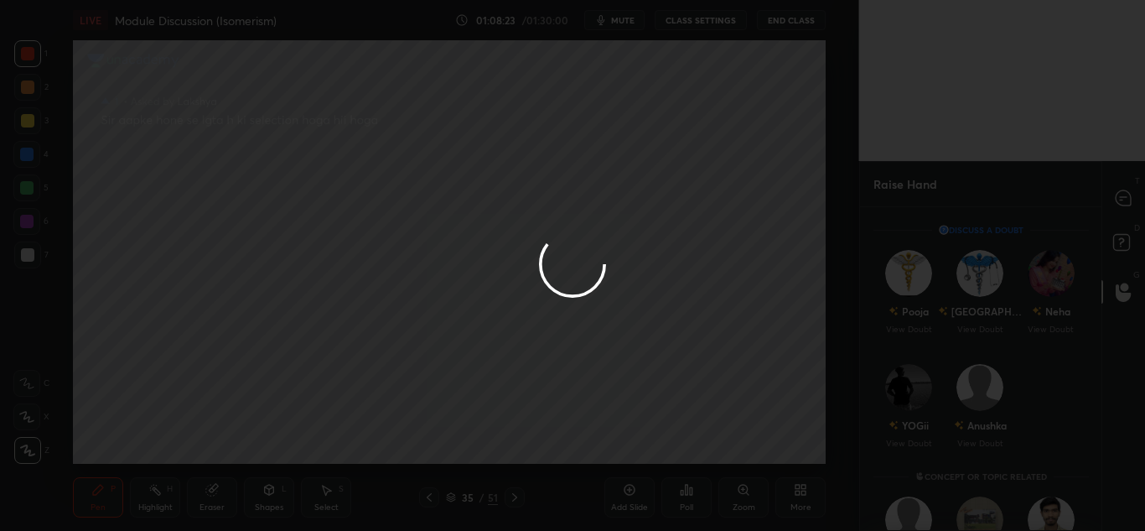
scroll to position [251, 236]
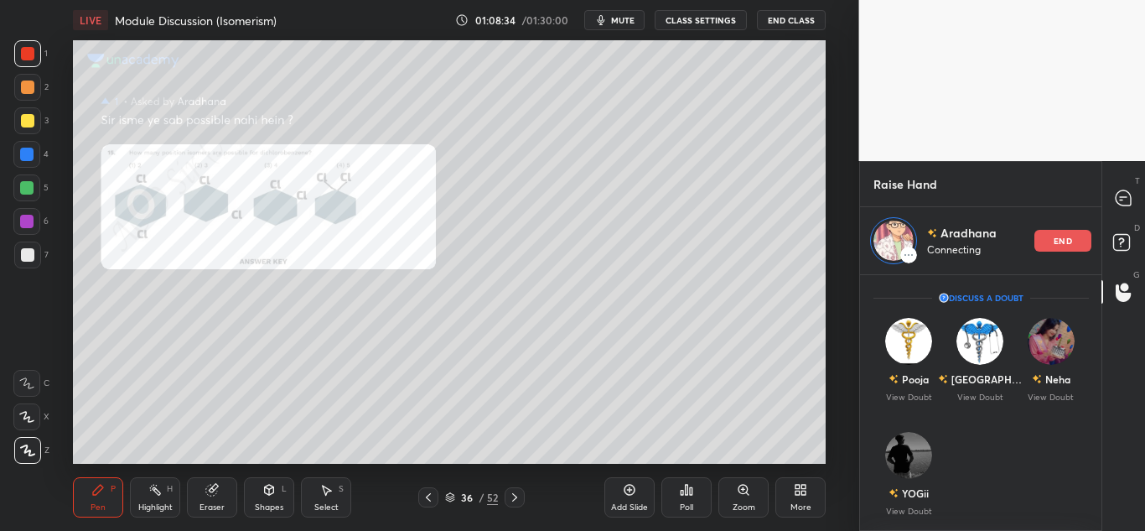
click at [31, 50] on div at bounding box center [27, 53] width 13 height 13
click at [28, 121] on div at bounding box center [27, 120] width 13 height 13
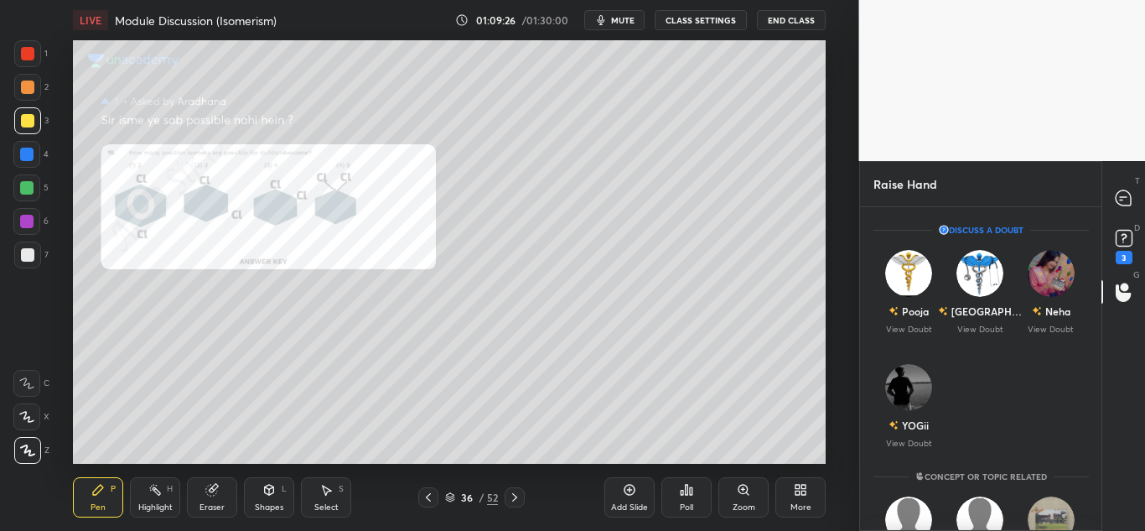
scroll to position [319, 236]
click at [1053, 303] on div "Neha" at bounding box center [1056, 310] width 25 height 15
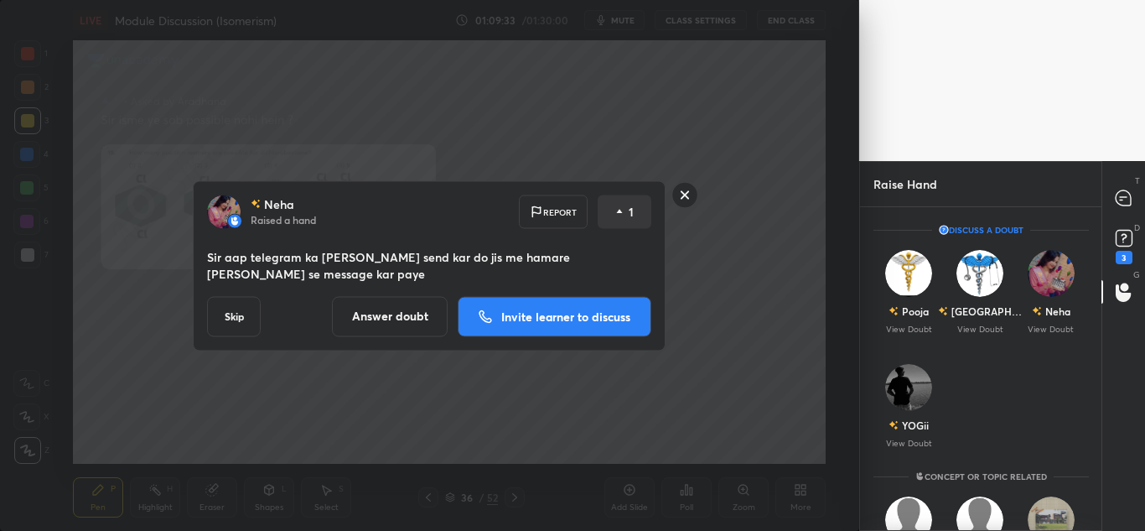
click at [528, 310] on p "Invite learner to discuss" at bounding box center [565, 316] width 129 height 12
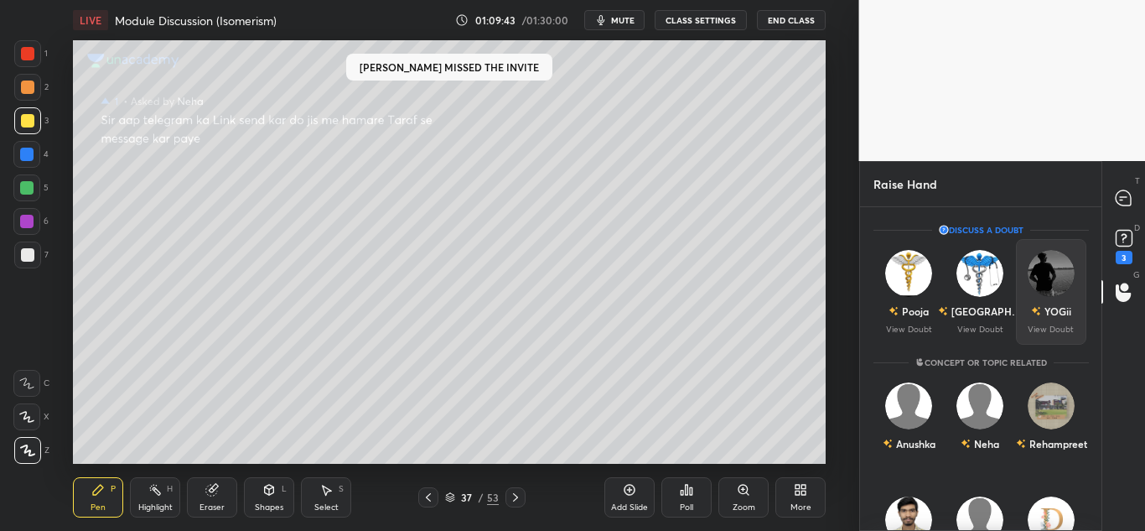
click at [1041, 279] on img "grid" at bounding box center [1050, 273] width 47 height 47
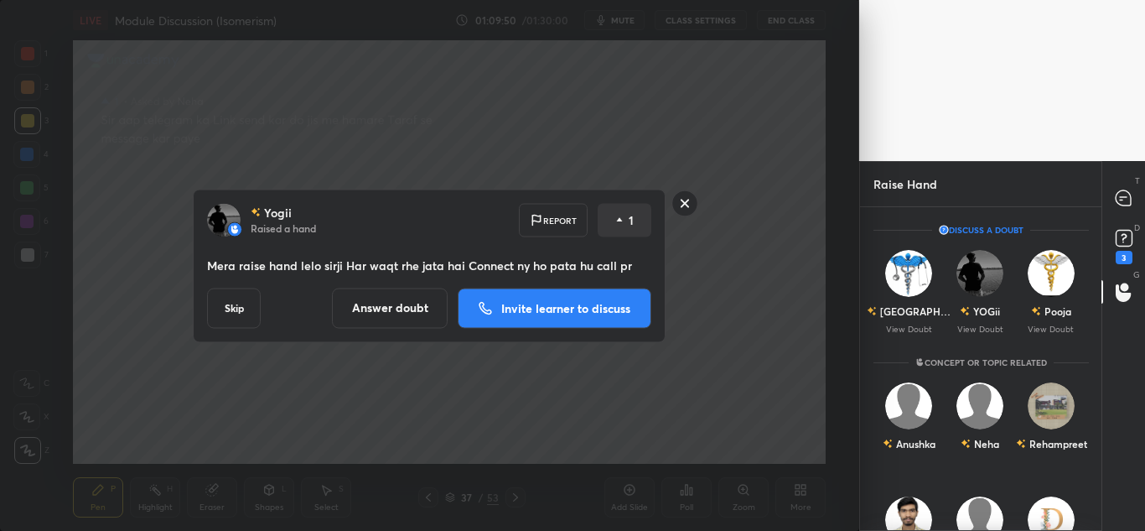
click at [571, 306] on p "Invite learner to discuss" at bounding box center [565, 308] width 129 height 12
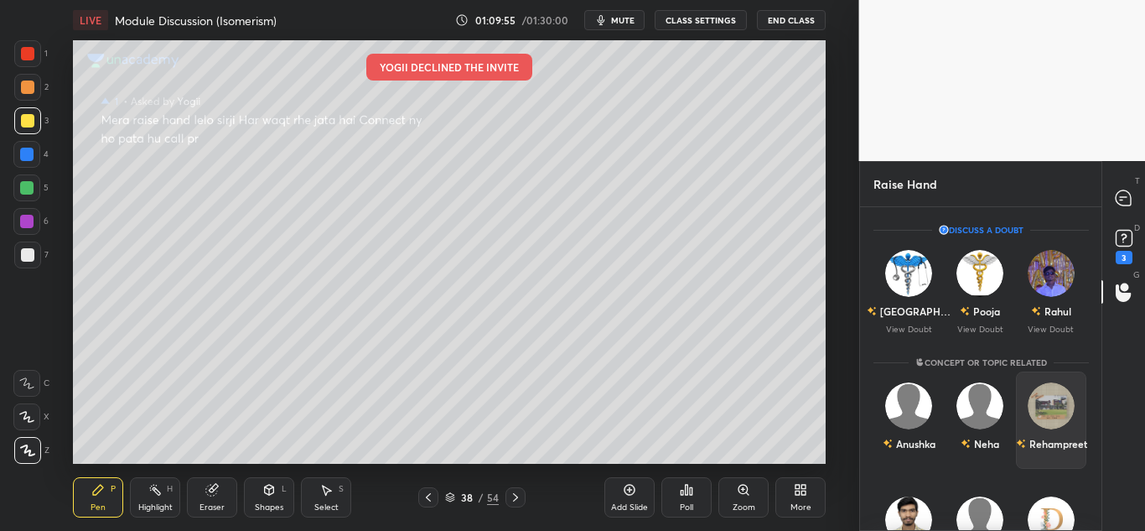
click at [1023, 420] on div "Rehampreet" at bounding box center [1050, 419] width 71 height 97
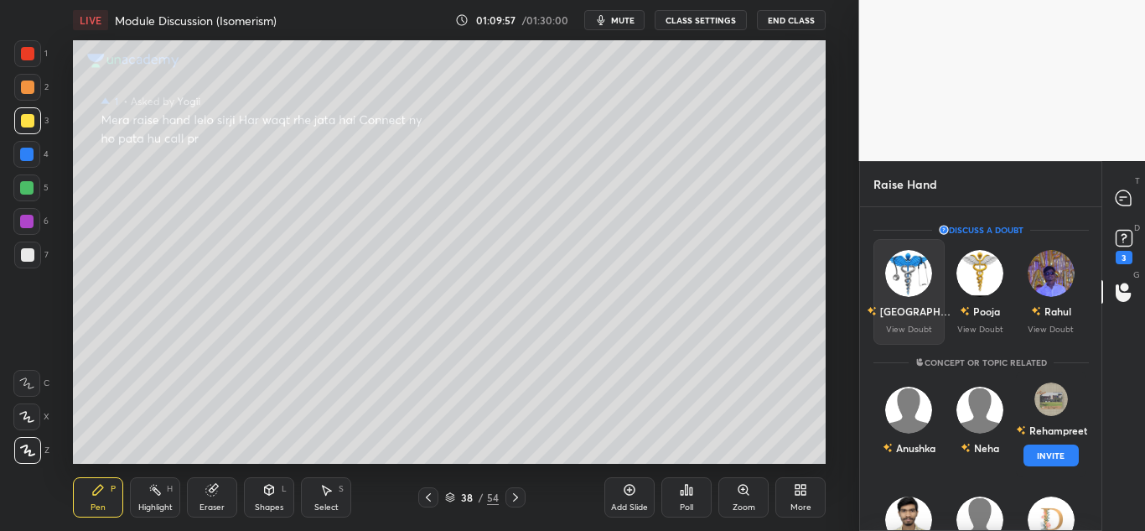
click at [930, 298] on div "[GEOGRAPHIC_DATA]" at bounding box center [909, 311] width 84 height 28
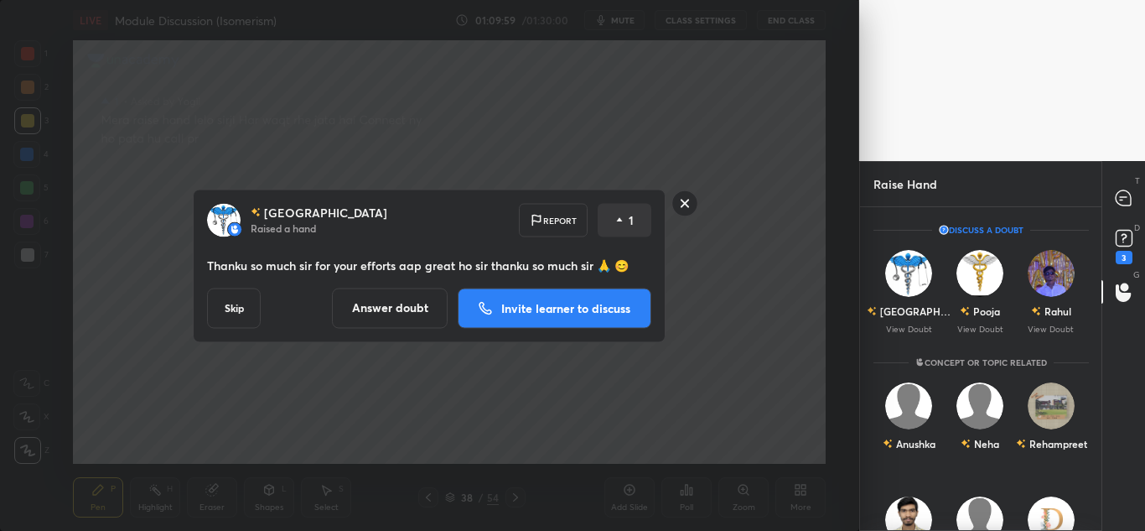
click at [608, 309] on p "Invite learner to discuss" at bounding box center [565, 308] width 129 height 12
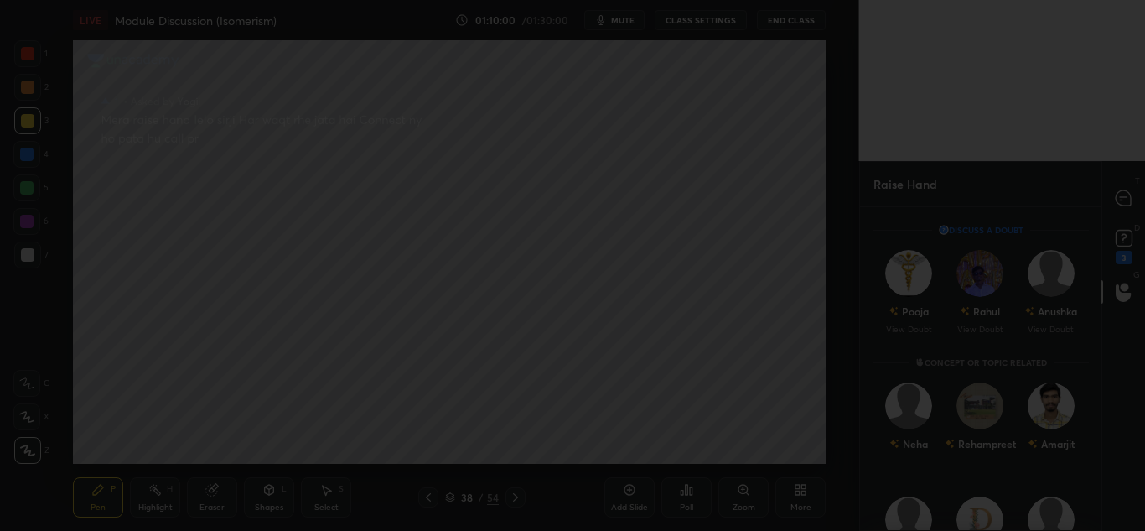
scroll to position [251, 236]
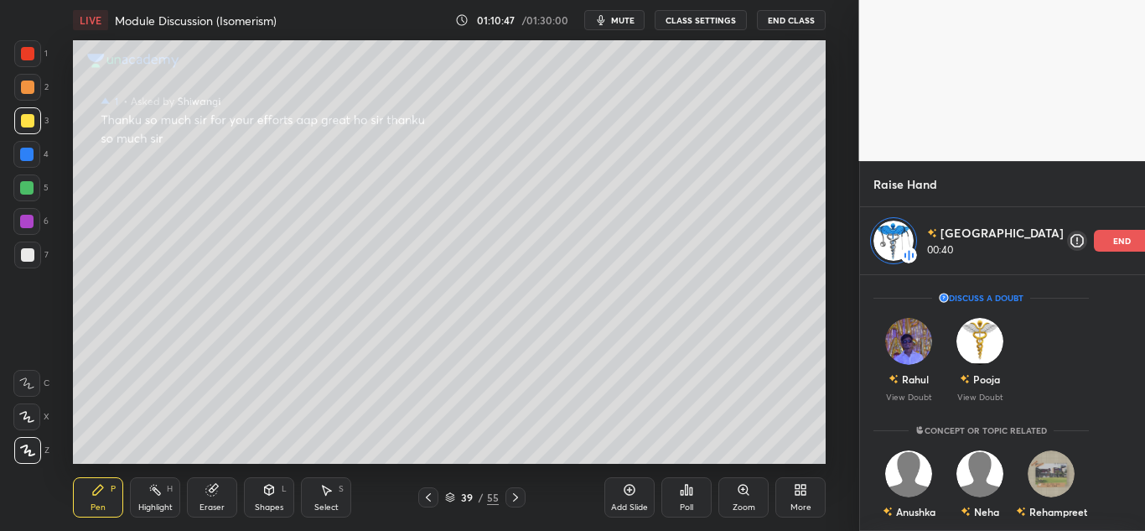
click at [1094, 234] on div "end" at bounding box center [1122, 241] width 57 height 22
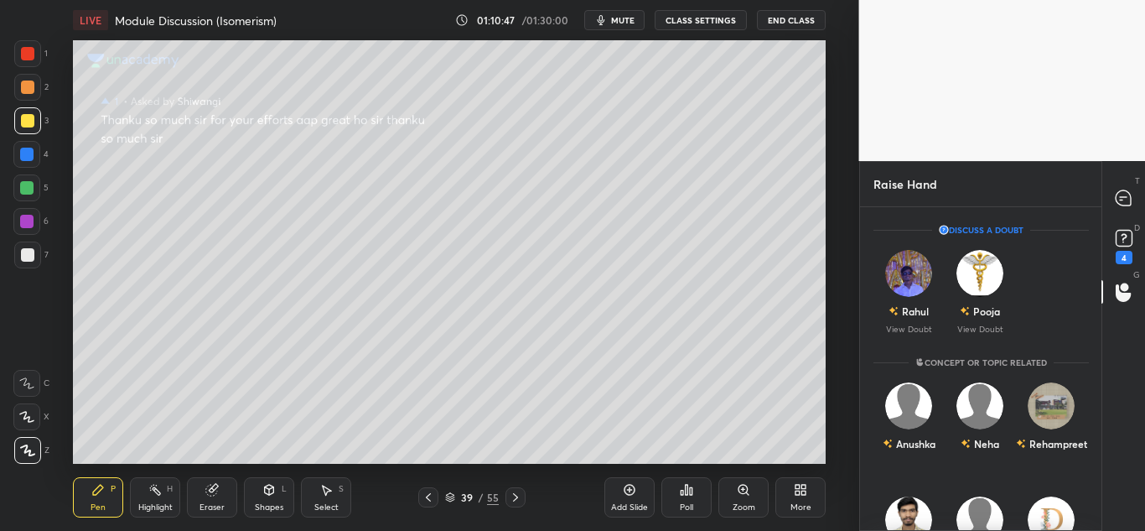
scroll to position [319, 236]
click at [914, 263] on img "grid" at bounding box center [908, 273] width 47 height 47
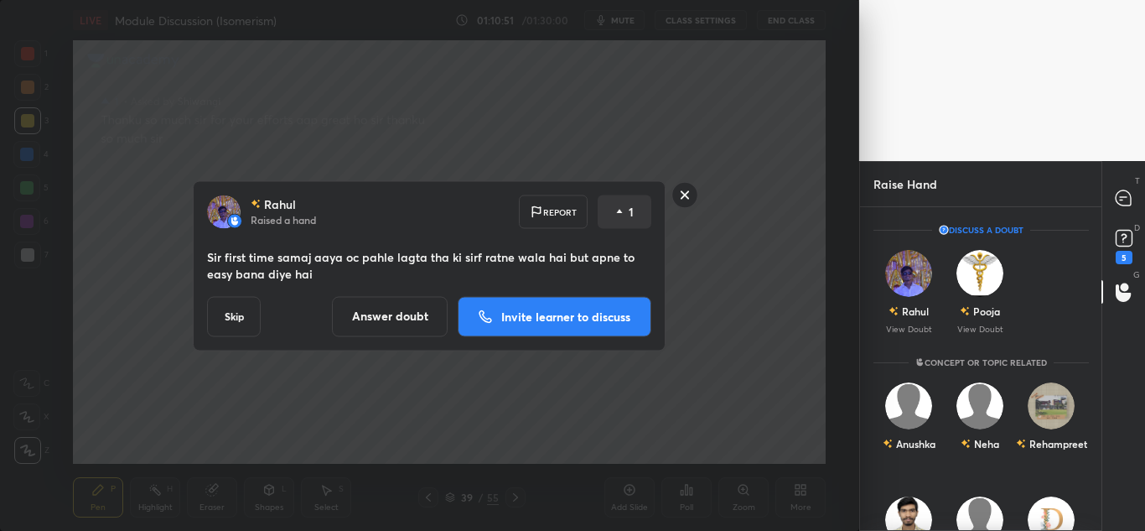
click at [586, 313] on p "Invite learner to discuss" at bounding box center [565, 316] width 129 height 12
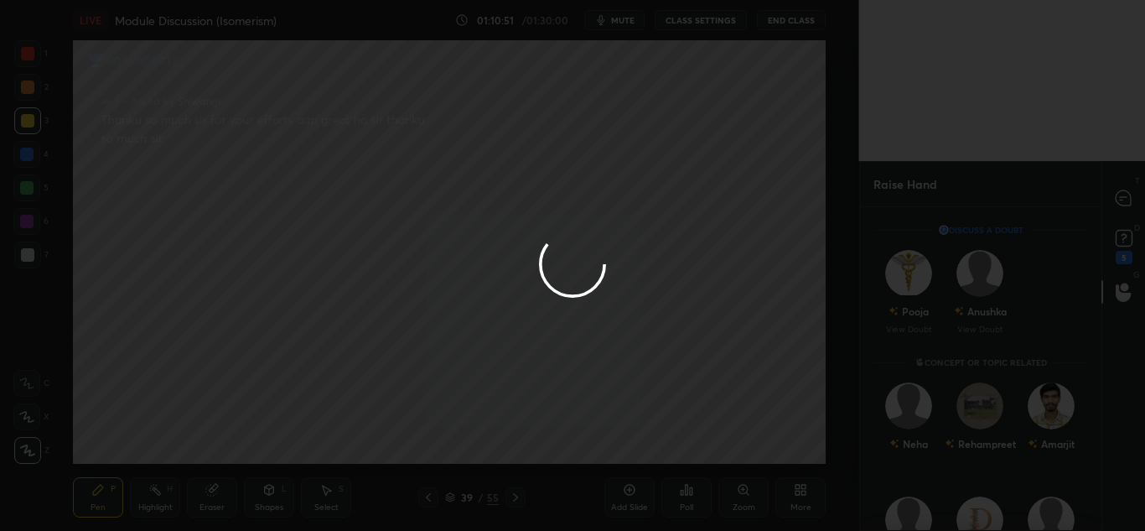
scroll to position [251, 236]
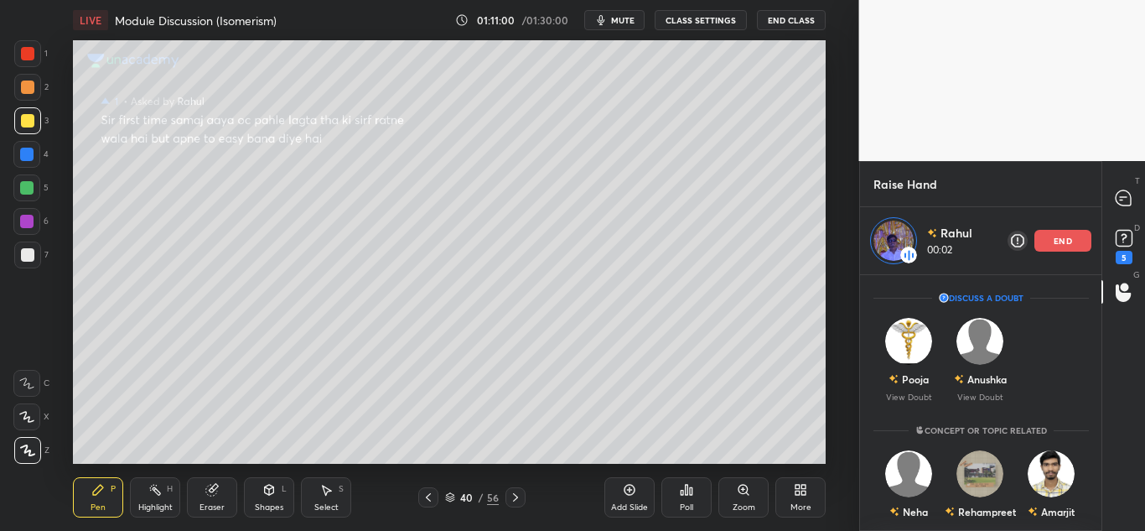
click at [24, 51] on div at bounding box center [27, 53] width 13 height 13
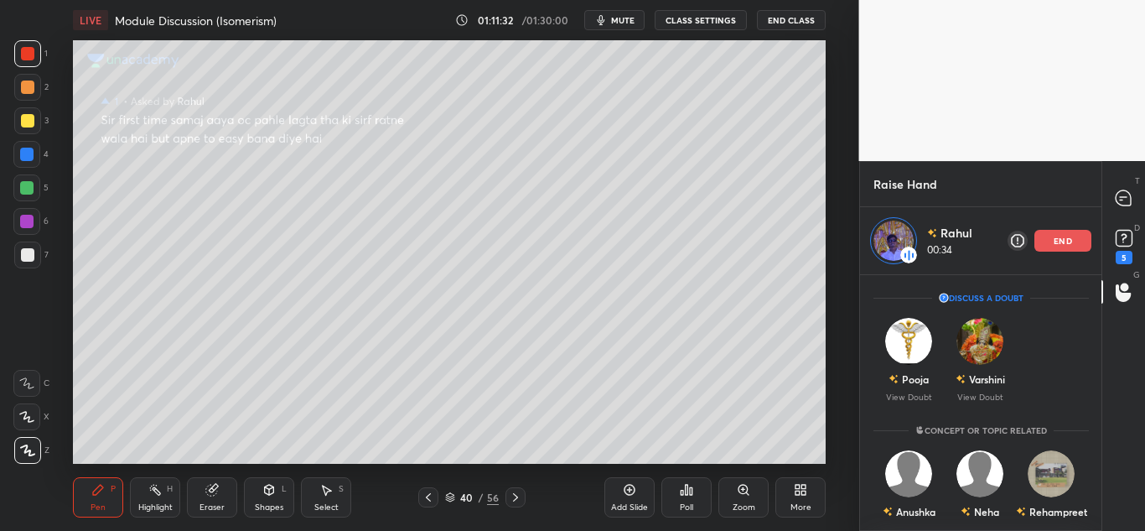
click at [1079, 246] on div "end" at bounding box center [1062, 241] width 57 height 22
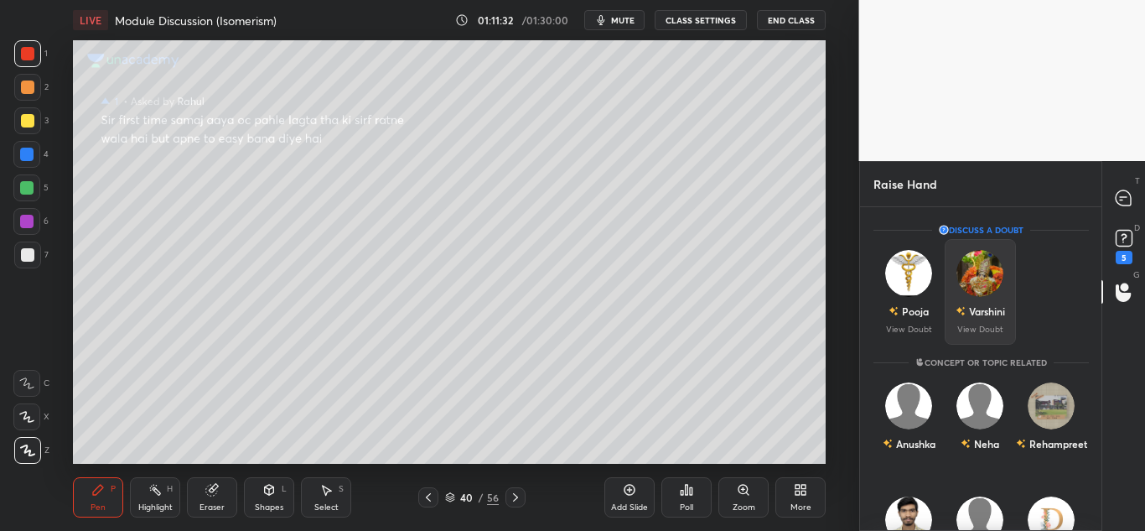
click at [982, 319] on div "Varshini" at bounding box center [979, 311] width 49 height 28
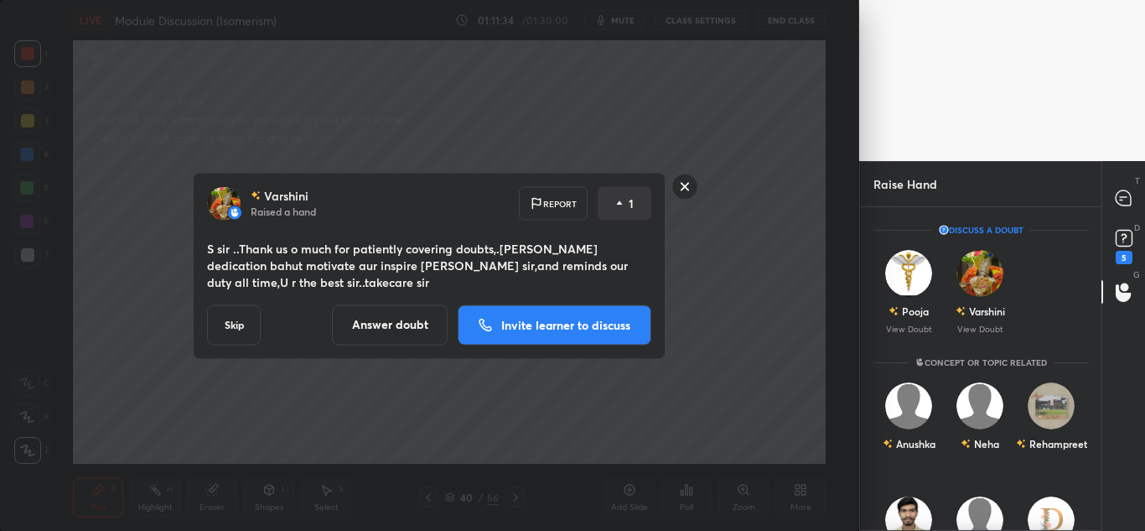
click at [532, 319] on p "Invite learner to discuss" at bounding box center [565, 325] width 129 height 12
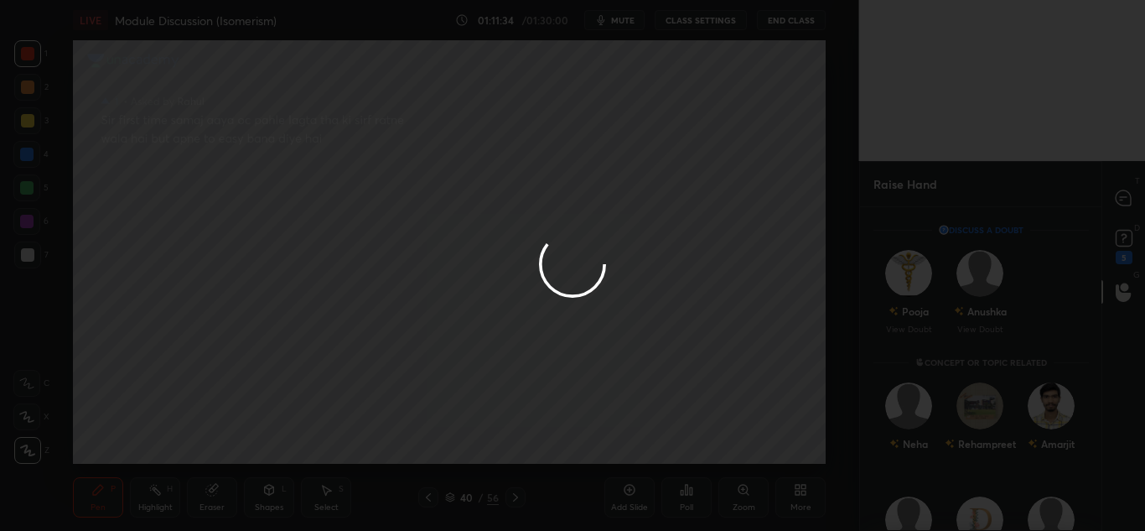
scroll to position [251, 236]
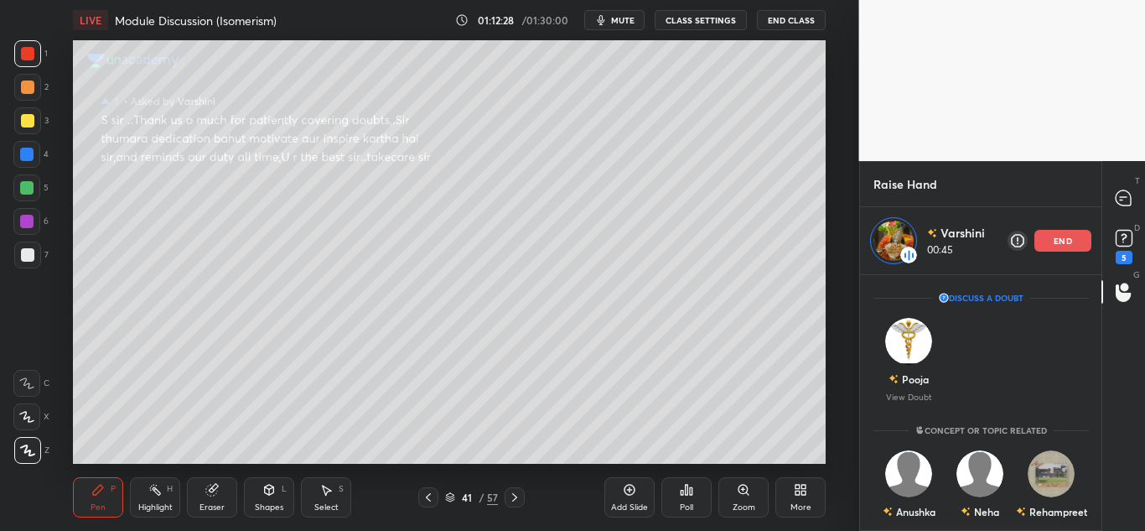
click at [1070, 238] on p "end" at bounding box center [1063, 240] width 18 height 8
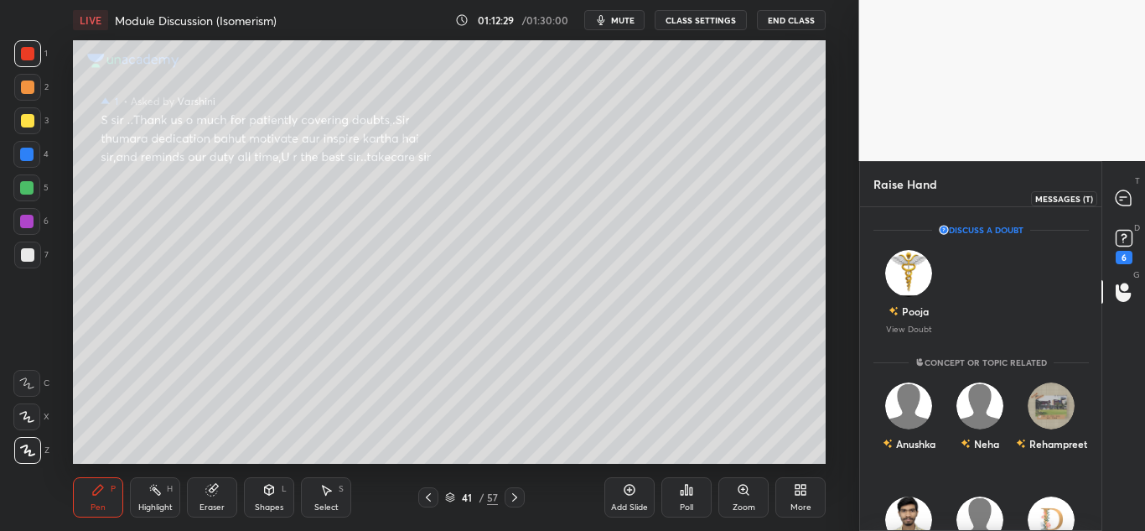
click at [1127, 190] on icon at bounding box center [1123, 197] width 15 height 15
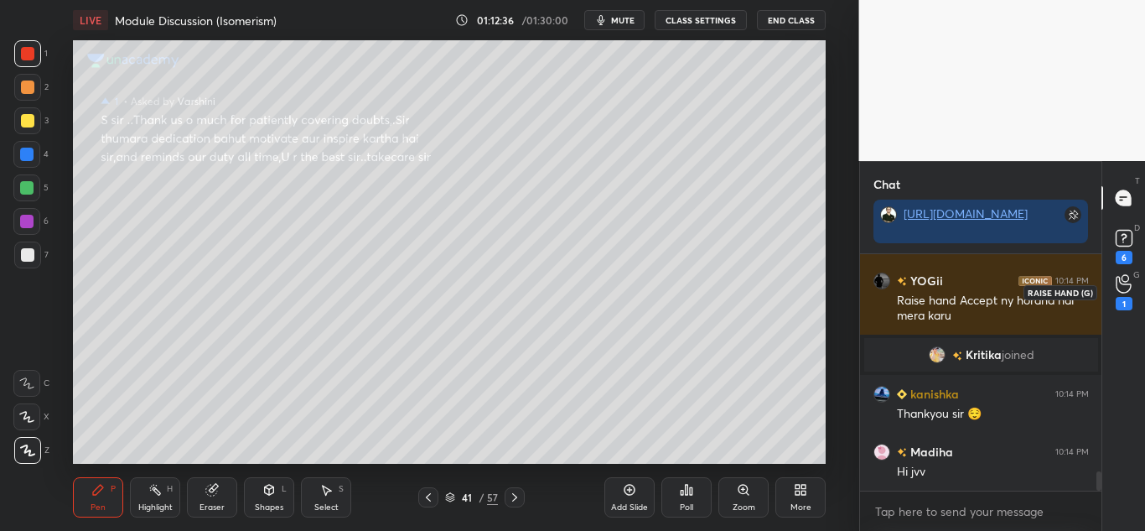
scroll to position [2690, 0]
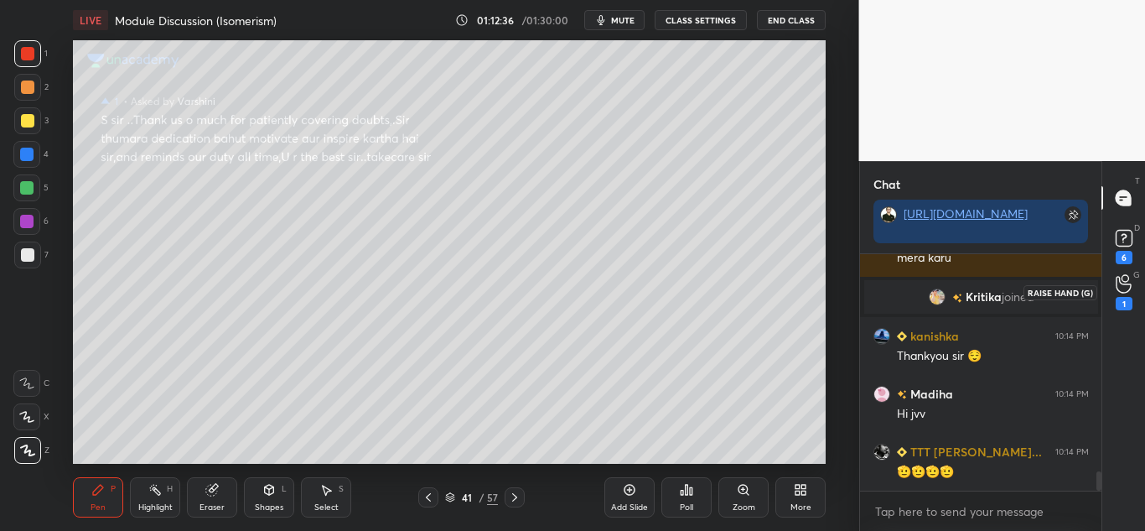
click at [1134, 282] on div "1" at bounding box center [1124, 292] width 34 height 30
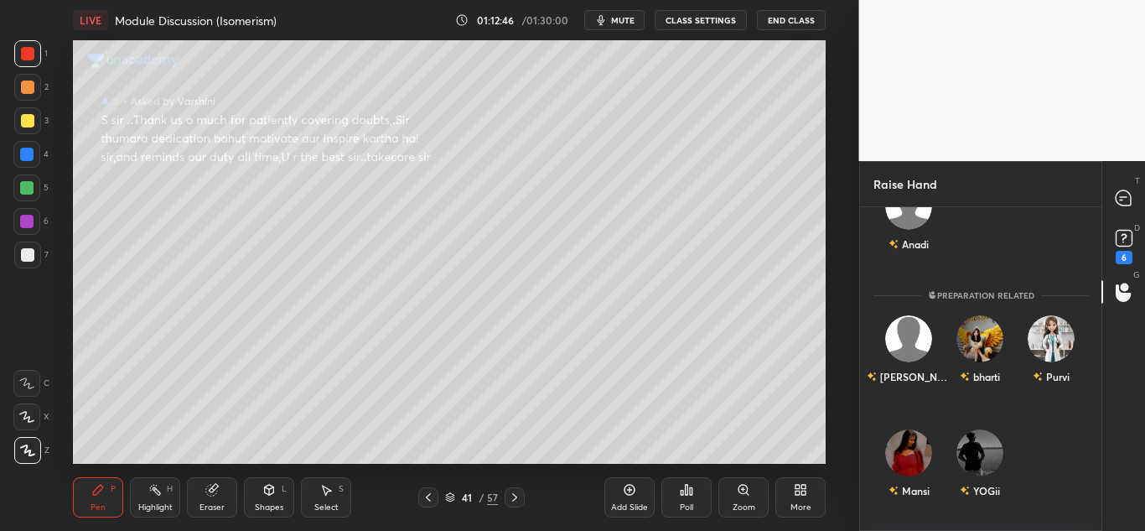
scroll to position [657, 0]
click at [970, 461] on div "YOGii" at bounding box center [979, 465] width 71 height 97
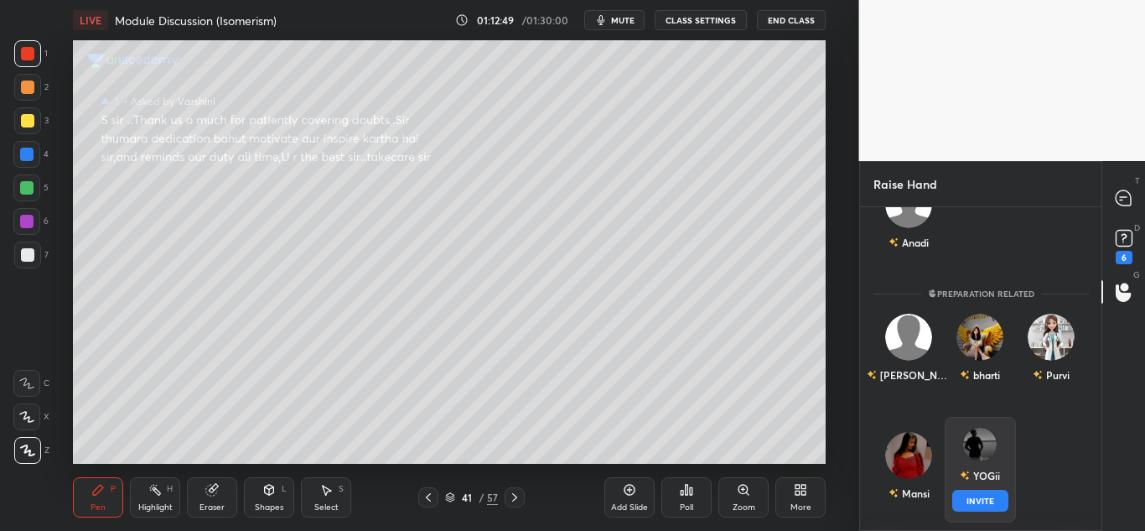
click at [981, 497] on button "INVITE" at bounding box center [979, 501] width 56 height 22
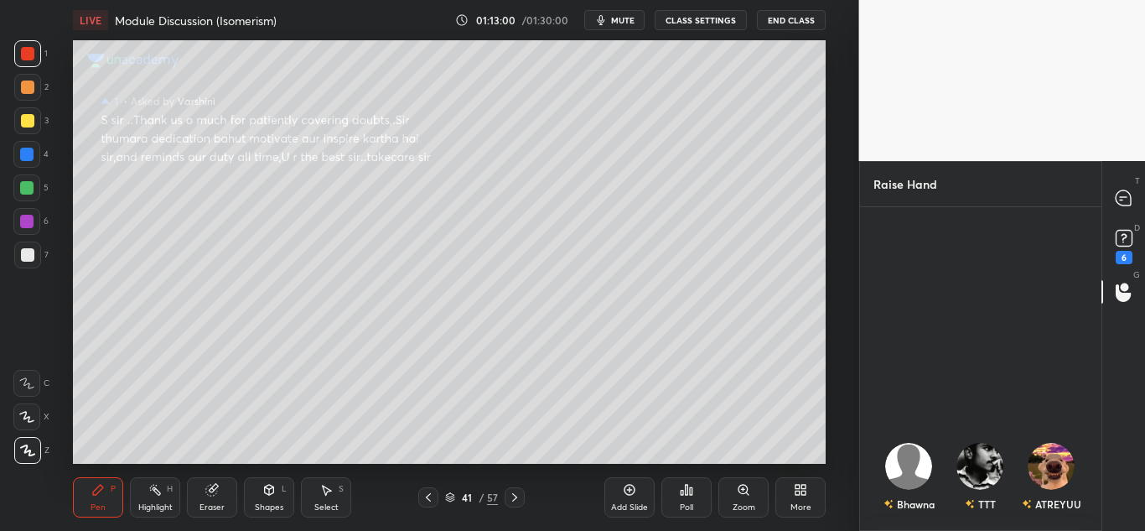
scroll to position [154, 0]
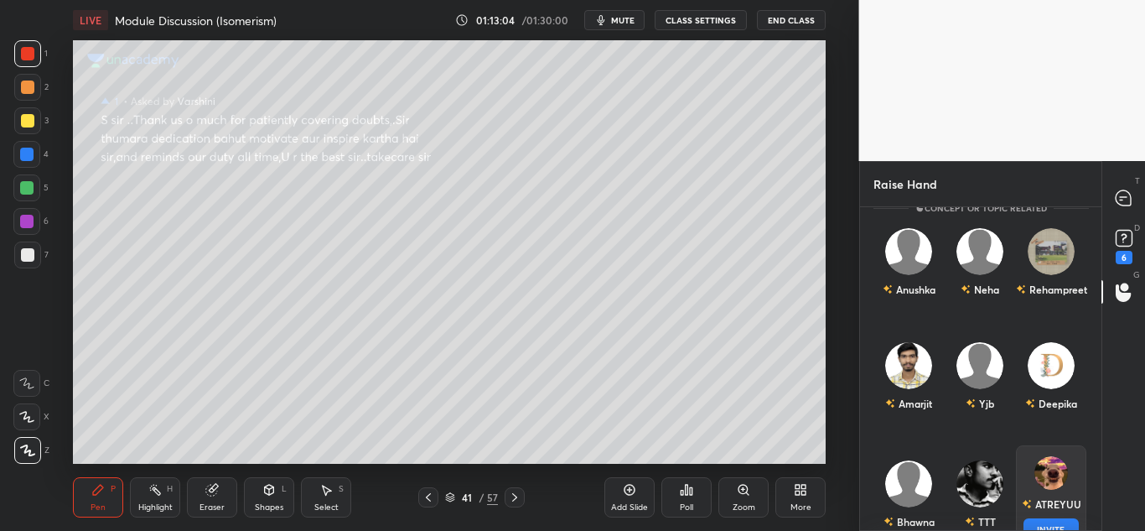
click at [1040, 484] on img "grid" at bounding box center [1050, 473] width 34 height 34
click at [1044, 520] on button "INVITE" at bounding box center [1051, 529] width 56 height 22
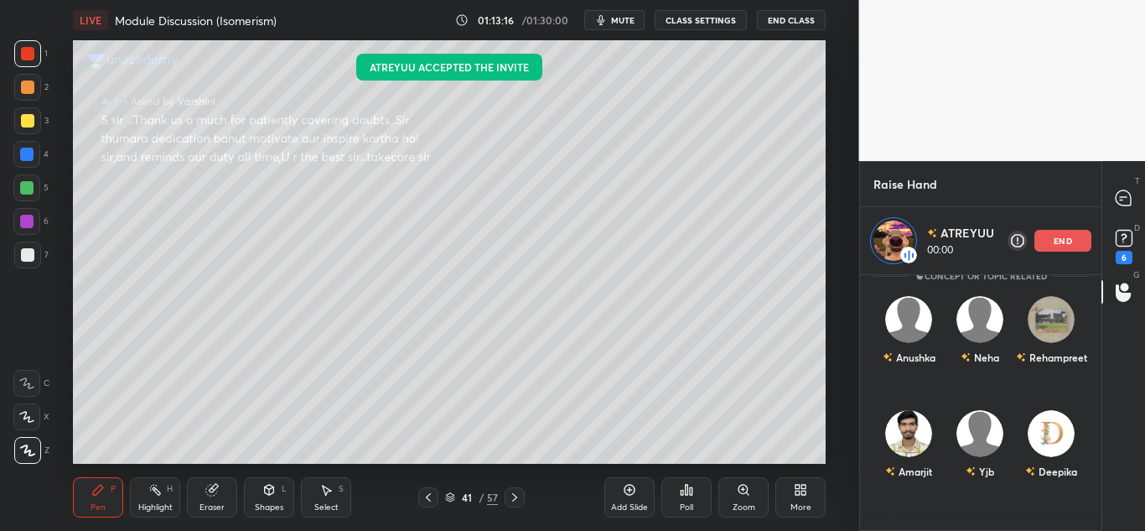
scroll to position [0, 0]
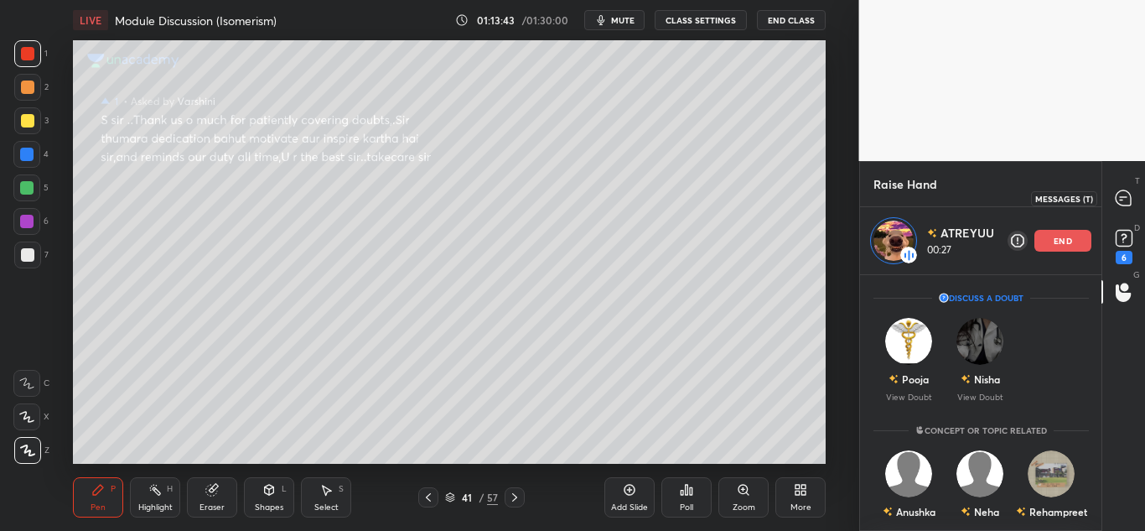
click at [1122, 194] on icon at bounding box center [1123, 197] width 15 height 15
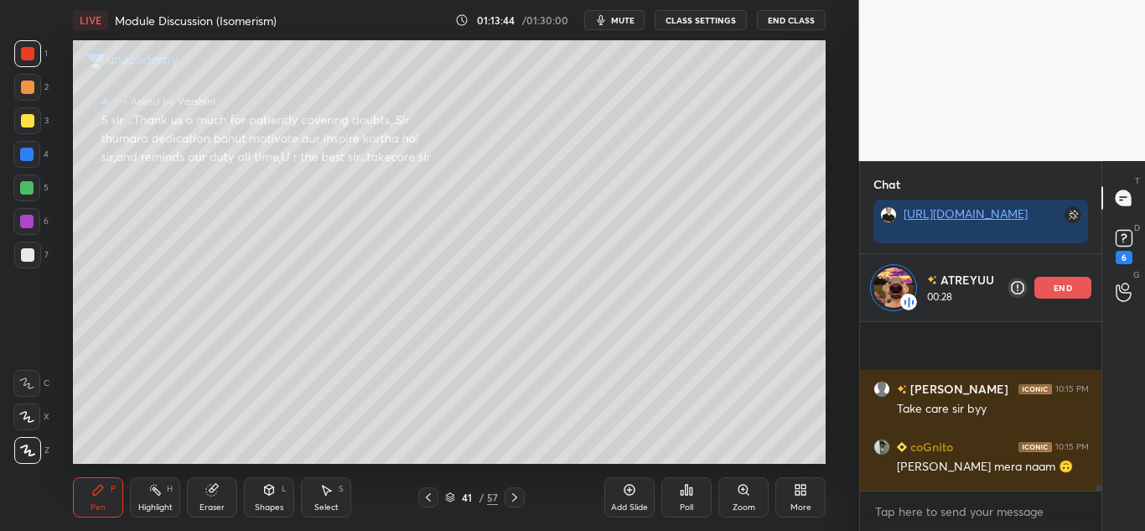
scroll to position [4786, 0]
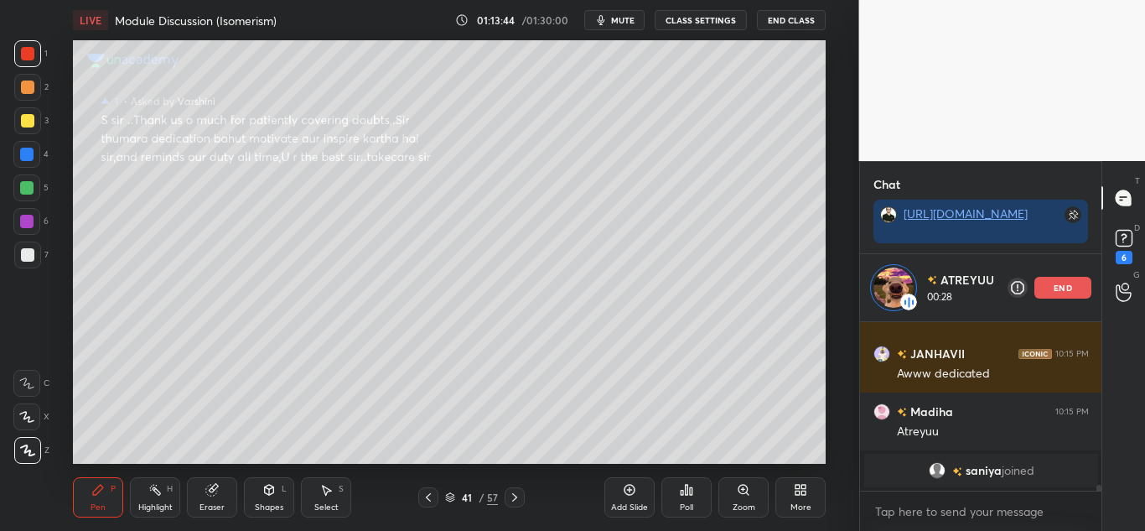
click at [1096, 293] on div "ATREYUU 00:28 end" at bounding box center [981, 287] width 242 height 67
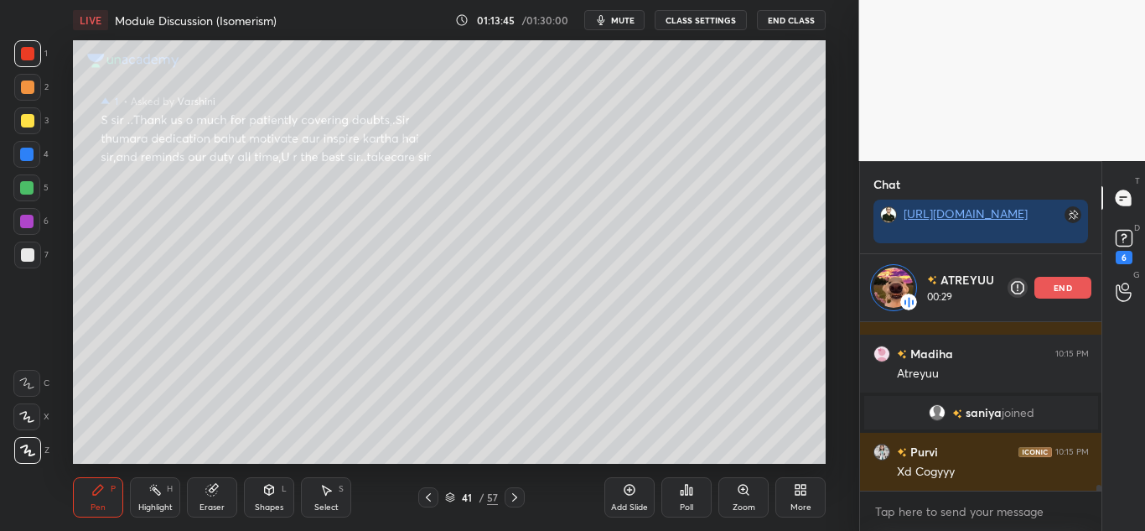
scroll to position [4389, 0]
click at [1057, 295] on div "end" at bounding box center [1062, 288] width 57 height 22
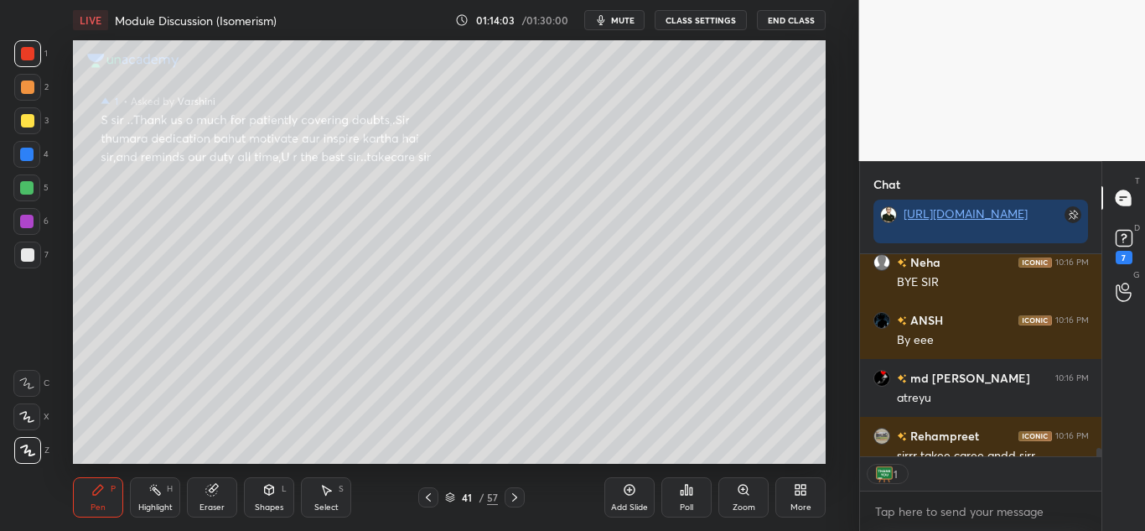
scroll to position [197, 236]
click at [800, 20] on button "End Class" at bounding box center [791, 20] width 69 height 20
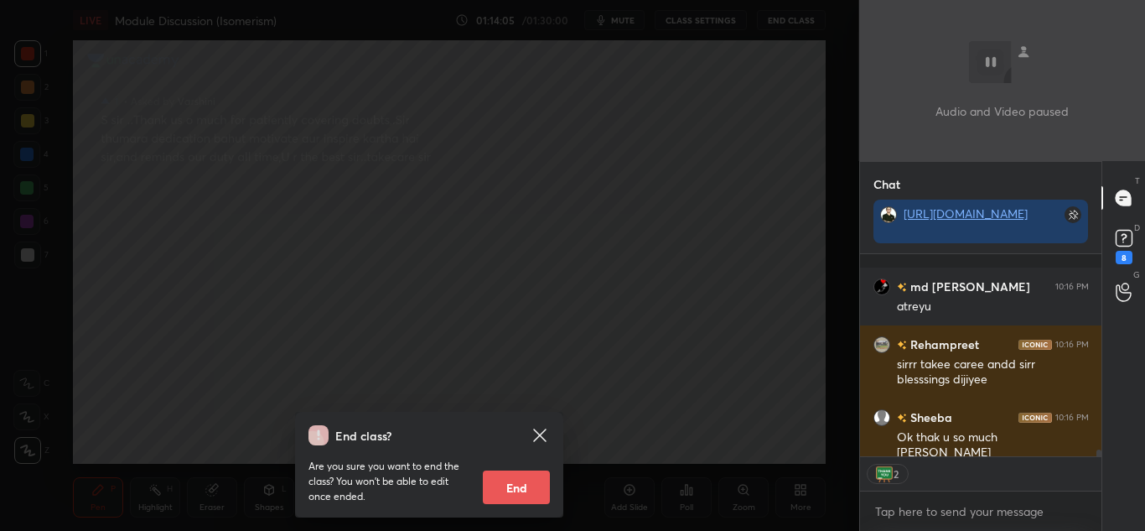
scroll to position [5773, 0]
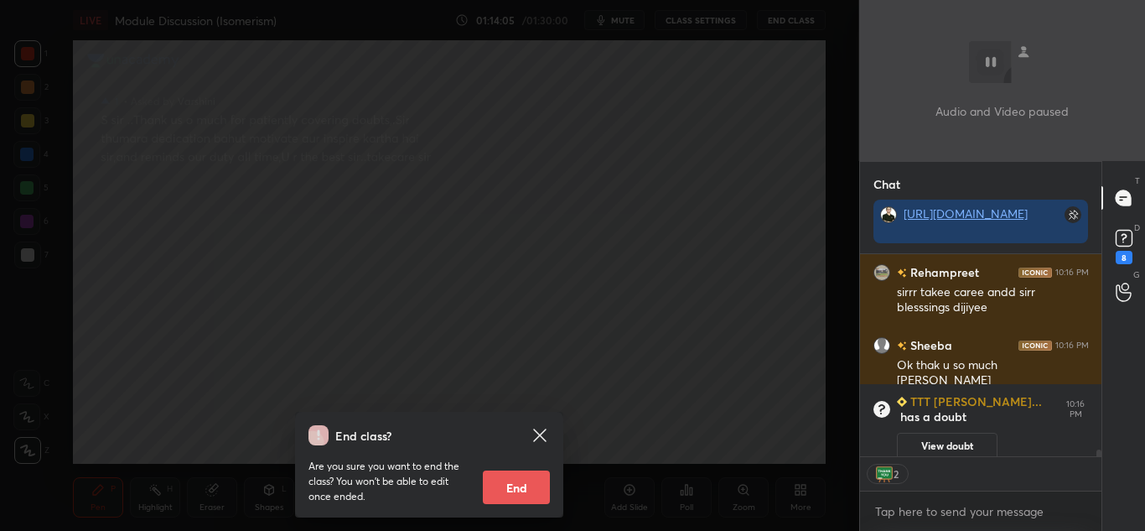
click at [507, 488] on button "End" at bounding box center [516, 487] width 67 height 34
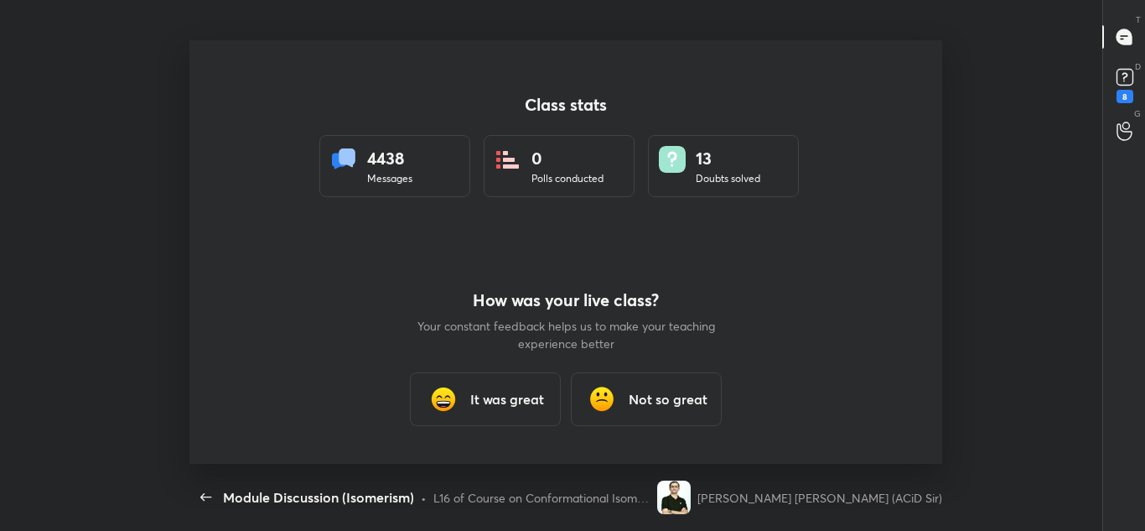
scroll to position [0, 0]
click at [503, 396] on h3 "It was great" at bounding box center [507, 399] width 74 height 20
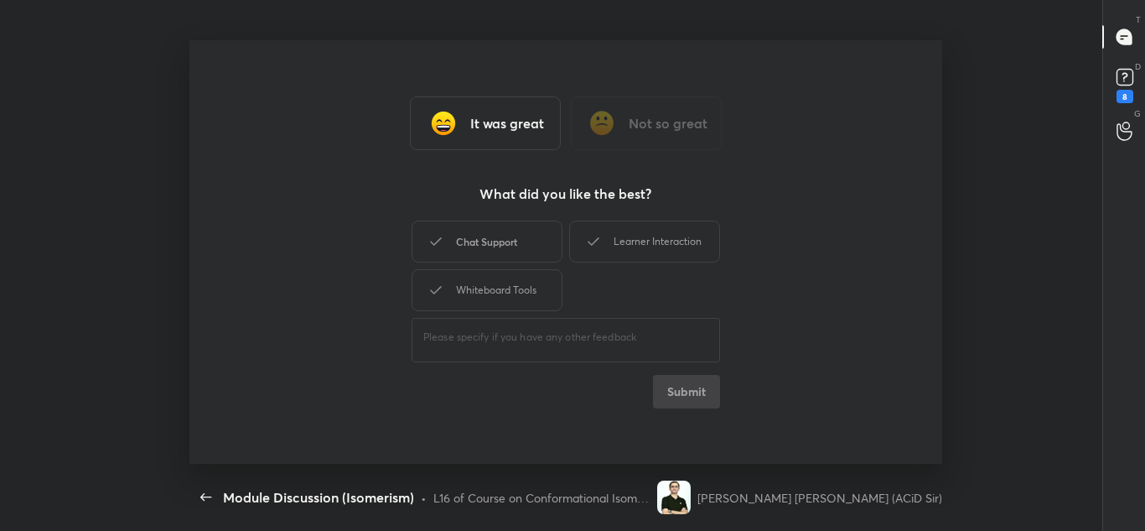
click at [468, 235] on div "Chat Support" at bounding box center [487, 241] width 151 height 42
click at [496, 302] on div "Whiteboard Tools" at bounding box center [487, 290] width 151 height 42
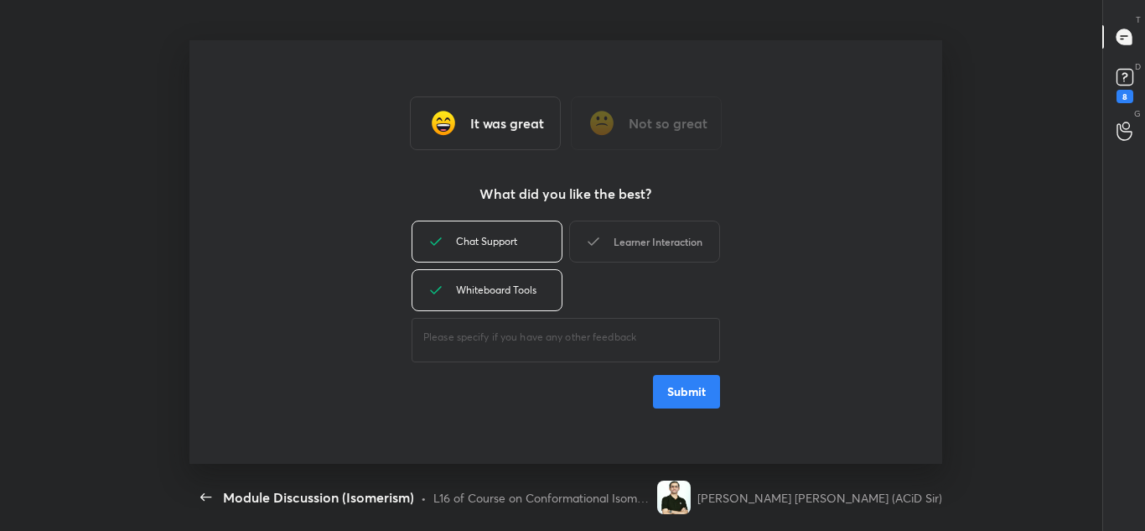
click at [677, 246] on div "Learner Interaction" at bounding box center [644, 241] width 151 height 42
click at [716, 395] on button "Submit" at bounding box center [686, 392] width 67 height 34
type textarea "x"
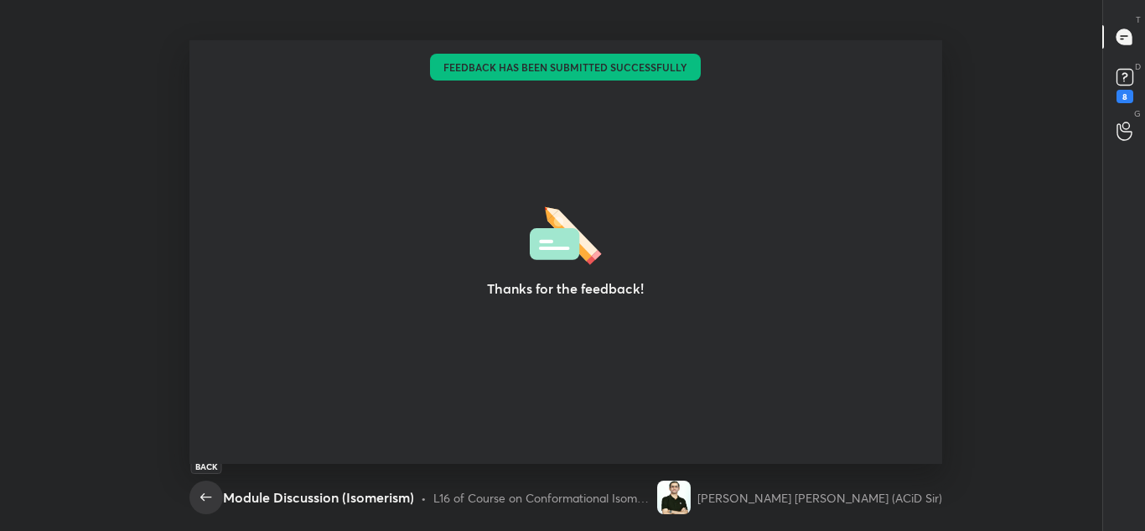
click at [212, 495] on icon "button" at bounding box center [206, 497] width 20 height 20
